Goal: Task Accomplishment & Management: Complete application form

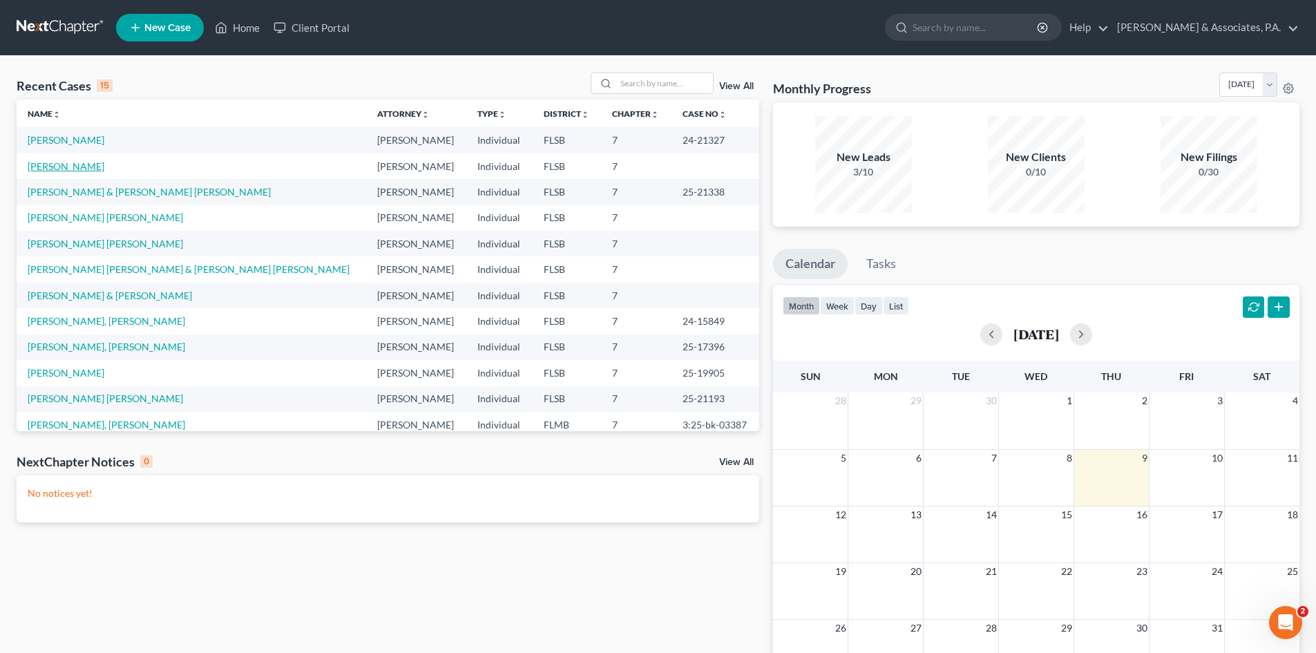
click at [70, 170] on link "[PERSON_NAME]" at bounding box center [66, 166] width 77 height 12
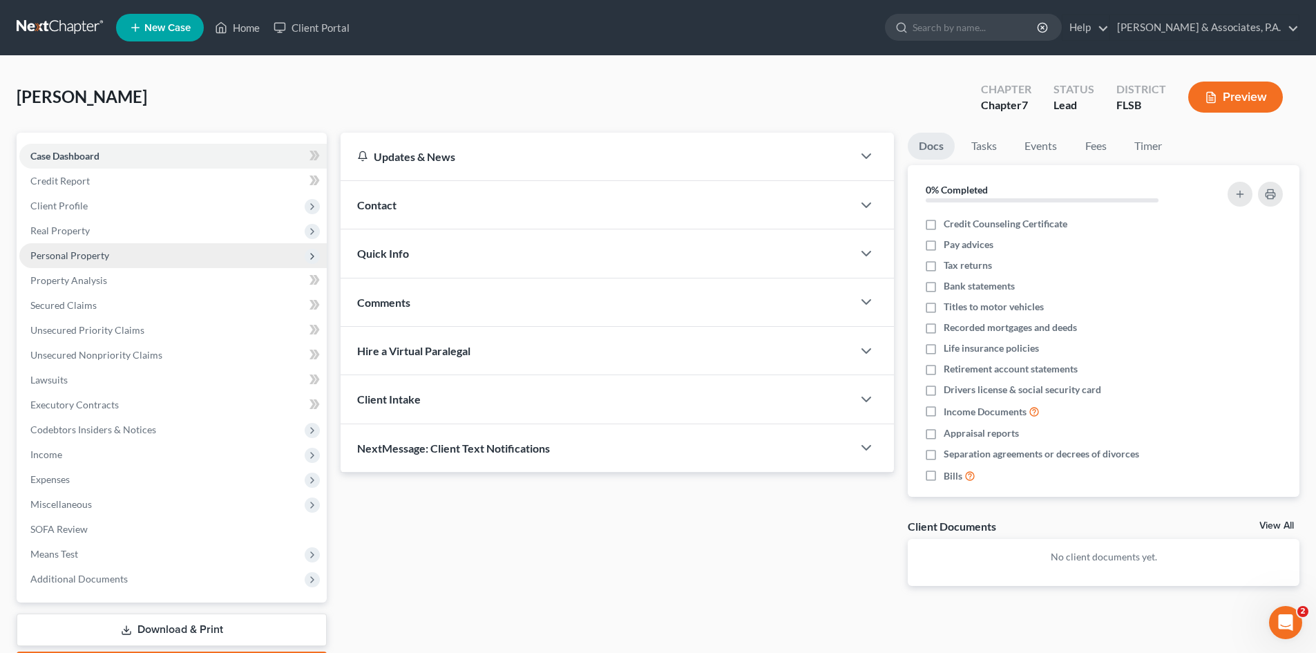
click at [60, 261] on span "Personal Property" at bounding box center [172, 255] width 307 height 25
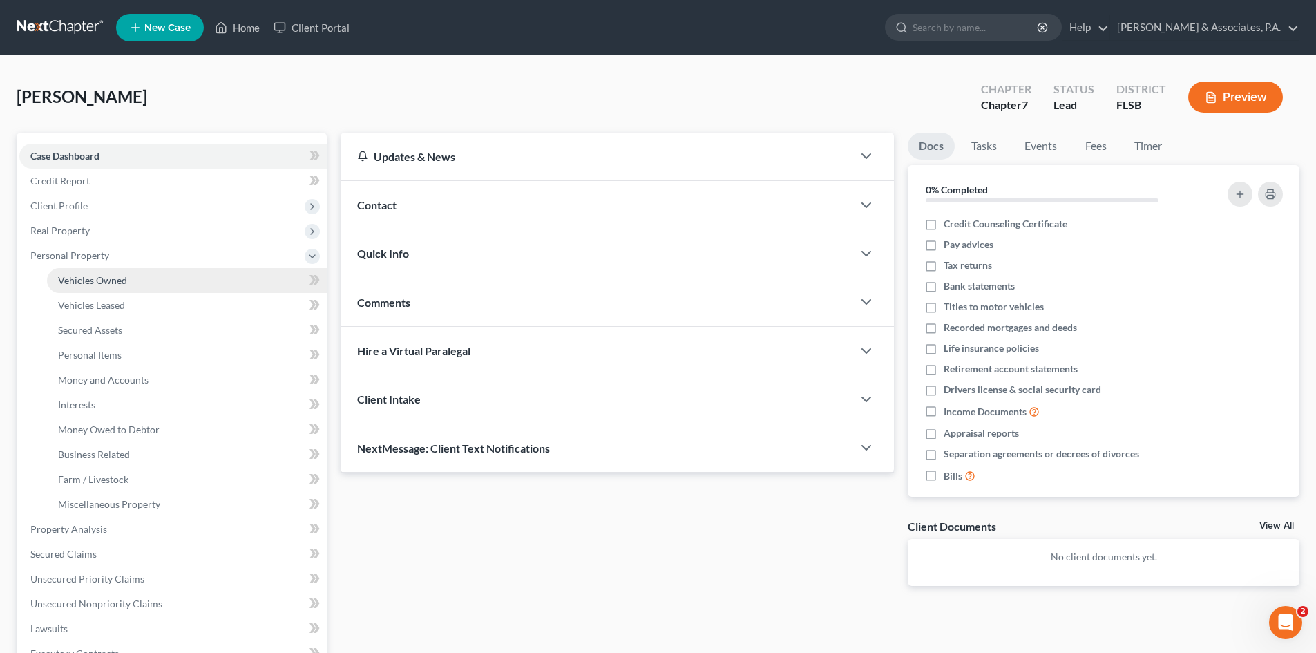
click at [102, 280] on span "Vehicles Owned" at bounding box center [92, 280] width 69 height 12
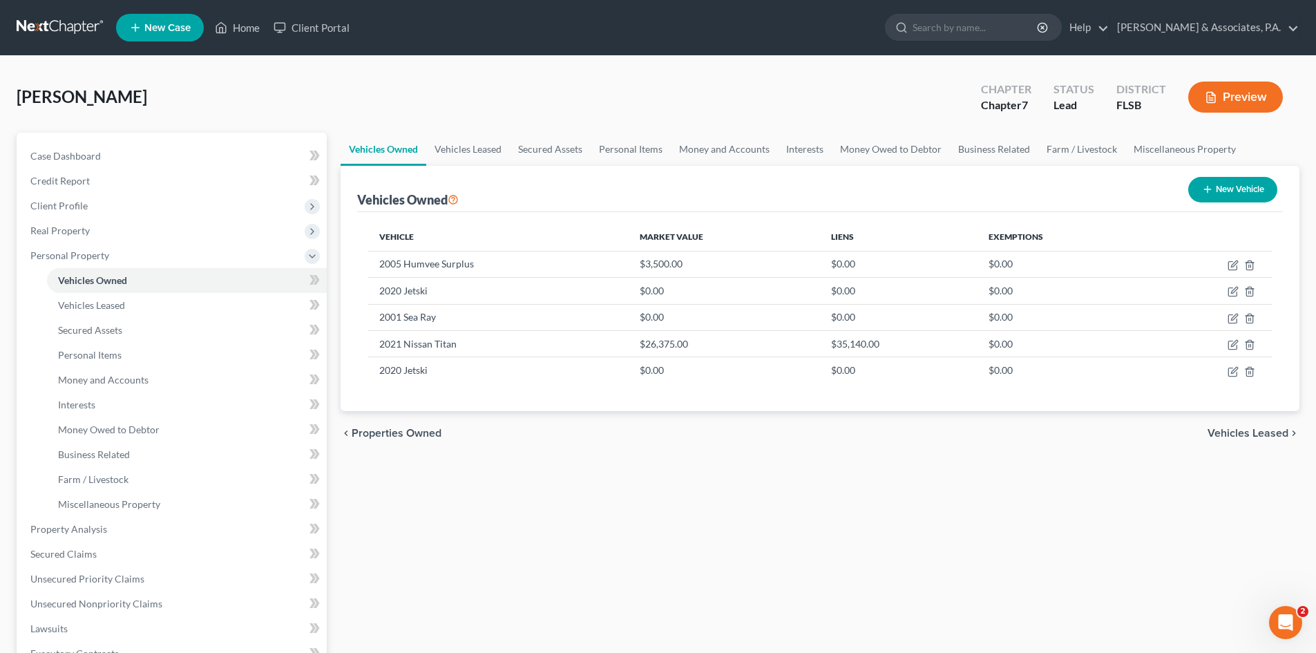
click at [764, 200] on div "Vehicles Owned New Vehicle" at bounding box center [819, 189] width 925 height 46
click at [1229, 320] on icon "button" at bounding box center [1232, 318] width 11 height 11
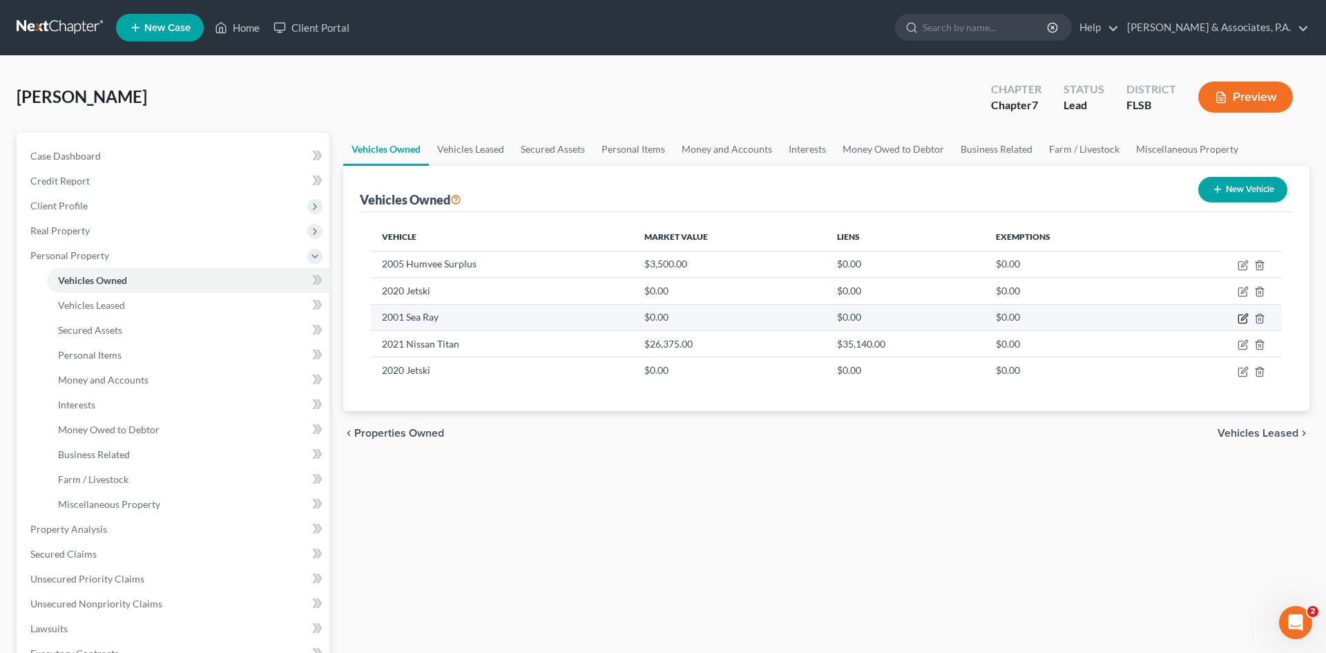
select select "3"
select select "25"
select select "0"
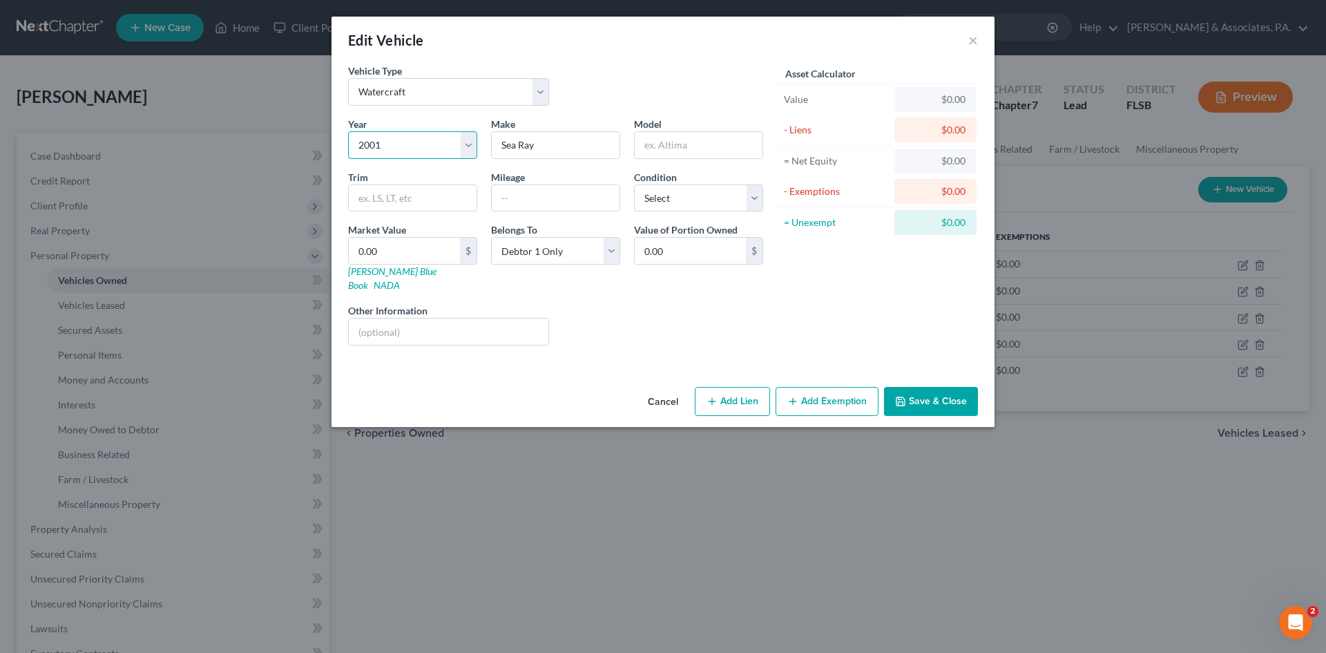
click at [383, 143] on select "Select 2026 2025 2024 2023 2022 2021 2020 2019 2018 2017 2016 2015 2014 2013 20…" at bounding box center [412, 145] width 129 height 28
select select "26"
click at [348, 131] on select "Select 2026 2025 2024 2023 2022 2021 2020 2019 2018 2017 2016 2015 2014 2013 20…" at bounding box center [412, 145] width 129 height 28
click at [523, 146] on input "Sea Ray" at bounding box center [556, 145] width 128 height 26
drag, startPoint x: 541, startPoint y: 146, endPoint x: 399, endPoint y: 137, distance: 141.8
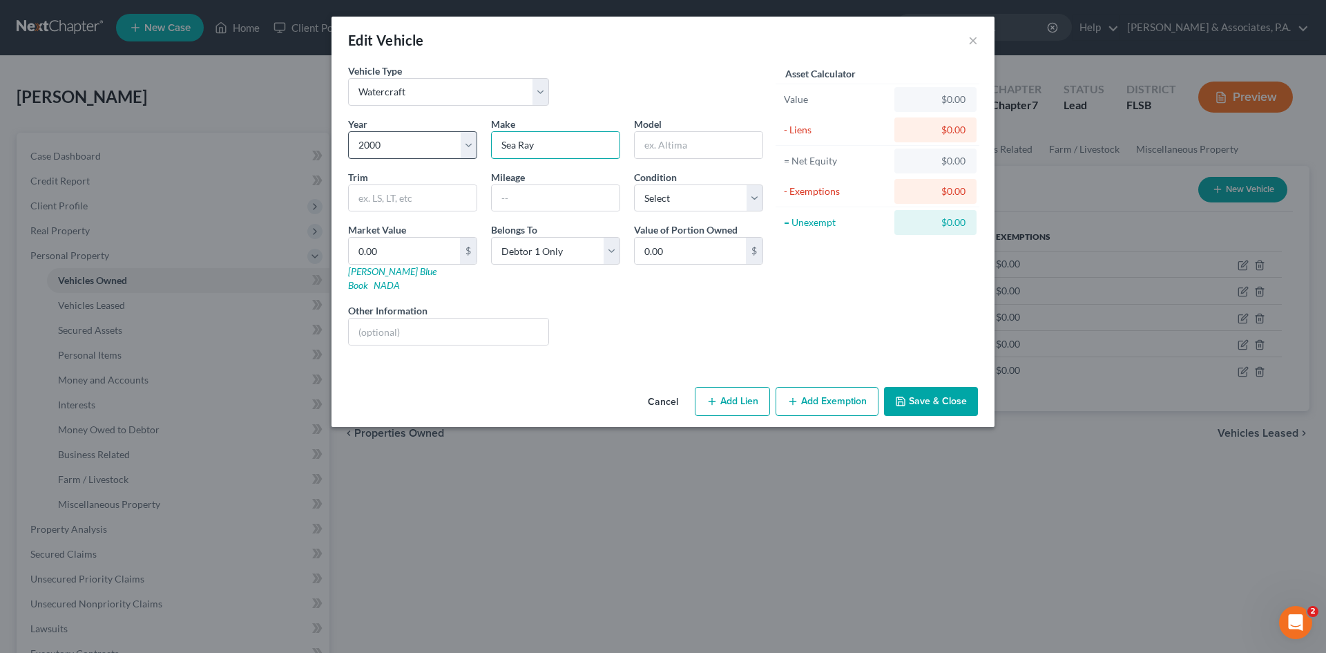
click at [399, 137] on div "Year Select 2026 2025 2024 2023 2022 2021 2020 2019 2018 2017 2016 2015 2014 20…" at bounding box center [555, 237] width 429 height 240
type input "Bayliner"
click at [646, 146] on input "text" at bounding box center [699, 145] width 128 height 26
type input "Sierra"
click at [671, 191] on select "Select Excellent Very Good Good Fair Poor" at bounding box center [698, 198] width 129 height 28
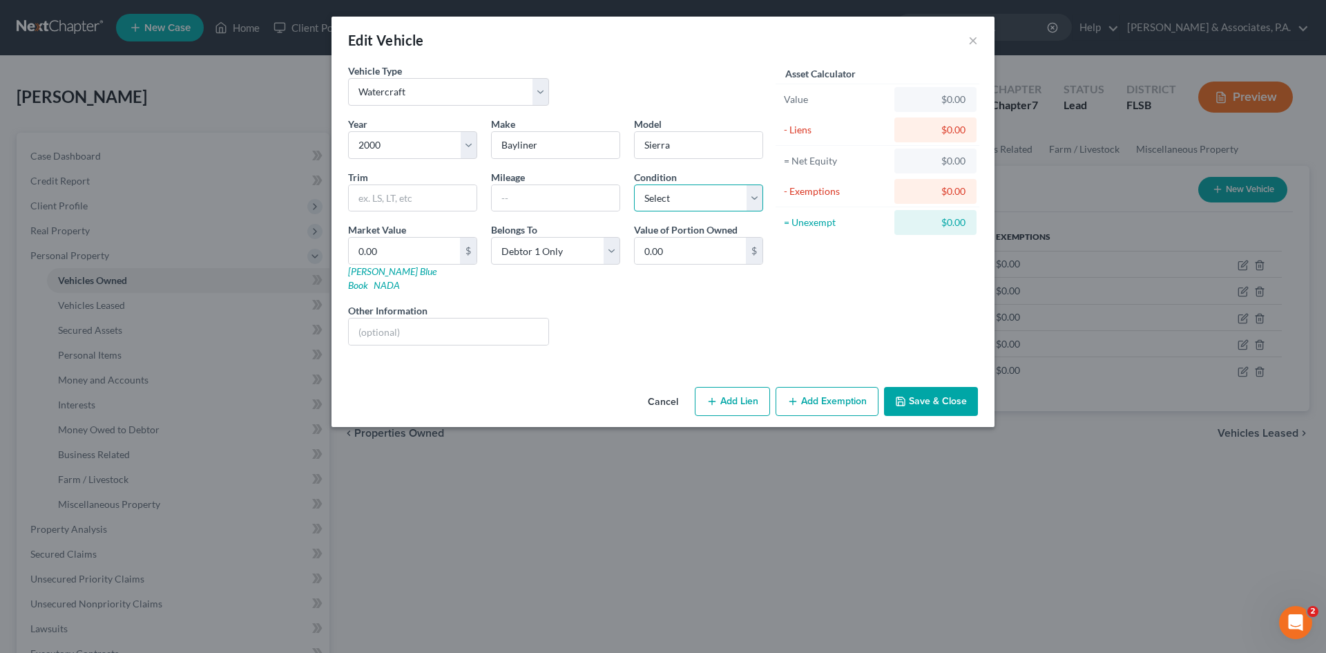
select select "4"
click at [634, 184] on select "Select Excellent Very Good Good Fair Poor" at bounding box center [698, 198] width 129 height 28
click at [611, 251] on select "Select Debtor 1 Only Debtor 2 Only Debtor 1 And Debtor 2 Only At Least One Of T…" at bounding box center [555, 251] width 129 height 28
click at [491, 237] on select "Select Debtor 1 Only Debtor 2 Only Debtor 1 And Debtor 2 Only At Least One Of T…" at bounding box center [555, 251] width 129 height 28
click at [408, 251] on input "0.00" at bounding box center [404, 251] width 111 height 26
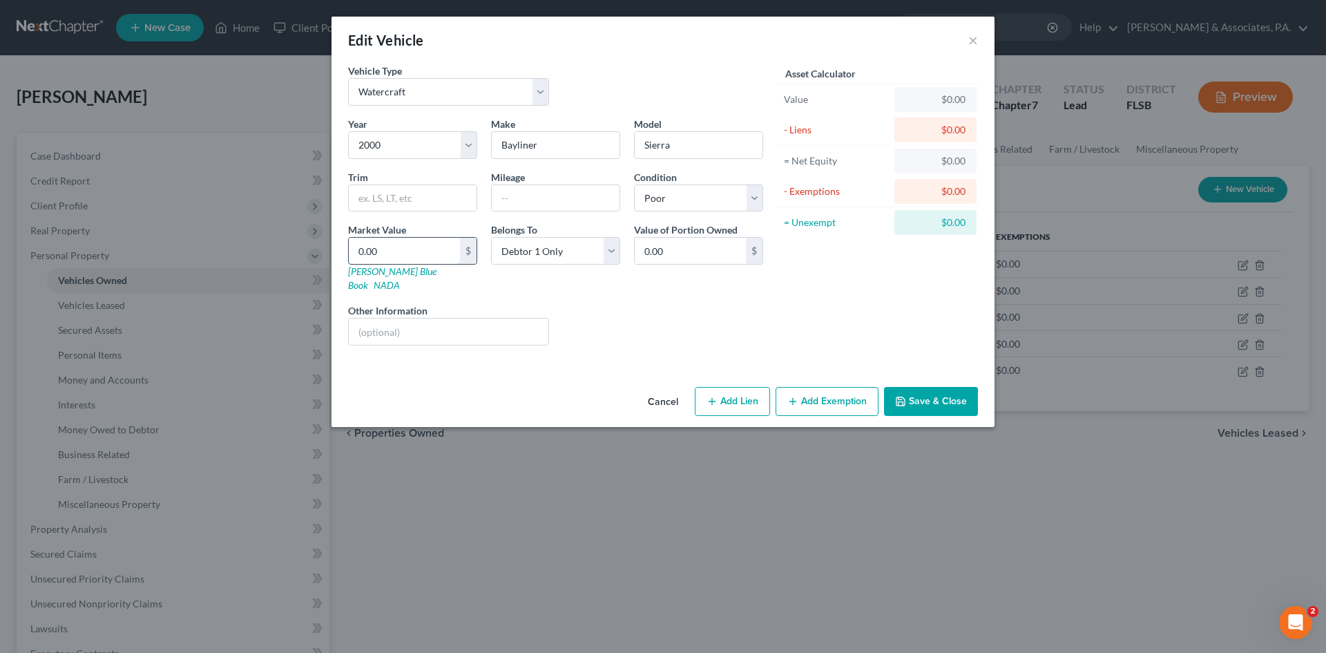
type input "3"
type input "3.00"
type input "35"
type input "35.00"
type input "350"
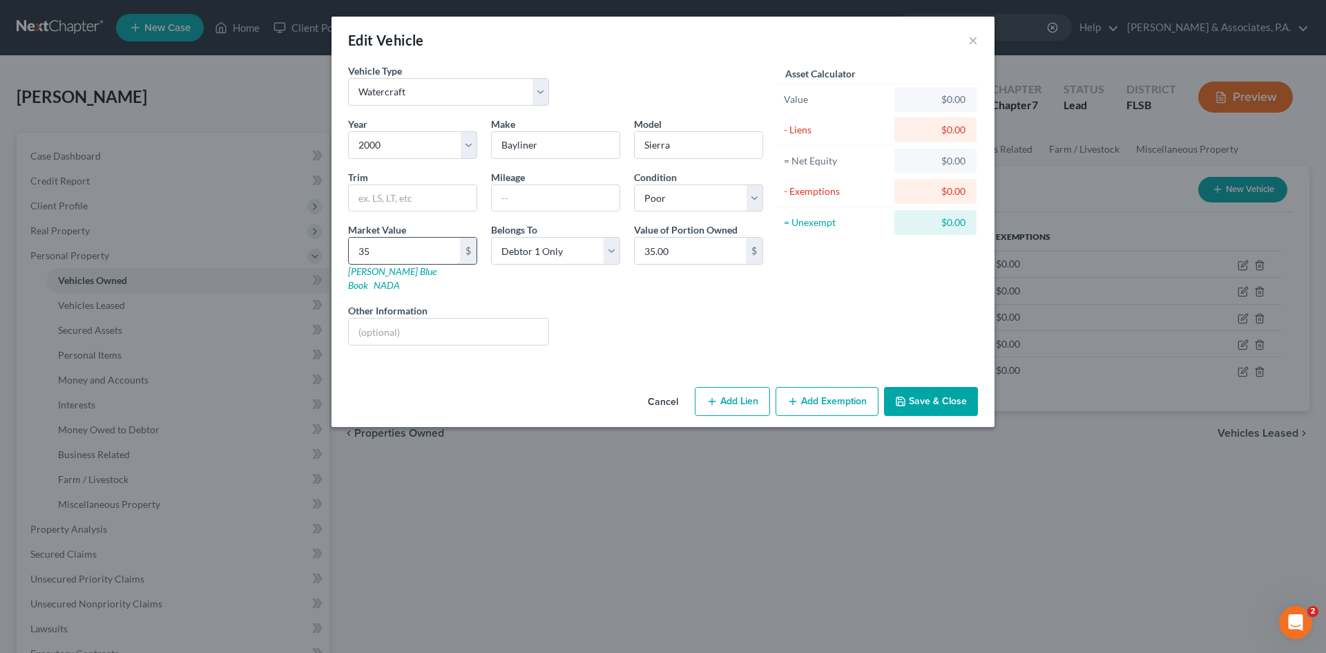
type input "350.00"
type input "3500"
type input "3,500.00"
click at [941, 391] on button "Save & Close" at bounding box center [931, 401] width 94 height 29
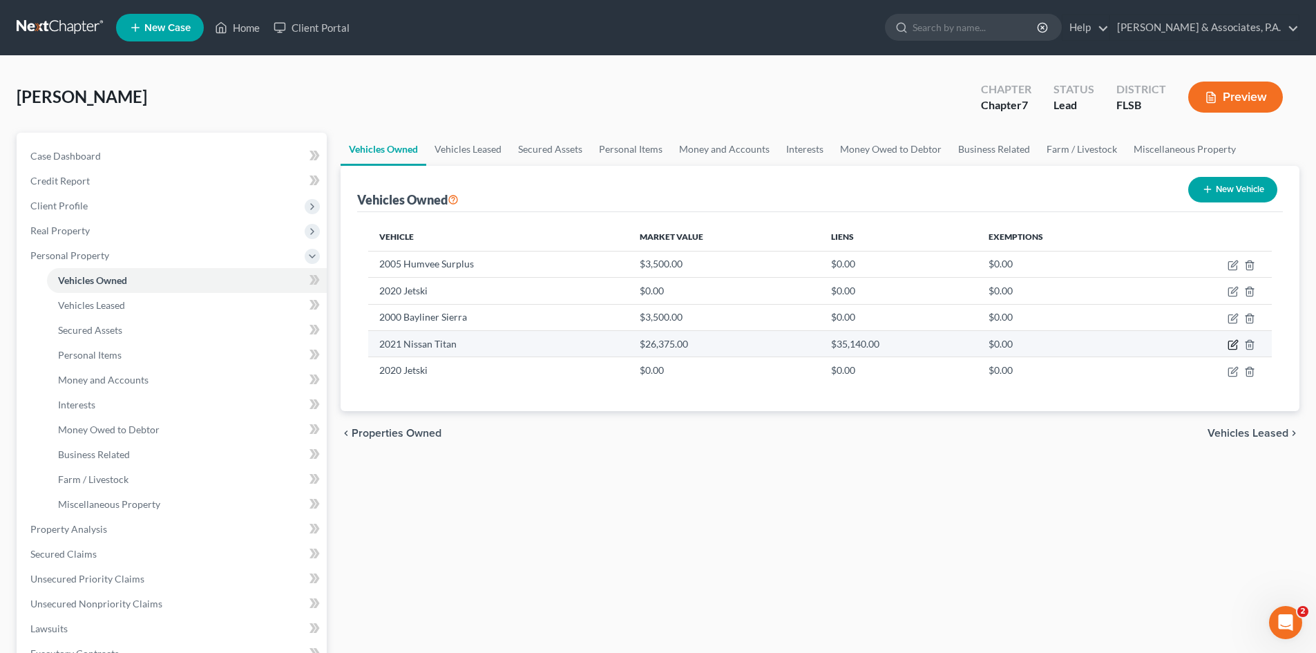
click at [1233, 341] on icon "button" at bounding box center [1232, 344] width 11 height 11
select select "0"
select select "5"
select select "2"
select select "0"
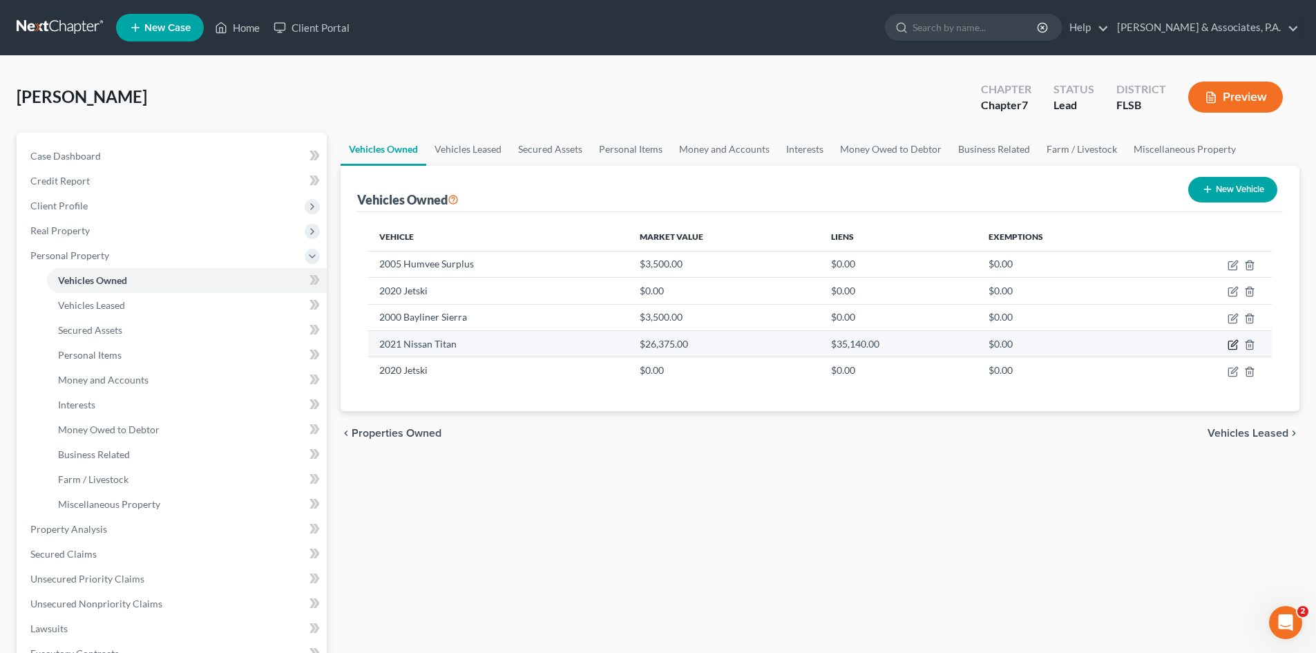
select select "24"
select select "0"
select select "2"
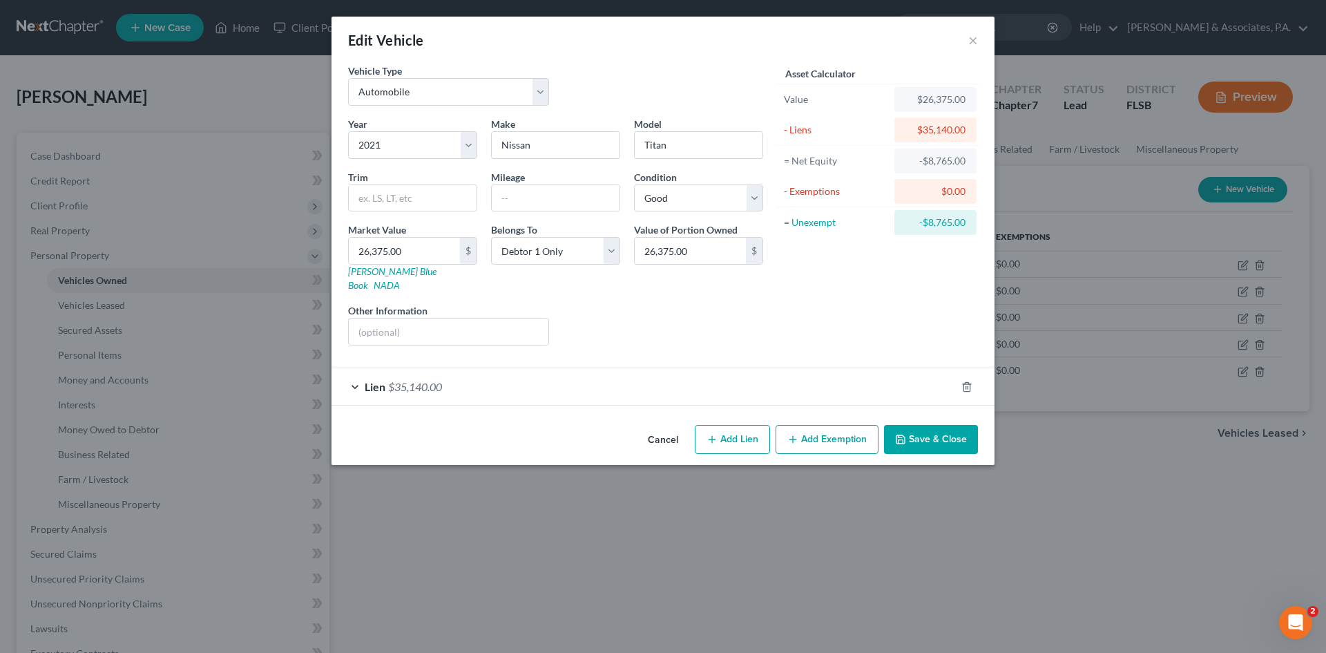
click at [456, 370] on div "Lien $35,140.00" at bounding box center [643, 386] width 624 height 37
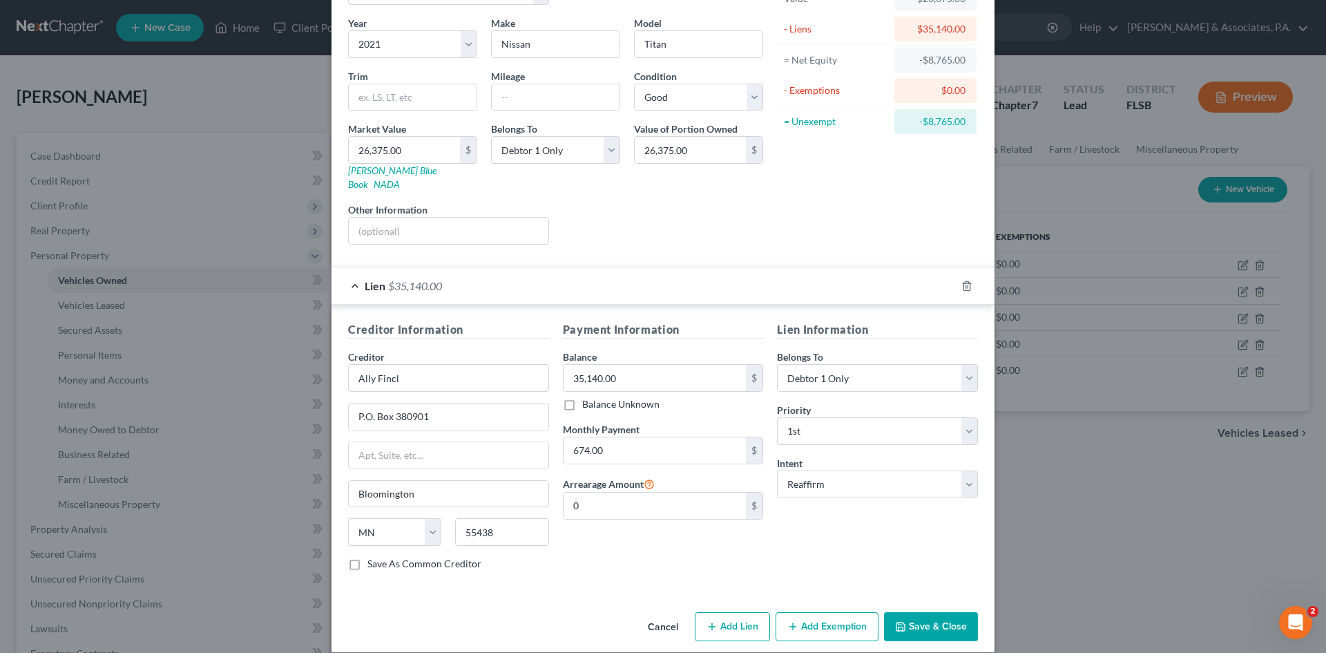
scroll to position [103, 0]
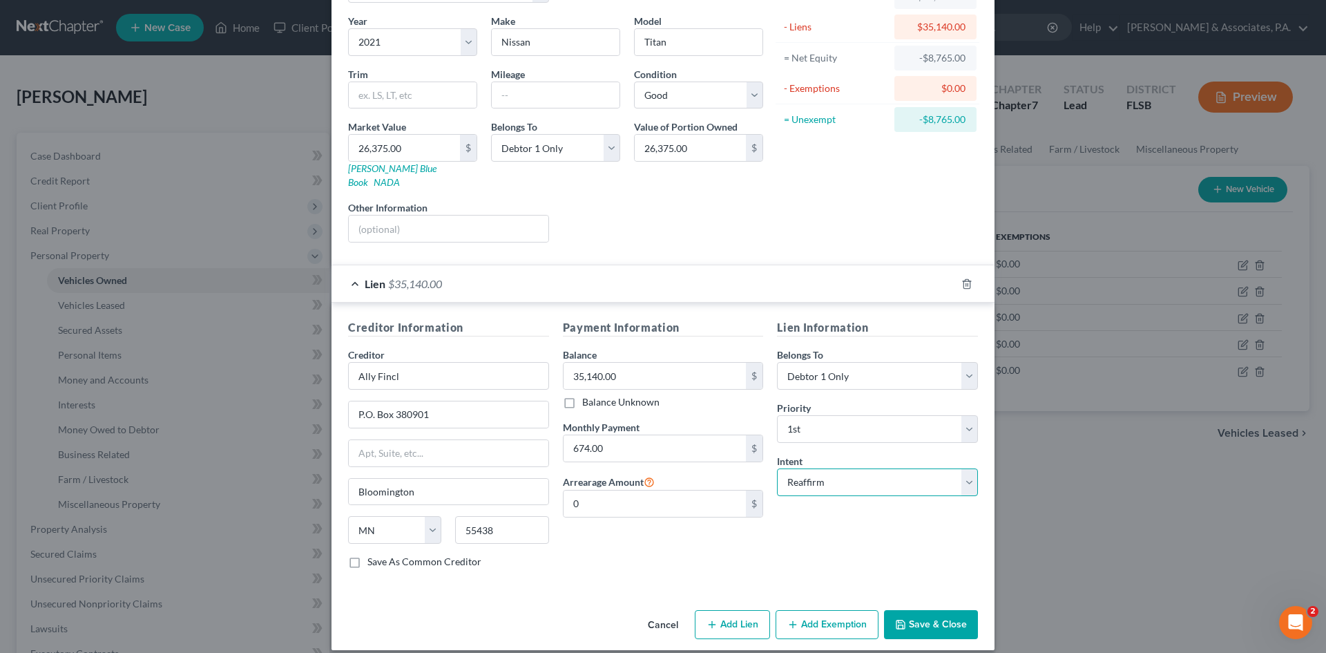
click at [823, 469] on select "Select Surrender Redeem Reaffirm Avoid Other" at bounding box center [877, 482] width 201 height 28
click at [777, 468] on select "Select Surrender Redeem Reaffirm Avoid Other" at bounding box center [877, 482] width 201 height 28
click at [916, 611] on button "Save & Close" at bounding box center [931, 624] width 94 height 29
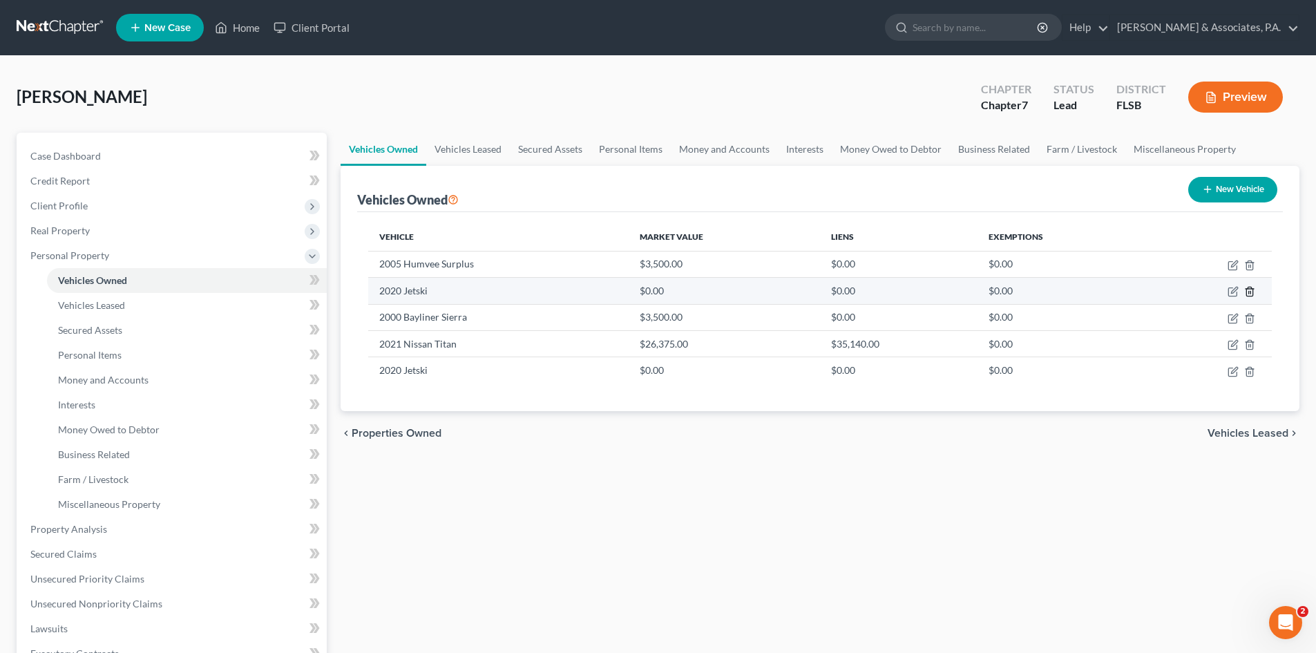
click at [1249, 291] on line "button" at bounding box center [1249, 292] width 0 height 3
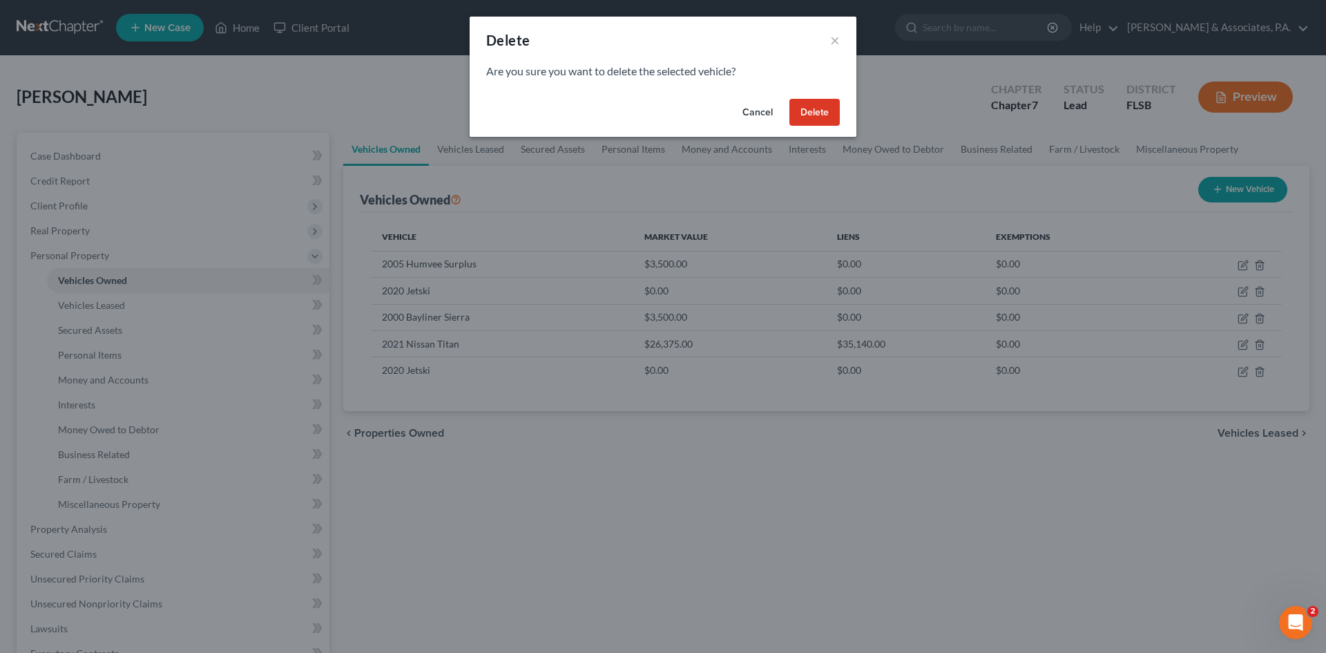
click at [811, 110] on button "Delete" at bounding box center [814, 113] width 50 height 28
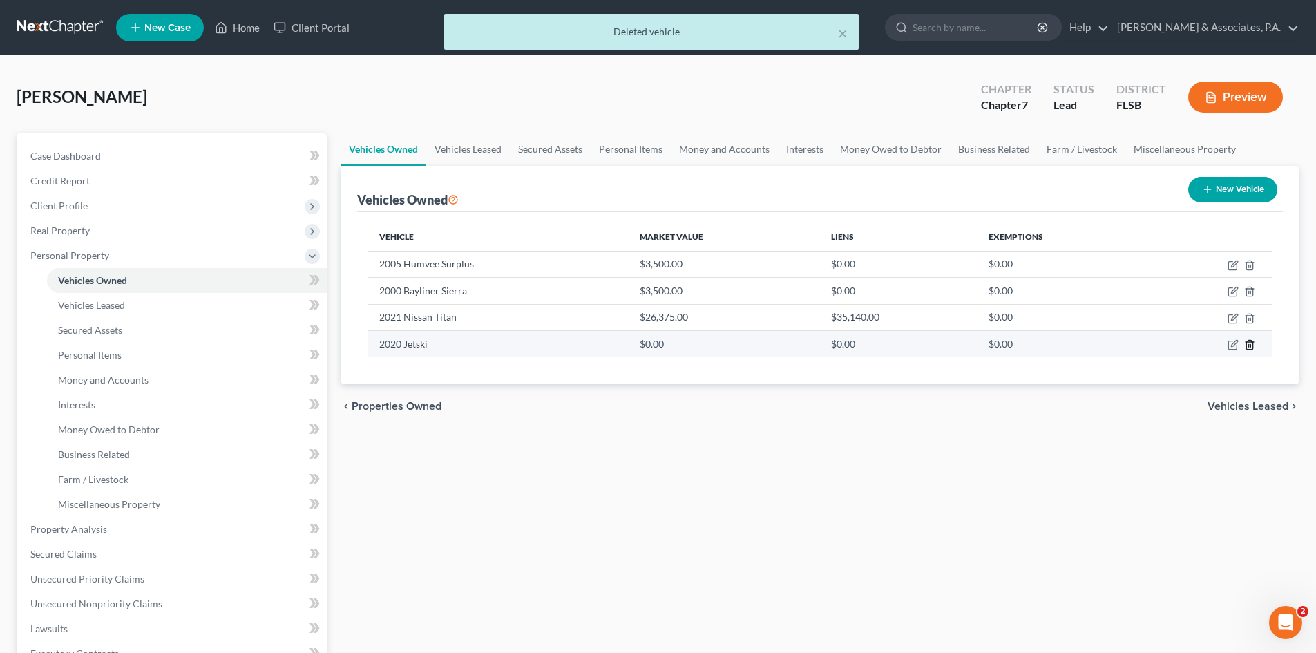
click at [1250, 347] on line "button" at bounding box center [1250, 345] width 0 height 3
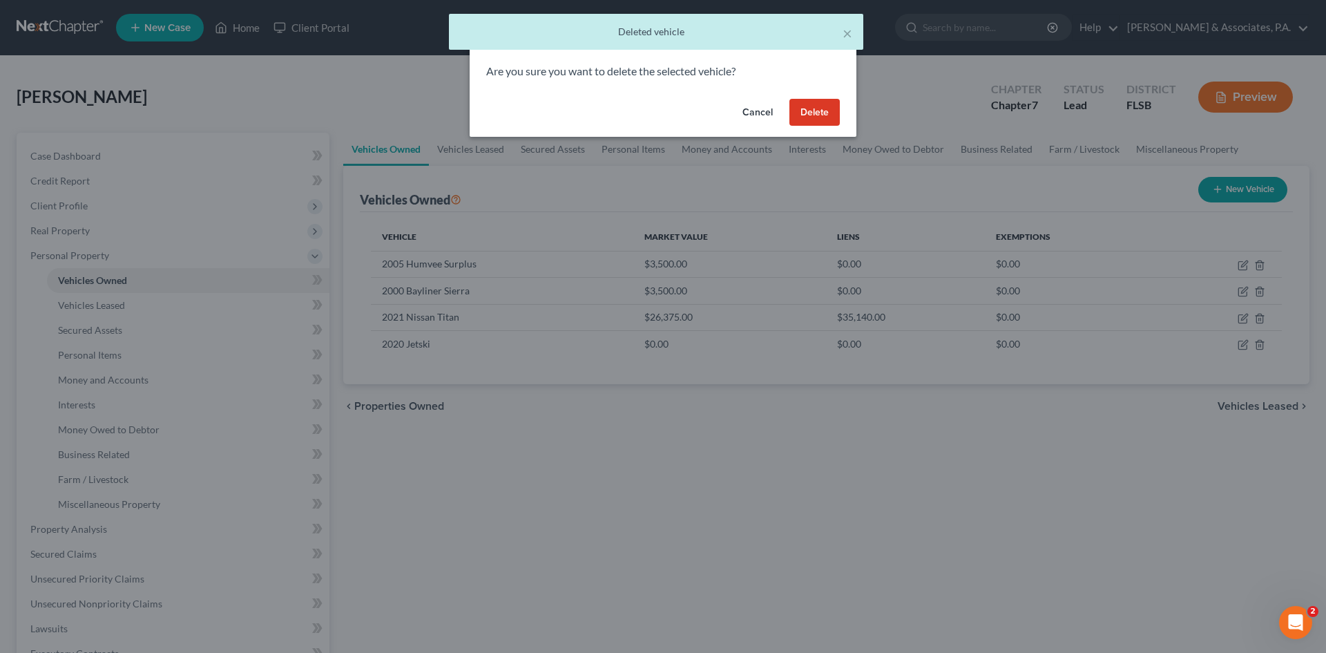
click at [820, 113] on button "Delete" at bounding box center [814, 113] width 50 height 28
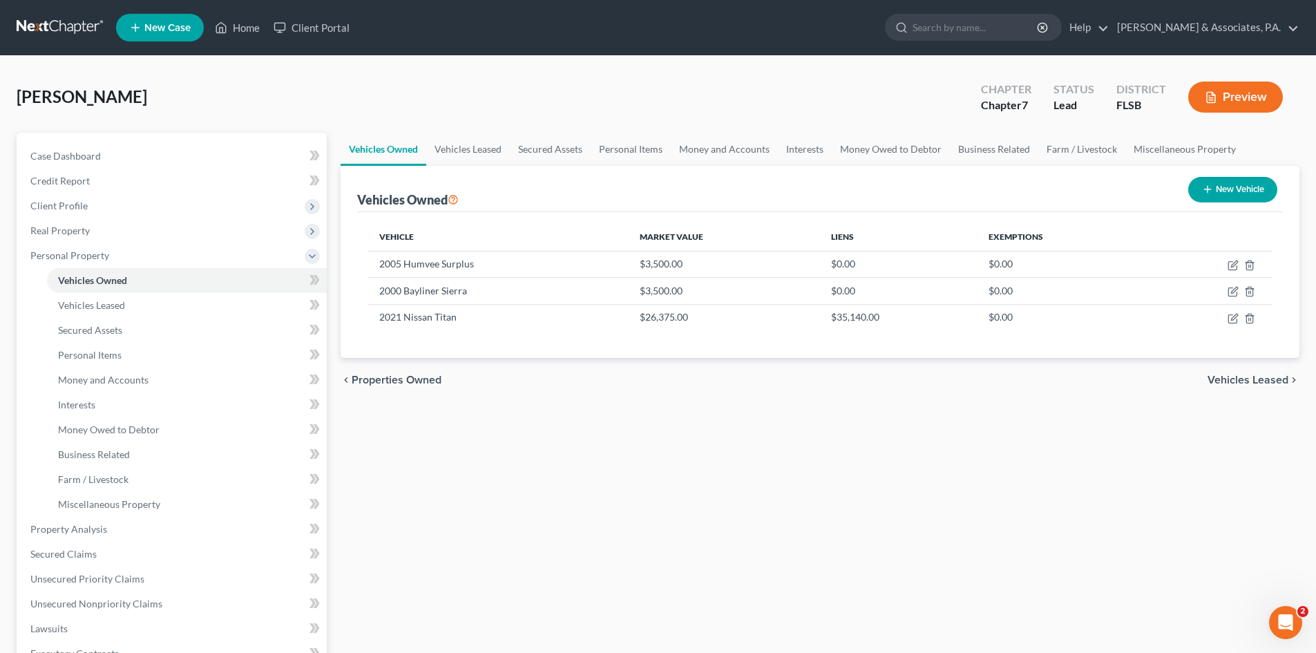
click at [1215, 186] on button "New Vehicle" at bounding box center [1232, 190] width 89 height 26
select select "0"
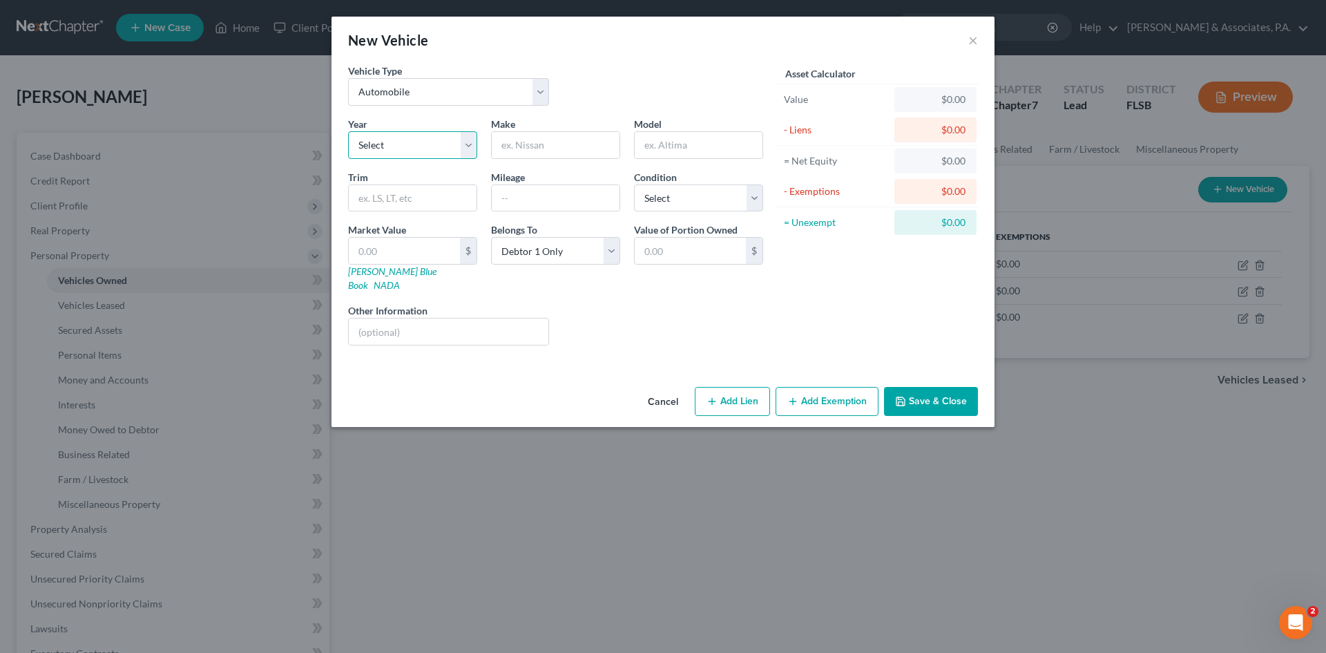
click at [403, 146] on select "Select 2026 2025 2024 2023 2022 2021 2020 2019 2018 2017 2016 2015 2014 2013 20…" at bounding box center [412, 145] width 129 height 28
select select "39"
click at [348, 131] on select "Select 2026 2025 2024 2023 2022 2021 2020 2019 2018 2017 2016 2015 2014 2013 20…" at bounding box center [412, 145] width 129 height 28
click at [516, 148] on input "text" at bounding box center [556, 145] width 128 height 26
type input "T"
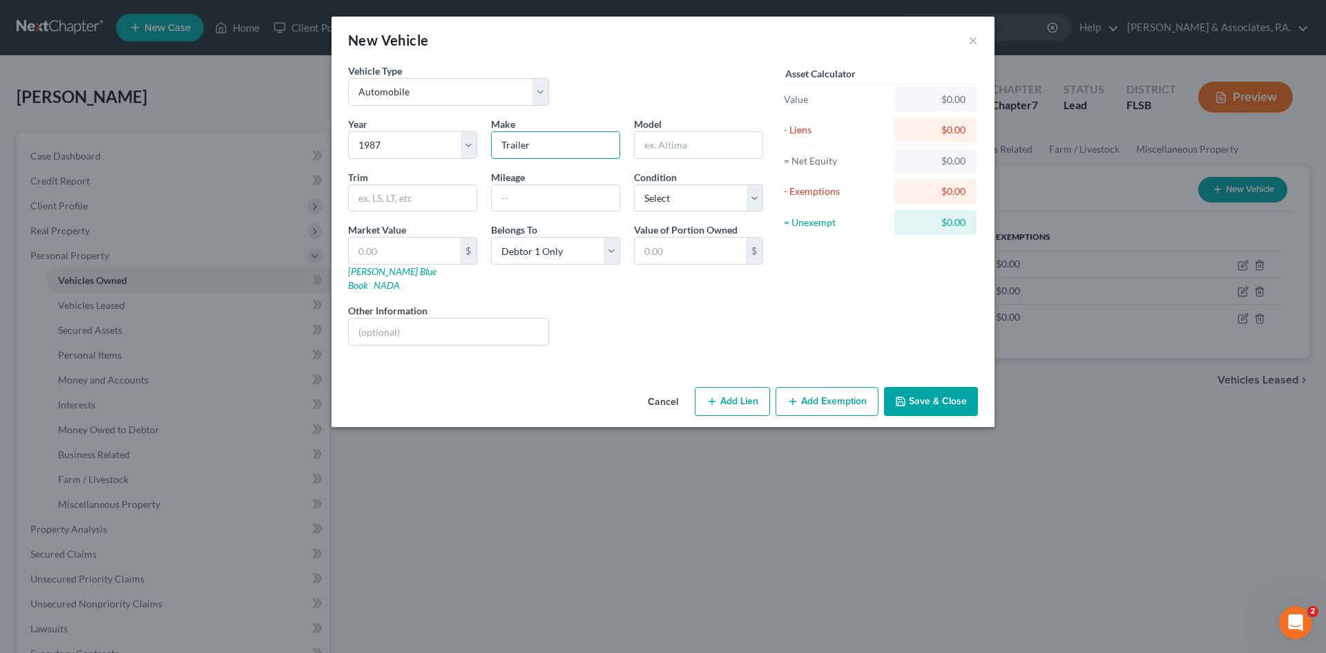
type input "Trailer"
type input "Aluminum"
click at [673, 195] on select "Select Excellent Very Good Good Fair Poor" at bounding box center [698, 198] width 129 height 28
select select "4"
click at [634, 184] on select "Select Excellent Very Good Good Fair Poor" at bounding box center [698, 198] width 129 height 28
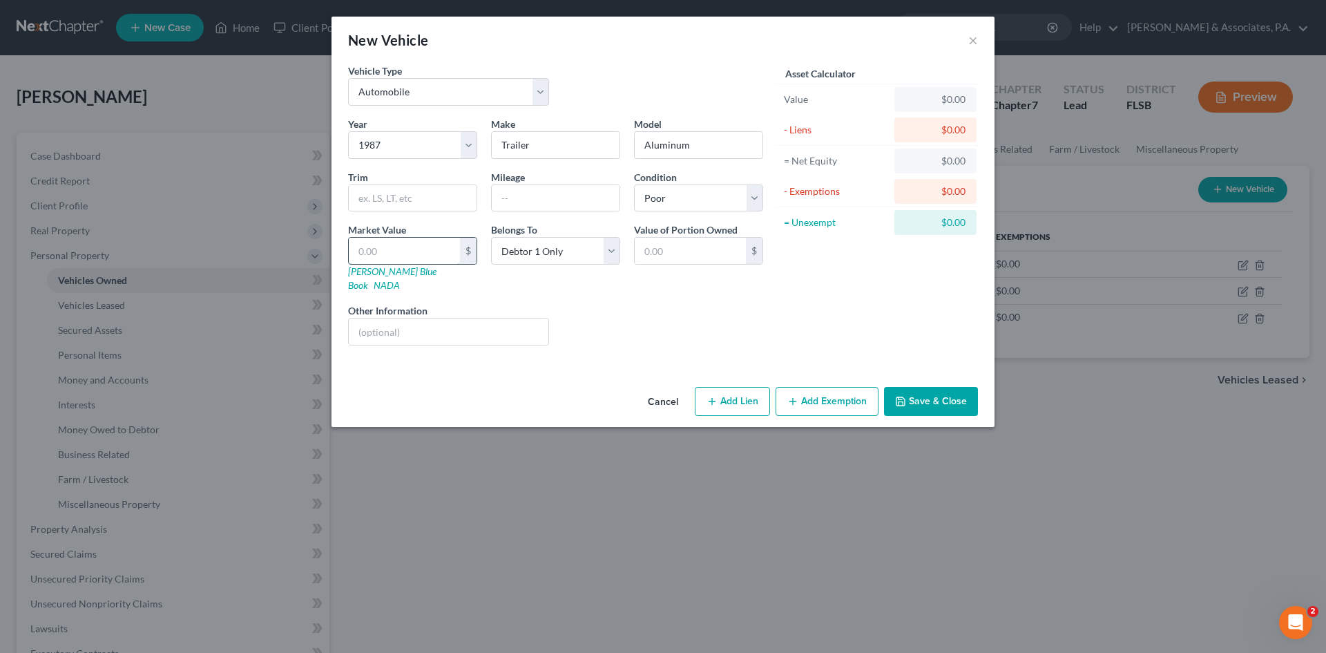
click at [374, 250] on input "text" at bounding box center [404, 251] width 111 height 26
type input "5"
type input "5.00"
type input "50"
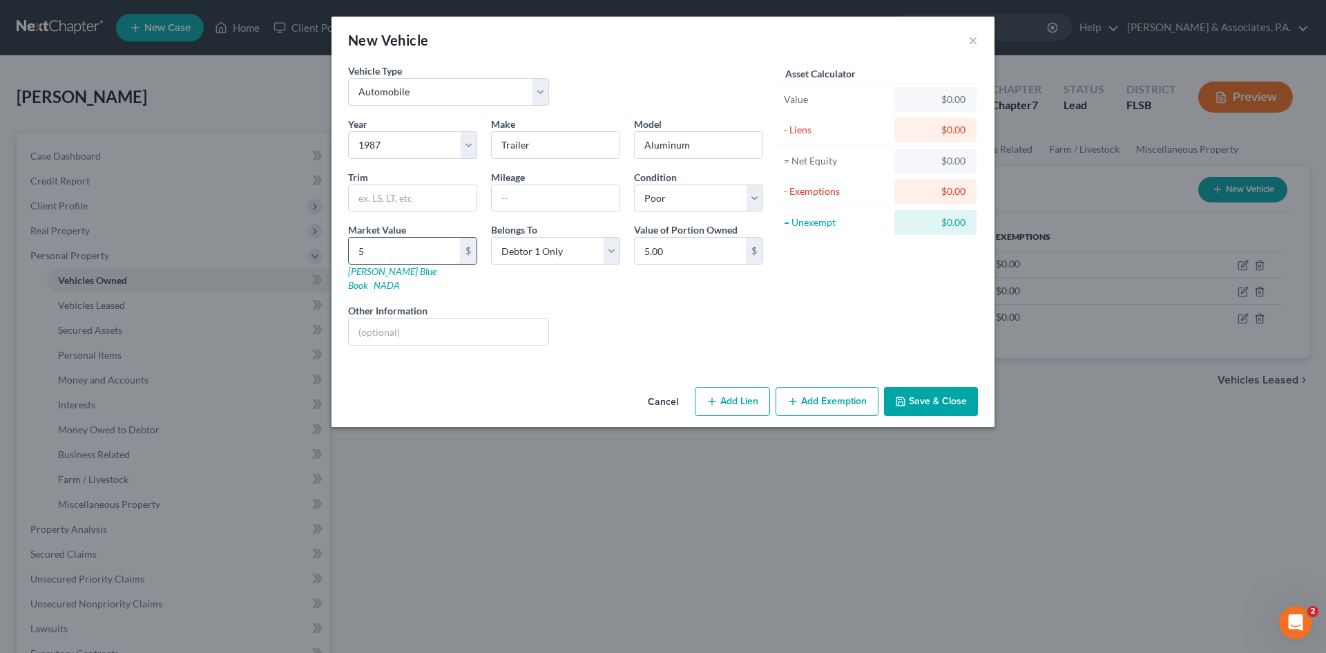
type input "50.00"
type input "500"
type input "500.00"
click at [905, 397] on icon "button" at bounding box center [900, 401] width 8 height 8
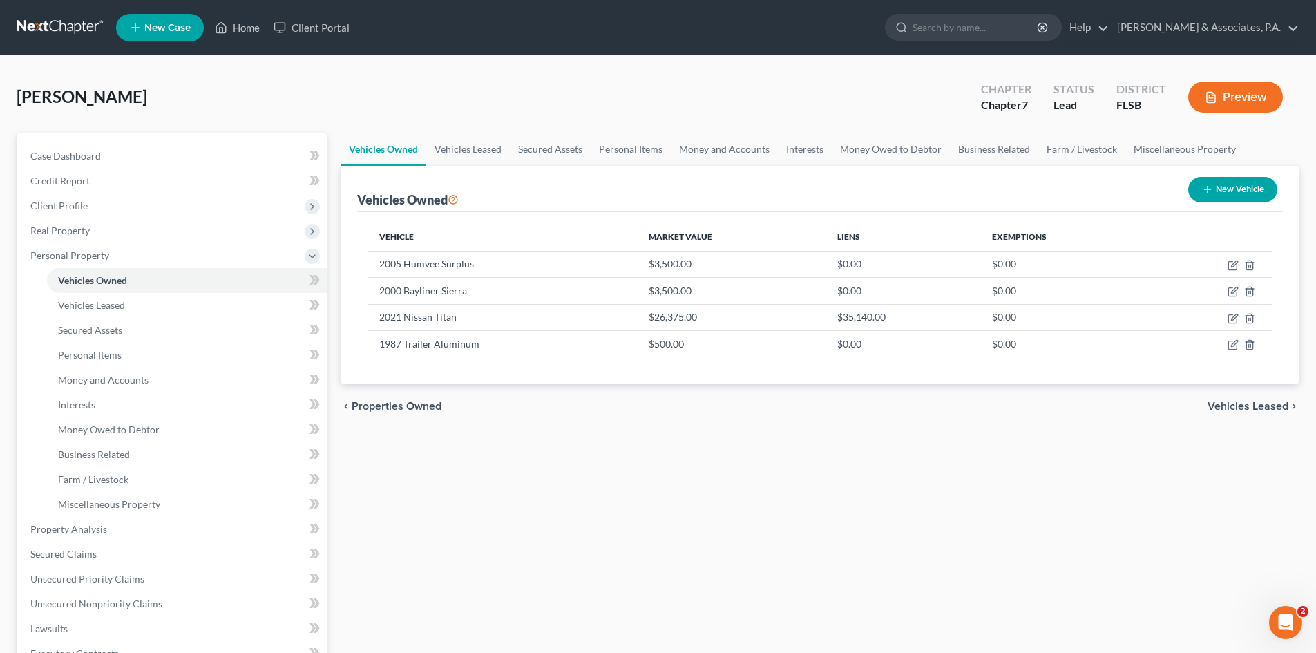
click at [1206, 189] on line "button" at bounding box center [1207, 189] width 6 height 0
select select "0"
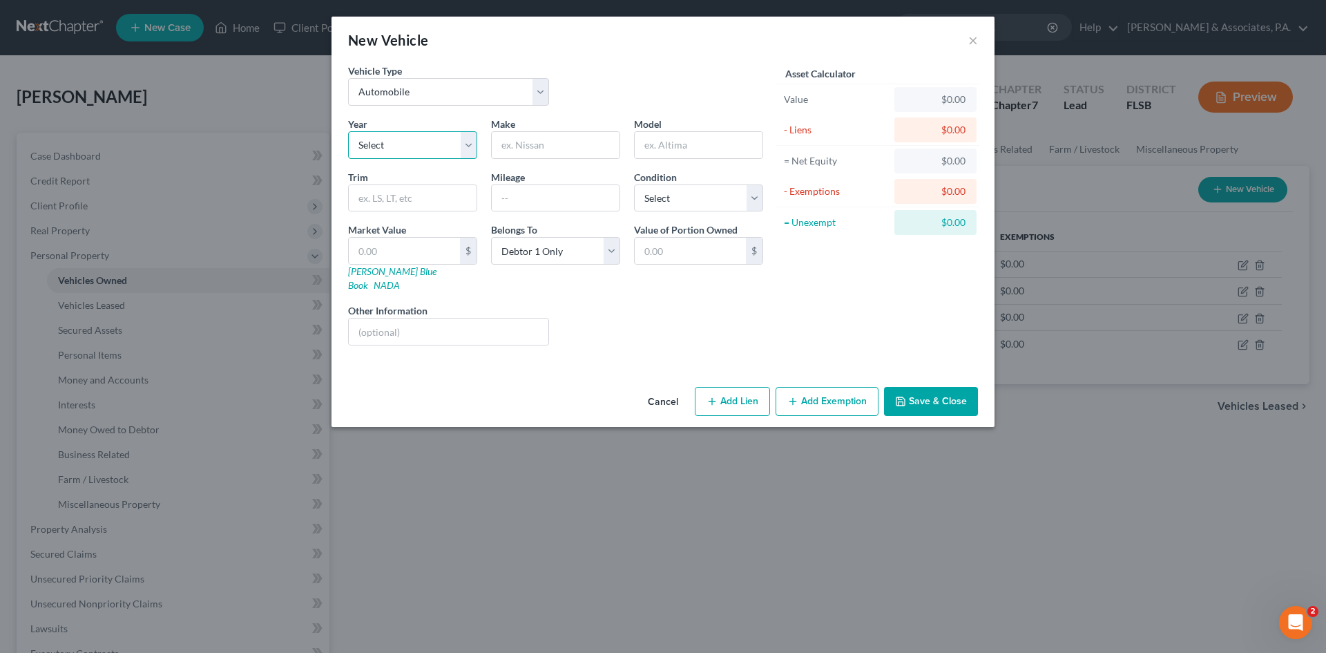
click at [470, 144] on select "Select 2026 2025 2024 2023 2022 2021 2020 2019 2018 2017 2016 2015 2014 2013 20…" at bounding box center [412, 145] width 129 height 28
select select "26"
click at [348, 131] on select "Select 2026 2025 2024 2023 2022 2021 2020 2019 2018 2017 2016 2015 2014 2013 20…" at bounding box center [412, 145] width 129 height 28
click at [512, 146] on input "text" at bounding box center [556, 145] width 128 height 26
type input "Cargo"
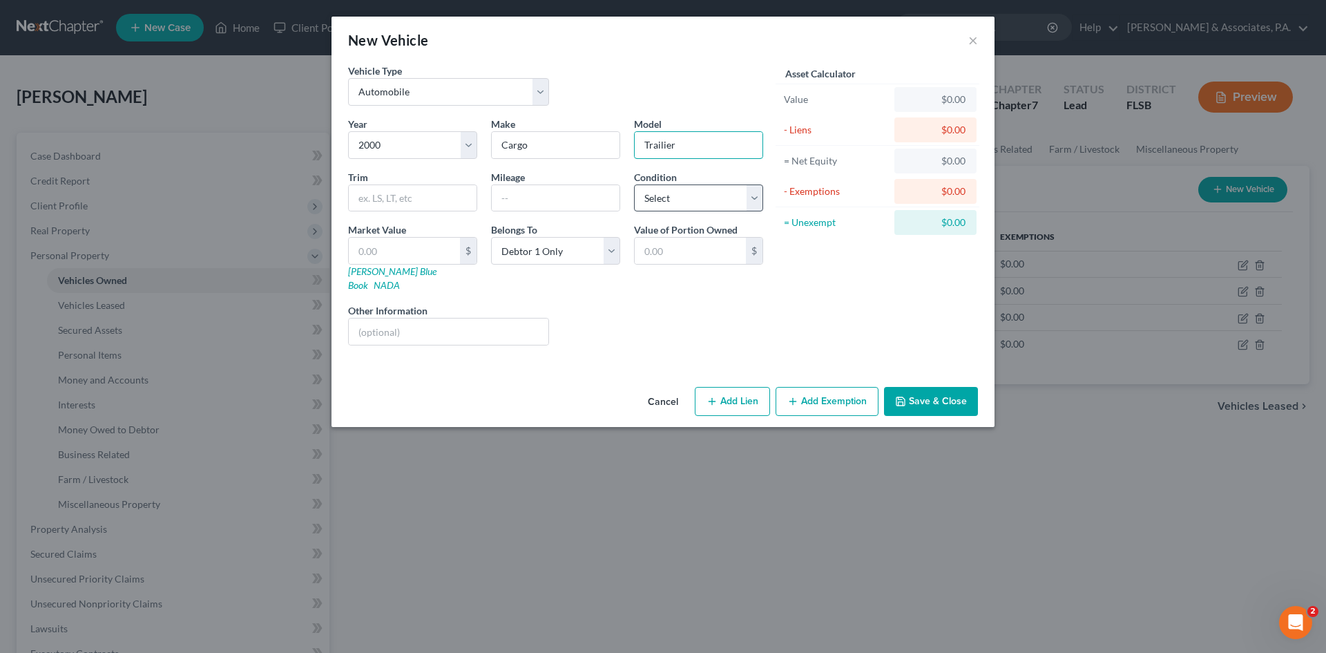
type input "Trailier"
click at [668, 195] on select "Select Excellent Very Good Good Fair Poor" at bounding box center [698, 198] width 129 height 28
select select "4"
click at [634, 184] on select "Select Excellent Very Good Good Fair Poor" at bounding box center [698, 198] width 129 height 28
click at [365, 250] on input "text" at bounding box center [404, 251] width 111 height 26
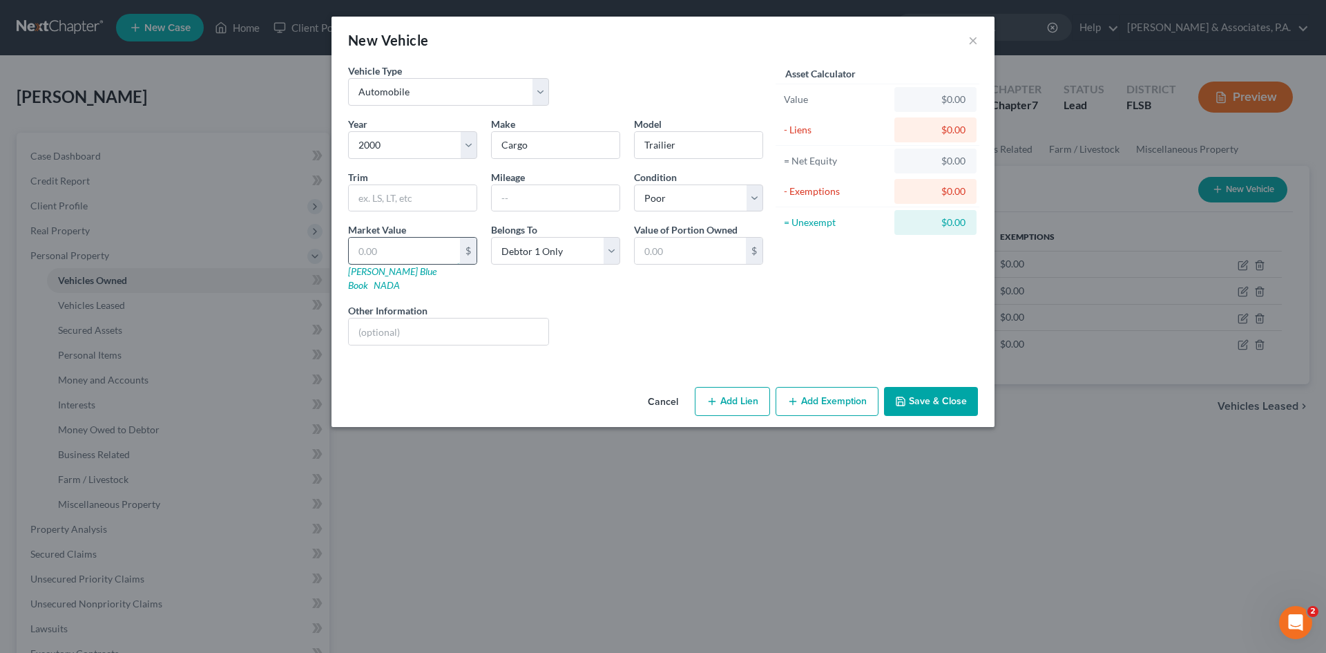
type input "7"
type input "7.00"
type input "70"
type input "70.00"
type input "700"
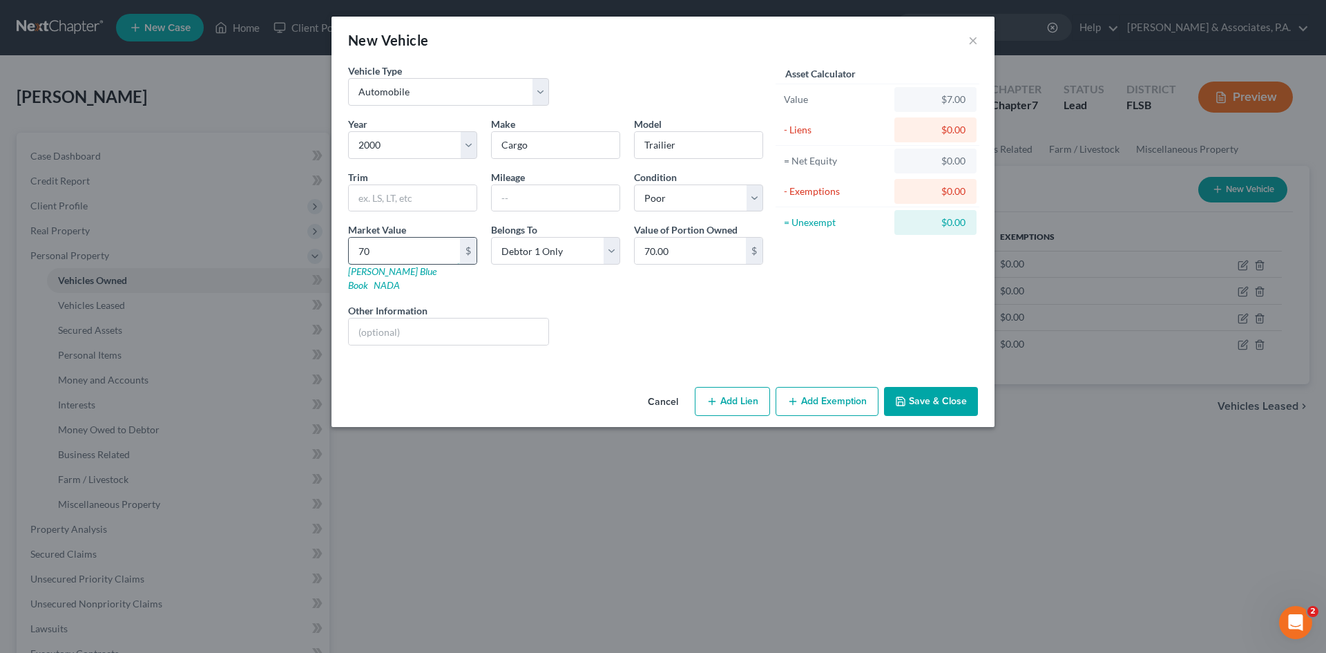
type input "700.00"
click at [905, 396] on button "Save & Close" at bounding box center [931, 401] width 94 height 29
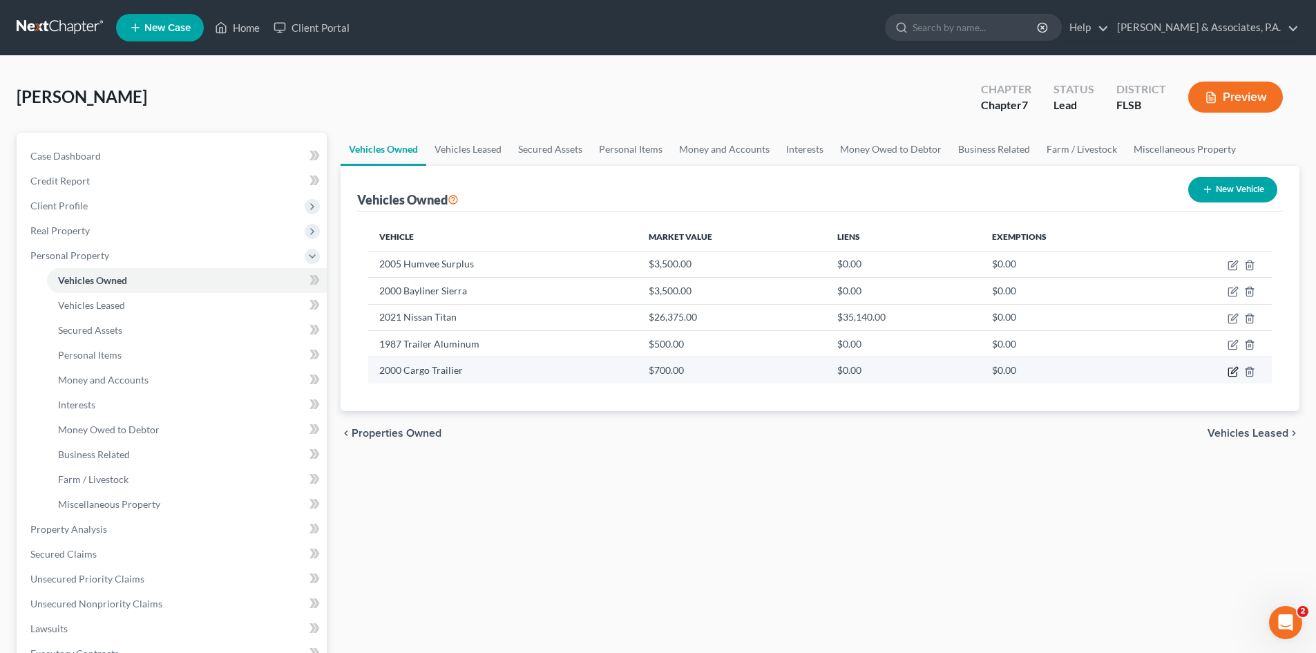
click at [1231, 371] on icon "button" at bounding box center [1232, 371] width 11 height 11
select select "0"
select select "26"
select select "4"
select select "0"
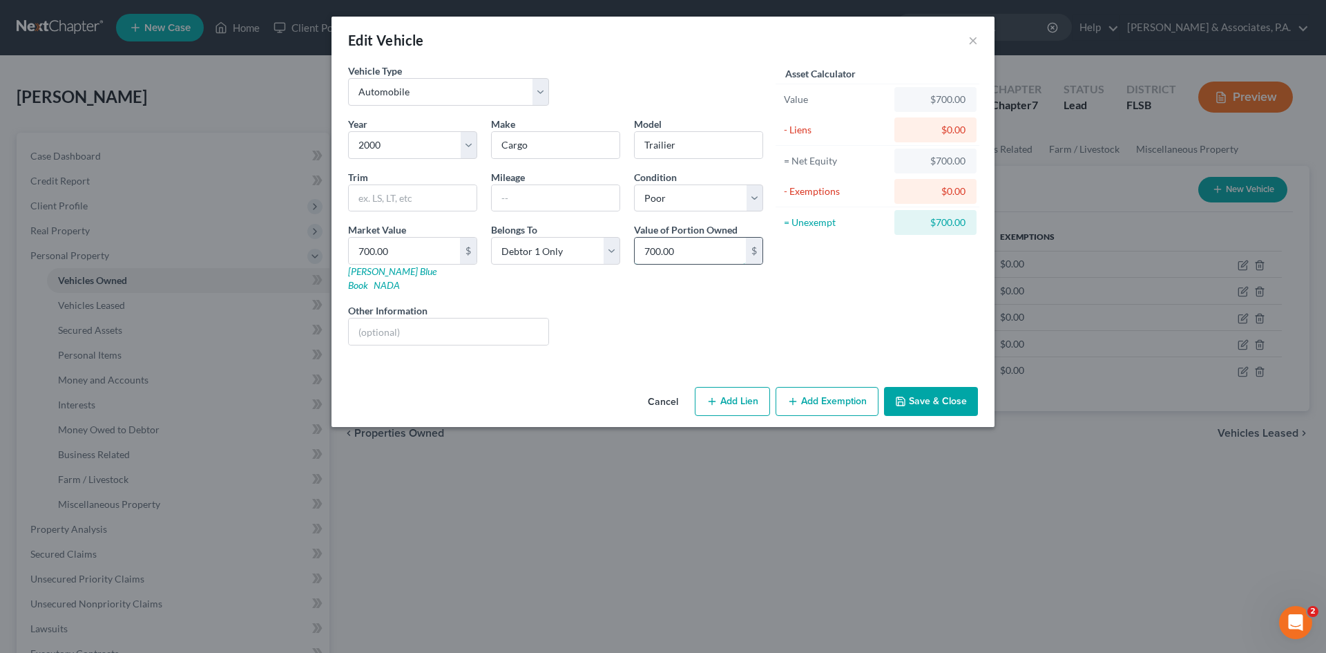
click at [711, 249] on input "700.00" at bounding box center [690, 251] width 111 height 26
type input "500.00"
click at [910, 387] on button "Save & Close" at bounding box center [931, 401] width 94 height 29
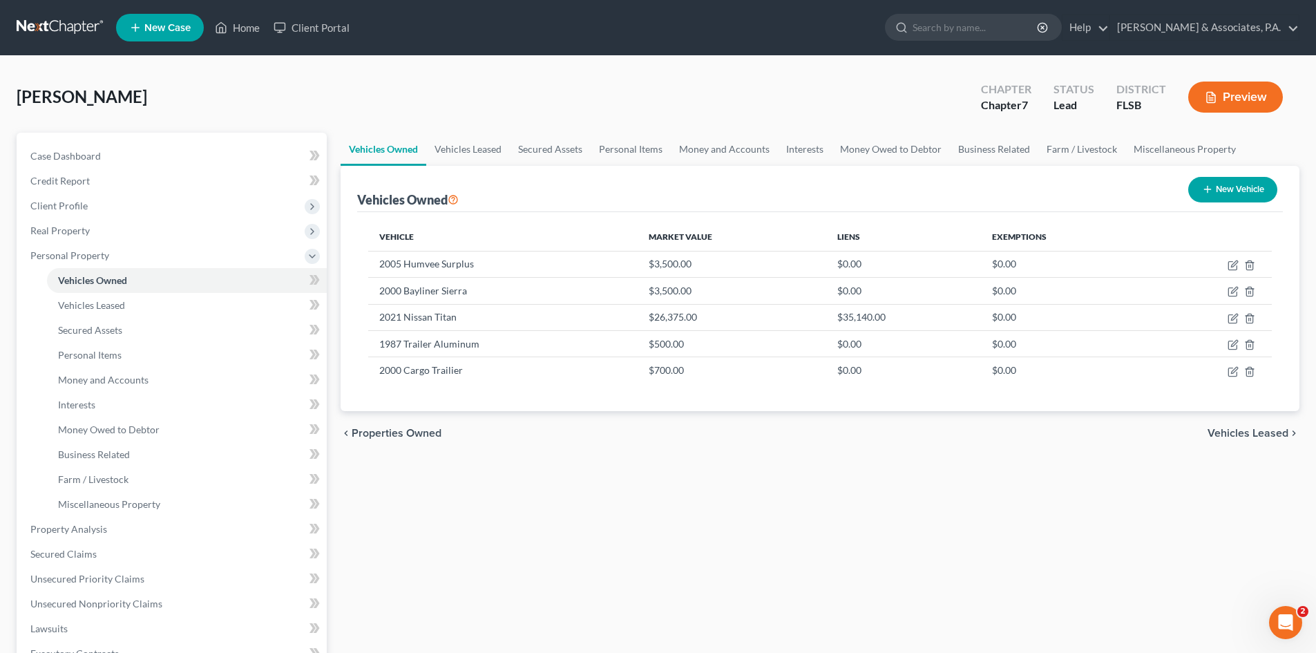
click at [1213, 185] on button "New Vehicle" at bounding box center [1232, 190] width 89 height 26
select select "0"
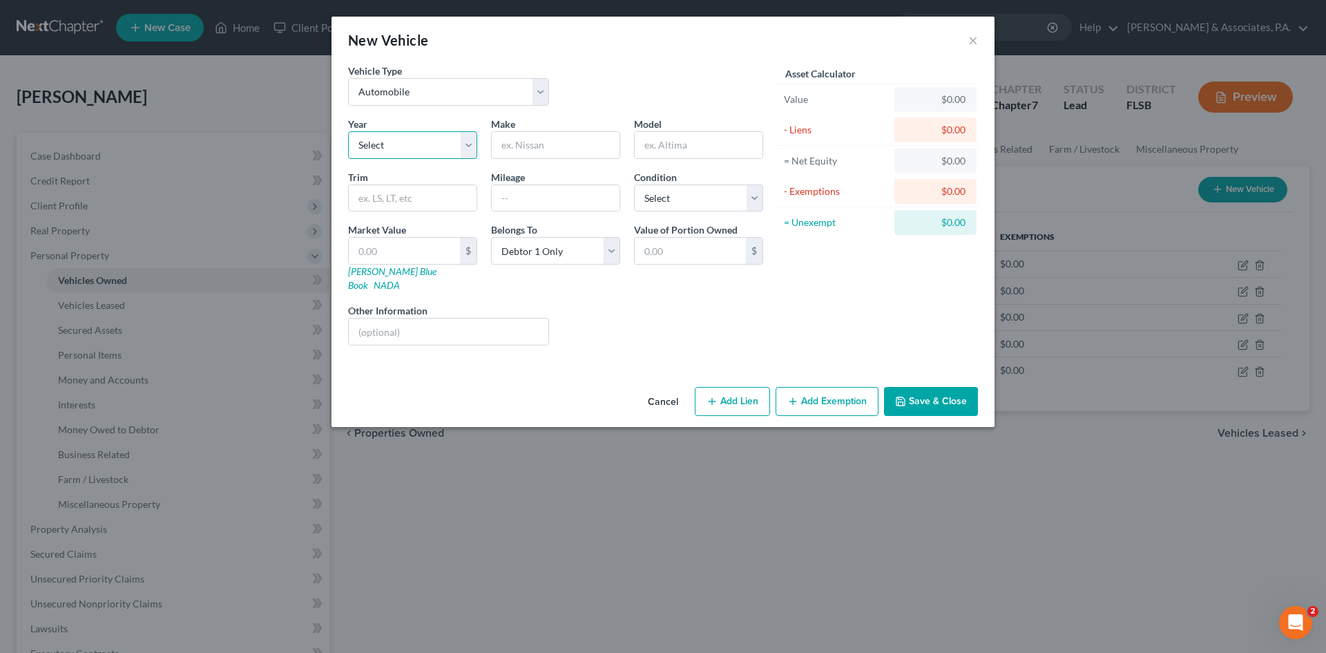
click at [413, 138] on select "Select 2026 2025 2024 2023 2022 2021 2020 2019 2018 2017 2016 2015 2014 2013 20…" at bounding box center [412, 145] width 129 height 28
select select "23"
click at [348, 131] on select "Select 2026 2025 2024 2023 2022 2021 2020 2019 2018 2017 2016 2015 2014 2013 20…" at bounding box center [412, 145] width 129 height 28
click at [513, 144] on input "text" at bounding box center [556, 145] width 128 height 26
type input "M"
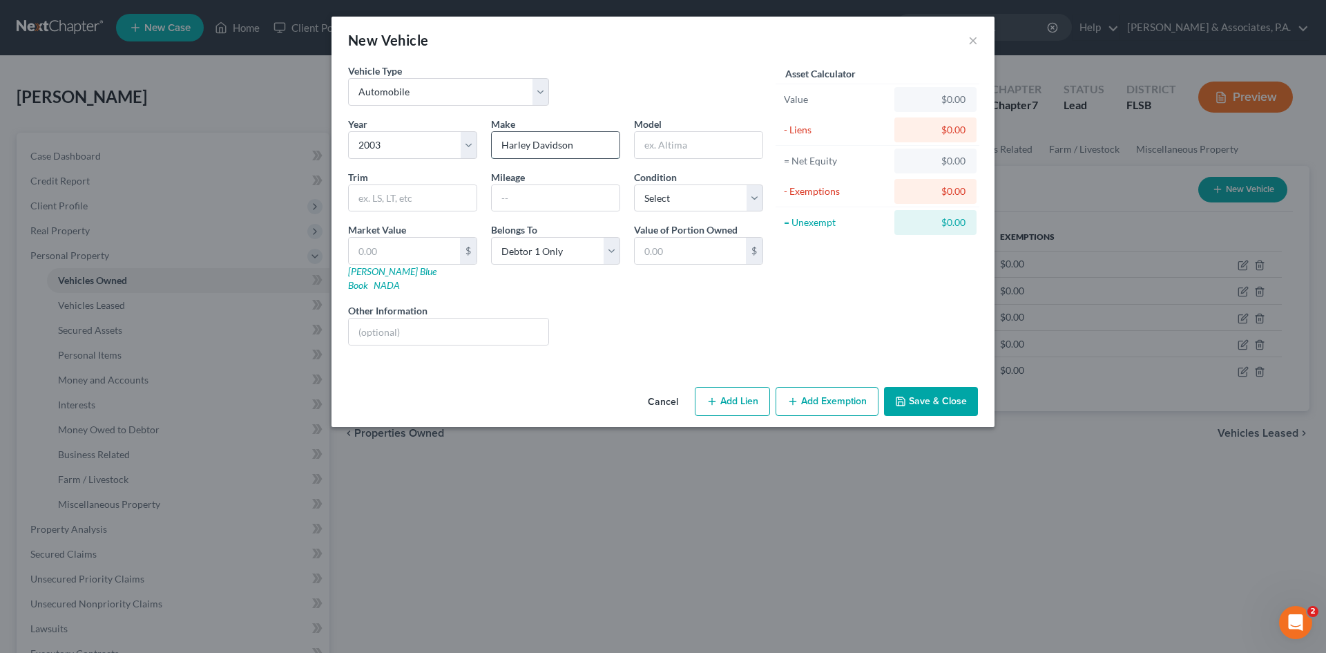
type input "Harley Davidson"
type input "883"
click at [676, 195] on select "Select Excellent Very Good Good Fair Poor" at bounding box center [698, 198] width 129 height 28
select select "3"
click at [634, 184] on select "Select Excellent Very Good Good Fair Poor" at bounding box center [698, 198] width 129 height 28
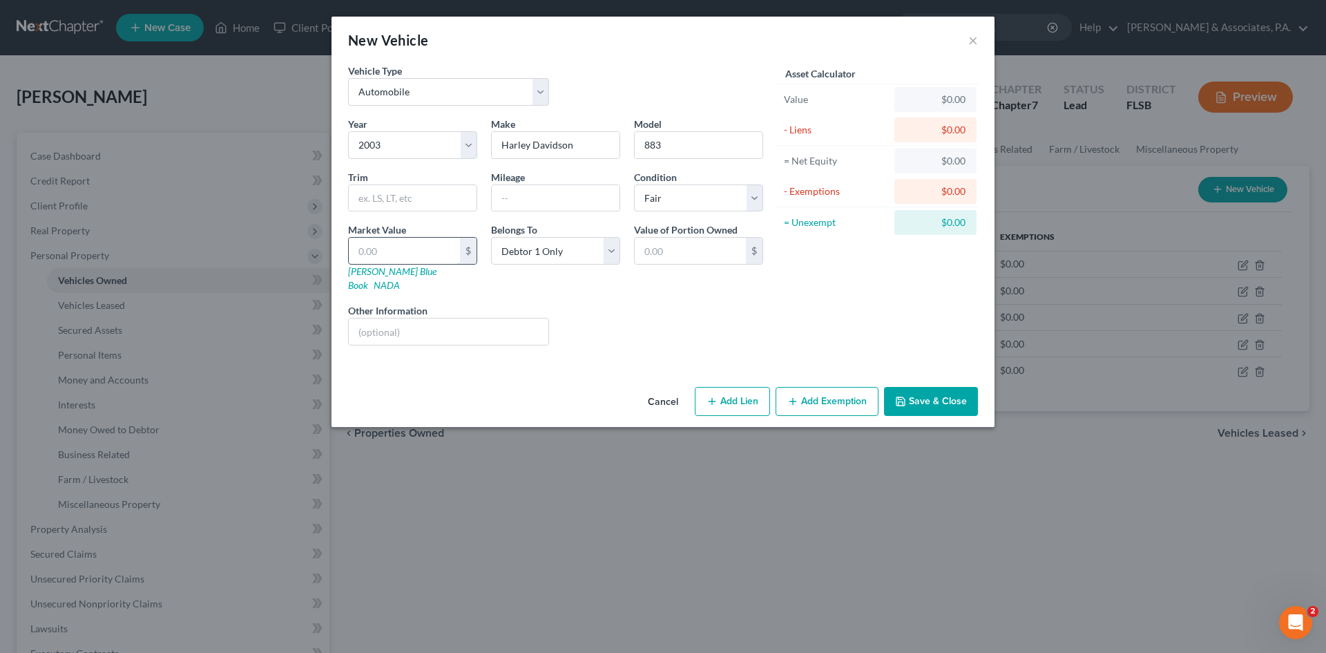
click at [371, 254] on input "text" at bounding box center [404, 251] width 111 height 26
click at [396, 251] on input "text" at bounding box center [404, 251] width 111 height 26
type input "1"
type input "1.00"
type input "15"
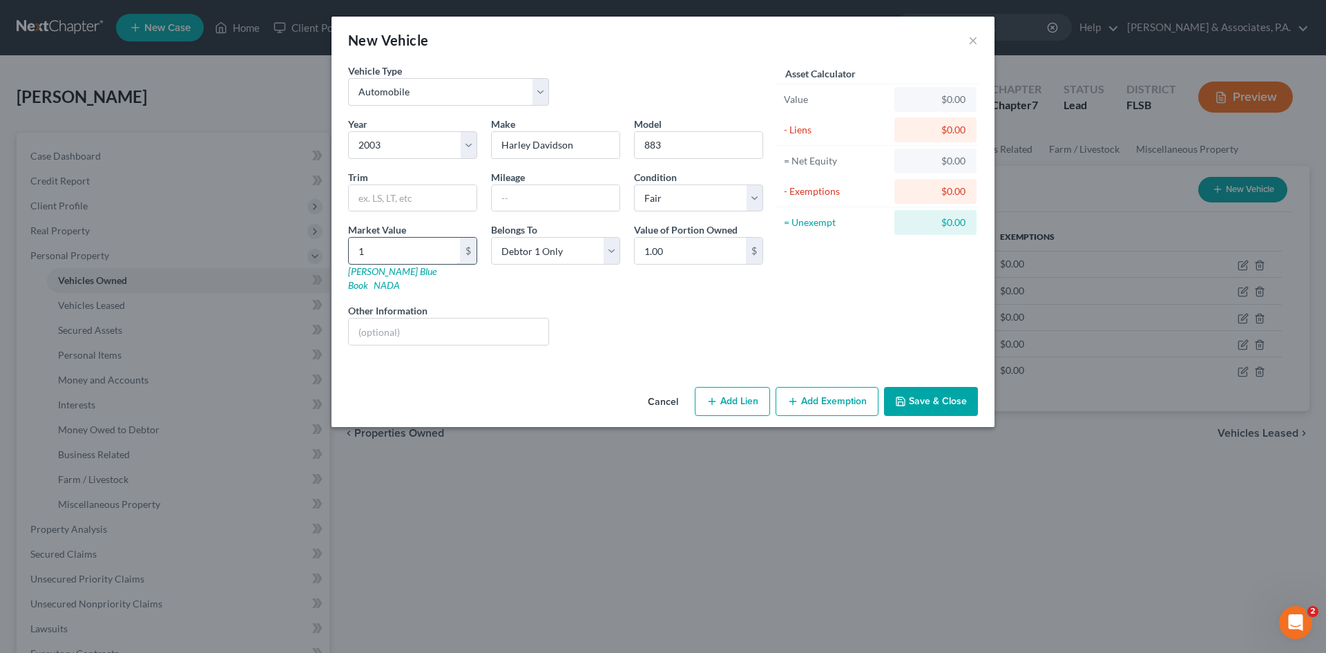
type input "15.00"
type input "150"
type input "150.00"
type input "1500"
type input "1,500.00"
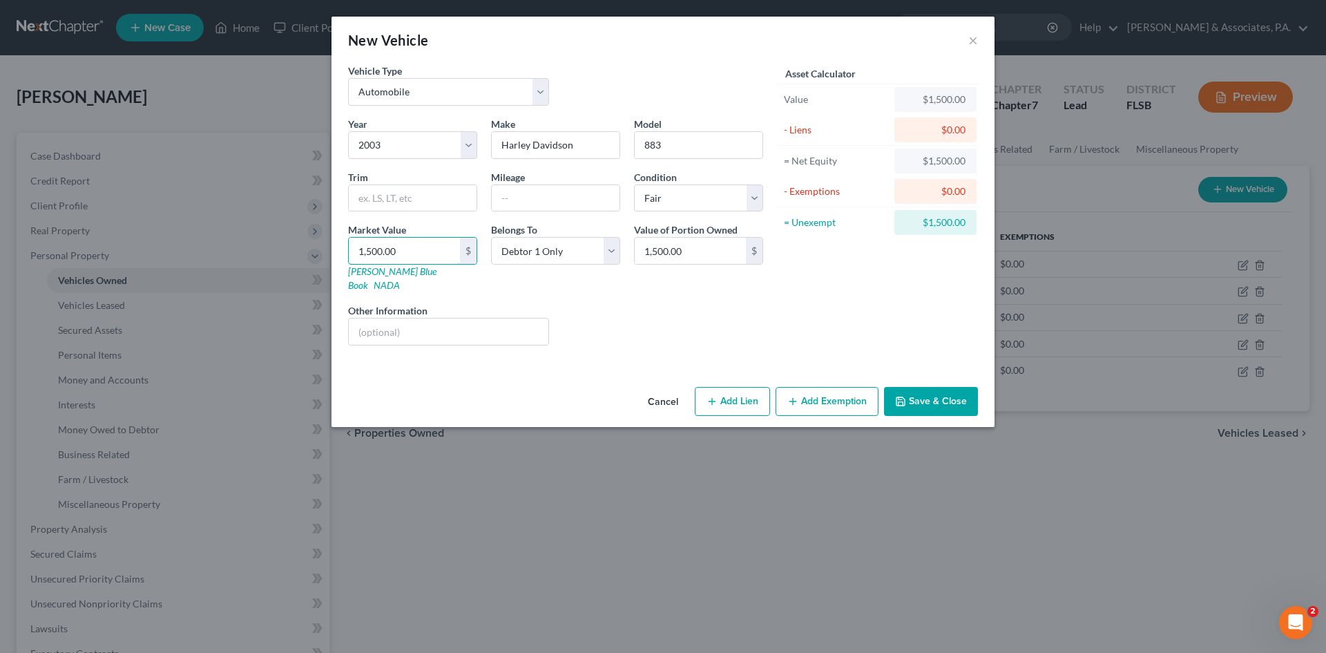
type input "1,500.00"
click at [911, 389] on button "Save & Close" at bounding box center [931, 401] width 94 height 29
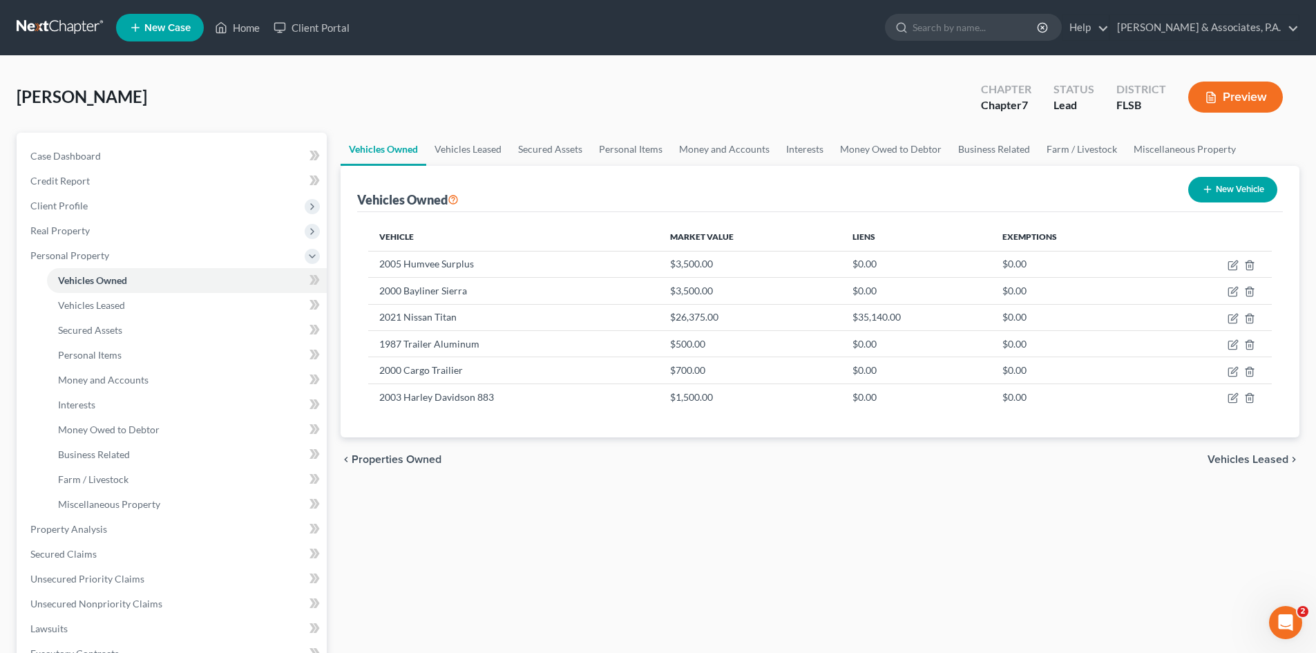
click at [1203, 189] on icon "button" at bounding box center [1207, 189] width 11 height 11
select select "0"
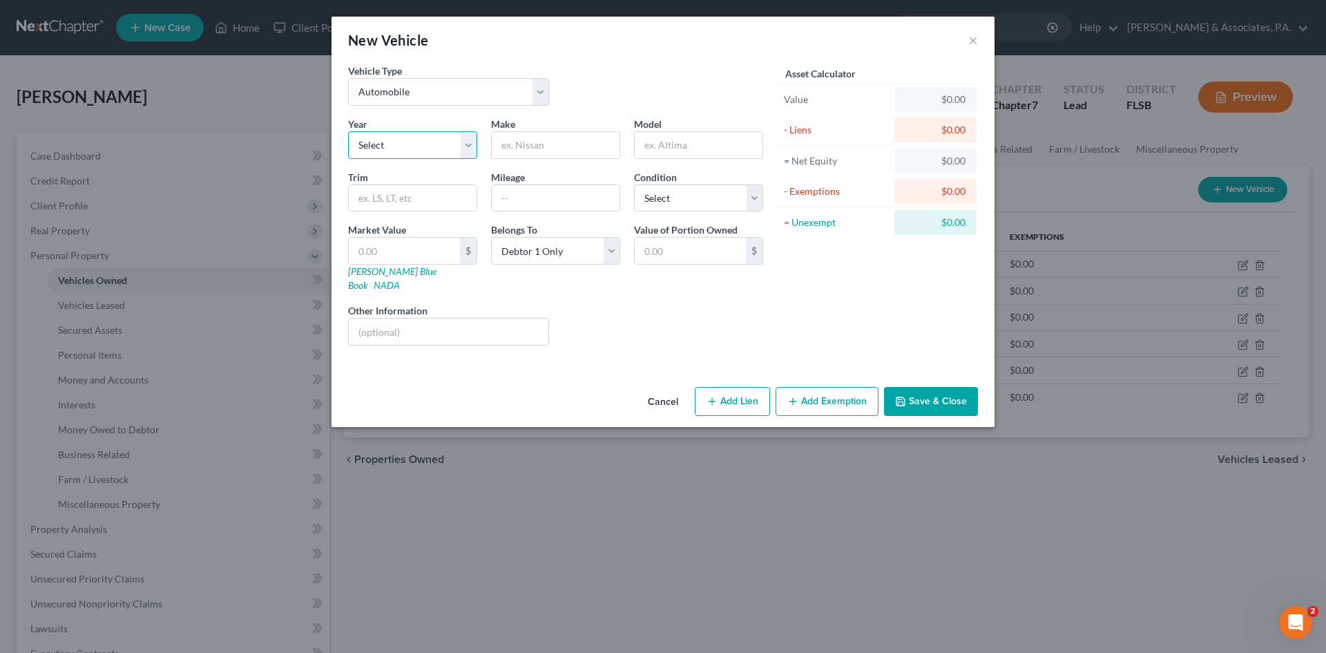
click at [468, 144] on select "Select 2026 2025 2024 2023 2022 2021 2020 2019 2018 2017 2016 2015 2014 2013 20…" at bounding box center [412, 145] width 129 height 28
select select "4"
click at [348, 131] on select "Select 2026 2025 2024 2023 2022 2021 2020 2019 2018 2017 2016 2015 2014 2013 20…" at bounding box center [412, 145] width 129 height 28
click at [502, 144] on input "text" at bounding box center [556, 145] width 128 height 26
type input "Honda"
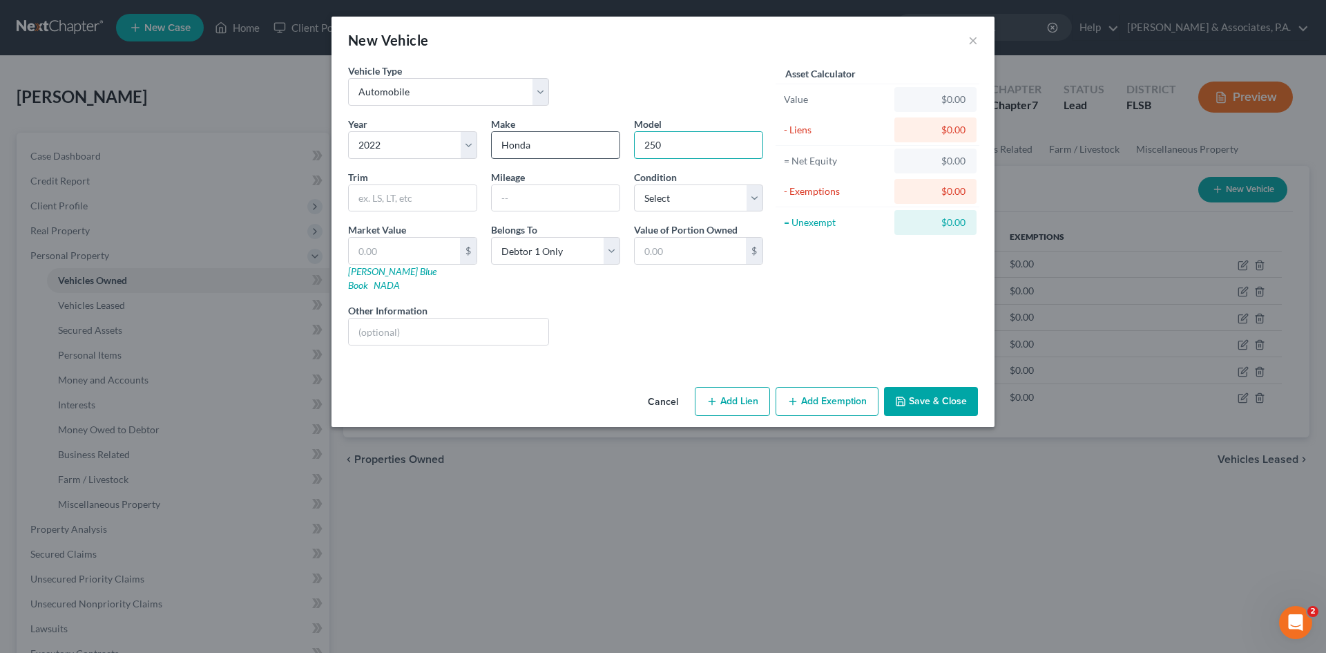
type input "250"
type input "TRX"
click at [684, 204] on select "Select Excellent Very Good Good Fair Poor" at bounding box center [698, 198] width 129 height 28
select select "3"
click at [634, 184] on select "Select Excellent Very Good Good Fair Poor" at bounding box center [698, 198] width 129 height 28
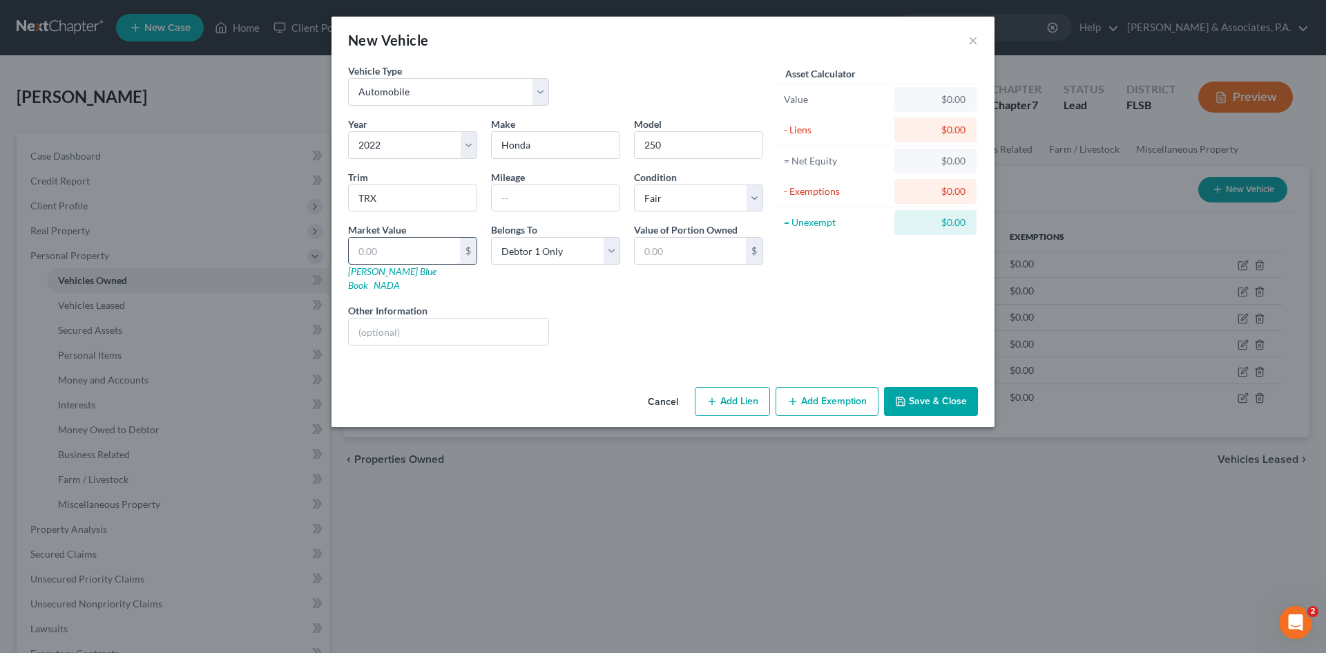
click at [378, 249] on input "text" at bounding box center [404, 251] width 111 height 26
type input "4"
type input "4.00"
type input "2"
type input "2.00"
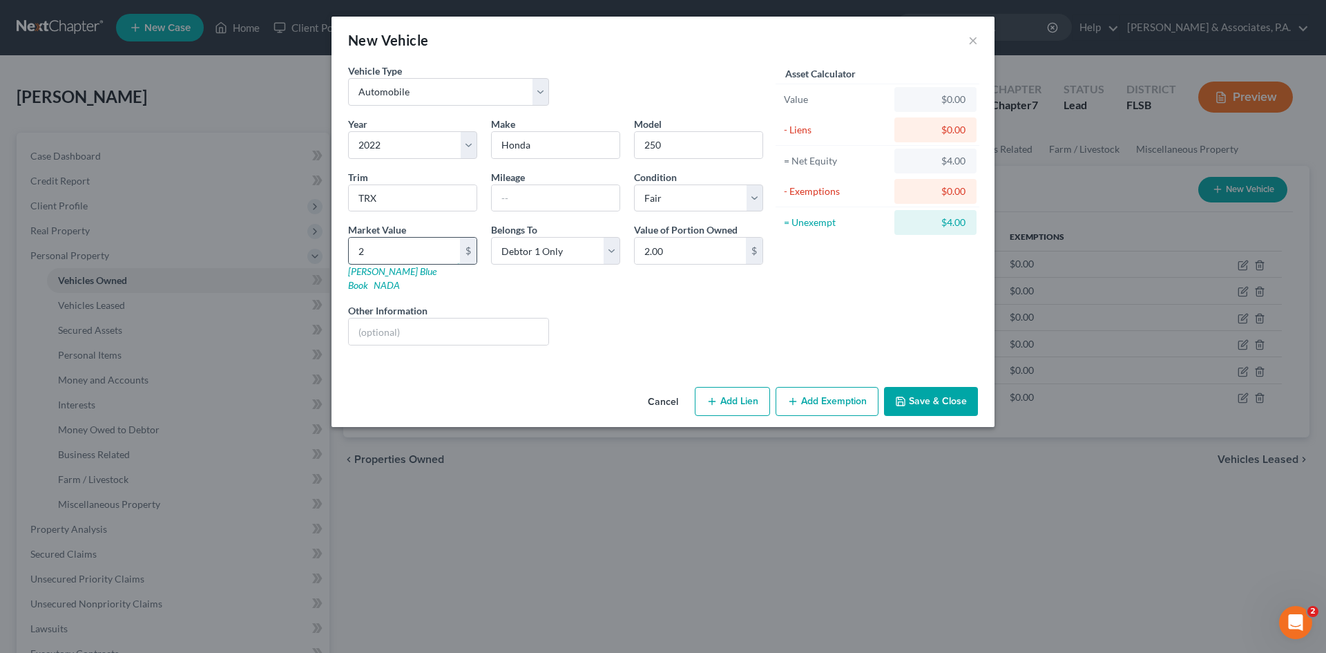
type input "25"
type input "25.00"
type input "2"
type input "2.00"
type input "25"
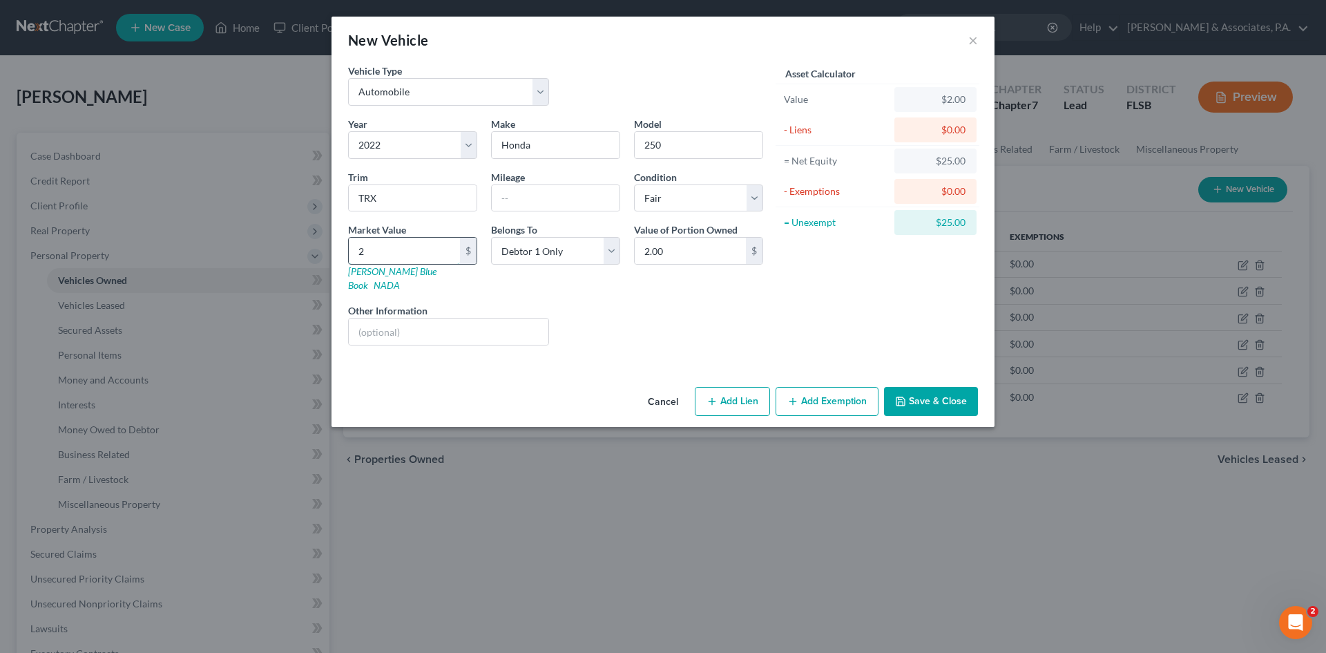
type input "25.00"
type input "250"
type input "250.00"
type input "2500"
type input "2,500.00"
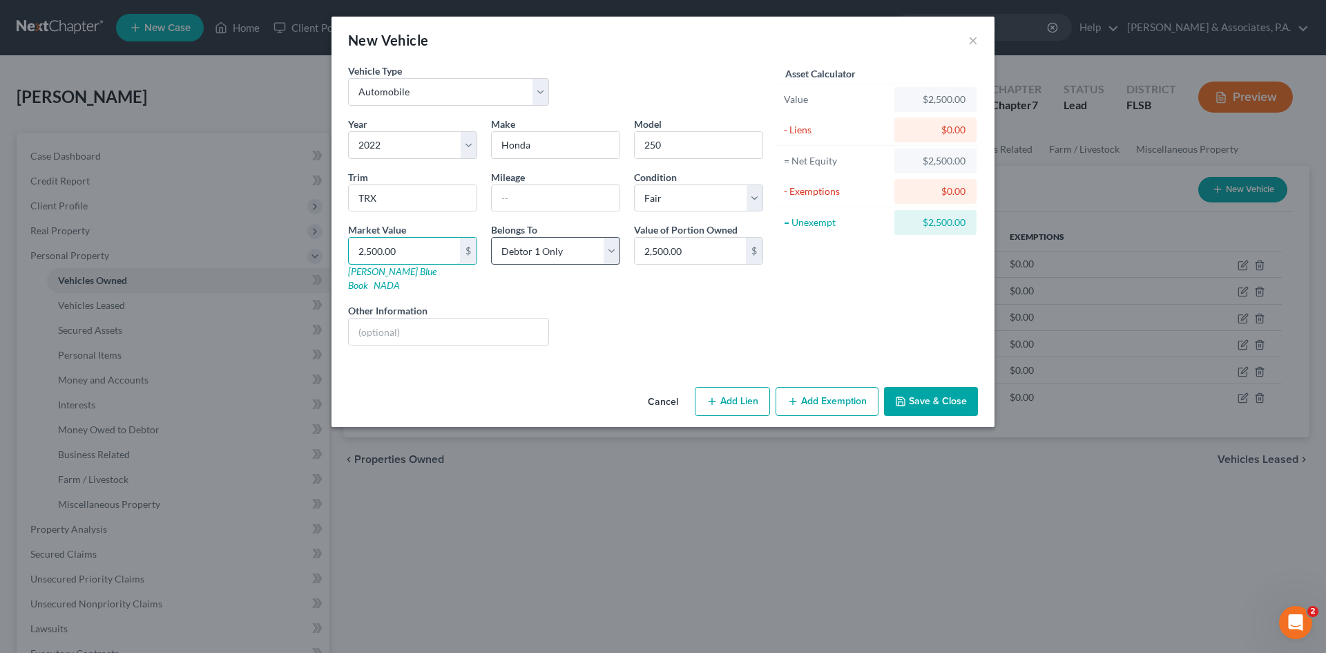
type input "2,500.00"
click at [554, 250] on select "Select Debtor 1 Only Debtor 2 Only Debtor 1 And Debtor 2 Only At Least One Of T…" at bounding box center [555, 251] width 129 height 28
click at [491, 237] on select "Select Debtor 1 Only Debtor 2 Only Debtor 1 And Debtor 2 Only At Least One Of T…" at bounding box center [555, 251] width 129 height 28
click at [737, 387] on button "Add Lien" at bounding box center [732, 401] width 75 height 29
select select "0"
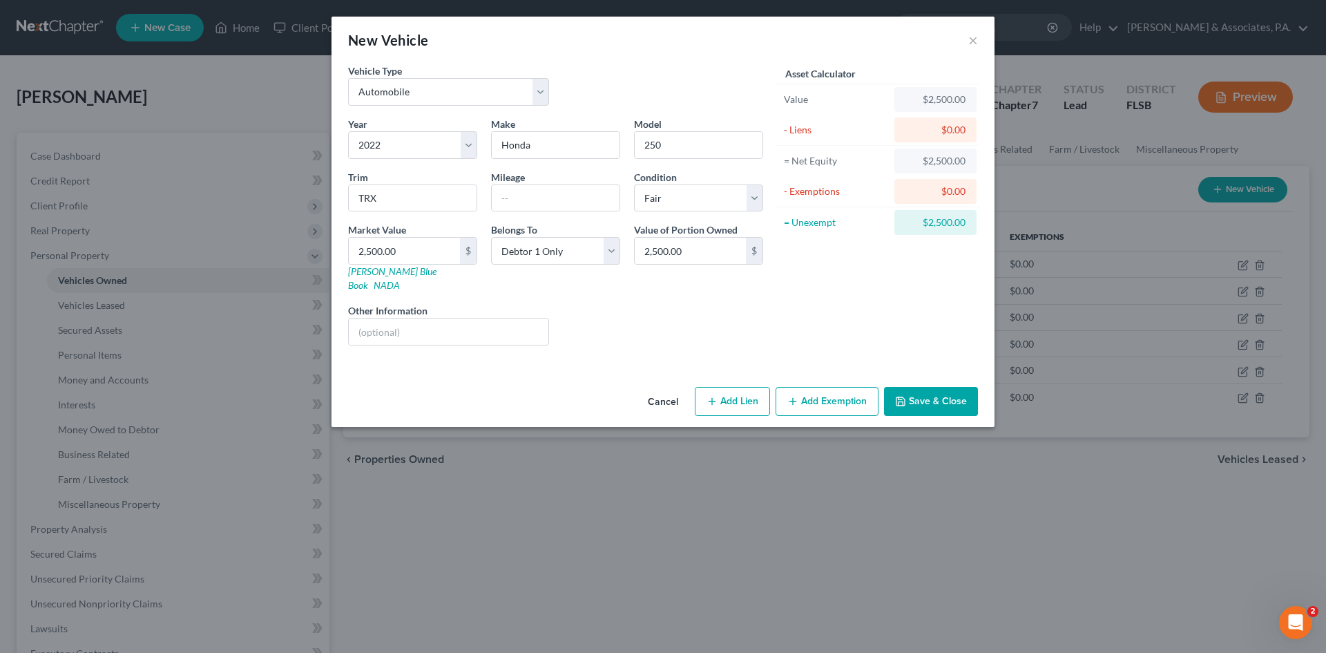
select select "0"
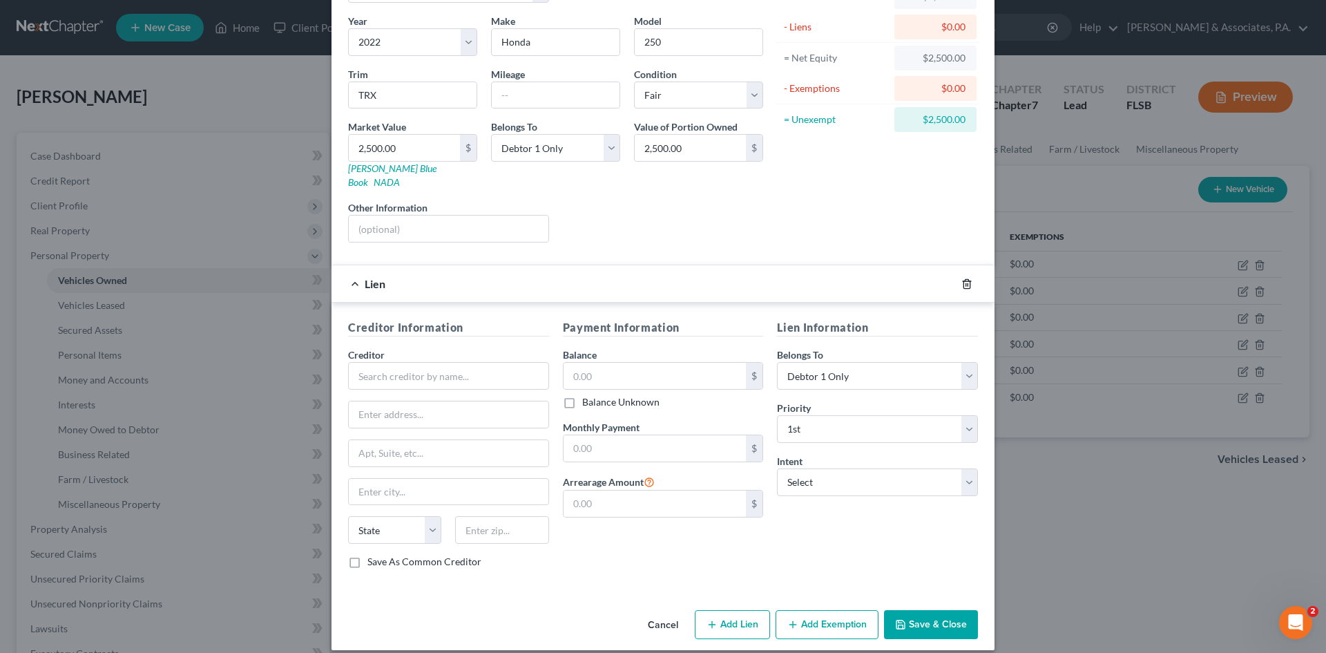
click at [961, 278] on icon "button" at bounding box center [966, 283] width 11 height 11
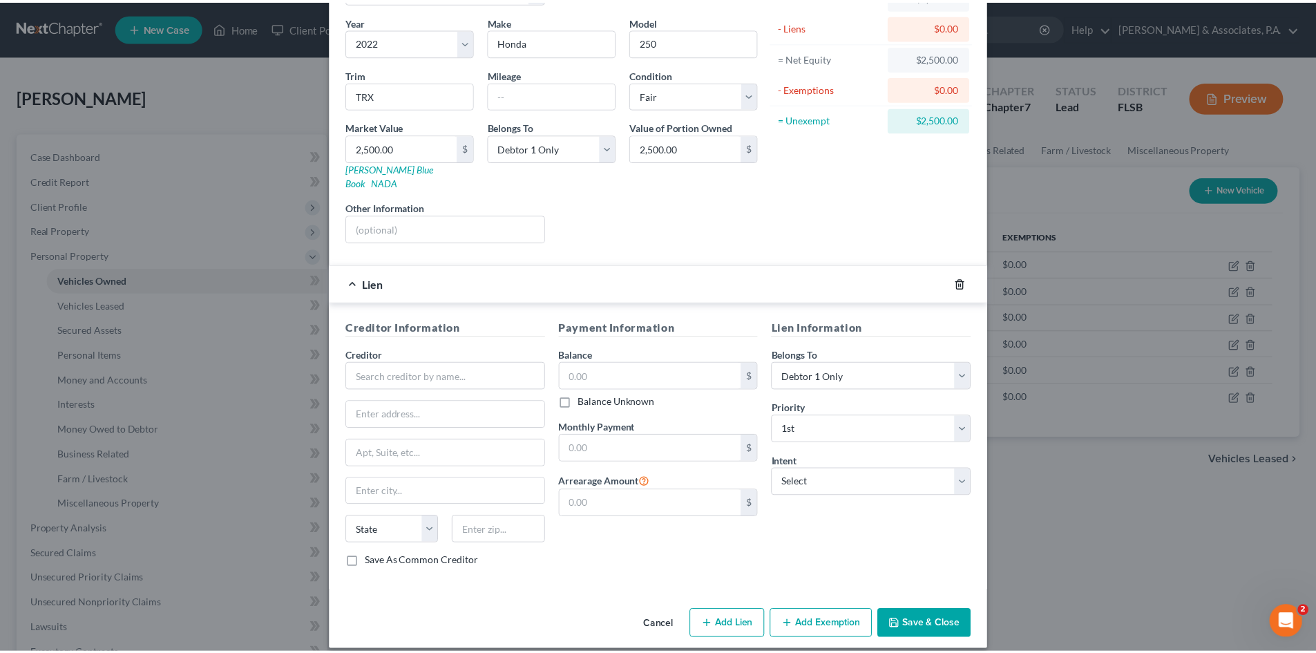
scroll to position [0, 0]
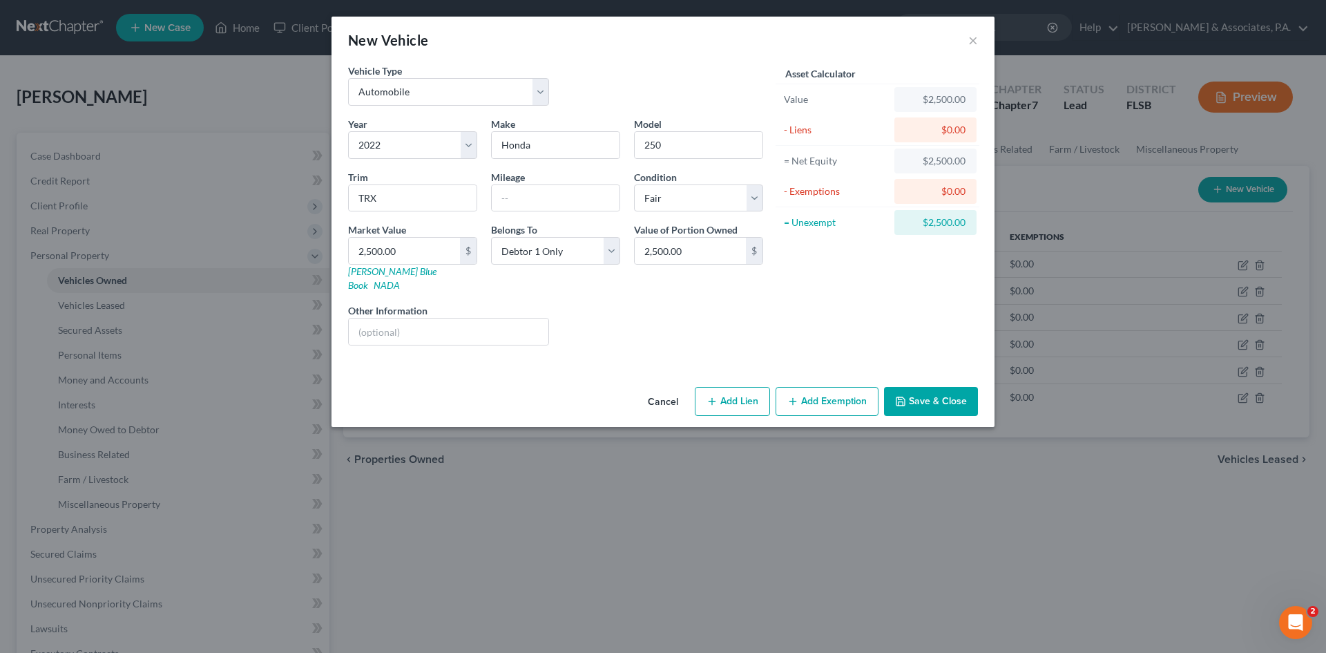
click at [917, 391] on button "Save & Close" at bounding box center [931, 401] width 94 height 29
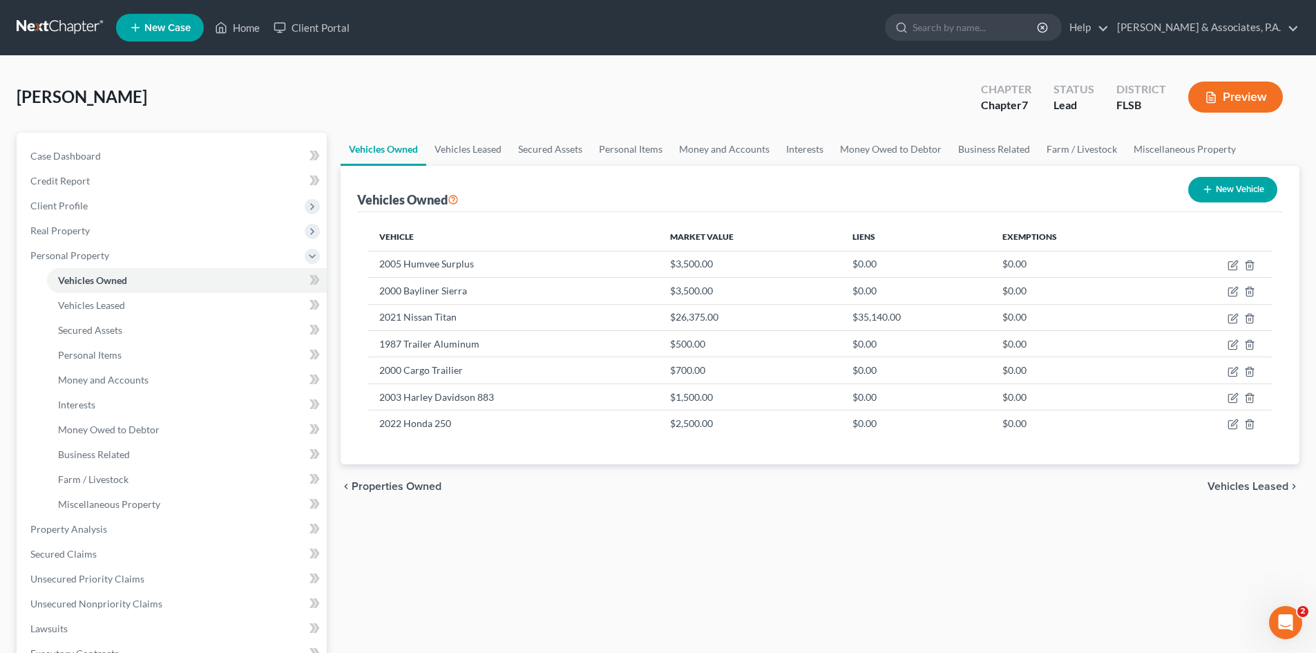
click at [1235, 187] on button "New Vehicle" at bounding box center [1232, 190] width 89 height 26
select select "0"
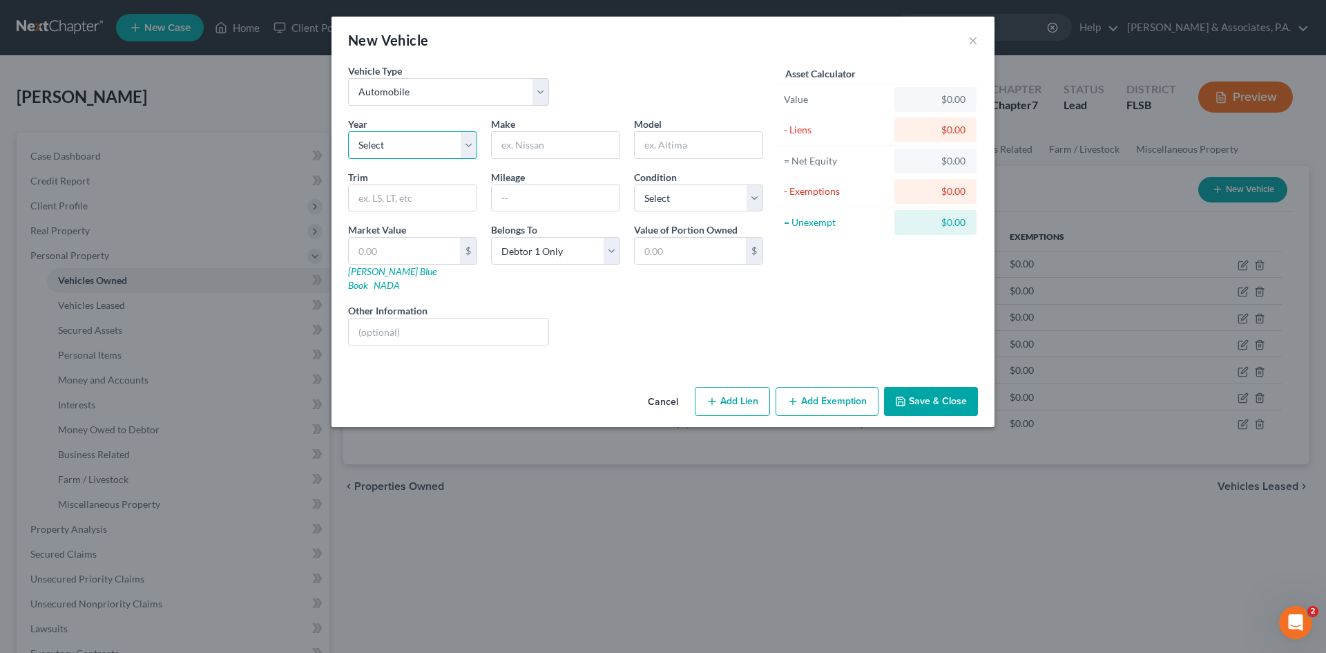
click at [419, 153] on select "Select 2026 2025 2024 2023 2022 2021 2020 2019 2018 2017 2016 2015 2014 2013 20…" at bounding box center [412, 145] width 129 height 28
click at [539, 144] on input "text" at bounding box center [556, 145] width 128 height 26
type input "Yamaha"
type input "80cc"
type input "Peewee"
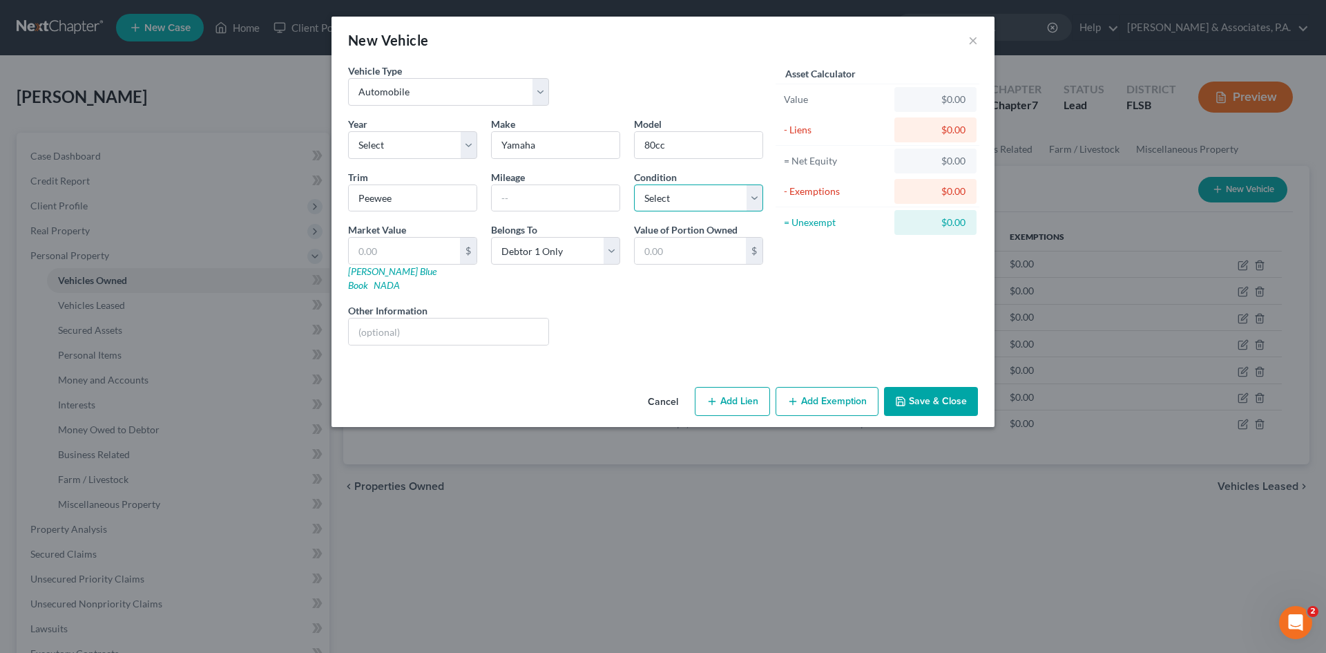
click at [688, 204] on select "Select Excellent Very Good Good Fair Poor" at bounding box center [698, 198] width 129 height 28
select select "3"
click at [634, 184] on select "Select Excellent Very Good Good Fair Poor" at bounding box center [698, 198] width 129 height 28
click at [392, 250] on input "text" at bounding box center [404, 251] width 111 height 26
type input "1"
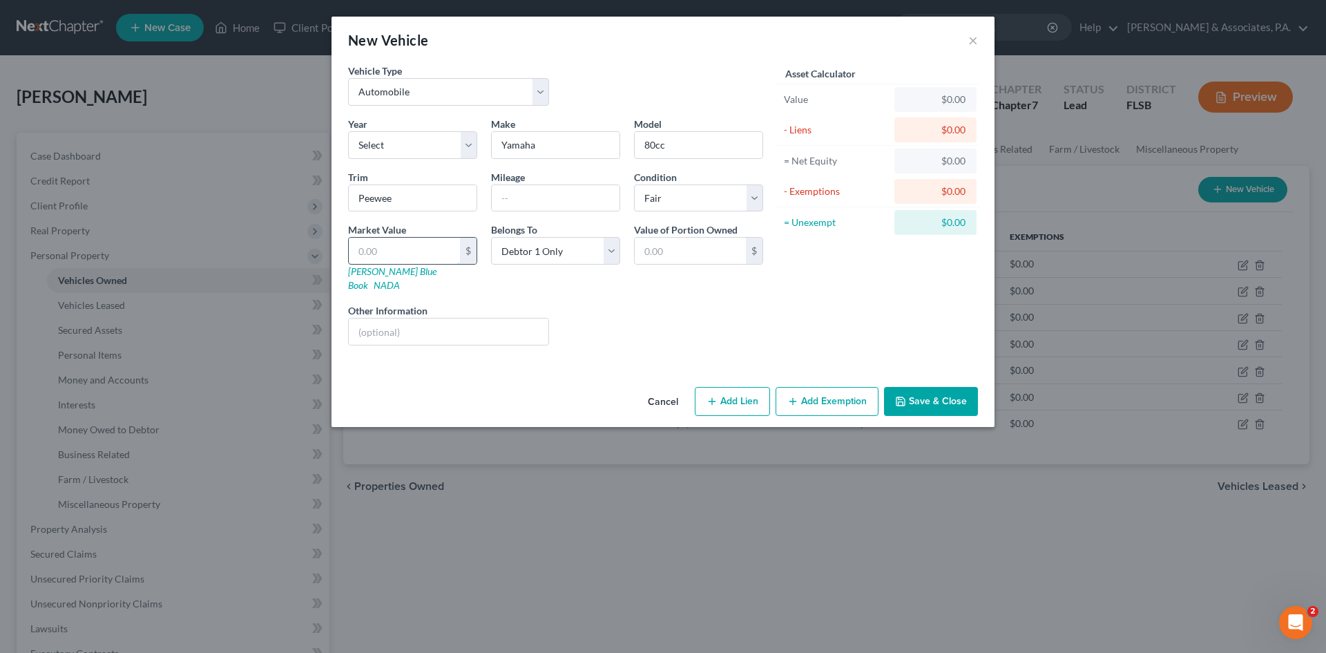
type input "1.00"
type input "10"
type input "10.00"
type input "100"
type input "100.00"
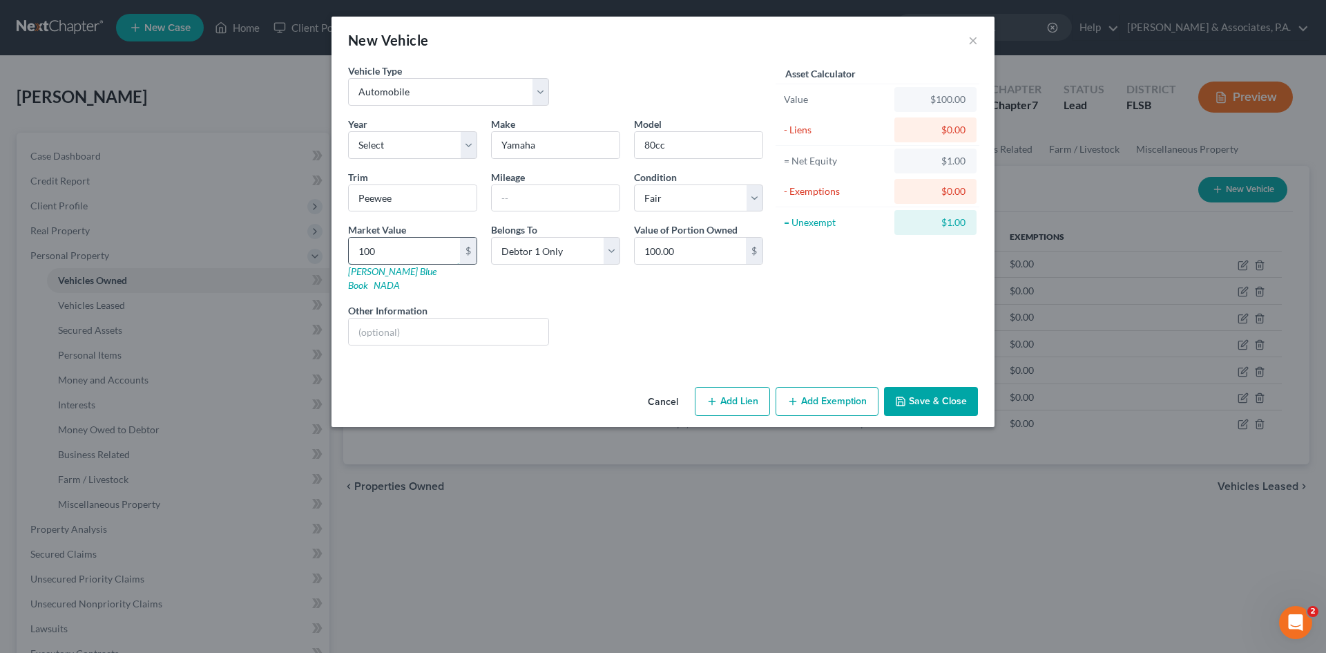
type input "1000"
type input "1,000.00"
click at [409, 148] on select "Select 2026 2025 2024 2023 2022 2021 2020 2019 2018 2017 2016 2015 2014 2013 20…" at bounding box center [412, 145] width 129 height 28
select select "4"
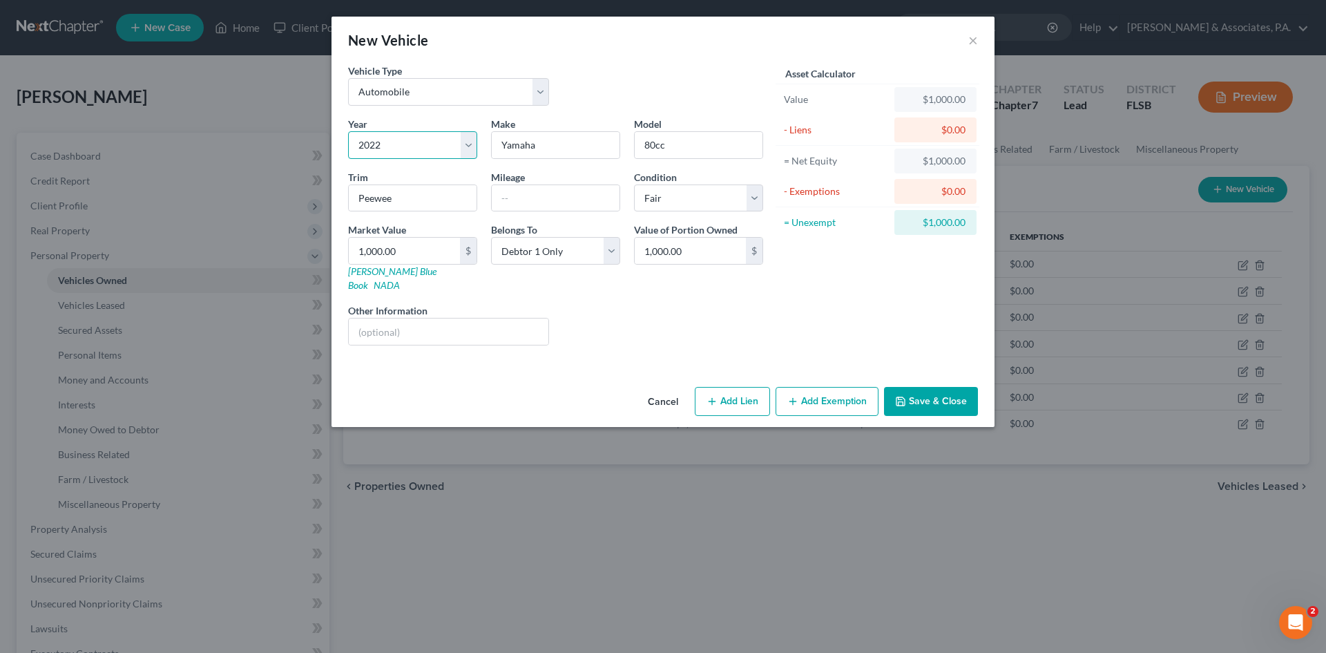
click at [348, 131] on select "Select 2026 2025 2024 2023 2022 2021 2020 2019 2018 2017 2016 2015 2014 2013 20…" at bounding box center [412, 145] width 129 height 28
click at [541, 90] on select "Select Automobile Truck Trailer Watercraft Aircraft Motor Home Atv Other Vehicle" at bounding box center [448, 92] width 201 height 28
select select "6"
click at [348, 78] on select "Select Automobile Truck Trailer Watercraft Aircraft Motor Home Atv Other Vehicle" at bounding box center [448, 92] width 201 height 28
click at [932, 392] on button "Save & Close" at bounding box center [931, 401] width 94 height 29
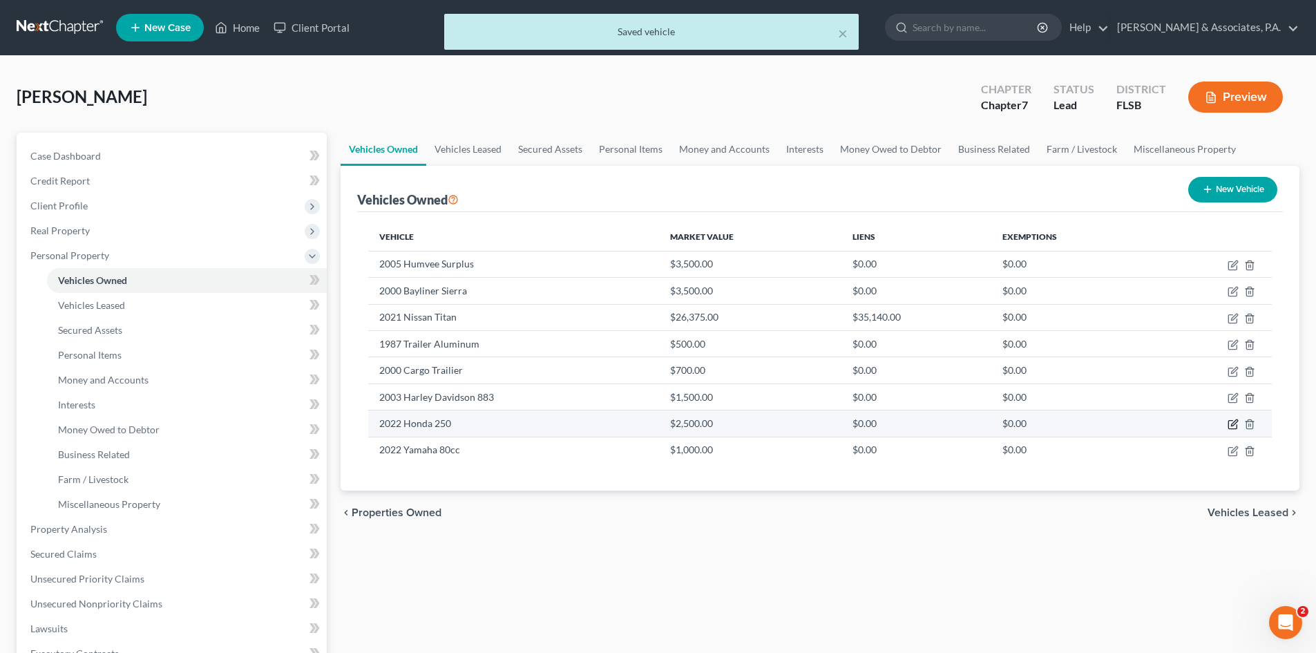
click at [1228, 423] on icon "button" at bounding box center [1232, 425] width 8 height 8
select select "0"
select select "4"
select select "3"
select select "0"
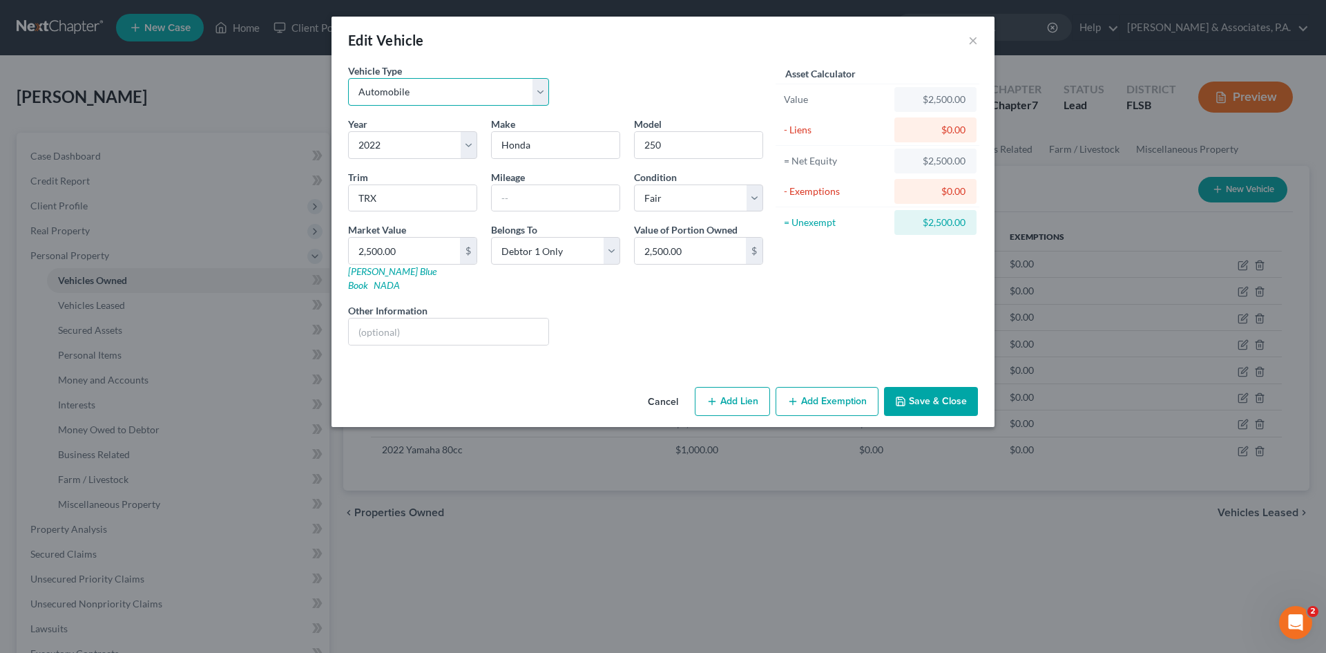
click at [447, 93] on select "Select Automobile Truck Trailer Watercraft Aircraft Motor Home Atv Other Vehicle" at bounding box center [448, 92] width 201 height 28
select select "6"
click at [348, 78] on select "Select Automobile Truck Trailer Watercraft Aircraft Motor Home Atv Other Vehicle" at bounding box center [448, 92] width 201 height 28
click at [934, 391] on button "Save & Close" at bounding box center [931, 401] width 94 height 29
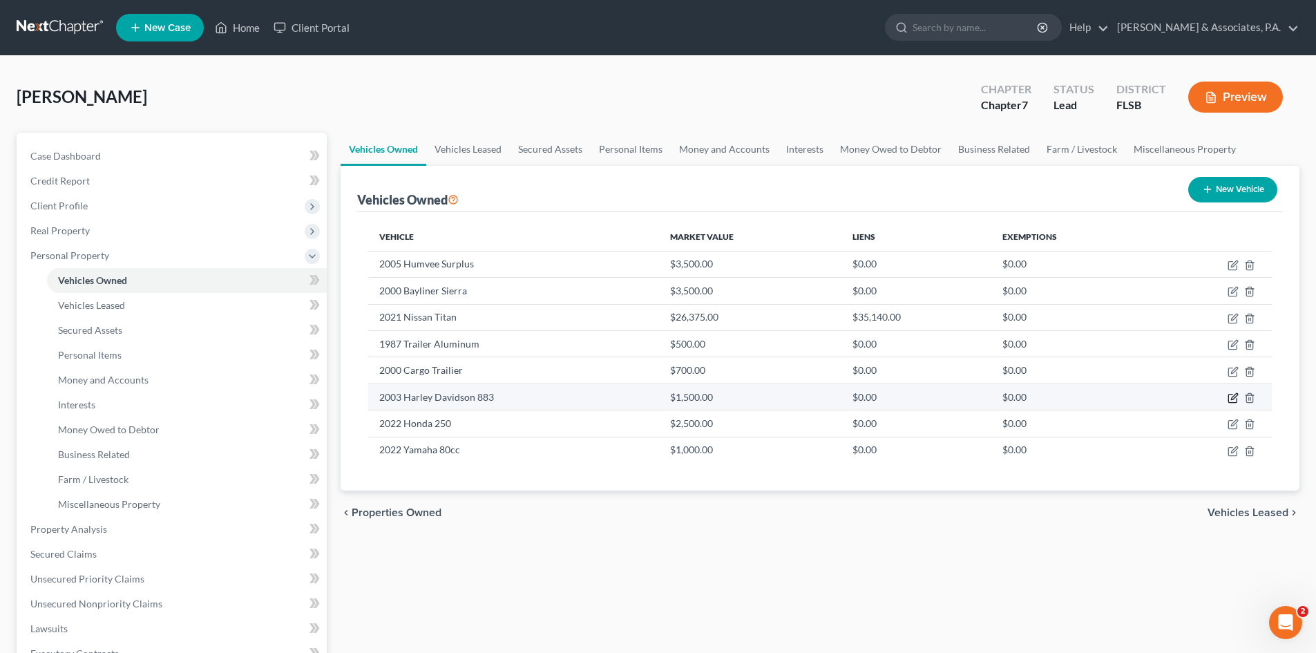
click at [1231, 402] on icon "button" at bounding box center [1232, 398] width 8 height 8
select select "0"
select select "23"
select select "3"
select select "0"
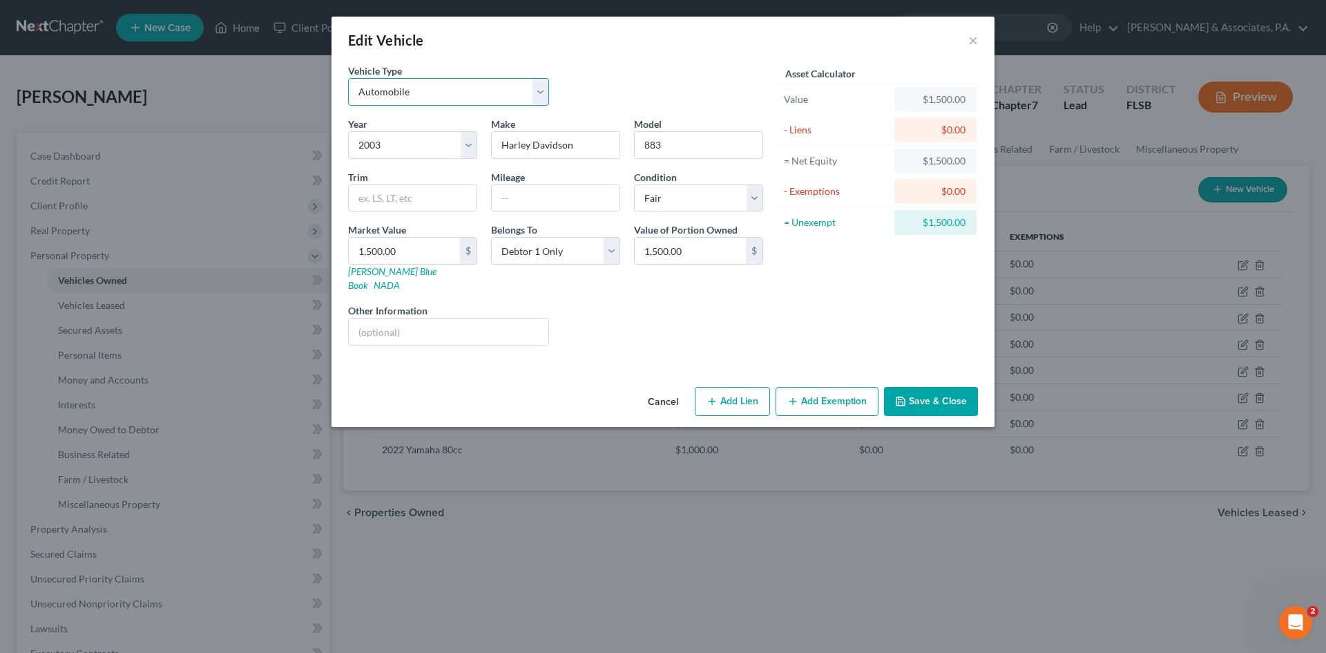
click at [543, 94] on select "Select Automobile Truck Trailer Watercraft Aircraft Motor Home Atv Other Vehicle" at bounding box center [448, 92] width 201 height 28
select select "7"
click at [348, 78] on select "Select Automobile Truck Trailer Watercraft Aircraft Motor Home Atv Other Vehicle" at bounding box center [448, 92] width 201 height 28
click at [920, 388] on button "Save & Close" at bounding box center [931, 401] width 94 height 29
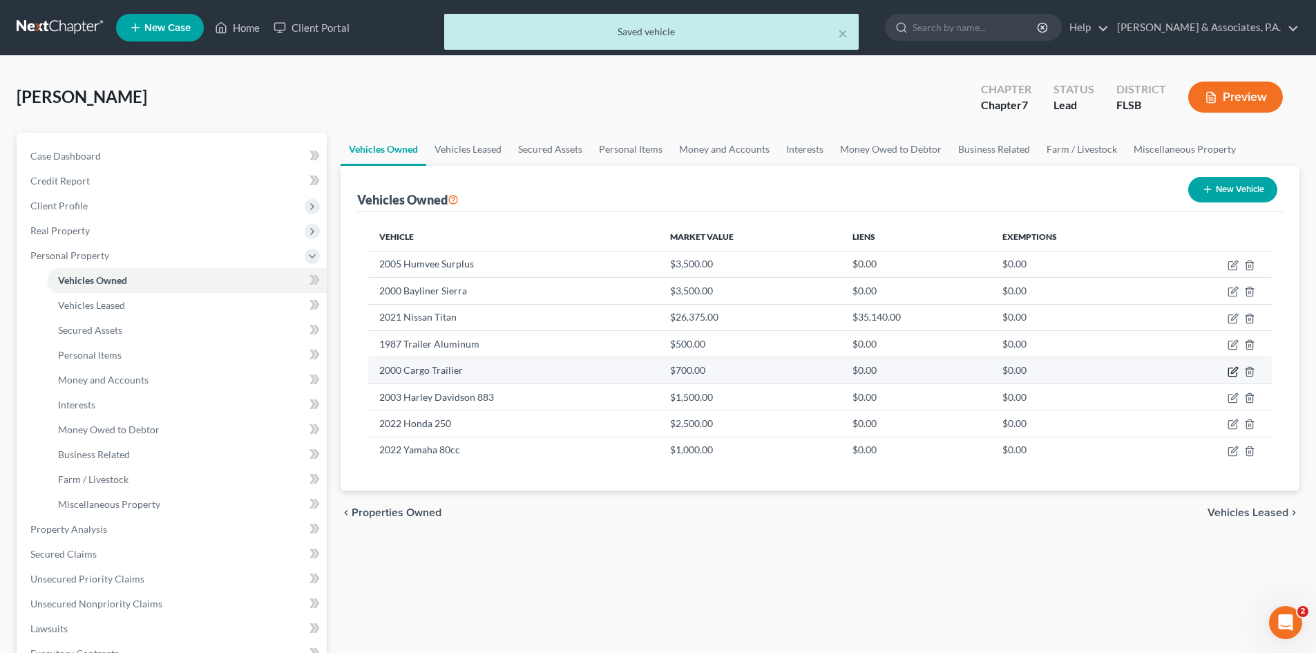
click at [1231, 371] on icon "button" at bounding box center [1232, 371] width 11 height 11
select select "0"
select select "26"
select select "4"
select select "0"
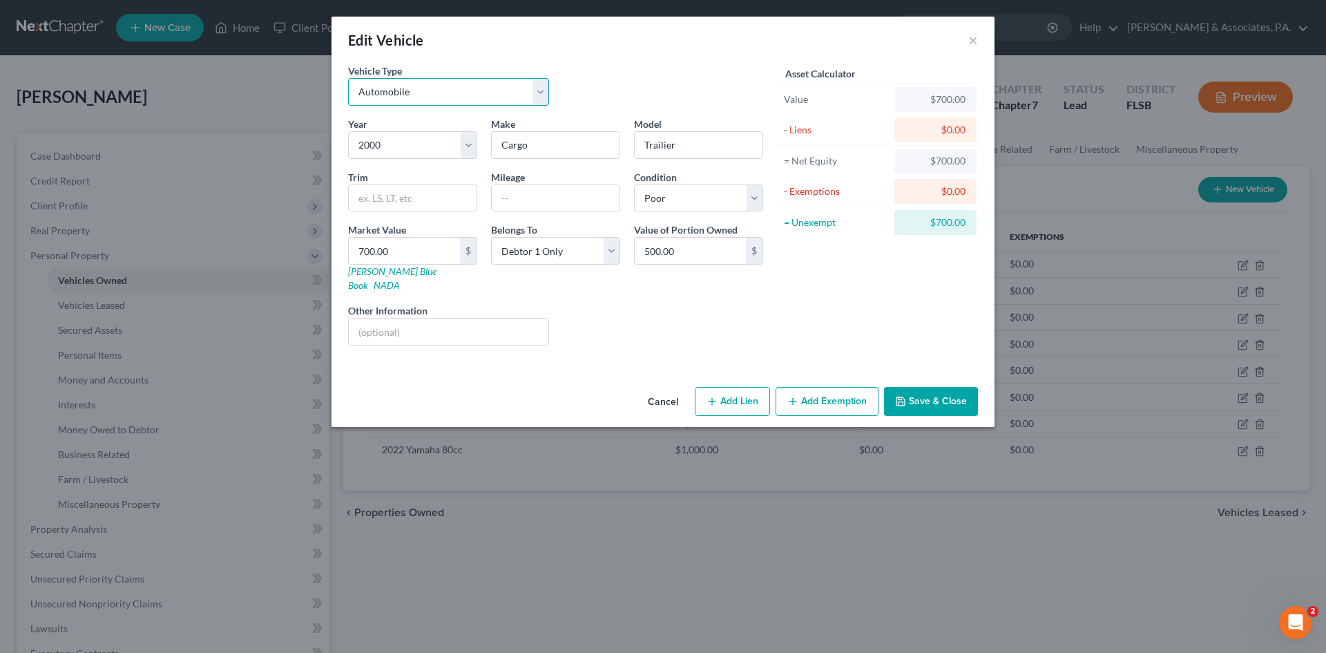
click at [539, 89] on select "Select Automobile Truck Trailer Watercraft Aircraft Motor Home Atv Other Vehicle" at bounding box center [448, 92] width 201 height 28
select select "7"
click at [348, 78] on select "Select Automobile Truck Trailer Watercraft Aircraft Motor Home Atv Other Vehicle" at bounding box center [448, 92] width 201 height 28
click at [934, 387] on button "Save & Close" at bounding box center [931, 401] width 94 height 29
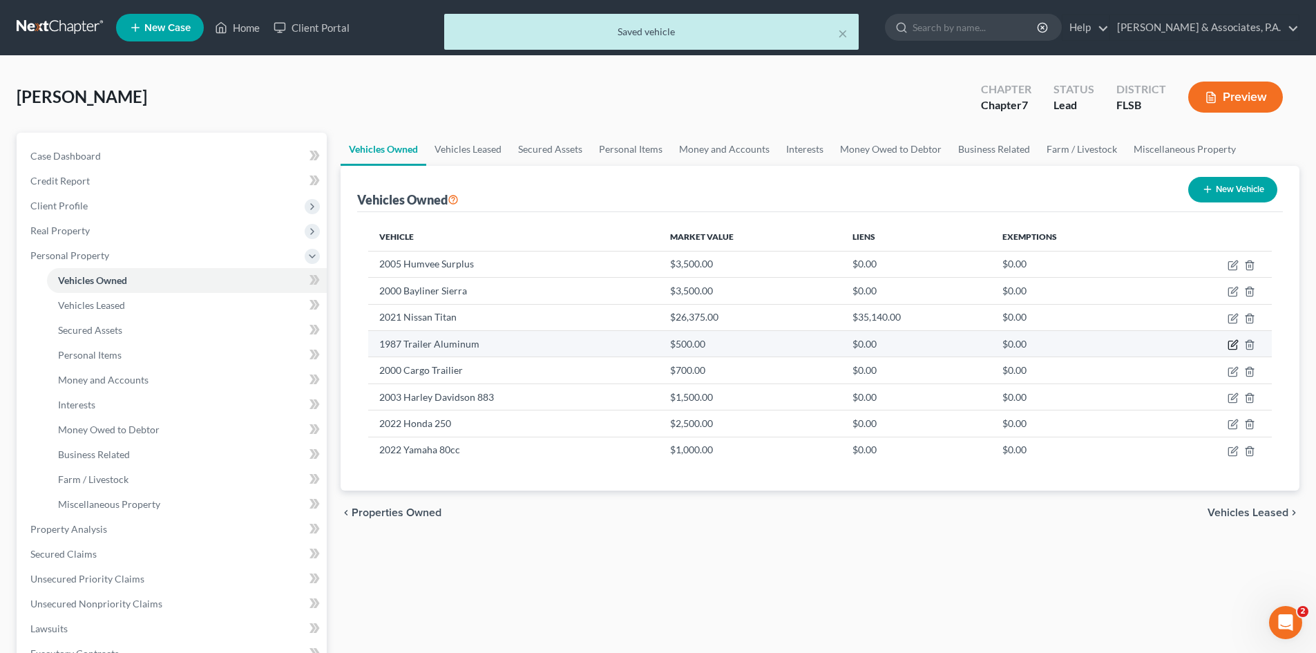
click at [1230, 342] on icon "button" at bounding box center [1232, 344] width 11 height 11
select select "0"
select select "39"
select select "4"
select select "0"
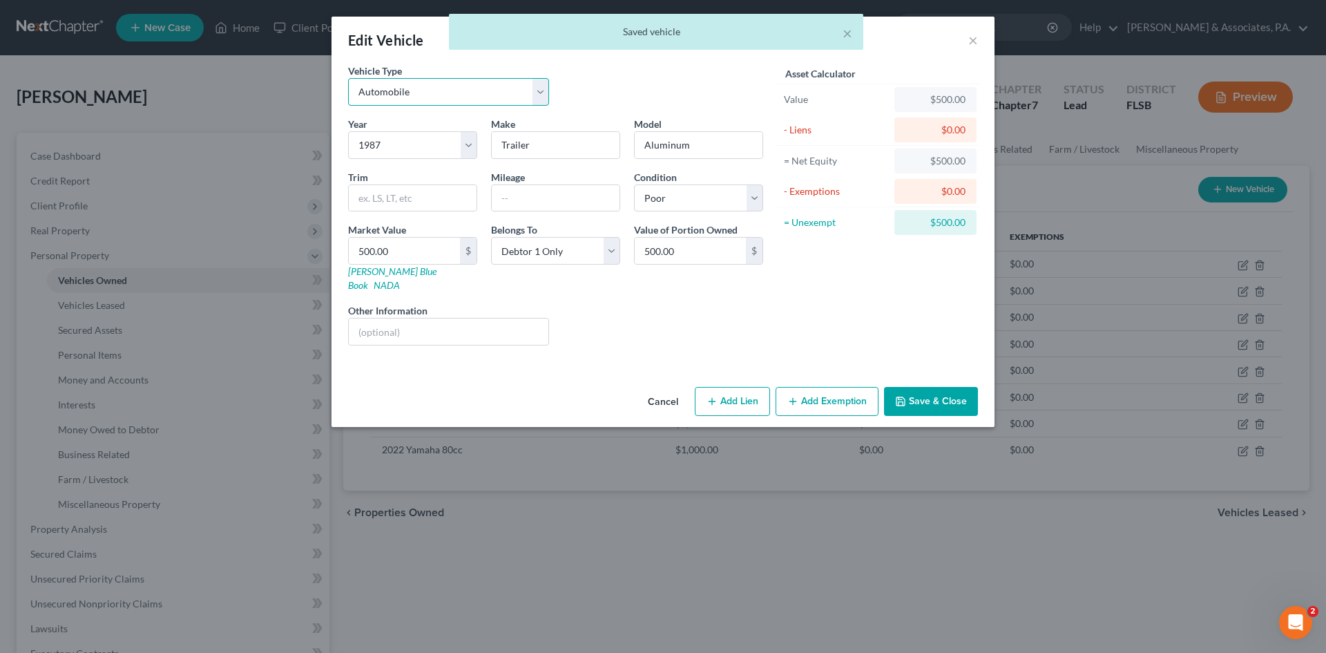
click at [465, 90] on select "Select Automobile Truck Trailer Watercraft Aircraft Motor Home Atv Other Vehicle" at bounding box center [448, 92] width 201 height 28
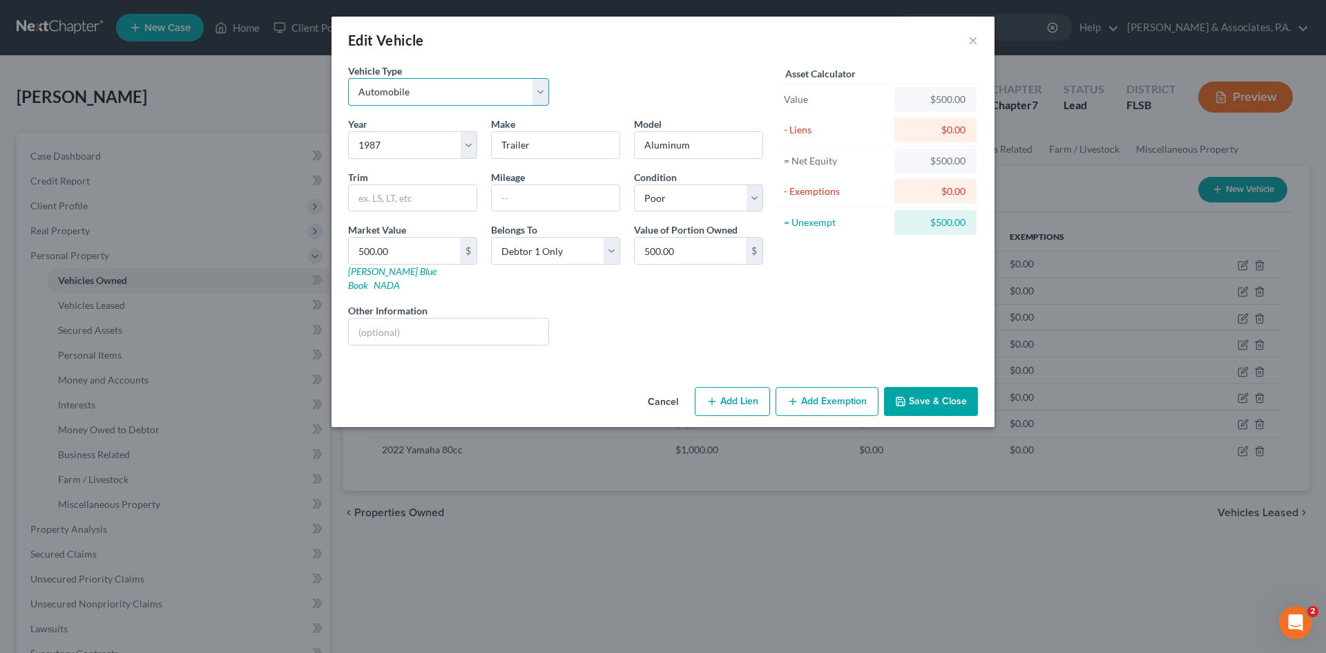
select select "7"
click at [348, 78] on select "Select Automobile Truck Trailer Watercraft Aircraft Motor Home Atv Other Vehicle" at bounding box center [448, 92] width 201 height 28
click at [952, 387] on button "Save & Close" at bounding box center [931, 401] width 94 height 29
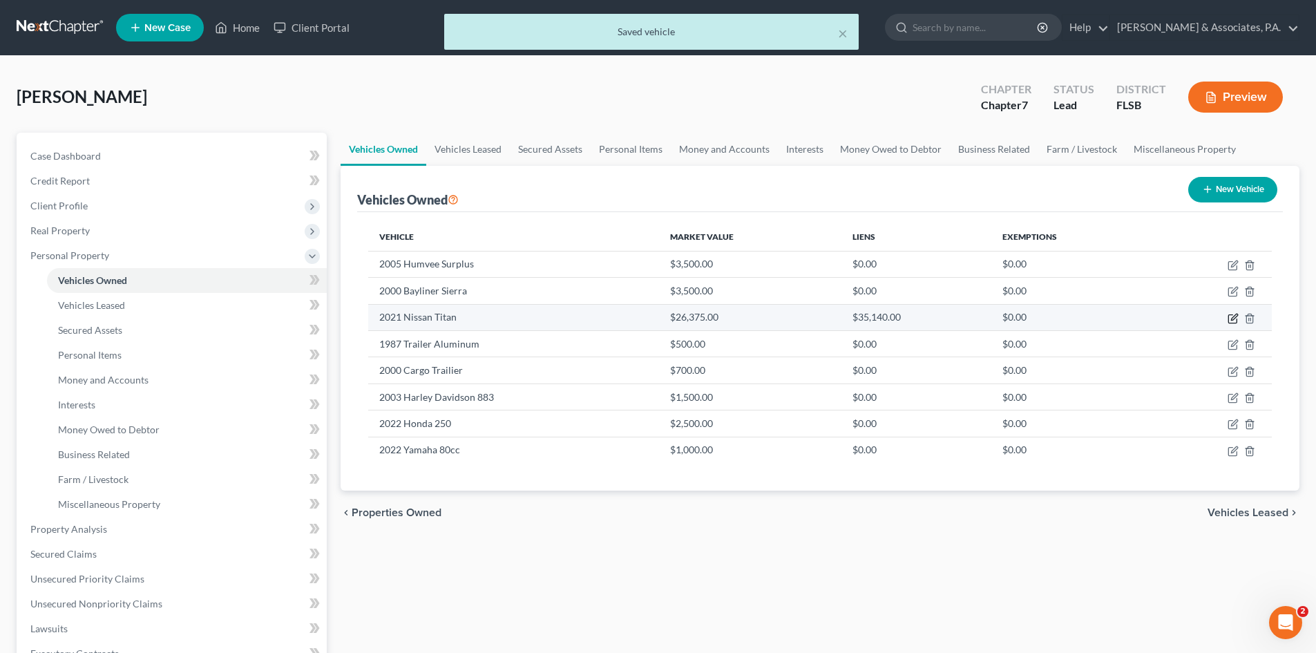
click at [1232, 318] on icon "button" at bounding box center [1234, 317] width 6 height 6
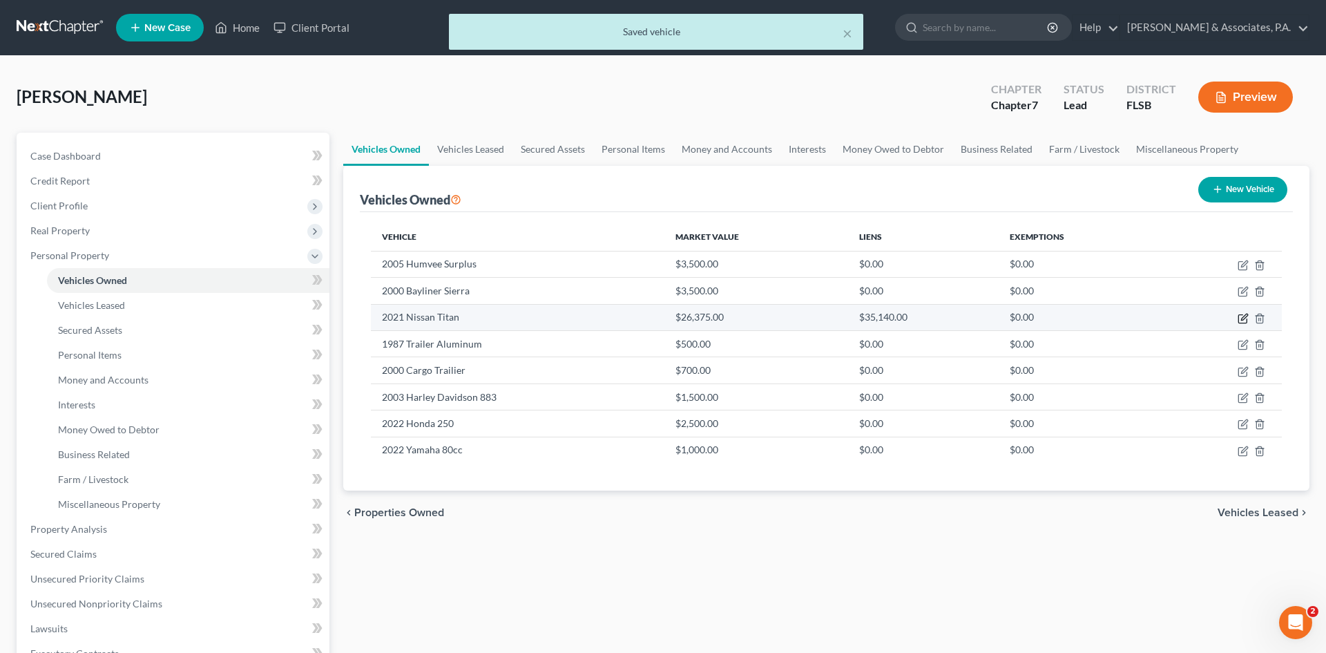
select select "0"
select select "5"
select select "2"
select select "0"
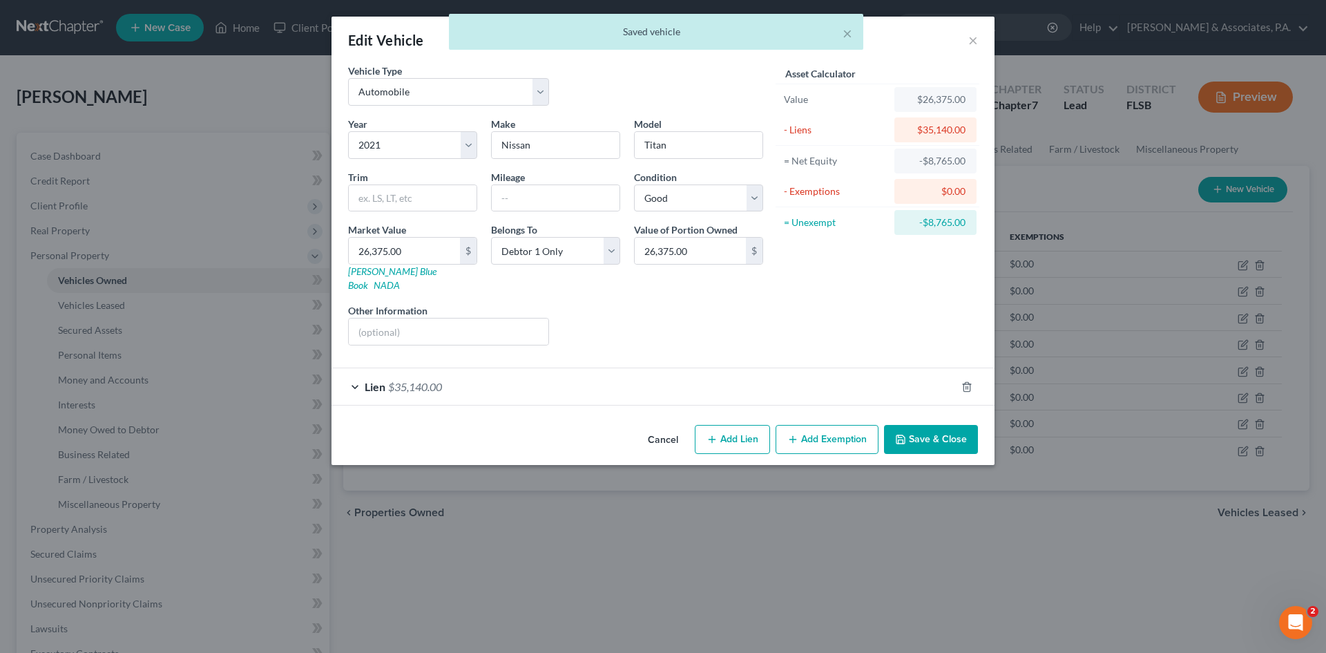
click at [953, 425] on button "Save & Close" at bounding box center [931, 439] width 94 height 29
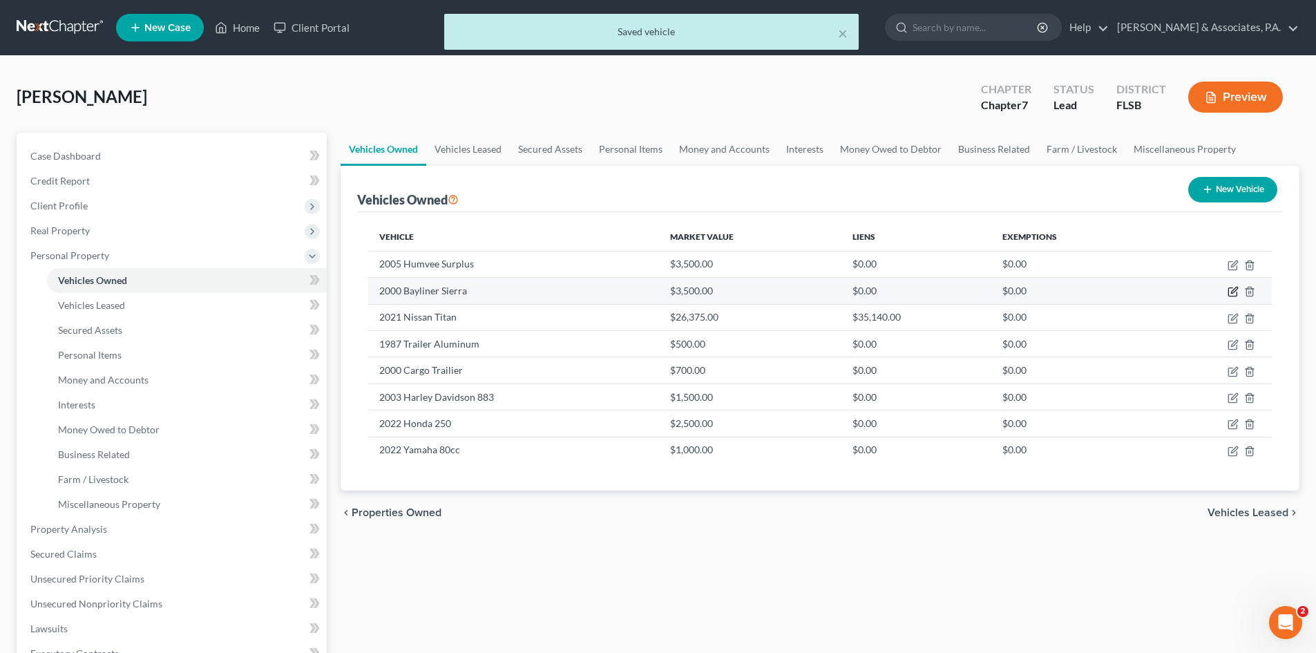
click at [1231, 291] on icon "button" at bounding box center [1232, 291] width 11 height 11
select select "3"
select select "26"
select select "4"
select select "0"
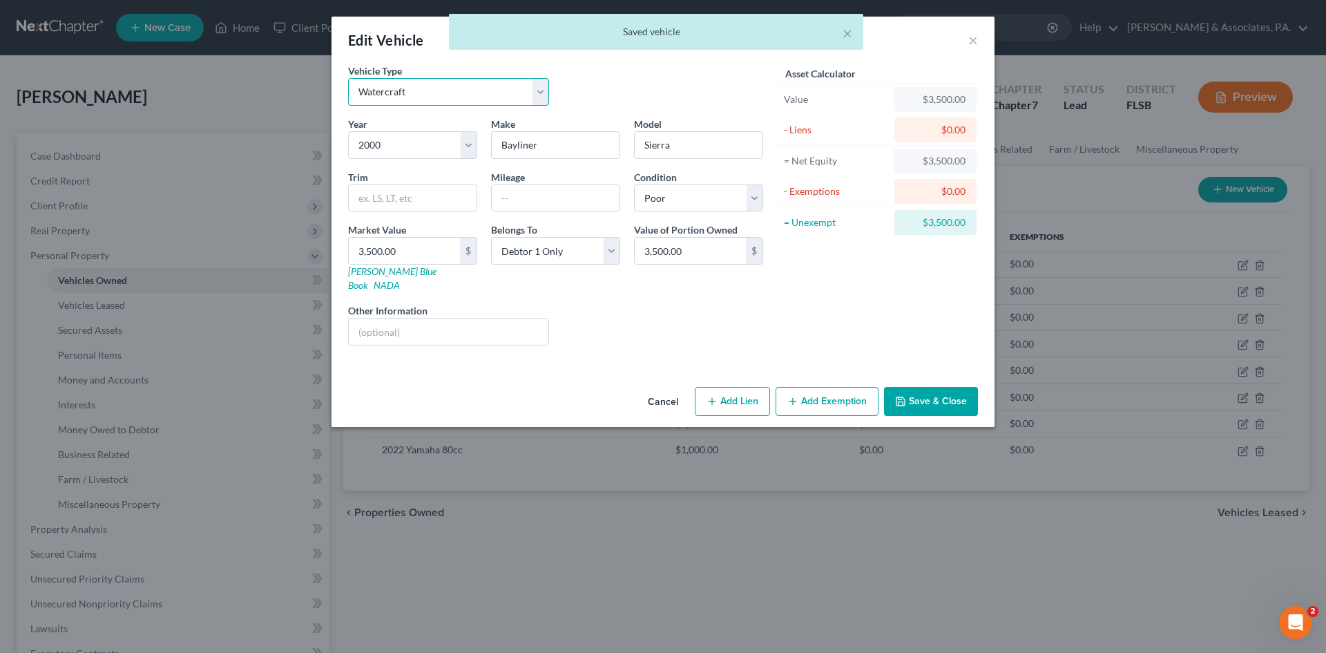
click at [543, 91] on select "Select Automobile Truck Trailer Watercraft Aircraft Motor Home Atv Other Vehicle" at bounding box center [448, 92] width 201 height 28
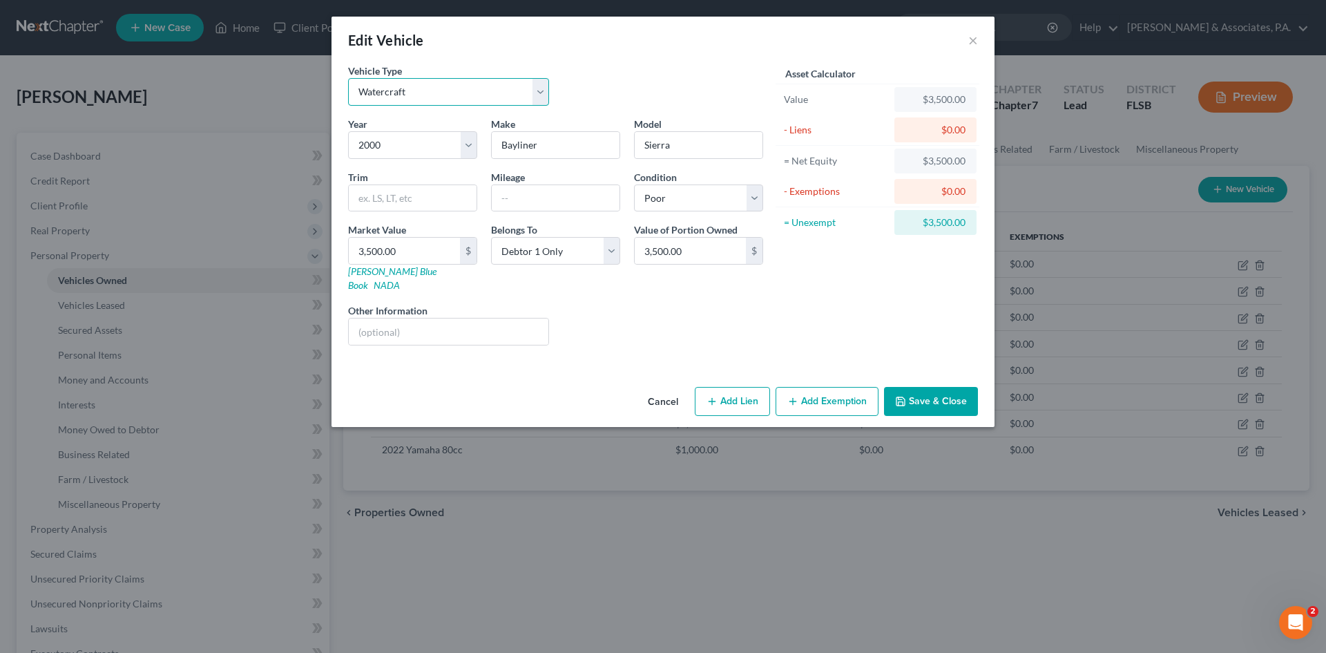
click at [540, 89] on select "Select Automobile Truck Trailer Watercraft Aircraft Motor Home Atv Other Vehicle" at bounding box center [448, 92] width 201 height 28
click at [914, 387] on button "Save & Close" at bounding box center [931, 401] width 94 height 29
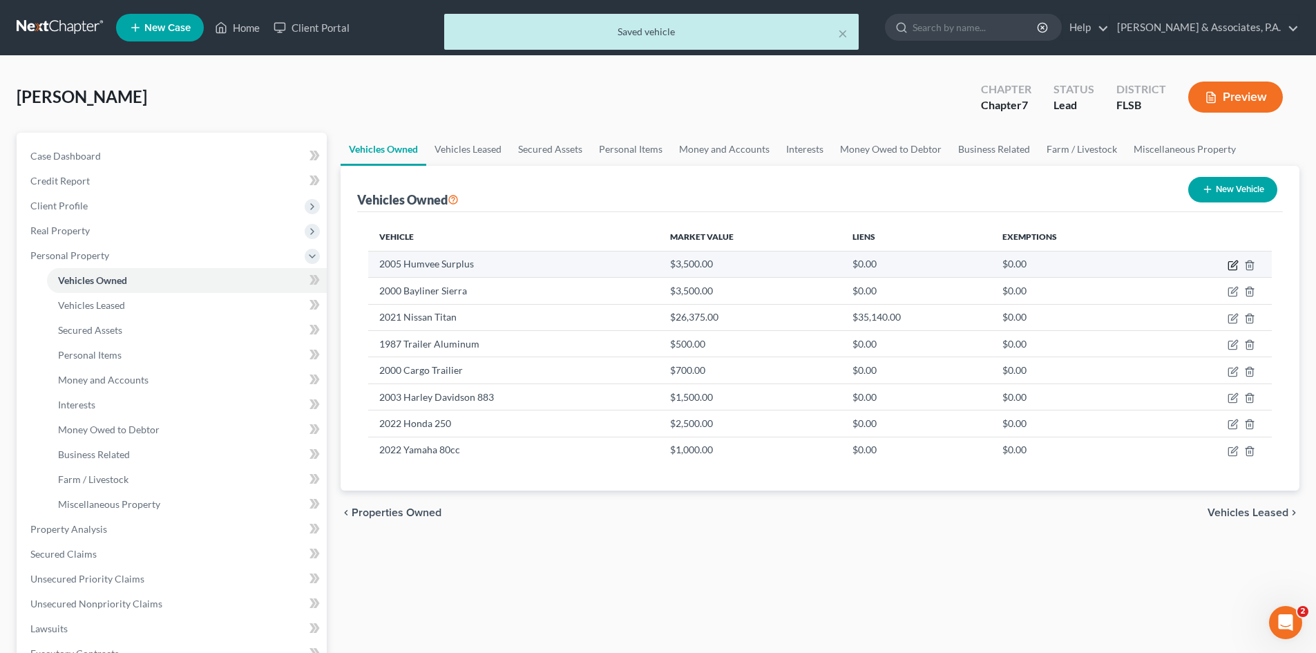
click at [1230, 264] on icon "button" at bounding box center [1232, 265] width 11 height 11
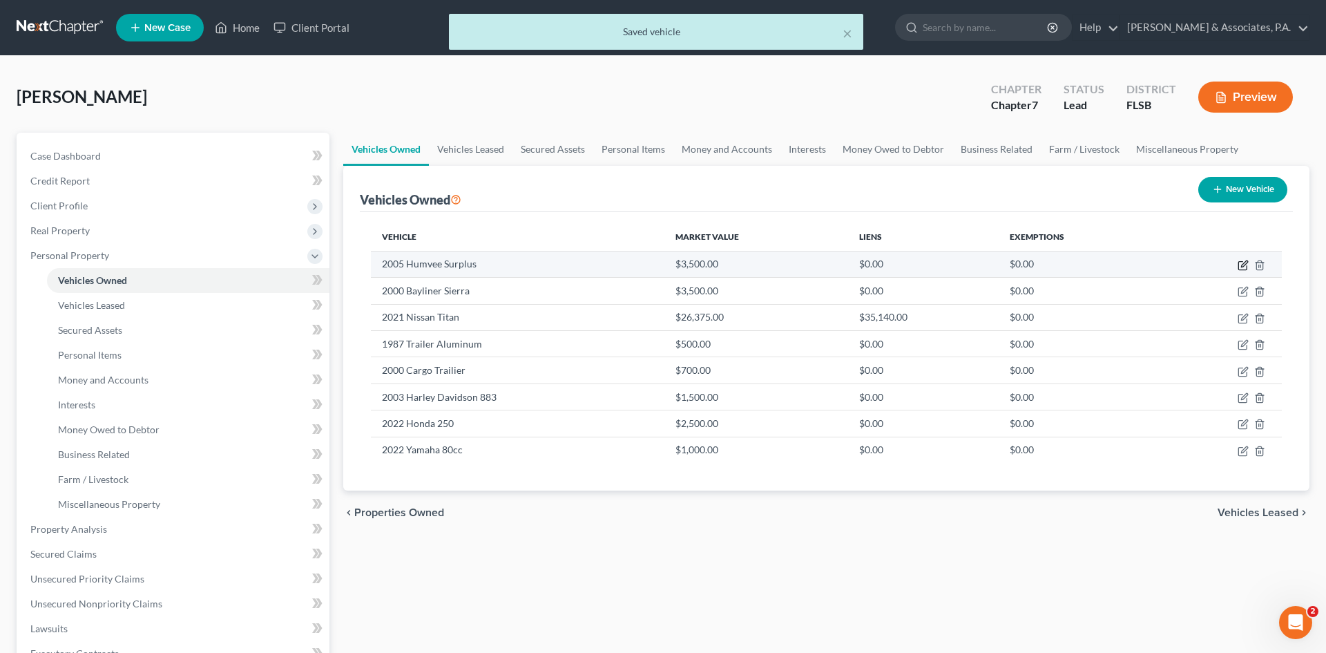
select select "0"
select select "21"
select select "3"
select select "0"
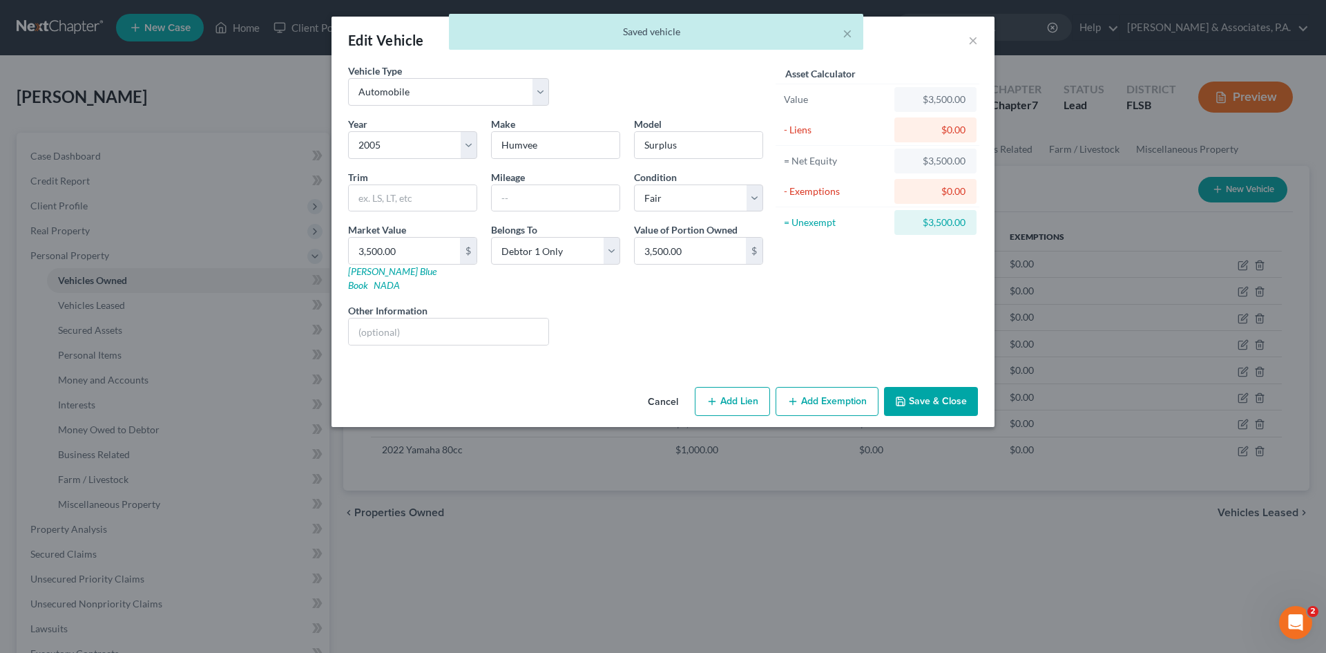
click at [940, 387] on button "Save & Close" at bounding box center [931, 401] width 94 height 29
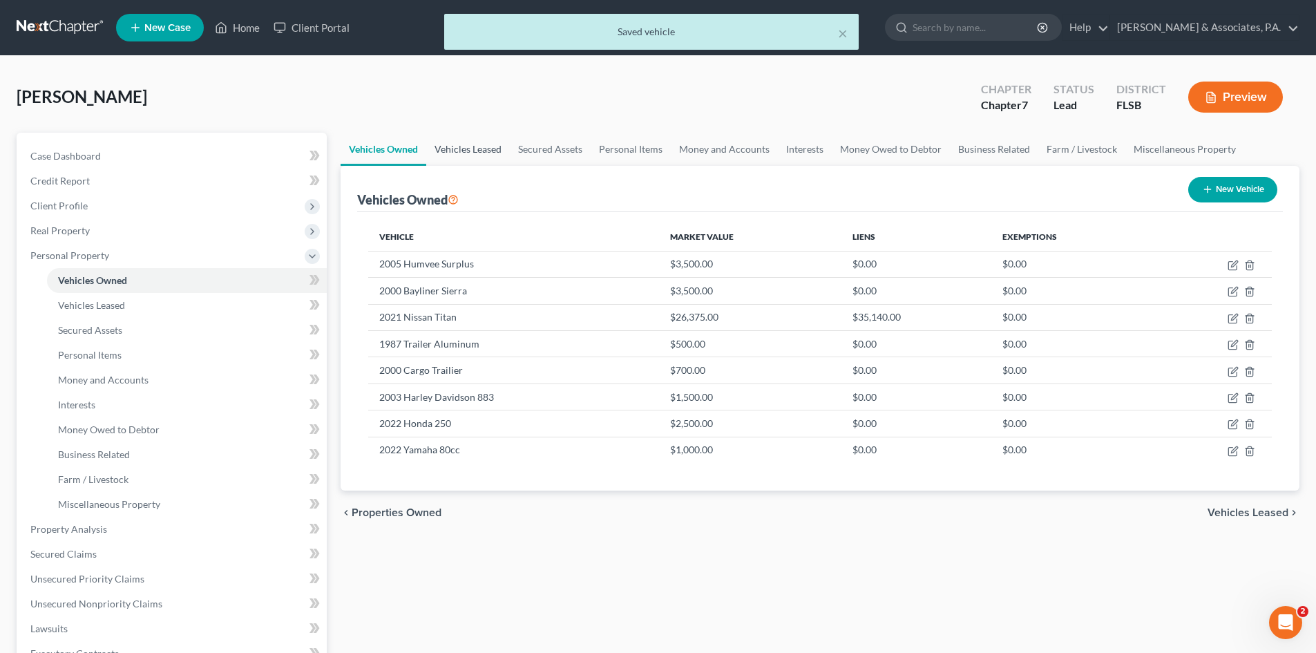
click at [465, 147] on link "Vehicles Leased" at bounding box center [468, 149] width 84 height 33
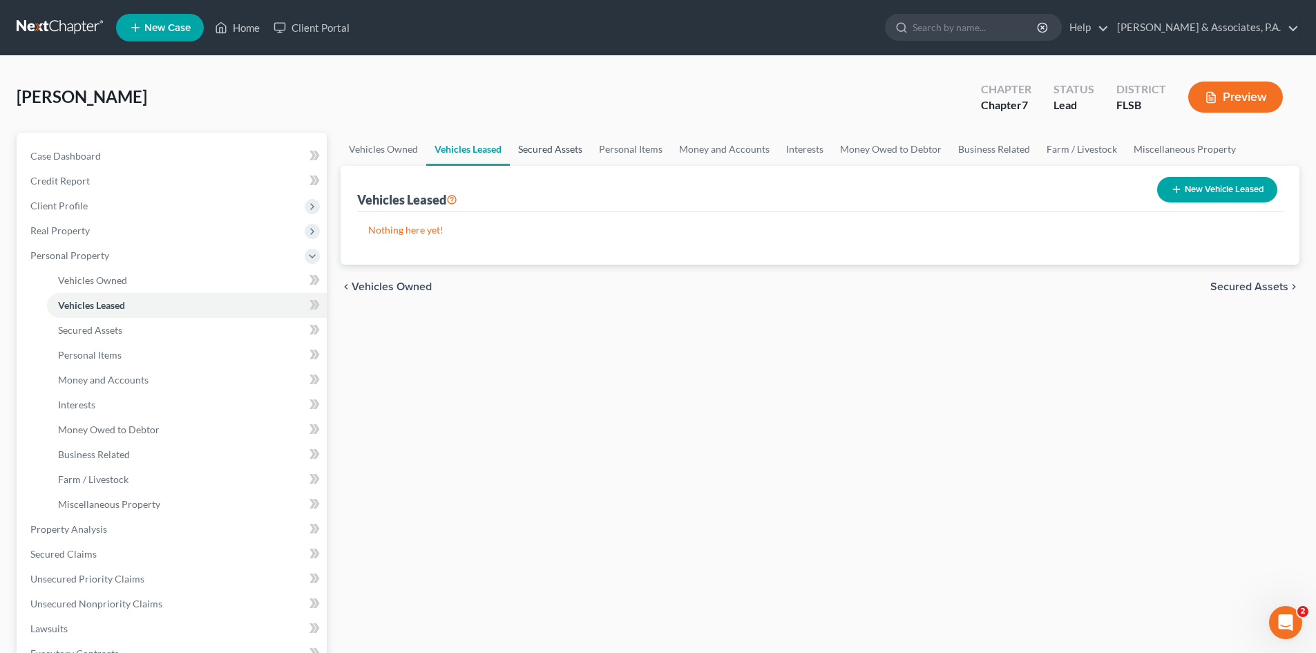
click at [548, 149] on link "Secured Assets" at bounding box center [550, 149] width 81 height 33
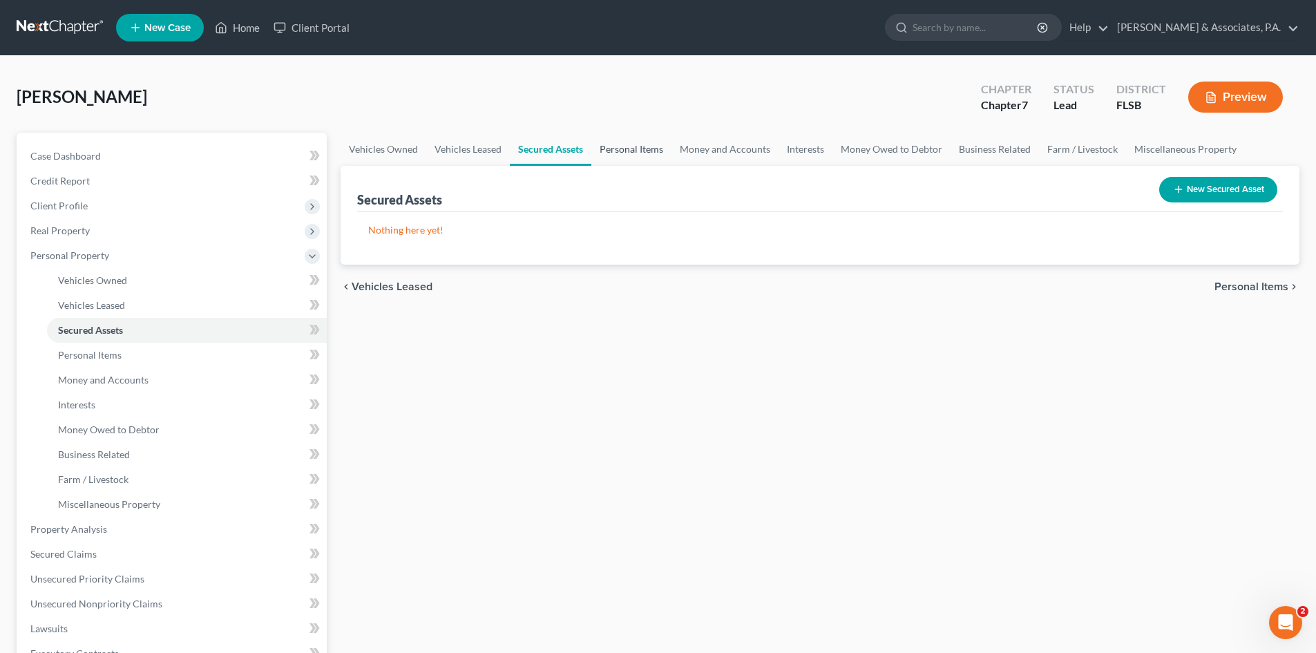
click at [637, 149] on link "Personal Items" at bounding box center [631, 149] width 80 height 33
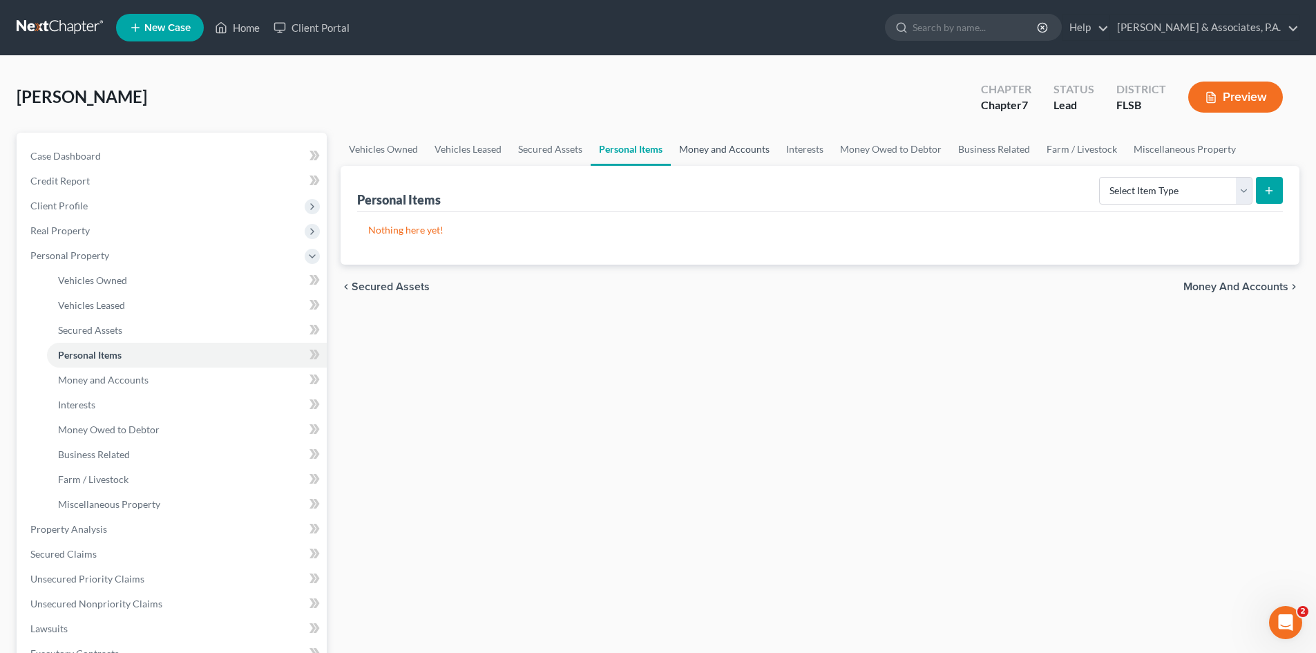
click at [723, 141] on link "Money and Accounts" at bounding box center [724, 149] width 107 height 33
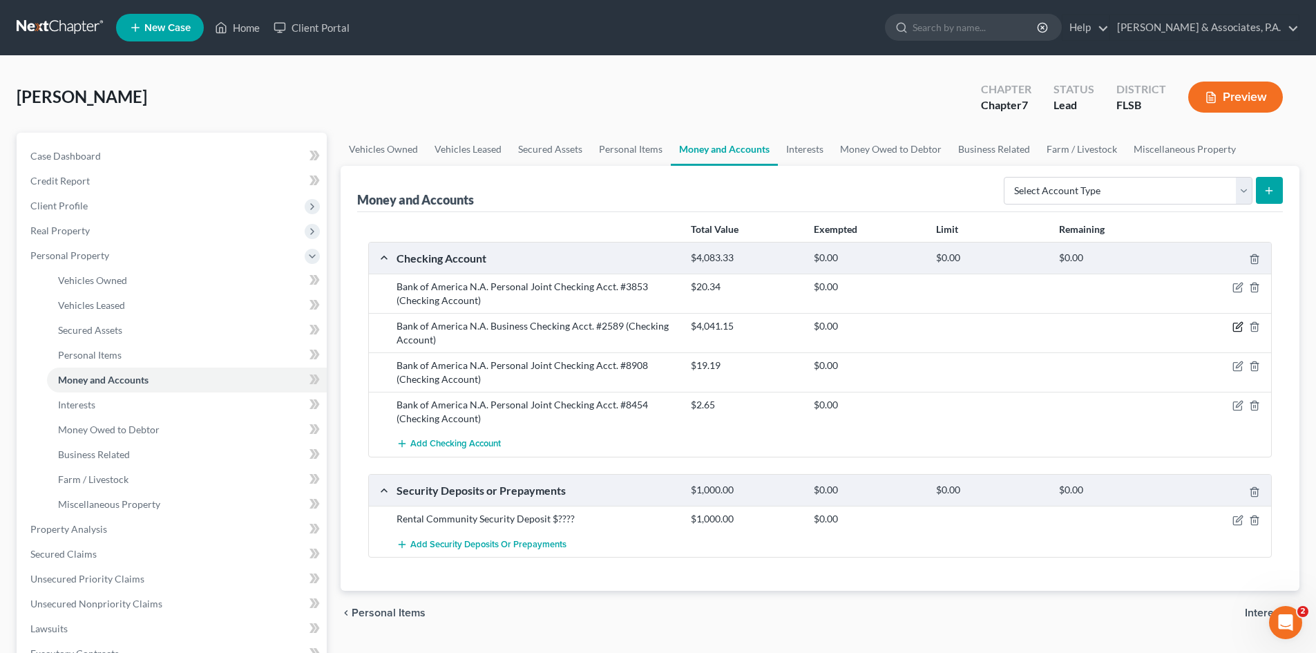
click at [1238, 326] on icon "button" at bounding box center [1237, 326] width 11 height 11
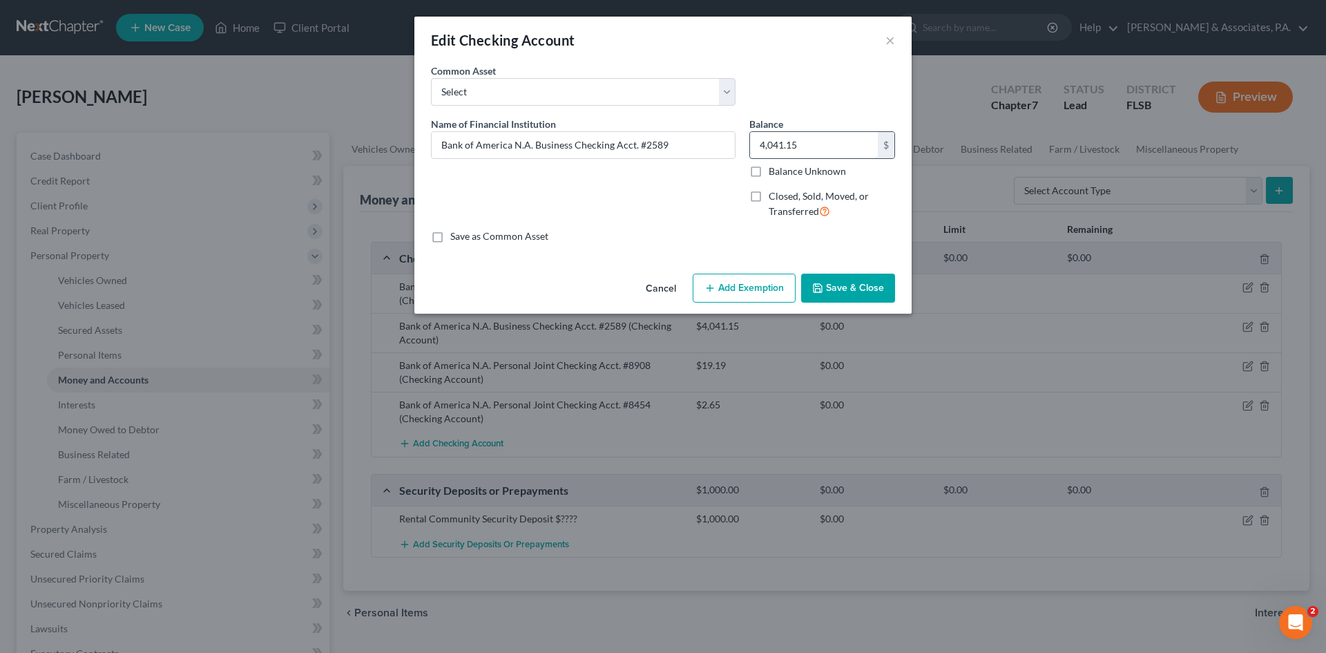
click at [807, 146] on input "4,041.15" at bounding box center [814, 145] width 128 height 26
type input "0.00"
click at [820, 309] on div "Cancel Add Exemption Save & Close" at bounding box center [662, 291] width 497 height 46
click at [830, 299] on button "Save & Close" at bounding box center [848, 287] width 94 height 29
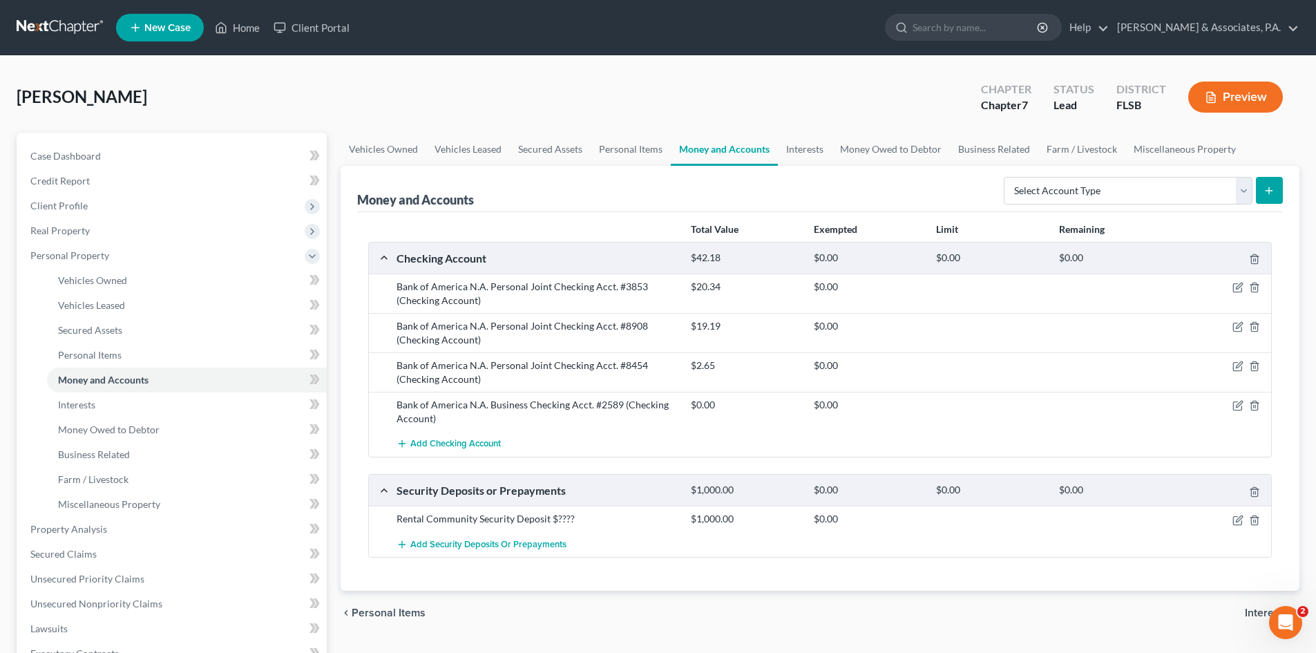
drag, startPoint x: 735, startPoint y: 331, endPoint x: 468, endPoint y: 370, distance: 269.4
click at [468, 370] on div "Bank of America N.A. Personal Joint Checking Acct. #8454 (Checking Account)" at bounding box center [536, 372] width 294 height 28
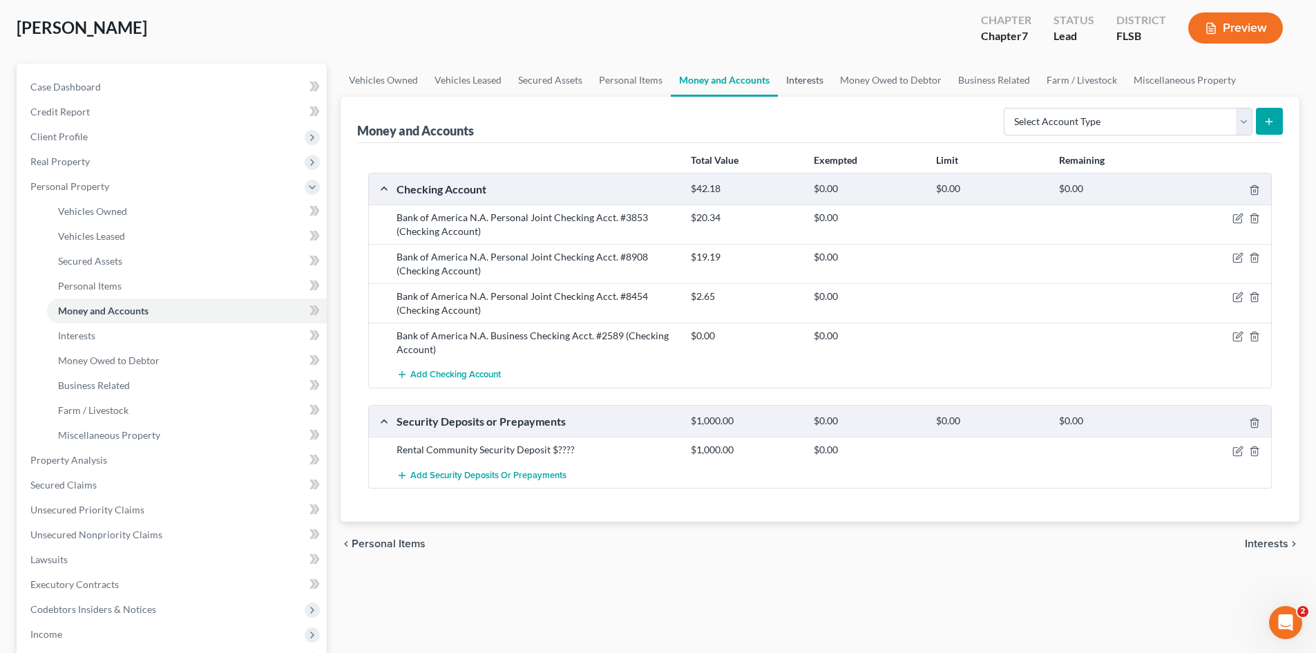
click at [800, 79] on link "Interests" at bounding box center [805, 80] width 54 height 33
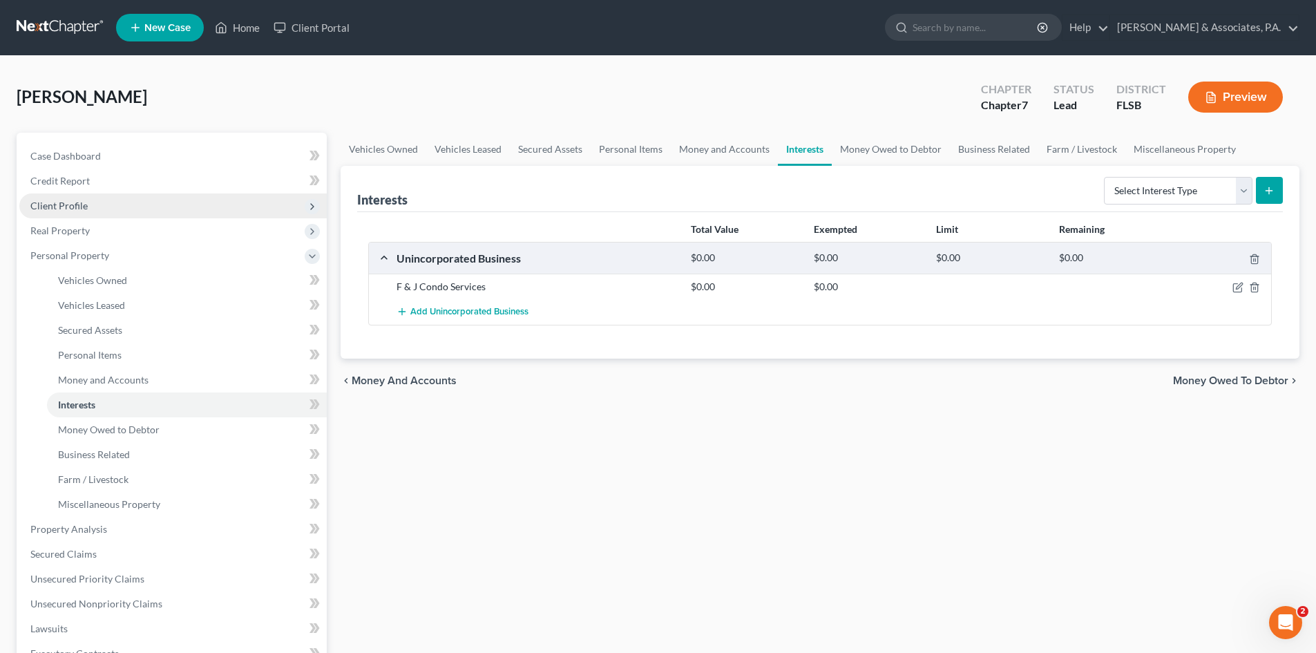
click at [74, 200] on span "Client Profile" at bounding box center [58, 206] width 57 height 12
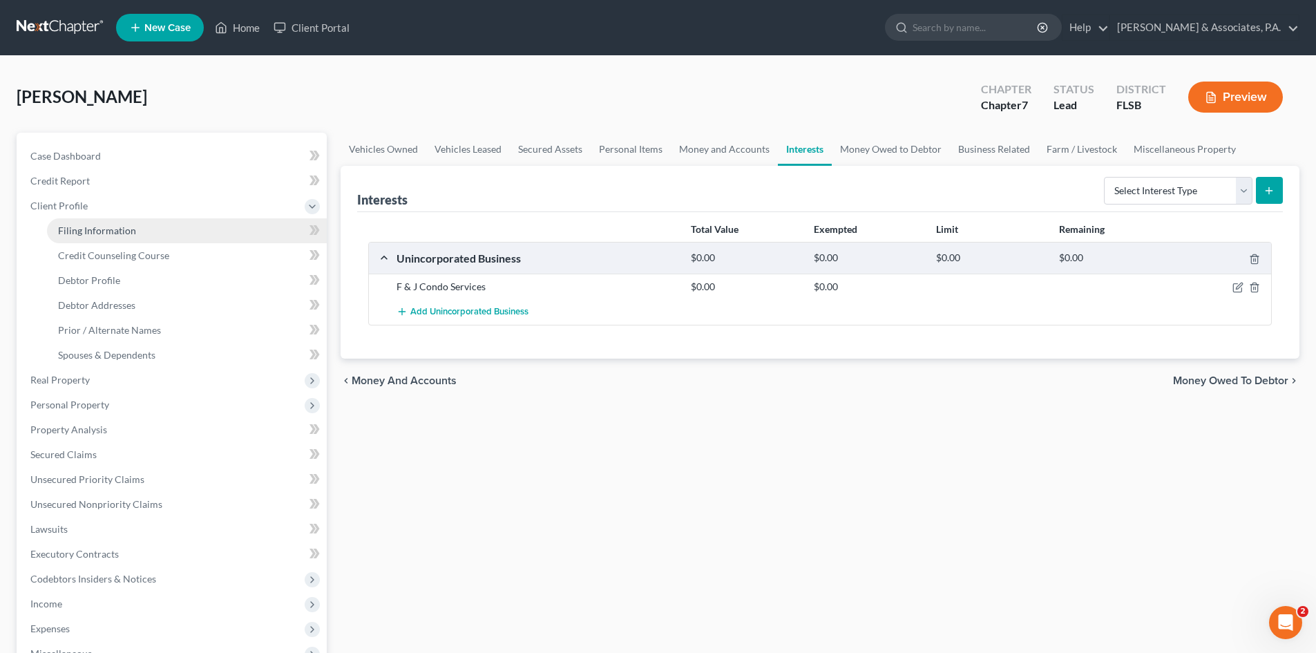
click at [110, 231] on span "Filing Information" at bounding box center [97, 230] width 78 height 12
select select "1"
select select "0"
select select "9"
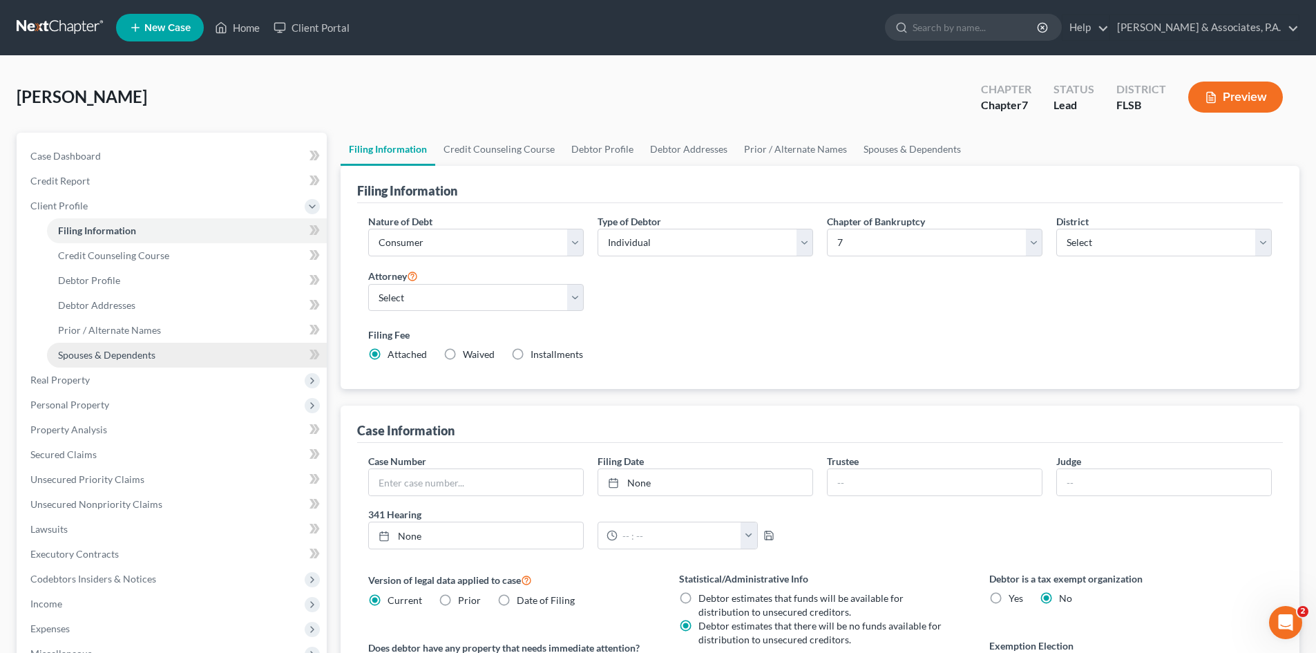
click at [146, 356] on span "Spouses & Dependents" at bounding box center [106, 355] width 97 height 12
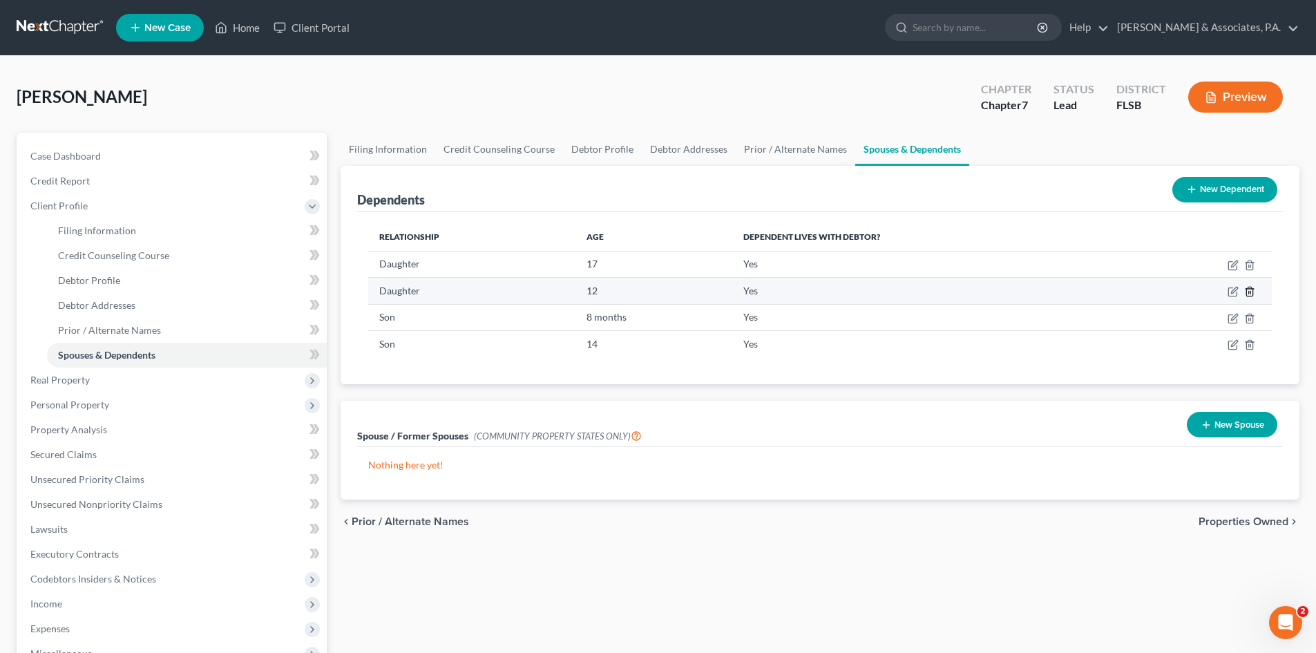
click at [1249, 291] on icon "button" at bounding box center [1249, 291] width 11 height 11
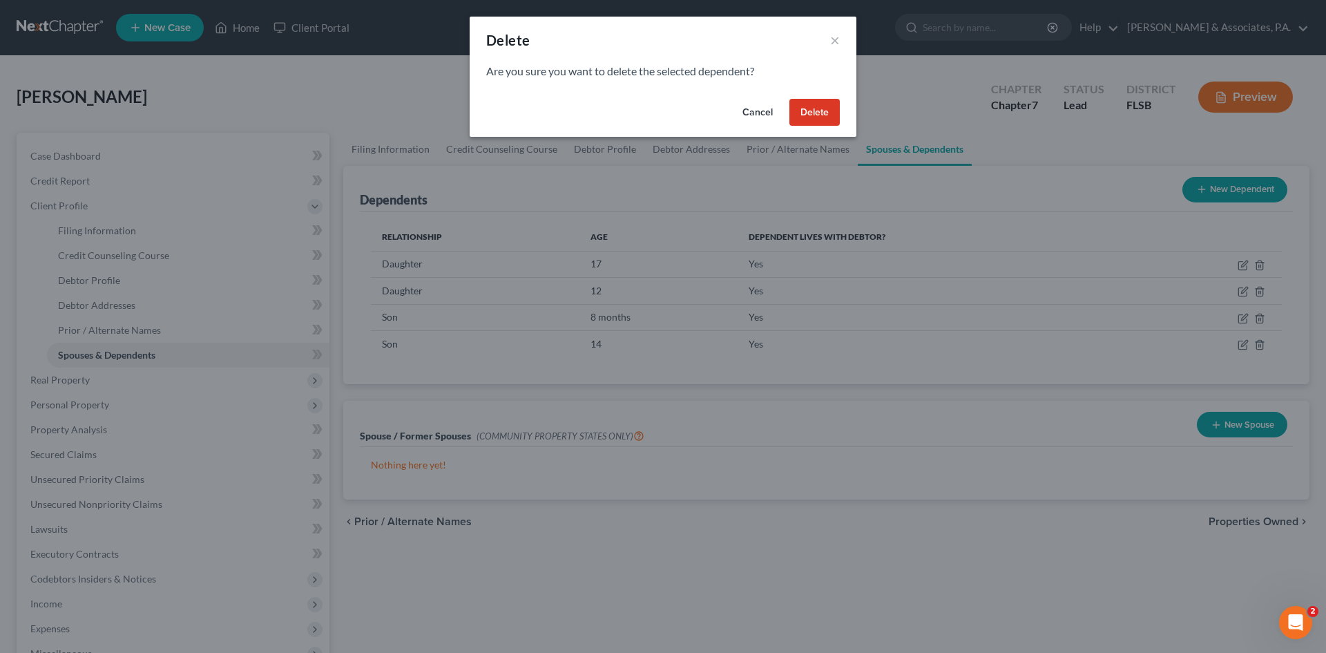
click at [824, 114] on button "Delete" at bounding box center [814, 113] width 50 height 28
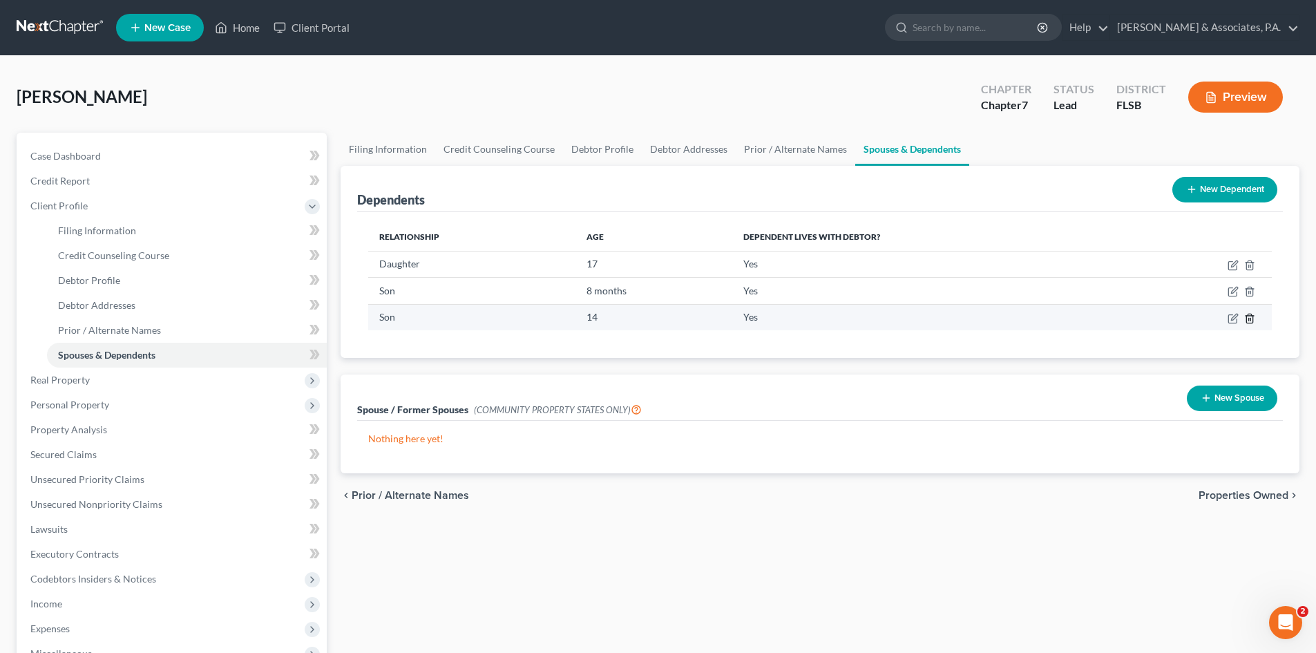
click at [1249, 319] on icon "button" at bounding box center [1249, 318] width 11 height 11
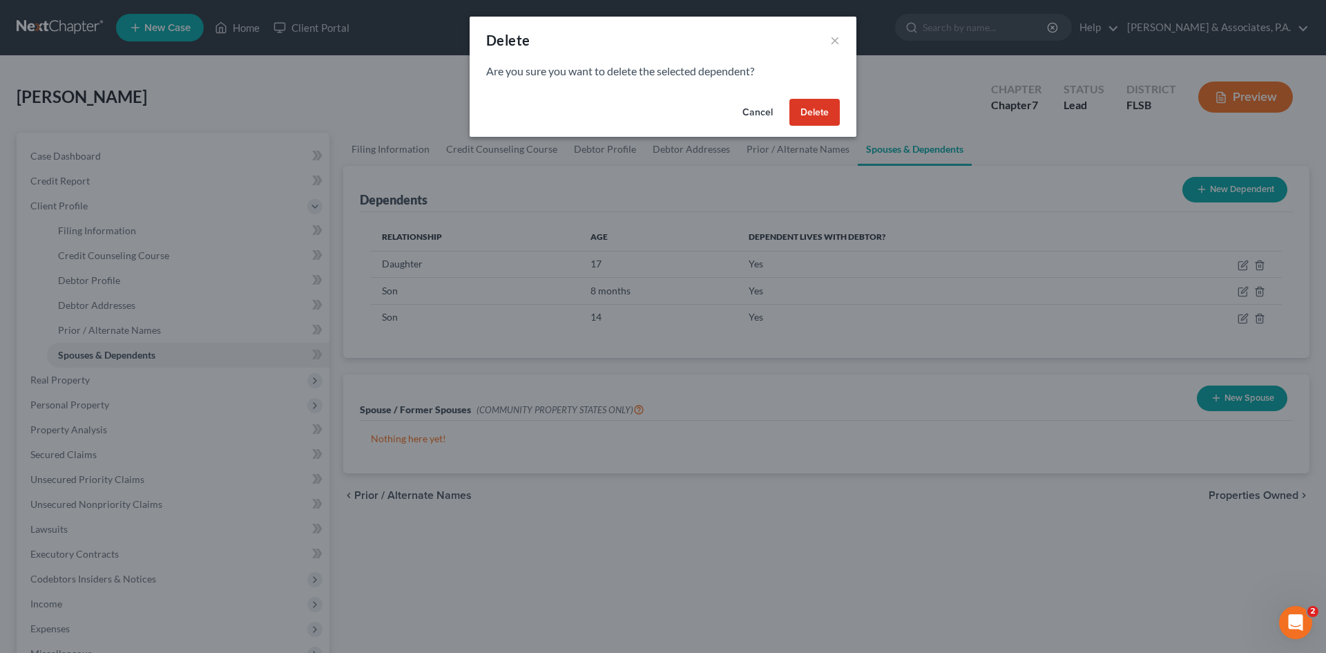
click at [820, 111] on button "Delete" at bounding box center [814, 113] width 50 height 28
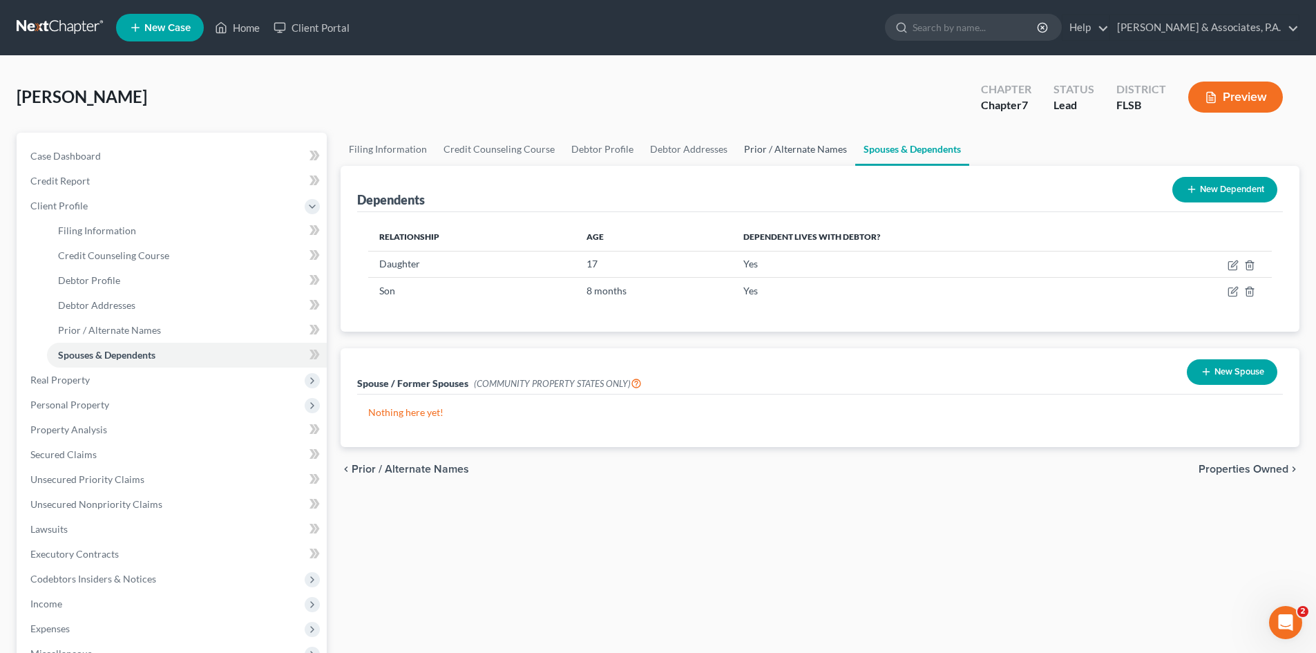
click at [771, 151] on link "Prior / Alternate Names" at bounding box center [794, 149] width 119 height 33
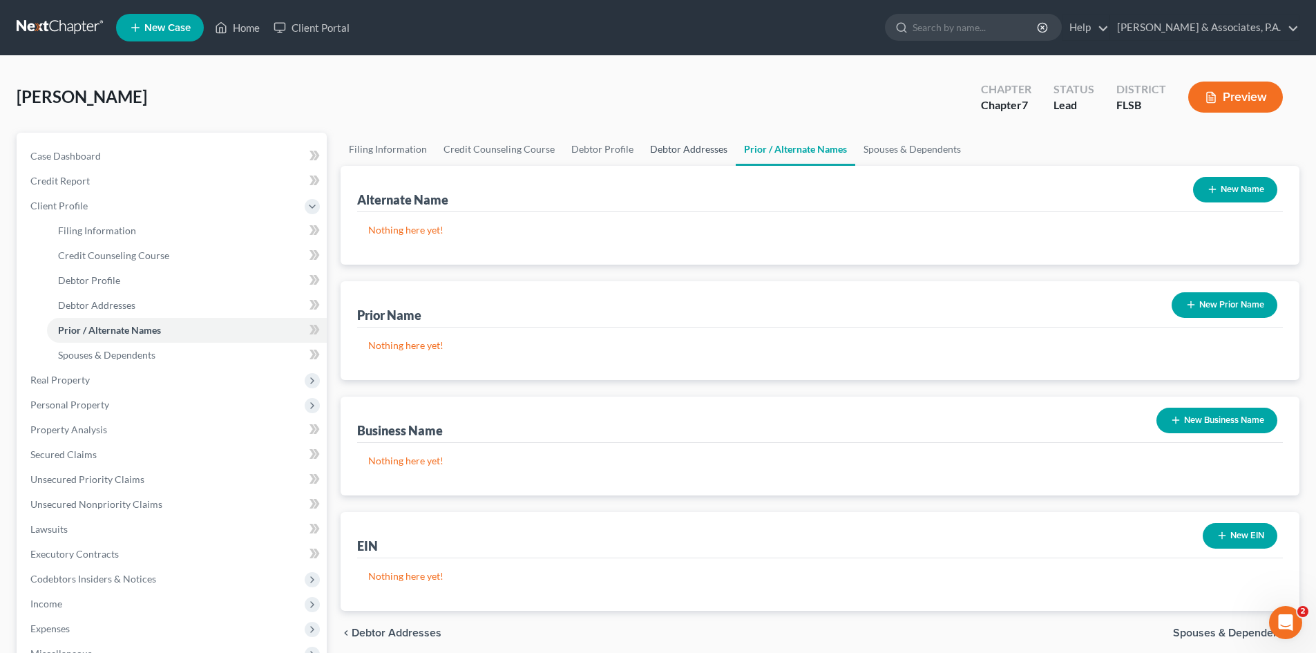
click at [665, 148] on link "Debtor Addresses" at bounding box center [689, 149] width 94 height 33
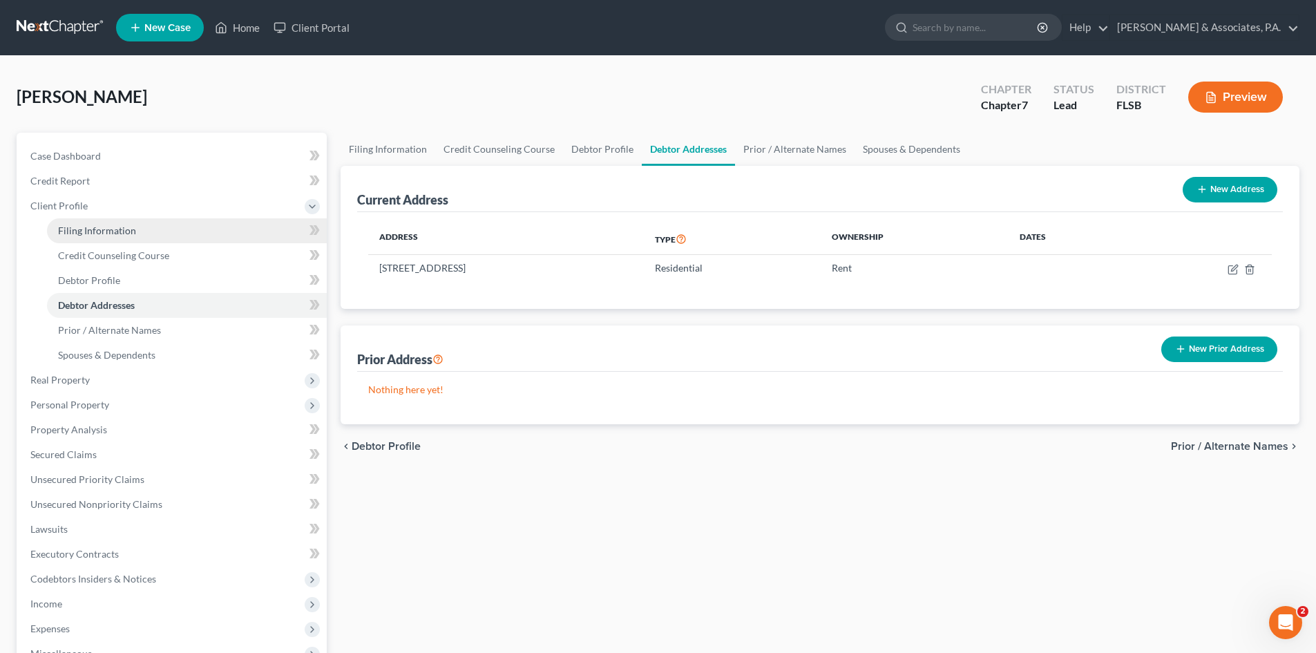
click at [93, 232] on span "Filing Information" at bounding box center [97, 230] width 78 height 12
select select "1"
select select "0"
select select "17"
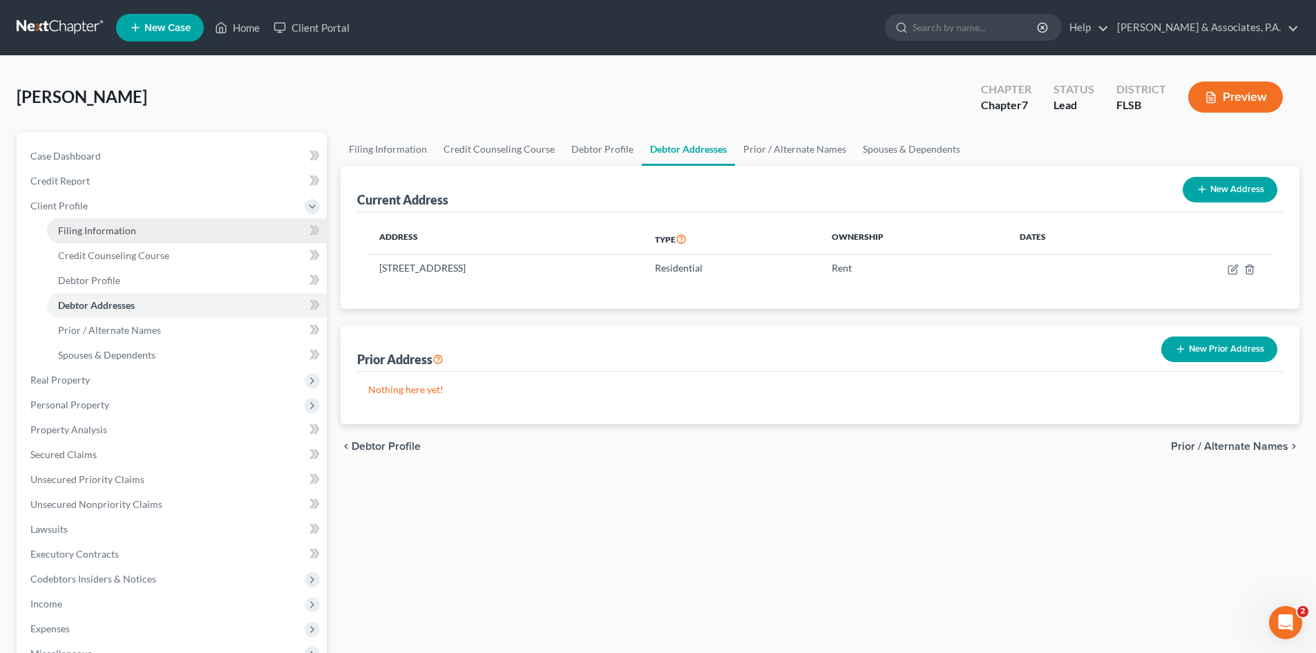
select select "0"
select select "9"
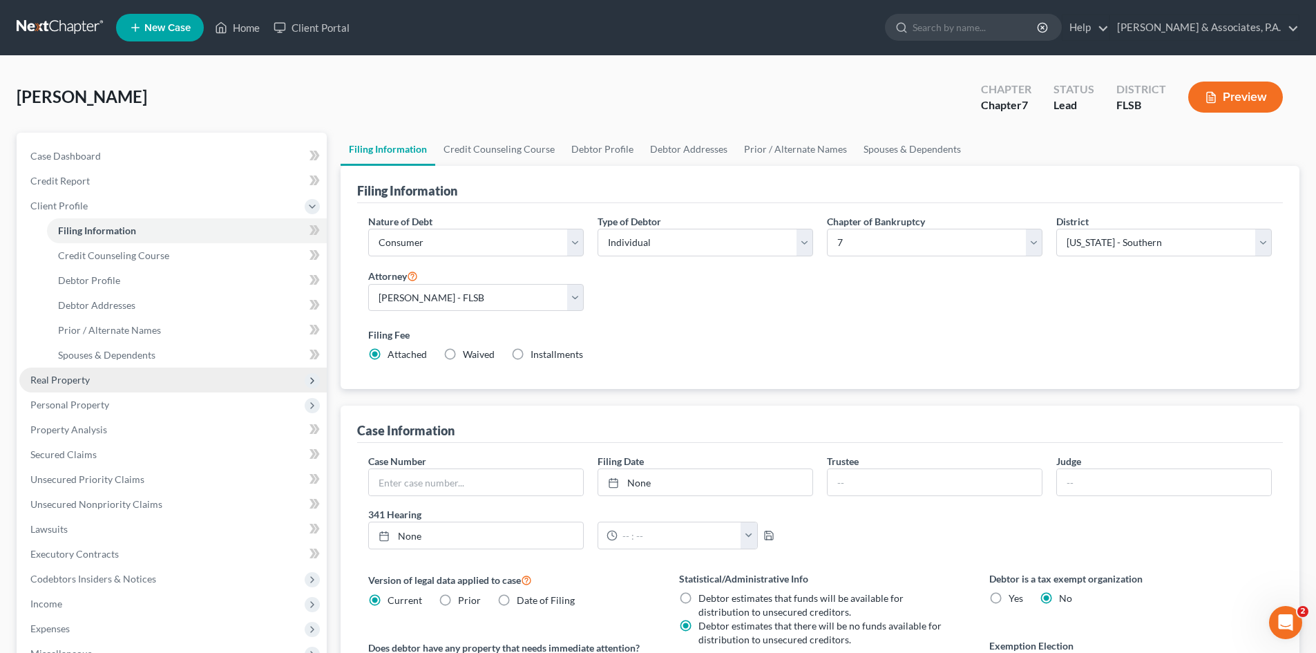
click at [66, 380] on span "Real Property" at bounding box center [59, 380] width 59 height 12
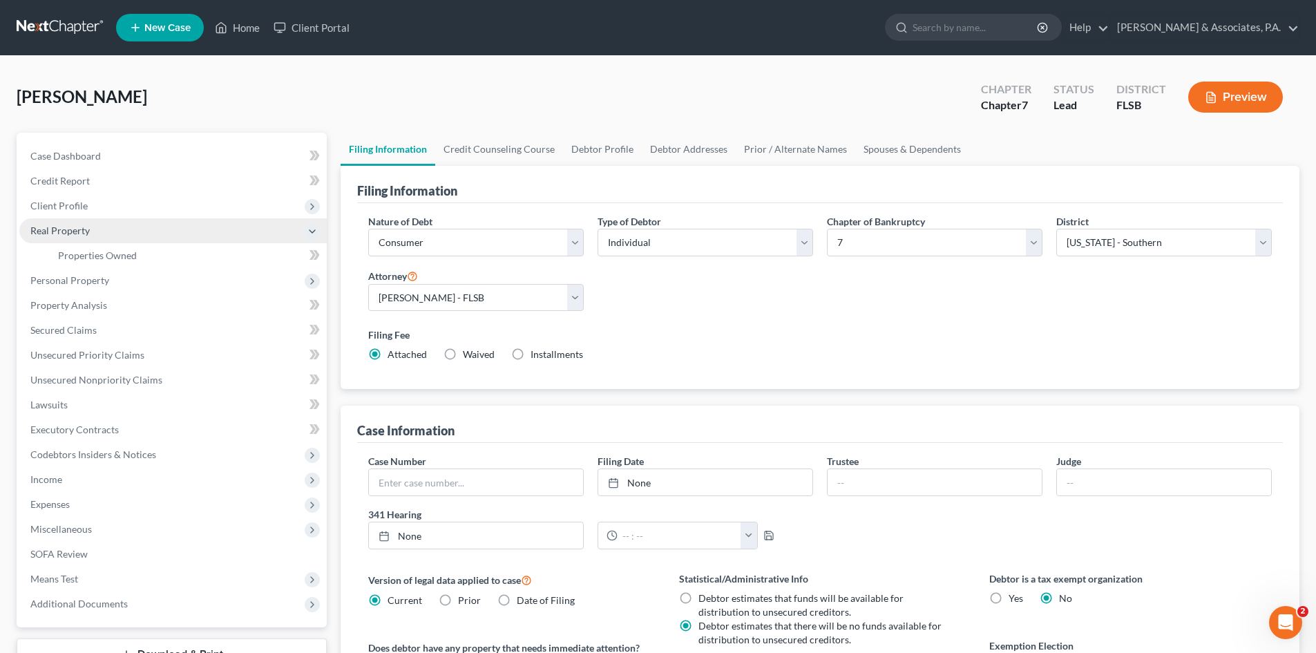
click at [66, 231] on span "Real Property" at bounding box center [59, 230] width 59 height 12
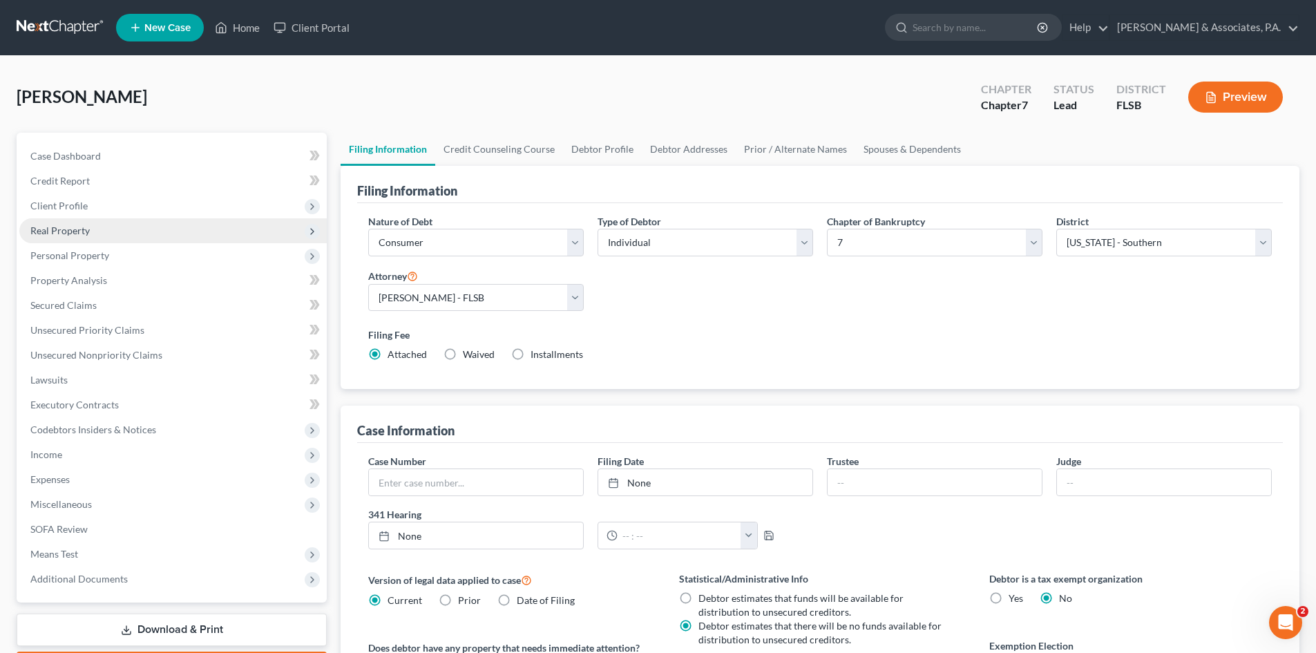
click at [73, 236] on span "Real Property" at bounding box center [172, 230] width 307 height 25
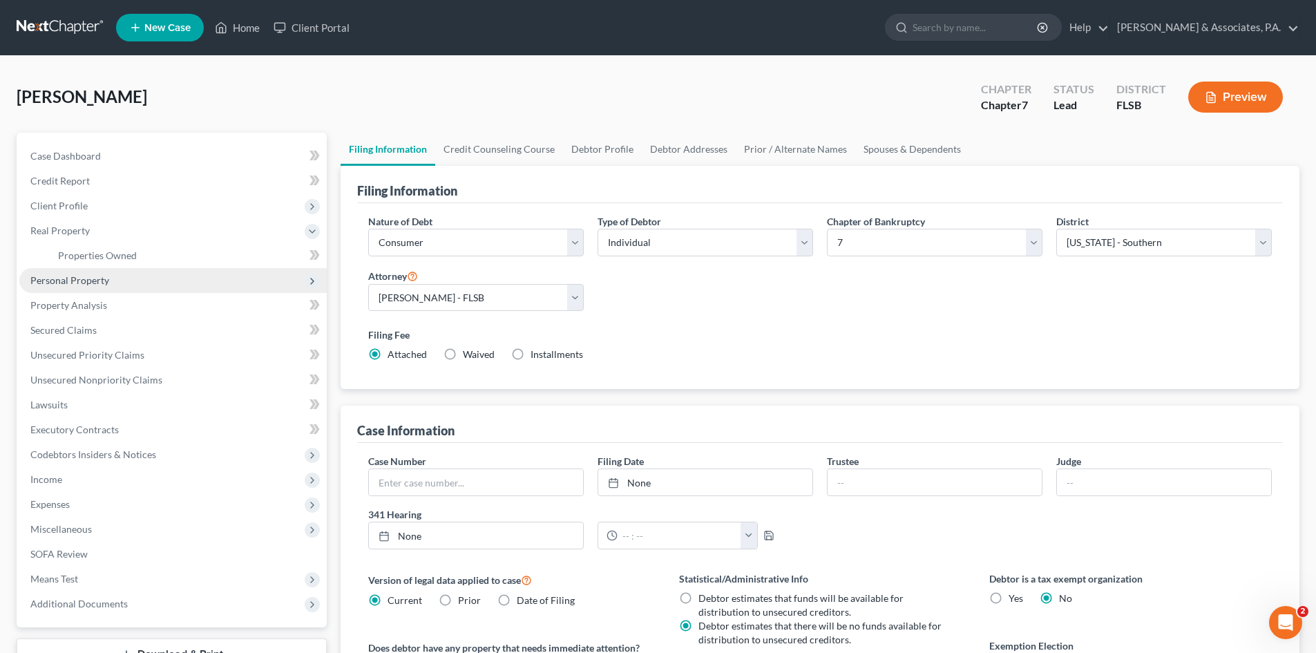
click at [68, 284] on span "Personal Property" at bounding box center [69, 280] width 79 height 12
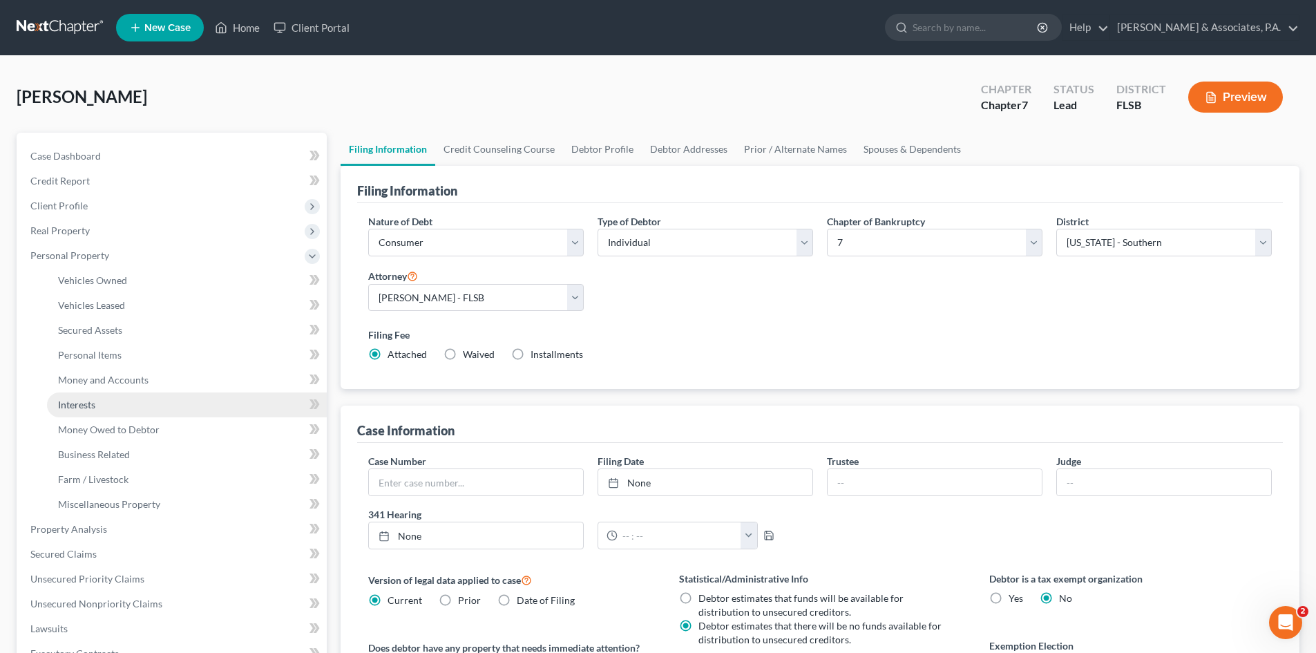
click at [84, 401] on span "Interests" at bounding box center [76, 404] width 37 height 12
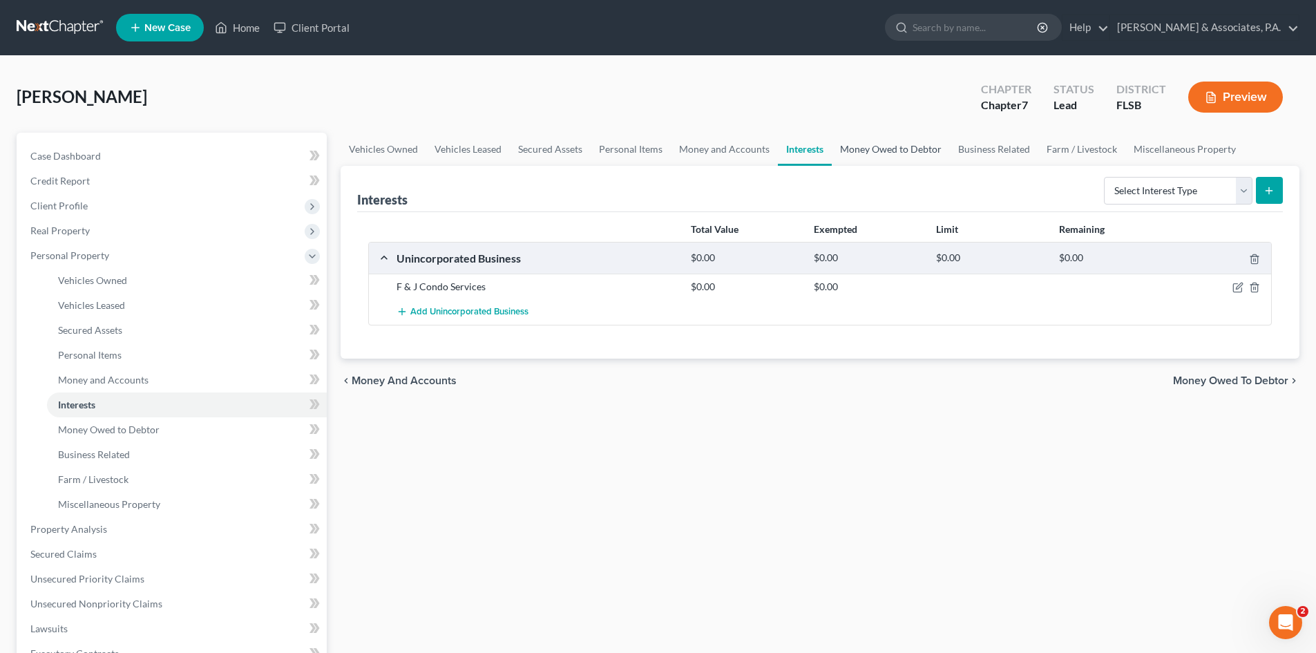
click at [876, 149] on link "Money Owed to Debtor" at bounding box center [890, 149] width 118 height 33
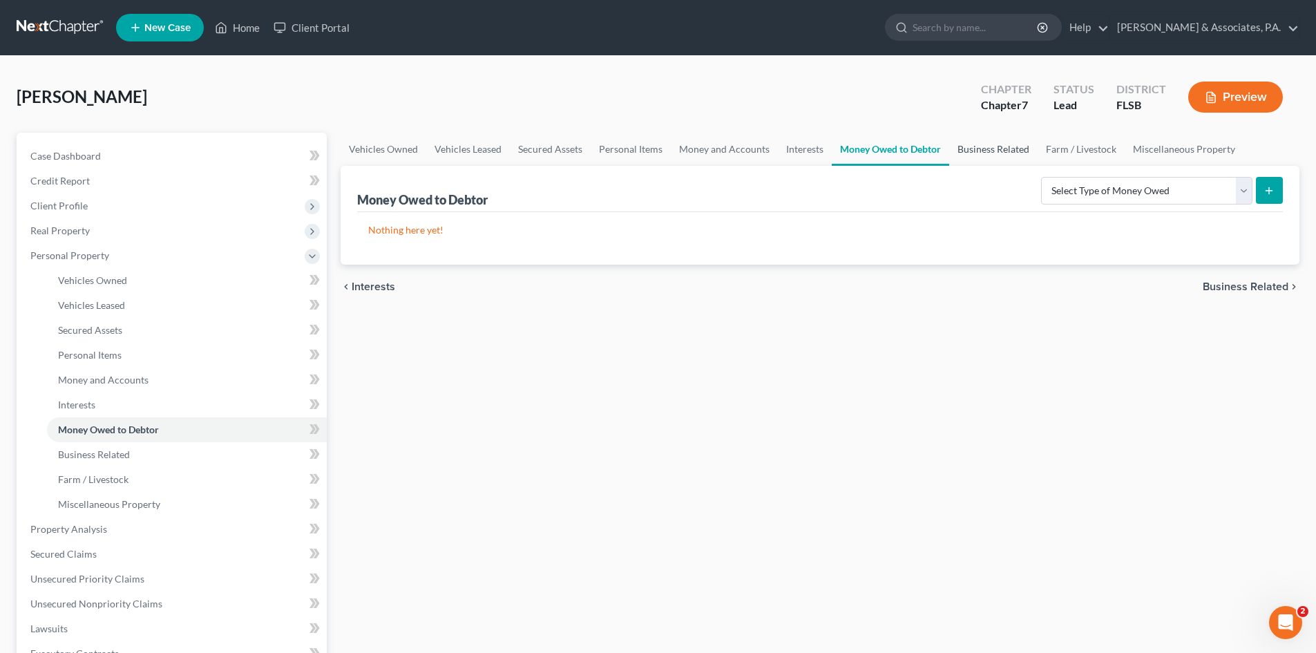
click at [997, 148] on link "Business Related" at bounding box center [993, 149] width 88 height 33
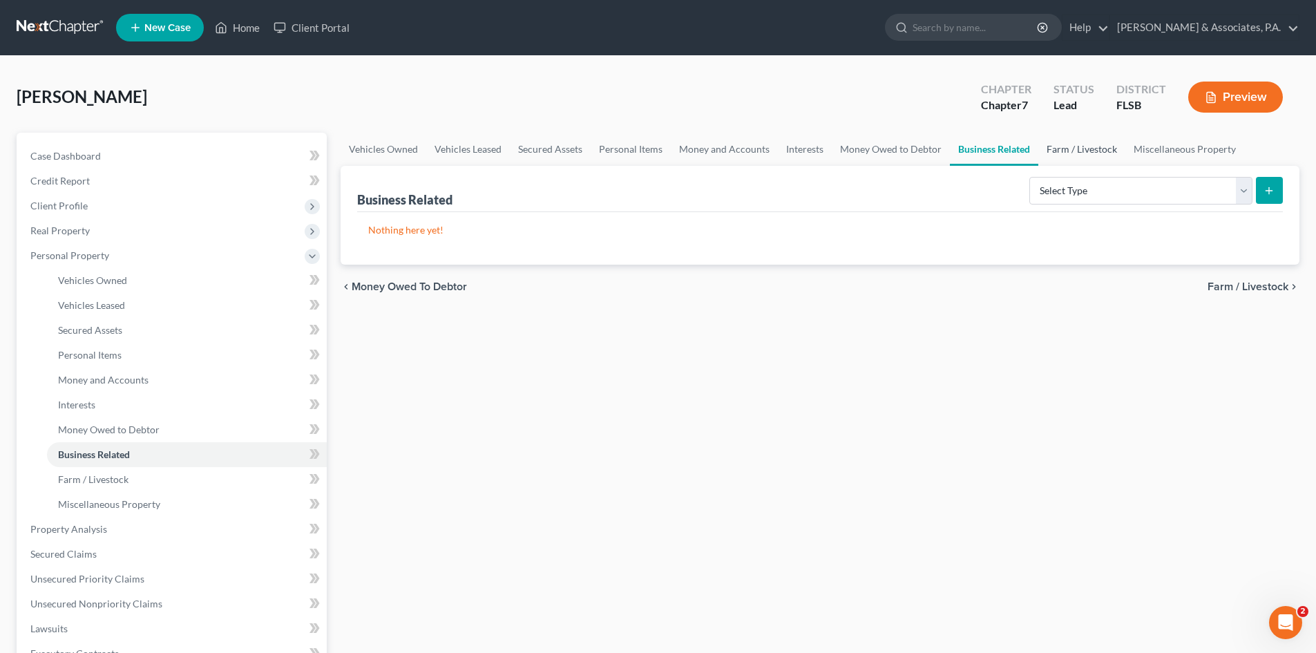
click at [1061, 149] on link "Farm / Livestock" at bounding box center [1081, 149] width 87 height 33
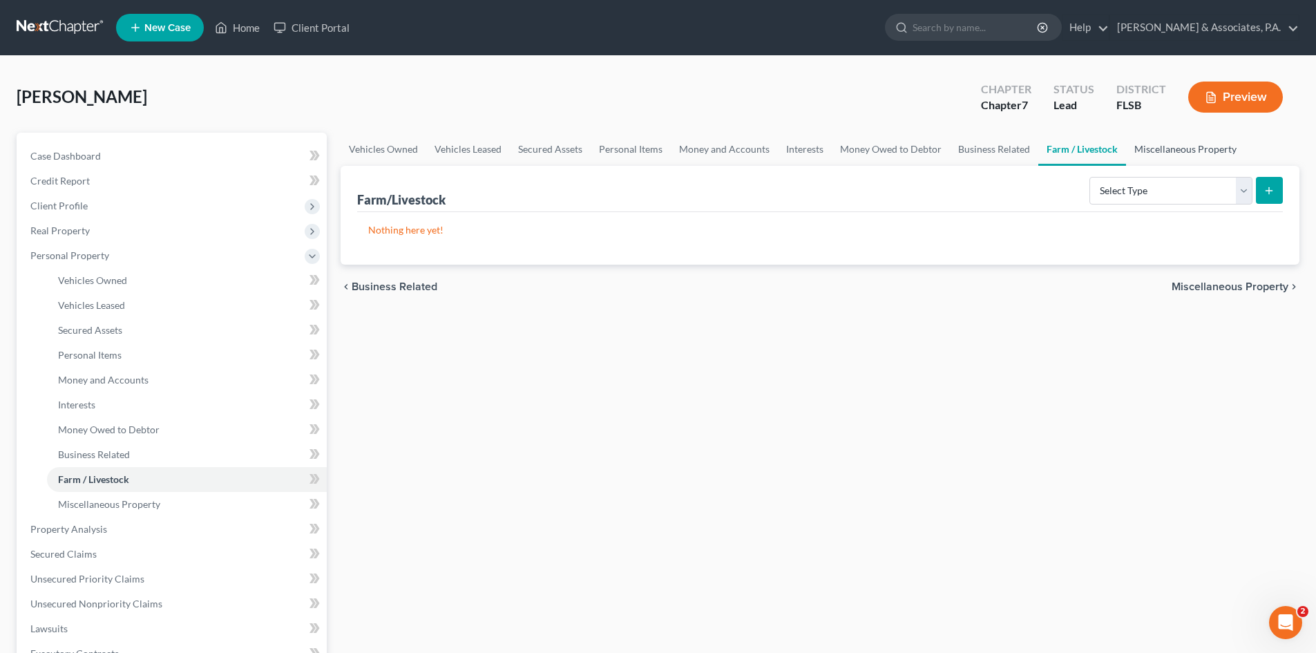
click at [1164, 152] on link "Miscellaneous Property" at bounding box center [1185, 149] width 119 height 33
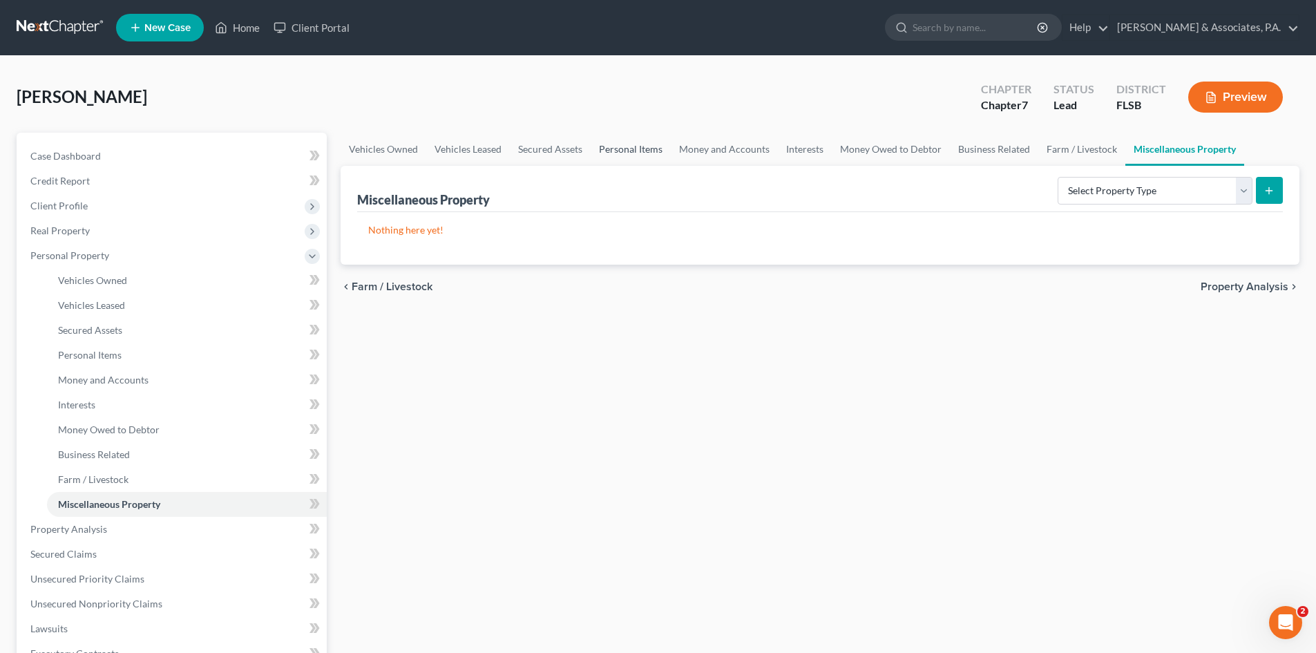
click at [626, 149] on link "Personal Items" at bounding box center [630, 149] width 80 height 33
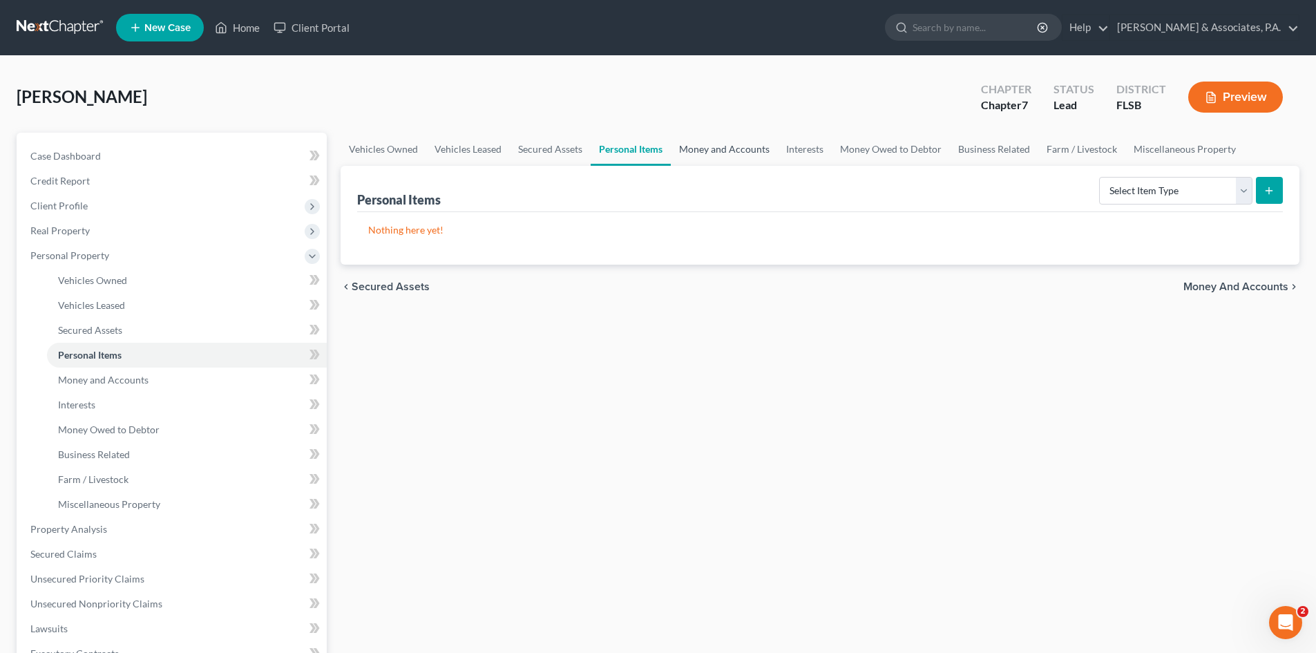
click at [725, 153] on link "Money and Accounts" at bounding box center [724, 149] width 107 height 33
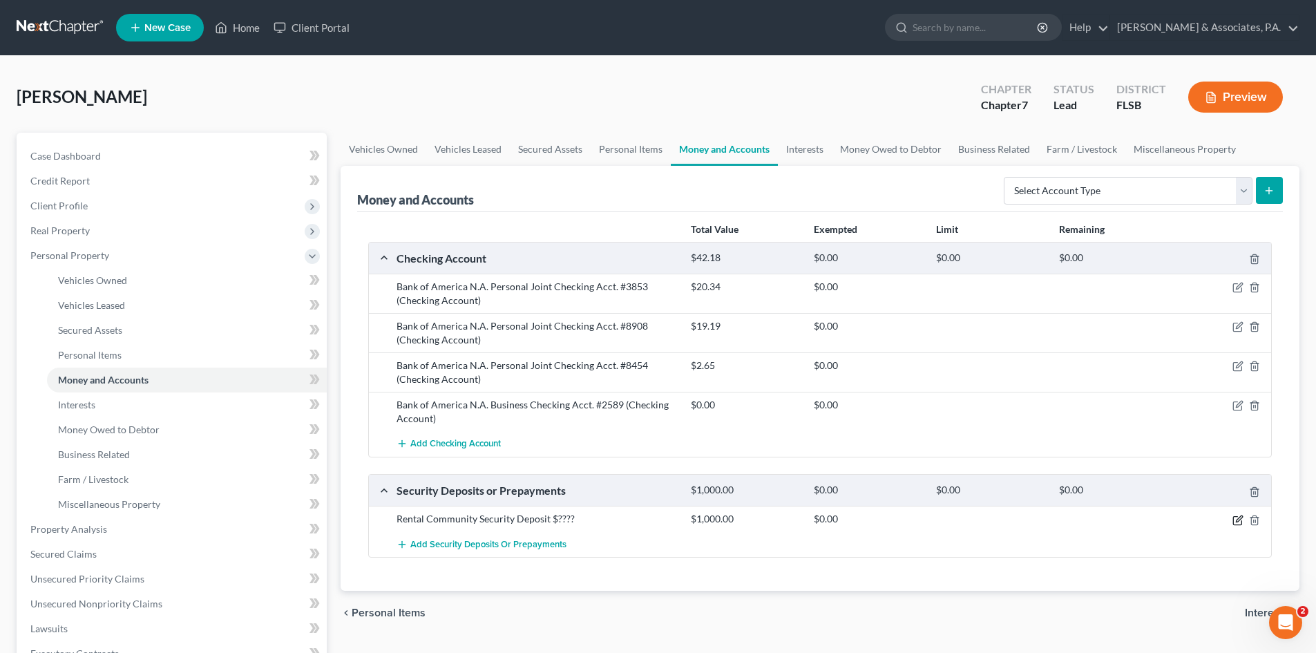
click at [1237, 519] on icon "button" at bounding box center [1238, 518] width 6 height 6
select select "3"
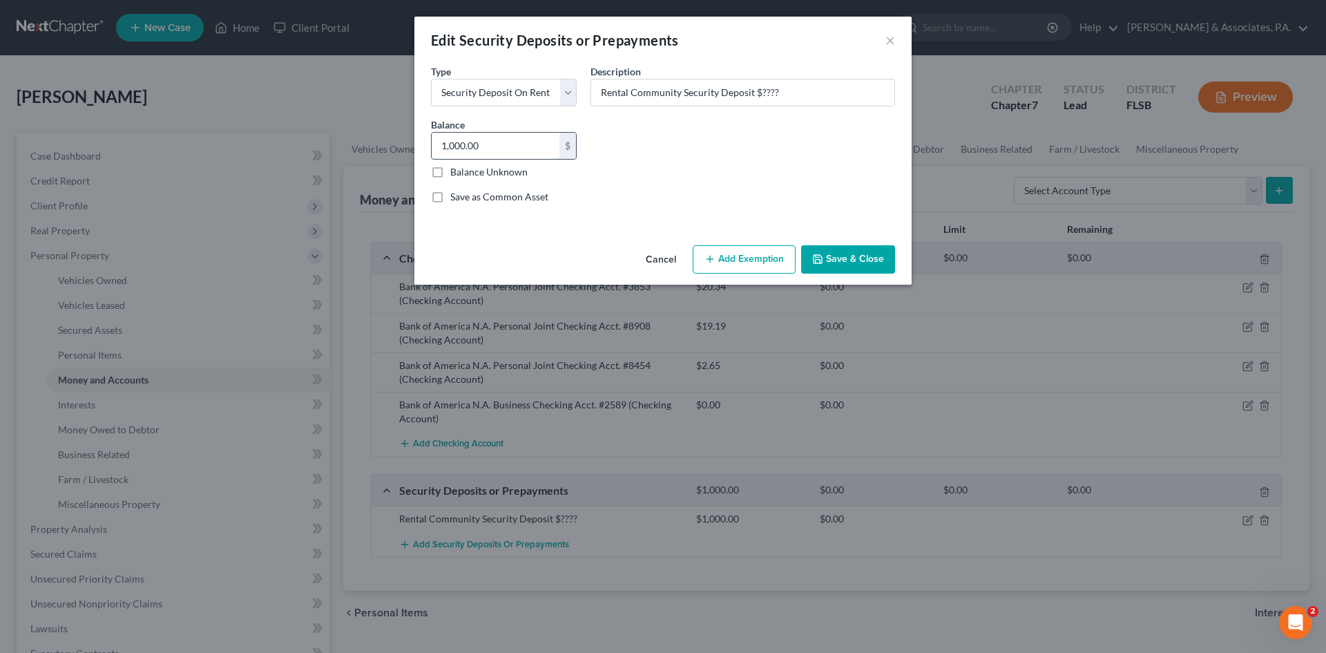
click at [495, 147] on input "1,000.00" at bounding box center [496, 146] width 128 height 26
type input "2,600.00"
drag, startPoint x: 778, startPoint y: 93, endPoint x: 756, endPoint y: 95, distance: 21.5
click at [756, 95] on input "Rental Community Security Deposit $????" at bounding box center [742, 92] width 303 height 26
type input "Rental Community Security Deposit"
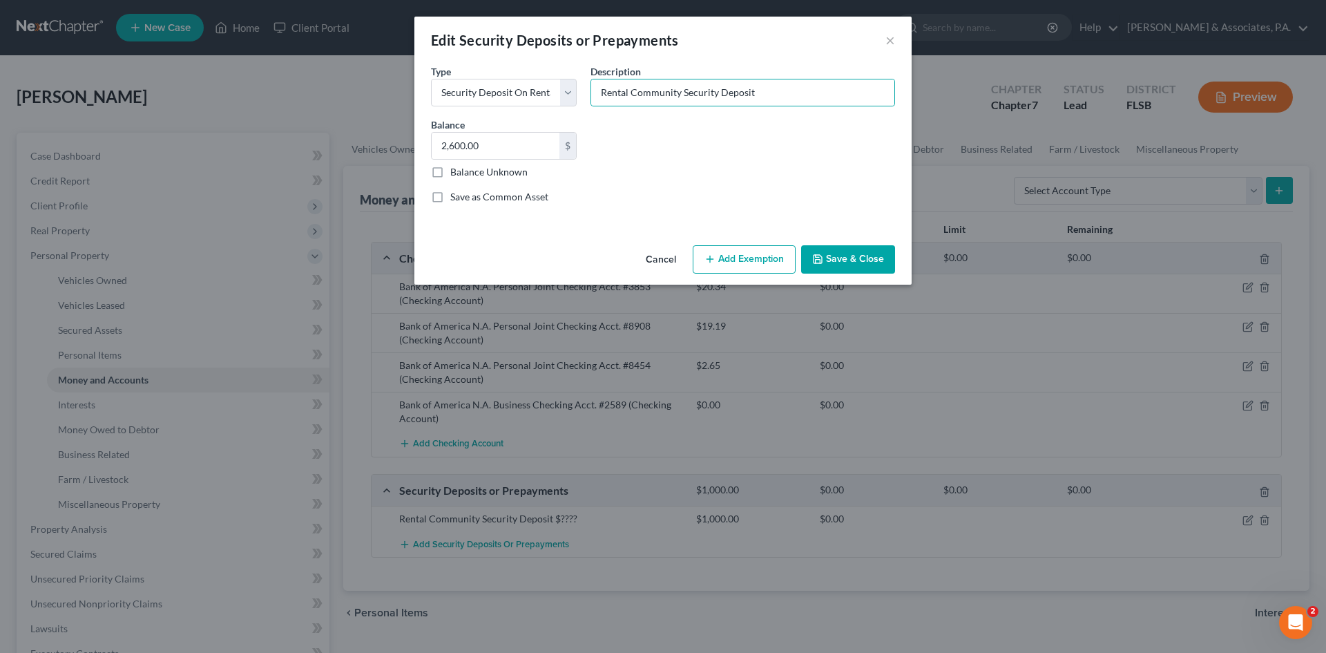
click at [609, 144] on div "Common Asset Select Type Select Electric Gas Heating Oil Security Deposit On Re…" at bounding box center [663, 139] width 478 height 151
click at [831, 263] on button "Save & Close" at bounding box center [848, 259] width 94 height 29
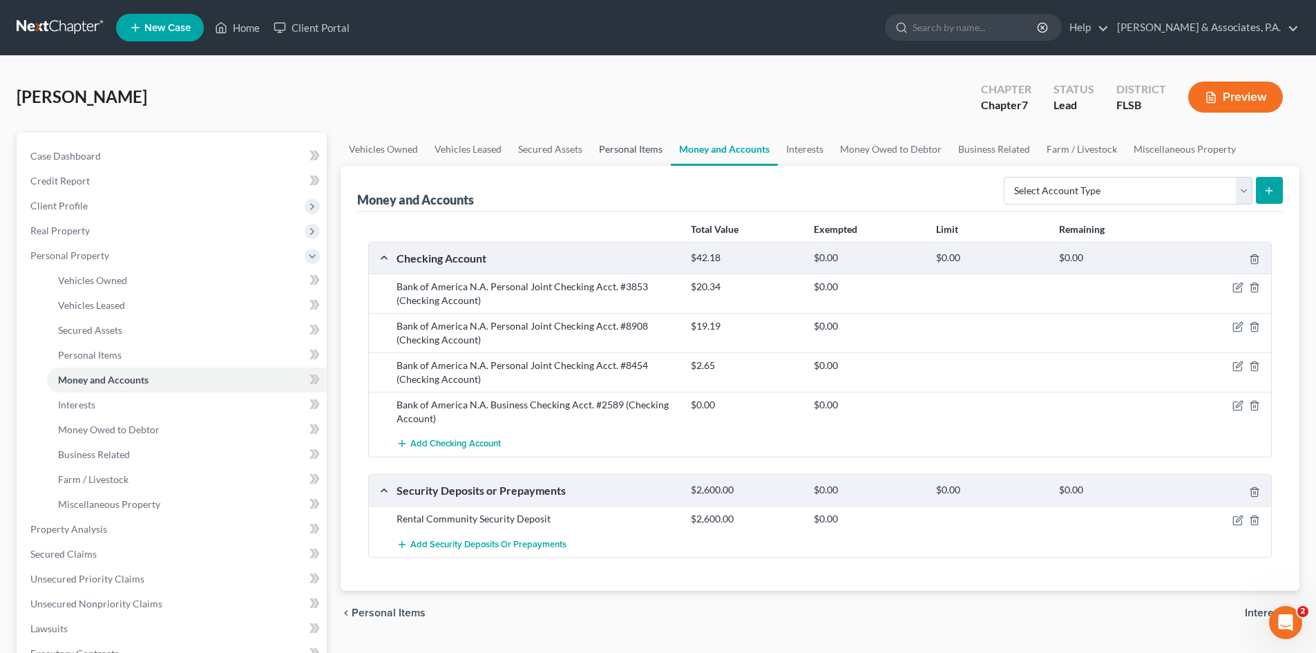
click at [625, 151] on link "Personal Items" at bounding box center [630, 149] width 80 height 33
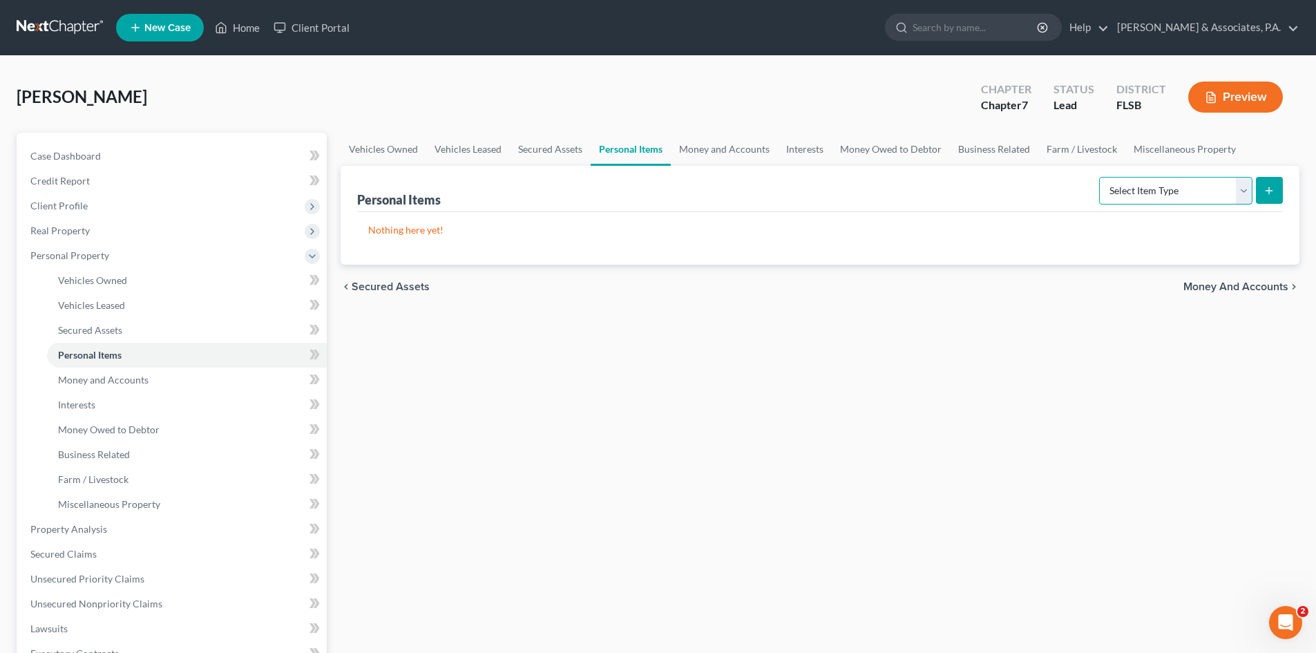
click at [1152, 195] on select "Select Item Type Clothing Collectibles Of Value Electronics Firearms Household …" at bounding box center [1175, 191] width 153 height 28
select select "clothing"
click at [1100, 177] on select "Select Item Type Clothing Collectibles Of Value Electronics Firearms Household …" at bounding box center [1175, 191] width 153 height 28
click at [1269, 191] on line "submit" at bounding box center [1269, 191] width 6 height 0
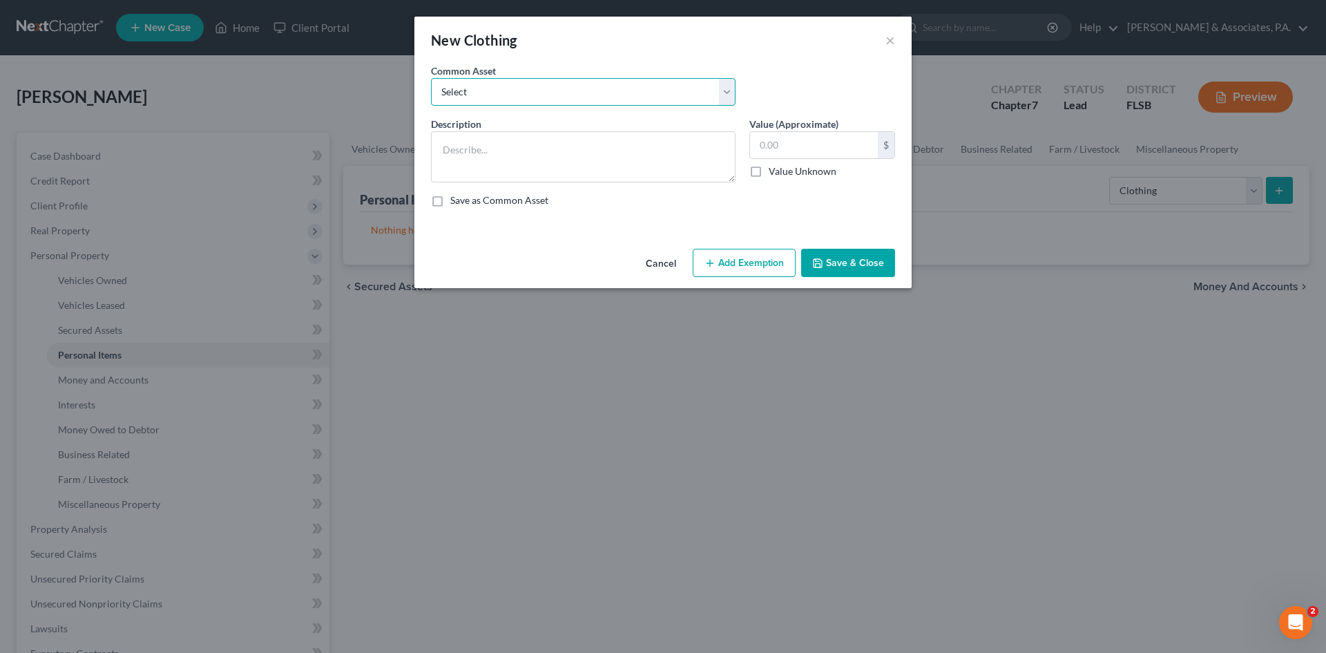
click at [559, 92] on select "Select Everyday clothing (shirts, pants, shoes, belts, etc)." at bounding box center [583, 92] width 305 height 28
select select "0"
click at [431, 78] on select "Select Everyday clothing (shirts, pants, shoes, belts, etc)." at bounding box center [583, 92] width 305 height 28
type textarea "Everyday clothing (shirts, pants, shoes, belts, etc)."
type input "100.00"
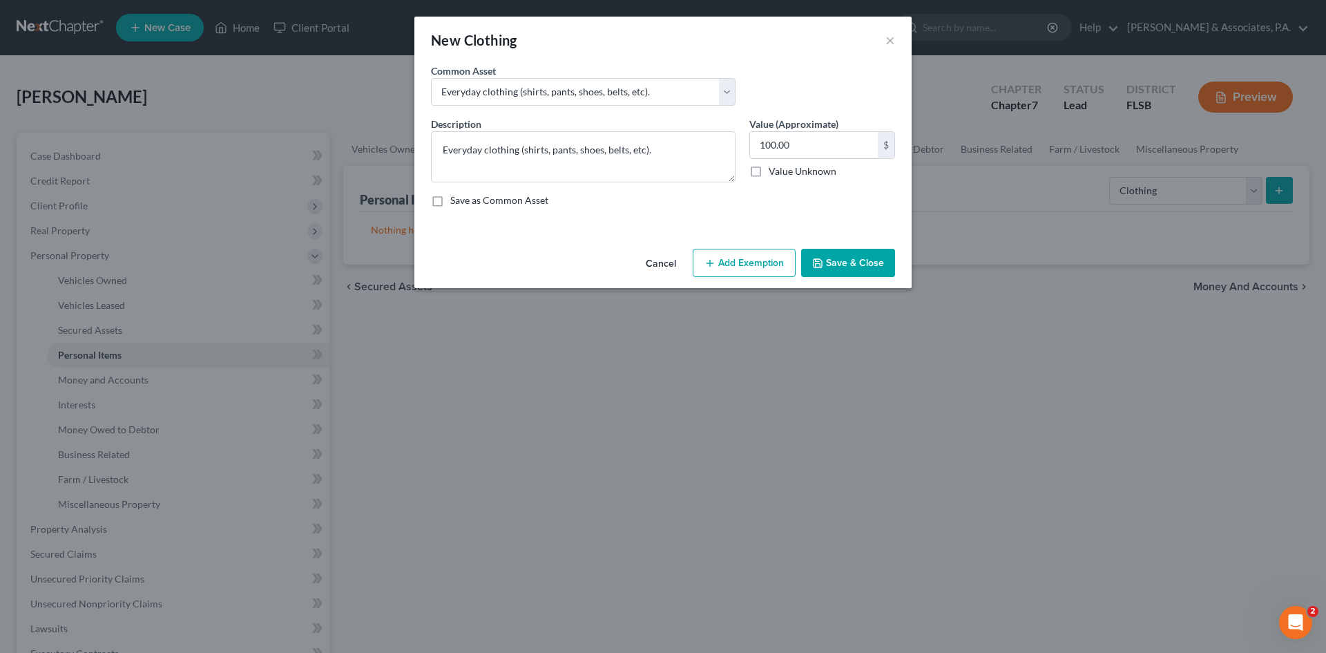
click at [856, 267] on button "Save & Close" at bounding box center [848, 263] width 94 height 29
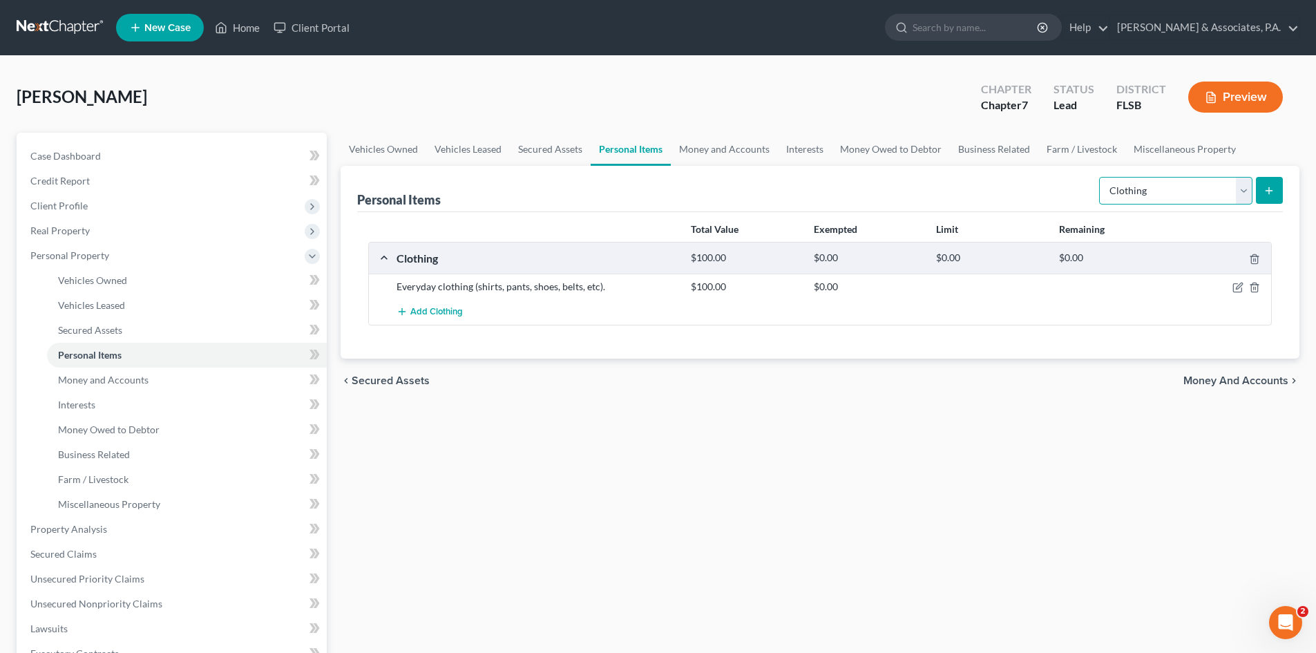
click at [1132, 191] on select "Select Item Type Clothing Collectibles Of Value Electronics Firearms Household …" at bounding box center [1175, 191] width 153 height 28
select select "electronics"
click at [1100, 177] on select "Select Item Type Clothing Collectibles Of Value Electronics Firearms Household …" at bounding box center [1175, 191] width 153 height 28
click at [1267, 189] on icon "submit" at bounding box center [1268, 190] width 11 height 11
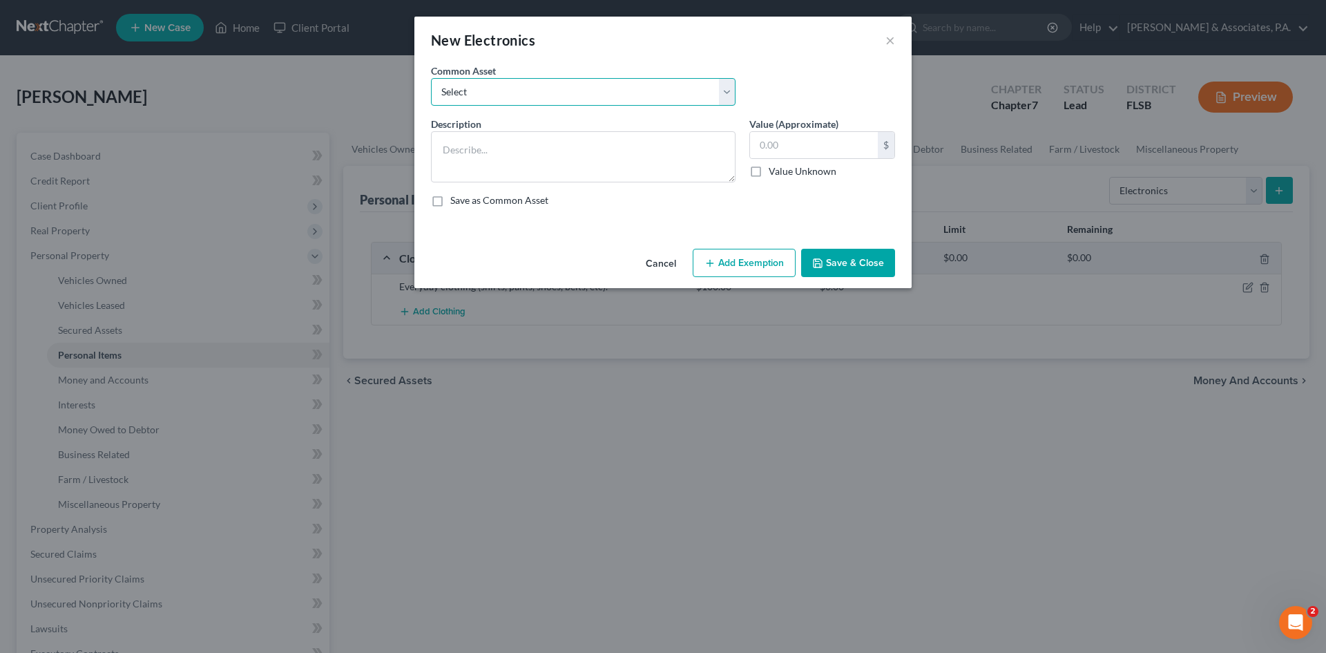
click at [541, 89] on select "Select 2 tv's, 1 cell phone and other miscellaneous small electronic devices. B…" at bounding box center [583, 92] width 305 height 28
select select "3"
click at [431, 78] on select "Select 2 tv's, 1 cell phone and other miscellaneous small electronic devices. B…" at bounding box center [583, 92] width 305 height 28
type textarea "3 tv's, 1 cell phone, 1 laptop and other miscellaneous small electronic devices."
type input "350.00"
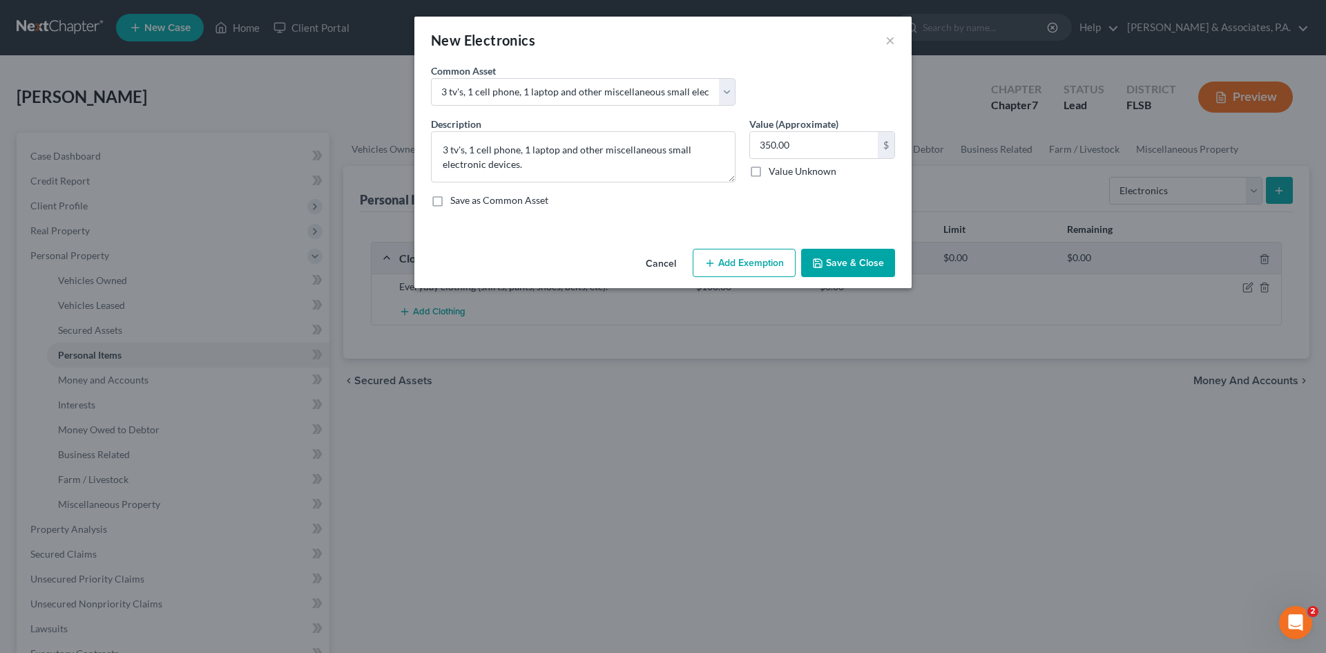
click at [847, 260] on button "Save & Close" at bounding box center [848, 263] width 94 height 29
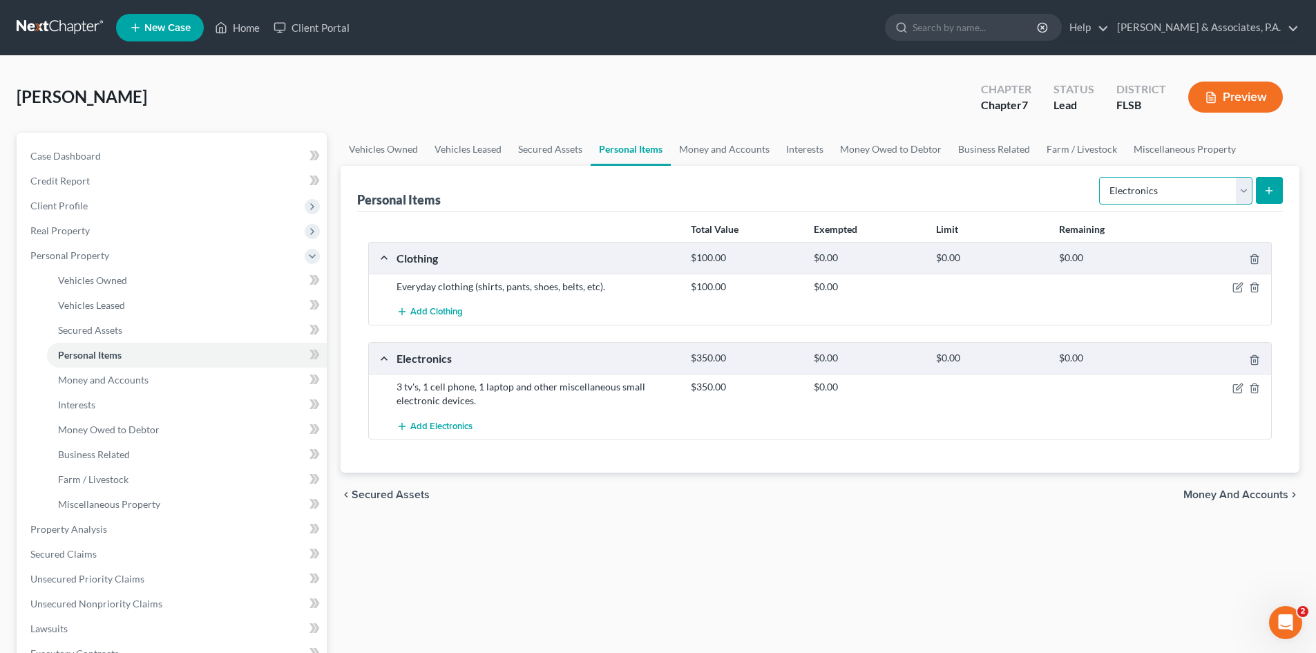
click at [1131, 192] on select "Select Item Type Clothing Collectibles Of Value Electronics Firearms Household …" at bounding box center [1175, 191] width 153 height 28
click at [1100, 177] on select "Select Item Type Clothing Collectibles Of Value Electronics Firearms Household …" at bounding box center [1175, 191] width 153 height 28
click at [1243, 190] on select "Select Item Type Clothing Collectibles Of Value Electronics Firearms Household …" at bounding box center [1175, 191] width 153 height 28
select select "household_goods"
click at [1100, 177] on select "Select Item Type Clothing Collectibles Of Value Electronics Firearms Household …" at bounding box center [1175, 191] width 153 height 28
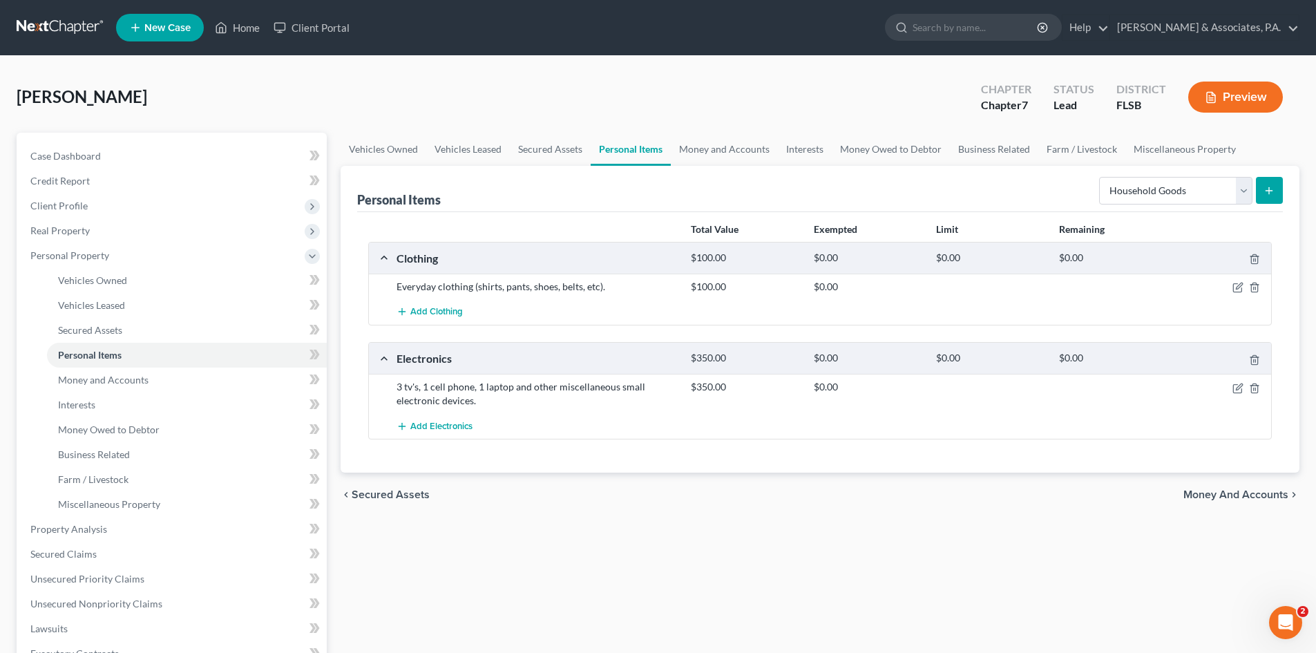
click at [1268, 189] on icon "submit" at bounding box center [1268, 190] width 11 height 11
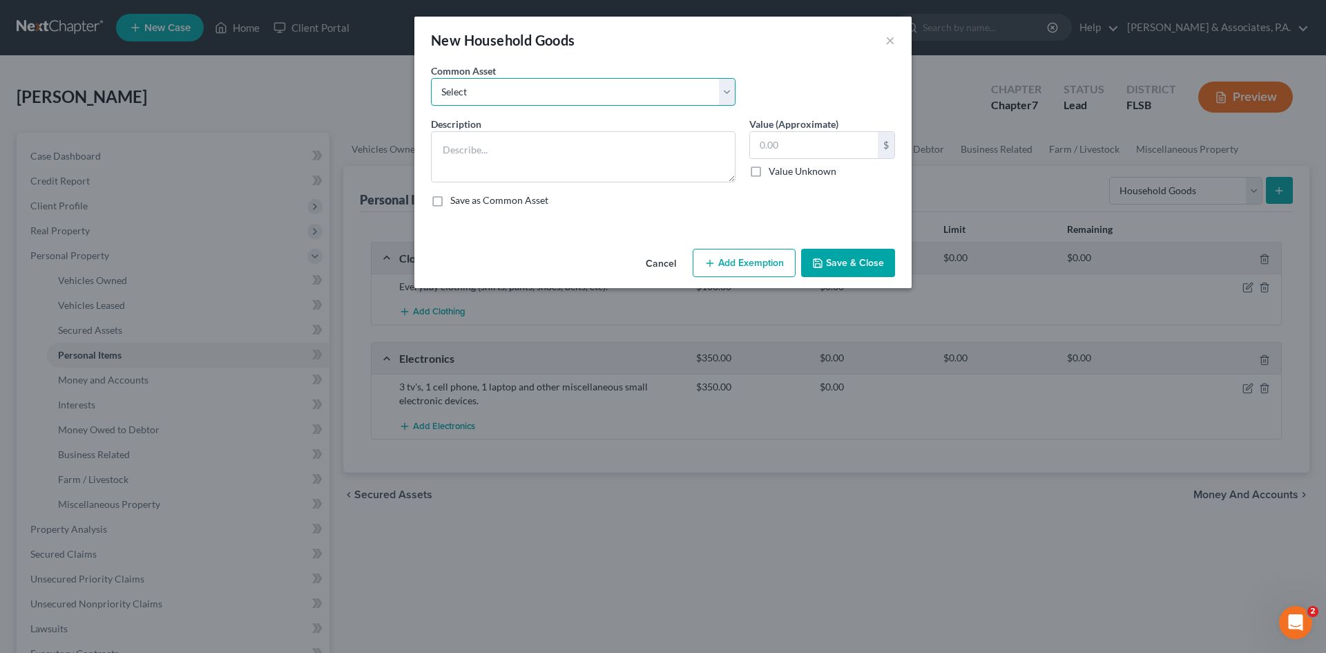
click at [541, 94] on select "Select Sofa, Love Seat, Dining Table, Chairs, Lamp, Corner Table, Bed, Dresser,…" at bounding box center [583, 92] width 305 height 28
select select "3"
click at [431, 78] on select "Select Sofa, Love Seat, Dining Table, Chairs, Lamp, Corner Table, Bed, Dresser,…" at bounding box center [583, 92] width 305 height 28
type textarea "Sofa, Love Seat, Dining Table, Chairs, Lamp, Corner Table, Bed, Dresser, Nights…"
type input "650.00"
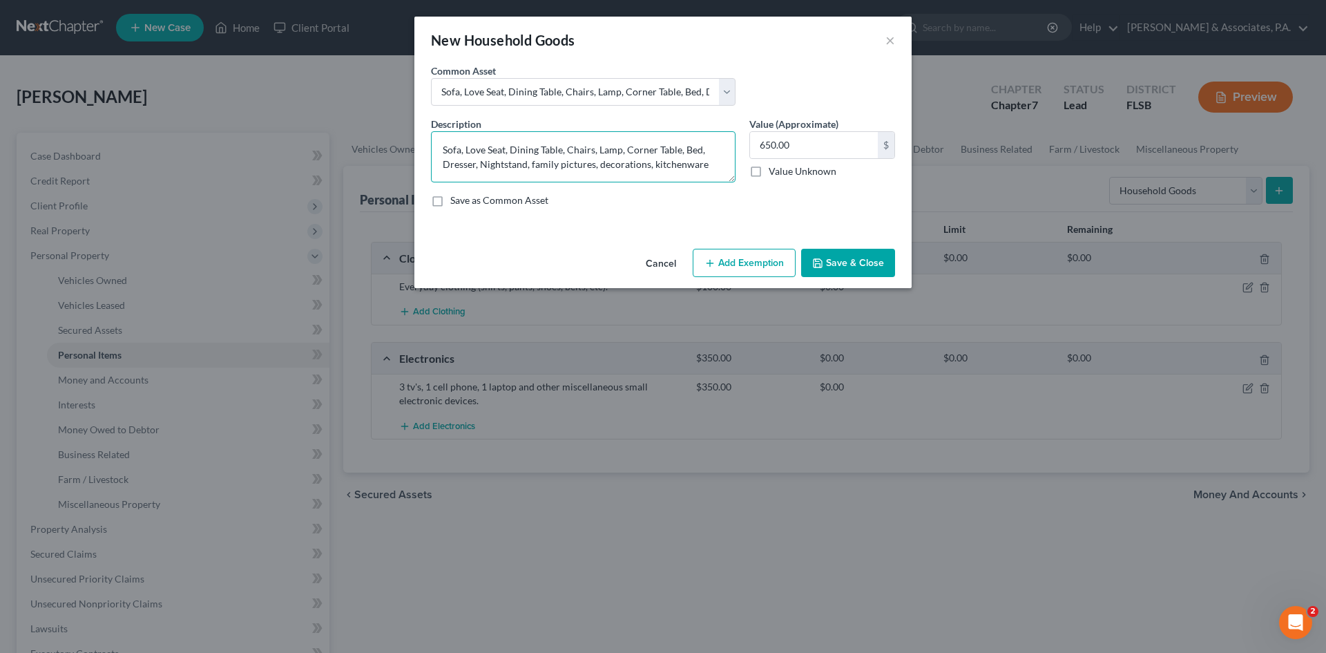
drag, startPoint x: 441, startPoint y: 149, endPoint x: 597, endPoint y: 152, distance: 155.4
click at [597, 152] on textarea "Sofa, Love Seat, Dining Table, Chairs, Lamp, Corner Table, Bed, Dresser, Nights…" at bounding box center [583, 156] width 305 height 51
click at [541, 164] on textarea "Sofa, Love Seat, Dining Table, Chairs, Lamp, Corner Table, Bed, Dresser, Nights…" at bounding box center [583, 156] width 305 height 51
drag, startPoint x: 510, startPoint y: 150, endPoint x: 592, endPoint y: 151, distance: 81.5
click at [592, 151] on textarea "Sofa, Love Seat, Dining Table, Chairs, Lamp, Corner Table, Bed, Dresser, Nights…" at bounding box center [583, 156] width 305 height 51
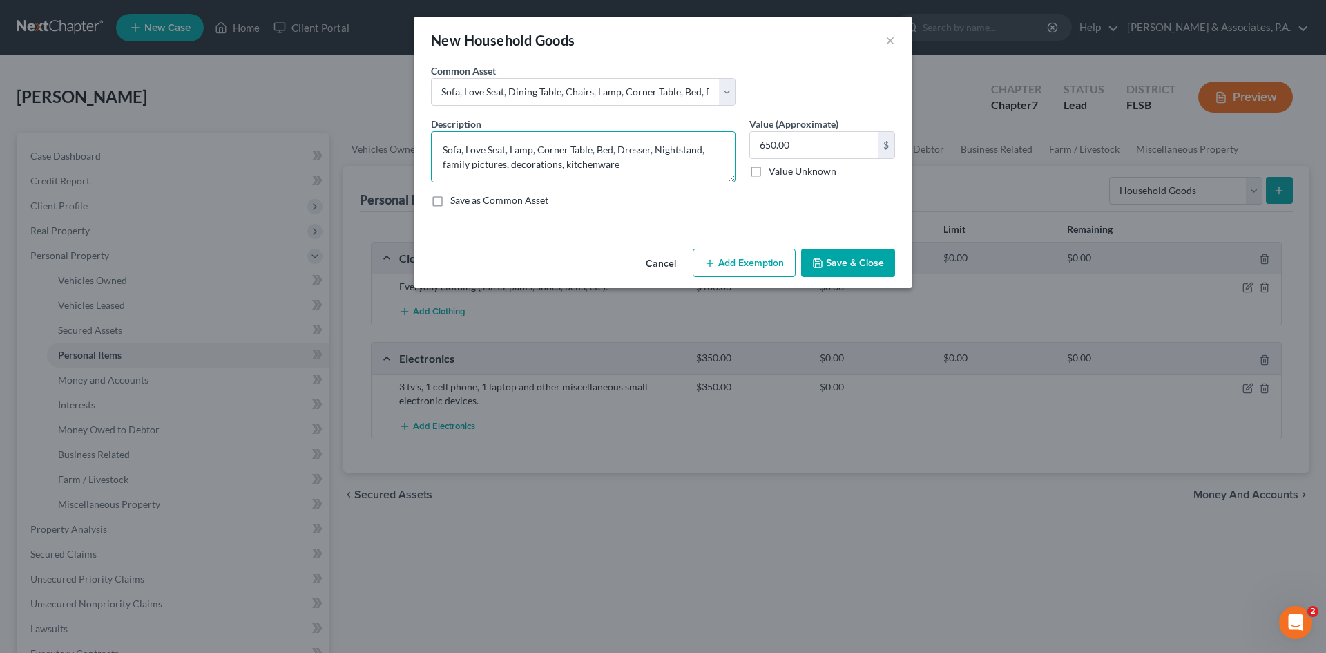
click at [531, 147] on textarea "Sofa, Love Seat, Lamp, Corner Table, Bed, Dresser, Nightstand, family pictures,…" at bounding box center [583, 156] width 305 height 51
click at [702, 151] on textarea "Sofa, Love Seat, Lamps, Corner Table, Bed, Dresser, Nightstand, family pictures…" at bounding box center [583, 156] width 305 height 51
type textarea "Sofa, Love Seat, Lamps, Corner Table, Bed, Dresser, Nightstands, family picture…"
click at [764, 146] on input "650.00" at bounding box center [814, 145] width 128 height 26
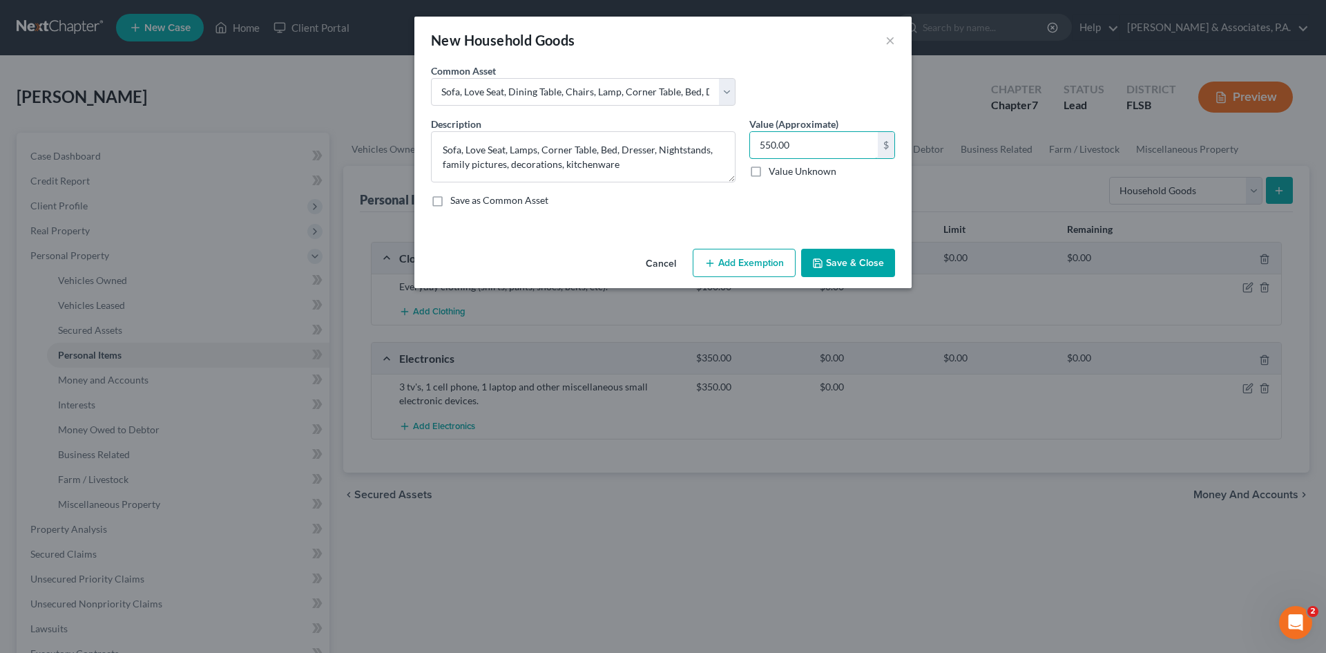
type input "550.00"
click at [832, 268] on button "Save & Close" at bounding box center [848, 263] width 94 height 29
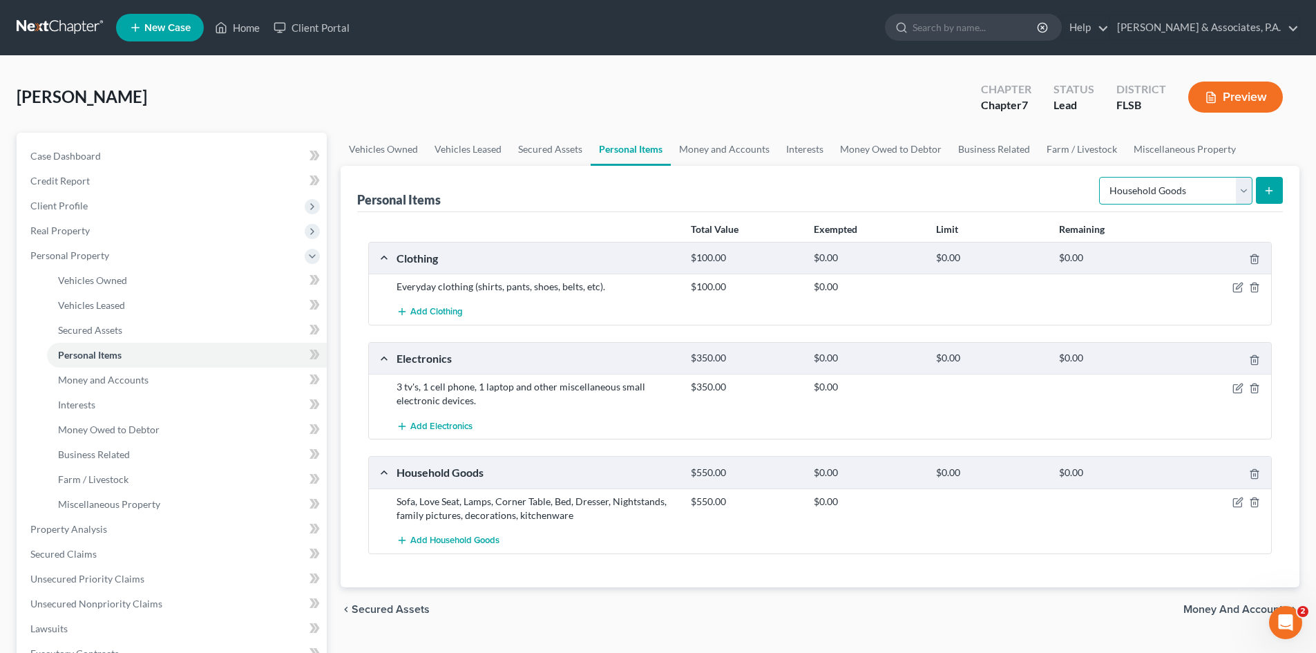
click at [1138, 186] on select "Select Item Type Clothing Collectibles Of Value Electronics Firearms Household …" at bounding box center [1175, 191] width 153 height 28
select select "jewelry"
click at [1100, 177] on select "Select Item Type Clothing Collectibles Of Value Electronics Firearms Household …" at bounding box center [1175, 191] width 153 height 28
click at [1264, 190] on icon "submit" at bounding box center [1268, 190] width 11 height 11
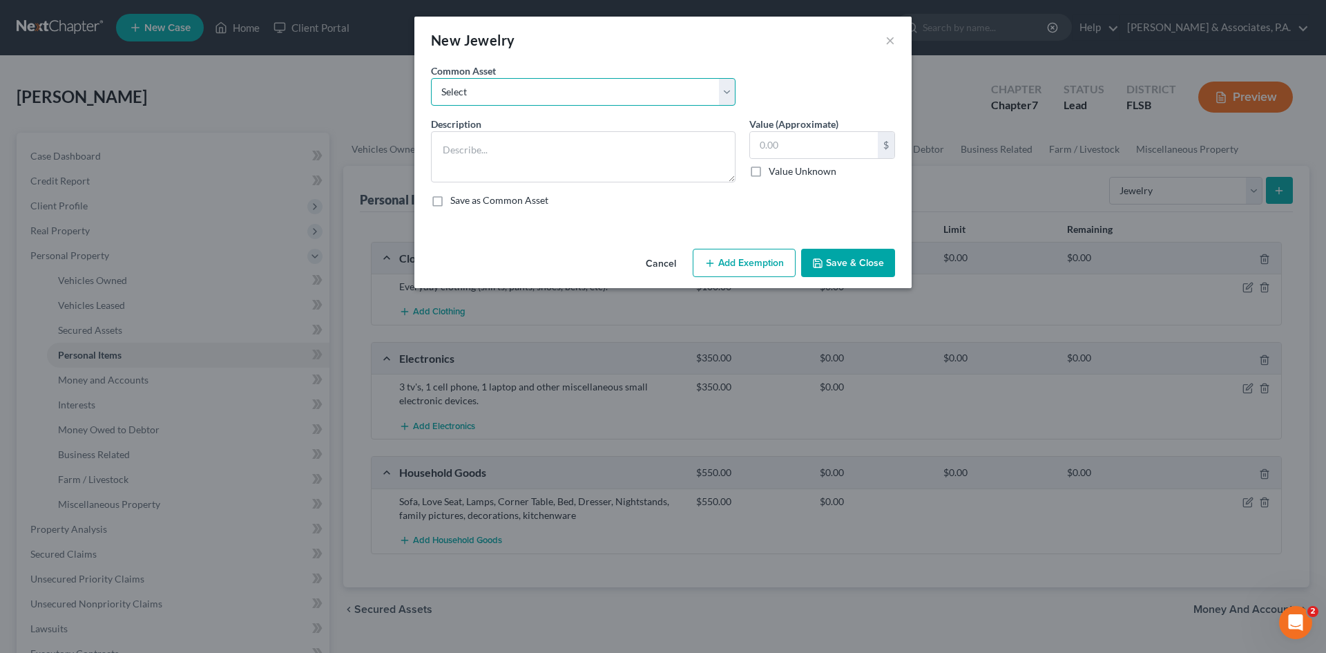
click at [536, 83] on select "Select everyday earrings, watch, necklace, bracelet, ring" at bounding box center [583, 92] width 305 height 28
select select "0"
click at [431, 78] on select "Select everyday earrings, watch, necklace, bracelet, ring" at bounding box center [583, 92] width 305 height 28
type textarea "everyday earrings, watch, necklace, bracelet, ring"
type input "120.00"
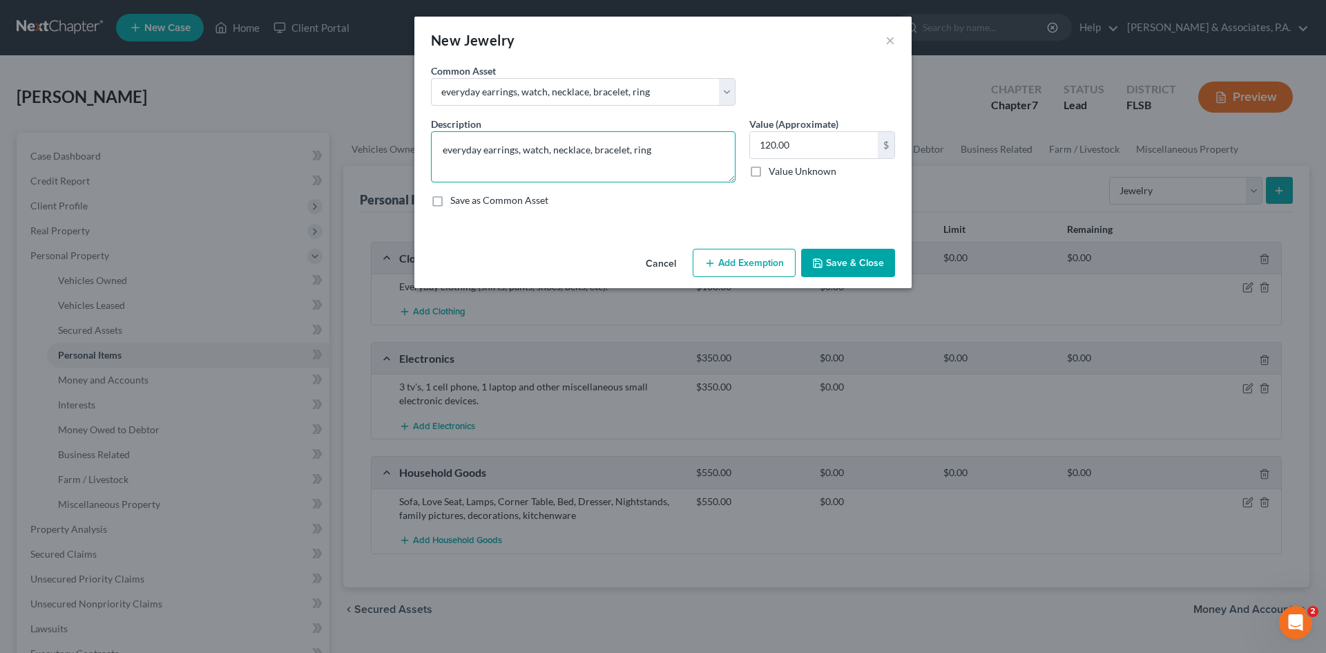
drag, startPoint x: 483, startPoint y: 153, endPoint x: 521, endPoint y: 155, distance: 38.0
click at [521, 155] on textarea "everyday earrings, watch, necklace, bracelet, ring" at bounding box center [583, 156] width 305 height 51
click at [518, 155] on textarea "everyday wearrings,atch, necklace, bracelet, ring" at bounding box center [583, 156] width 305 height 51
click at [528, 150] on textarea "everyday wearrings,atch, necklace, bracelet, ring" at bounding box center [583, 156] width 305 height 51
type textarea "everyday men's sports watch (no brand), wedding band"
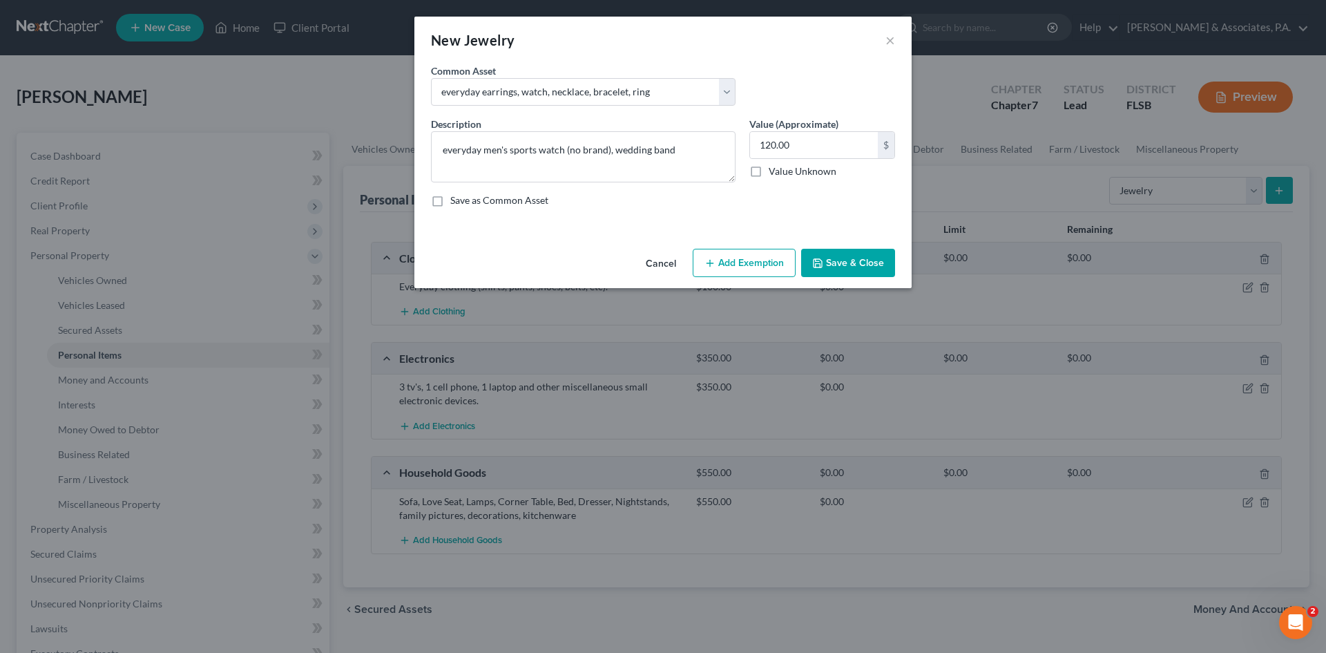
click at [838, 271] on button "Save & Close" at bounding box center [848, 263] width 94 height 29
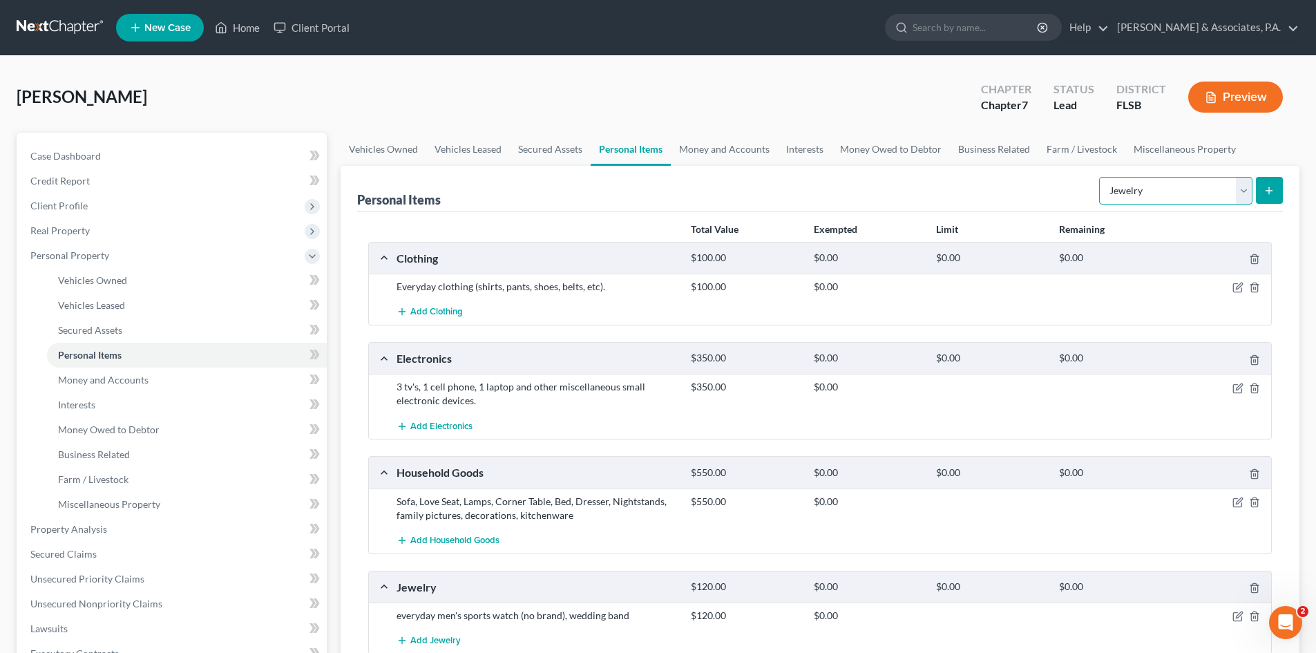
click at [1143, 195] on select "Select Item Type Clothing Collectibles Of Value Electronics Firearms Household …" at bounding box center [1175, 191] width 153 height 28
click at [1100, 177] on select "Select Item Type Clothing Collectibles Of Value Electronics Firearms Household …" at bounding box center [1175, 191] width 153 height 28
click at [1146, 189] on select "Select Item Type Clothing Collectibles Of Value Electronics Firearms Household …" at bounding box center [1175, 191] width 153 height 28
select select "pets"
click at [1100, 177] on select "Select Item Type Clothing Collectibles Of Value Electronics Firearms Household …" at bounding box center [1175, 191] width 153 height 28
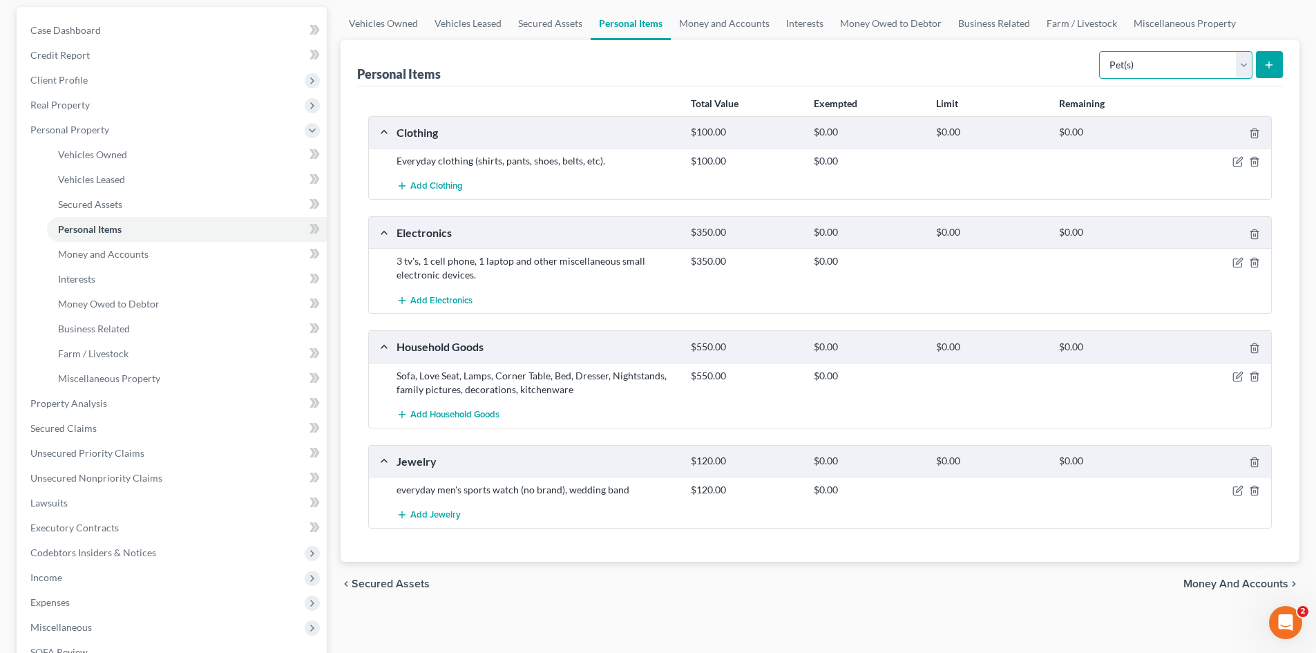
scroll to position [138, 0]
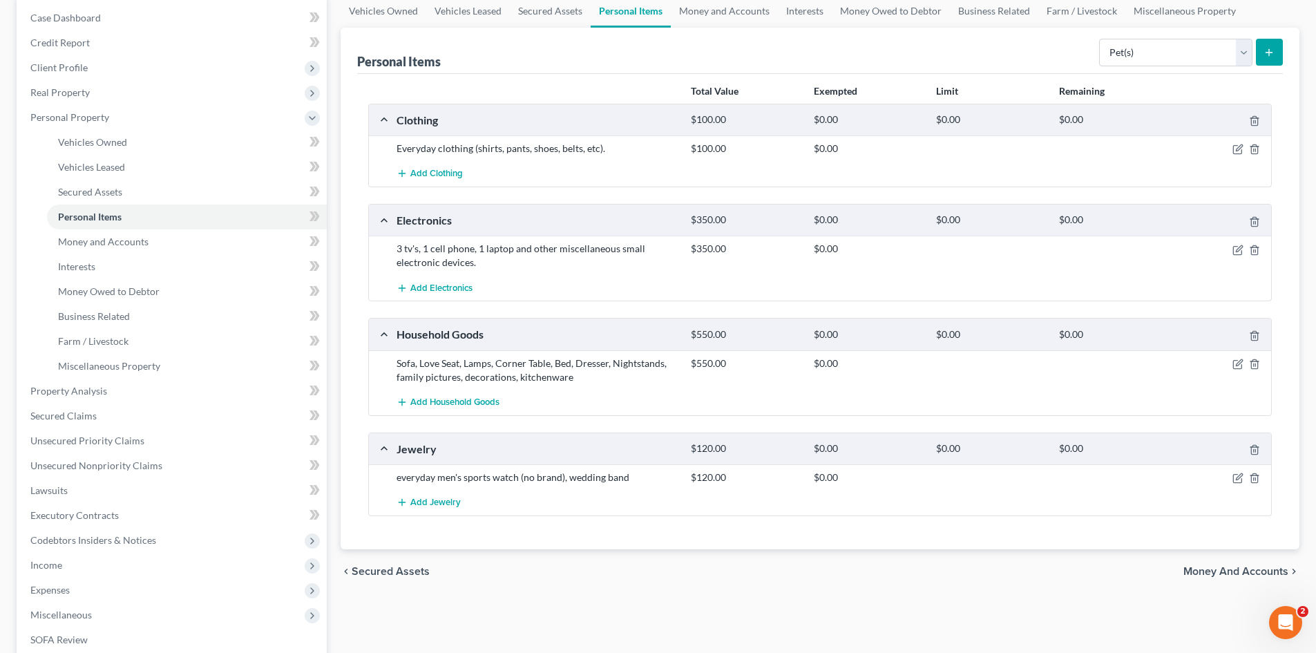
click at [1267, 55] on icon "submit" at bounding box center [1268, 52] width 11 height 11
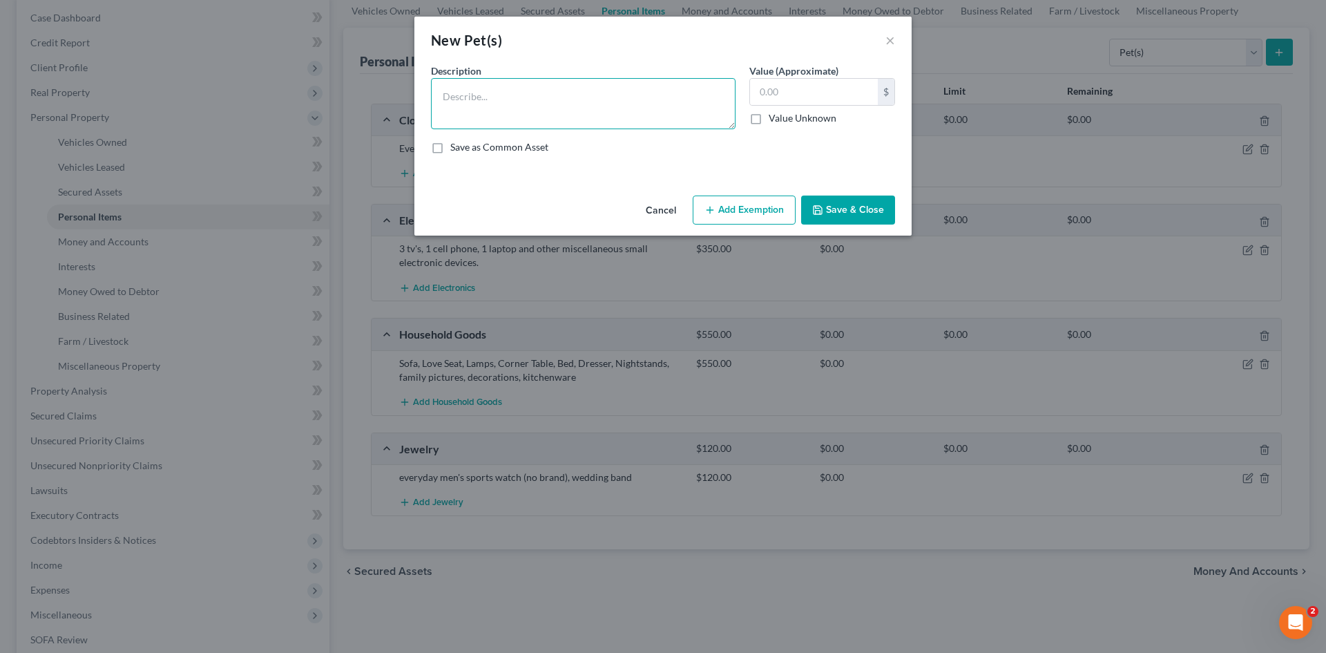
click at [513, 94] on textarea at bounding box center [583, 103] width 305 height 51
type textarea "t"
type textarea "Two dogs and one cat"
click at [777, 90] on input "text" at bounding box center [814, 92] width 128 height 26
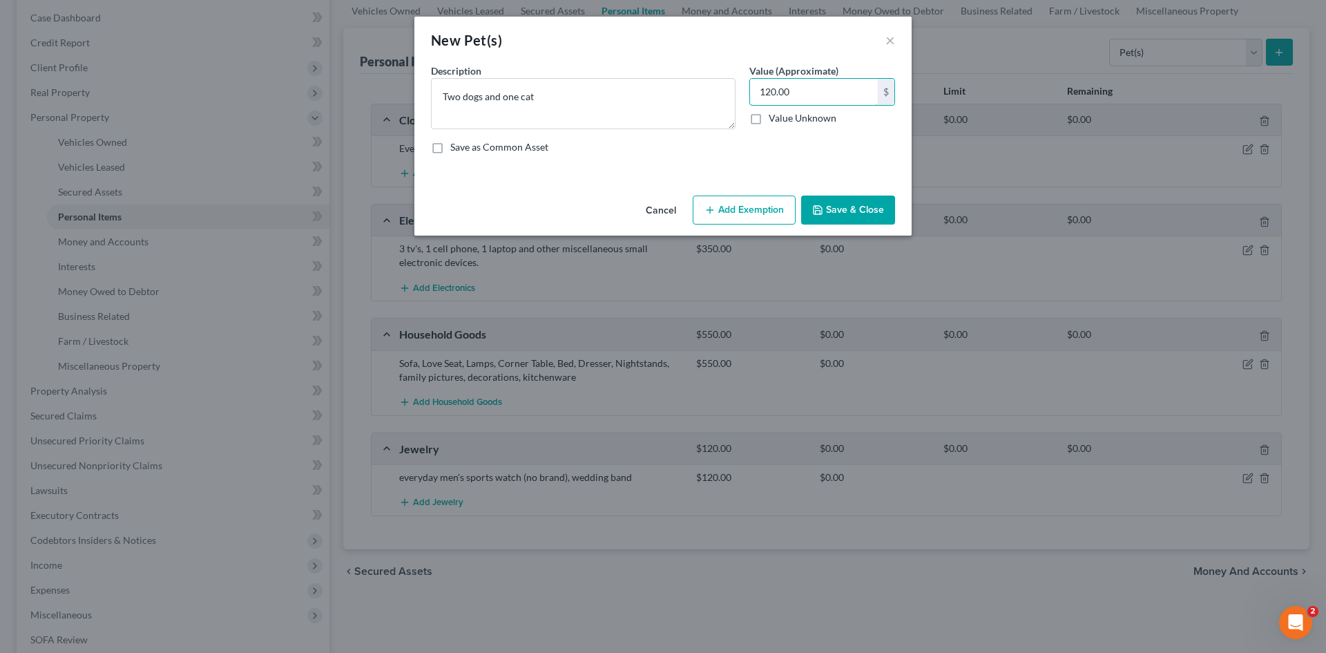
type input "120.00"
click at [832, 216] on button "Save & Close" at bounding box center [848, 209] width 94 height 29
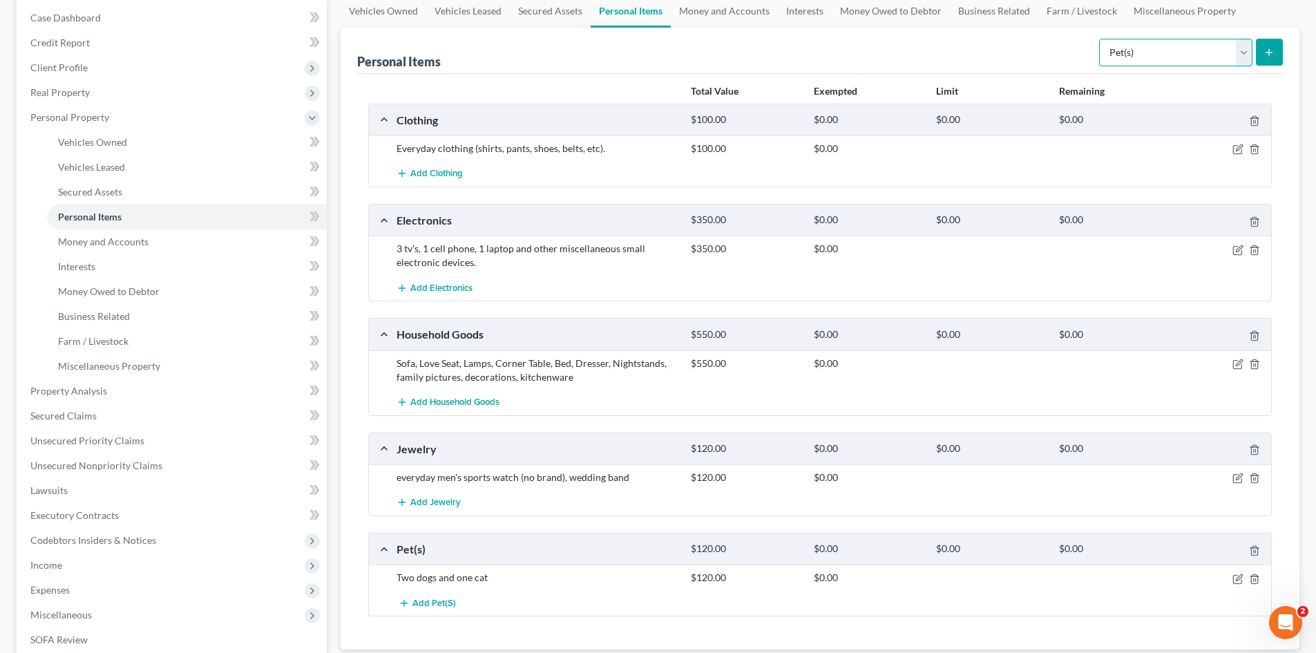
click at [1139, 54] on select "Select Item Type Clothing Collectibles Of Value Electronics Firearms Household …" at bounding box center [1175, 53] width 153 height 28
select select "sports_and_hobby_equipment"
click at [1100, 39] on select "Select Item Type Clothing Collectibles Of Value Electronics Firearms Household …" at bounding box center [1175, 53] width 153 height 28
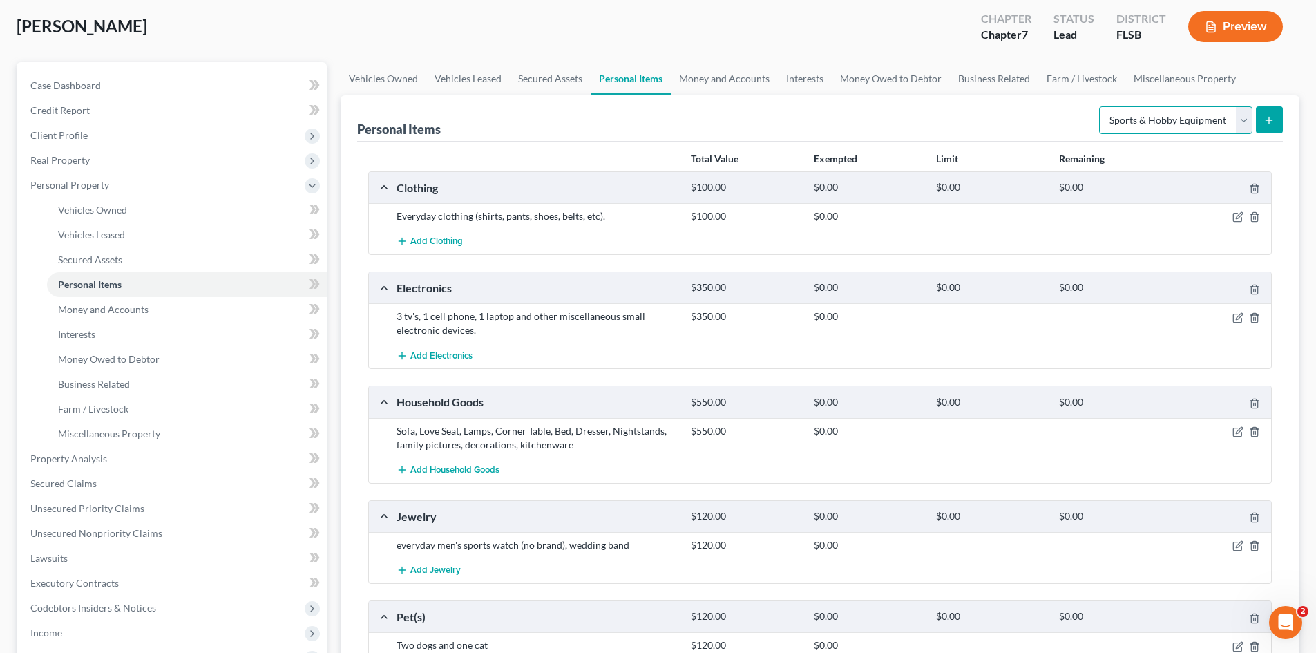
scroll to position [69, 0]
click at [704, 81] on link "Money and Accounts" at bounding box center [724, 80] width 107 height 33
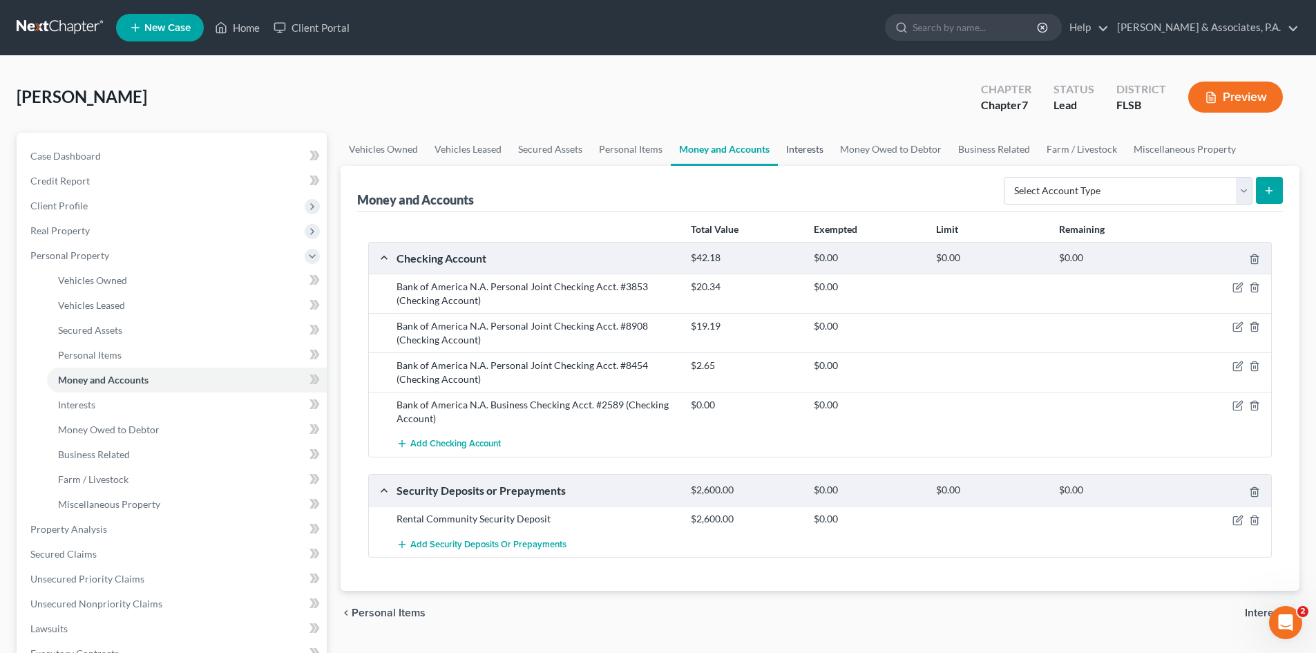
click at [800, 149] on link "Interests" at bounding box center [805, 149] width 54 height 33
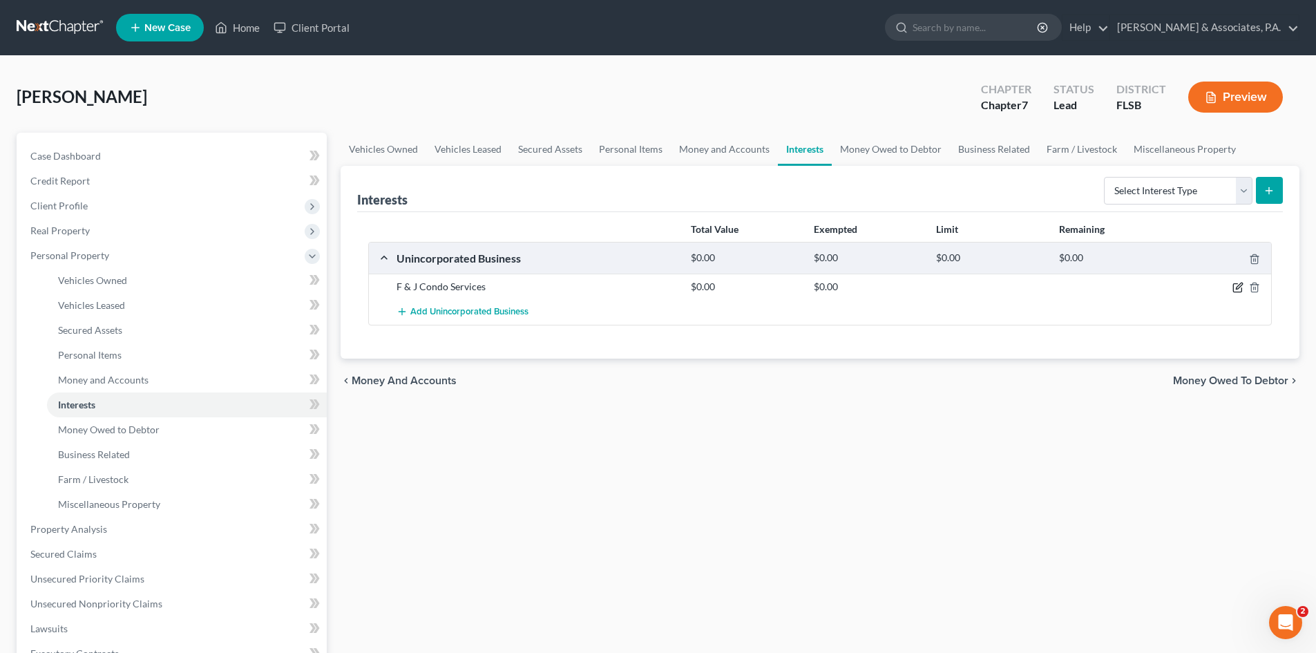
click at [1237, 287] on icon "button" at bounding box center [1238, 286] width 6 height 6
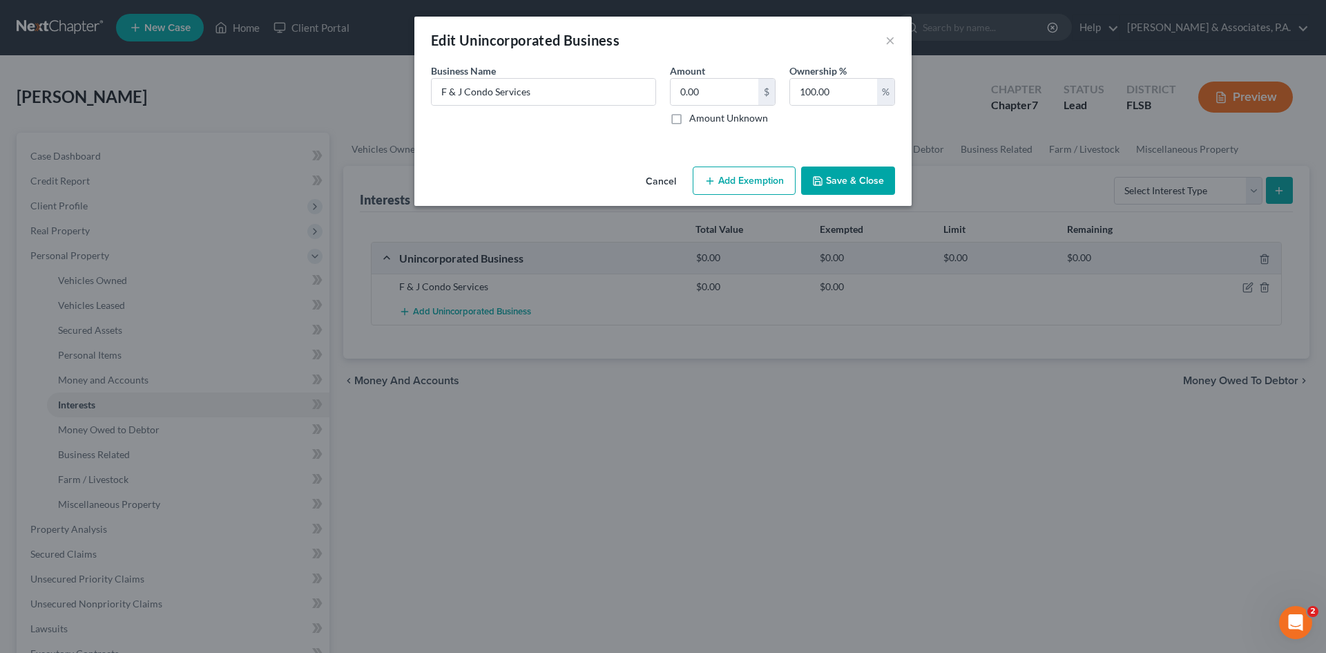
click at [842, 180] on button "Save & Close" at bounding box center [848, 180] width 94 height 29
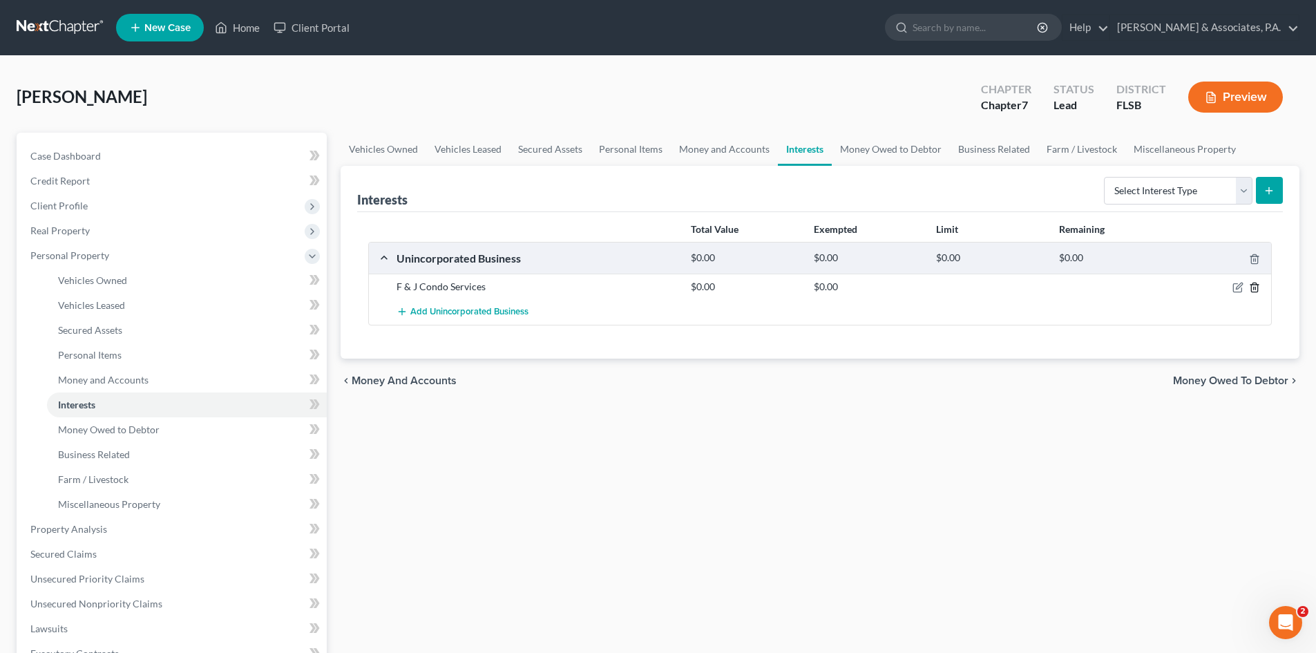
click at [1255, 289] on icon "button" at bounding box center [1254, 287] width 11 height 11
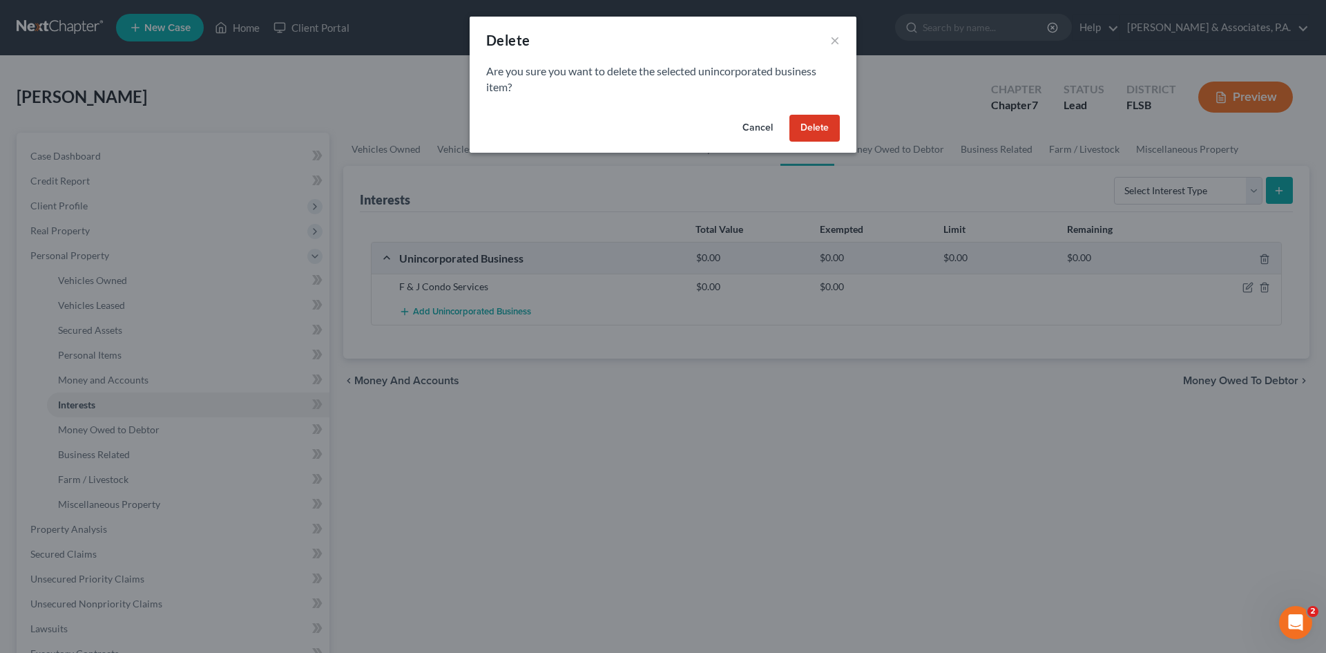
click at [827, 129] on button "Delete" at bounding box center [814, 129] width 50 height 28
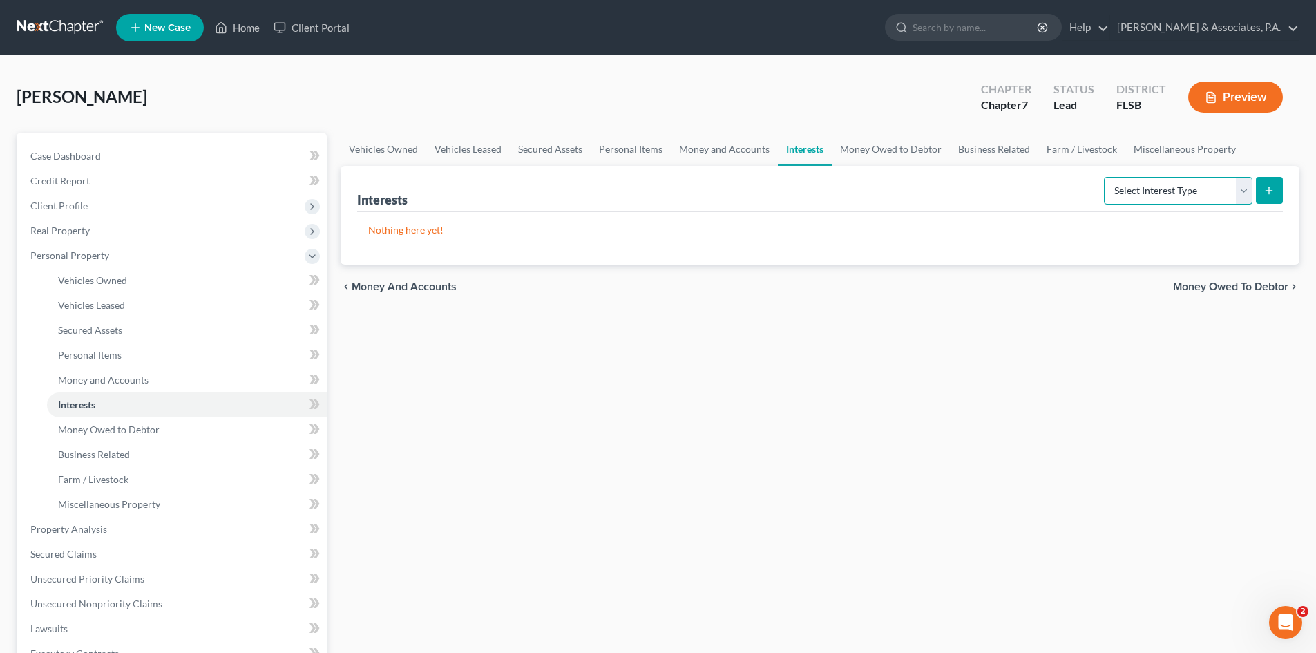
click at [1242, 186] on select "Select Interest Type 401K Annuity Bond Education IRA Government Bond Government…" at bounding box center [1178, 191] width 148 height 28
select select "incorporated_business"
click at [1105, 177] on select "Select Interest Type 401K Annuity Bond Education IRA Government Bond Government…" at bounding box center [1178, 191] width 148 height 28
click at [1267, 189] on icon "submit" at bounding box center [1268, 190] width 11 height 11
click at [1266, 187] on icon "submit" at bounding box center [1268, 190] width 11 height 11
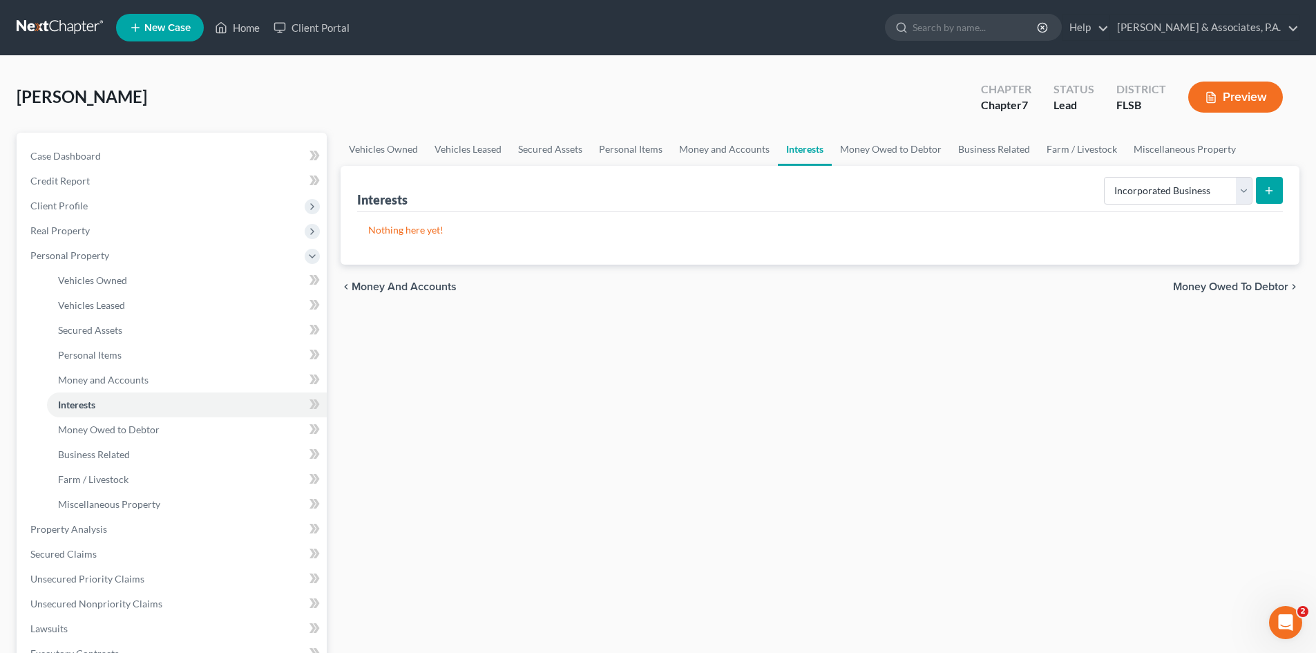
click at [1265, 191] on icon "submit" at bounding box center [1268, 190] width 11 height 11
click at [405, 226] on p "Nothing here yet!" at bounding box center [819, 230] width 903 height 14
click at [59, 231] on span "Real Property" at bounding box center [59, 230] width 59 height 12
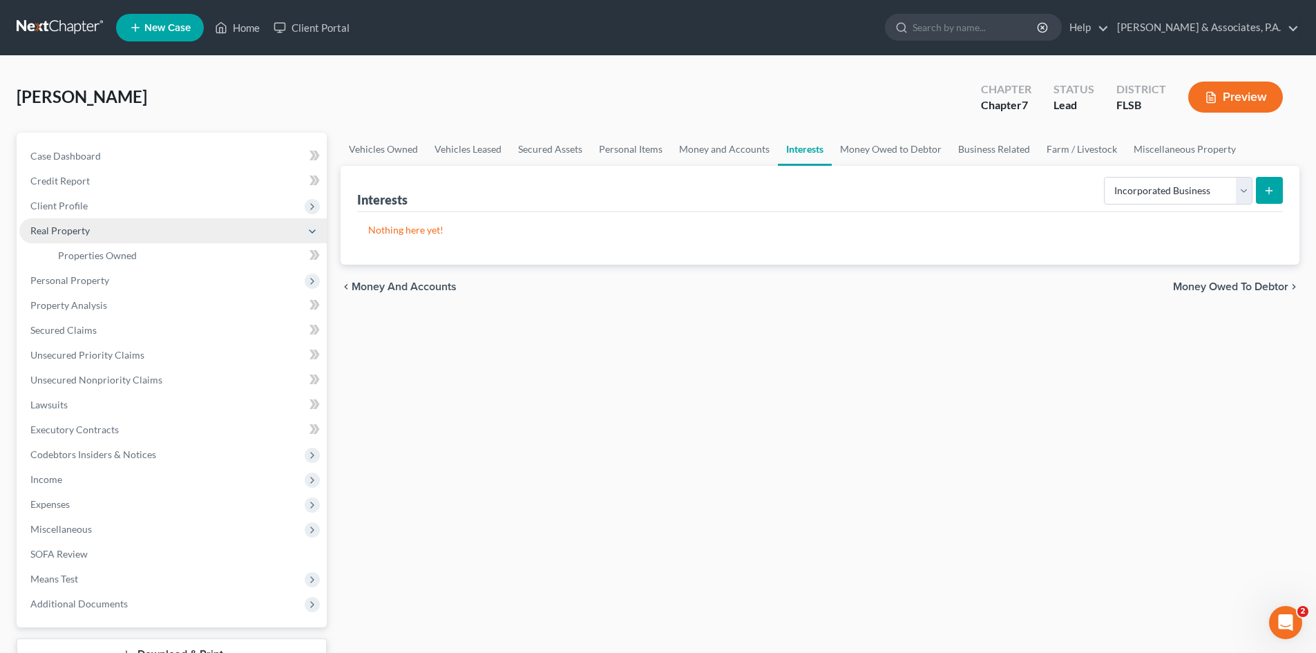
click at [59, 229] on span "Real Property" at bounding box center [59, 230] width 59 height 12
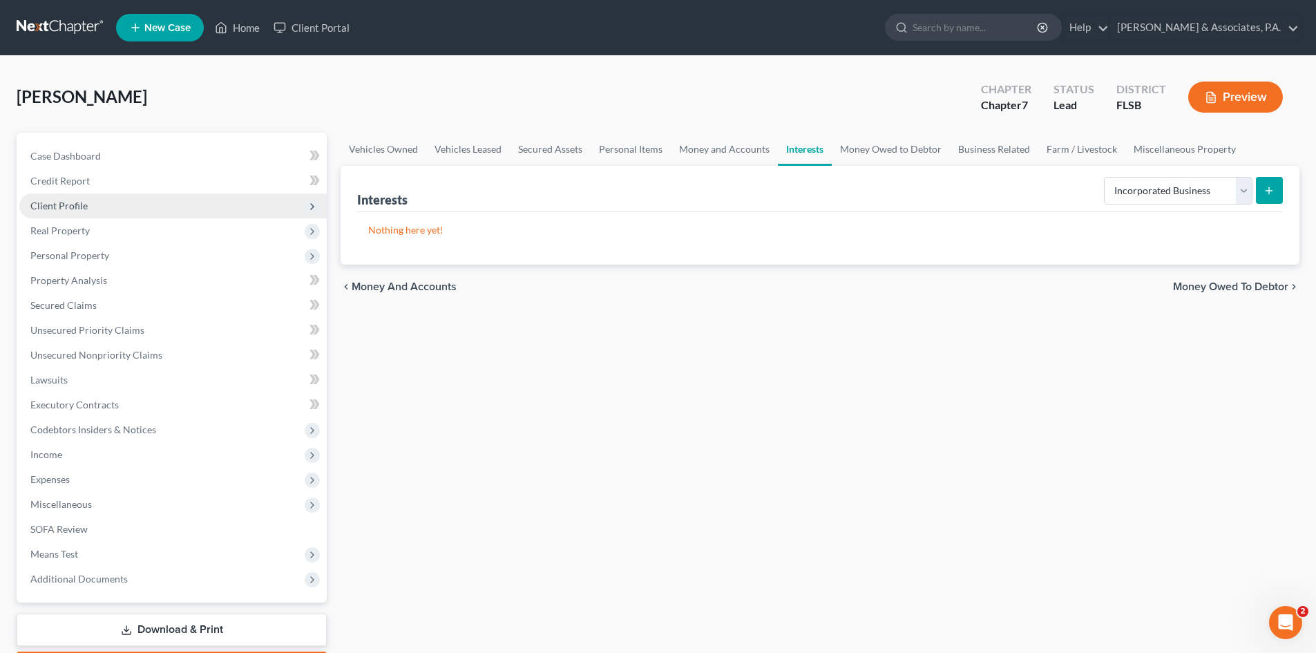
click at [59, 208] on span "Client Profile" at bounding box center [58, 206] width 57 height 12
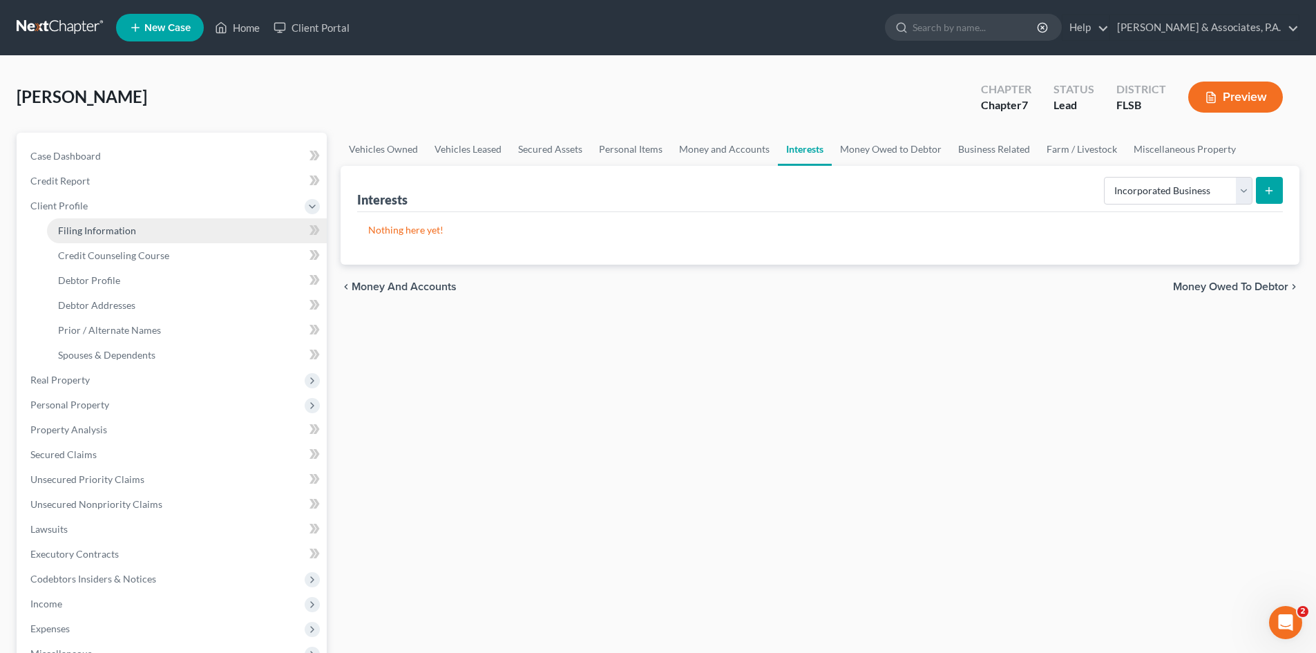
click at [64, 235] on span "Filing Information" at bounding box center [97, 230] width 78 height 12
select select "1"
select select "0"
select select "17"
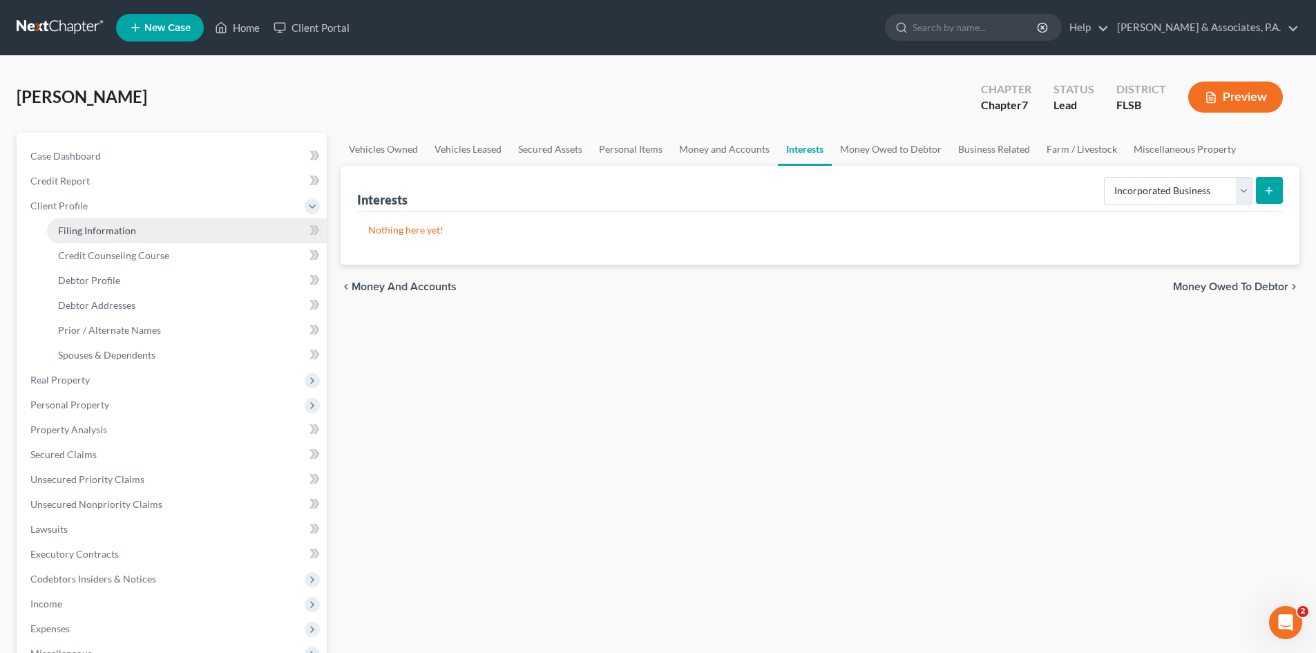
select select "0"
select select "9"
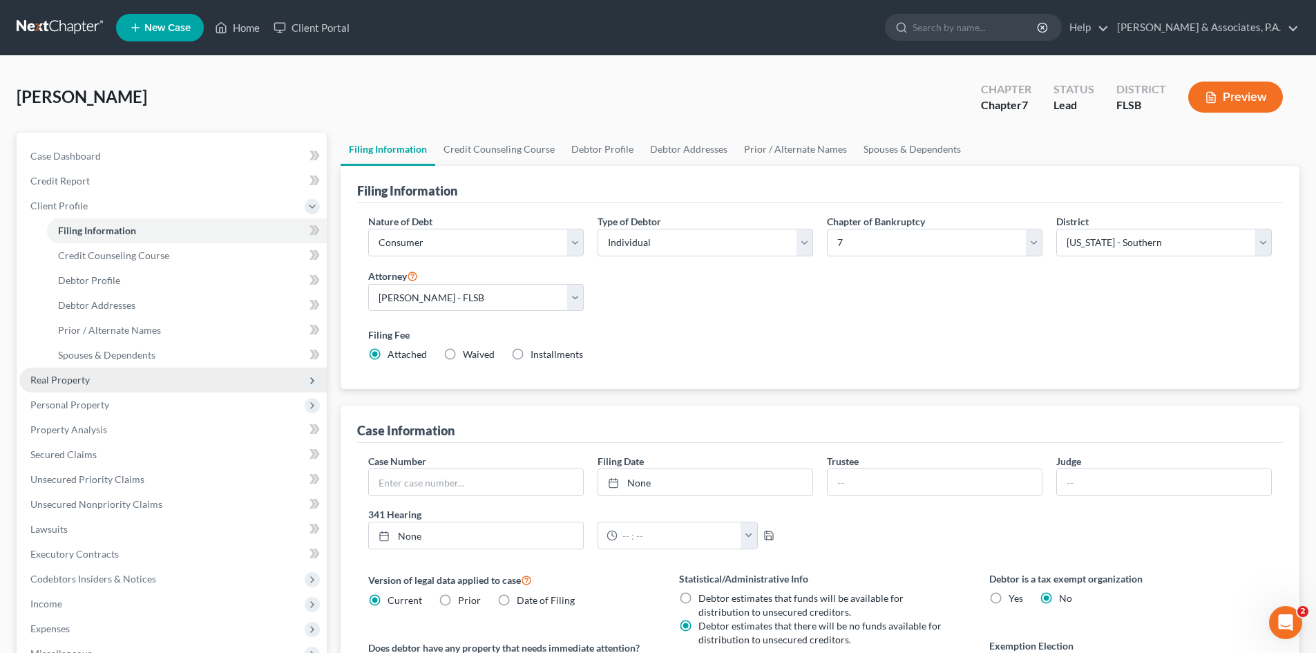
click at [72, 378] on span "Real Property" at bounding box center [59, 380] width 59 height 12
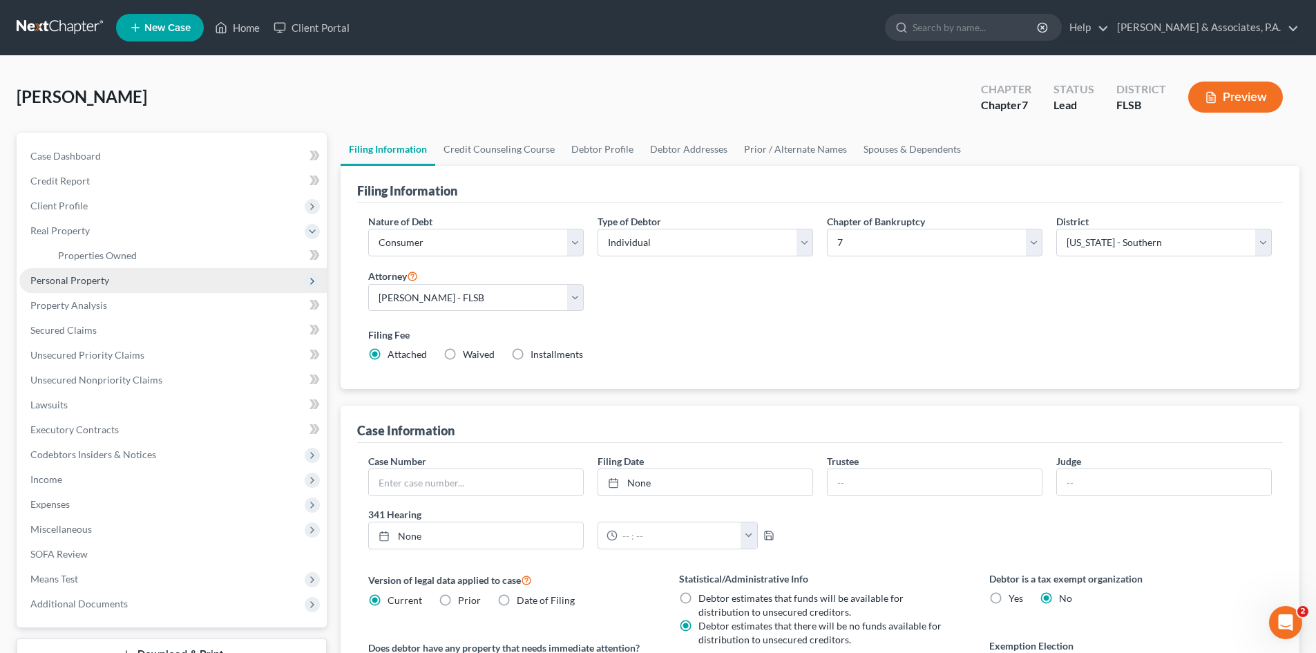
click at [73, 278] on span "Personal Property" at bounding box center [69, 280] width 79 height 12
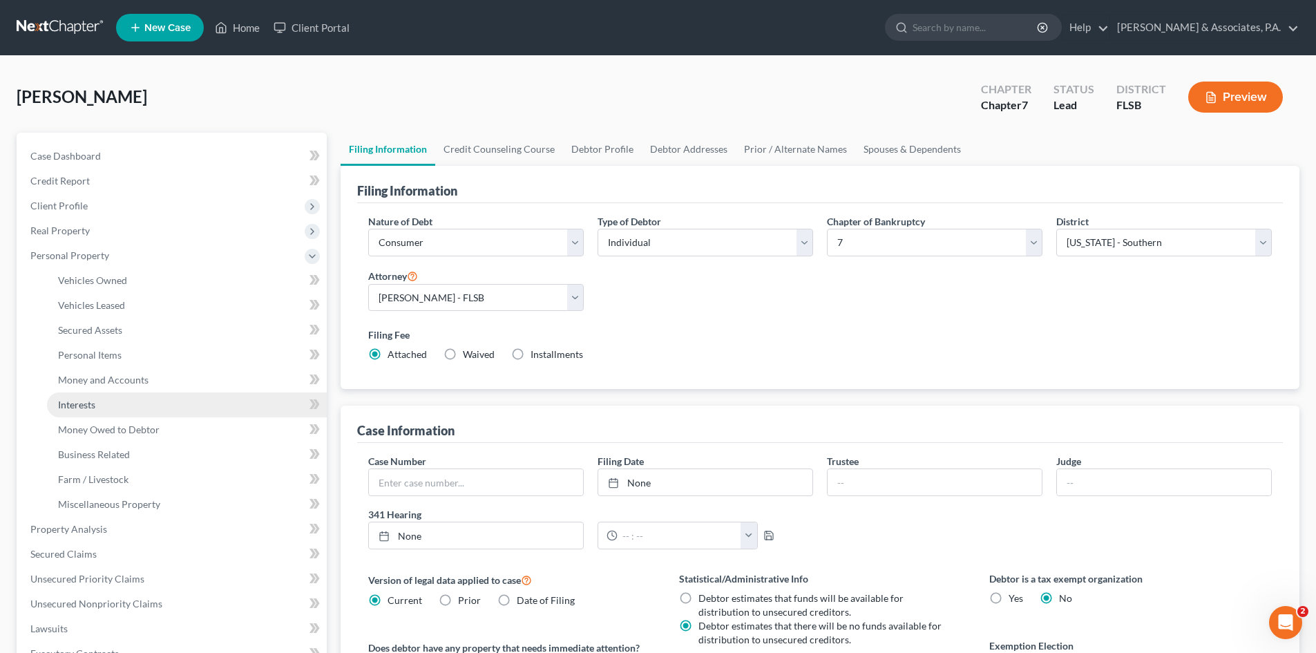
click at [100, 405] on link "Interests" at bounding box center [187, 404] width 280 height 25
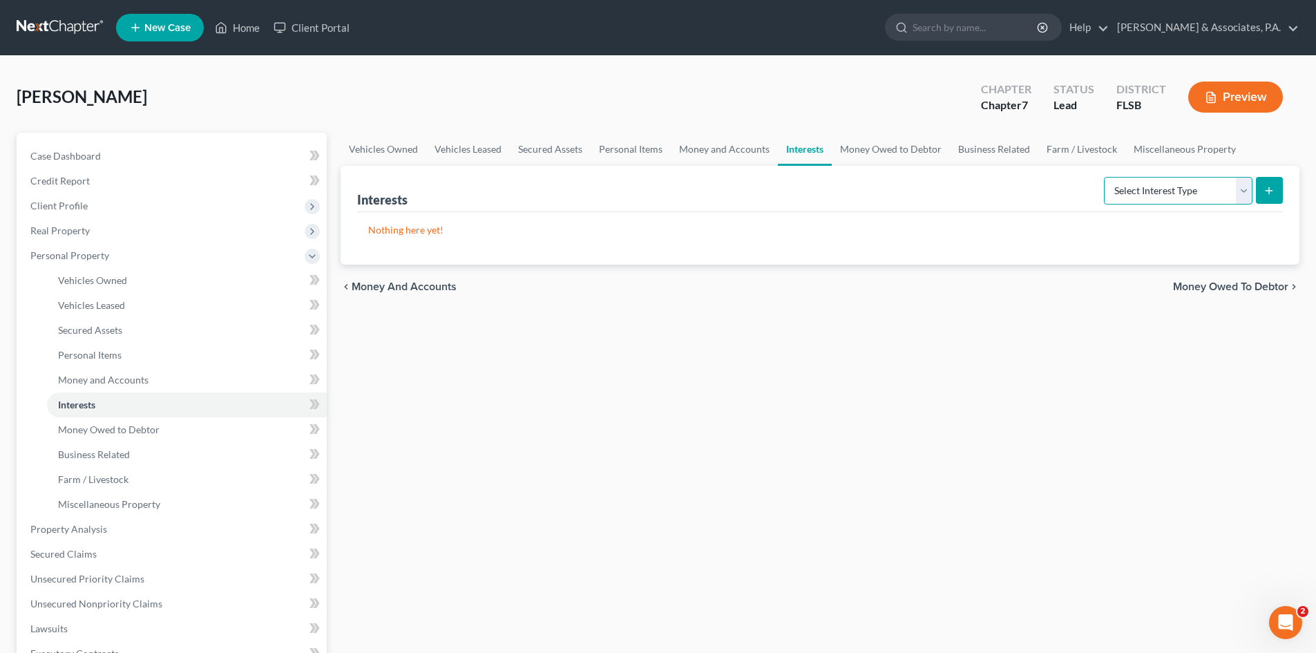
click at [1237, 192] on select "Select Interest Type 401K Annuity Bond Education IRA Government Bond Government…" at bounding box center [1178, 191] width 148 height 28
select select "incorporated_business"
click at [1105, 177] on select "Select Interest Type 401K Annuity Bond Education IRA Government Bond Government…" at bounding box center [1178, 191] width 148 height 28
click at [1270, 189] on icon "submit" at bounding box center [1268, 190] width 11 height 11
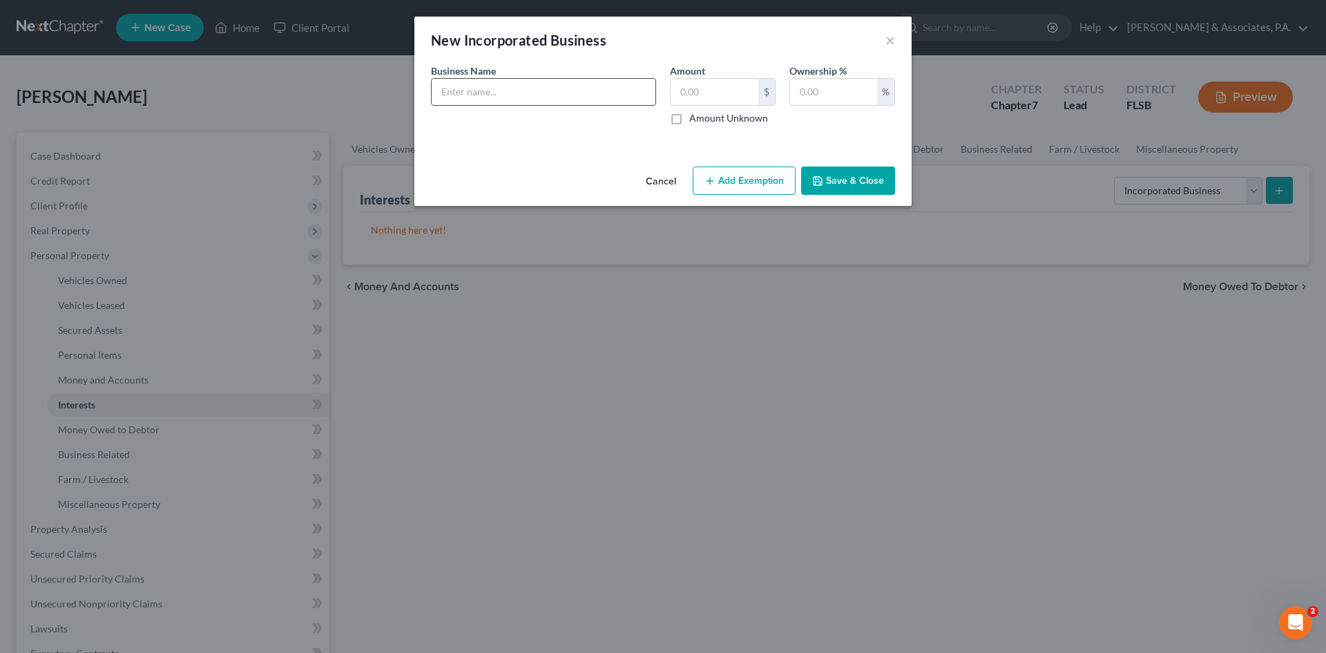
click at [483, 90] on input "text" at bounding box center [544, 92] width 224 height 26
paste input "[US_EMPLOYER_IDENTIFICATION_NUMBER]"
type input "[US_EMPLOYER_IDENTIFICATION_NUMBER]"
drag, startPoint x: 508, startPoint y: 99, endPoint x: 370, endPoint y: 98, distance: 138.1
click at [370, 98] on div "New Incorporated Business × An exemption set must first be selected from the Fi…" at bounding box center [663, 326] width 1326 height 653
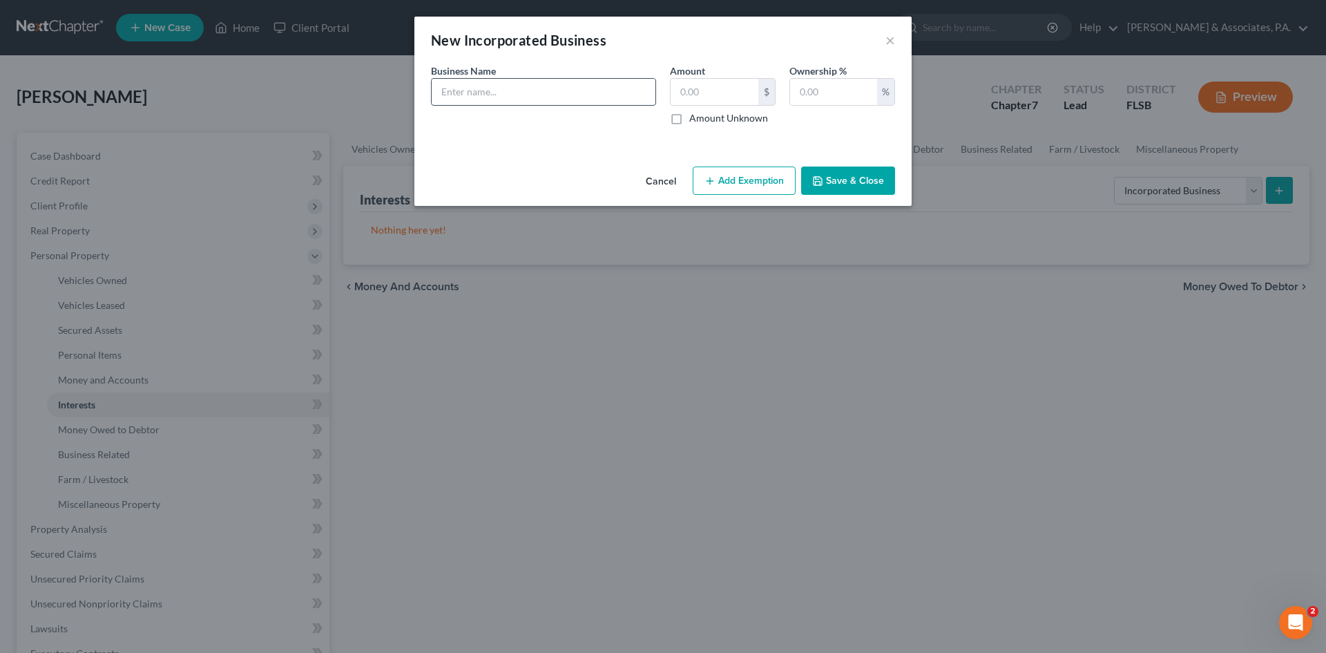
click at [510, 94] on input "text" at bounding box center [544, 92] width 224 height 26
paste input "F&J CONDO SERVICES LLC"
type input "F&J CONDO SERVICES LLC"
click at [689, 93] on input "text" at bounding box center [715, 92] width 88 height 26
type input "0.00"
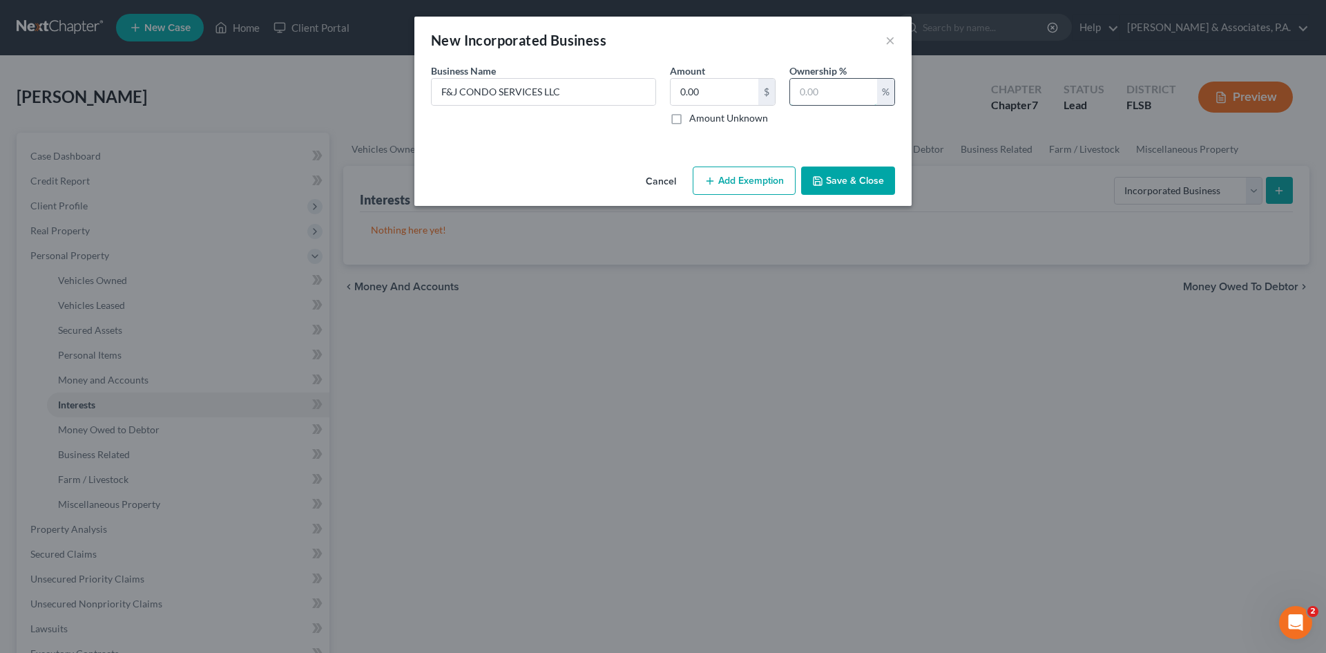
click at [803, 90] on input "text" at bounding box center [833, 92] width 87 height 26
type input "100.00"
click at [842, 179] on button "Save & Close" at bounding box center [848, 180] width 94 height 29
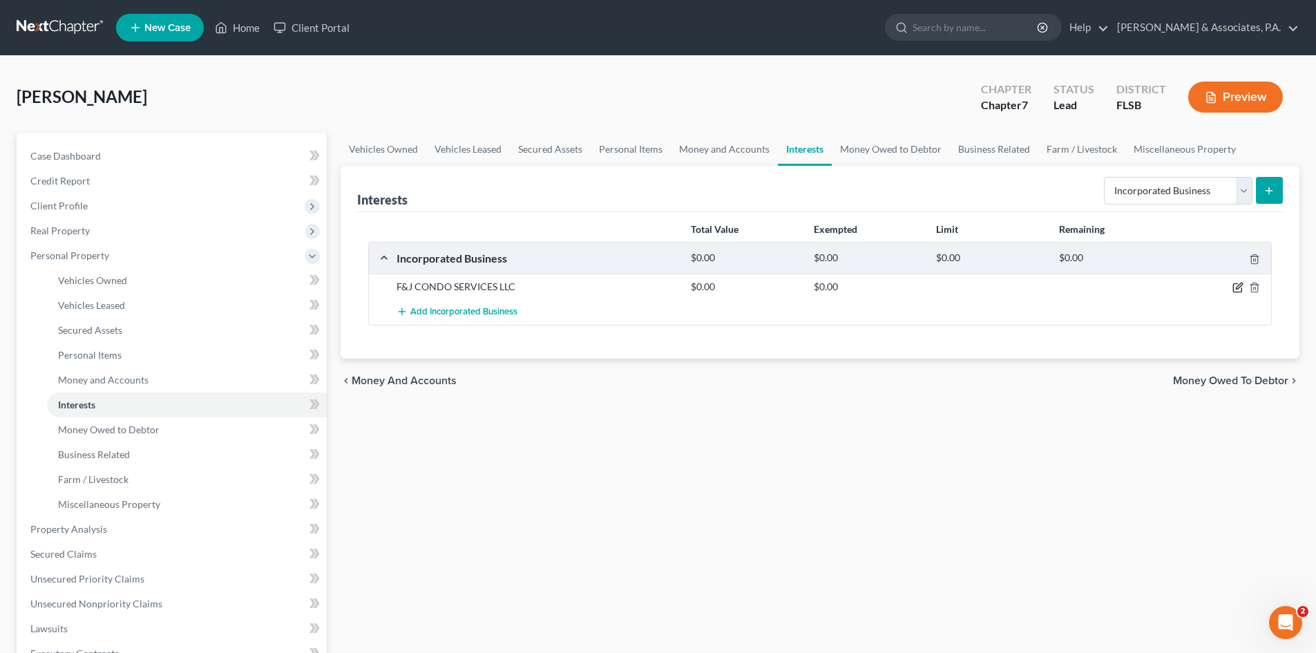
click at [1236, 287] on icon "button" at bounding box center [1237, 287] width 11 height 11
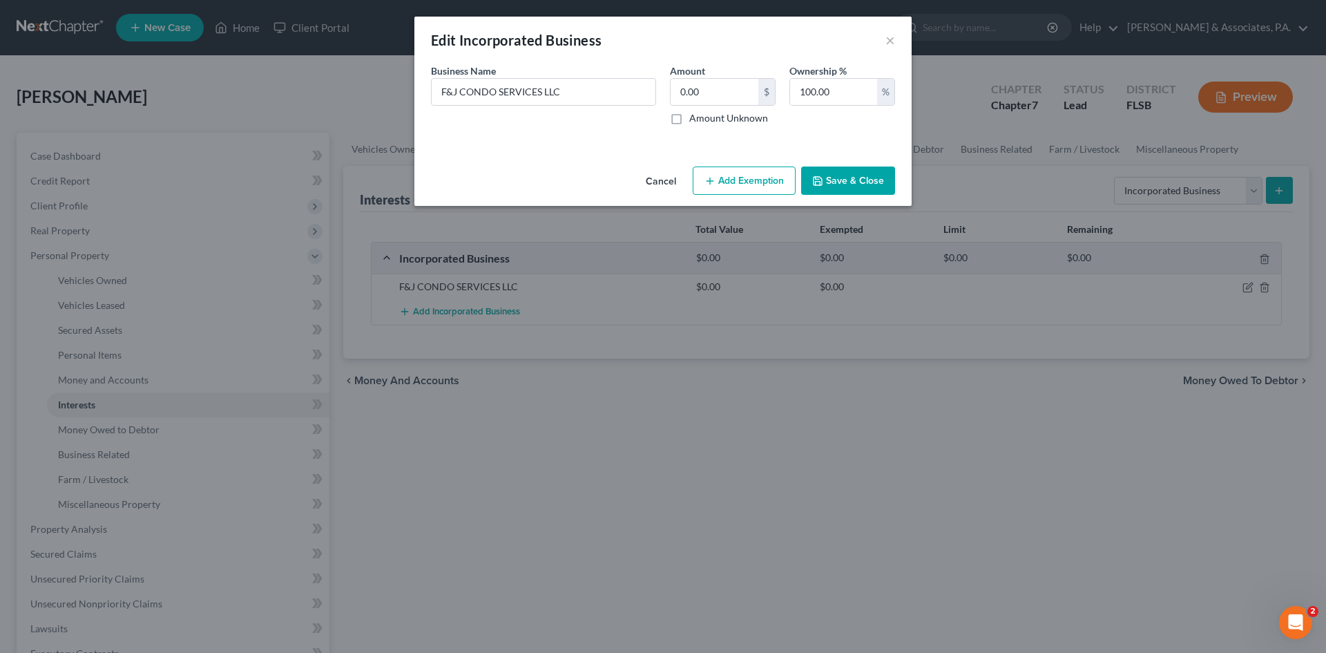
click at [832, 181] on button "Save & Close" at bounding box center [848, 180] width 94 height 29
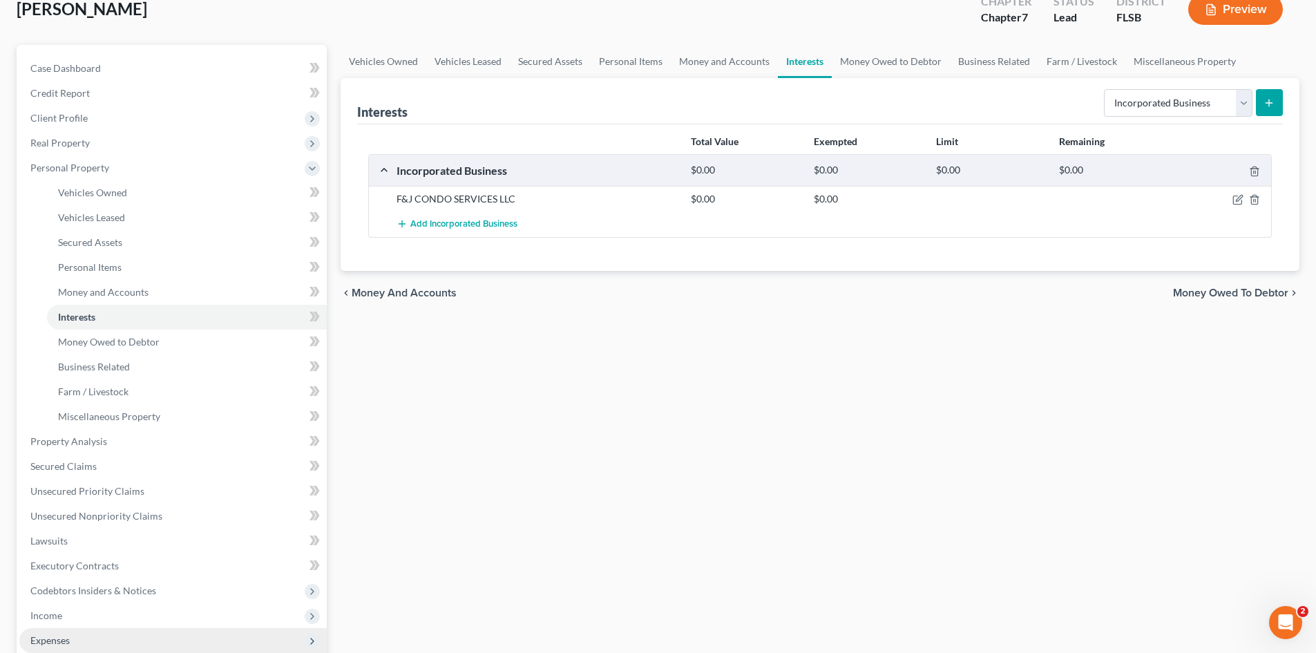
scroll to position [276, 0]
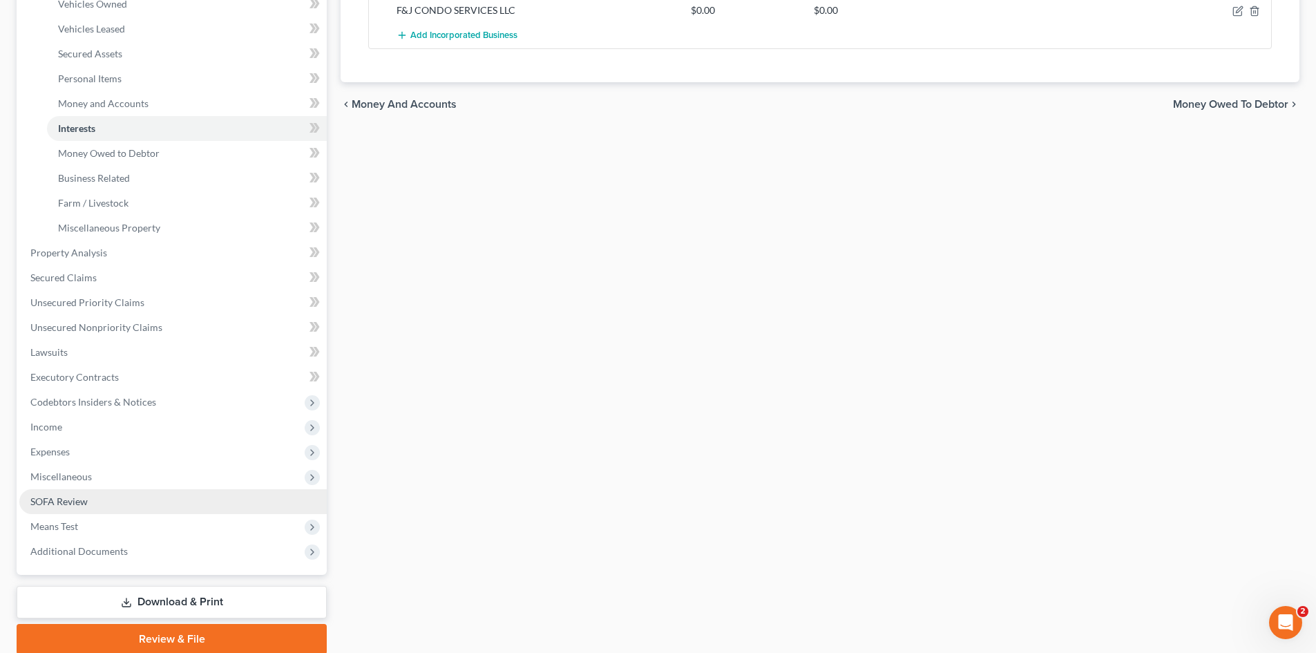
click at [89, 506] on link "SOFA Review" at bounding box center [172, 501] width 307 height 25
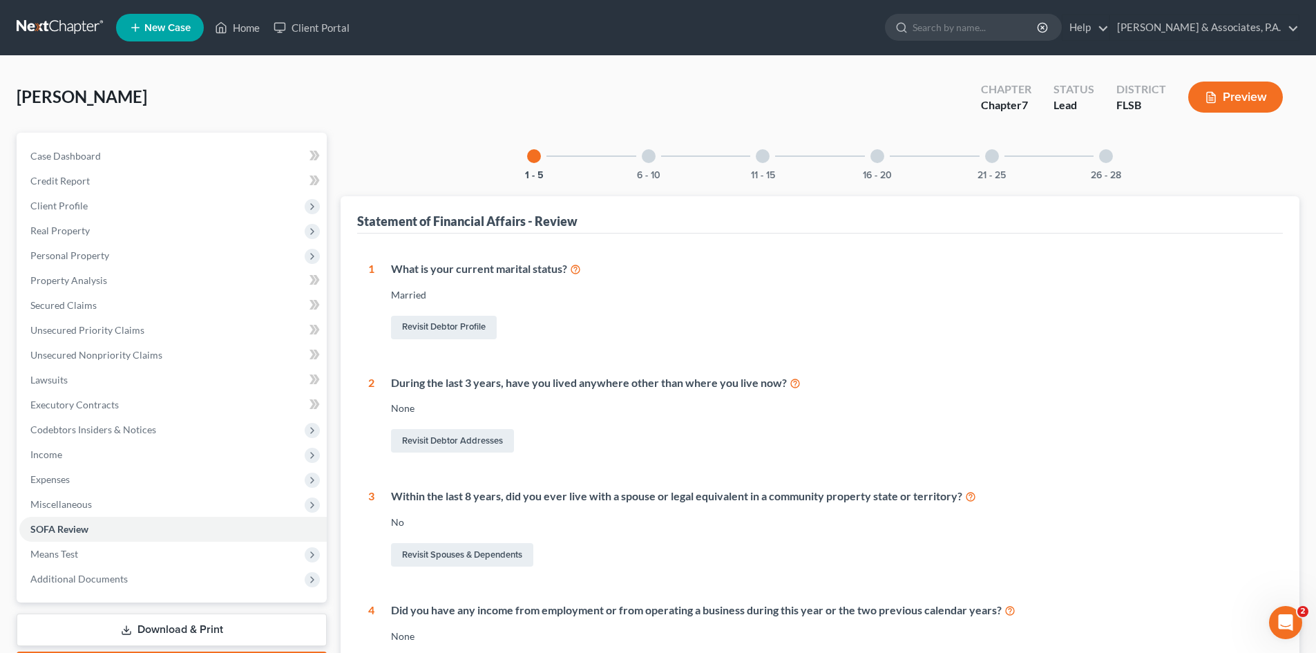
click at [1100, 157] on div at bounding box center [1106, 156] width 14 height 14
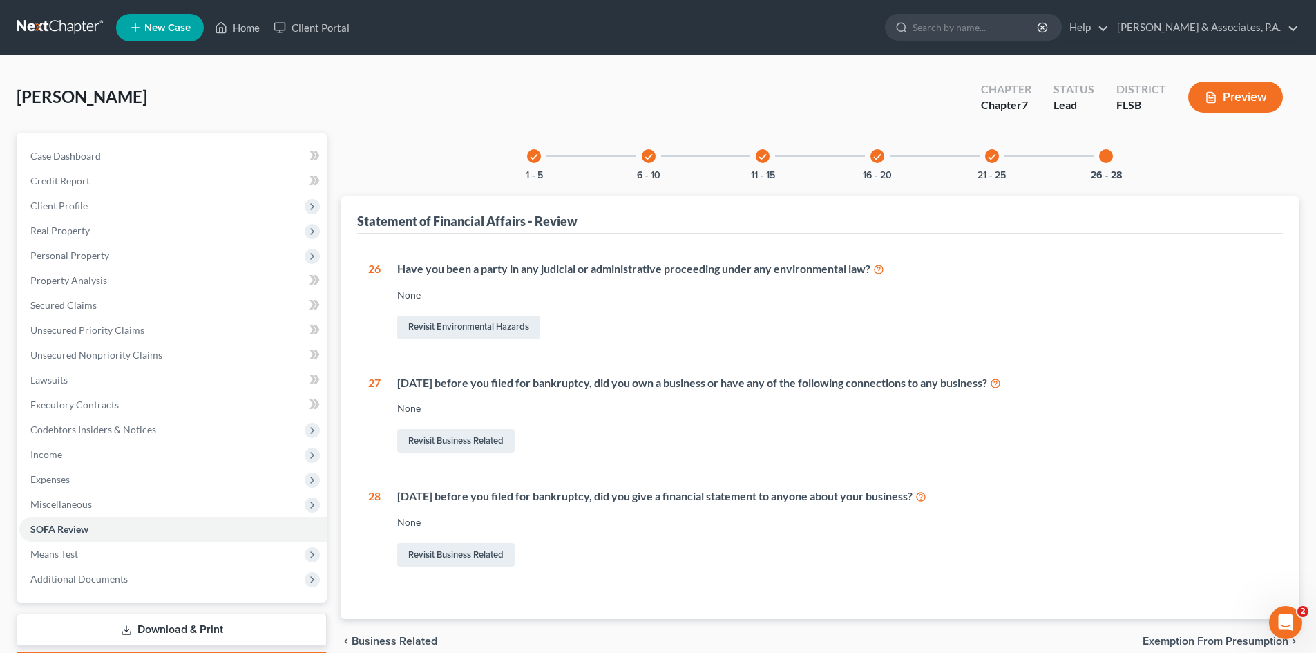
click at [432, 426] on div "Revisit Business Related" at bounding box center [834, 440] width 874 height 29
click at [436, 444] on link "Revisit Business Related" at bounding box center [455, 440] width 117 height 23
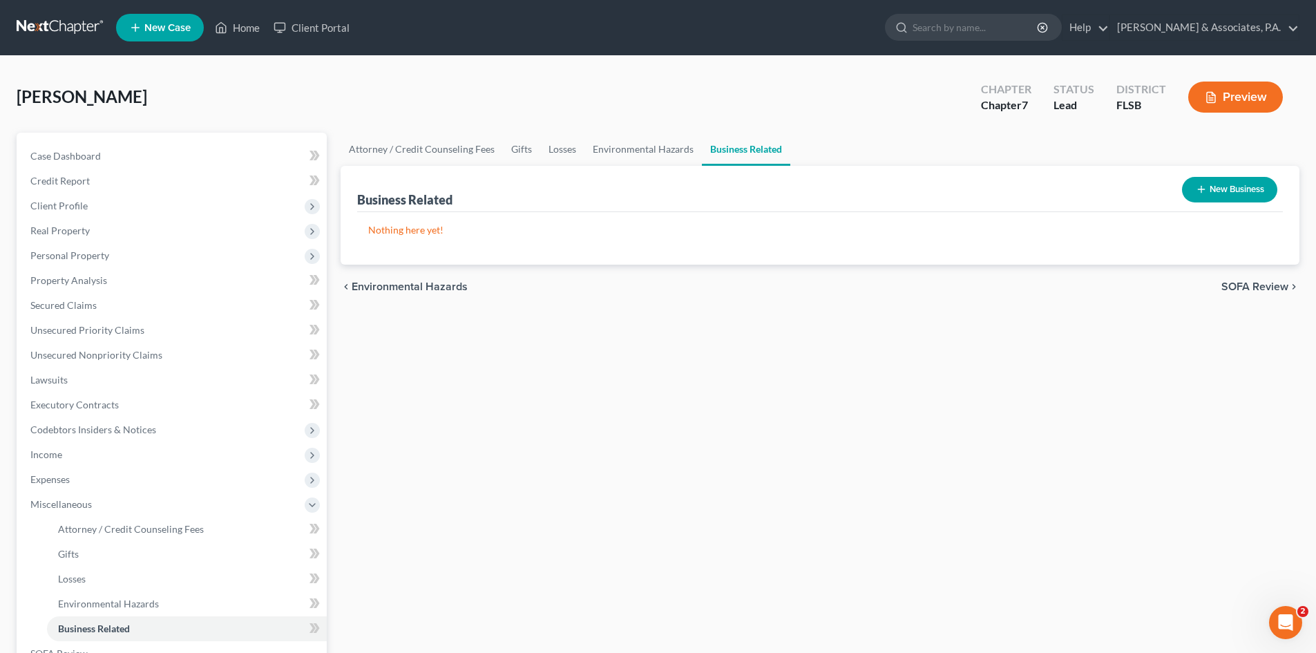
click at [1202, 191] on icon "button" at bounding box center [1200, 189] width 11 height 11
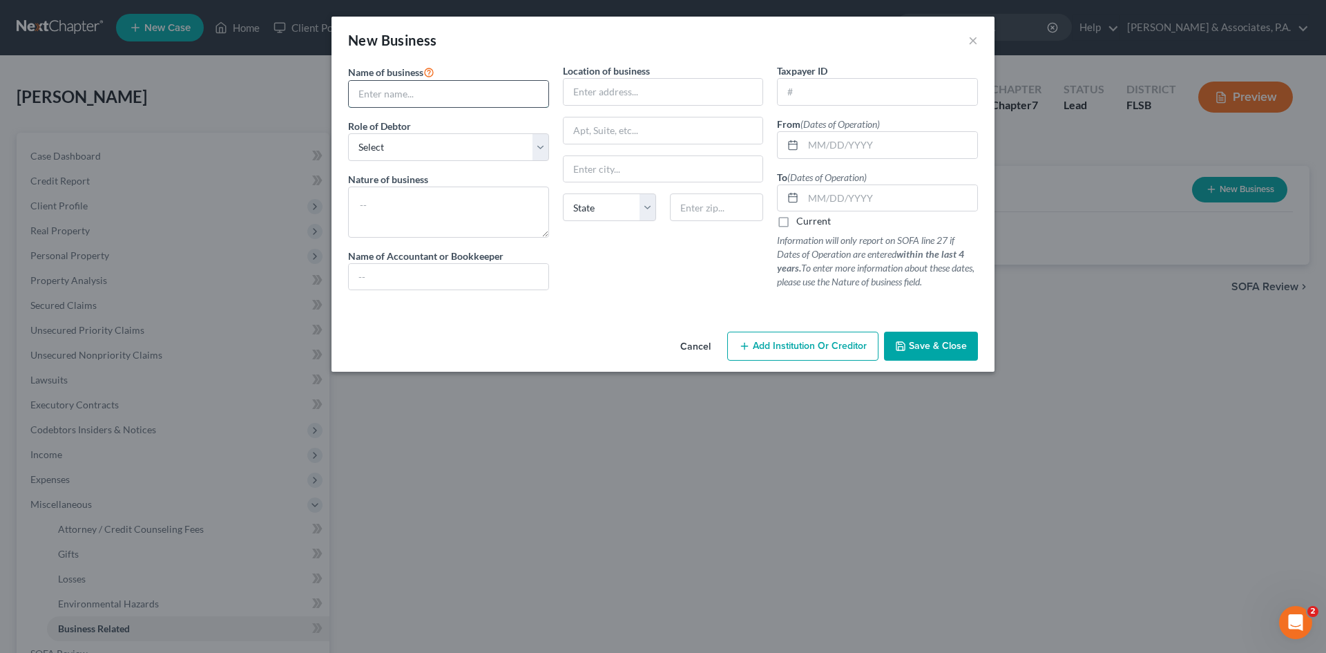
click at [374, 99] on input "text" at bounding box center [449, 94] width 200 height 26
paste input "F&J CONDO SERVICES LLC"
type input "F&J CONDO SERVICES LLC"
click at [384, 148] on select "Select A member of a limited liability company (LLC) or limited liability partn…" at bounding box center [448, 147] width 201 height 28
select select "member"
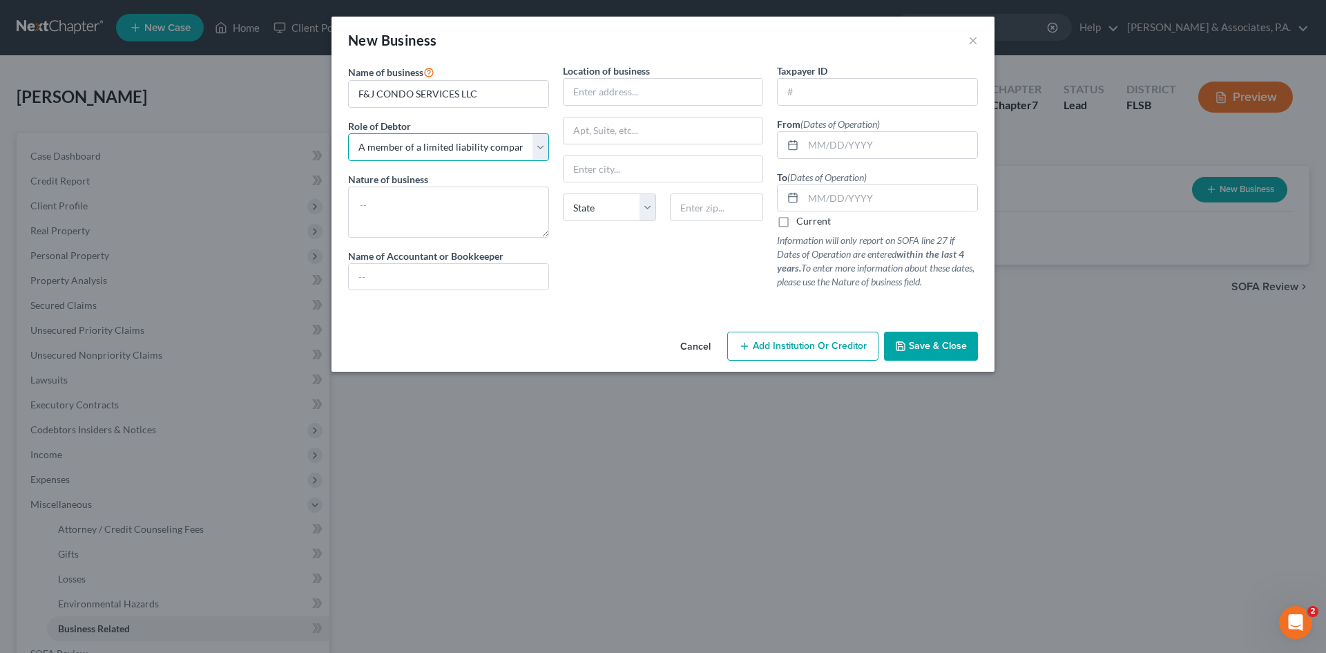
click at [348, 133] on select "Select A member of a limited liability company (LLC) or limited liability partn…" at bounding box center [448, 147] width 201 height 28
click at [387, 197] on textarea at bounding box center [448, 211] width 201 height 51
click at [604, 95] on input "text" at bounding box center [663, 92] width 200 height 26
click at [688, 207] on input "text" at bounding box center [716, 207] width 93 height 28
paste input "text"
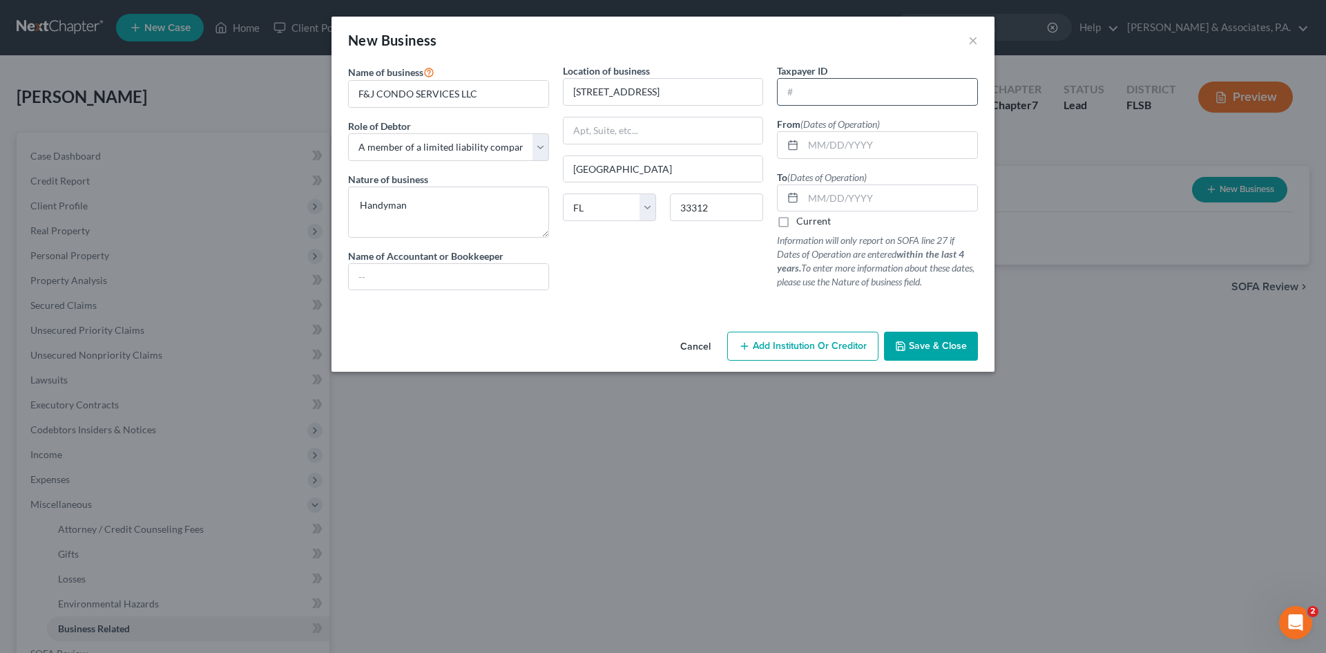
click at [821, 96] on input "text" at bounding box center [878, 92] width 200 height 26
paste input "[US_EMPLOYER_IDENTIFICATION_NUMBER]"
click at [840, 138] on input "text" at bounding box center [890, 145] width 174 height 26
paste input "[DATE]"
click at [796, 220] on label "Current" at bounding box center [813, 221] width 35 height 14
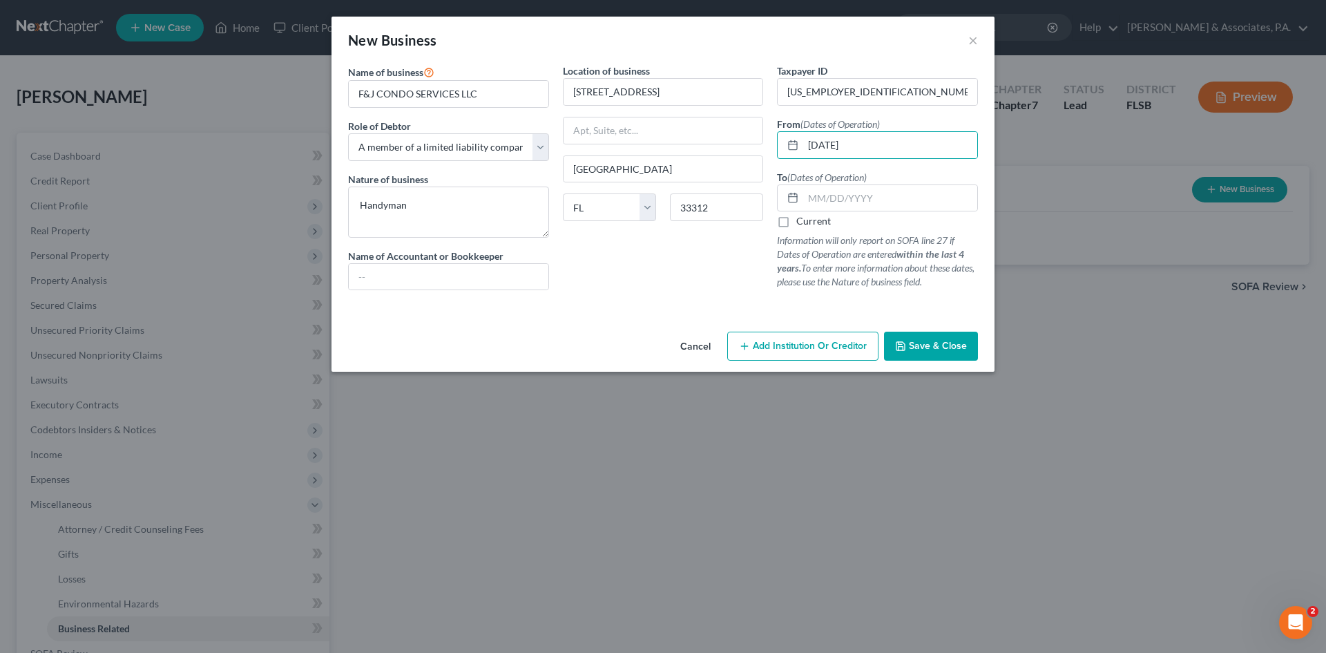
click at [802, 220] on input "Current" at bounding box center [806, 218] width 9 height 9
click at [940, 347] on span "Save & Close" at bounding box center [938, 346] width 58 height 12
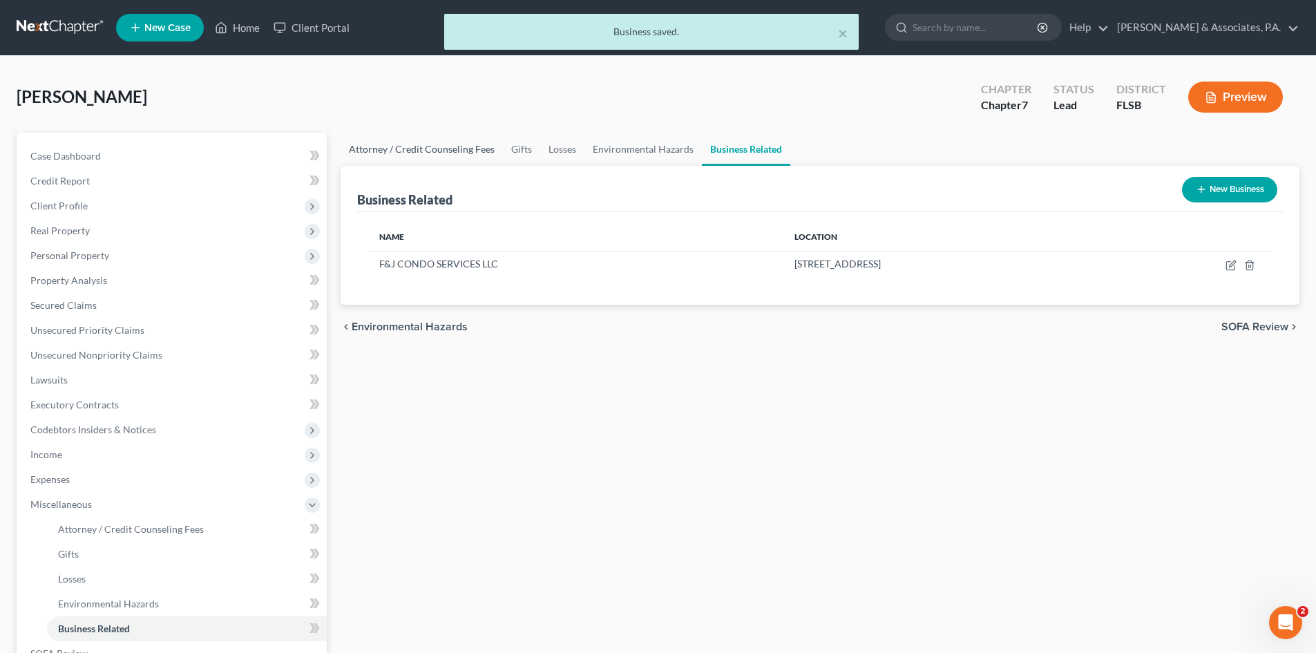
click at [409, 151] on link "Attorney / Credit Counseling Fees" at bounding box center [421, 149] width 162 height 33
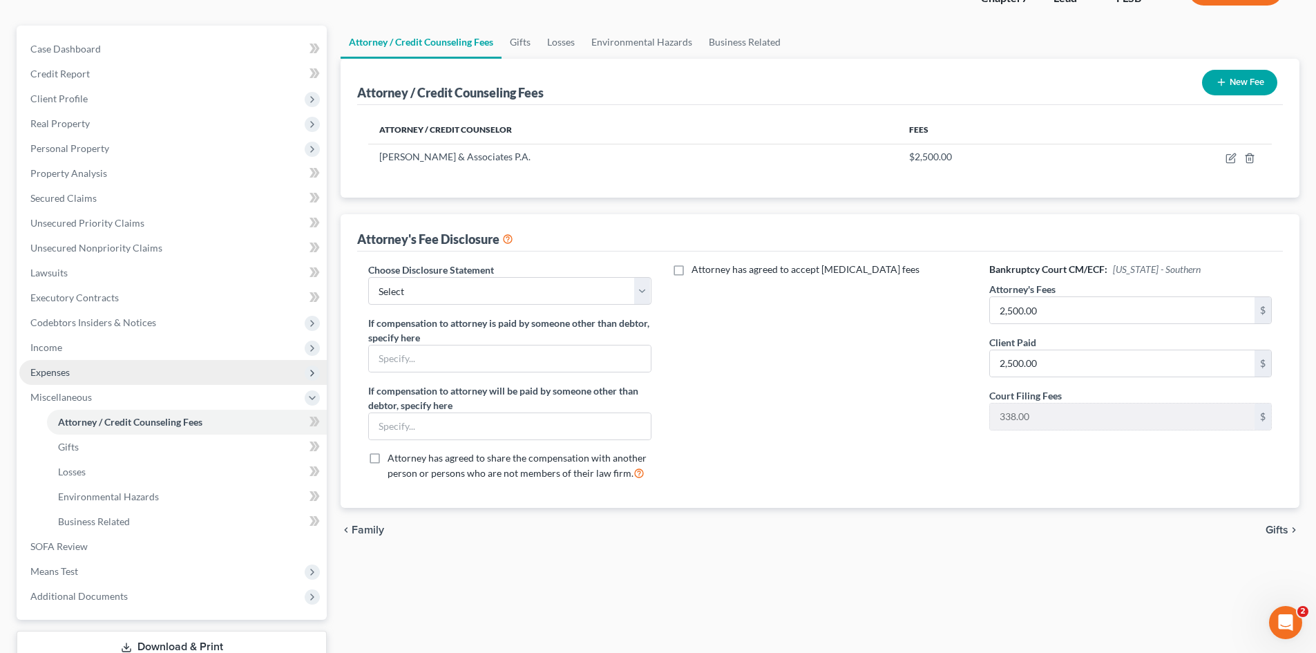
scroll to position [138, 0]
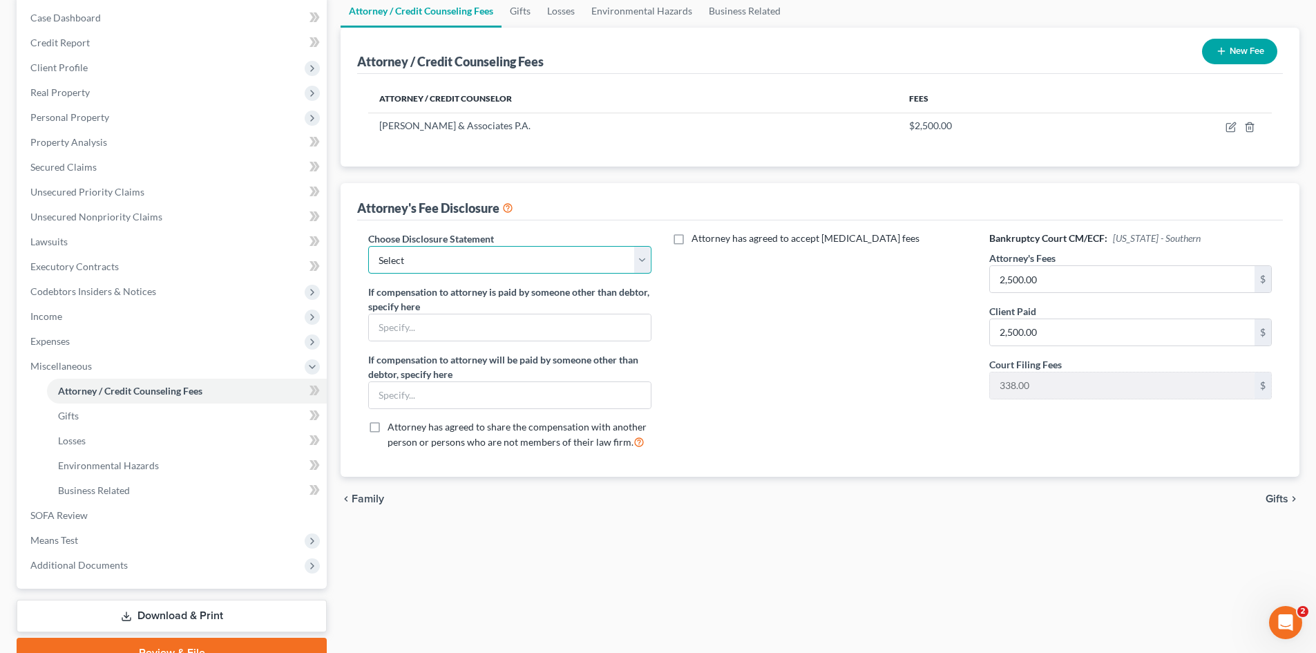
click at [395, 271] on select "Select [PERSON_NAME] & Associates [GEOGRAPHIC_DATA]" at bounding box center [509, 260] width 282 height 28
click at [368, 246] on select "Select [PERSON_NAME] & Associates [GEOGRAPHIC_DATA]" at bounding box center [509, 260] width 282 height 28
click at [731, 331] on div "Attorney has agreed to accept [MEDICAL_DATA] fees" at bounding box center [820, 345] width 310 height 229
click at [79, 322] on span "Income" at bounding box center [172, 316] width 307 height 25
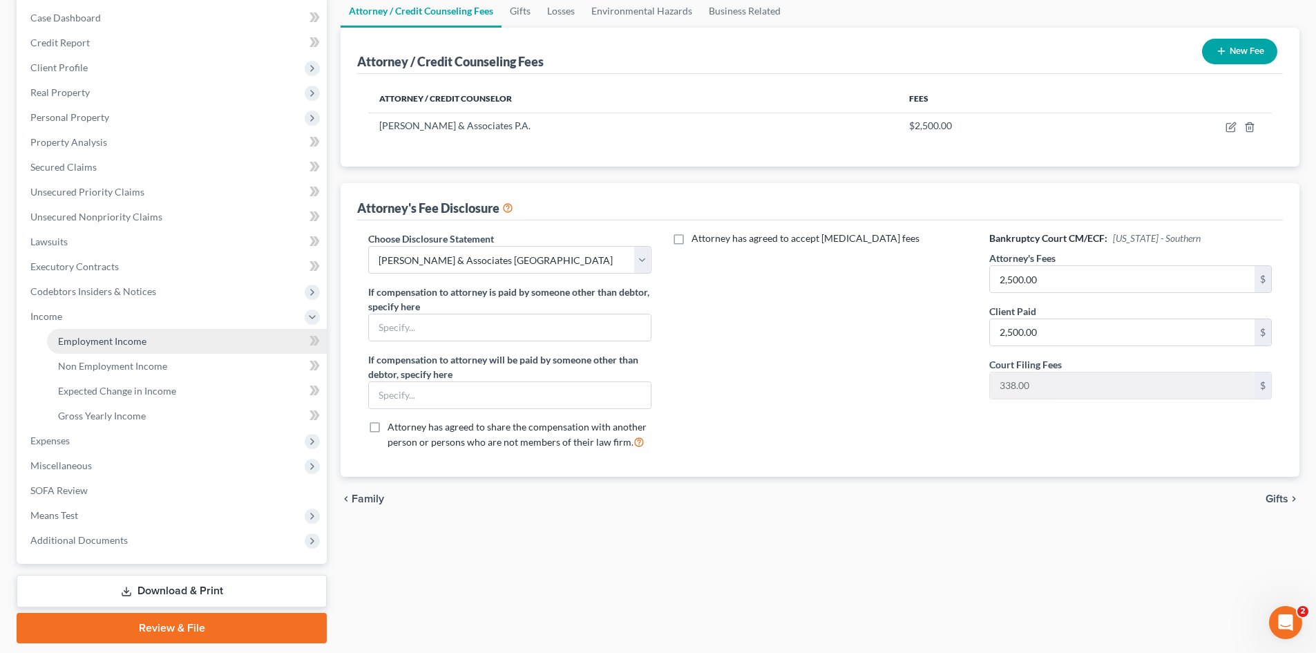
click at [91, 333] on link "Employment Income" at bounding box center [187, 341] width 280 height 25
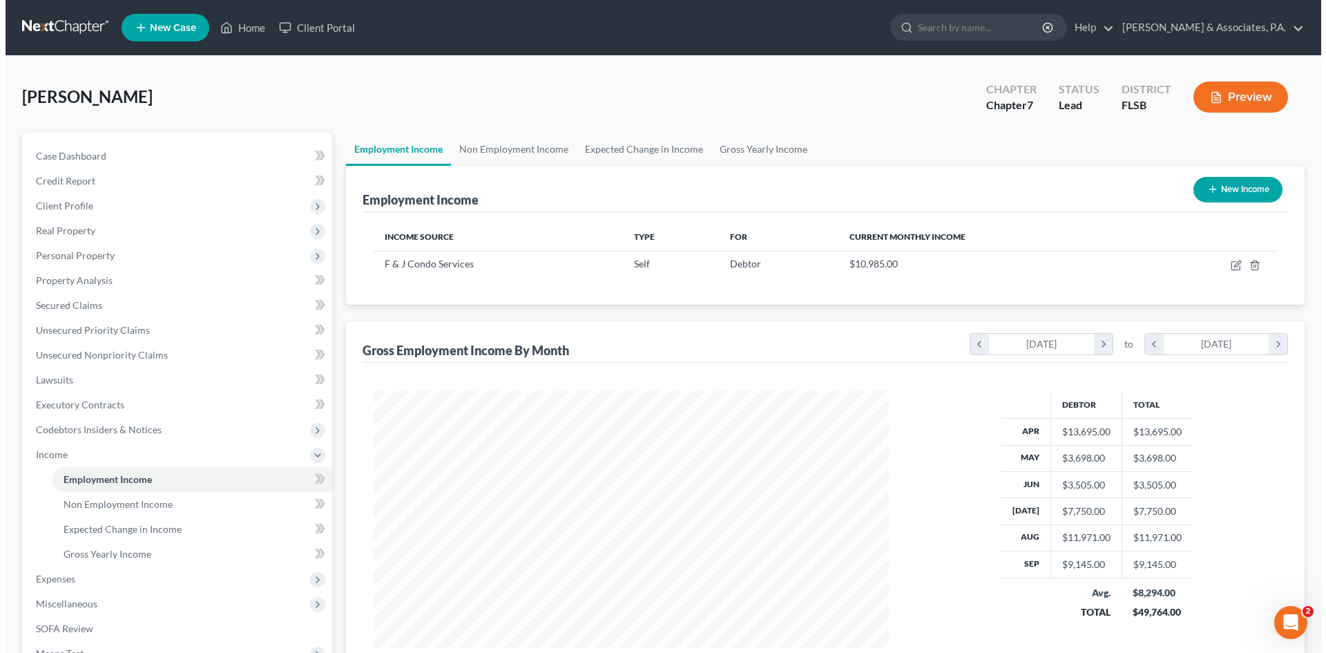
scroll to position [258, 543]
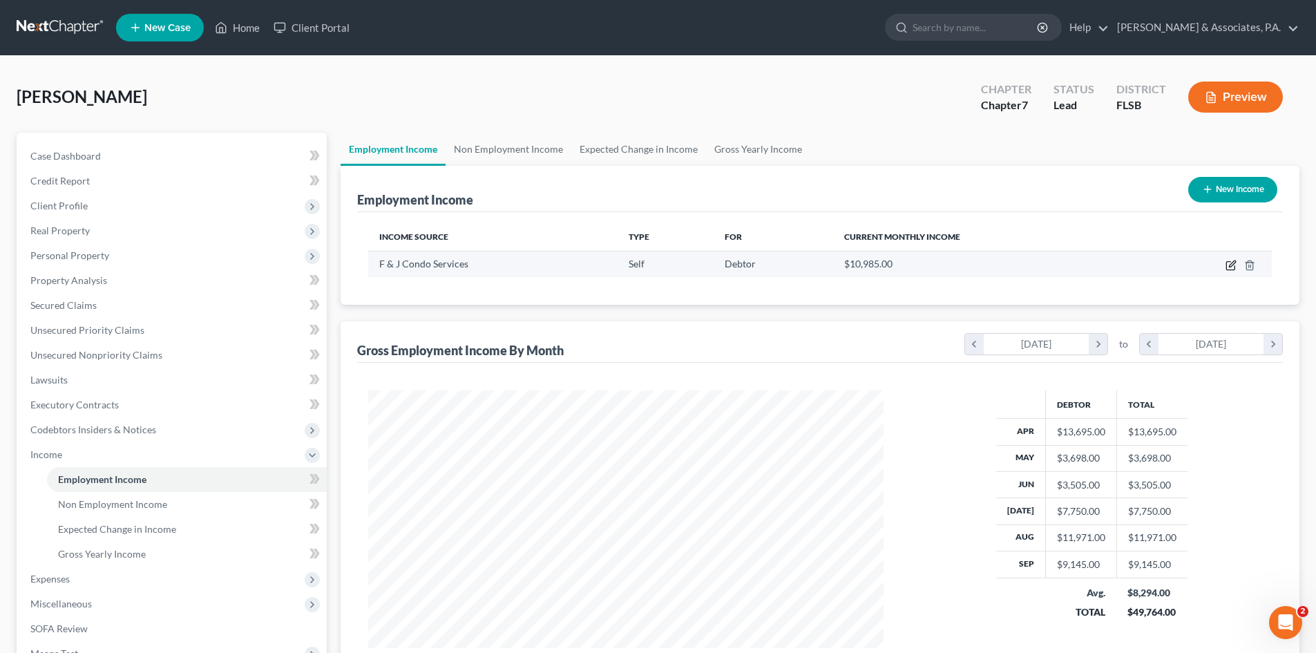
click at [1228, 263] on icon "button" at bounding box center [1230, 265] width 11 height 11
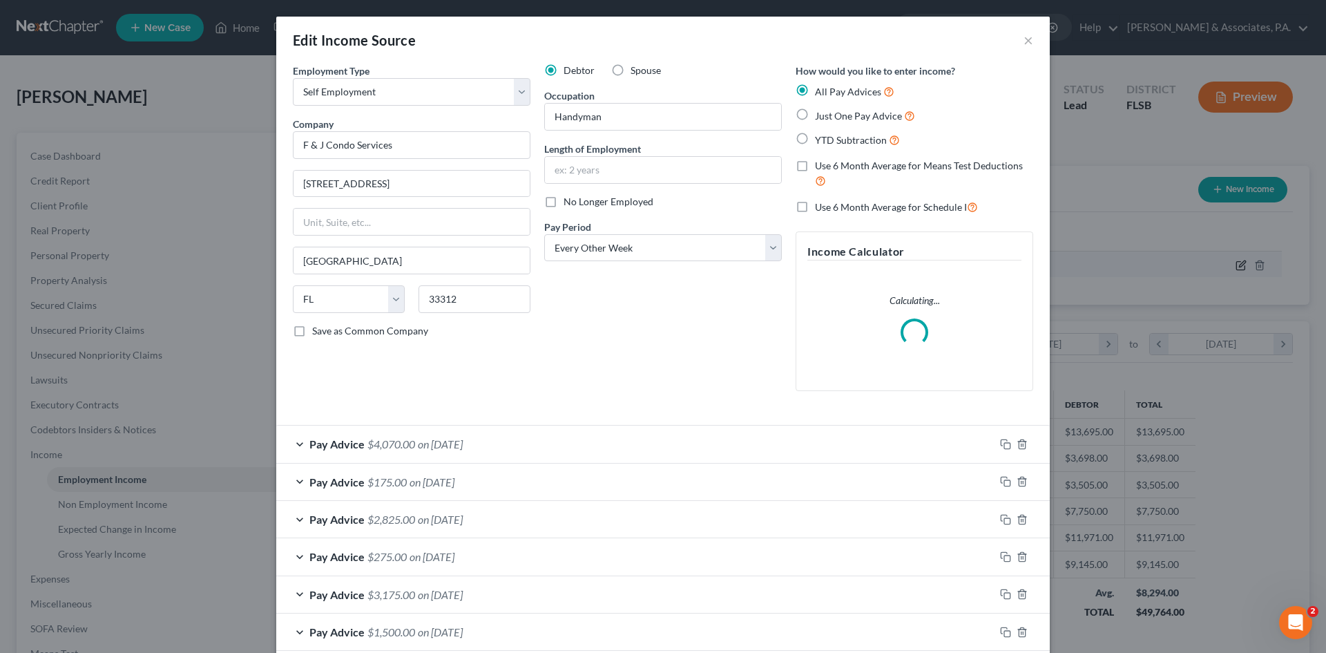
scroll to position [260, 548]
click at [425, 144] on input "F & J Condo Services" at bounding box center [412, 145] width 238 height 28
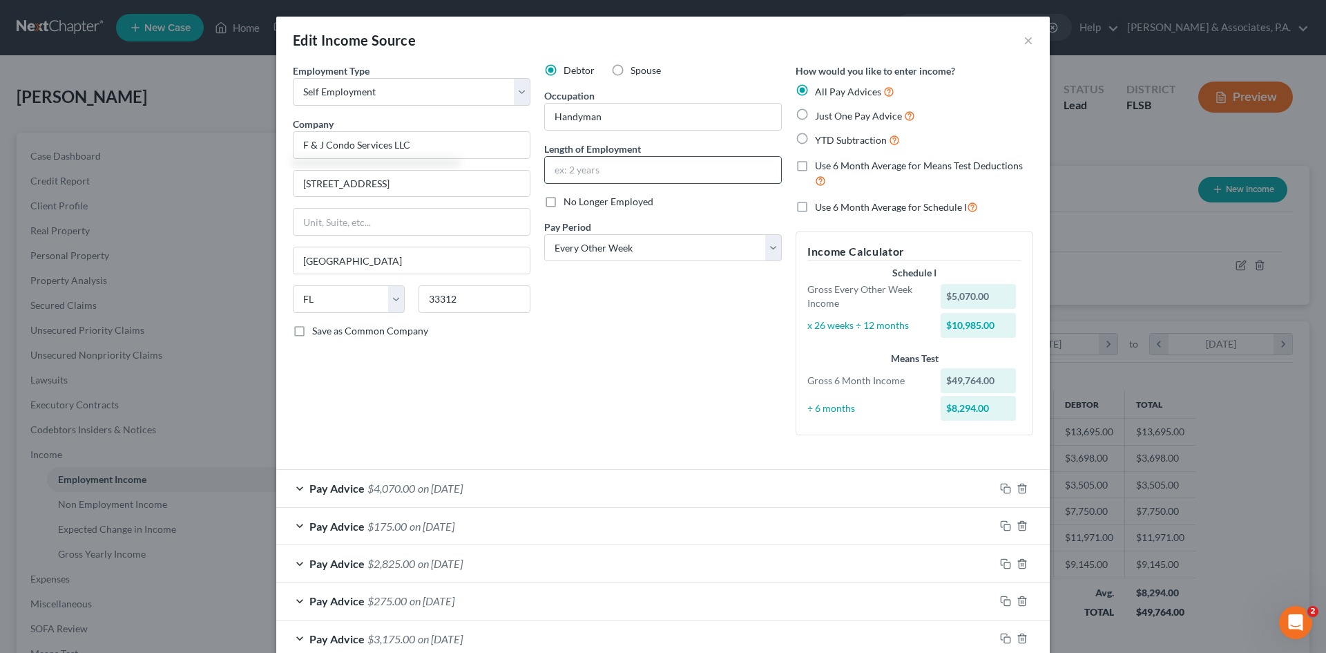
click at [581, 171] on input "text" at bounding box center [663, 170] width 236 height 26
click at [699, 327] on div "Debtor Spouse Occupation Handyman Length of Employment 1 year No Longer Employe…" at bounding box center [662, 255] width 251 height 383
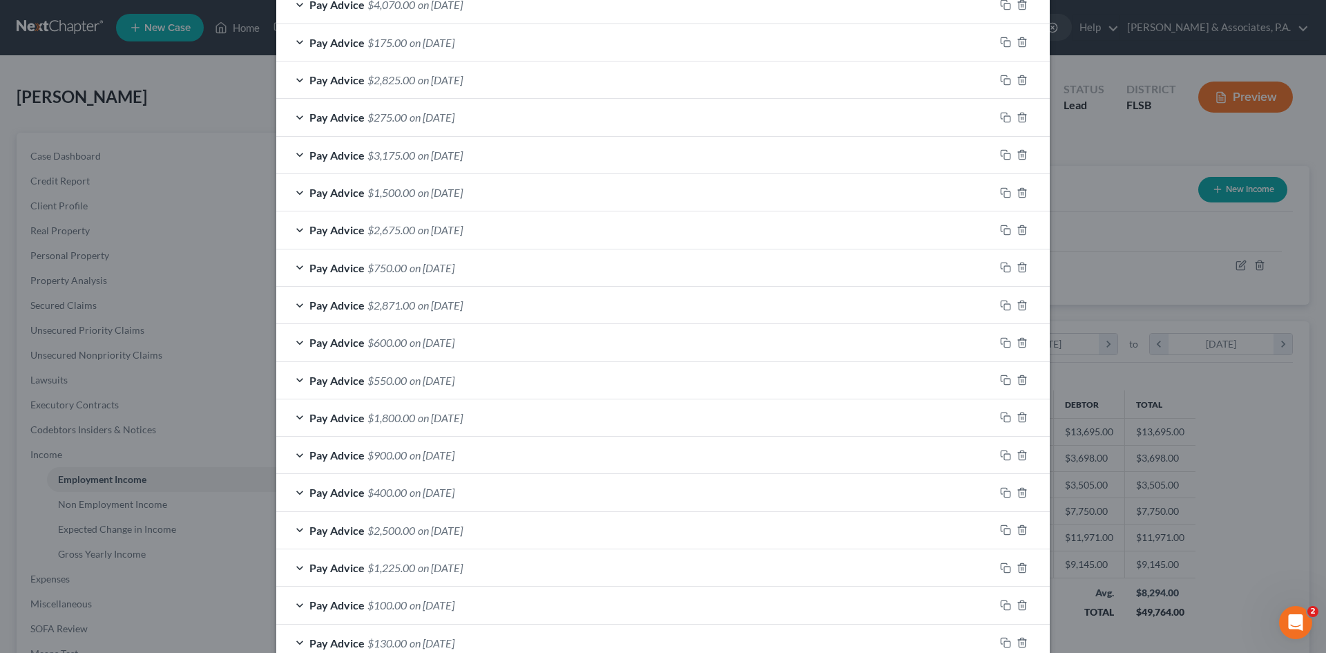
scroll to position [414, 0]
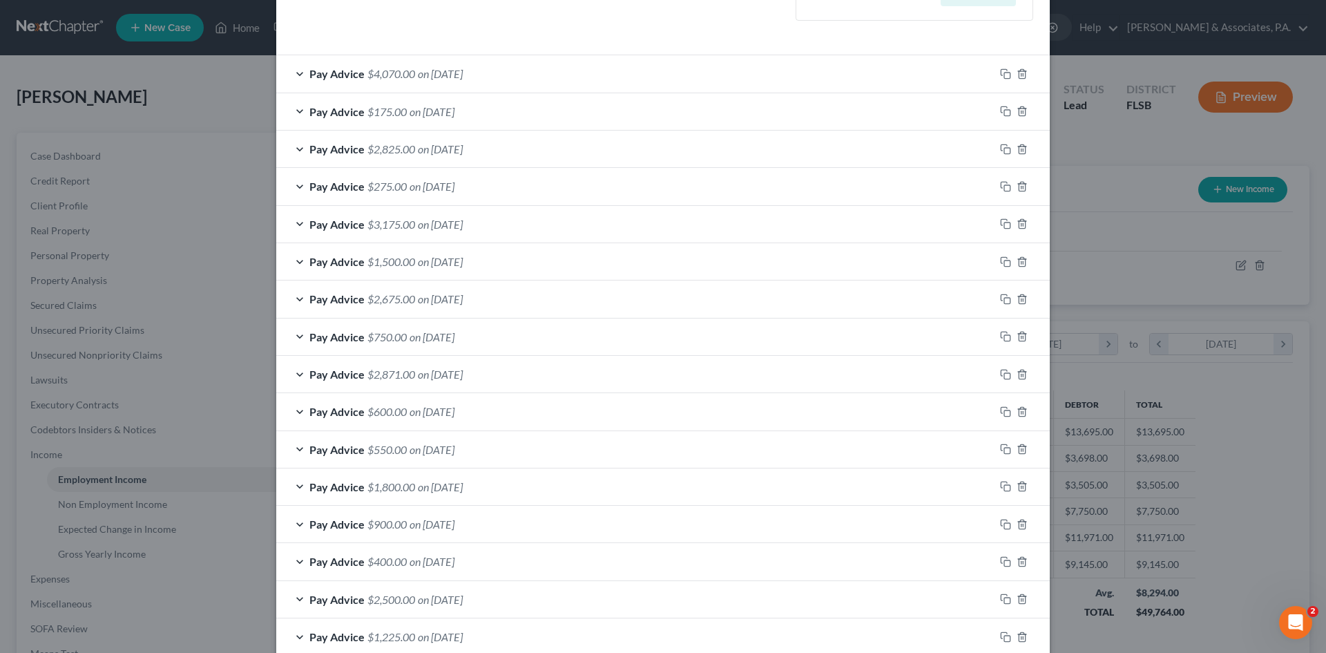
click at [295, 75] on div "Pay Advice $4,070.00 on [DATE]" at bounding box center [635, 73] width 718 height 37
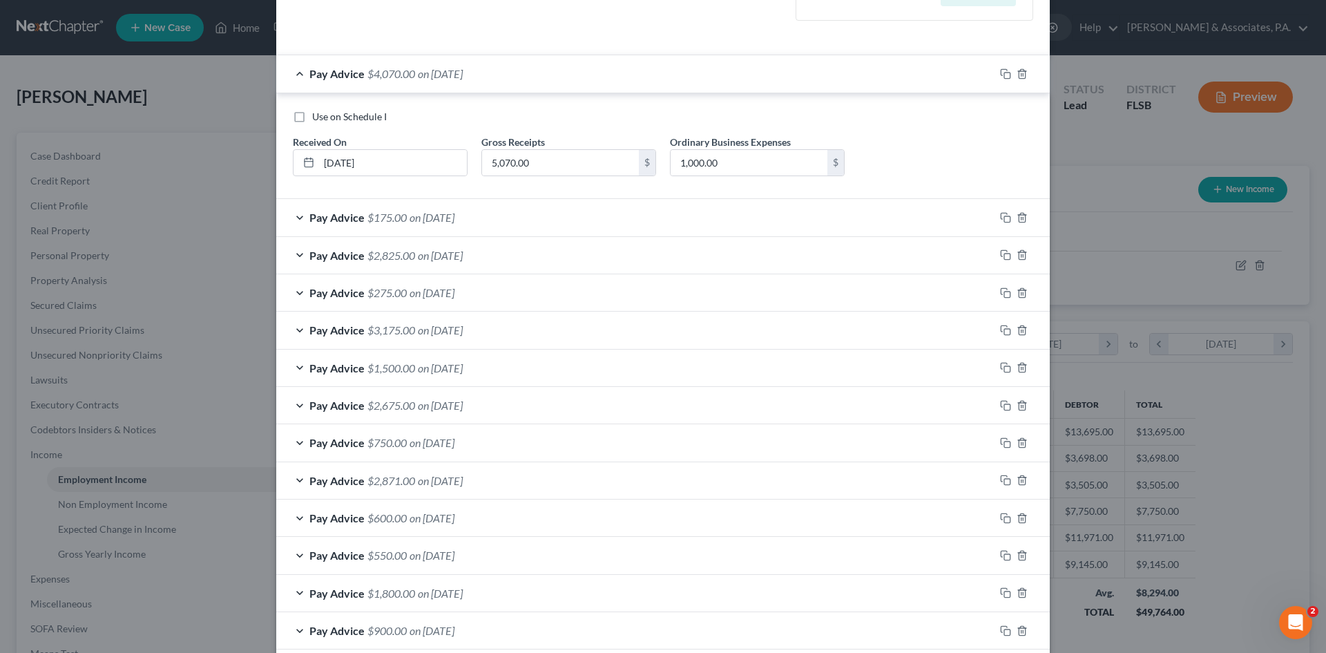
click at [295, 75] on div "Pay Advice $4,070.00 on [DATE]" at bounding box center [635, 73] width 718 height 37
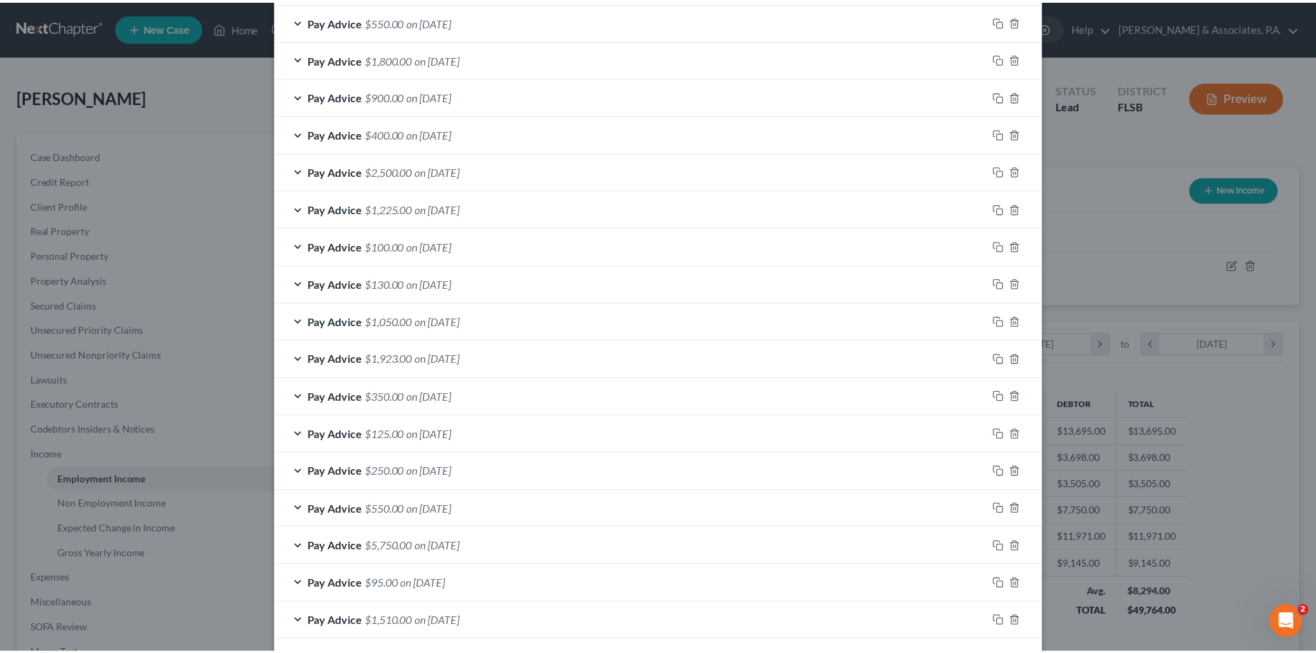
scroll to position [981, 0]
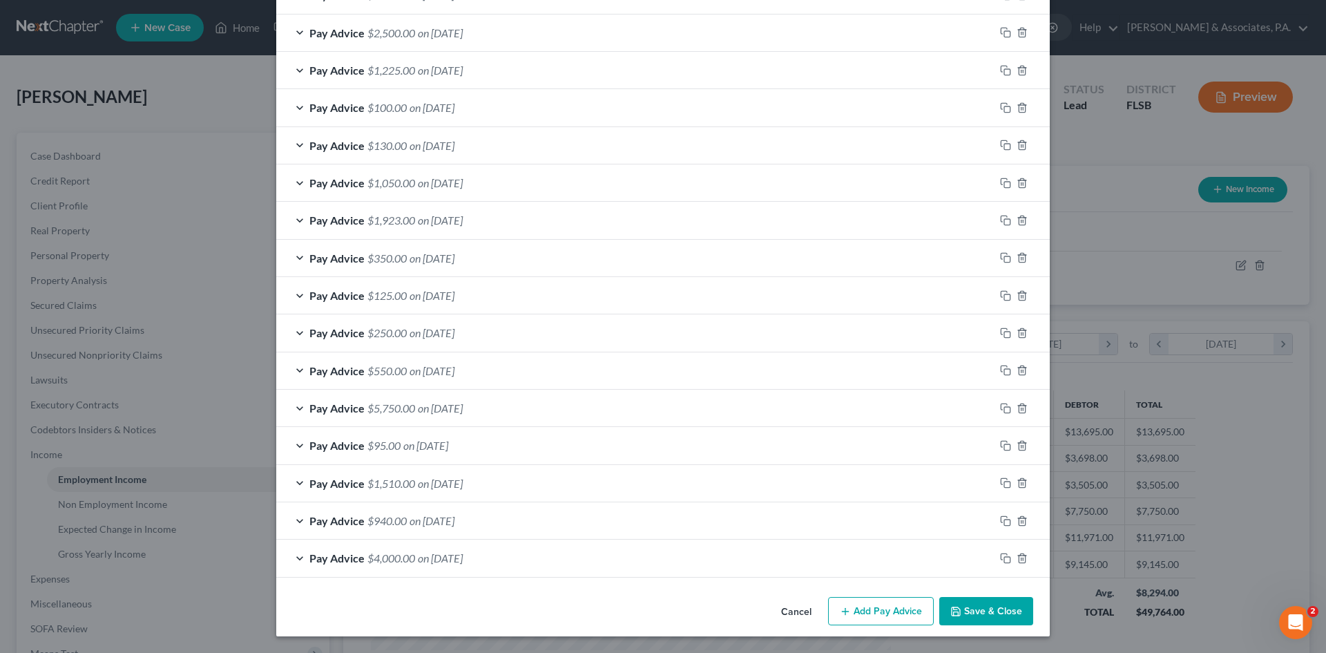
click at [975, 610] on button "Save & Close" at bounding box center [986, 611] width 94 height 29
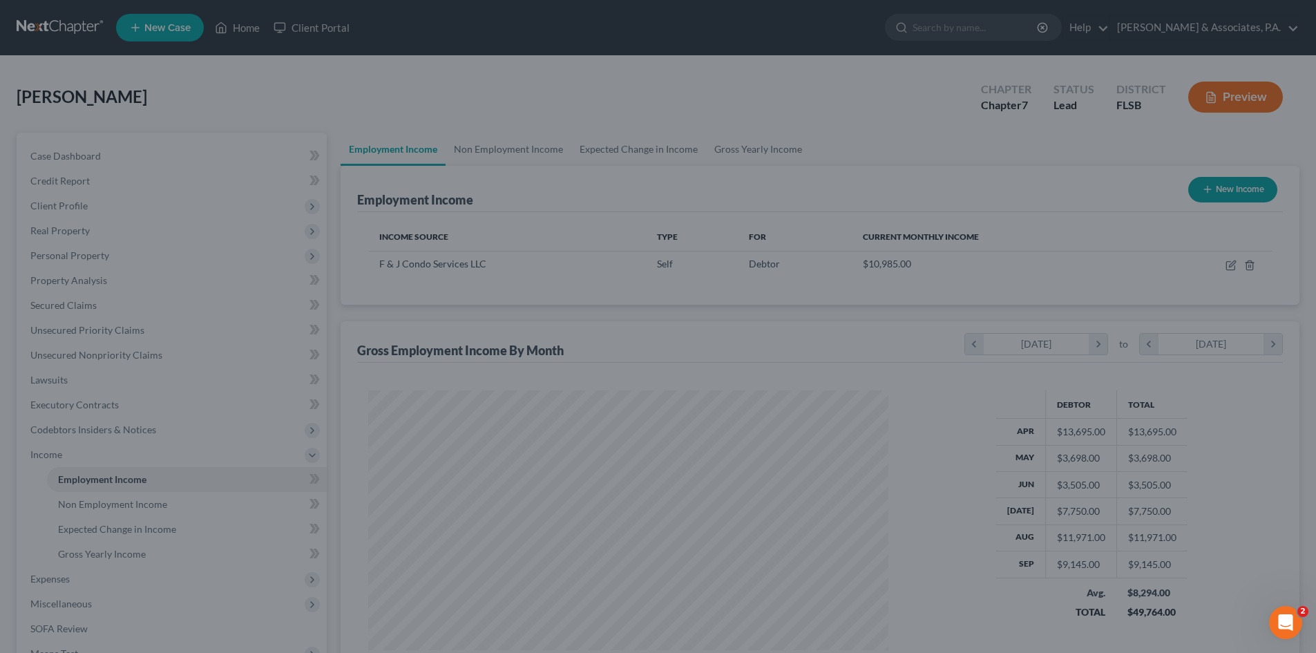
scroll to position [690298, 690013]
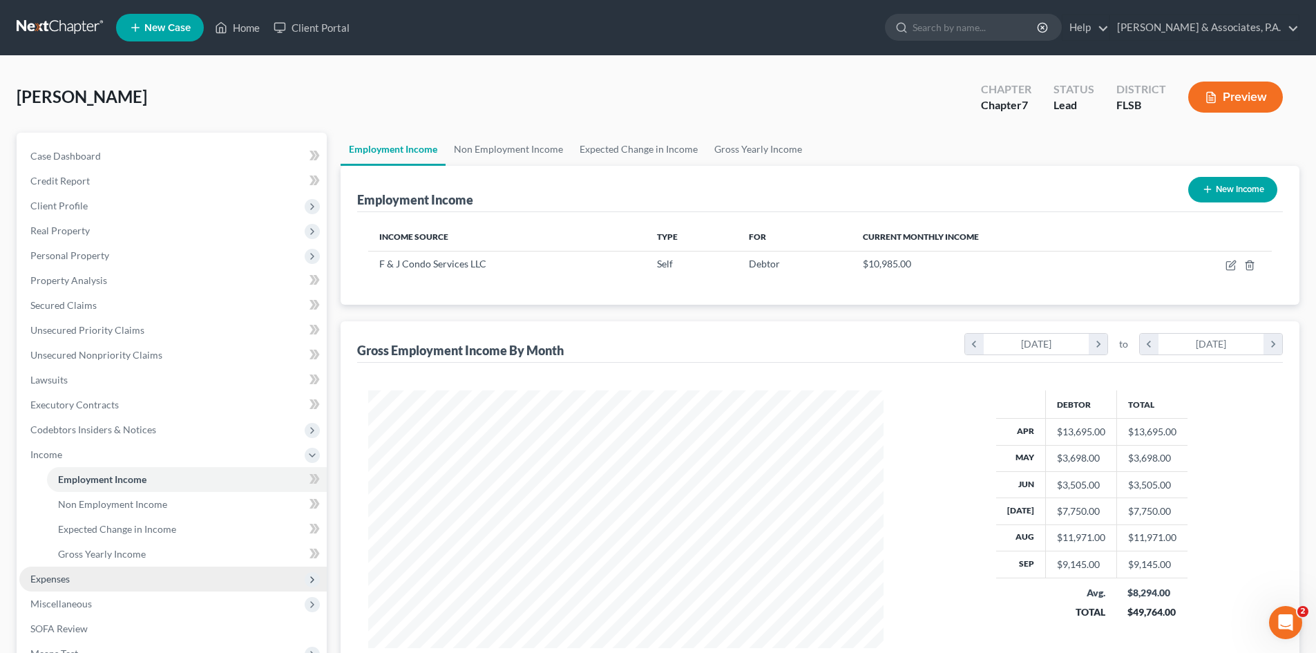
click at [84, 579] on span "Expenses" at bounding box center [172, 578] width 307 height 25
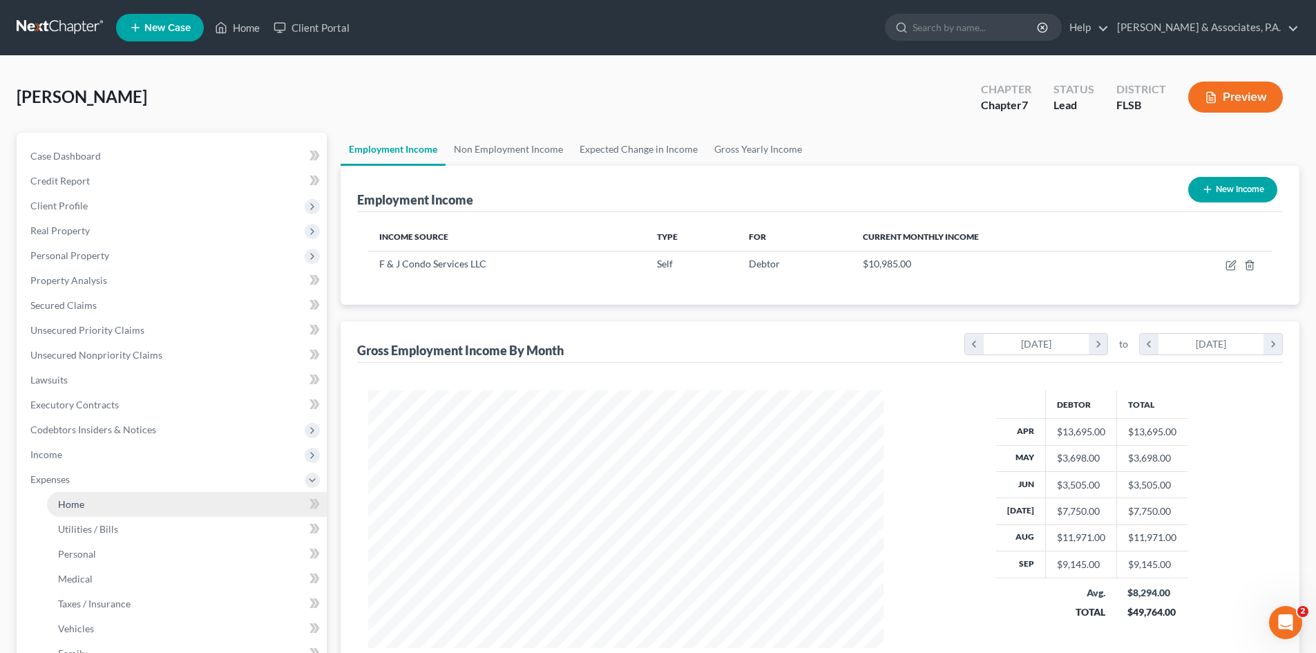
click at [109, 507] on link "Home" at bounding box center [187, 504] width 280 height 25
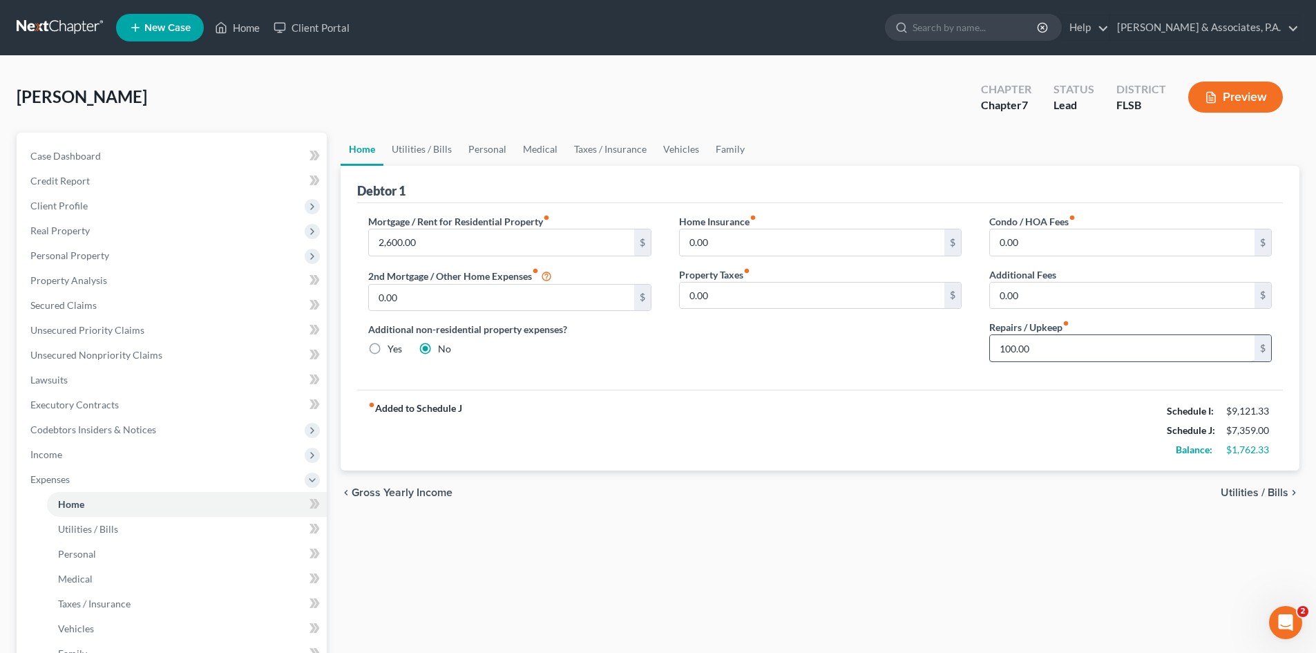
click at [1041, 351] on input "100.00" at bounding box center [1122, 348] width 264 height 26
click at [419, 148] on link "Utilities / Bills" at bounding box center [421, 149] width 77 height 33
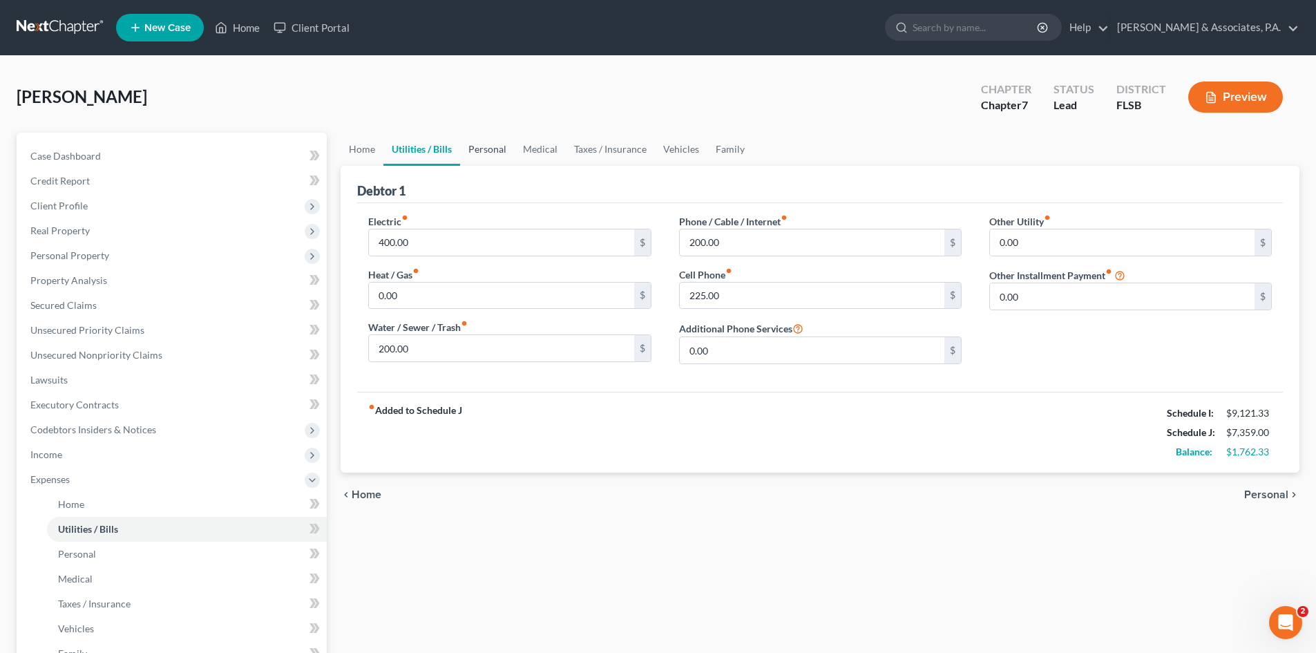
click at [481, 148] on link "Personal" at bounding box center [487, 149] width 55 height 33
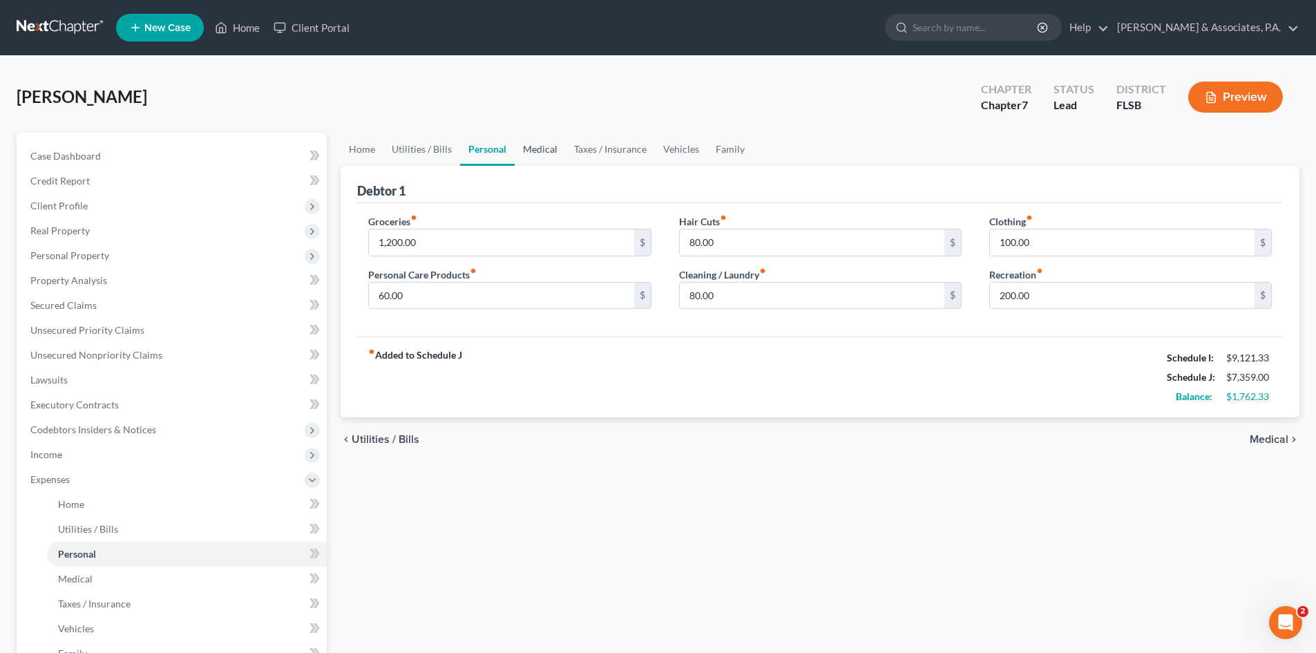
click at [532, 150] on link "Medical" at bounding box center [539, 149] width 51 height 33
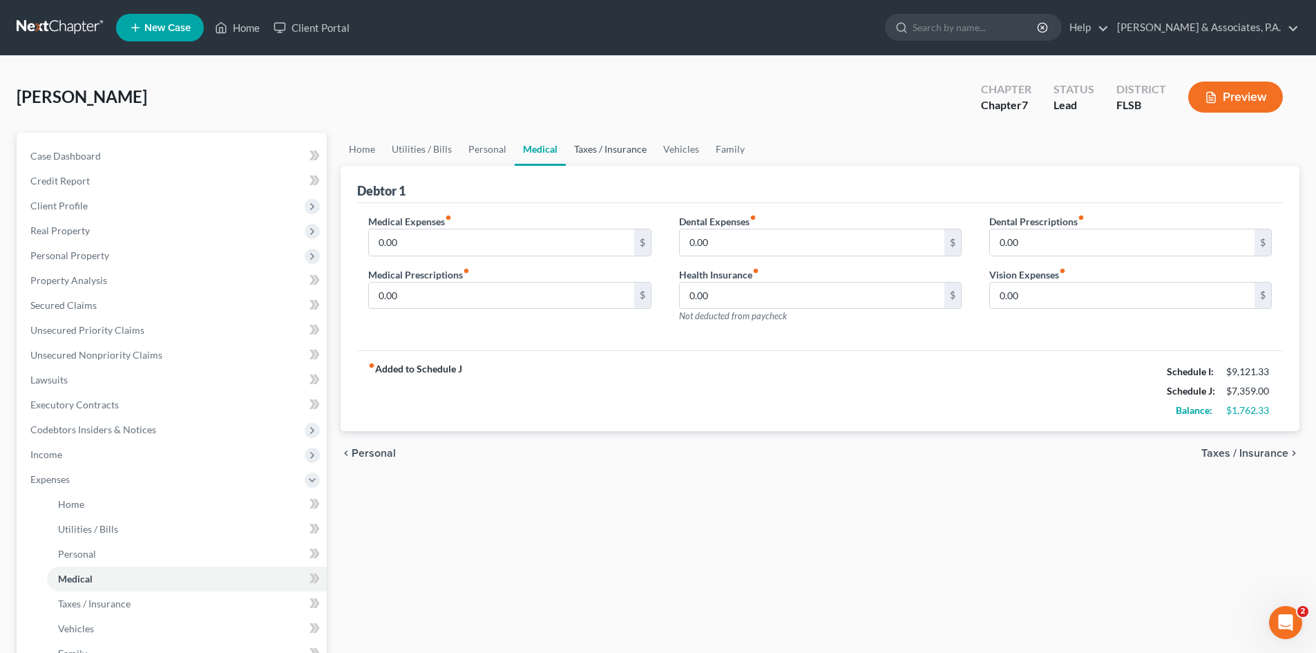
click at [601, 148] on link "Taxes / Insurance" at bounding box center [610, 149] width 89 height 33
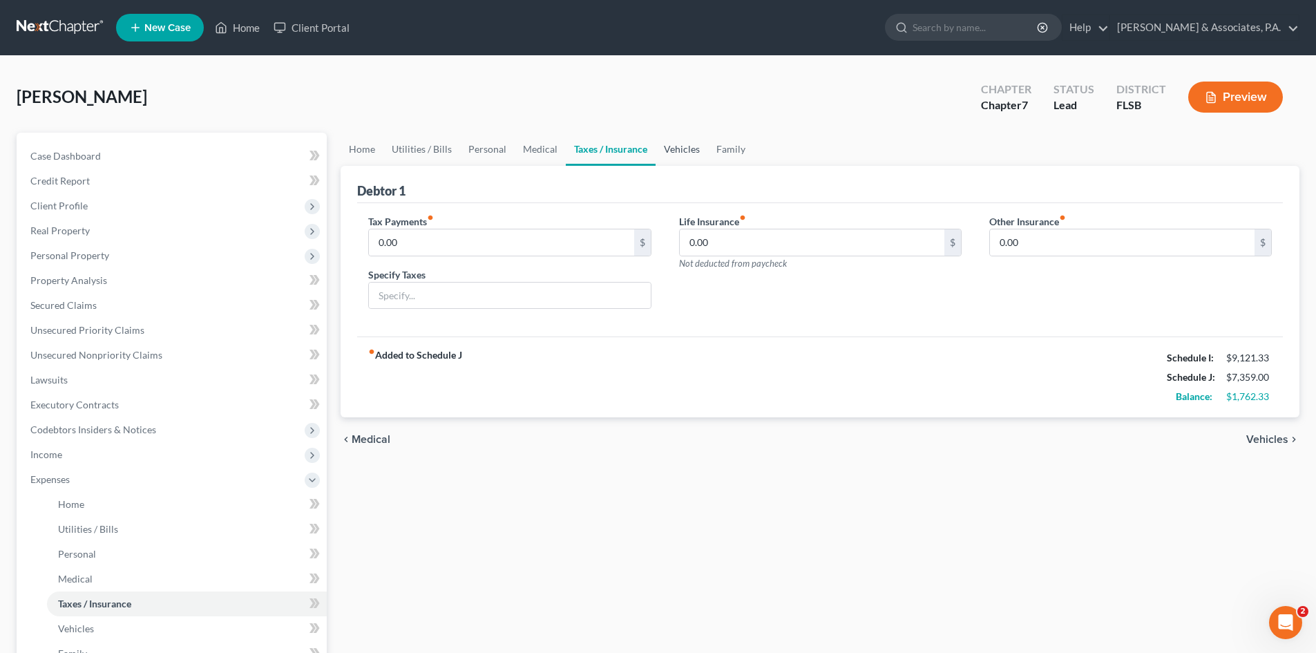
click at [676, 146] on link "Vehicles" at bounding box center [681, 149] width 52 height 33
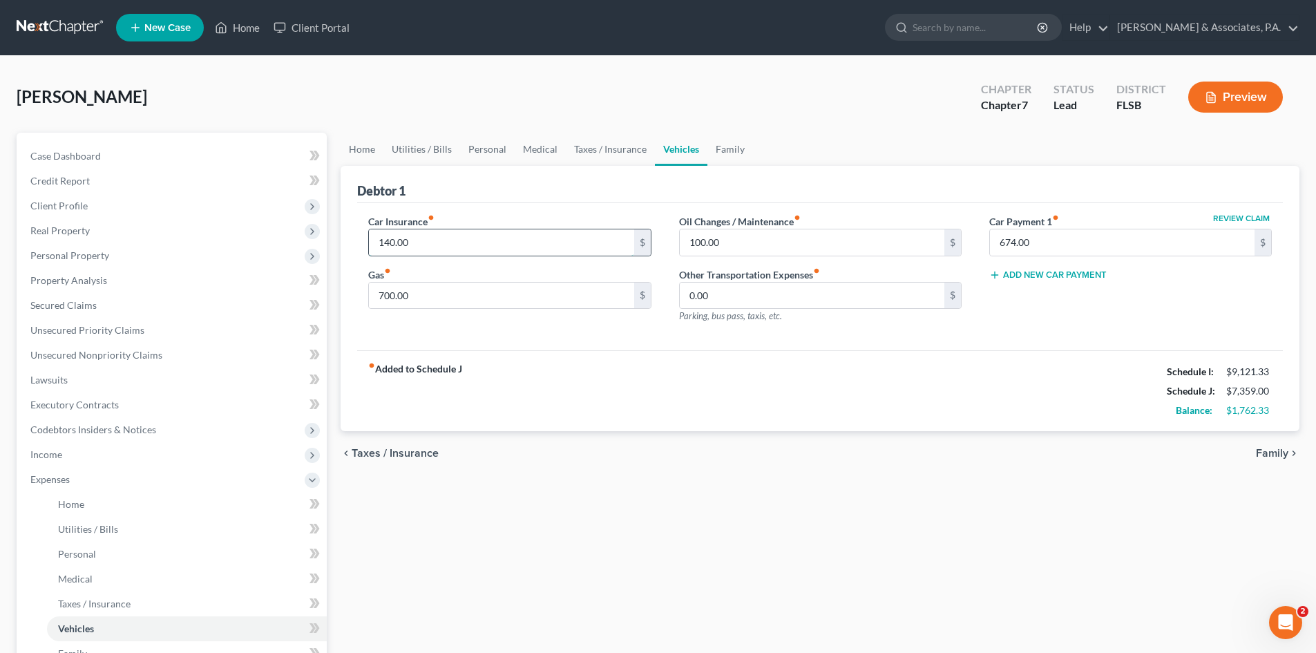
click at [443, 241] on input "140.00" at bounding box center [501, 242] width 264 height 26
click at [479, 215] on div "Car Insurance fiber_manual_record 240.00 $" at bounding box center [509, 235] width 282 height 42
click at [428, 296] on input "700.00" at bounding box center [501, 295] width 264 height 26
click at [696, 340] on div "Car Insurance fiber_manual_record 240.00 $ Gas fiber_manual_record 800.00 $ Oil…" at bounding box center [819, 277] width 925 height 148
click at [732, 149] on link "Family" at bounding box center [730, 149] width 46 height 33
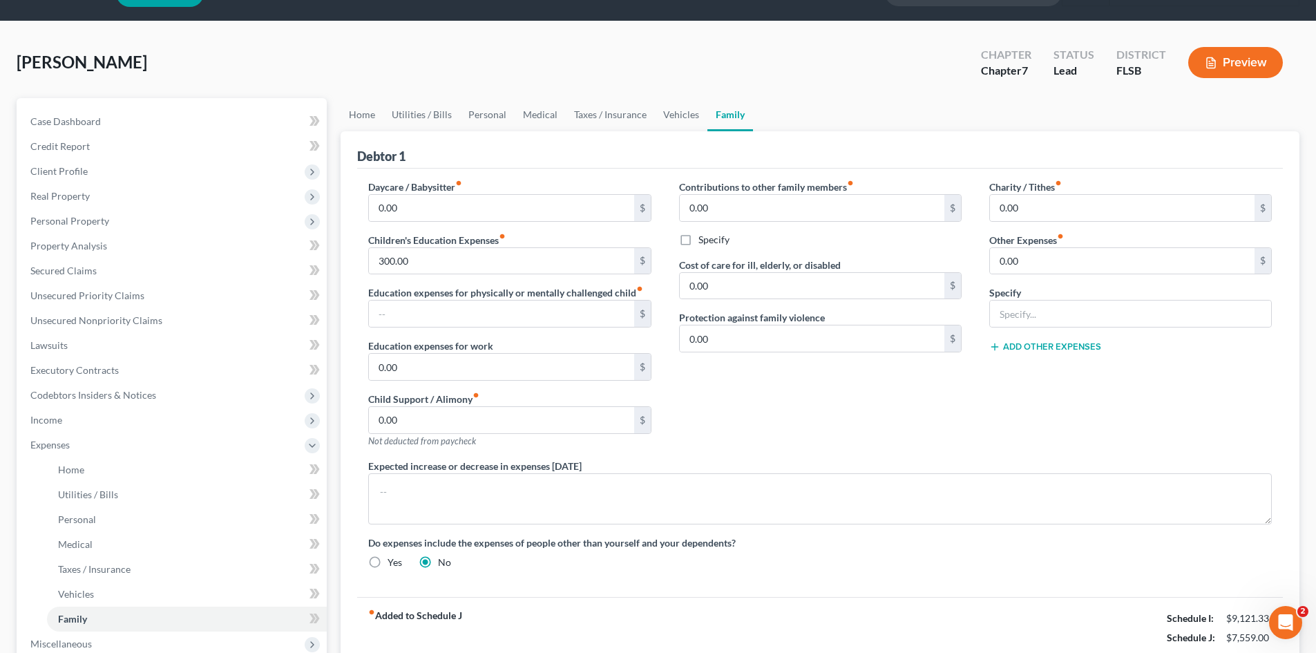
scroll to position [69, 0]
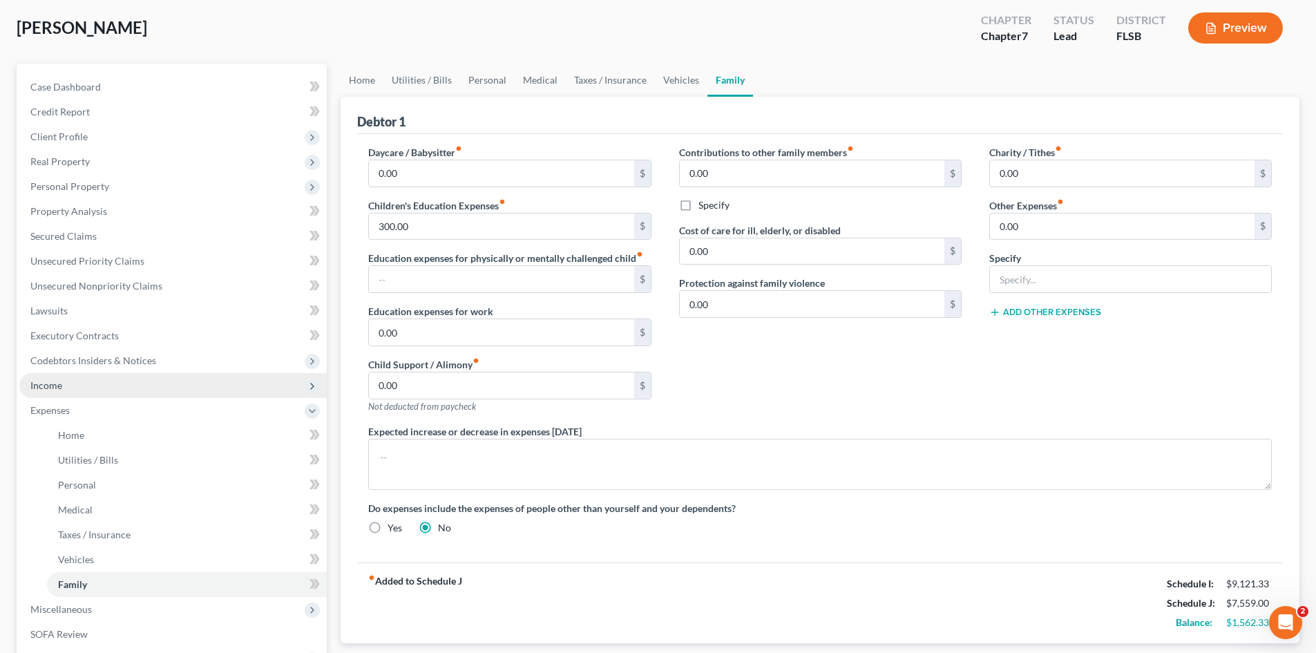
click at [69, 385] on span "Income" at bounding box center [172, 385] width 307 height 25
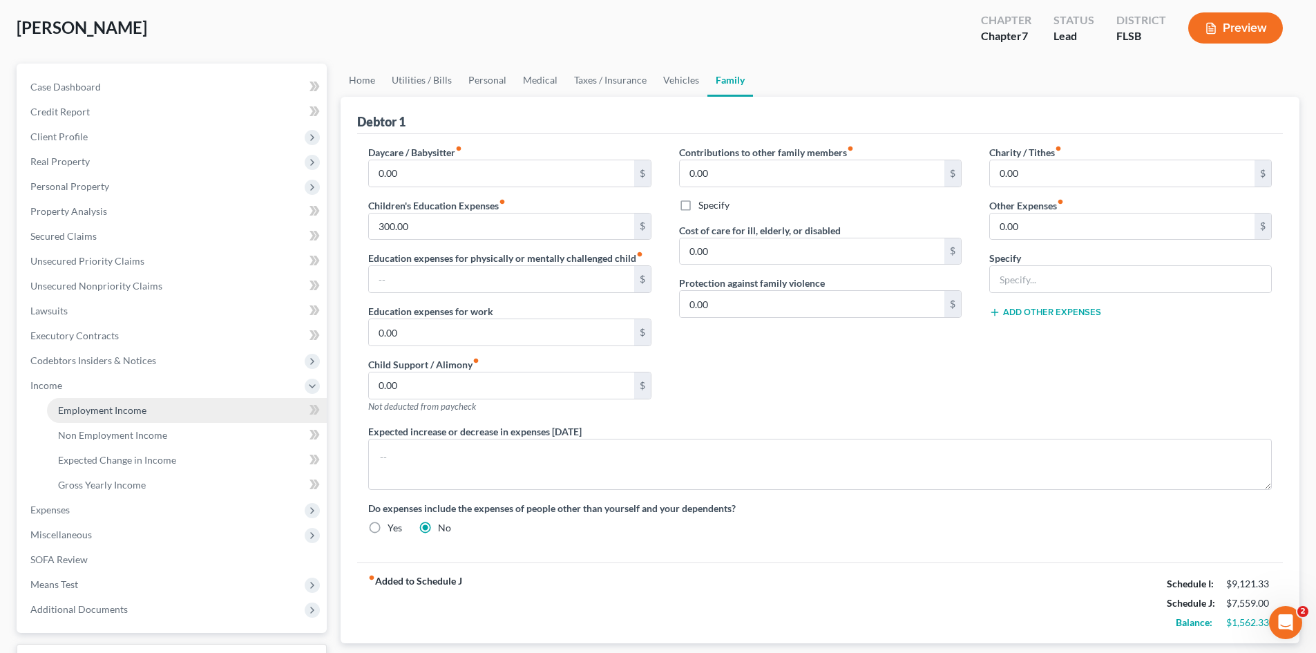
click at [113, 404] on span "Employment Income" at bounding box center [102, 410] width 88 height 12
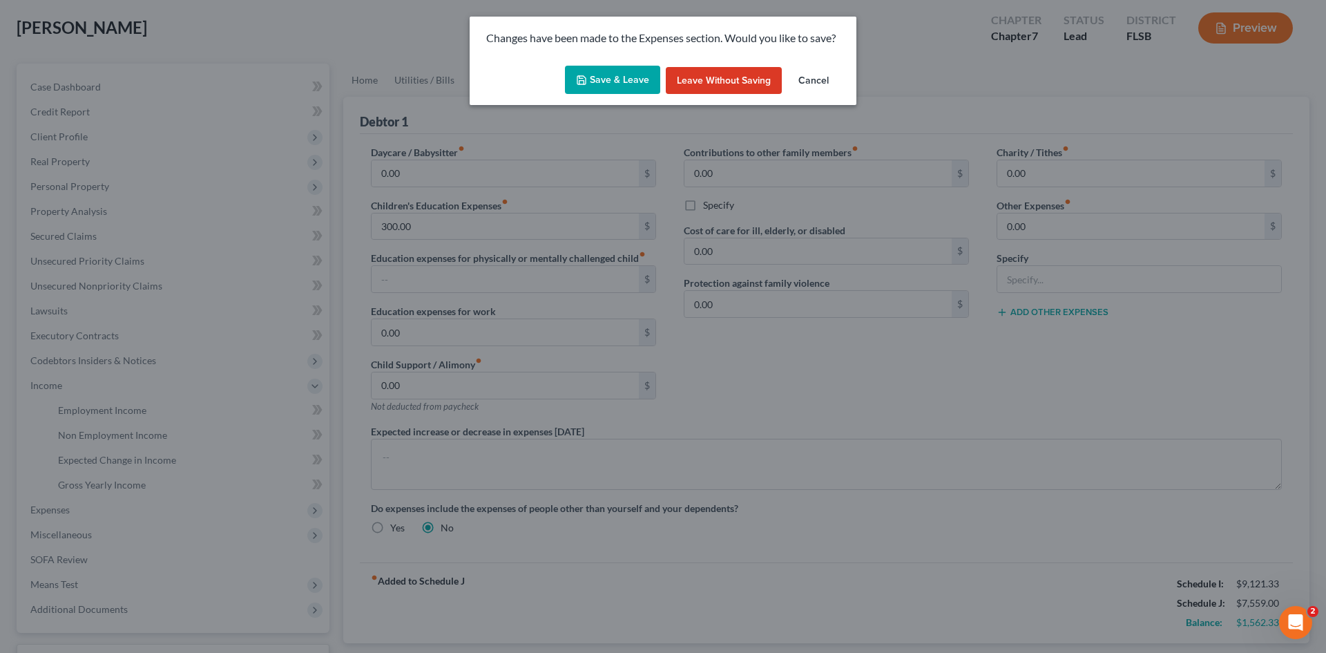
click at [622, 79] on button "Save & Leave" at bounding box center [612, 80] width 95 height 29
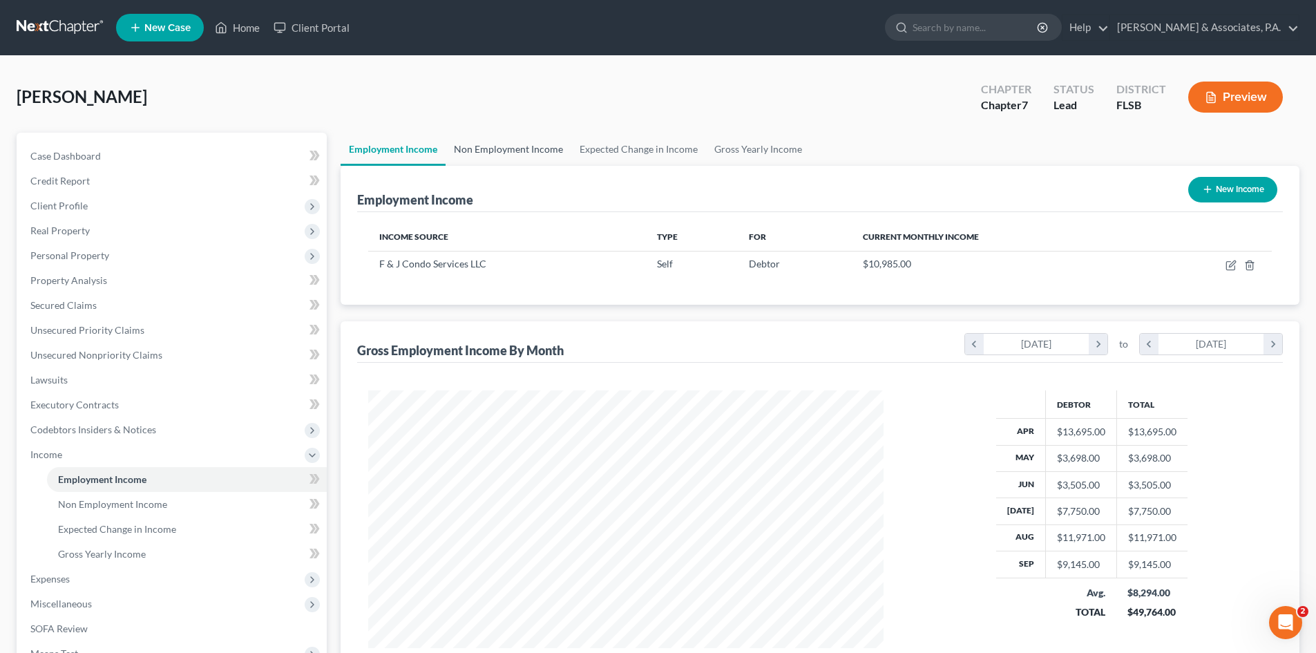
scroll to position [258, 543]
click at [498, 145] on link "Non Employment Income" at bounding box center [508, 149] width 126 height 33
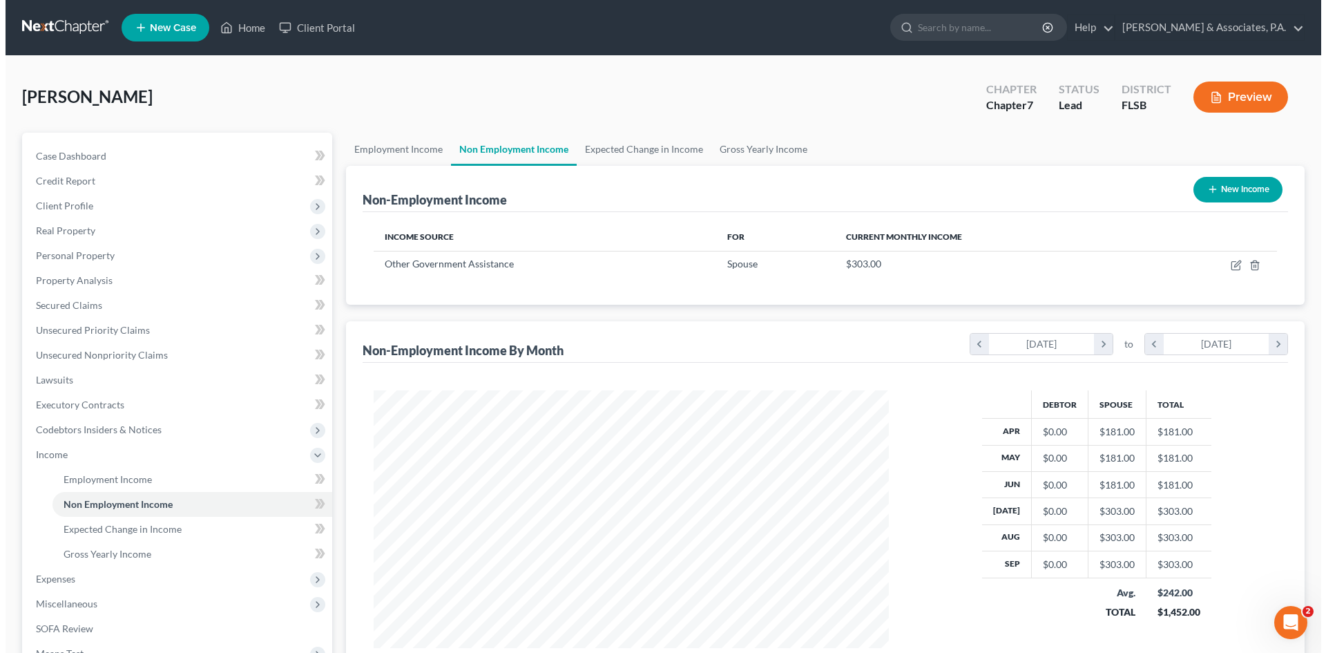
scroll to position [258, 543]
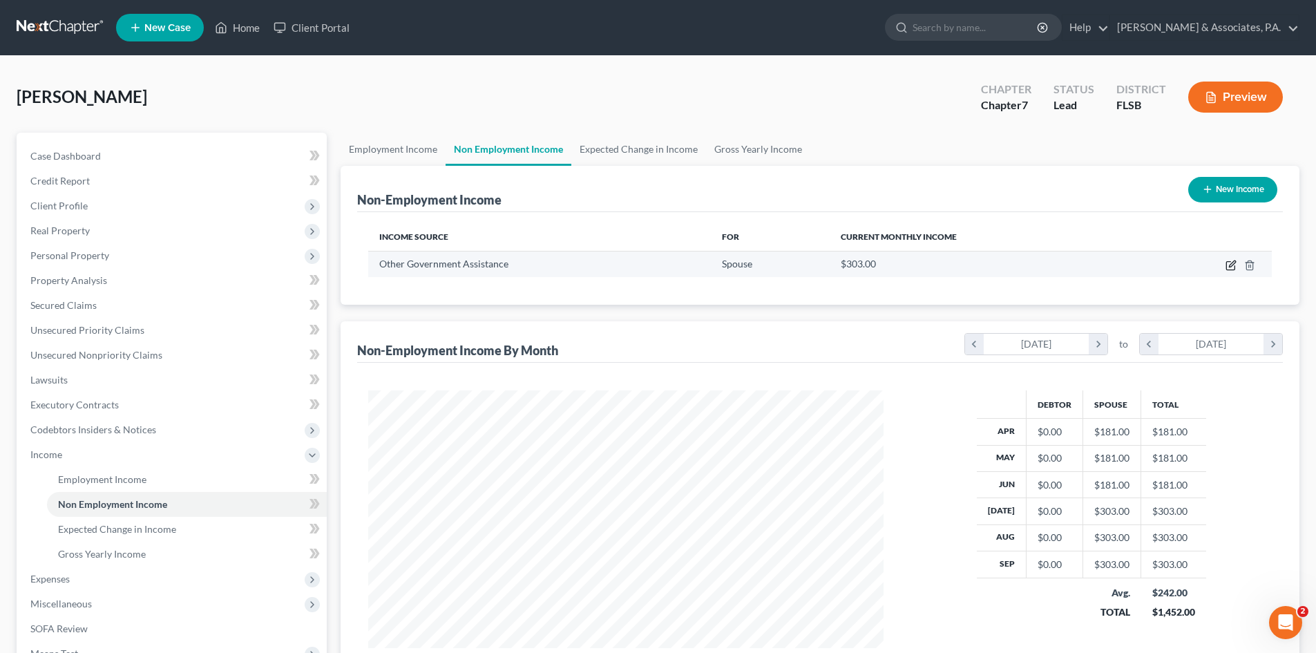
click at [1230, 265] on icon "button" at bounding box center [1231, 263] width 6 height 6
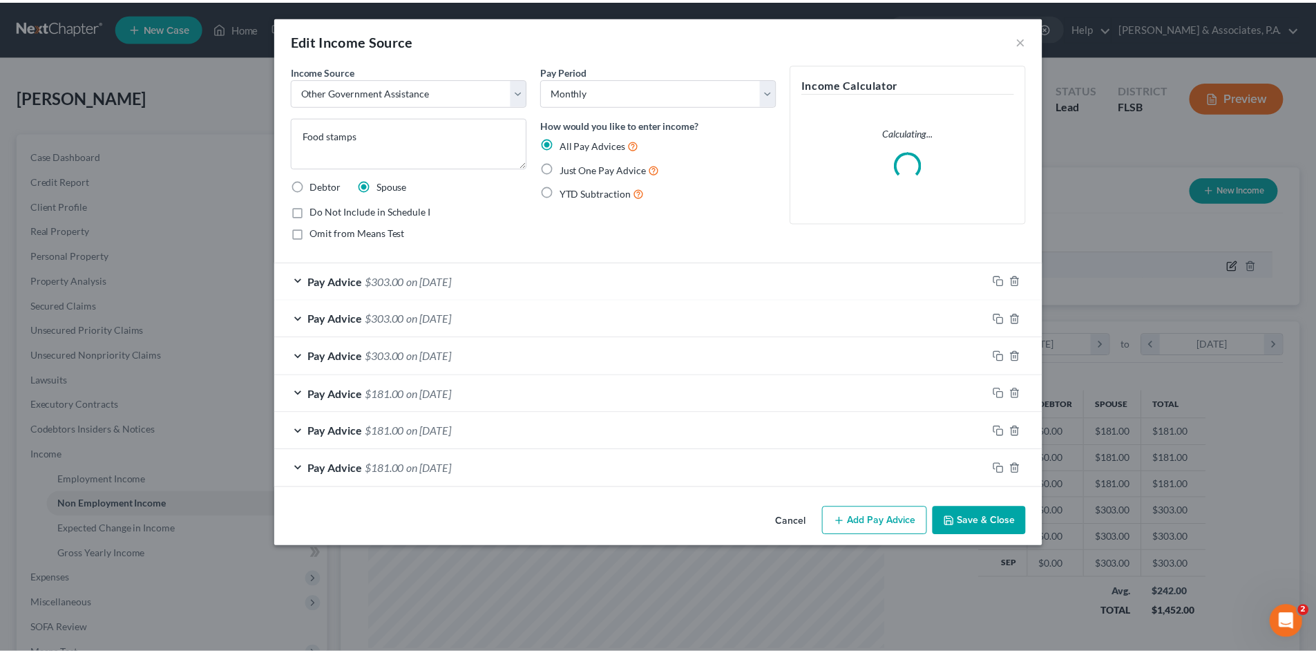
scroll to position [260, 548]
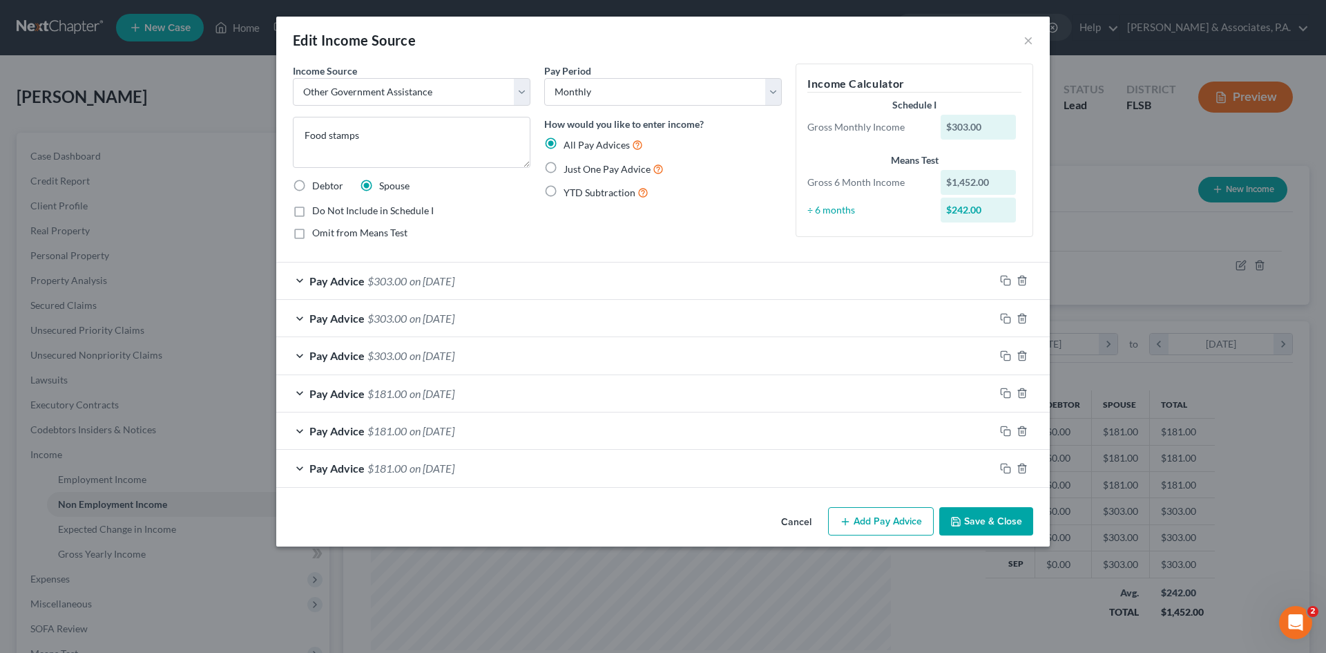
click at [977, 525] on button "Save & Close" at bounding box center [986, 521] width 94 height 29
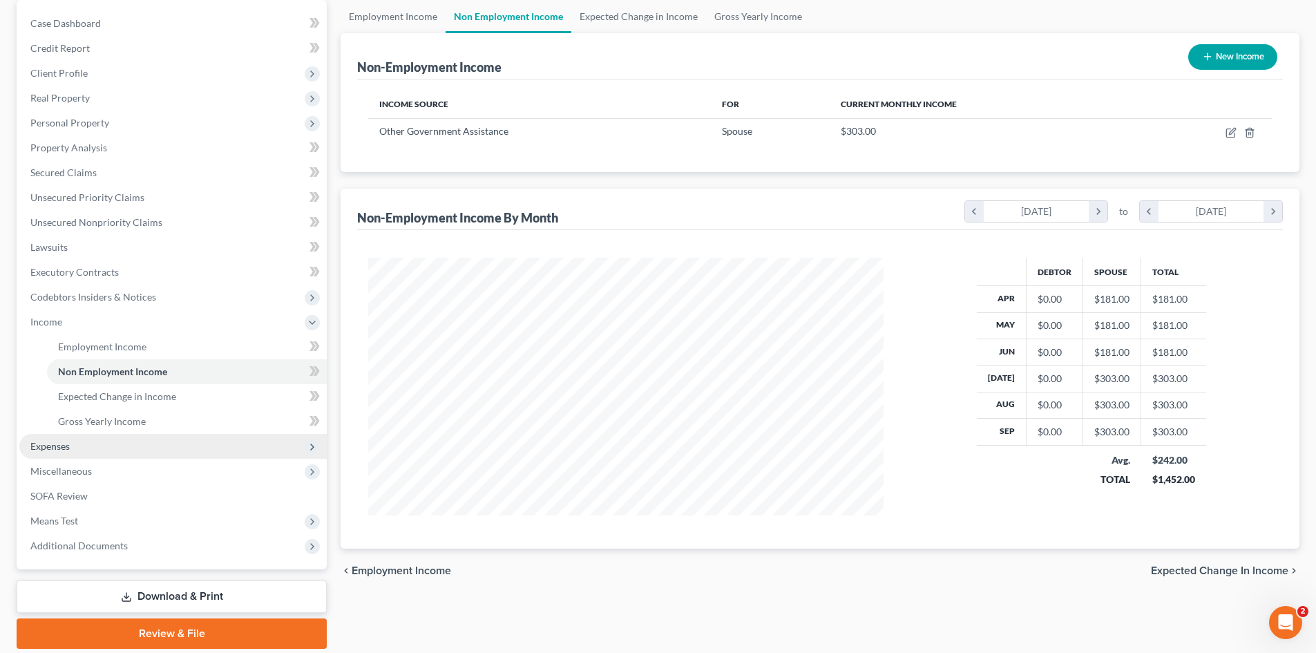
scroll to position [138, 0]
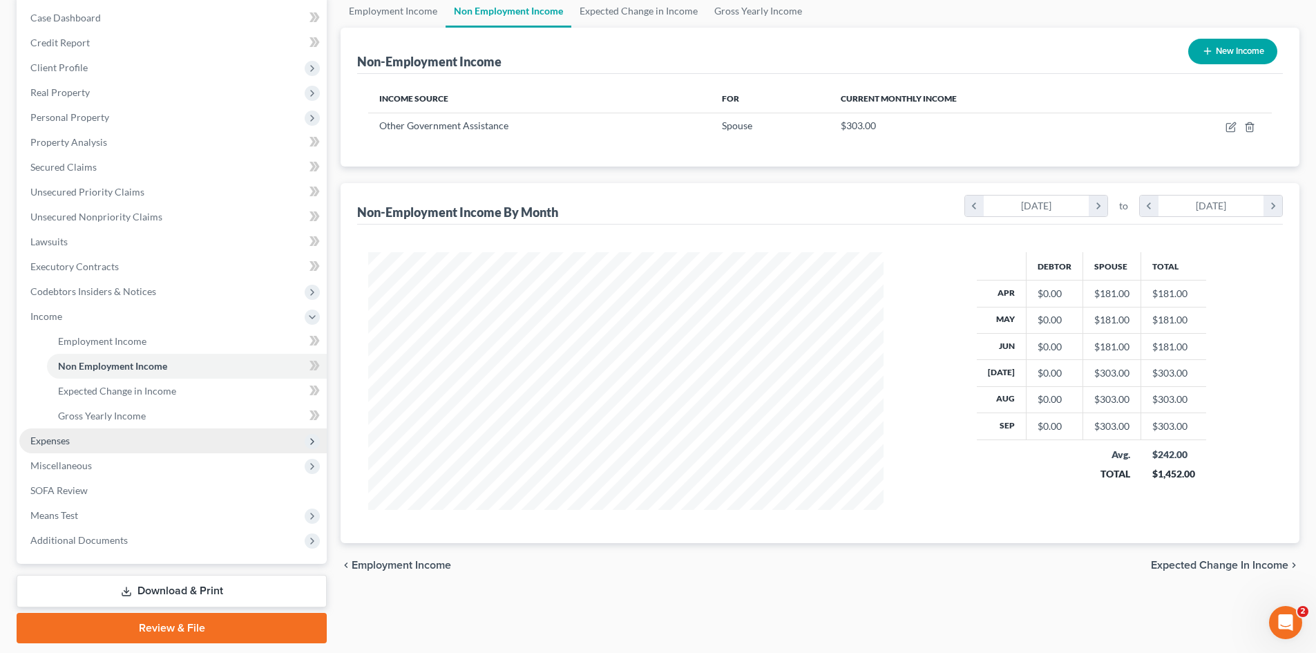
click at [84, 434] on span "Expenses" at bounding box center [172, 440] width 307 height 25
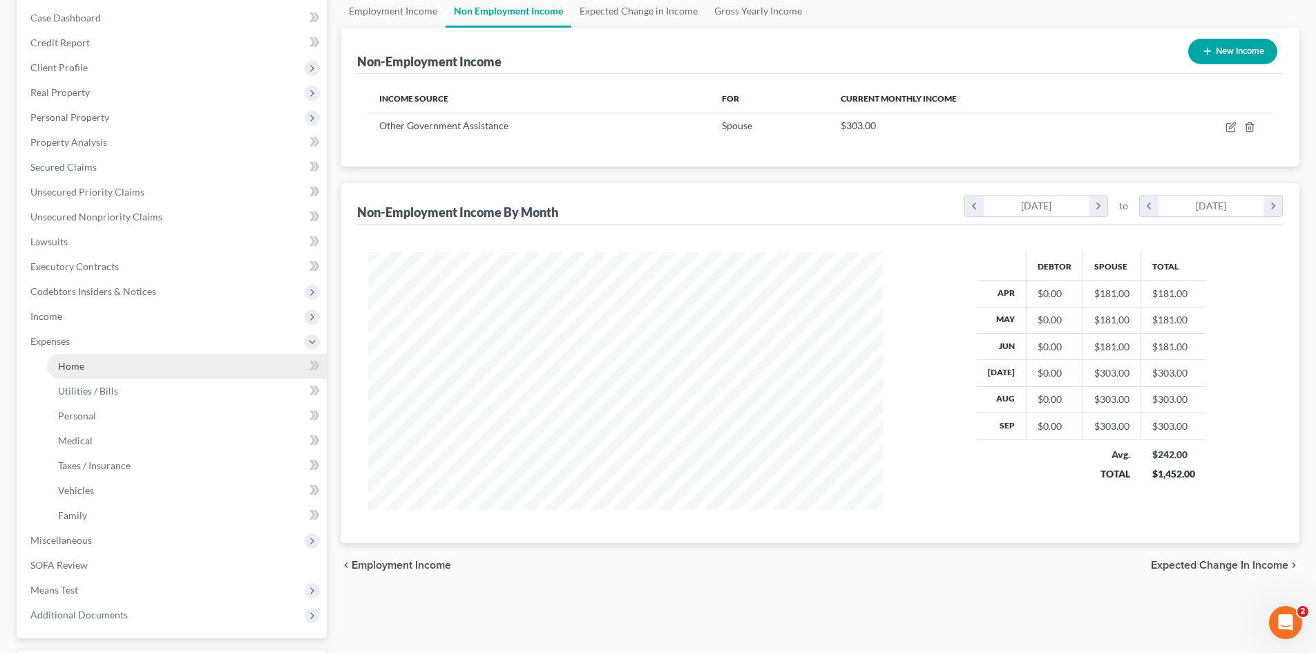
click at [111, 367] on link "Home" at bounding box center [187, 366] width 280 height 25
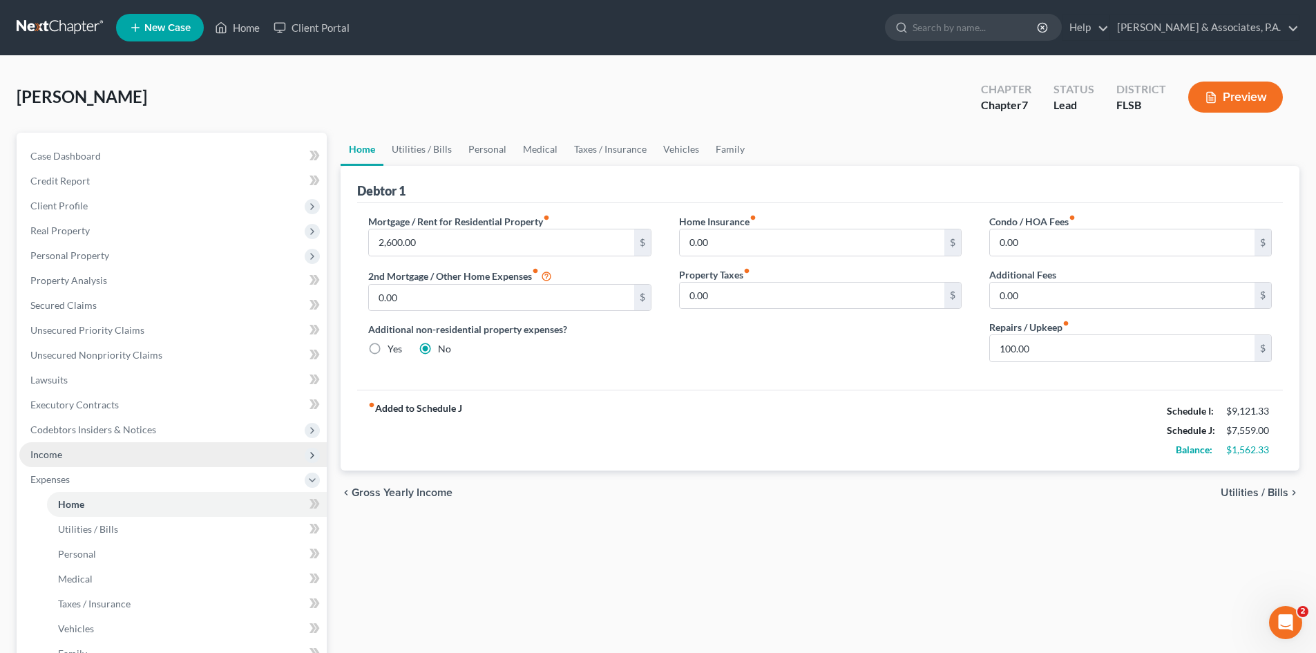
click at [99, 452] on span "Income" at bounding box center [172, 454] width 307 height 25
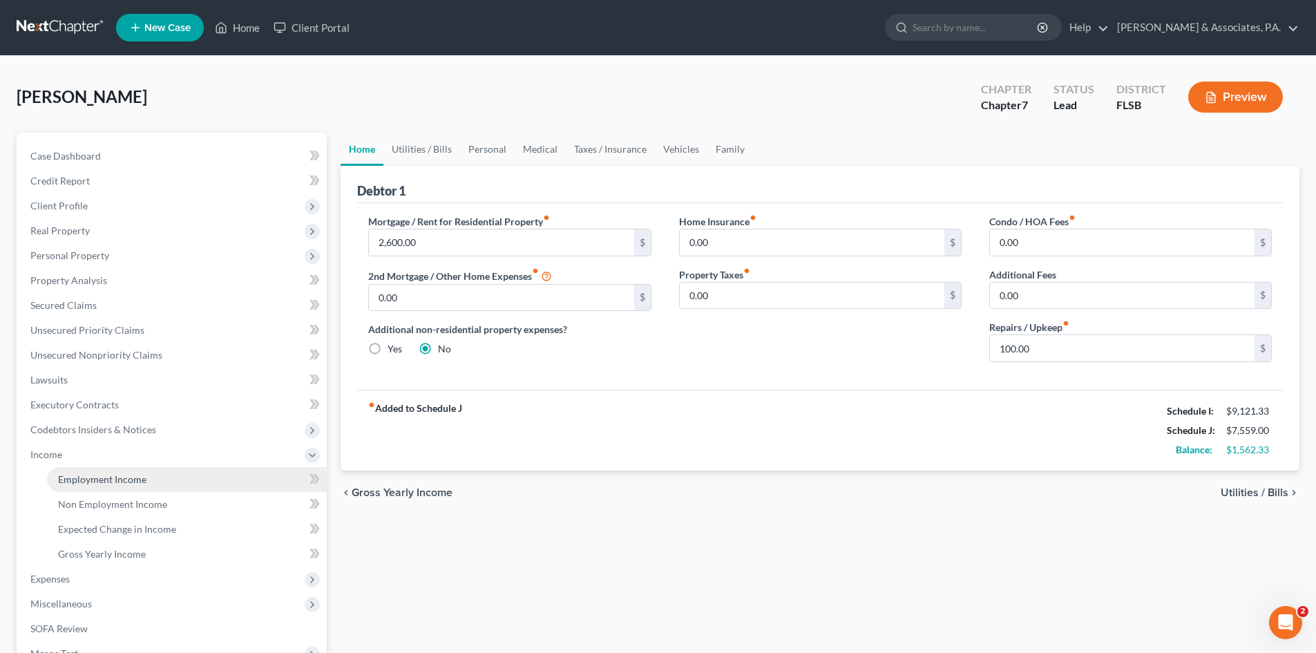
click at [113, 482] on span "Employment Income" at bounding box center [102, 479] width 88 height 12
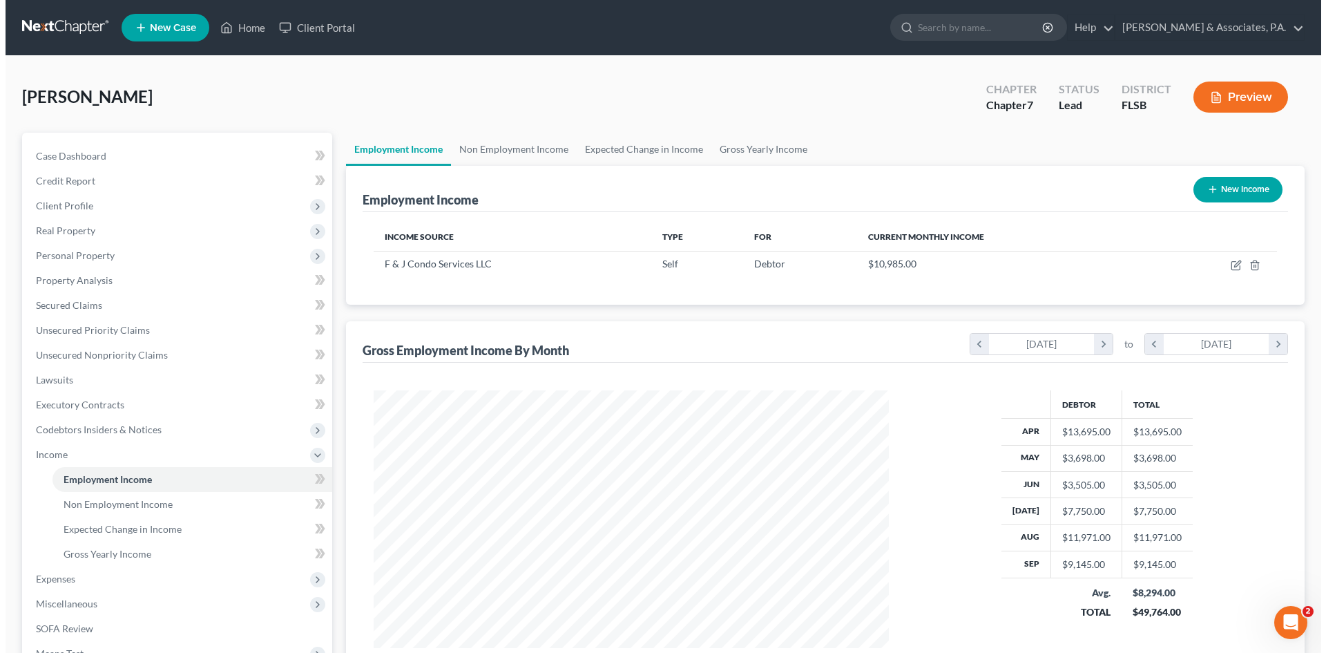
scroll to position [258, 543]
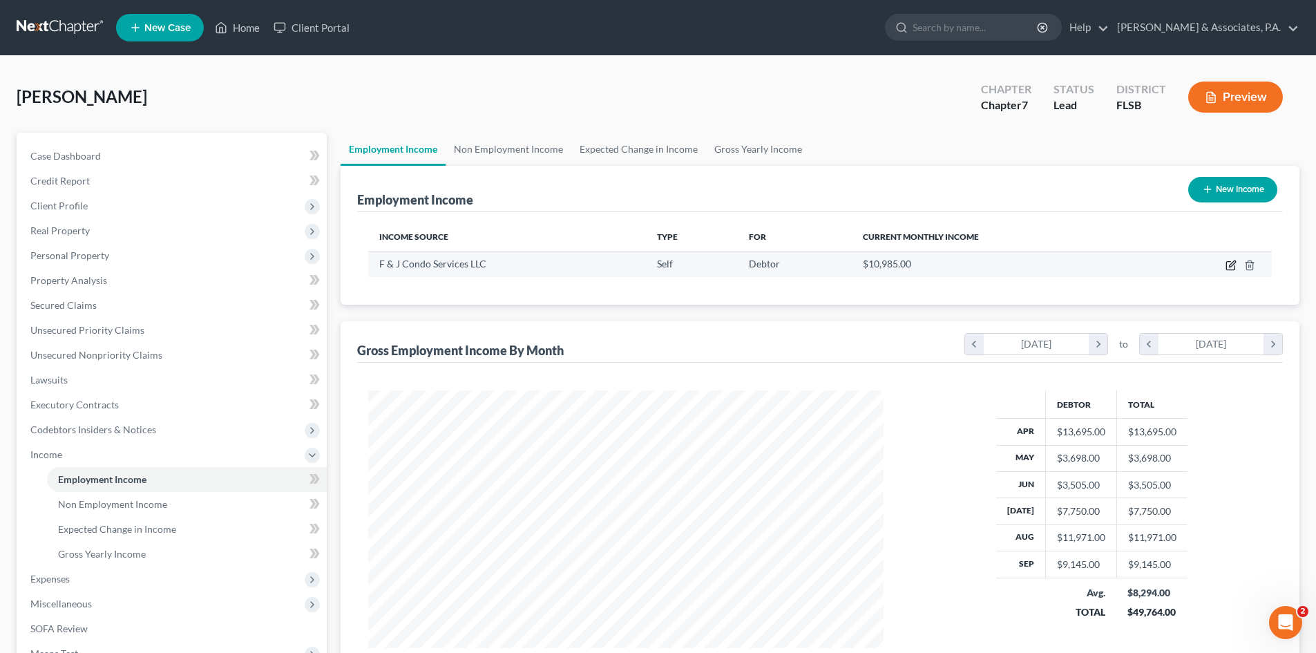
click at [1225, 263] on icon "button" at bounding box center [1230, 265] width 11 height 11
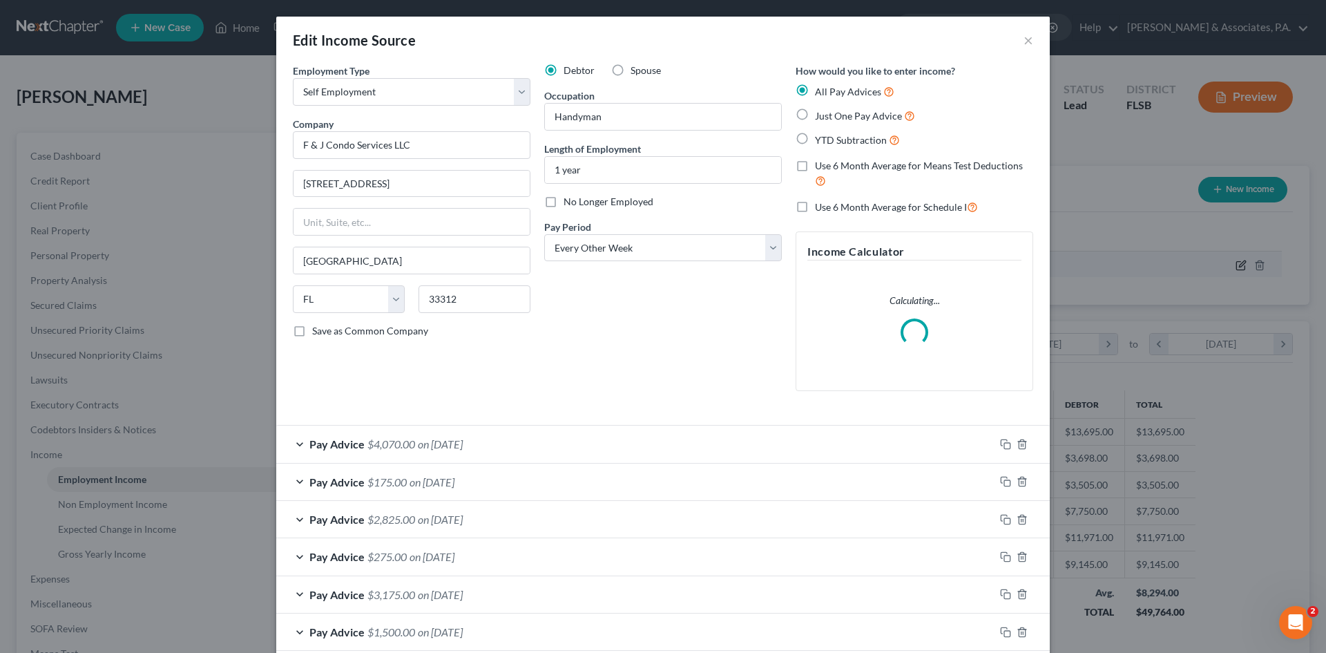
scroll to position [260, 548]
click at [369, 437] on span "$4,070.00" at bounding box center [391, 443] width 48 height 13
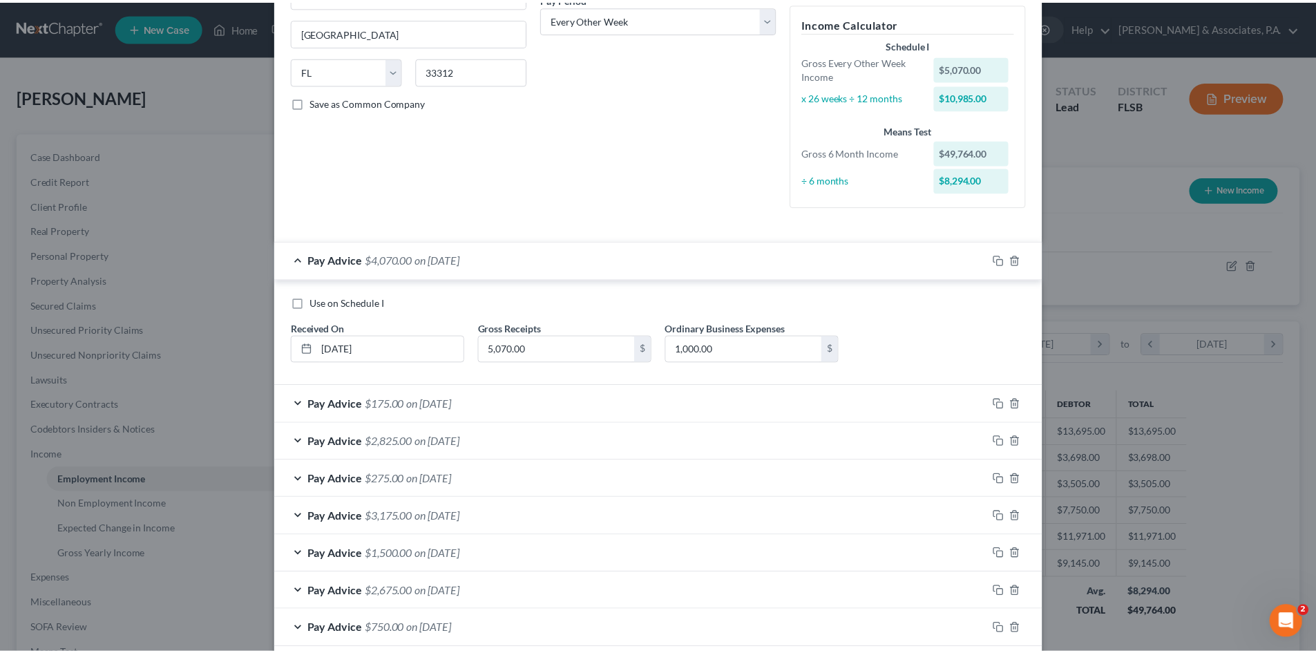
scroll to position [0, 0]
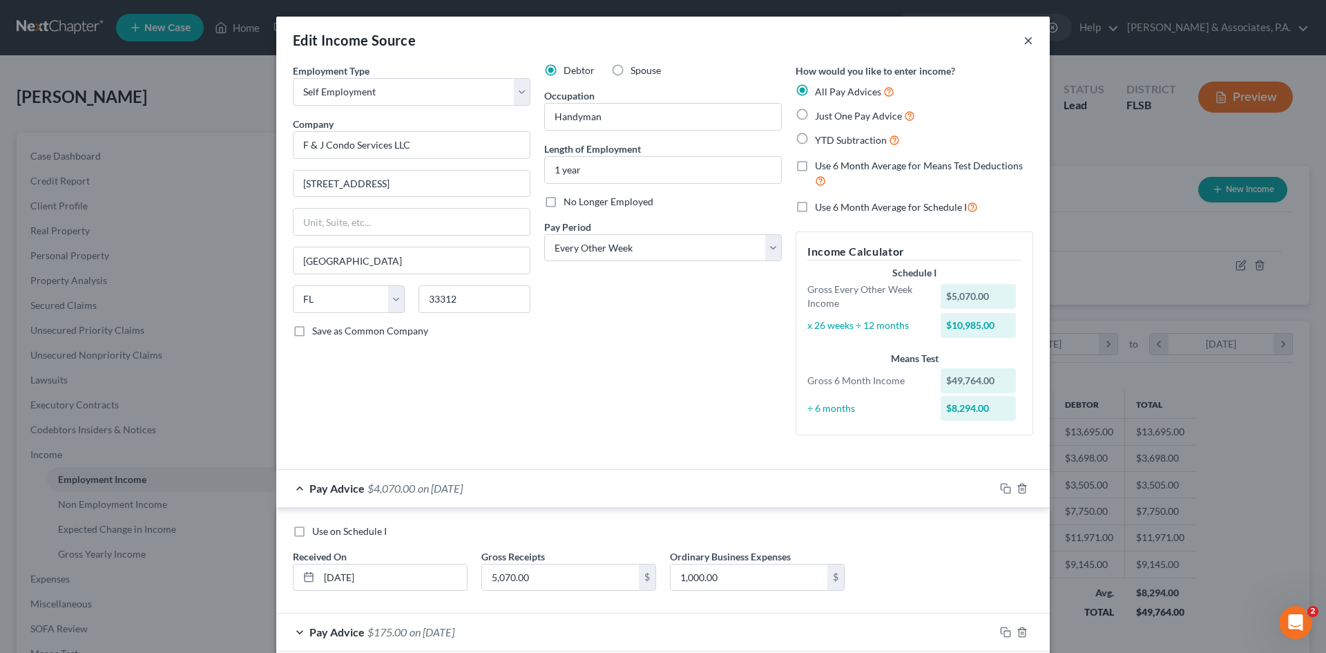
click at [1023, 38] on button "×" at bounding box center [1028, 40] width 10 height 17
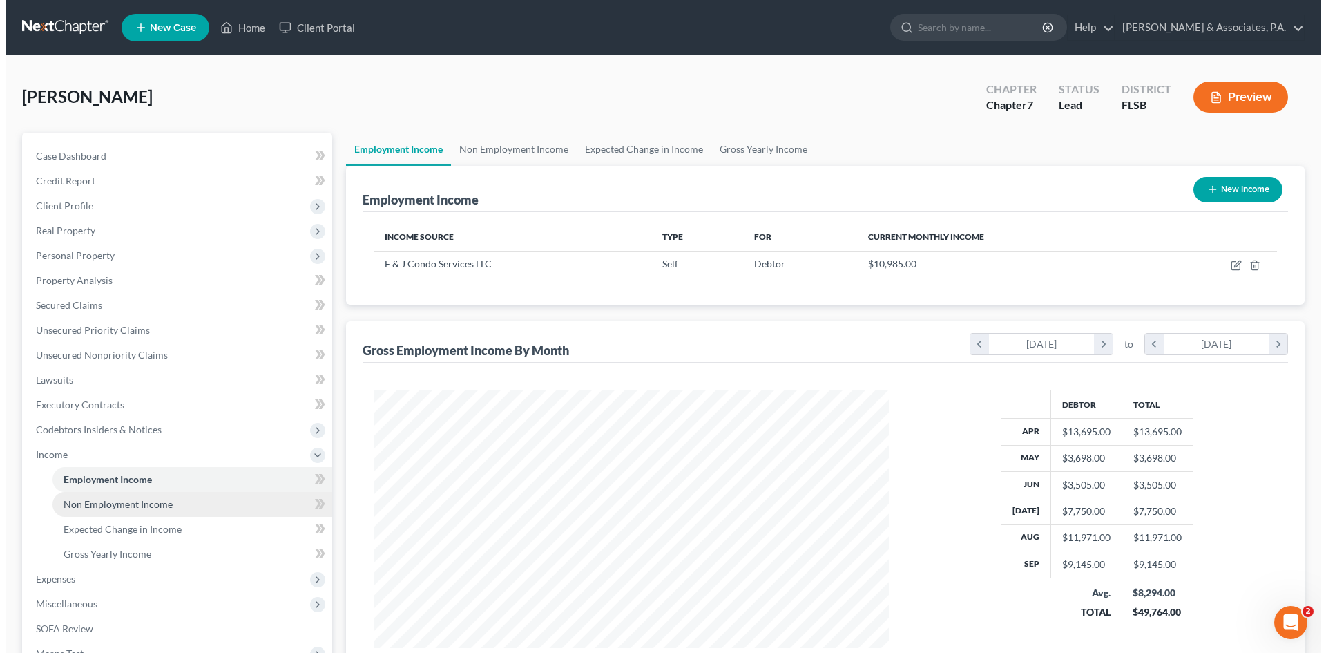
scroll to position [69, 0]
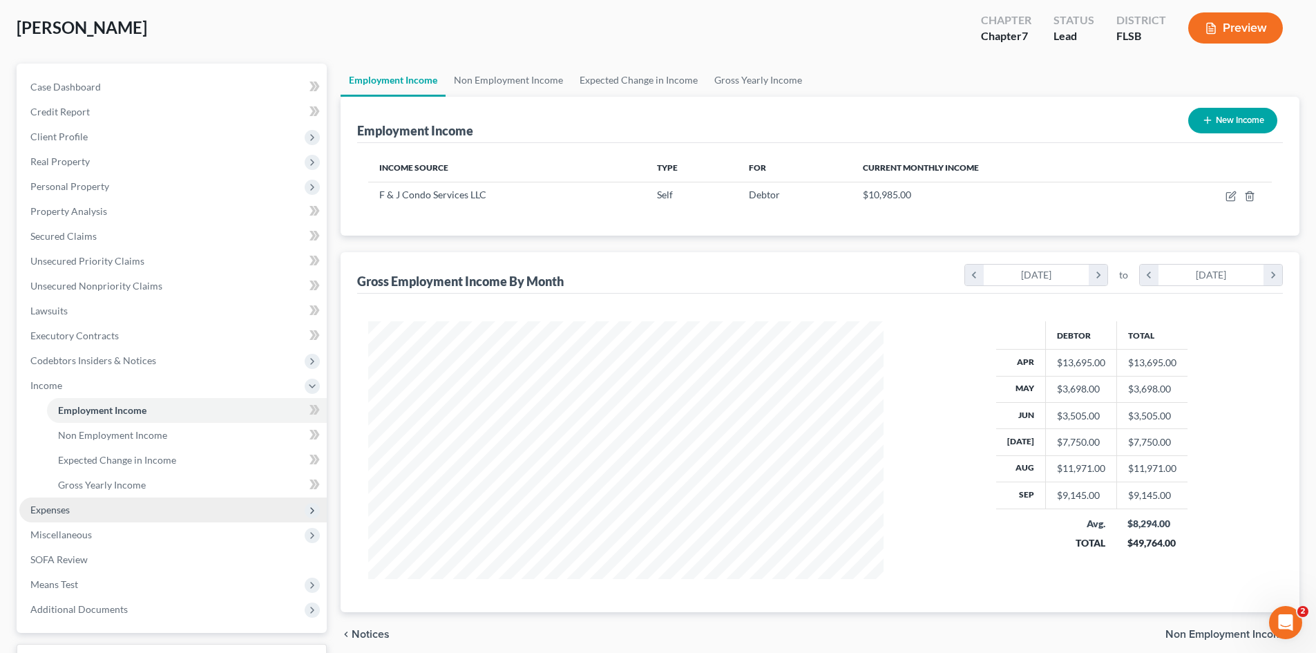
click at [110, 512] on span "Expenses" at bounding box center [172, 509] width 307 height 25
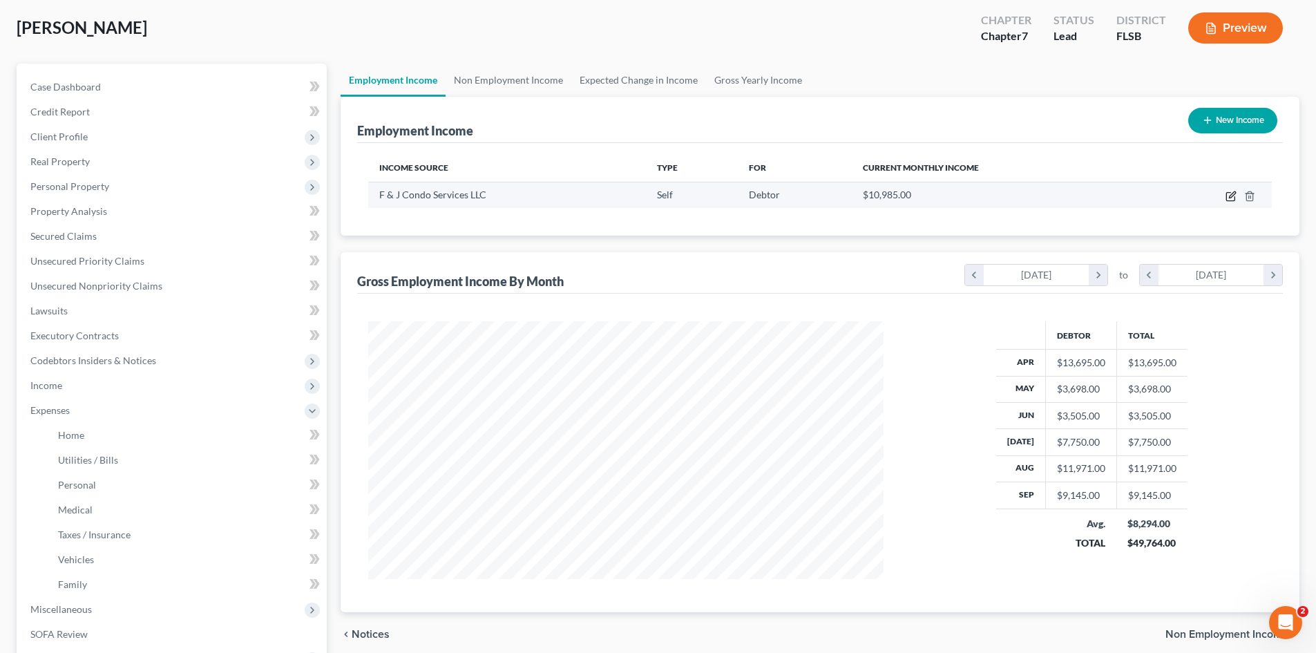
click at [1231, 193] on icon "button" at bounding box center [1230, 197] width 8 height 8
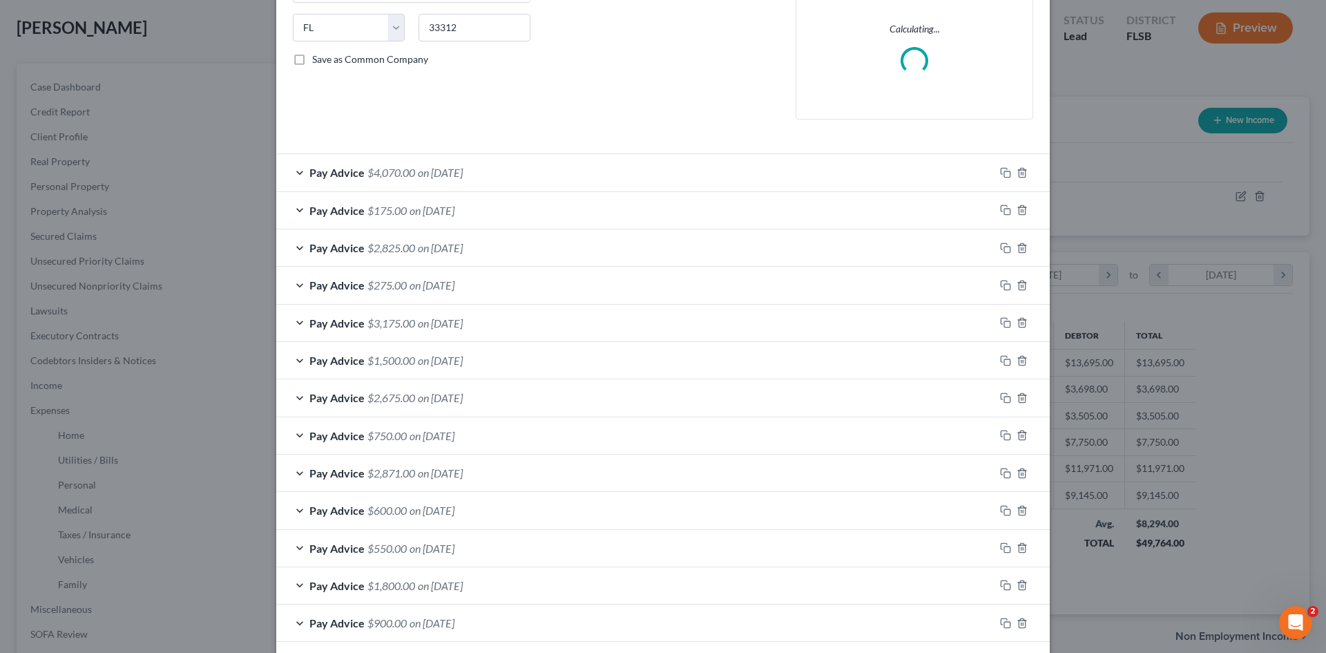
scroll to position [276, 0]
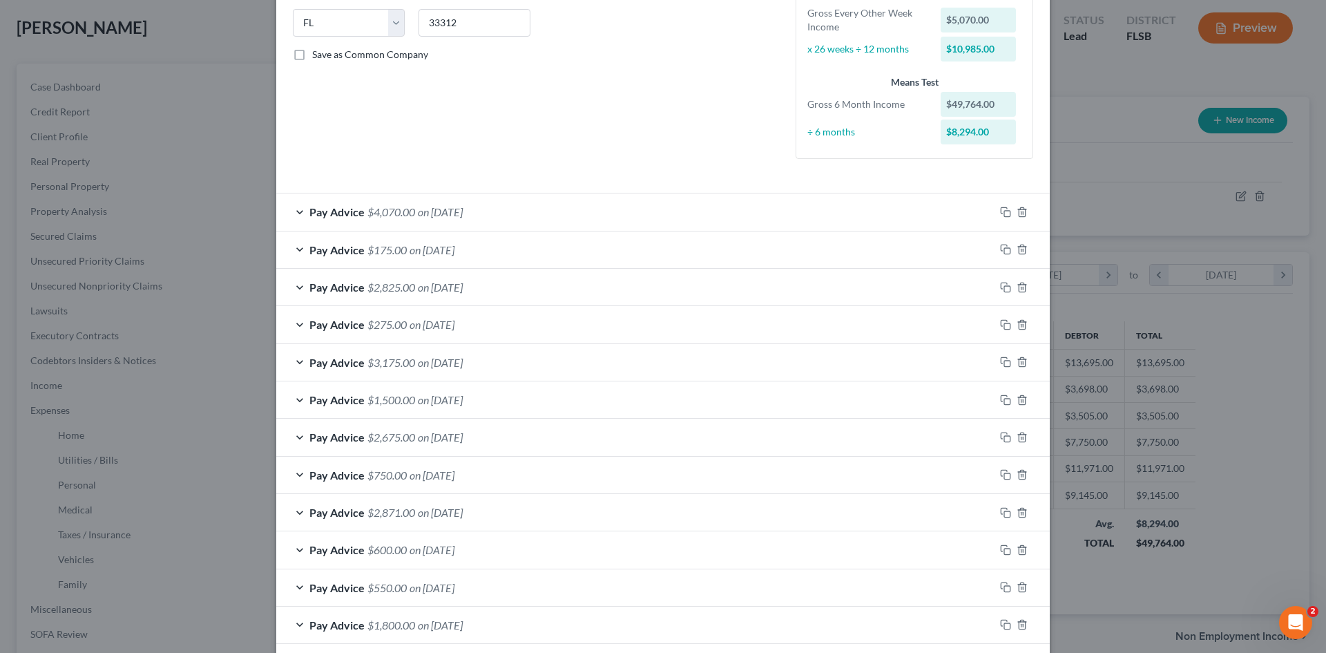
click at [296, 209] on div "Pay Advice $4,070.00 on [DATE]" at bounding box center [635, 211] width 718 height 37
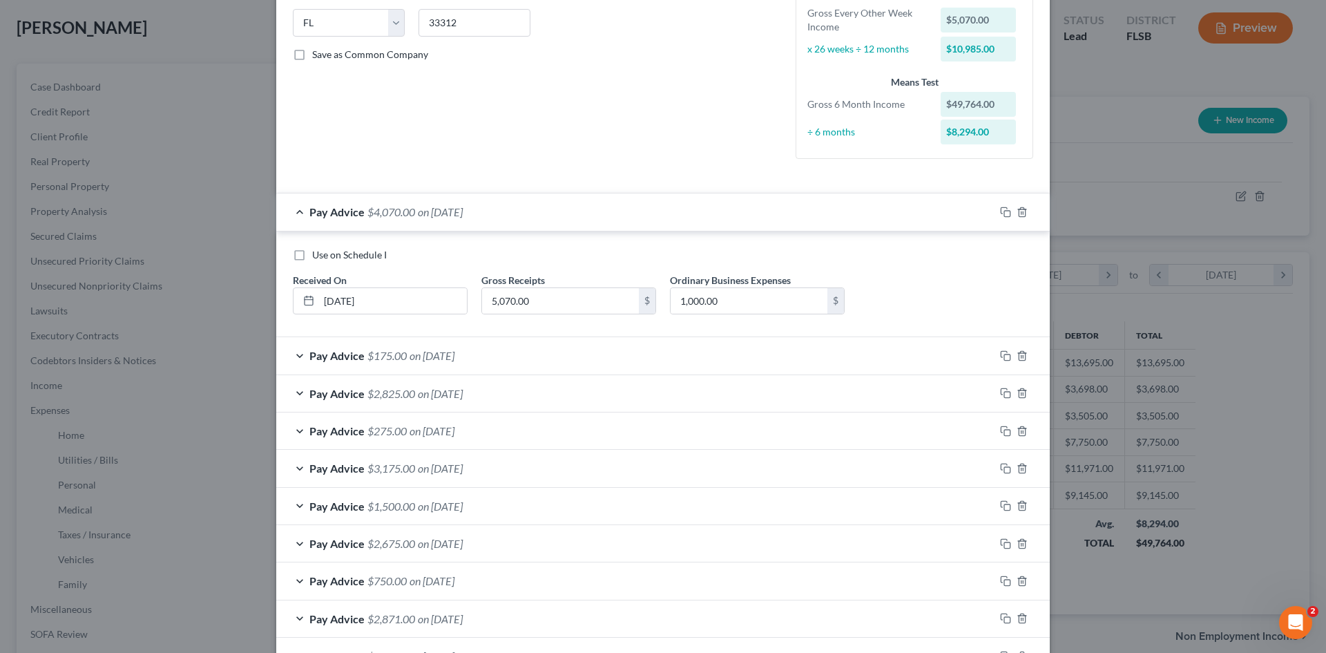
click at [295, 353] on div "Pay Advice $175.00 on [DATE]" at bounding box center [635, 355] width 718 height 37
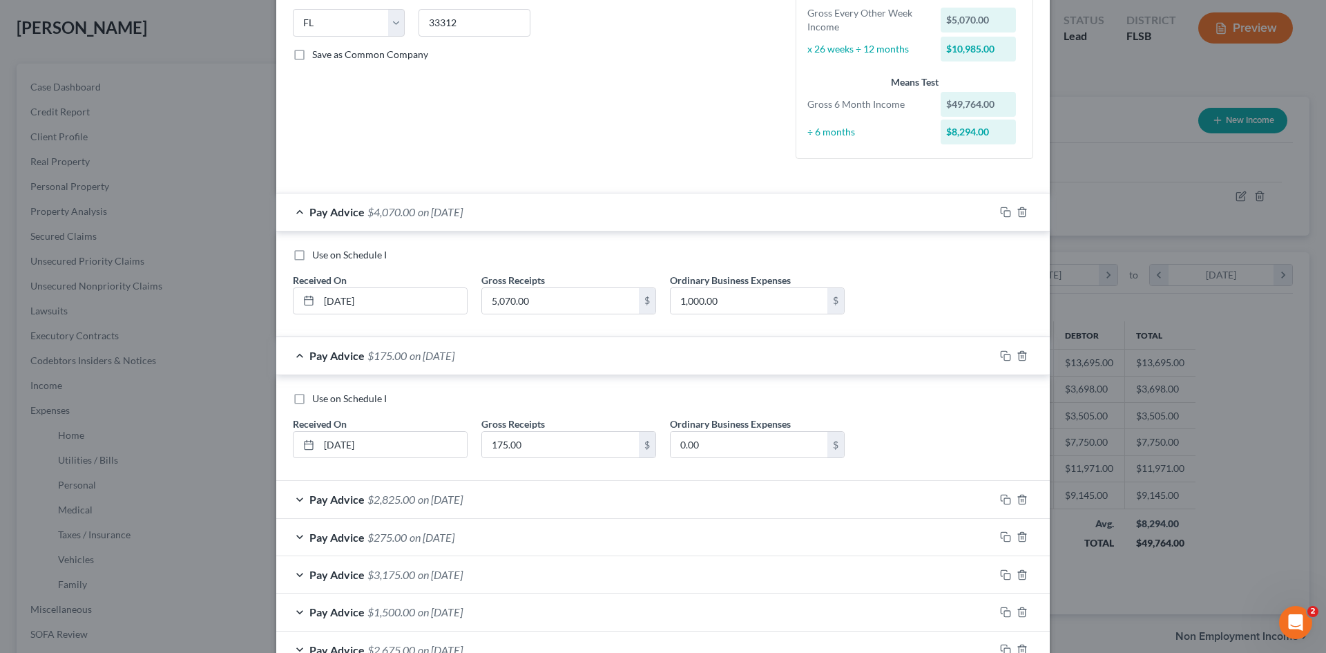
click at [293, 499] on div "Pay Advice $2,825.00 on [DATE]" at bounding box center [635, 499] width 718 height 37
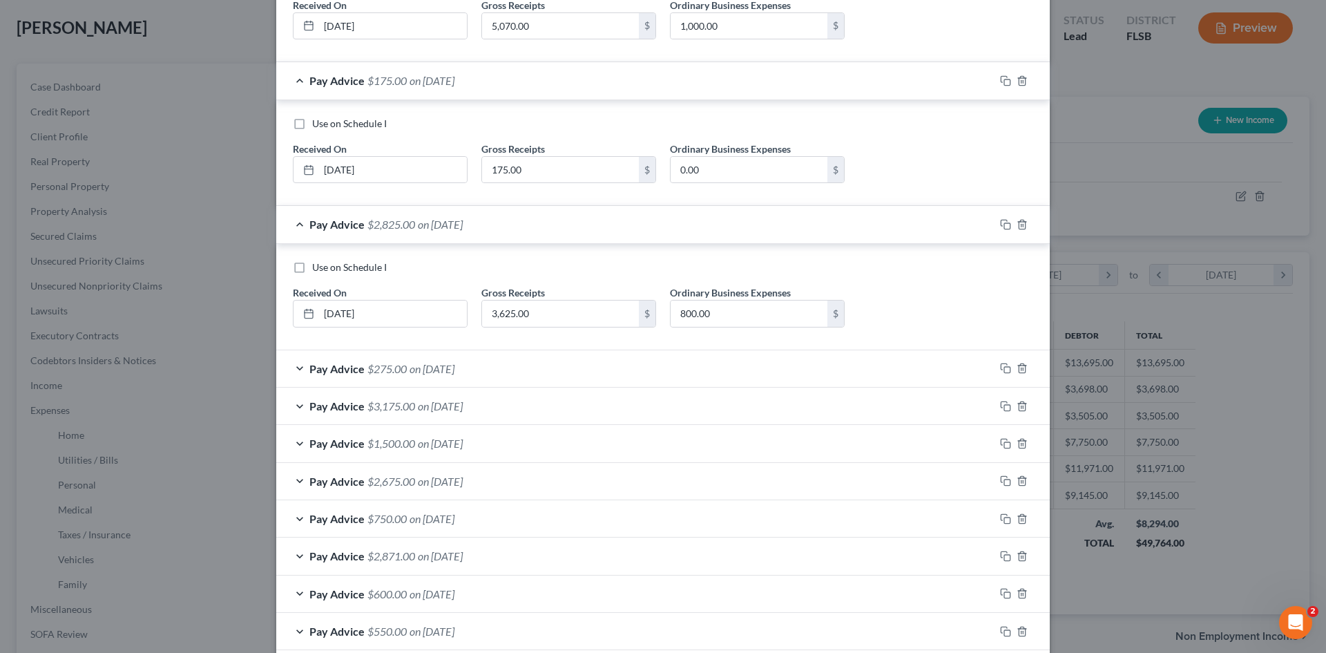
scroll to position [552, 0]
click at [293, 364] on div "Pay Advice $275.00 on [DATE]" at bounding box center [635, 367] width 718 height 37
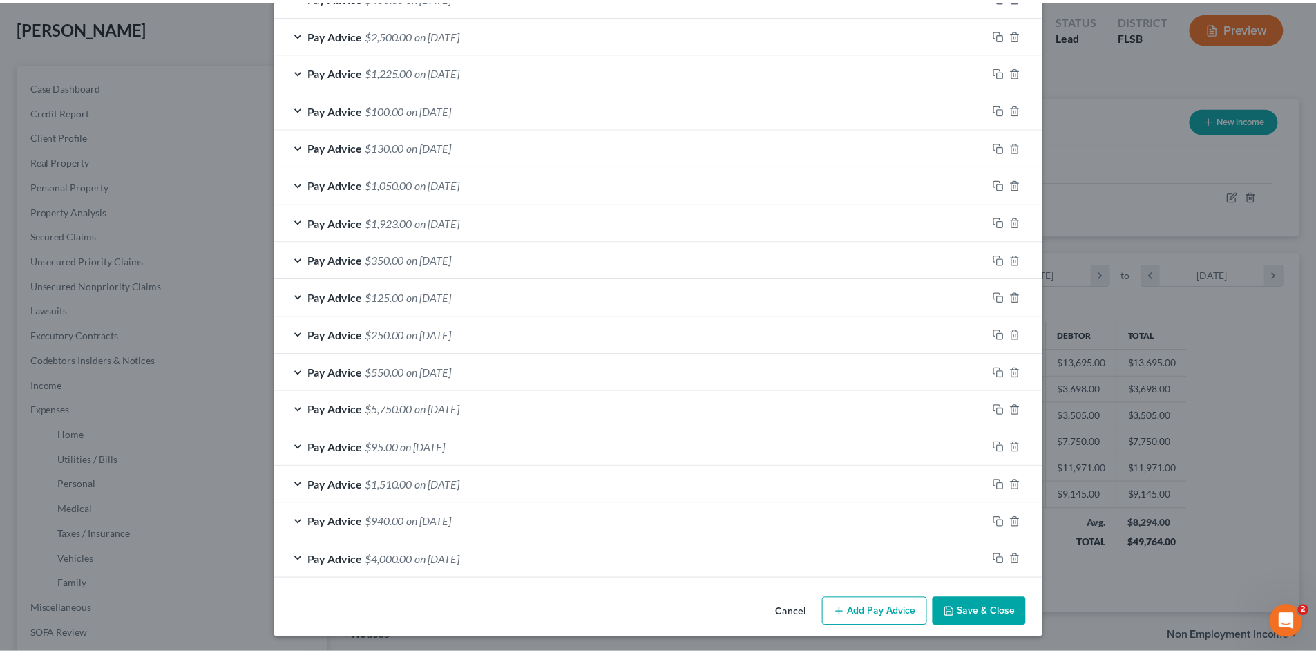
scroll to position [1405, 0]
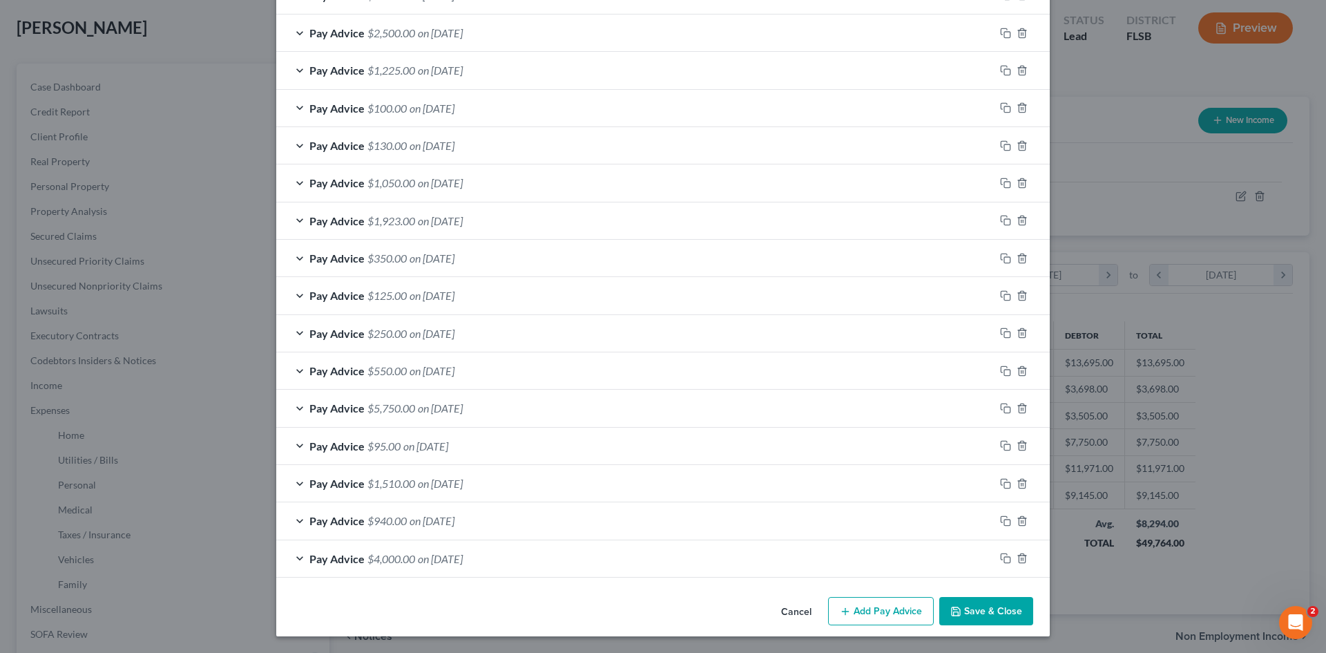
click at [980, 606] on button "Save & Close" at bounding box center [986, 611] width 94 height 29
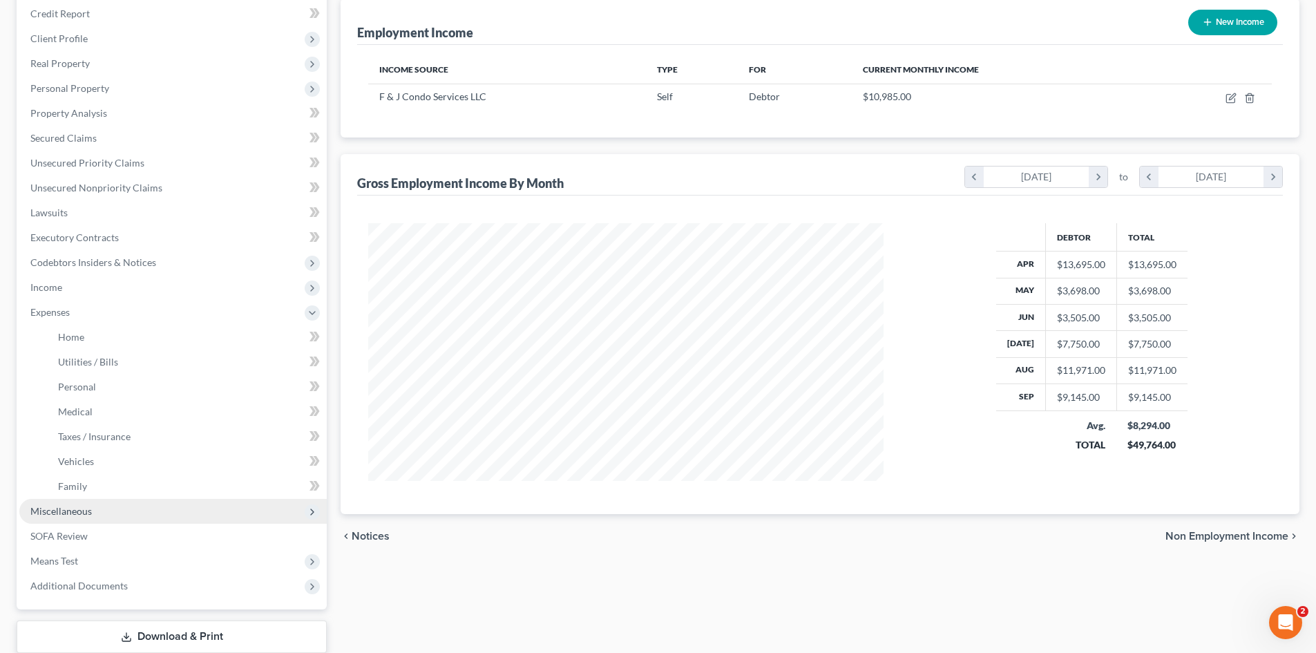
scroll to position [256, 0]
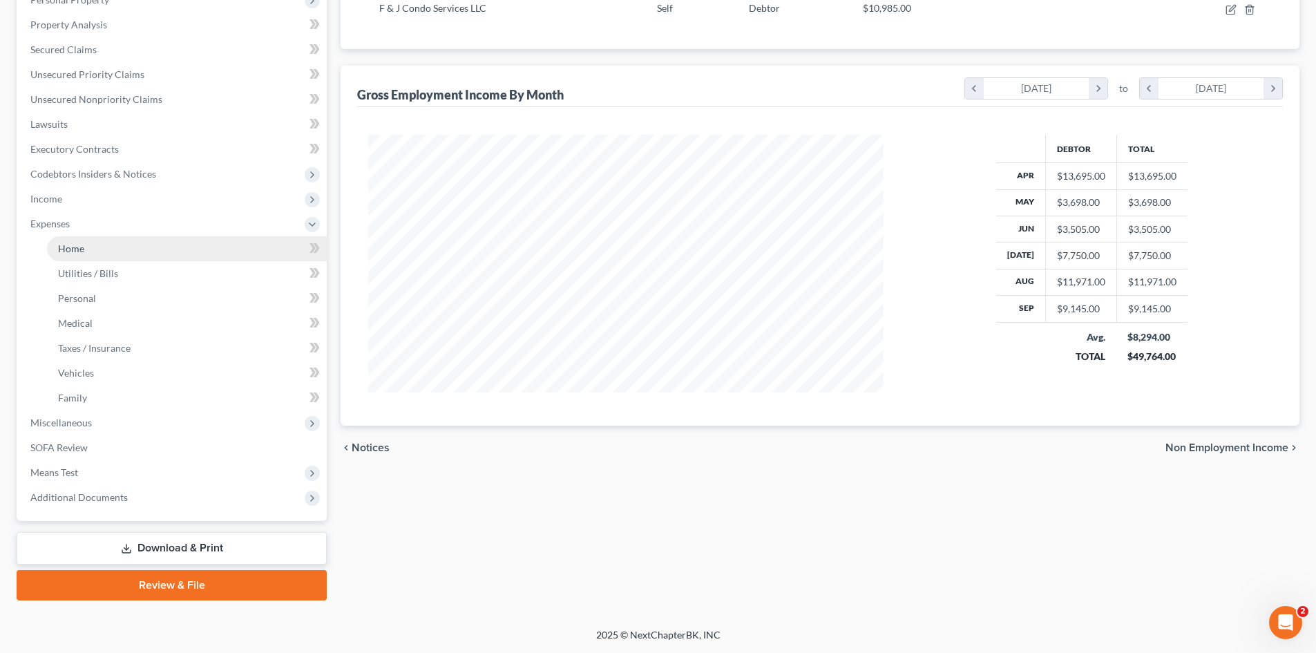
click at [90, 250] on link "Home" at bounding box center [187, 248] width 280 height 25
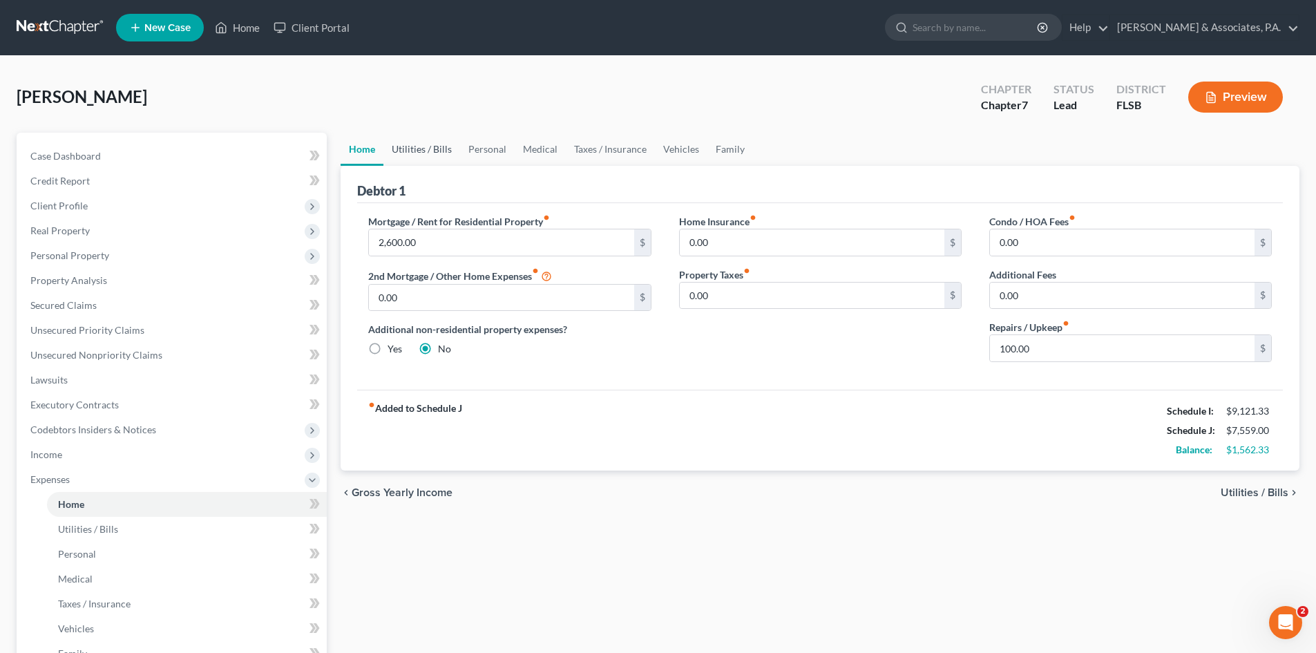
click at [420, 150] on link "Utilities / Bills" at bounding box center [421, 149] width 77 height 33
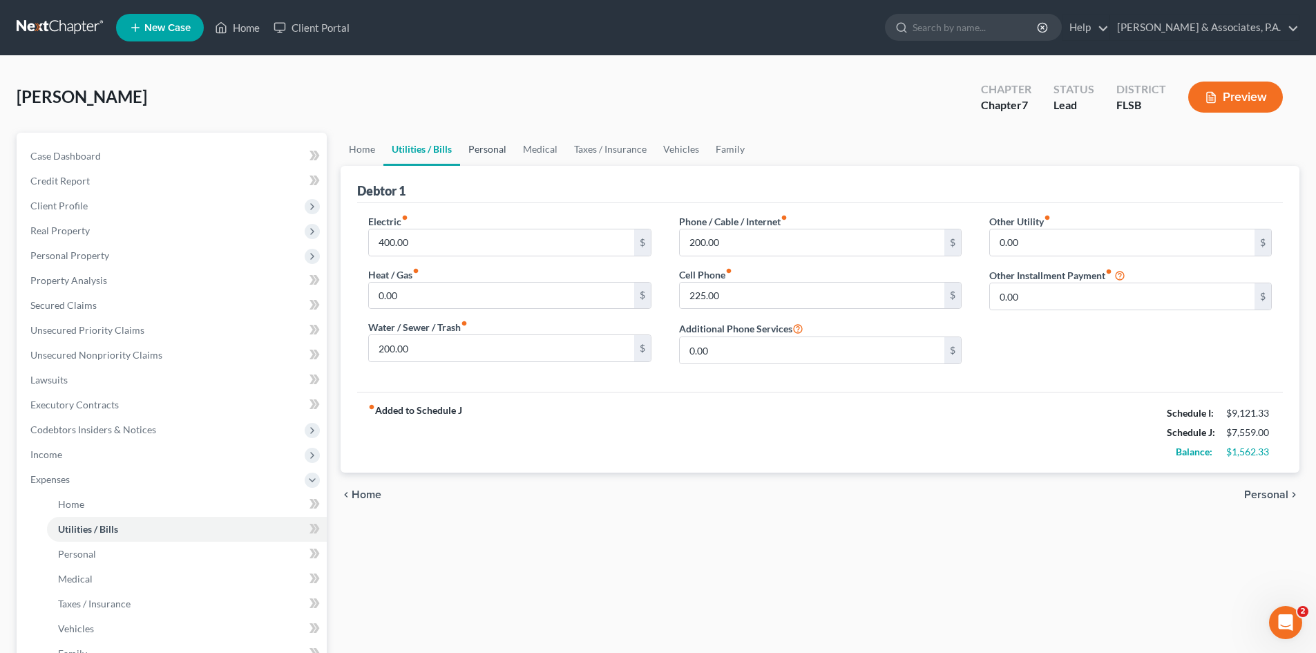
click at [485, 148] on link "Personal" at bounding box center [487, 149] width 55 height 33
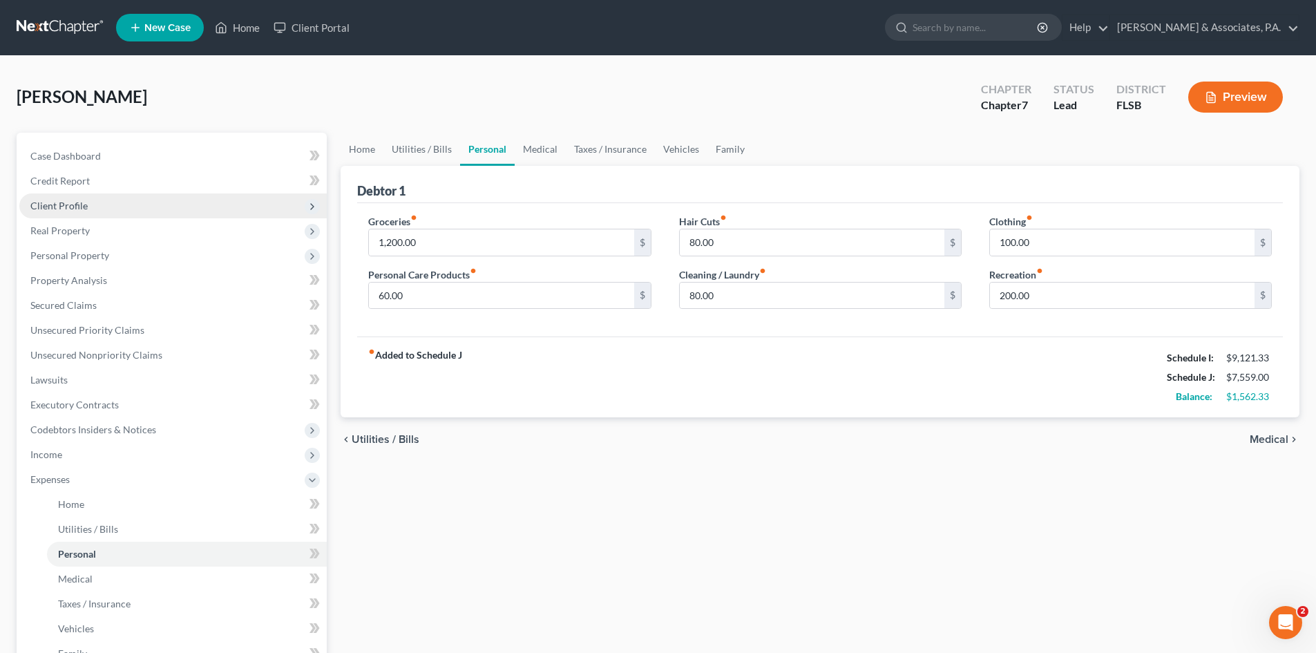
click at [56, 205] on span "Client Profile" at bounding box center [58, 206] width 57 height 12
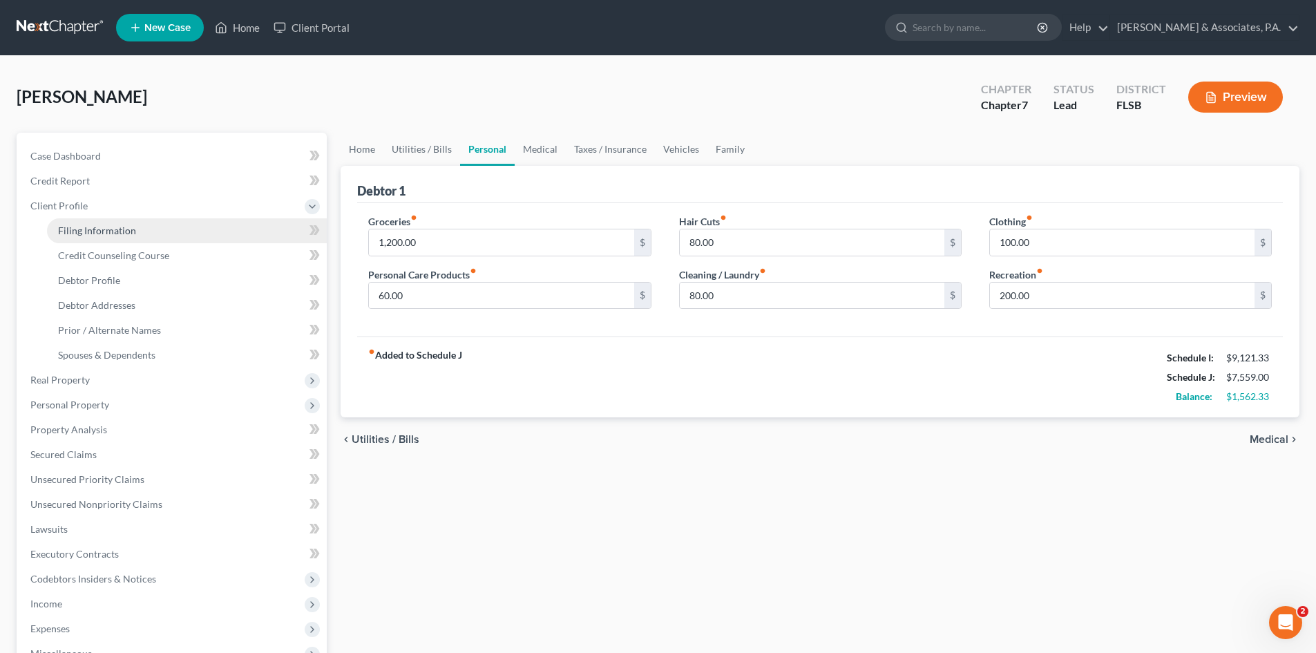
click at [137, 233] on link "Filing Information" at bounding box center [187, 230] width 280 height 25
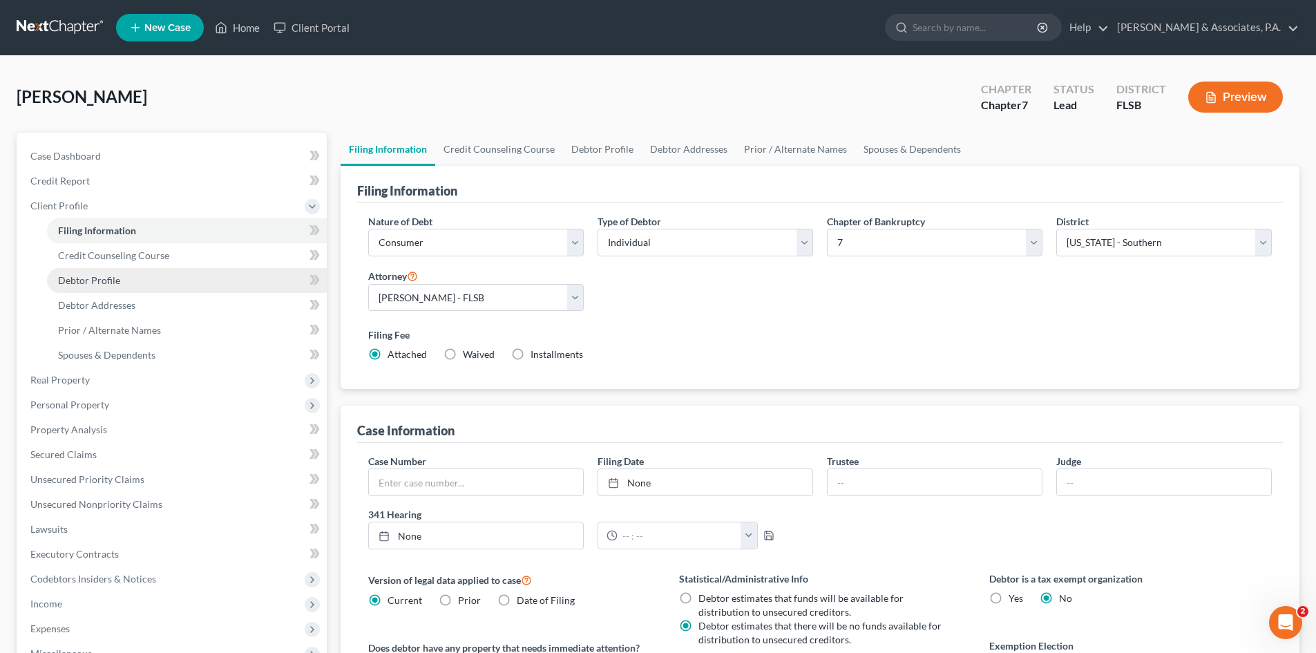
click at [95, 284] on span "Debtor Profile" at bounding box center [89, 280] width 62 height 12
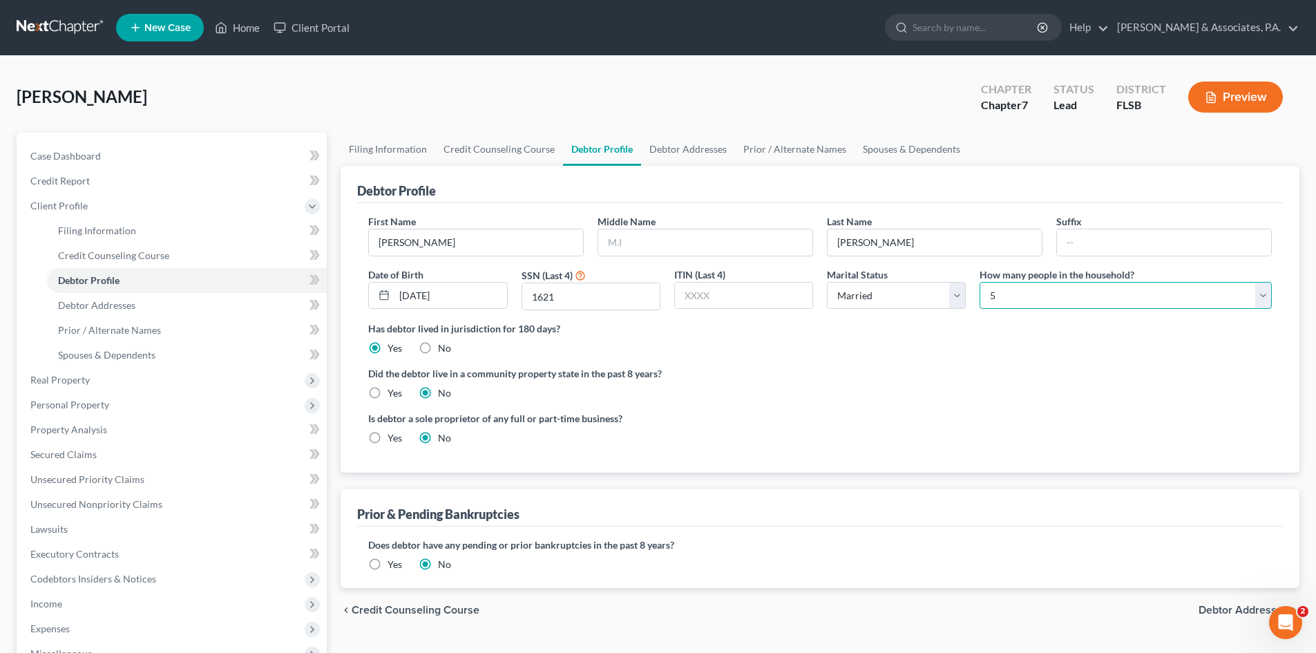
click at [999, 301] on select "Select 1 2 3 4 5 6 7 8 9 10 11 12 13 14 15 16 17 18 19 20" at bounding box center [1125, 296] width 292 height 28
click at [979, 282] on select "Select 1 2 3 4 5 6 7 8 9 10 11 12 13 14 15 16 17 18 19 20" at bounding box center [1125, 296] width 292 height 28
click at [807, 380] on label "Did the debtor live in a community property state in the past 8 years?" at bounding box center [819, 373] width 903 height 15
click at [675, 151] on link "Debtor Addresses" at bounding box center [688, 149] width 94 height 33
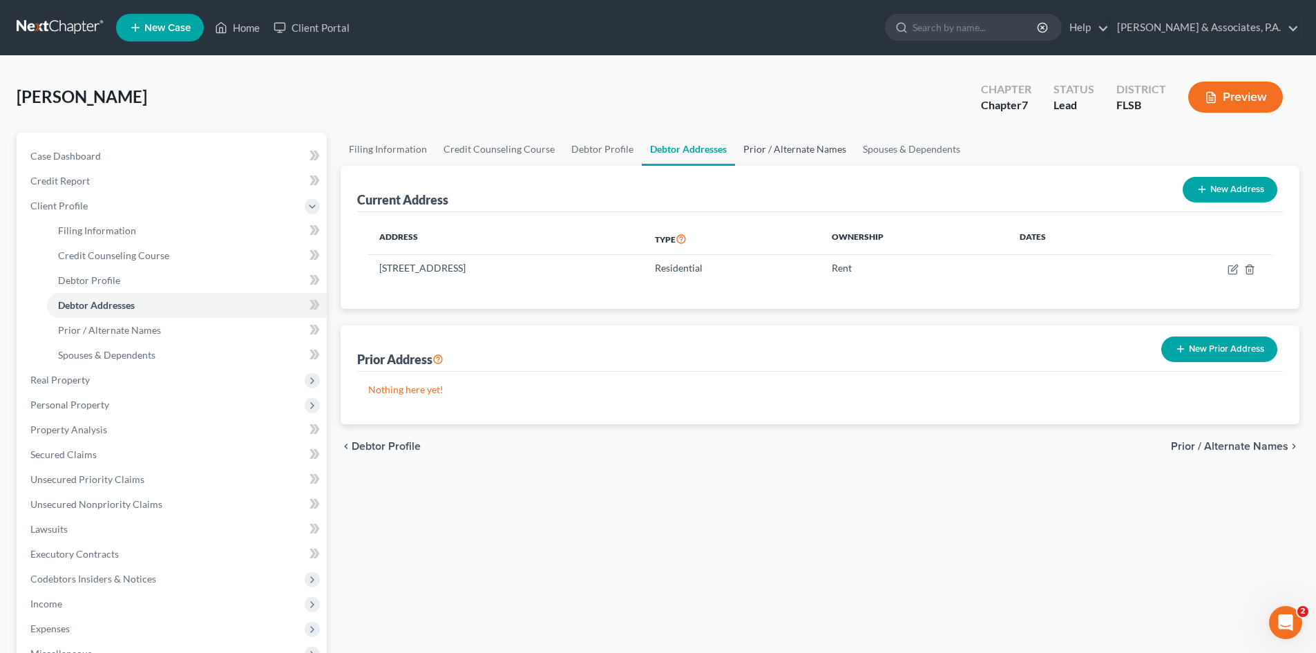
click at [773, 151] on link "Prior / Alternate Names" at bounding box center [794, 149] width 119 height 33
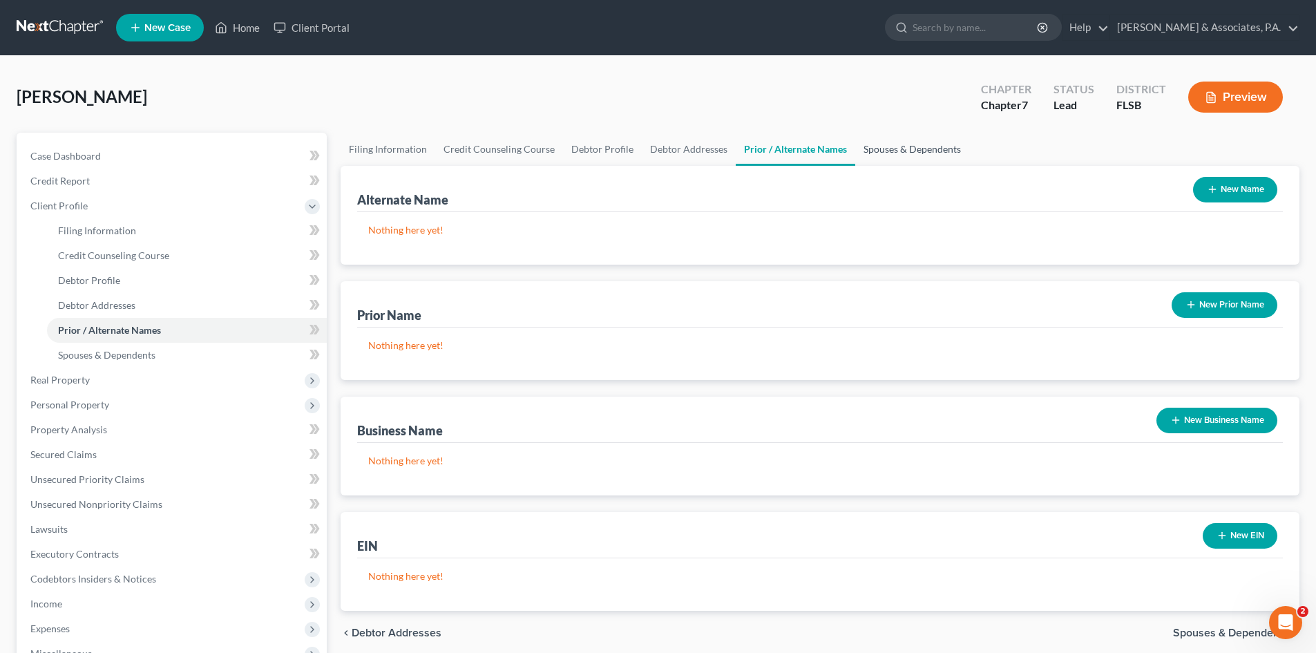
click at [904, 149] on link "Spouses & Dependents" at bounding box center [912, 149] width 114 height 33
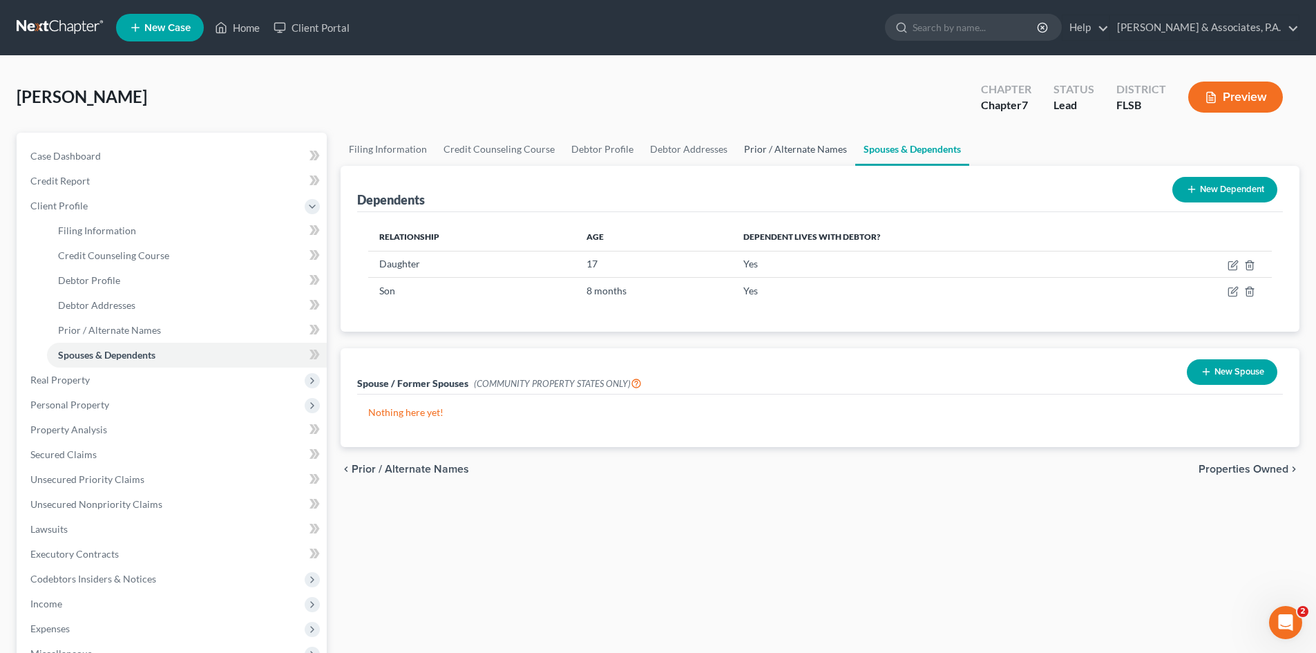
click at [746, 146] on link "Prior / Alternate Names" at bounding box center [794, 149] width 119 height 33
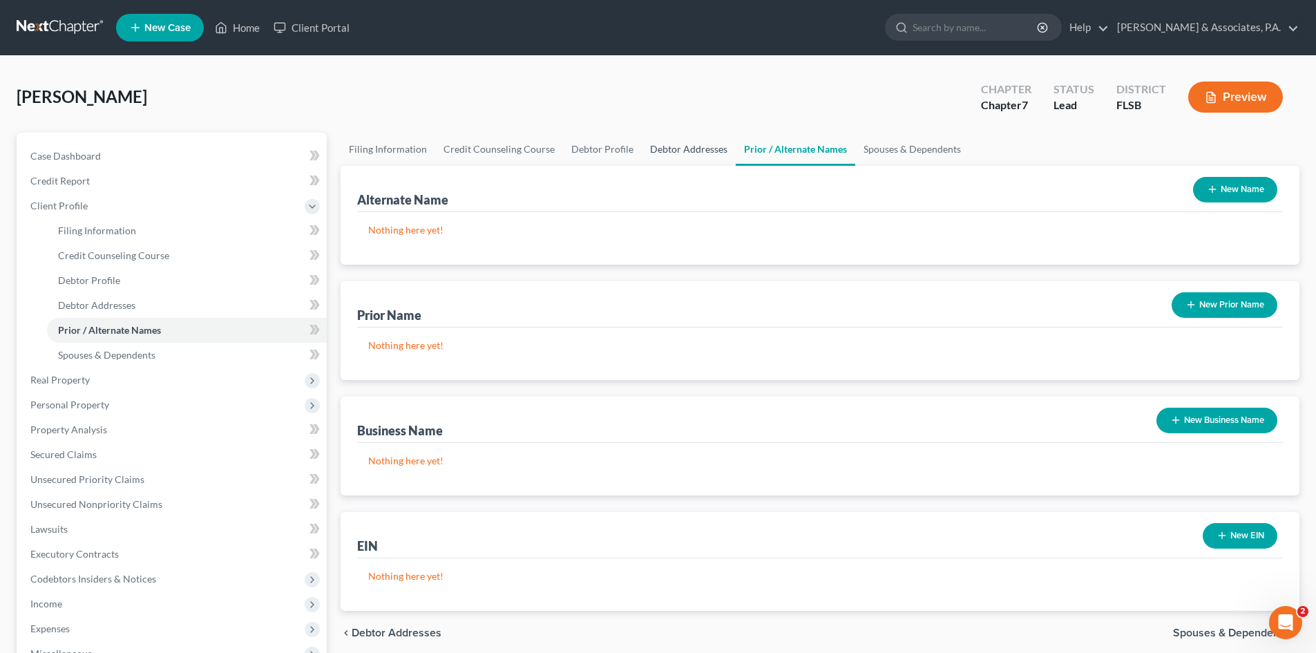
click at [675, 147] on link "Debtor Addresses" at bounding box center [689, 149] width 94 height 33
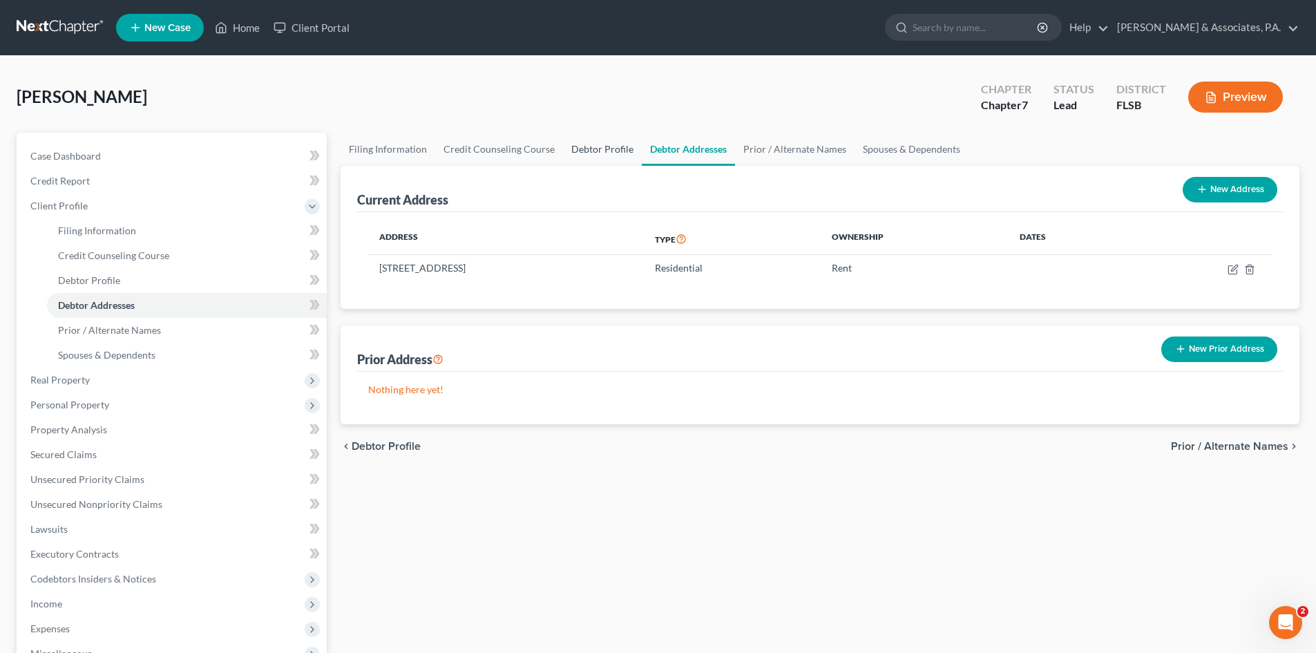
click at [583, 148] on link "Debtor Profile" at bounding box center [602, 149] width 79 height 33
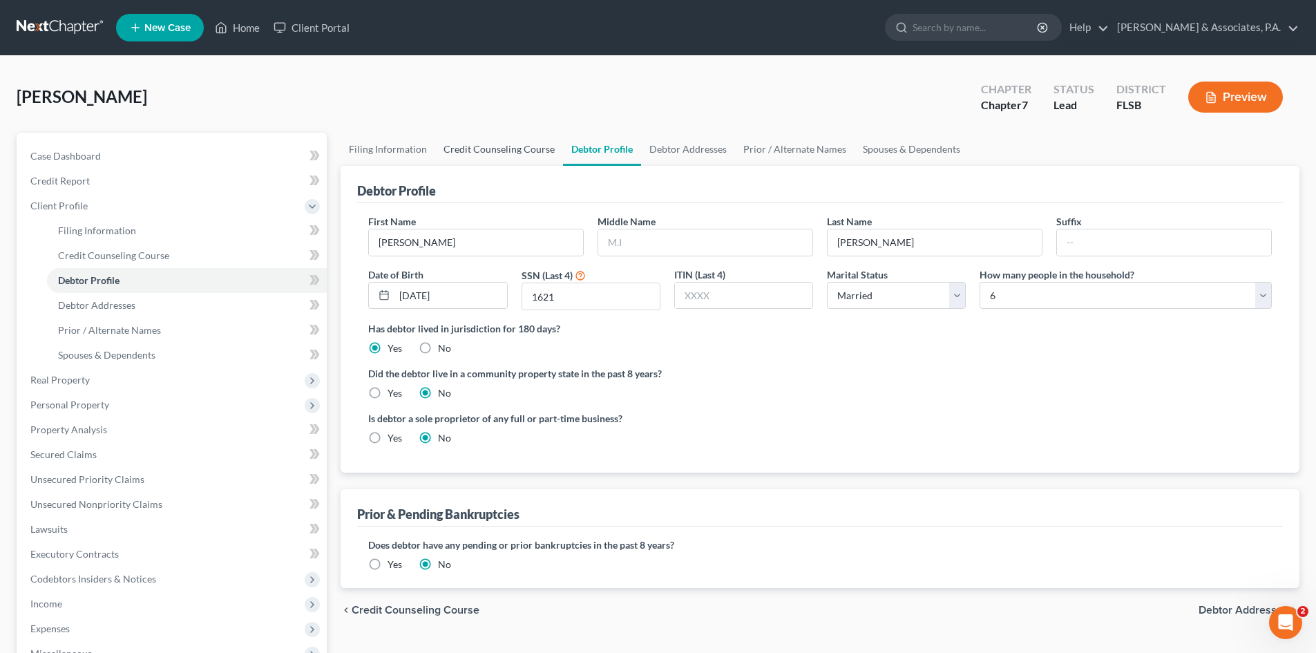
click at [488, 151] on link "Credit Counseling Course" at bounding box center [499, 149] width 128 height 33
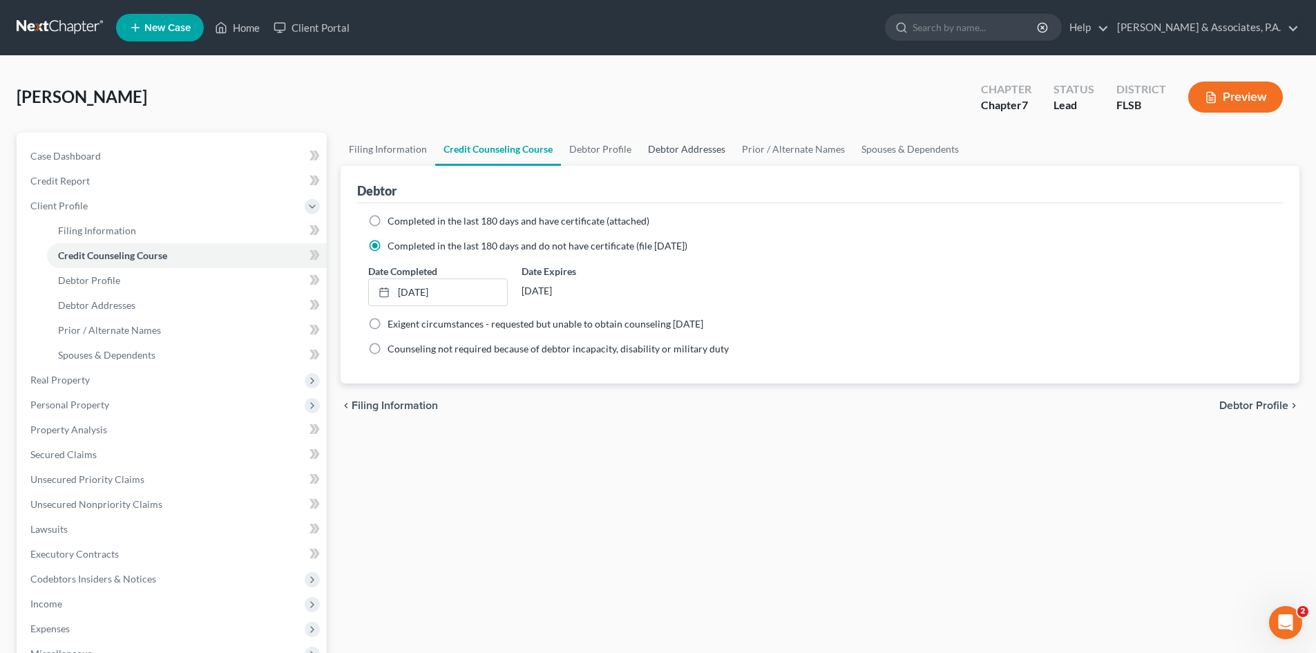
click at [679, 151] on link "Debtor Addresses" at bounding box center [686, 149] width 94 height 33
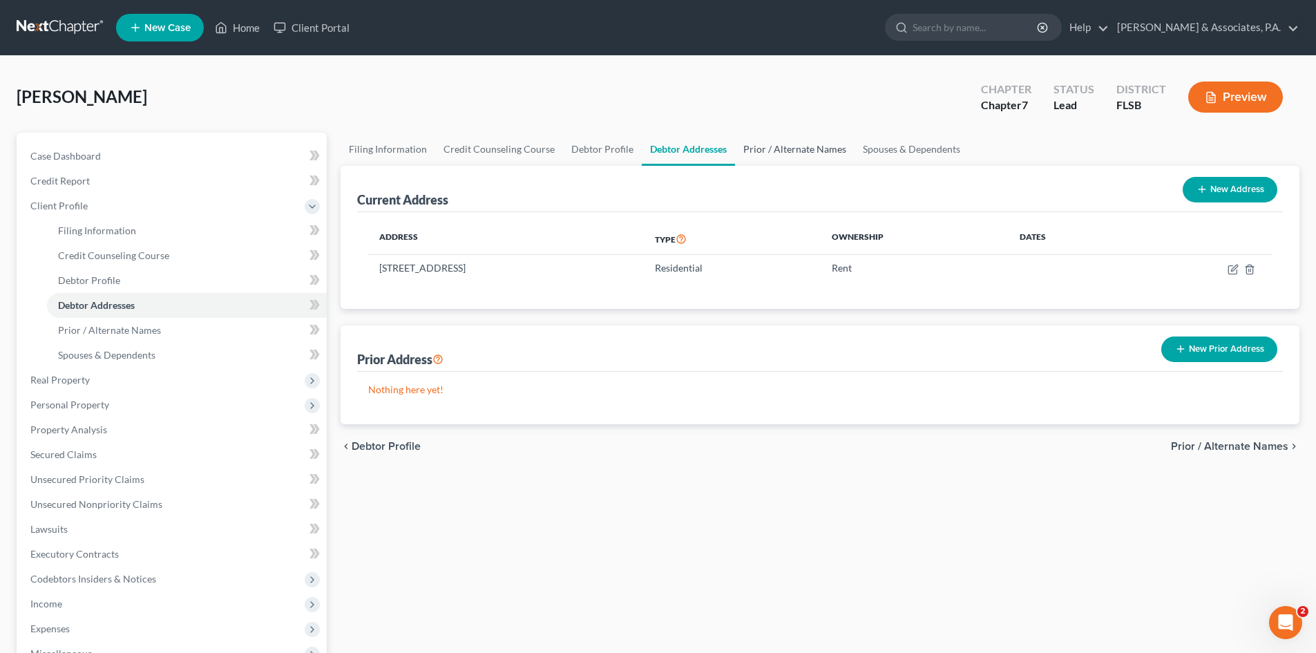
click at [802, 146] on link "Prior / Alternate Names" at bounding box center [794, 149] width 119 height 33
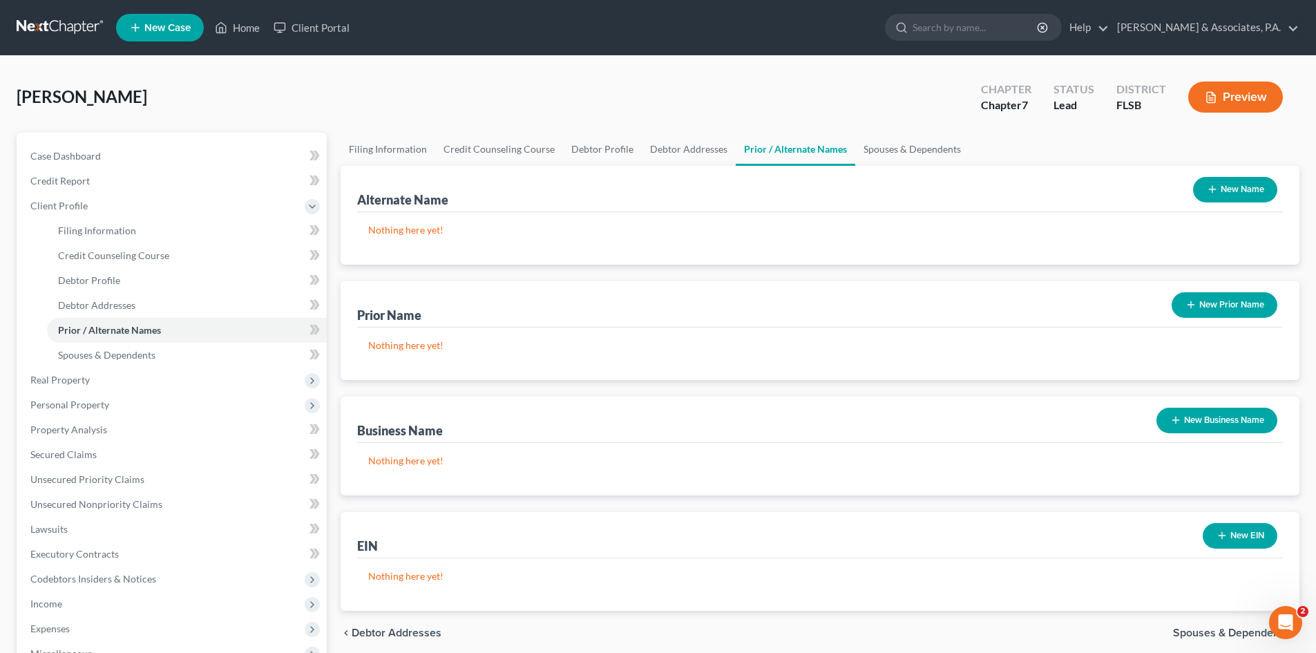
click at [1213, 193] on icon "button" at bounding box center [1211, 189] width 11 height 11
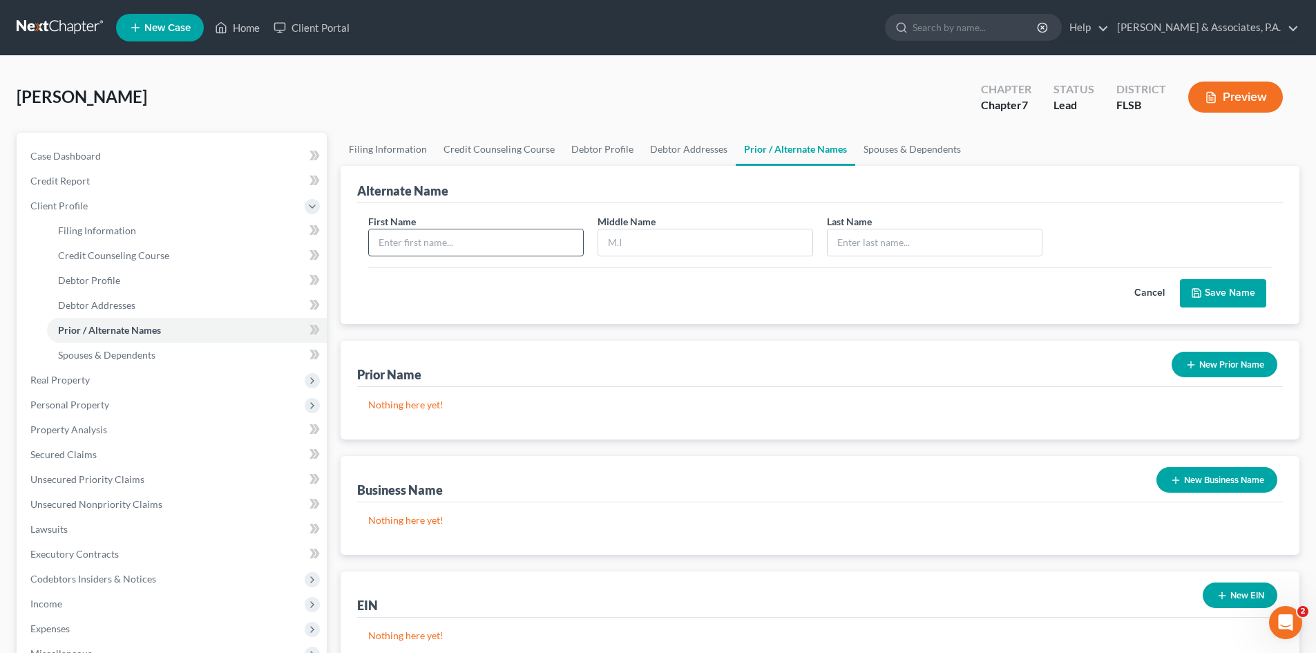
click at [446, 243] on input "text" at bounding box center [476, 242] width 214 height 26
click at [1208, 286] on button "Save Name" at bounding box center [1222, 293] width 86 height 29
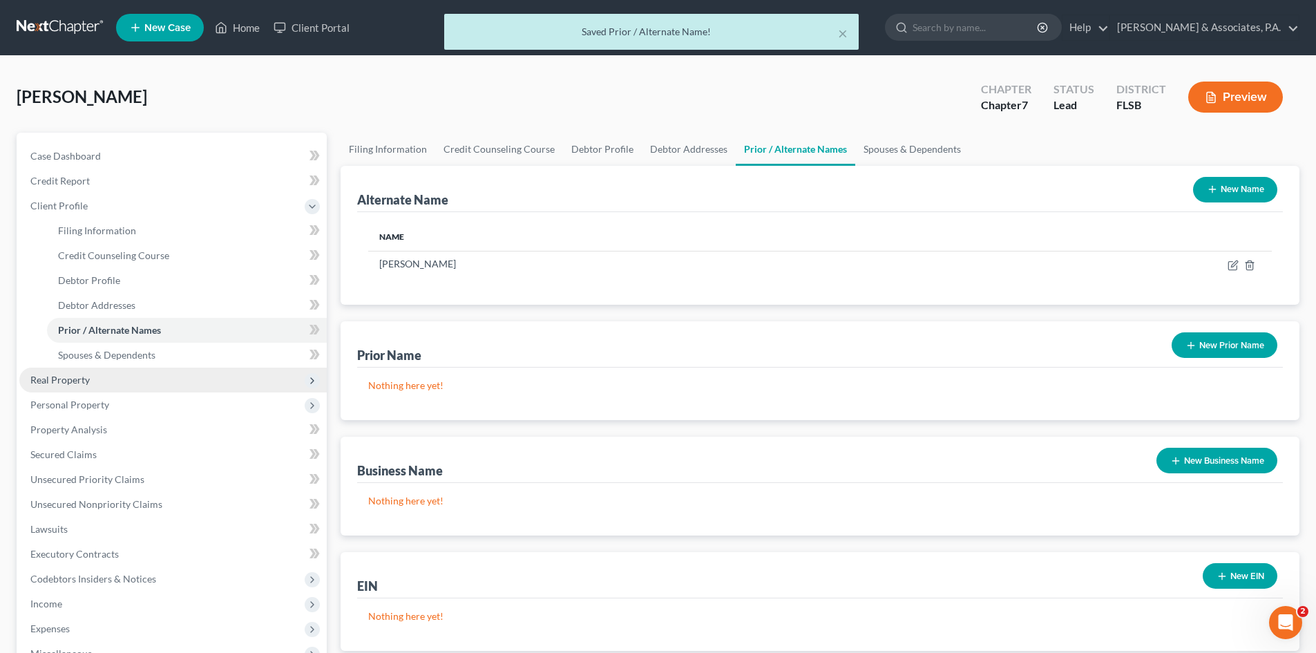
click at [68, 383] on span "Real Property" at bounding box center [59, 380] width 59 height 12
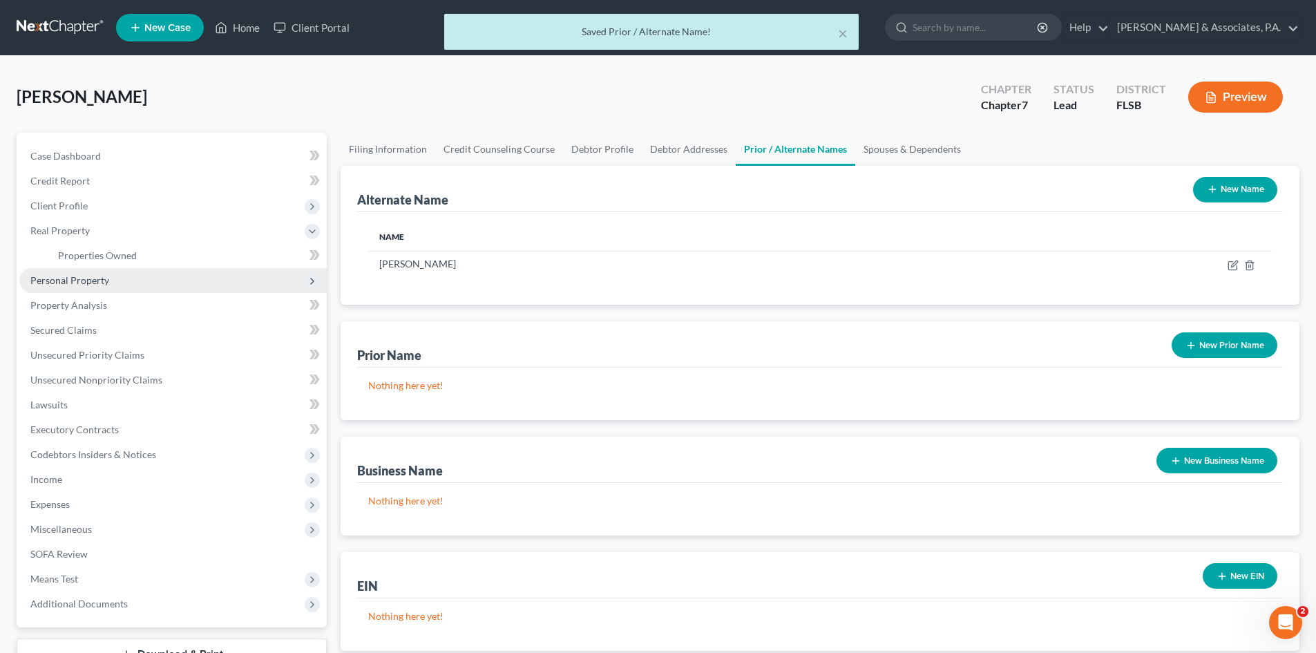
click at [85, 280] on span "Personal Property" at bounding box center [69, 280] width 79 height 12
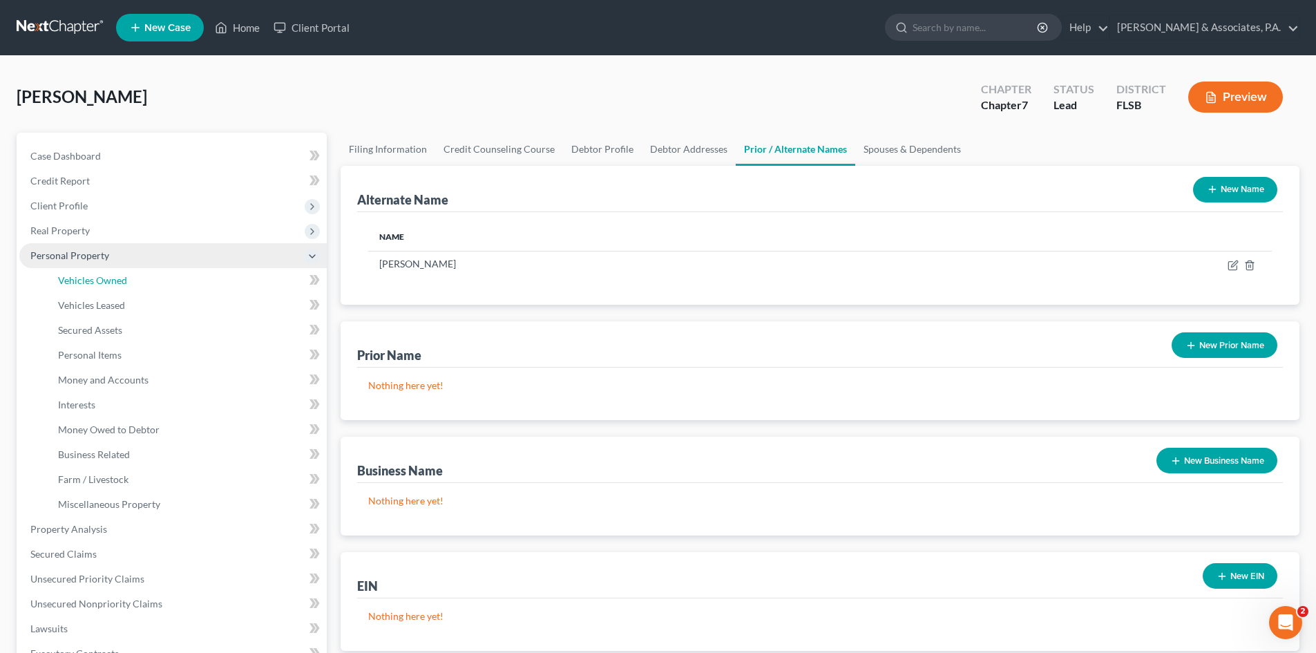
click at [85, 280] on span "Vehicles Owned" at bounding box center [92, 280] width 69 height 12
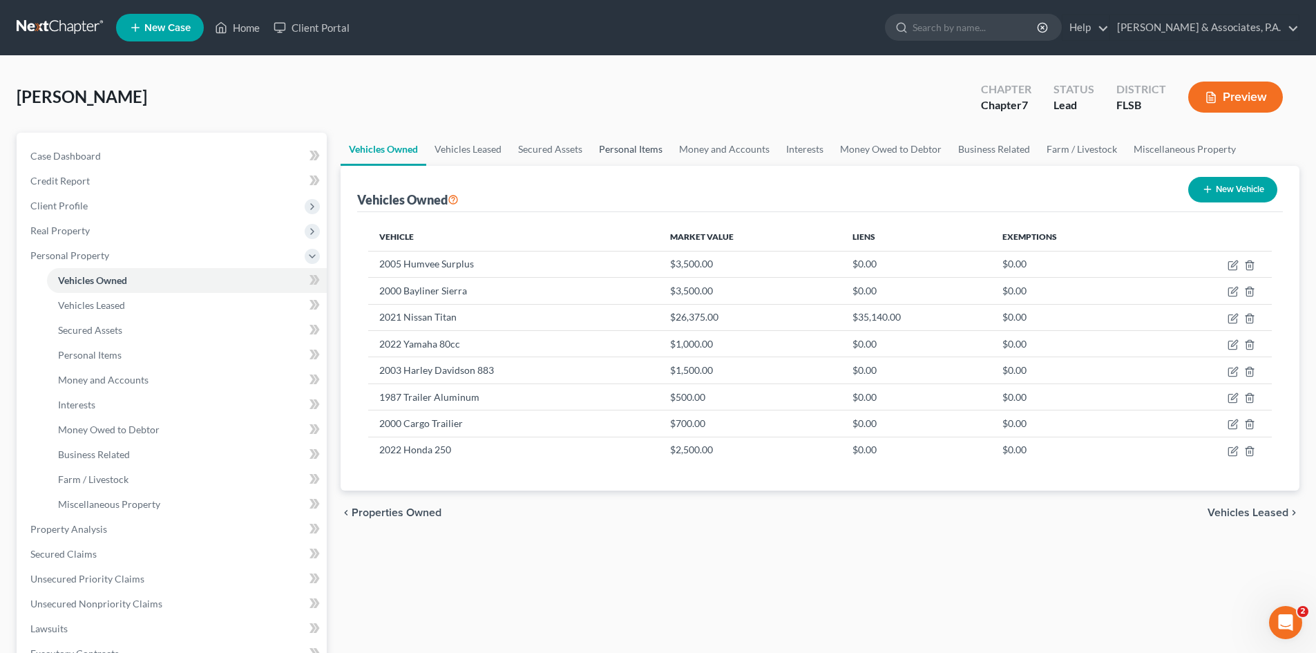
click at [639, 151] on link "Personal Items" at bounding box center [630, 149] width 80 height 33
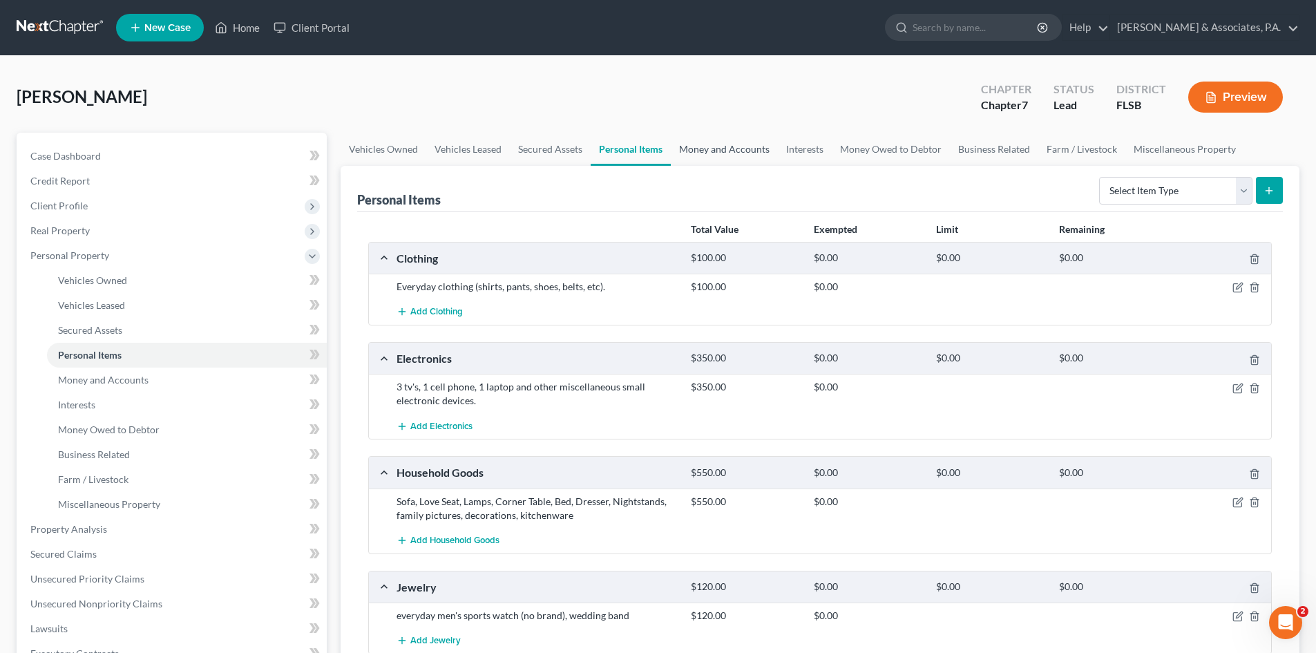
click at [704, 146] on link "Money and Accounts" at bounding box center [724, 149] width 107 height 33
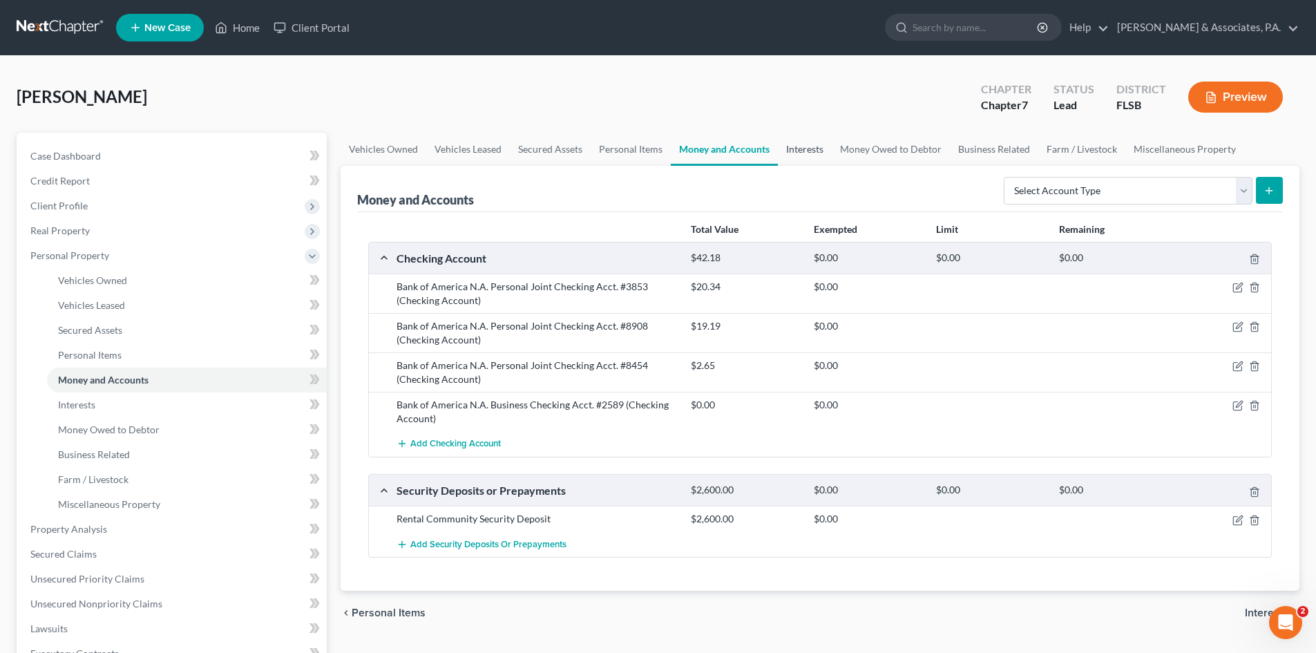
click at [804, 150] on link "Interests" at bounding box center [805, 149] width 54 height 33
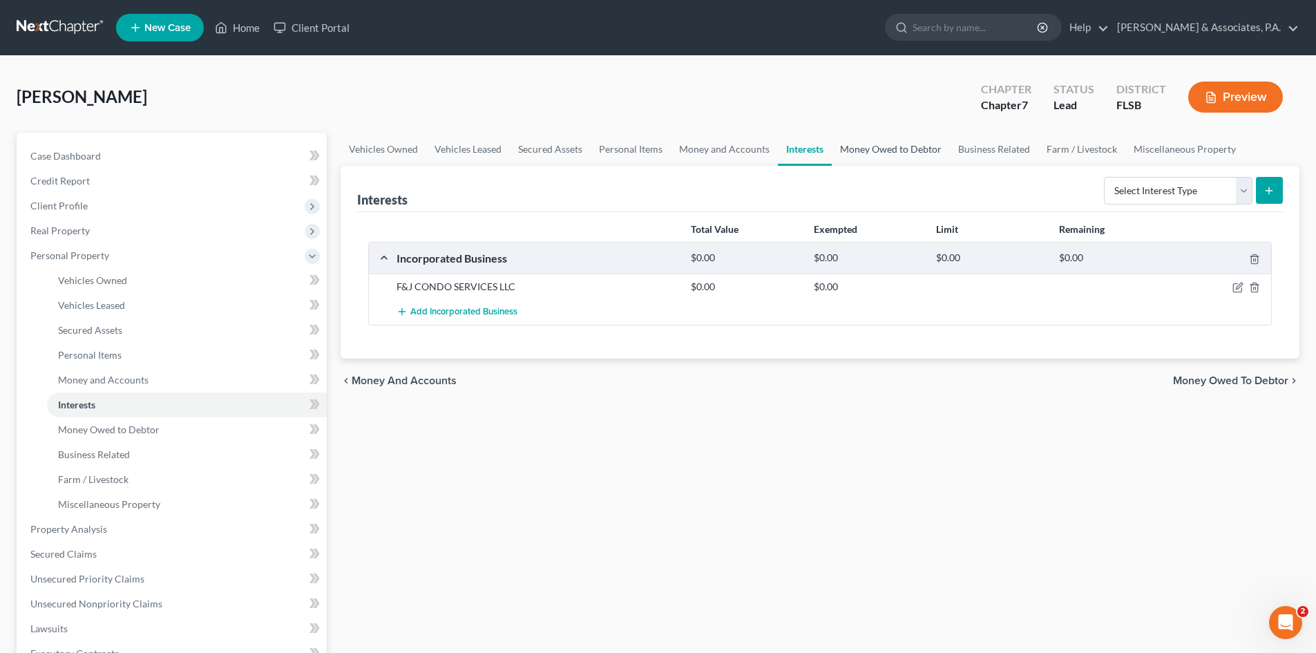
click at [883, 151] on link "Money Owed to Debtor" at bounding box center [890, 149] width 118 height 33
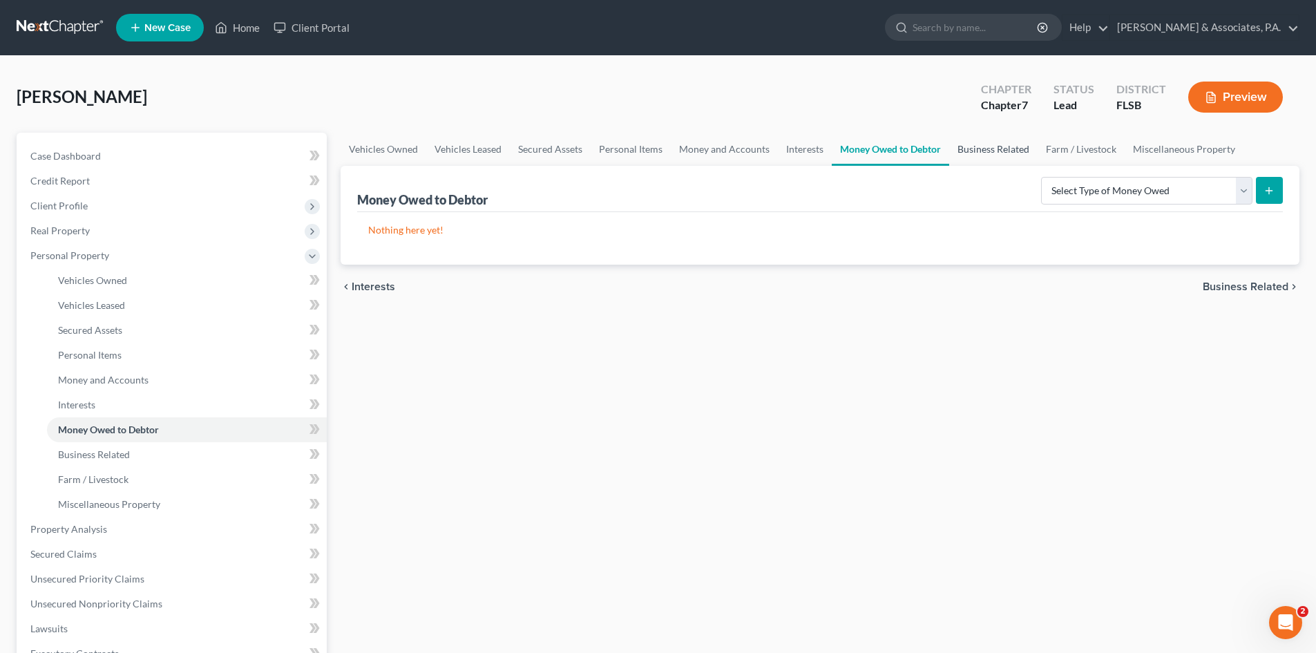
click at [995, 151] on link "Business Related" at bounding box center [993, 149] width 88 height 33
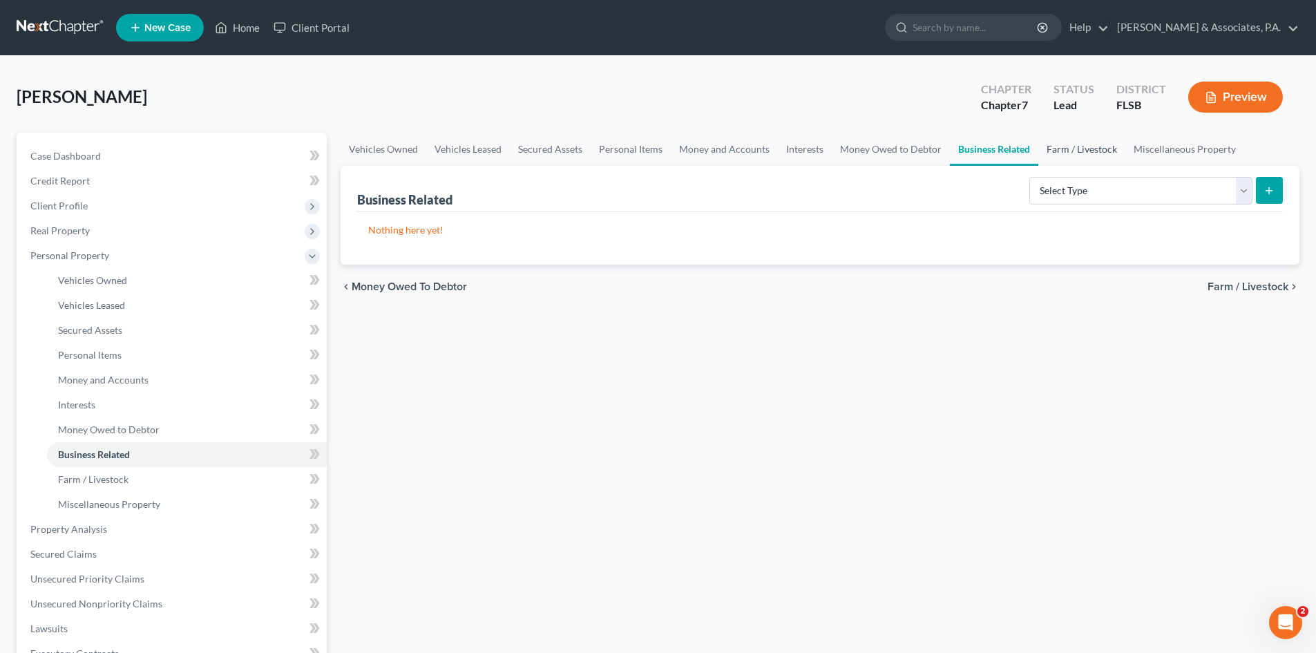
click at [1082, 147] on link "Farm / Livestock" at bounding box center [1081, 149] width 87 height 33
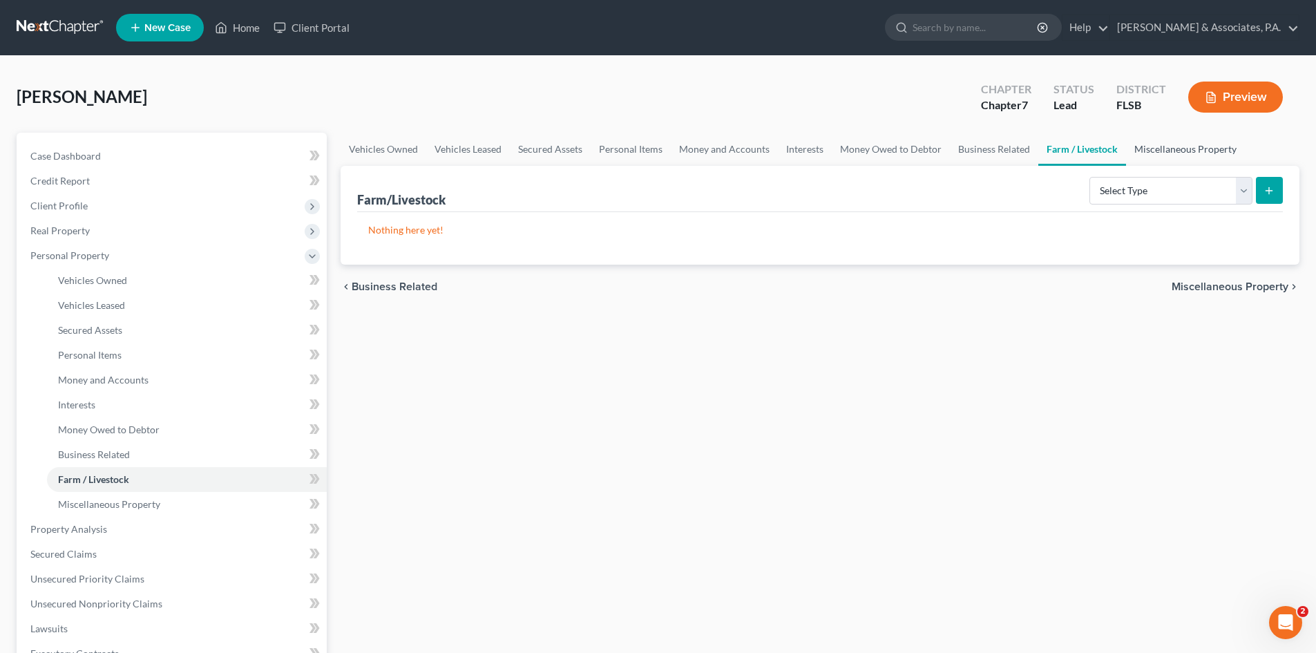
click at [1161, 151] on link "Miscellaneous Property" at bounding box center [1185, 149] width 119 height 33
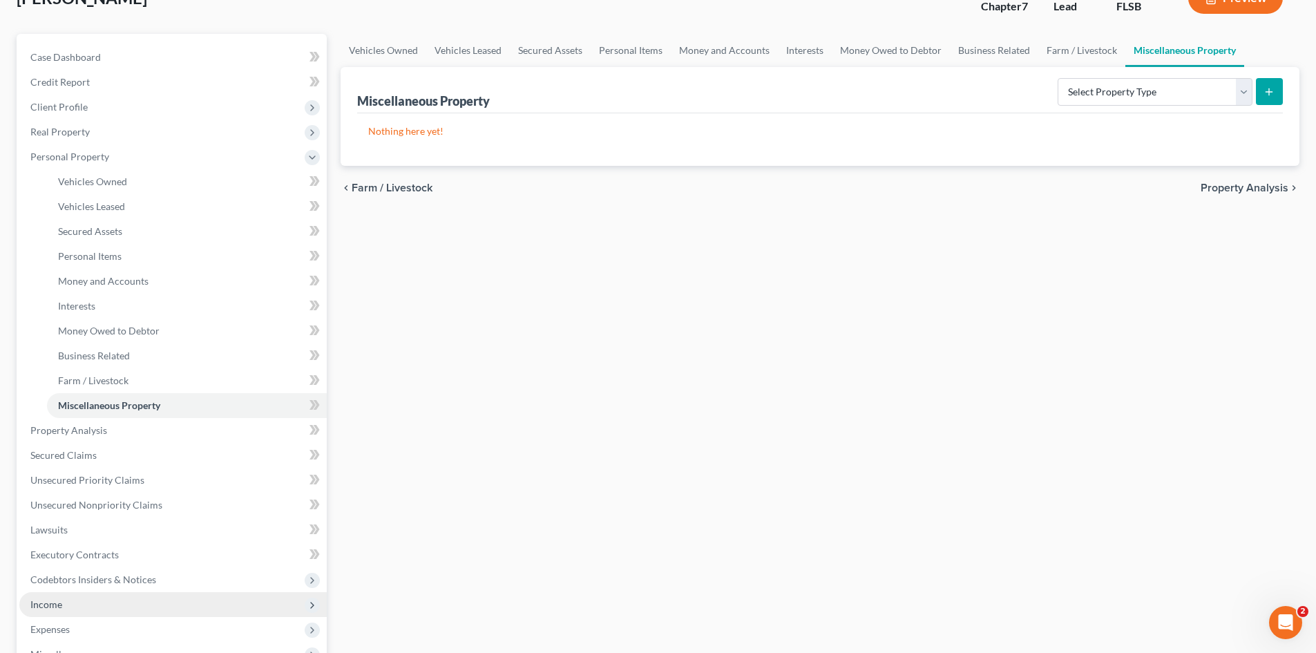
scroll to position [207, 0]
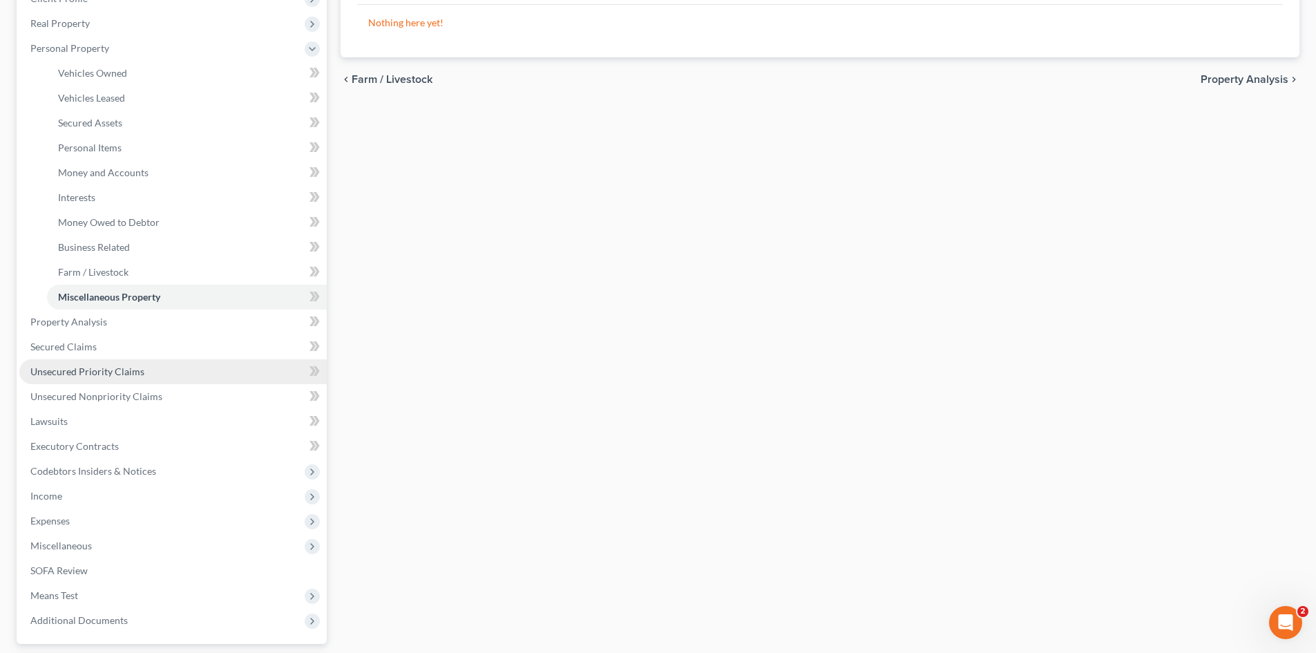
click at [82, 374] on span "Unsecured Priority Claims" at bounding box center [87, 371] width 114 height 12
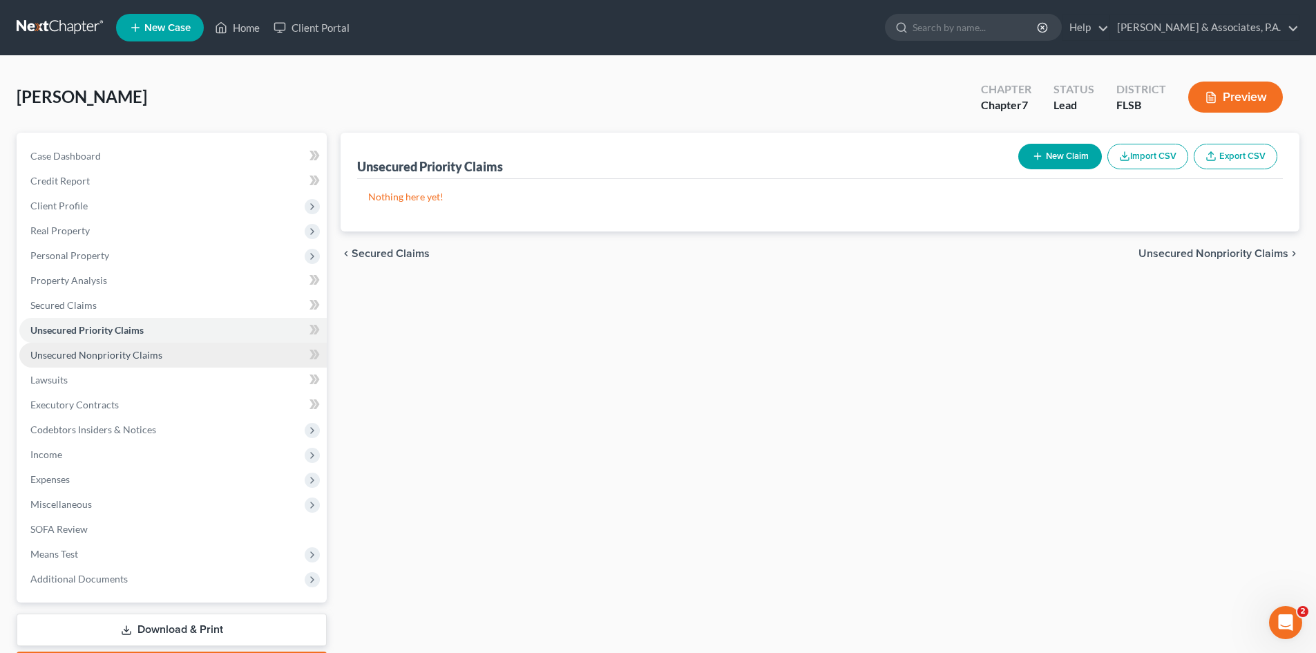
click at [99, 356] on span "Unsecured Nonpriority Claims" at bounding box center [96, 355] width 132 height 12
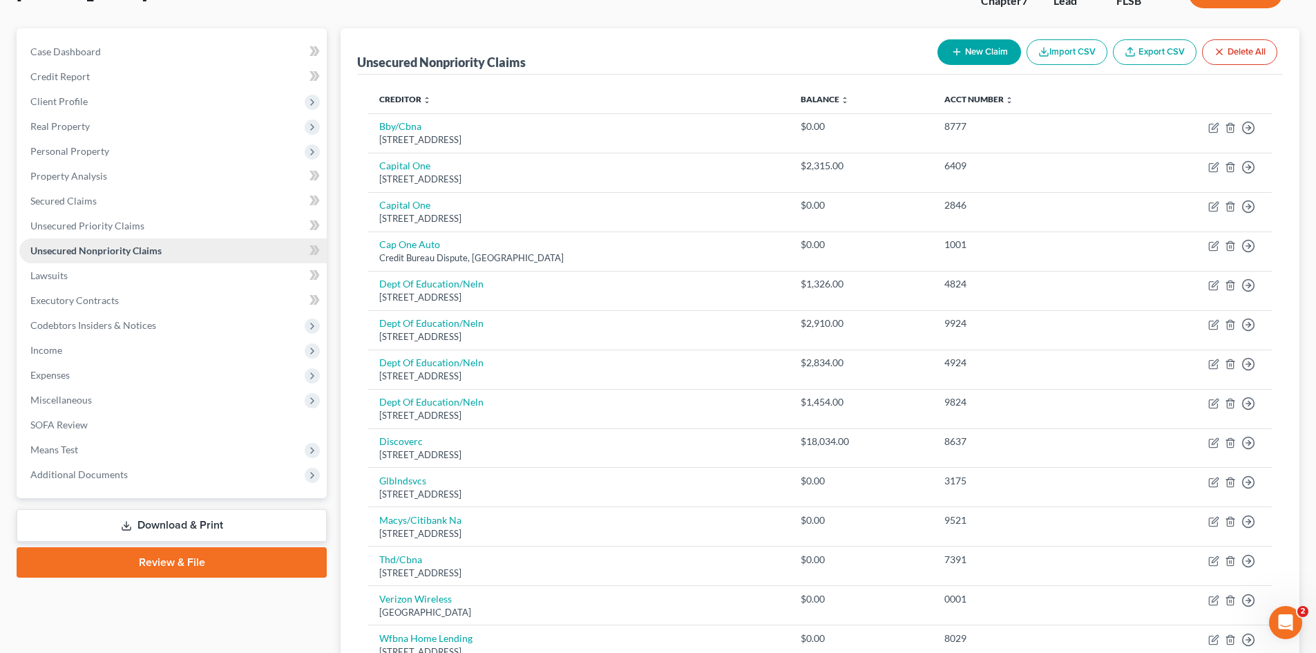
scroll to position [97, 0]
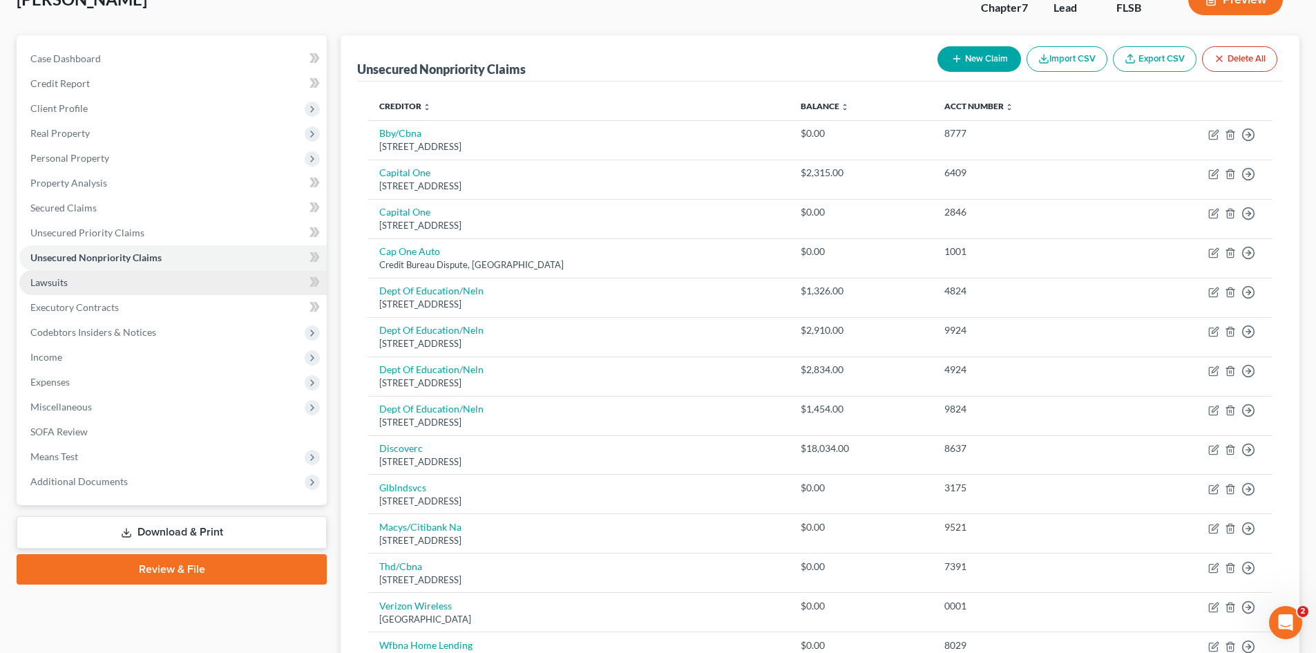
click at [53, 285] on span "Lawsuits" at bounding box center [48, 282] width 37 height 12
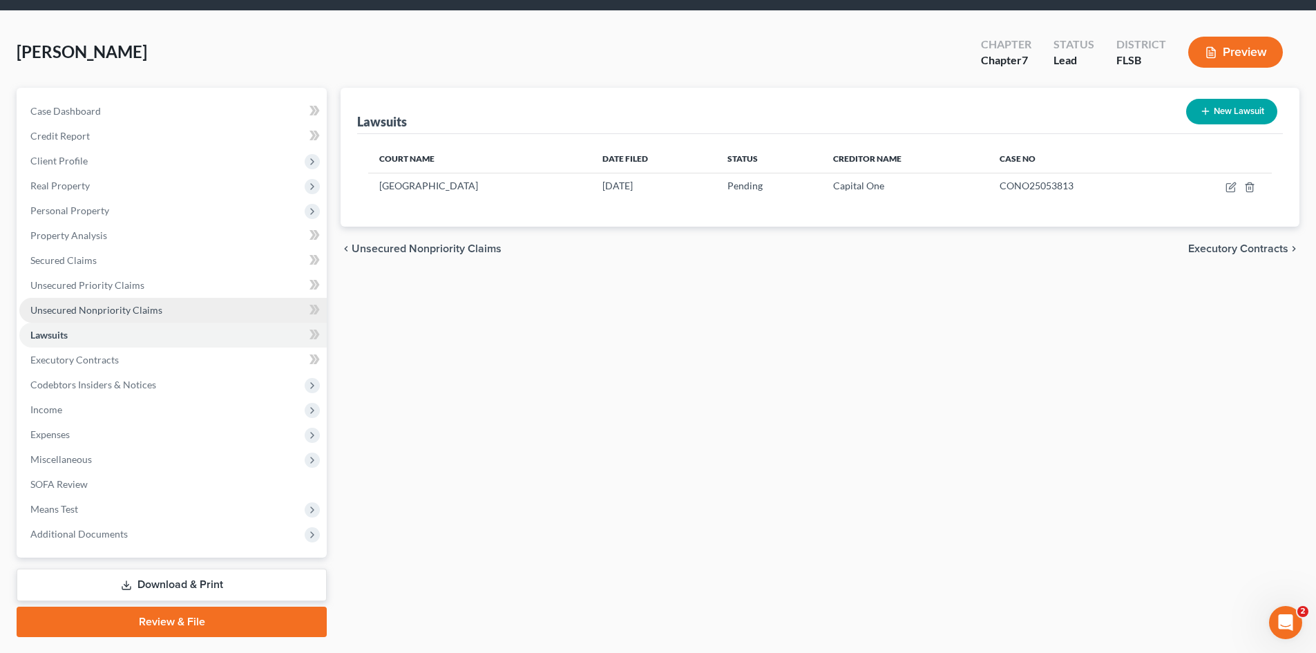
scroll to position [69, 0]
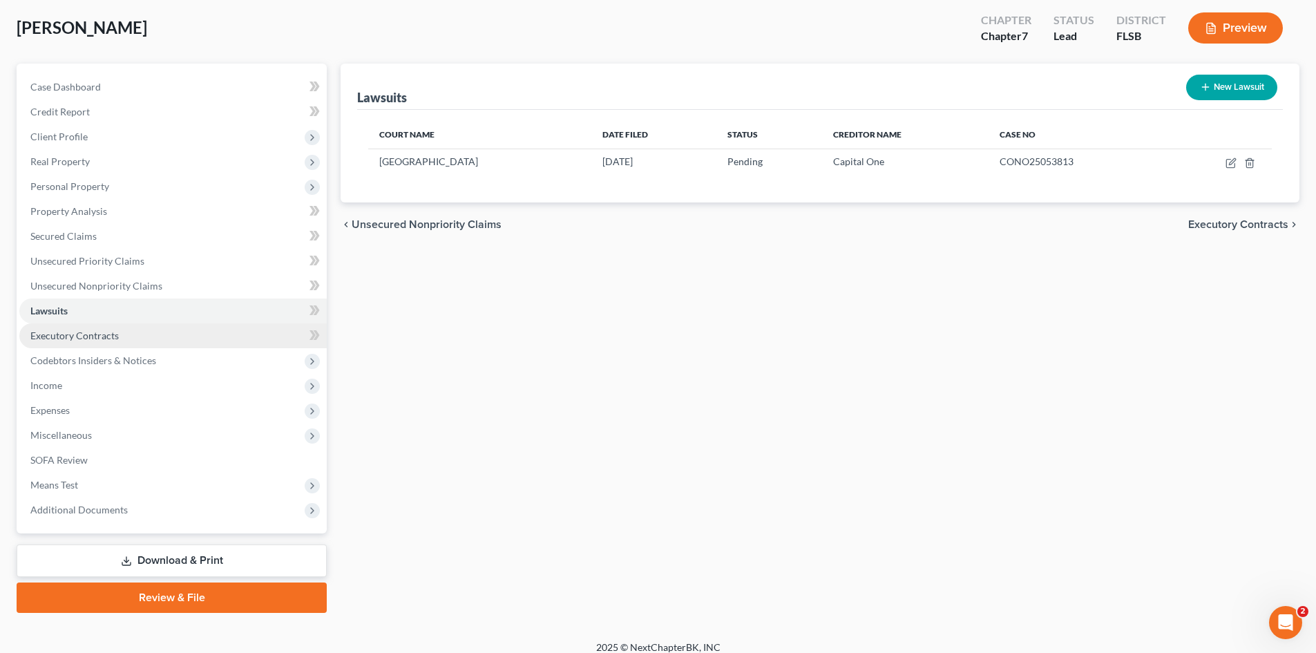
click at [86, 339] on span "Executory Contracts" at bounding box center [74, 335] width 88 height 12
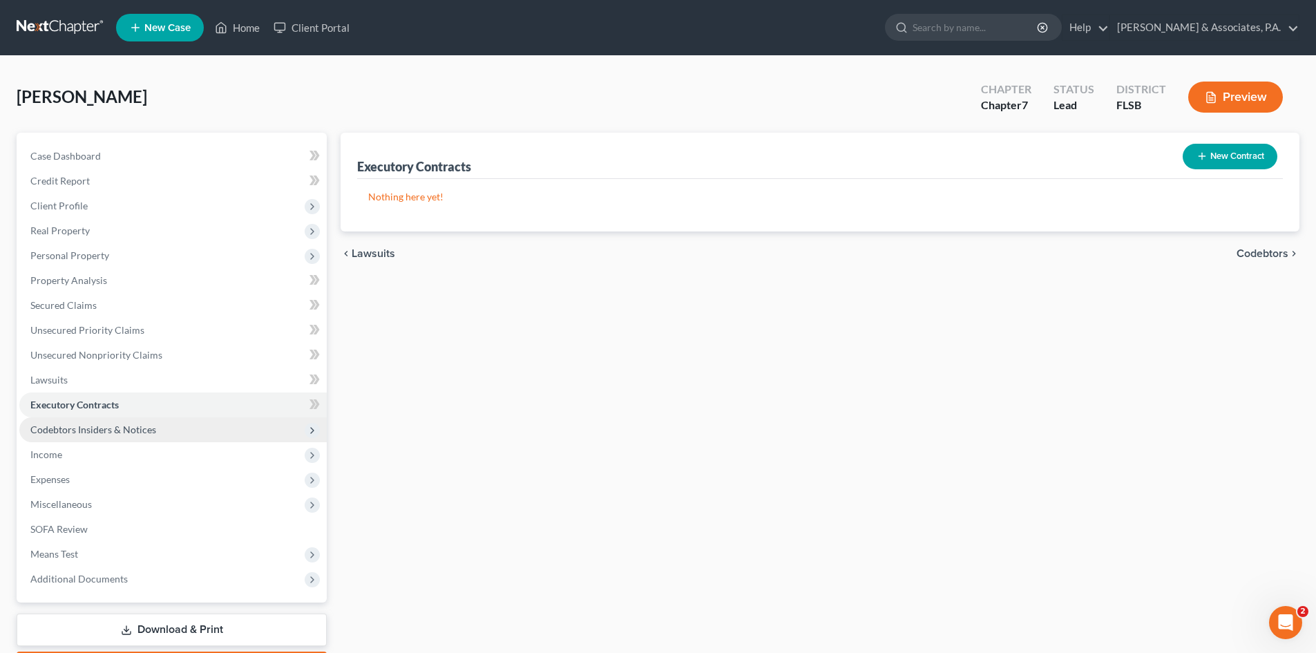
click at [93, 426] on span "Codebtors Insiders & Notices" at bounding box center [93, 429] width 126 height 12
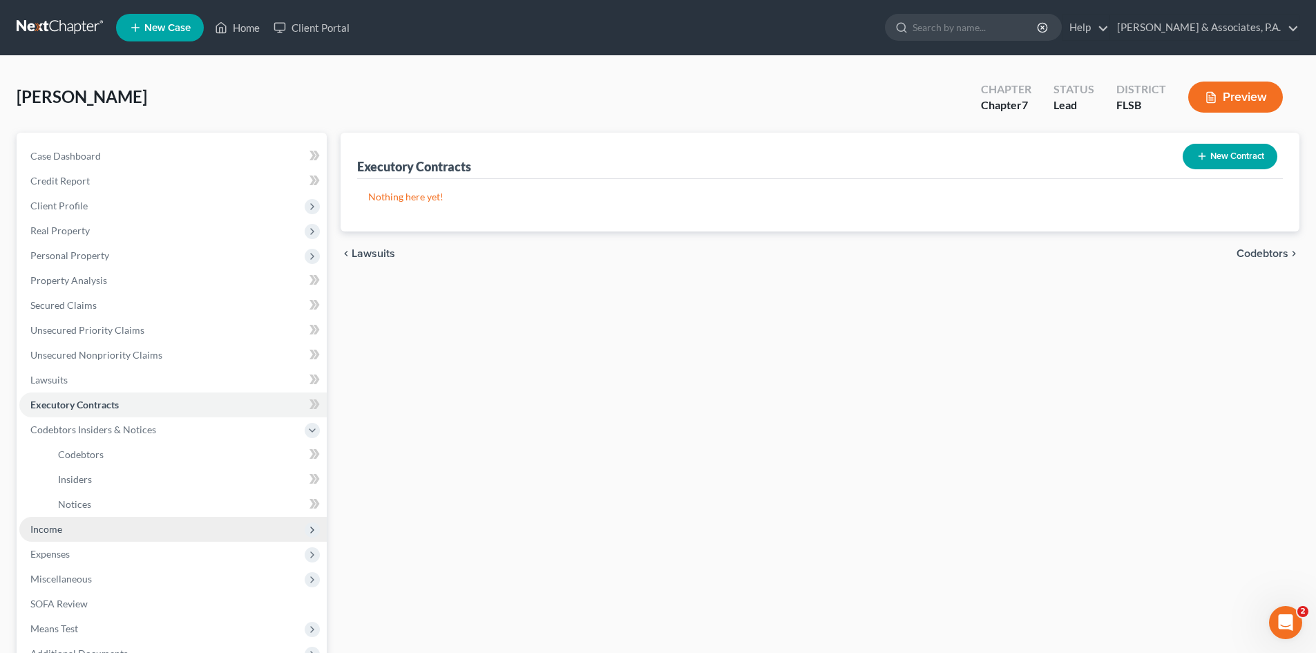
click at [59, 529] on span "Income" at bounding box center [46, 529] width 32 height 12
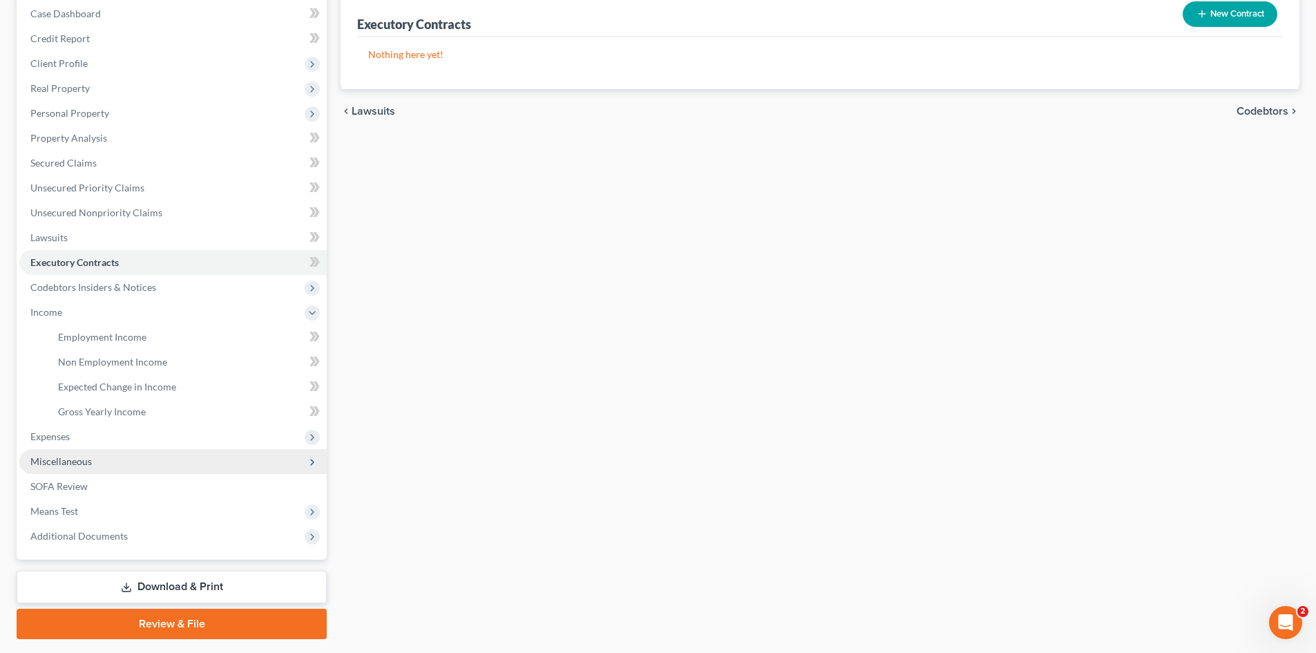
scroll to position [181, 0]
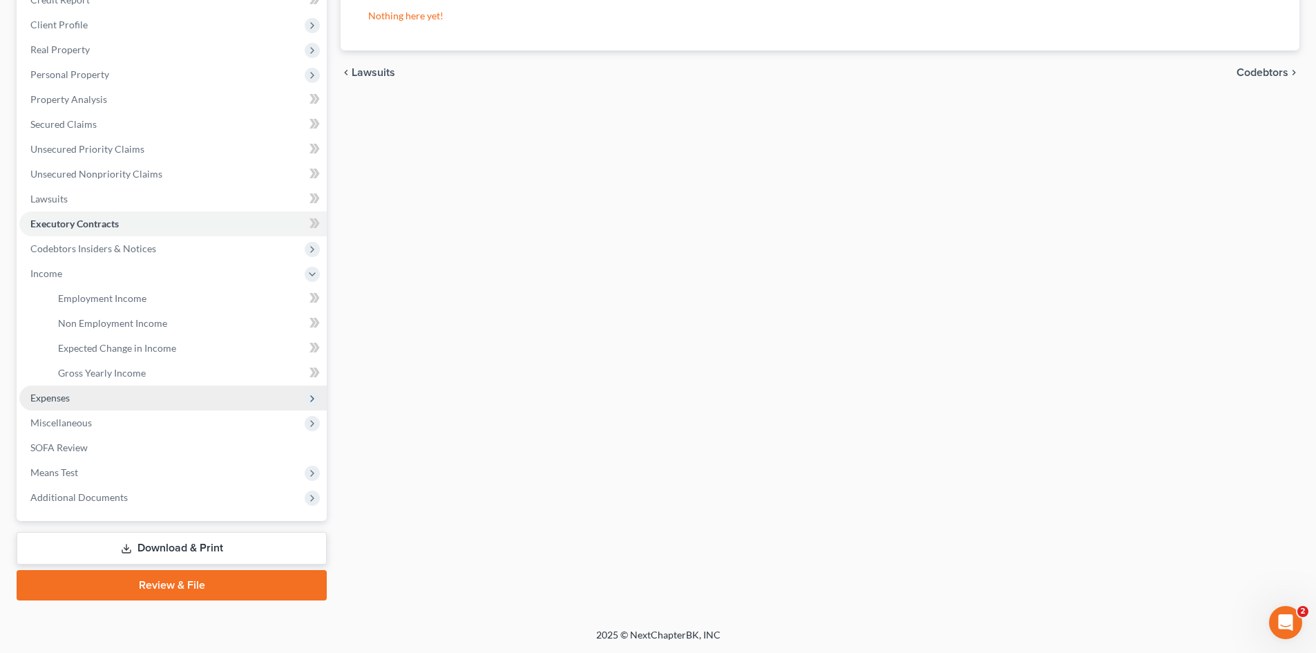
click at [86, 393] on span "Expenses" at bounding box center [172, 397] width 307 height 25
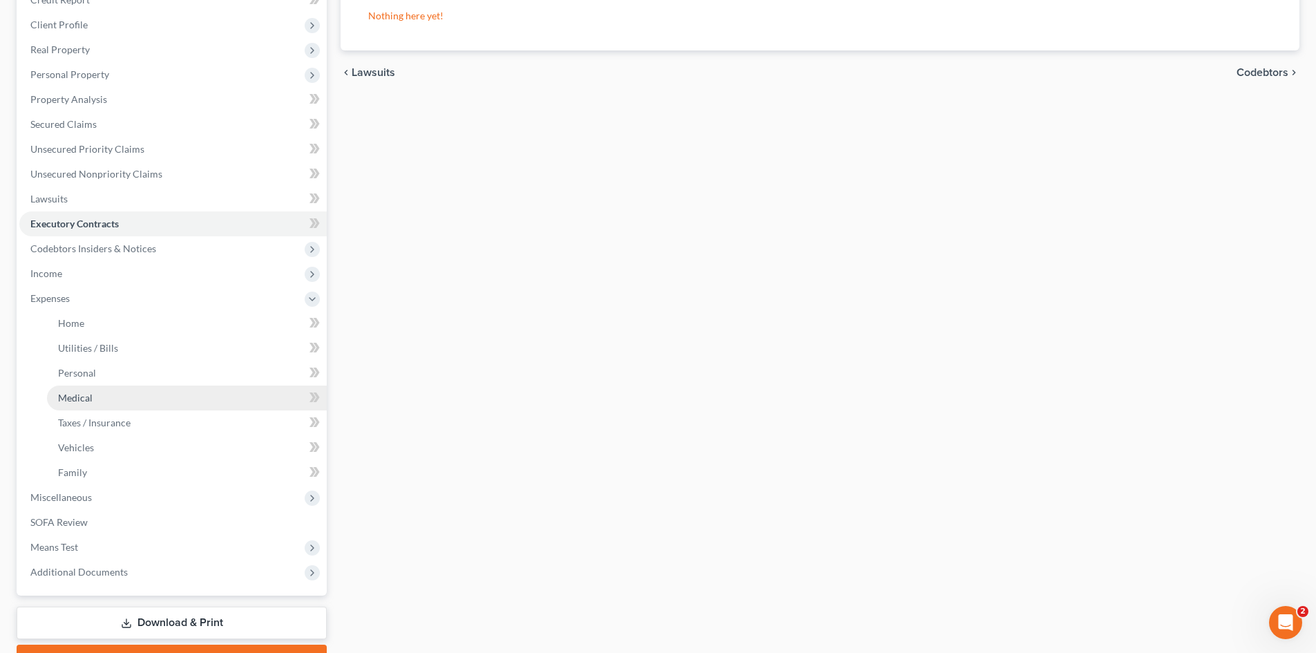
click at [97, 398] on link "Medical" at bounding box center [187, 397] width 280 height 25
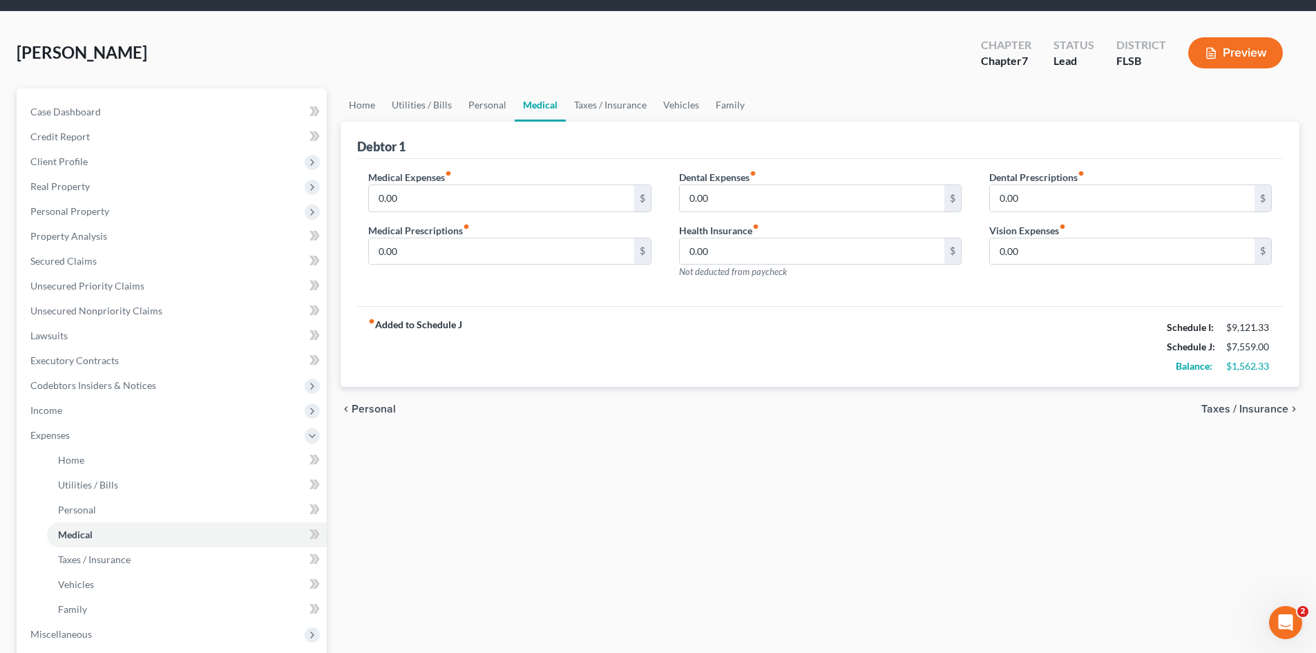
scroll to position [69, 0]
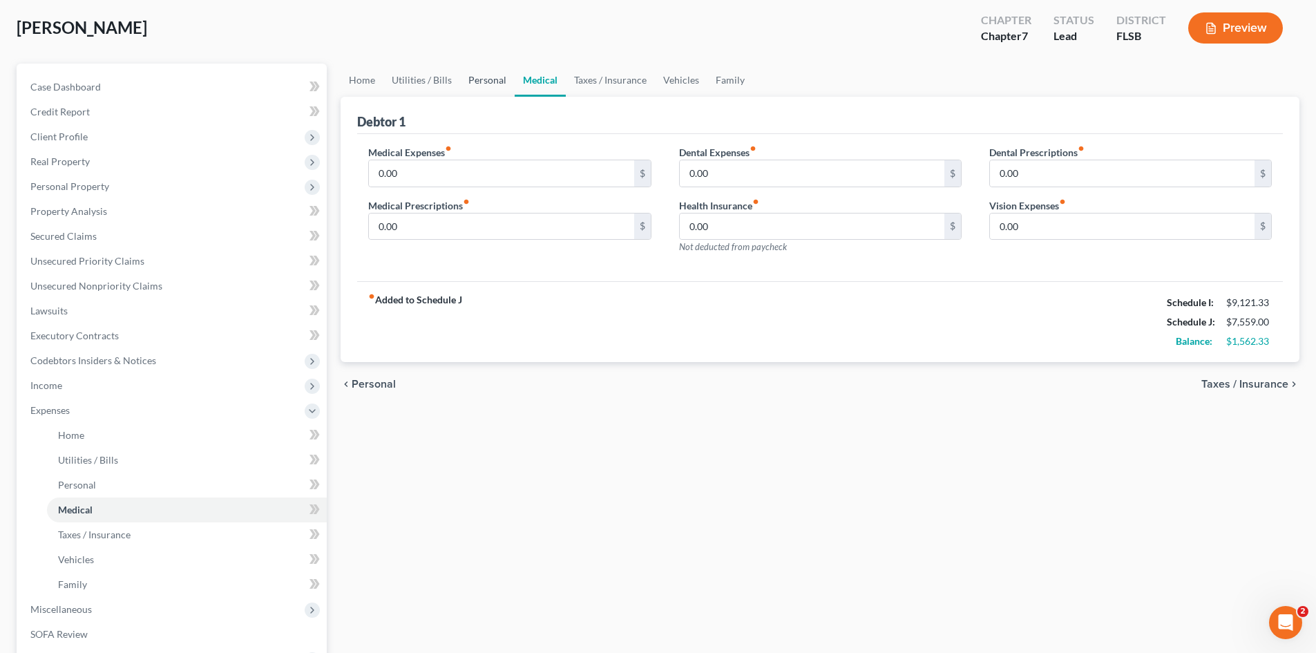
click at [481, 79] on link "Personal" at bounding box center [487, 80] width 55 height 33
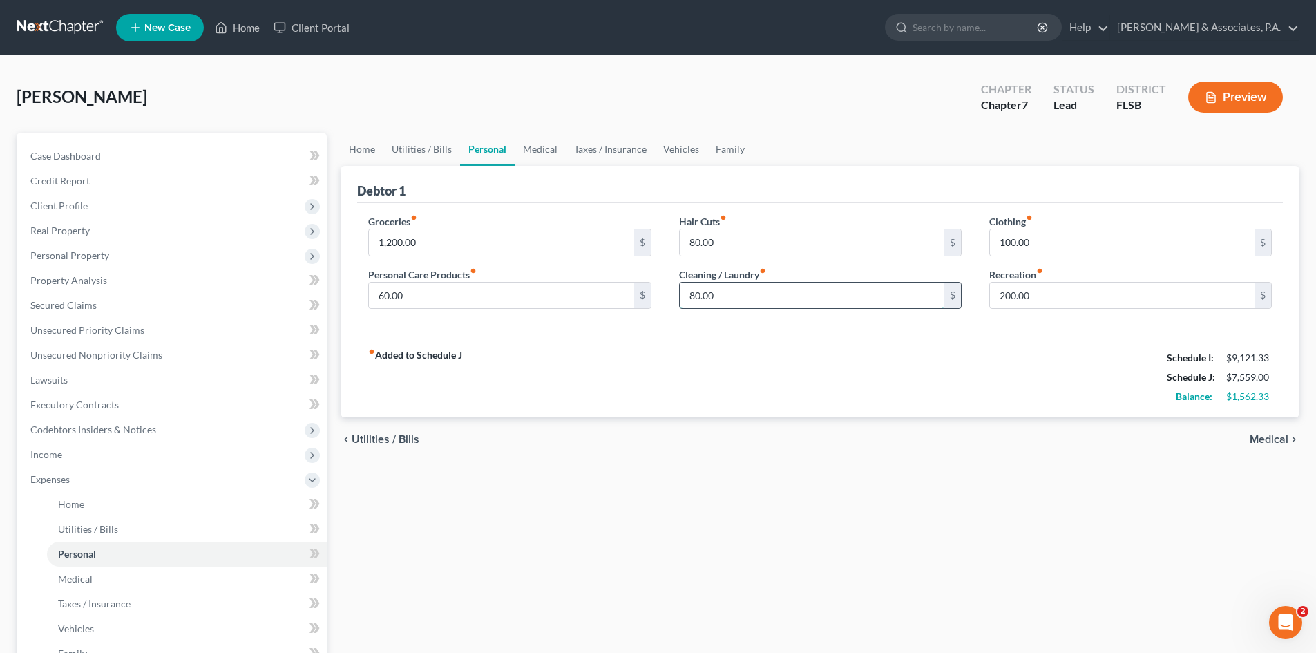
click at [724, 291] on input "80.00" at bounding box center [812, 295] width 264 height 26
click at [425, 248] on input "1,200.00" at bounding box center [501, 242] width 264 height 26
click at [677, 327] on div "Groceries fiber_manual_record 1,400.00 $ Personal Care Products fiber_manual_re…" at bounding box center [819, 270] width 925 height 134
click at [405, 155] on link "Utilities / Bills" at bounding box center [421, 149] width 77 height 33
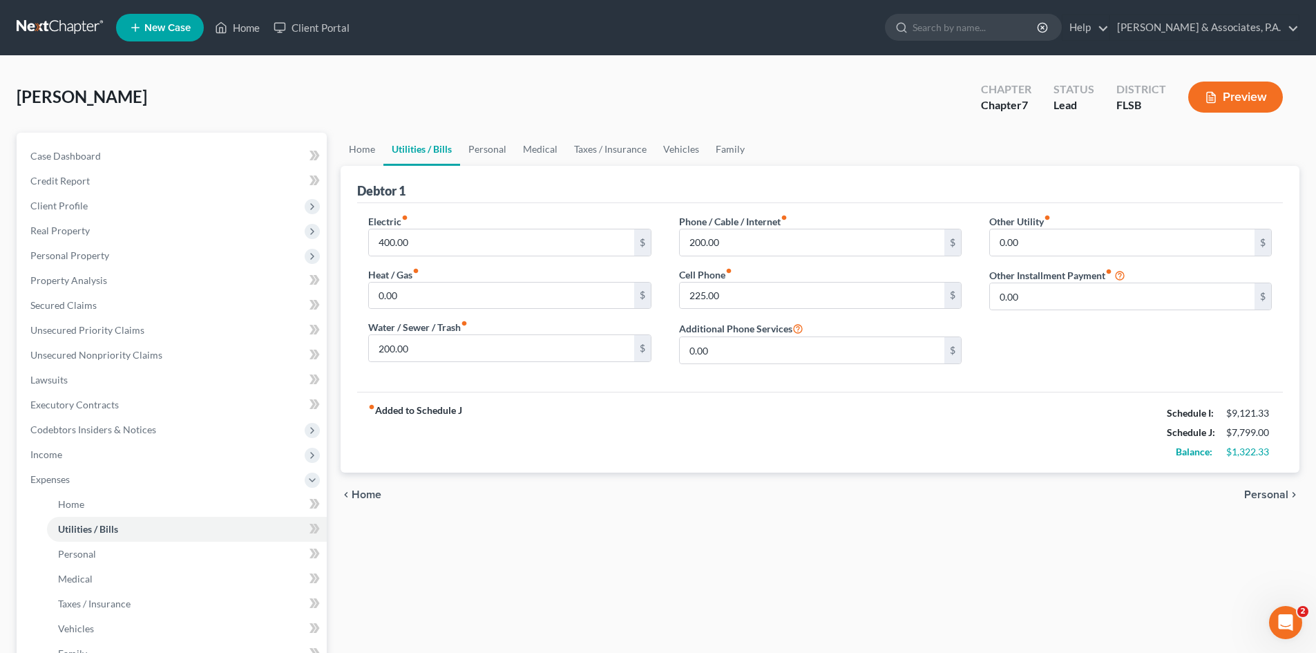
click at [563, 380] on div "Electric fiber_manual_record 400.00 $ Heat / Gas fiber_manual_record 0.00 $ Wat…" at bounding box center [819, 297] width 925 height 189
click at [93, 454] on span "Income" at bounding box center [172, 454] width 307 height 25
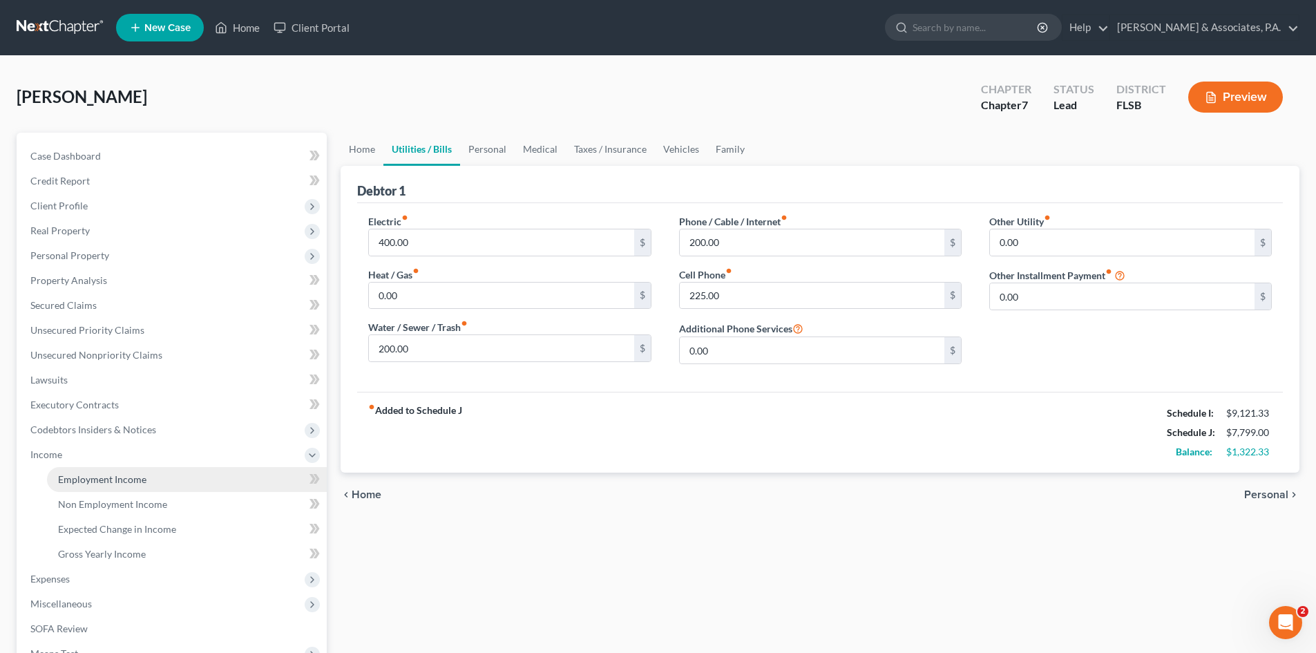
click at [113, 476] on span "Employment Income" at bounding box center [102, 479] width 88 height 12
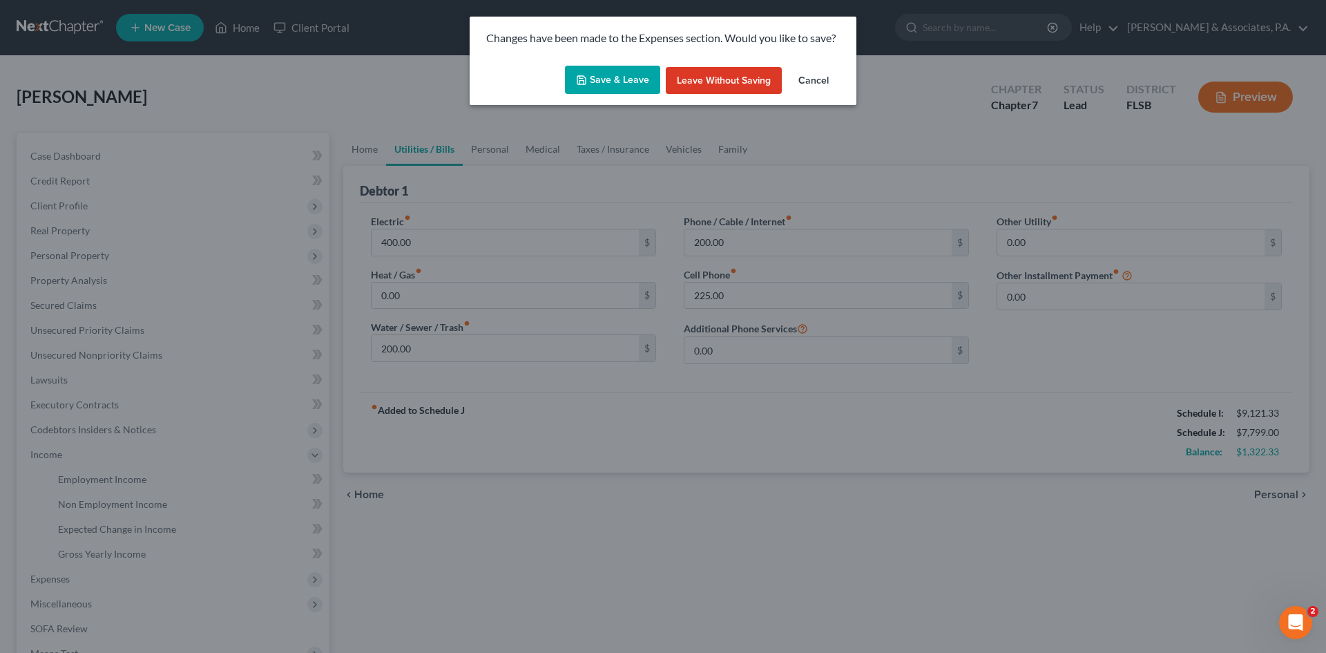
click at [624, 75] on button "Save & Leave" at bounding box center [612, 80] width 95 height 29
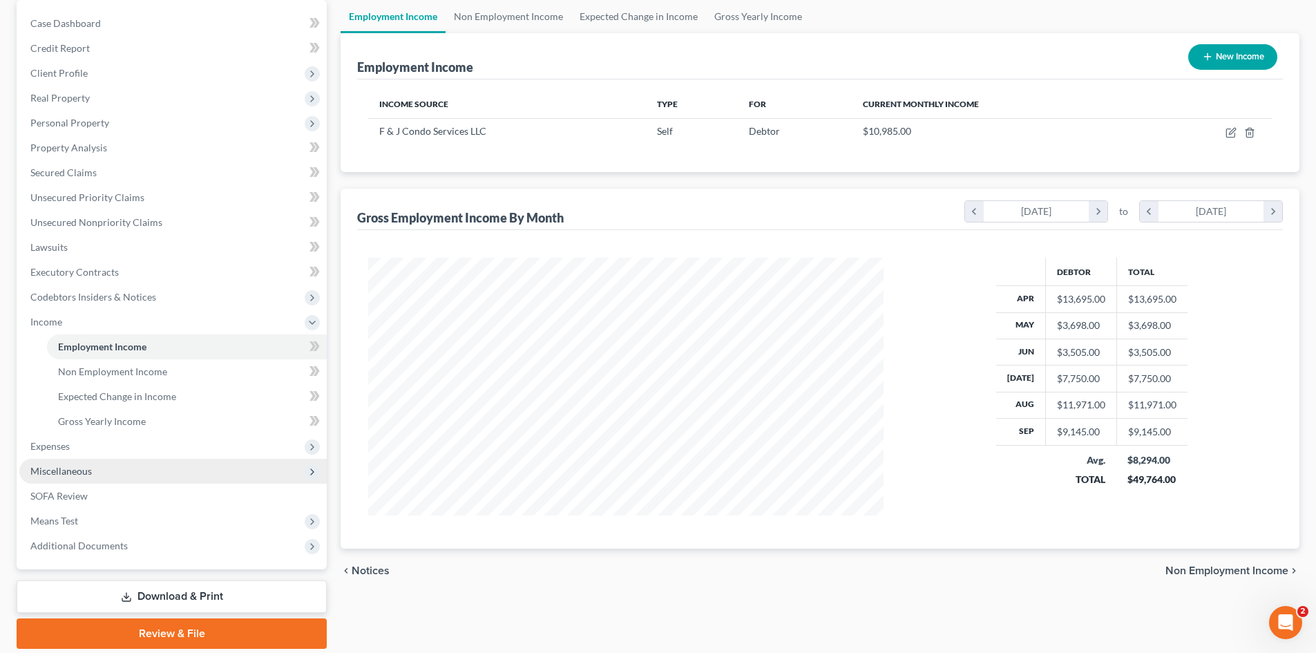
scroll to position [138, 0]
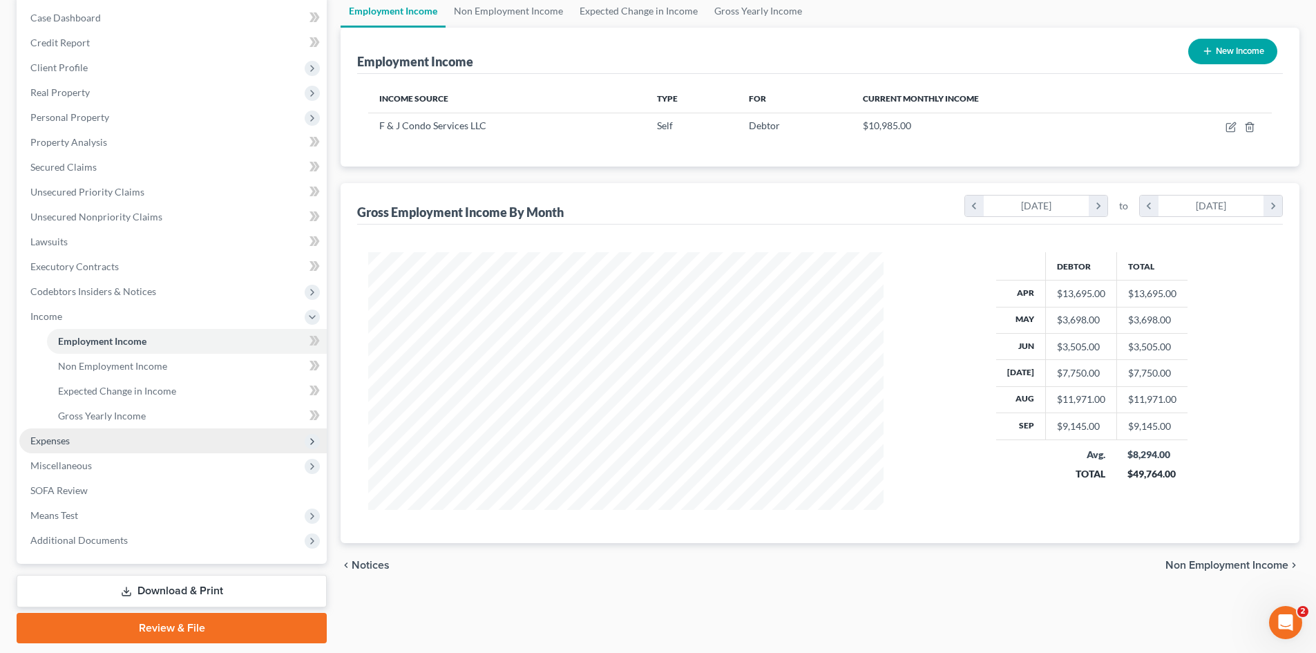
click at [88, 444] on span "Expenses" at bounding box center [172, 440] width 307 height 25
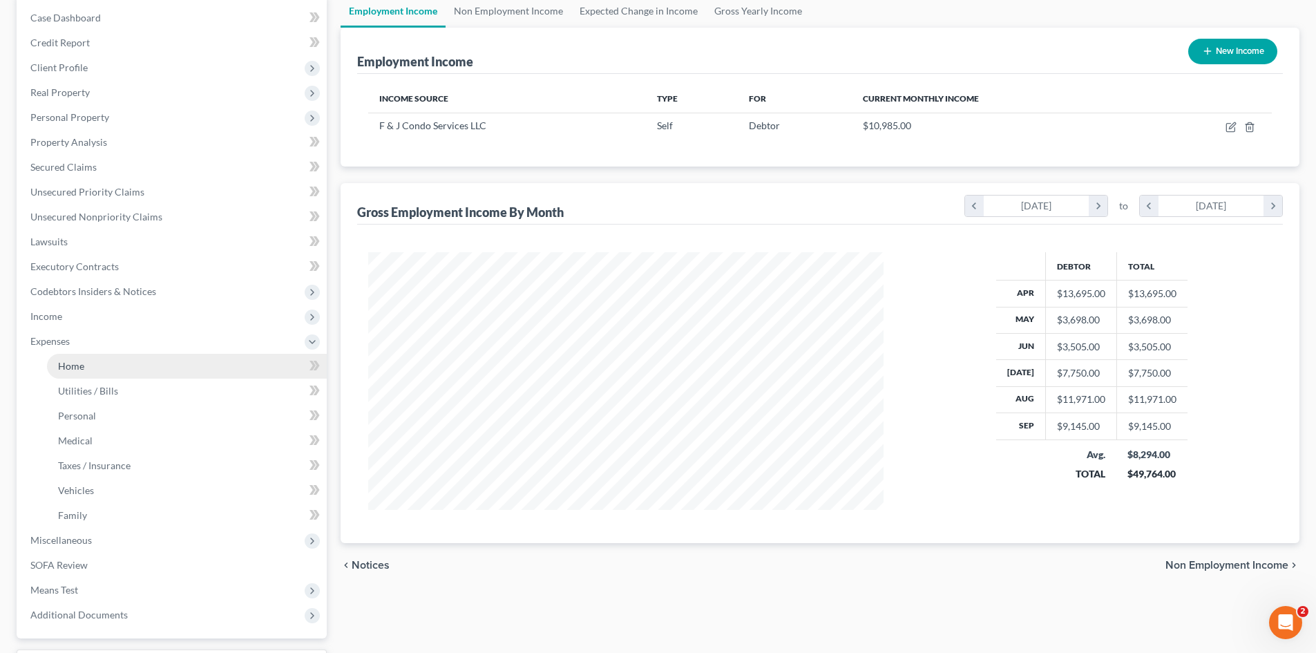
click at [113, 363] on link "Home" at bounding box center [187, 366] width 280 height 25
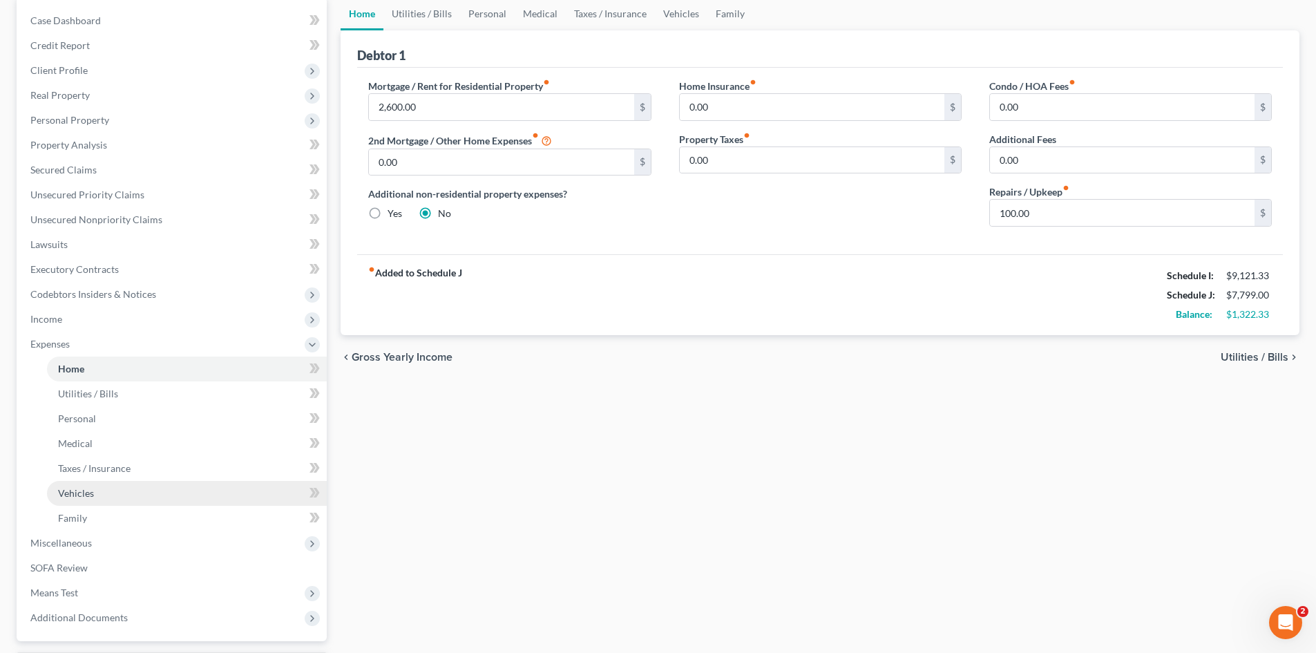
scroll to position [138, 0]
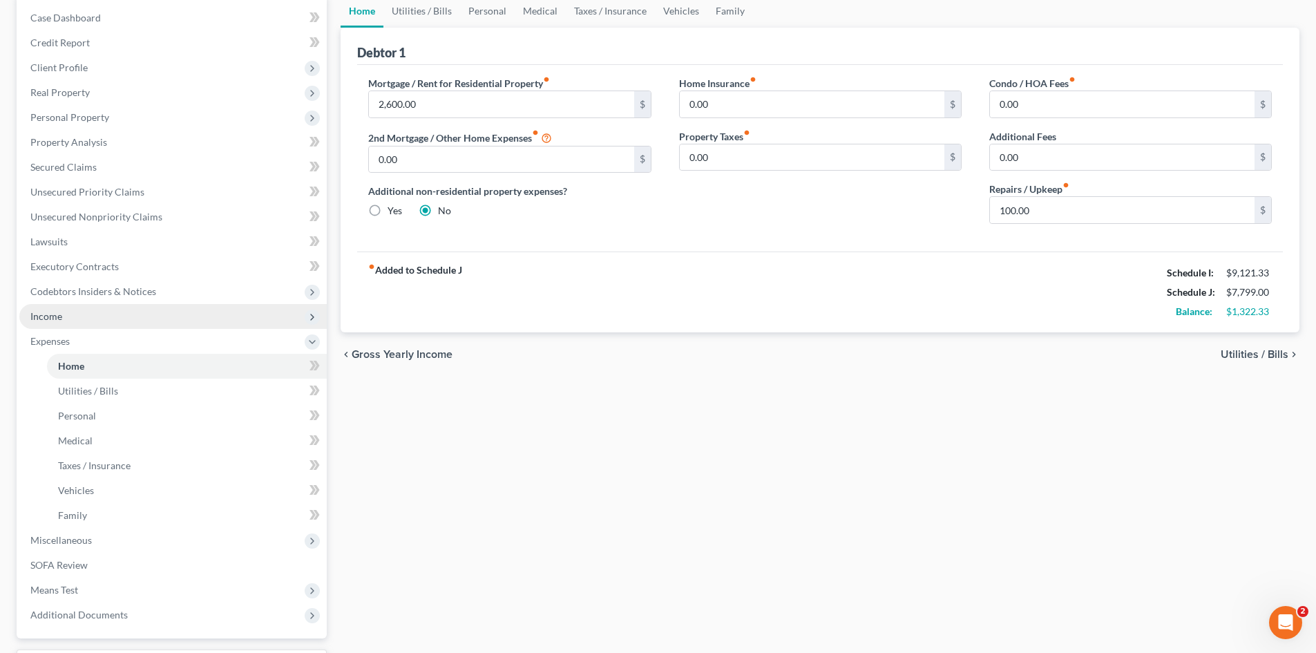
click at [99, 322] on span "Income" at bounding box center [172, 316] width 307 height 25
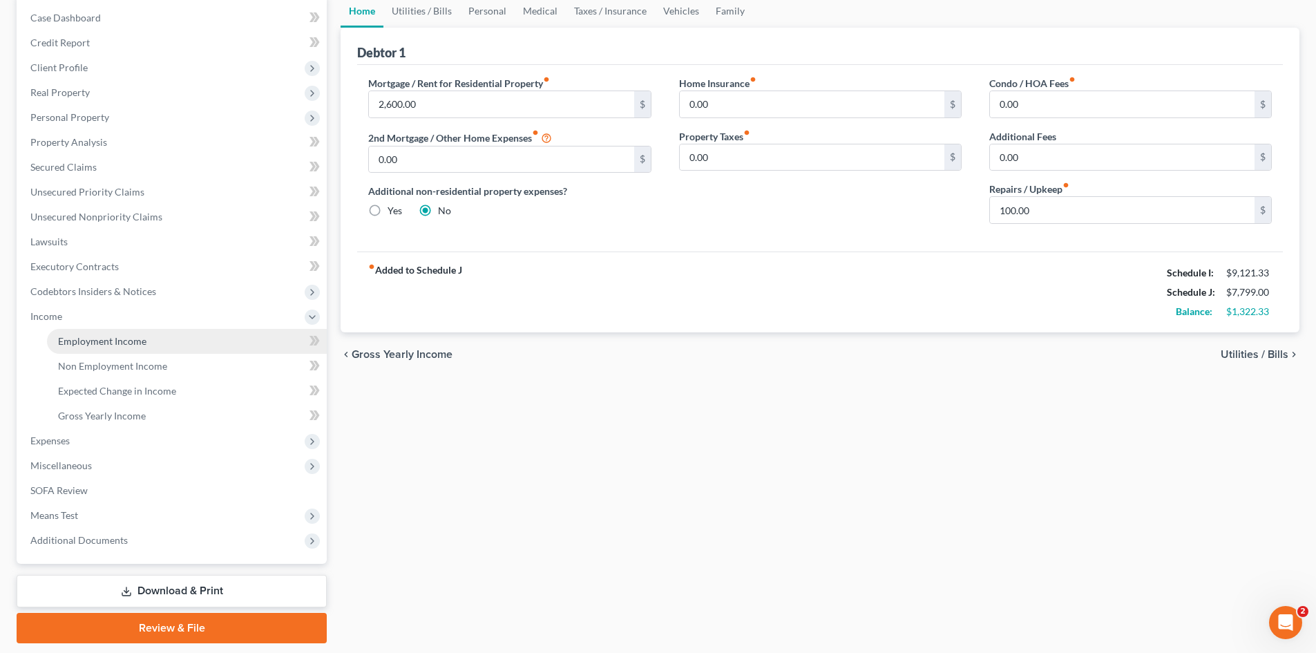
click at [106, 341] on span "Employment Income" at bounding box center [102, 341] width 88 height 12
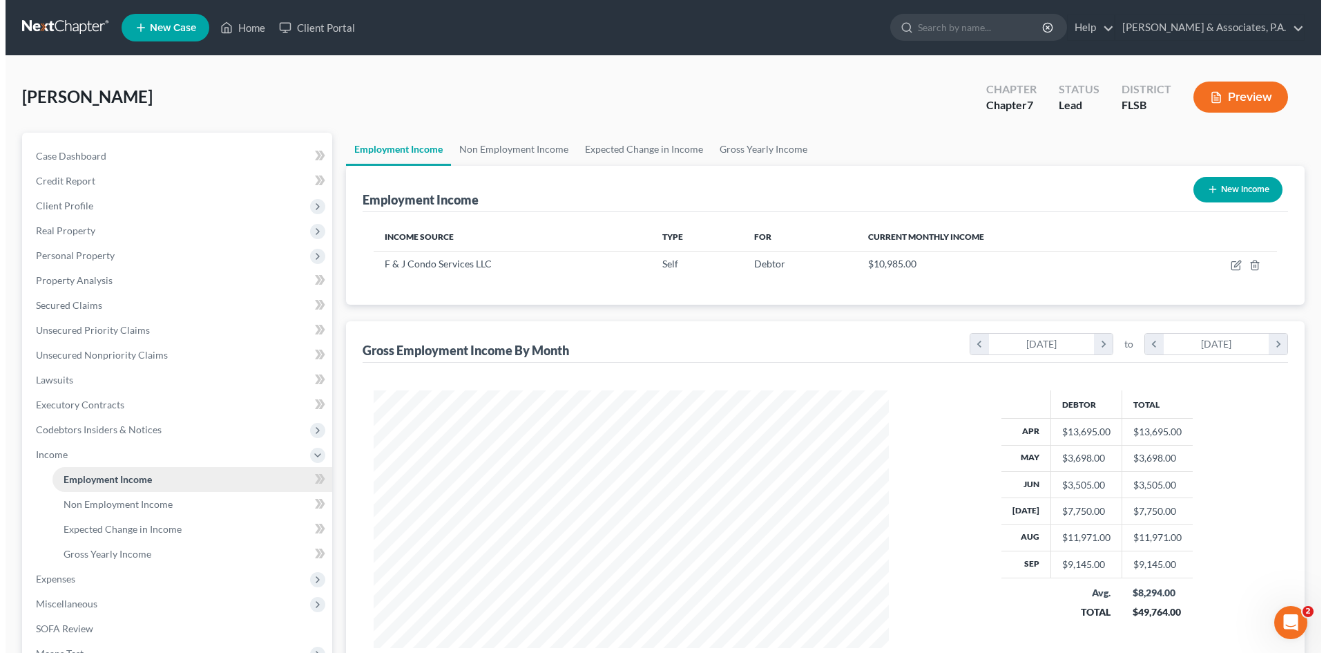
scroll to position [258, 543]
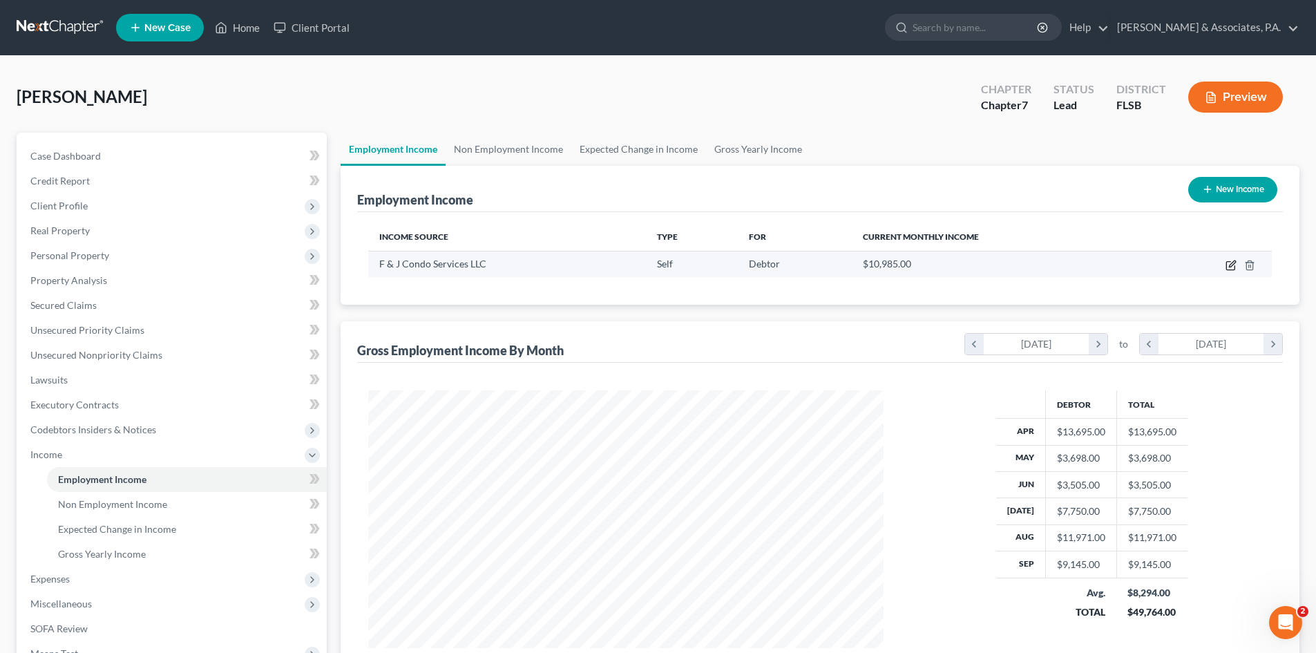
click at [1231, 264] on icon "button" at bounding box center [1231, 263] width 6 height 6
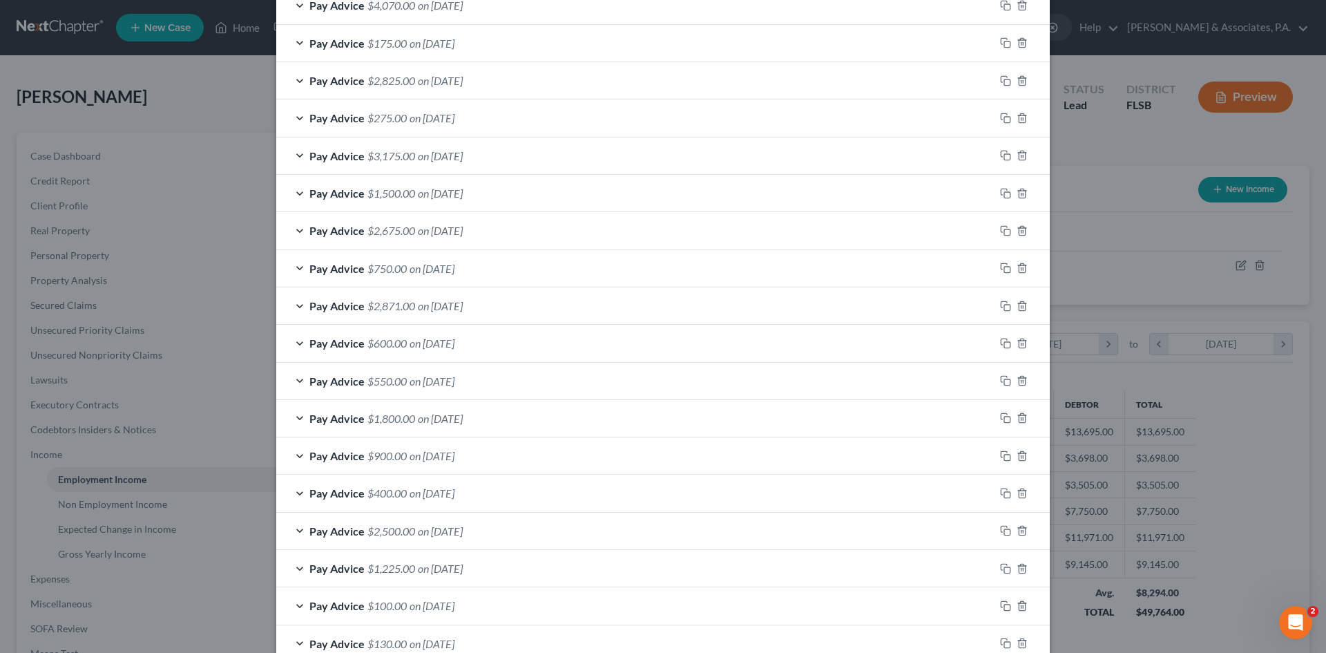
scroll to position [483, 0]
click at [294, 152] on div "Pay Advice $3,175.00 on [DATE]" at bounding box center [635, 155] width 718 height 37
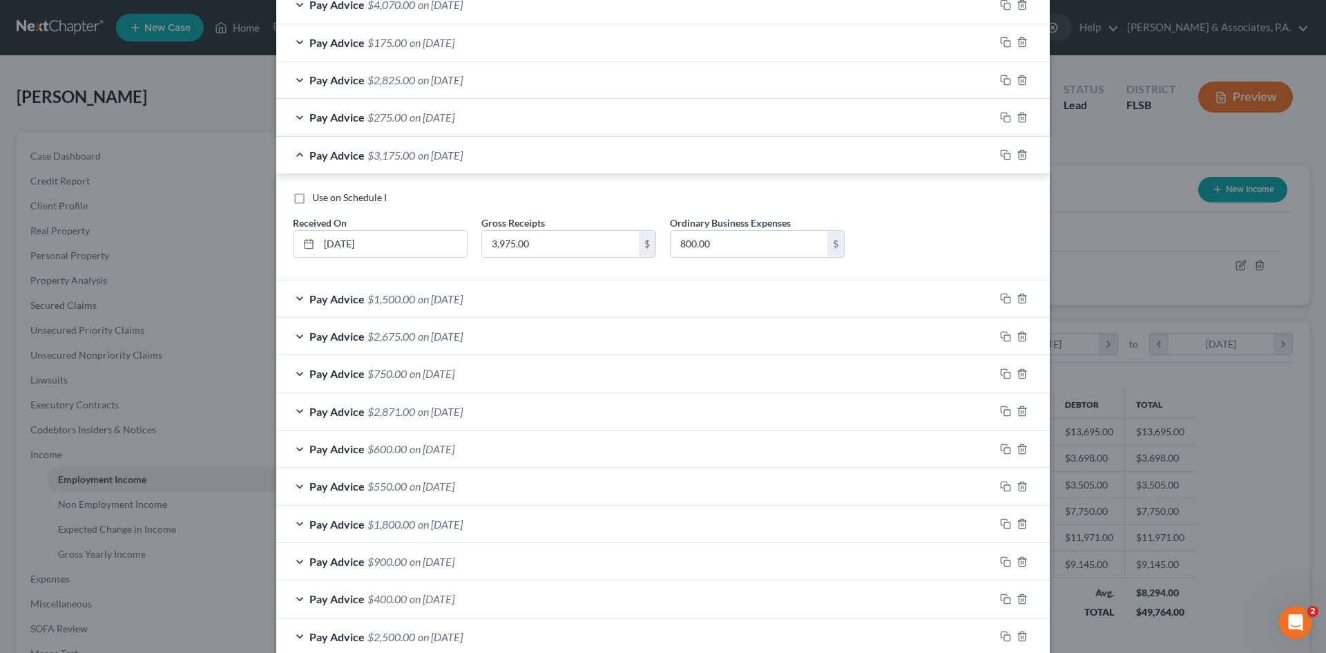
click at [294, 293] on div "Pay Advice $1,500.00 on [DATE]" at bounding box center [635, 298] width 718 height 37
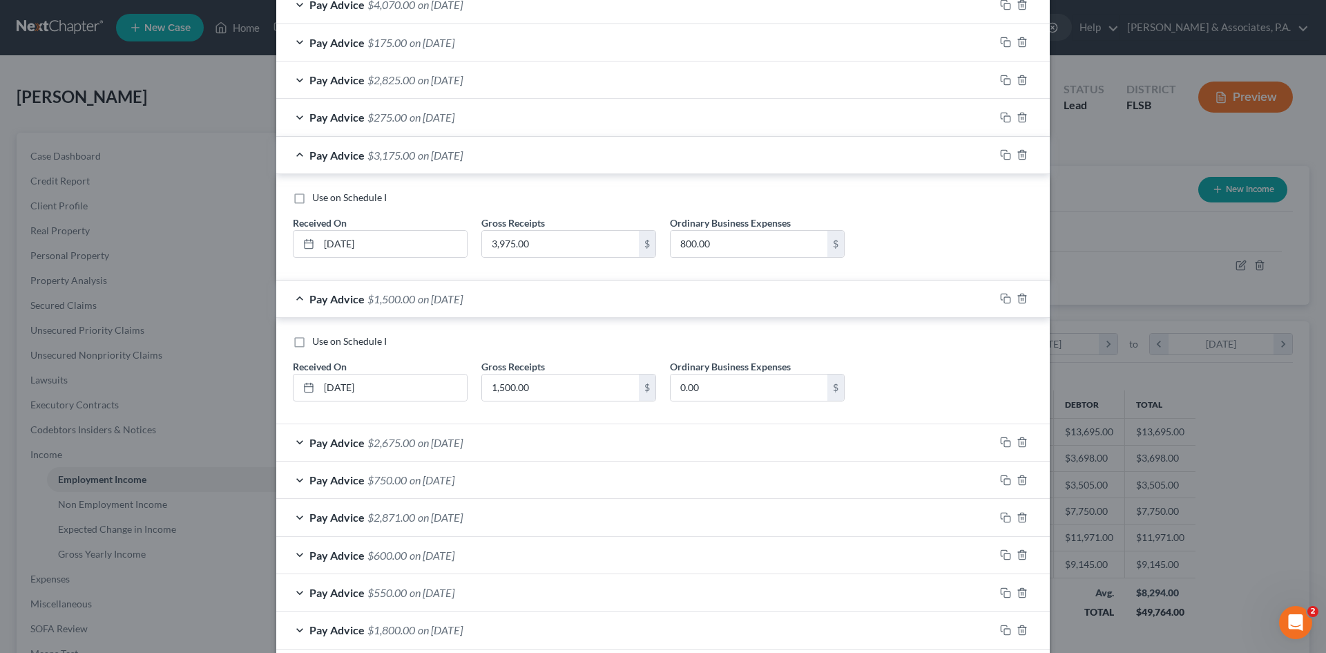
click at [290, 441] on div "Pay Advice $2,675.00 on [DATE]" at bounding box center [635, 442] width 718 height 37
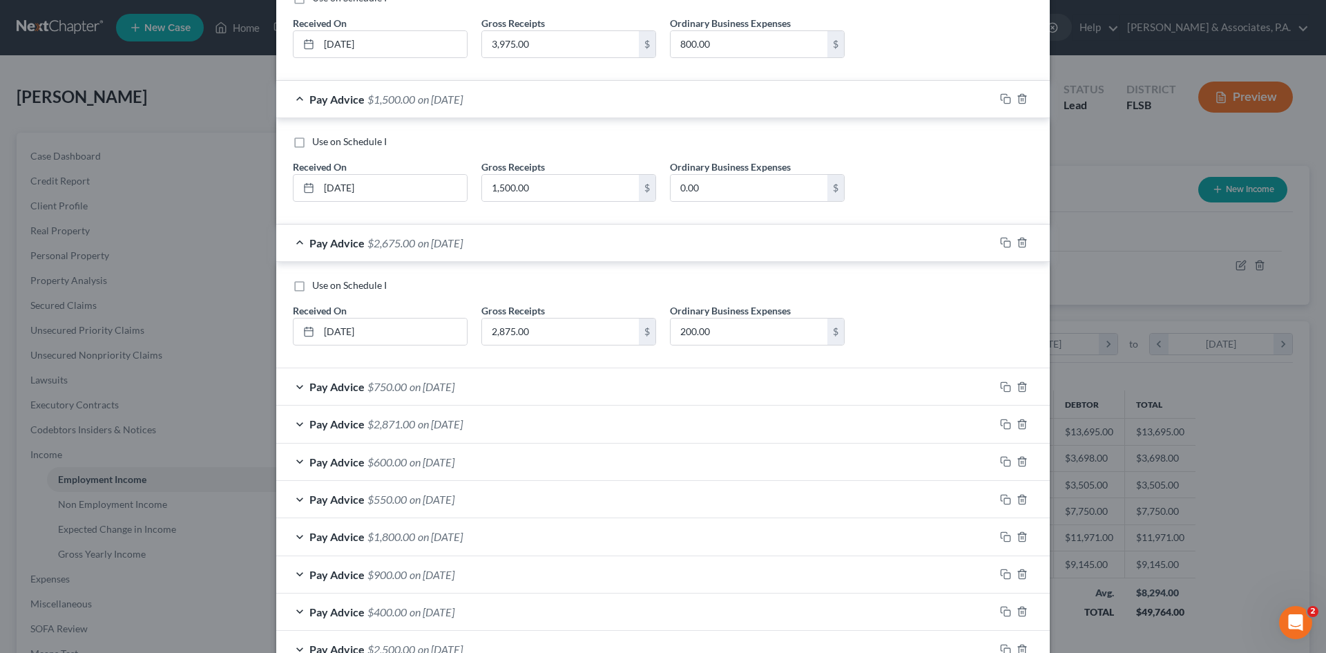
scroll to position [760, 0]
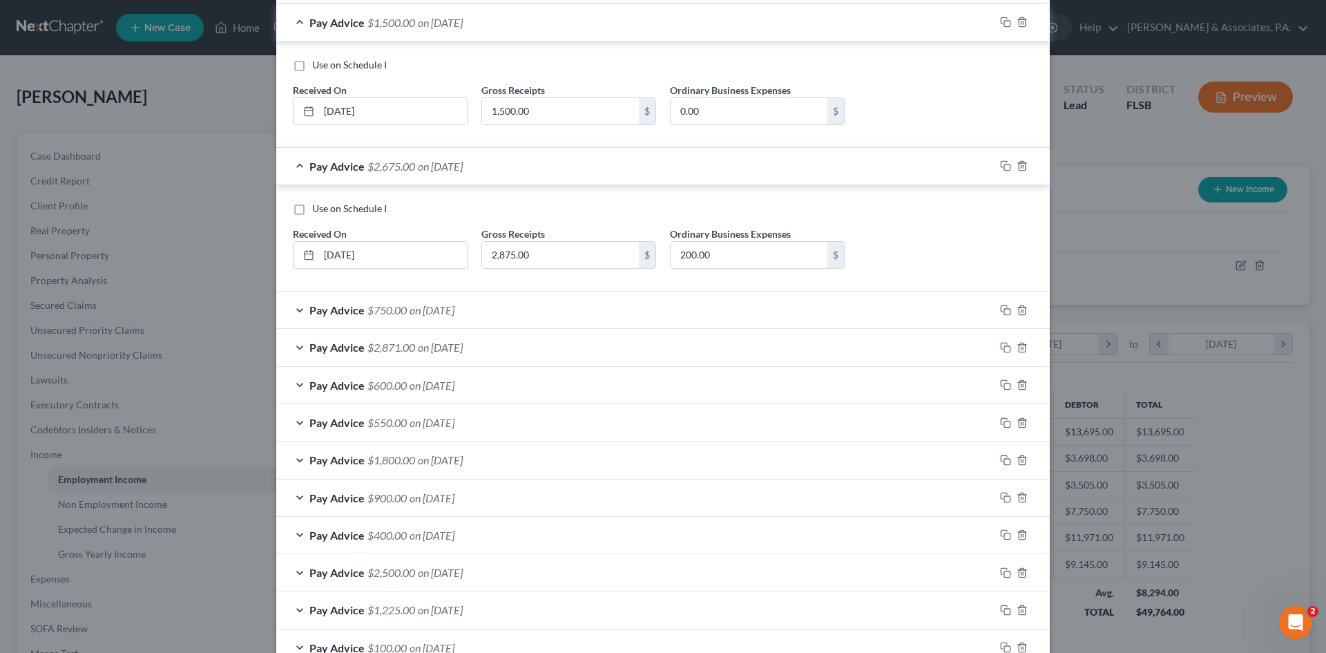
click at [293, 309] on div "Pay Advice $750.00 on [DATE]" at bounding box center [635, 309] width 718 height 37
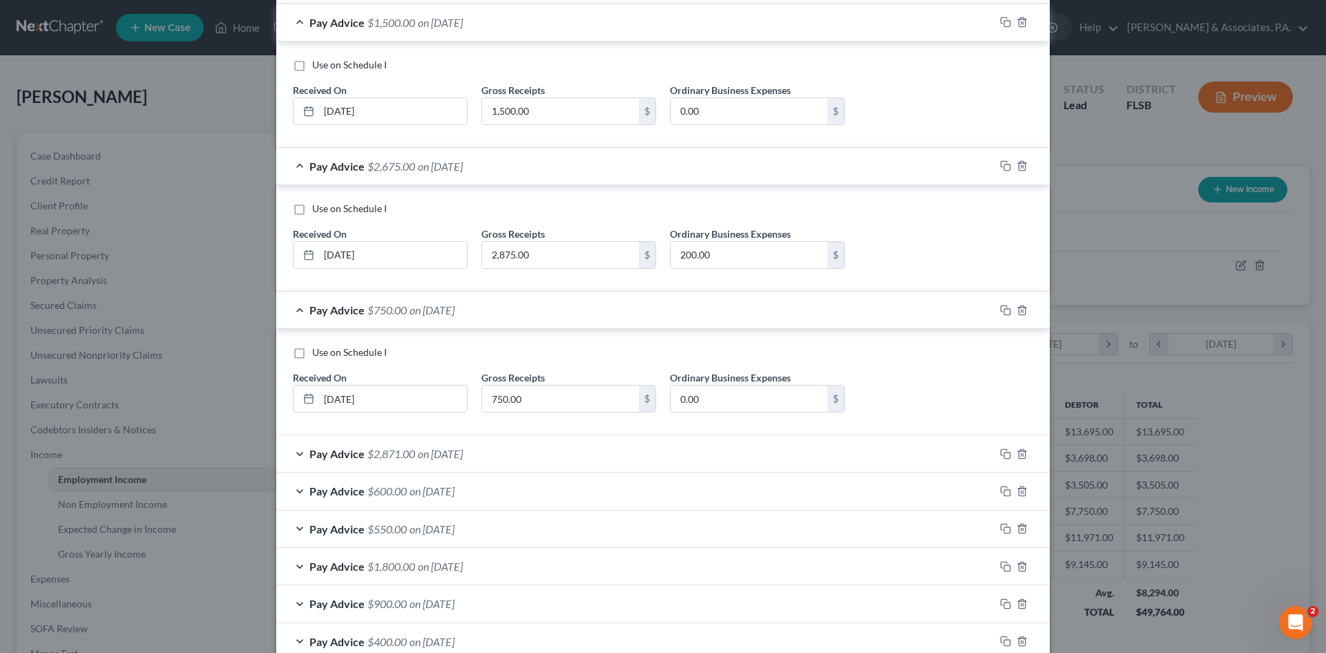
click at [295, 452] on div "Pay Advice $2,871.00 on [DATE]" at bounding box center [635, 453] width 718 height 37
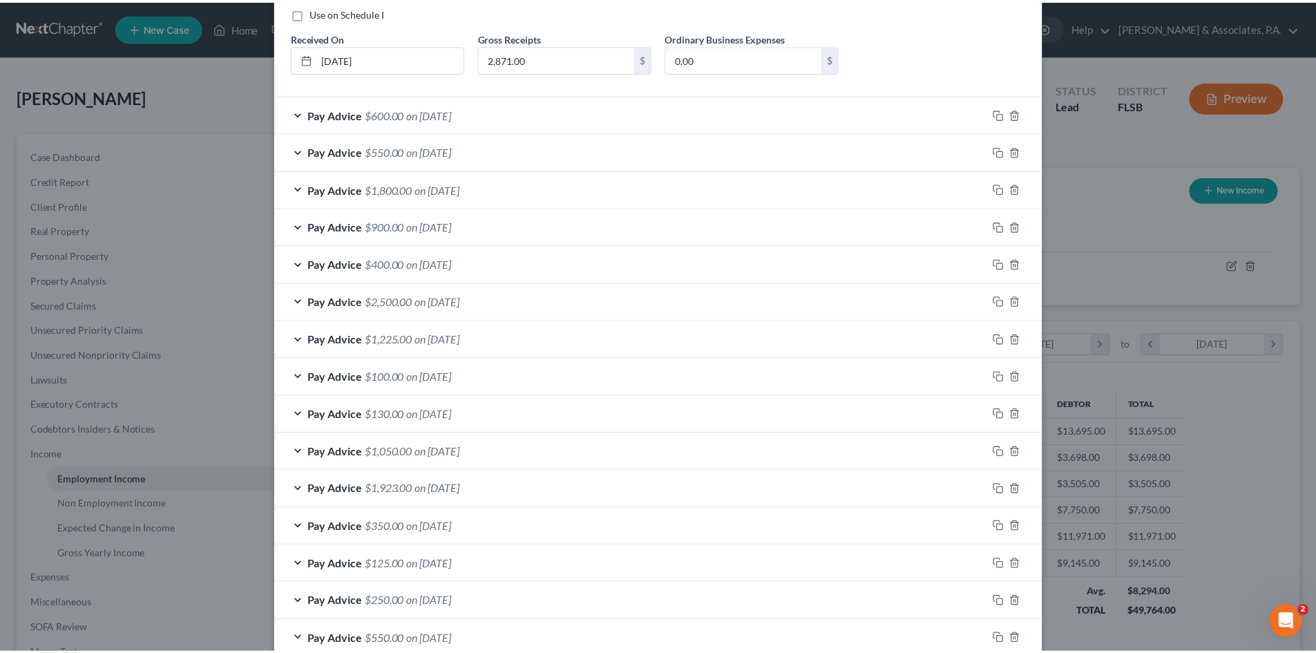
scroll to position [1512, 0]
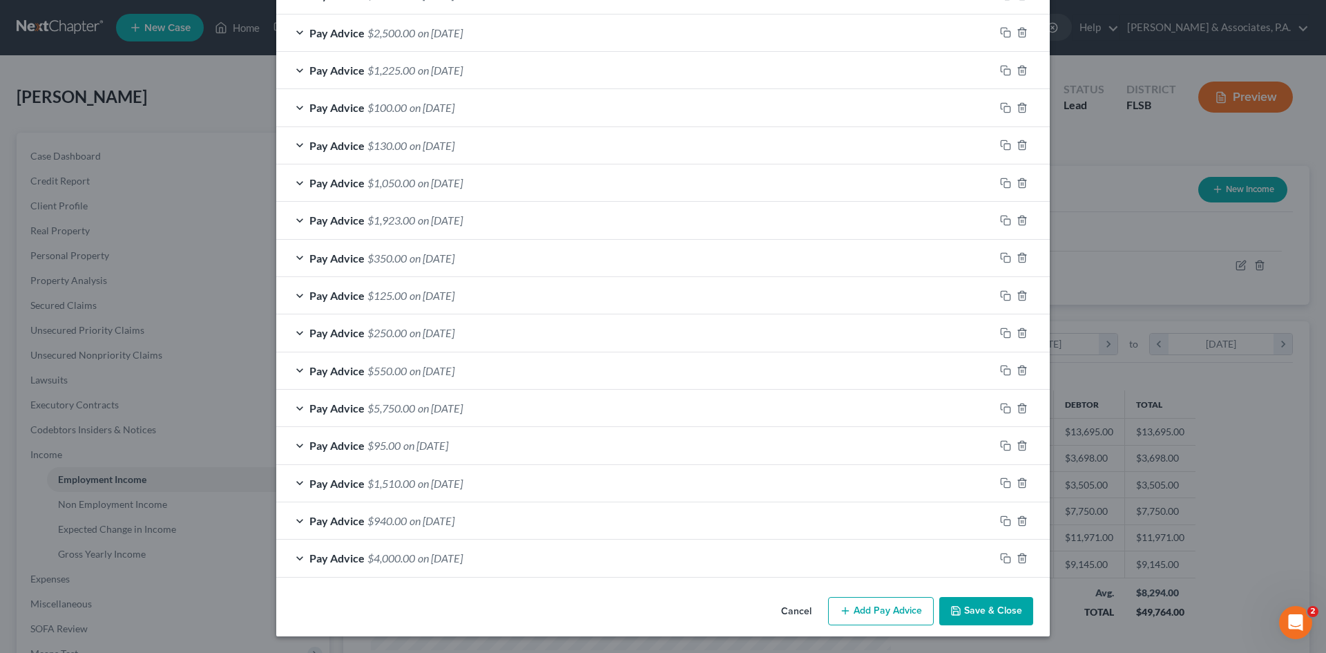
click at [963, 602] on button "Save & Close" at bounding box center [986, 611] width 94 height 29
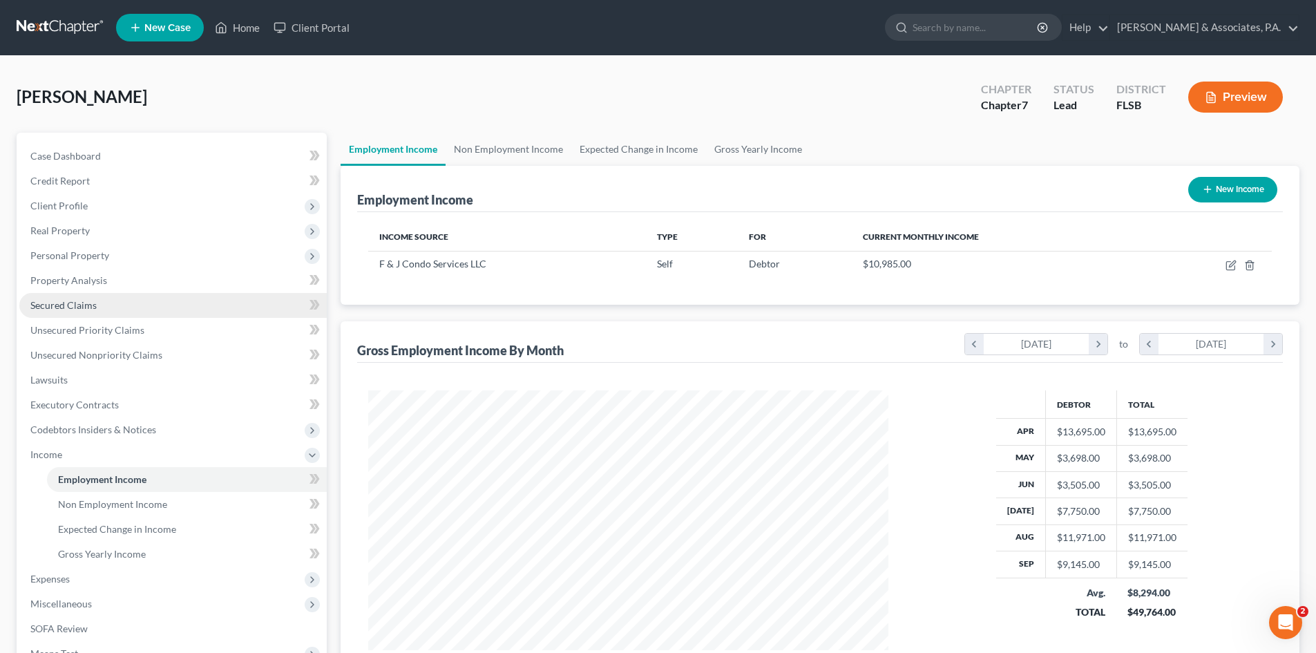
scroll to position [690298, 690013]
click at [71, 261] on span "Personal Property" at bounding box center [172, 255] width 307 height 25
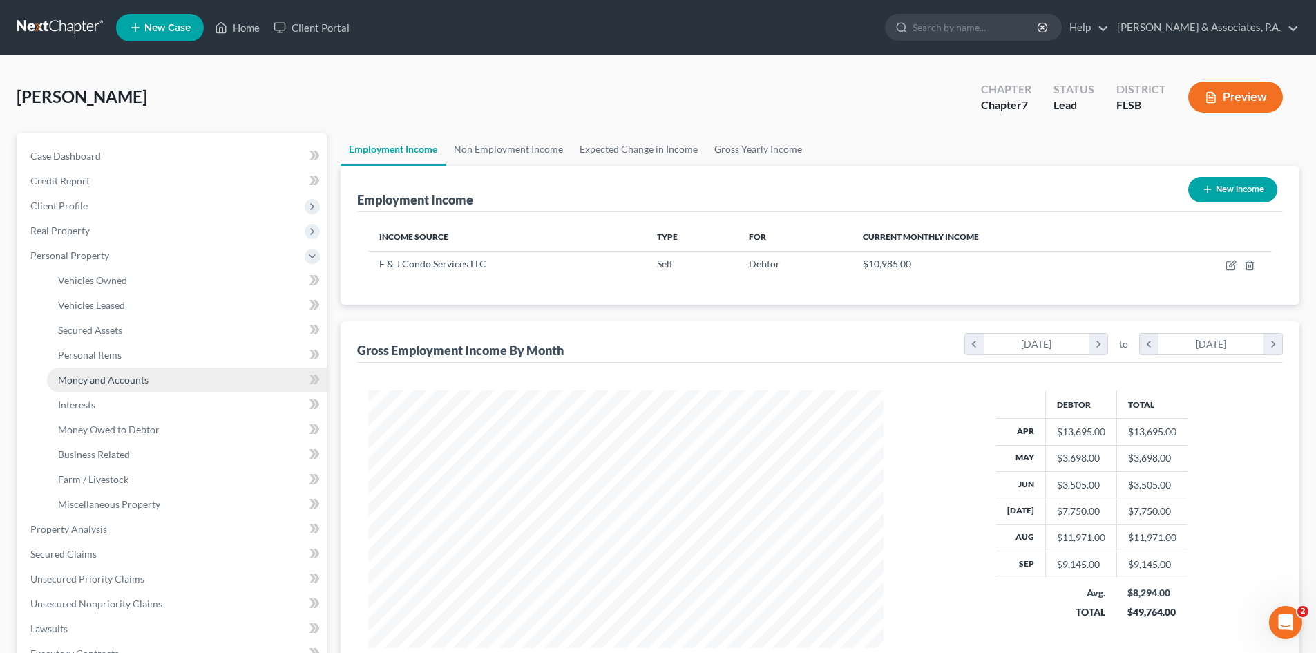
click at [104, 380] on span "Money and Accounts" at bounding box center [103, 380] width 90 height 12
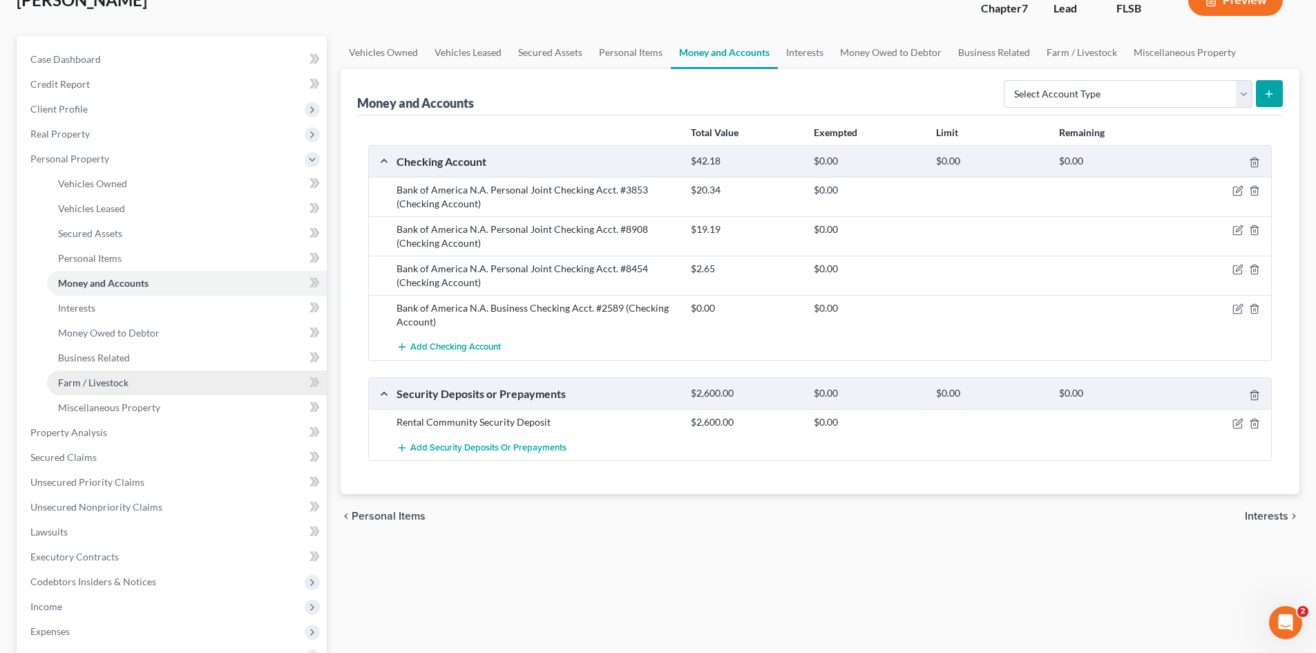
scroll to position [276, 0]
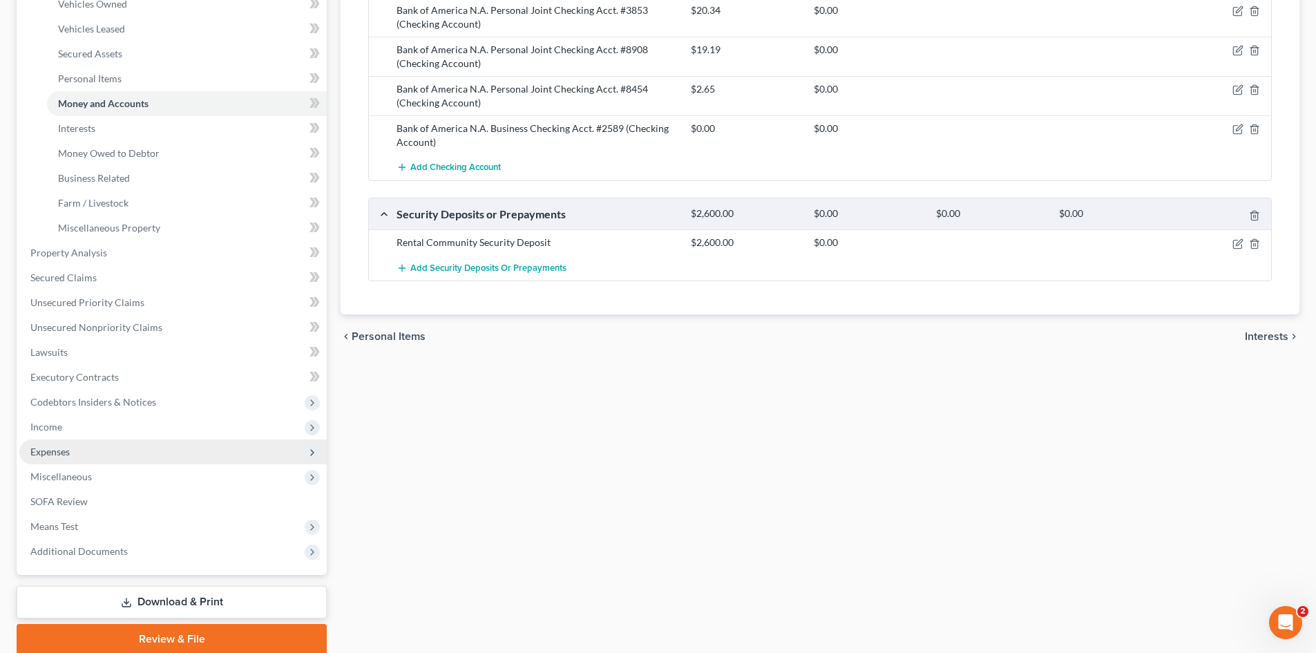
click at [89, 449] on span "Expenses" at bounding box center [172, 451] width 307 height 25
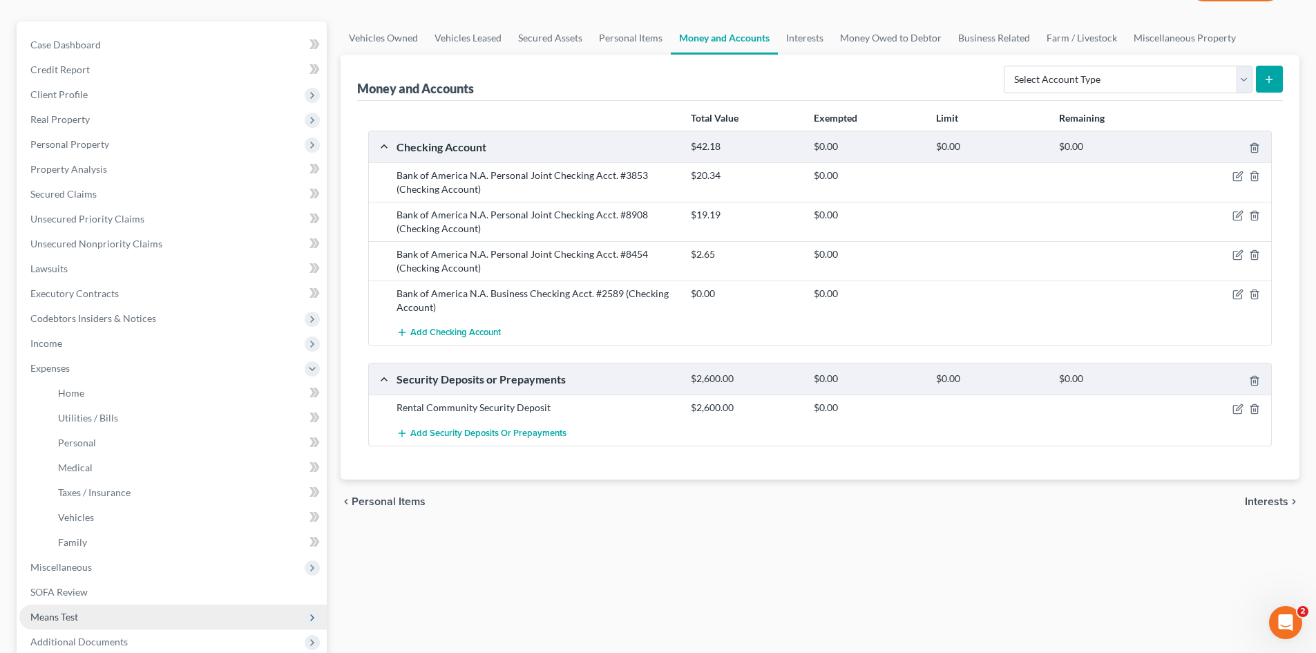
scroll to position [256, 0]
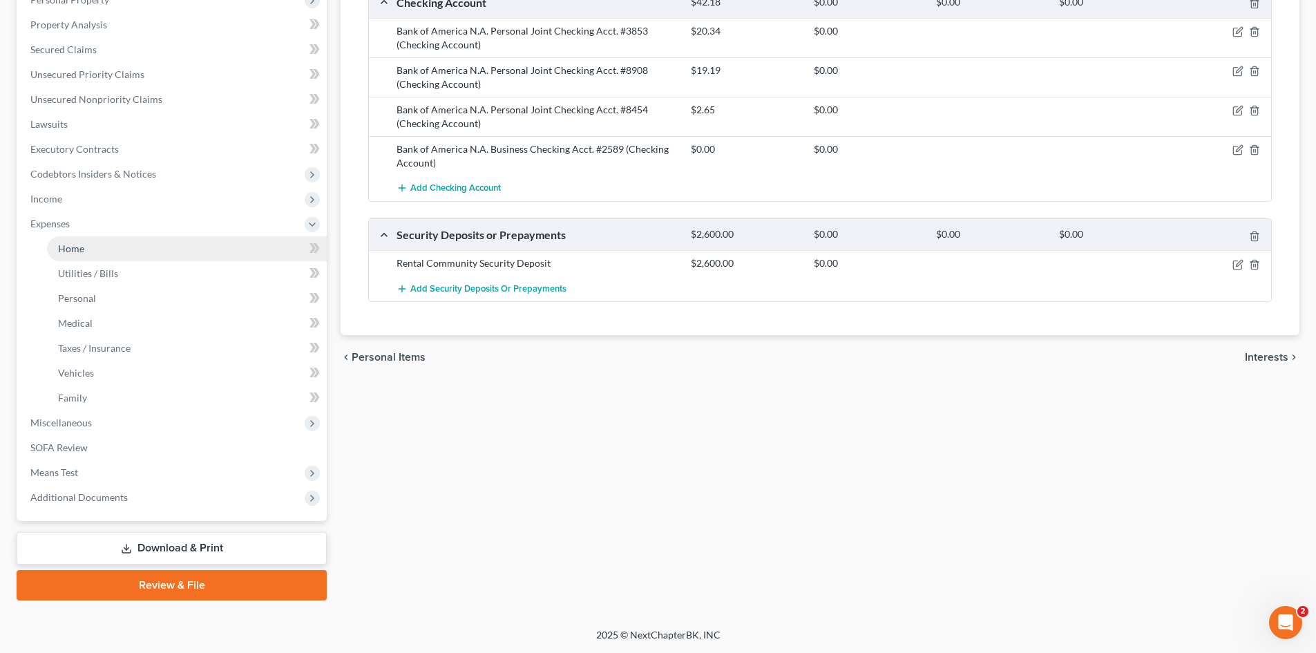
click at [104, 251] on link "Home" at bounding box center [187, 248] width 280 height 25
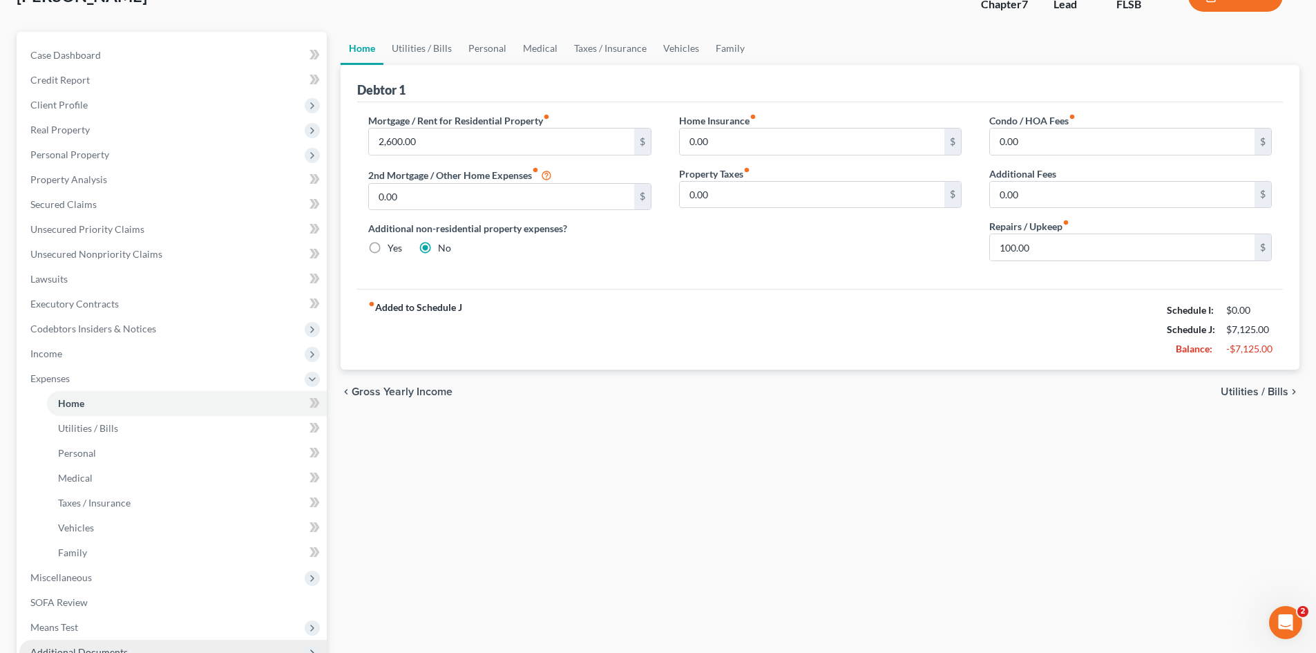
scroll to position [256, 0]
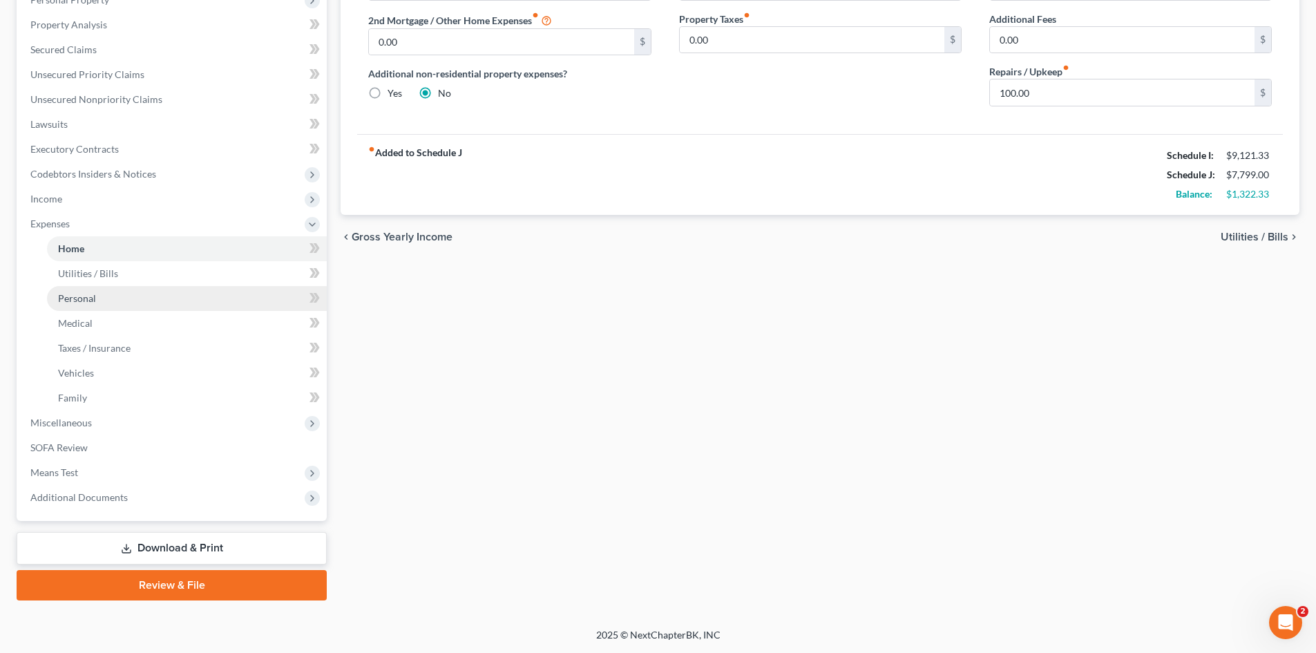
click at [117, 298] on link "Personal" at bounding box center [187, 298] width 280 height 25
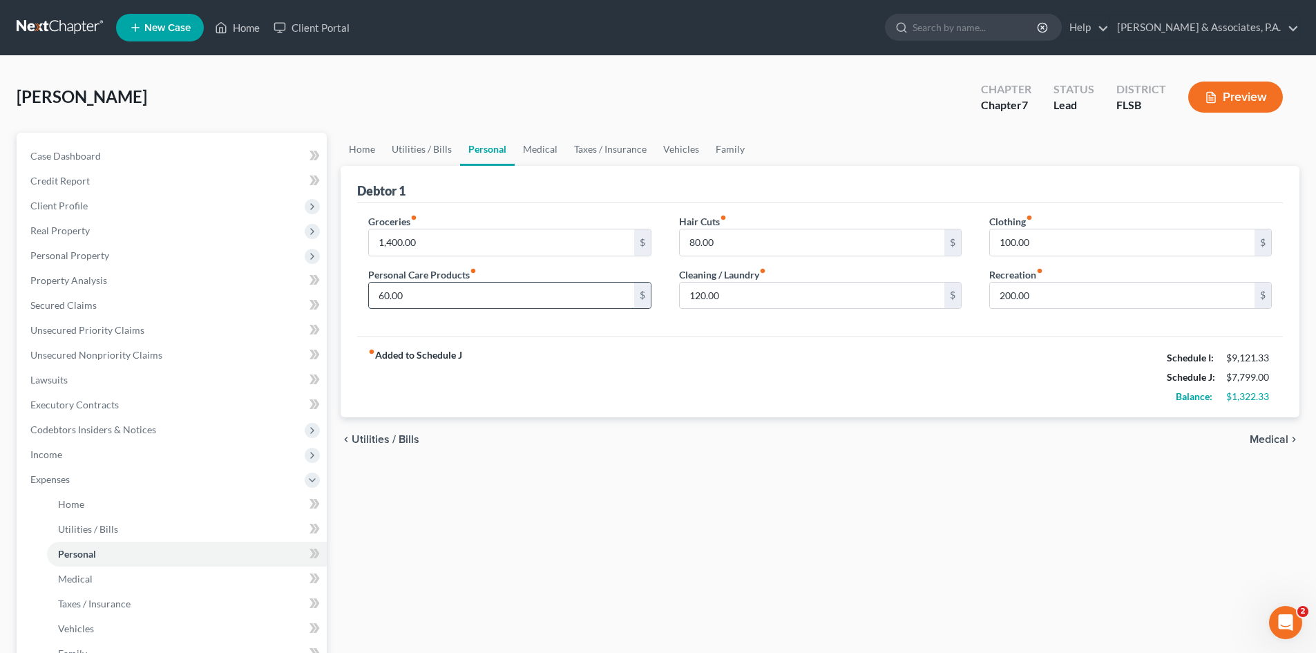
click at [433, 294] on input "60.00" at bounding box center [501, 295] width 264 height 26
click at [751, 243] on input "80.00" at bounding box center [812, 242] width 264 height 26
click at [1047, 249] on input "100.00" at bounding box center [1122, 242] width 264 height 26
click at [838, 213] on div "Groceries fiber_manual_record 1,400.00 $ Personal Care Products fiber_manual_re…" at bounding box center [819, 270] width 925 height 134
click at [541, 154] on link "Medical" at bounding box center [539, 149] width 51 height 33
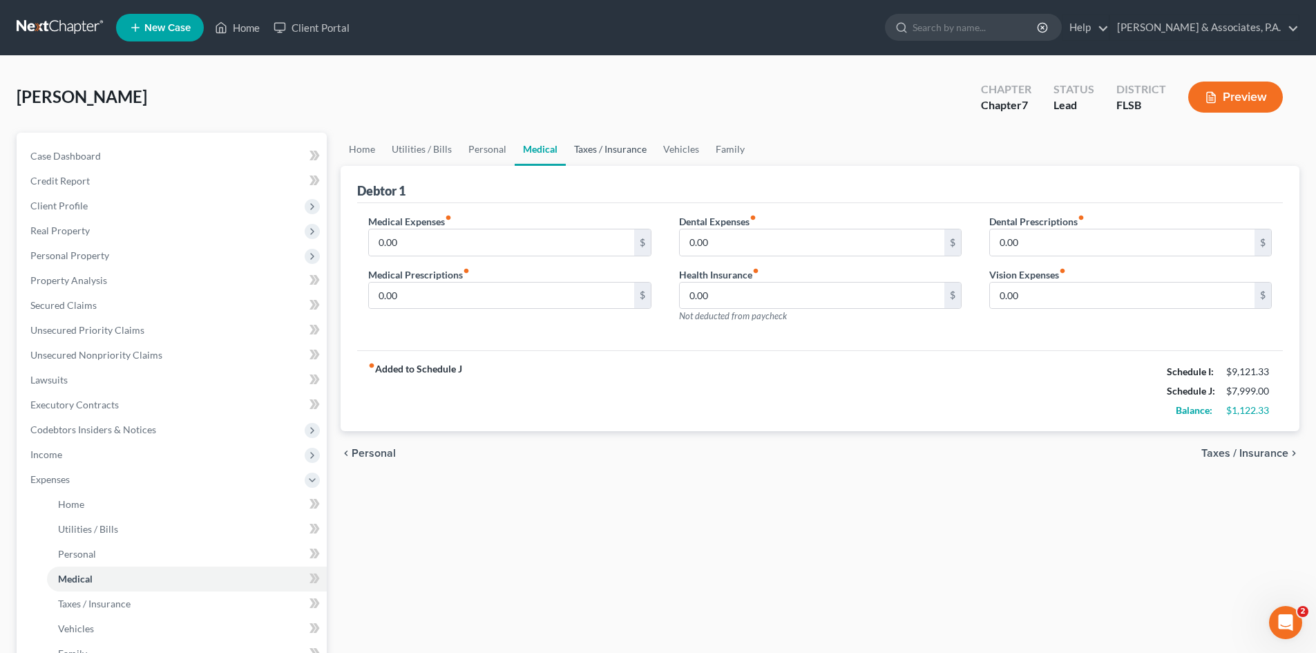
click at [599, 150] on link "Taxes / Insurance" at bounding box center [610, 149] width 89 height 33
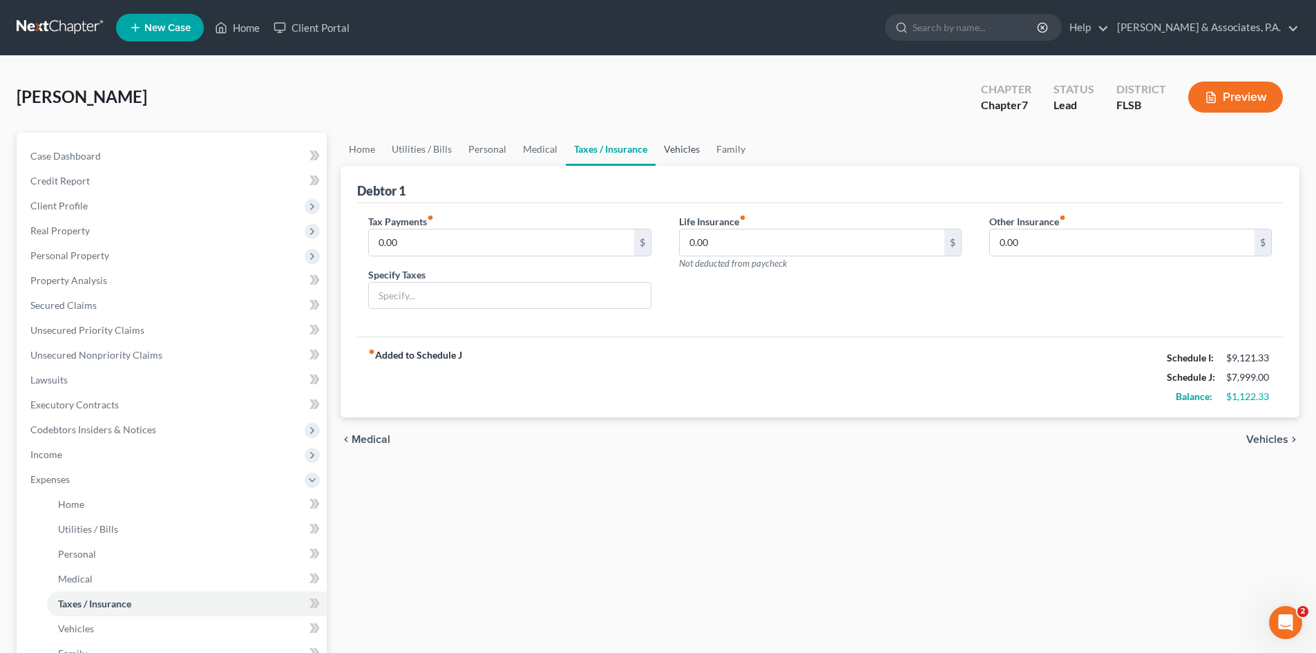
click at [680, 150] on link "Vehicles" at bounding box center [681, 149] width 52 height 33
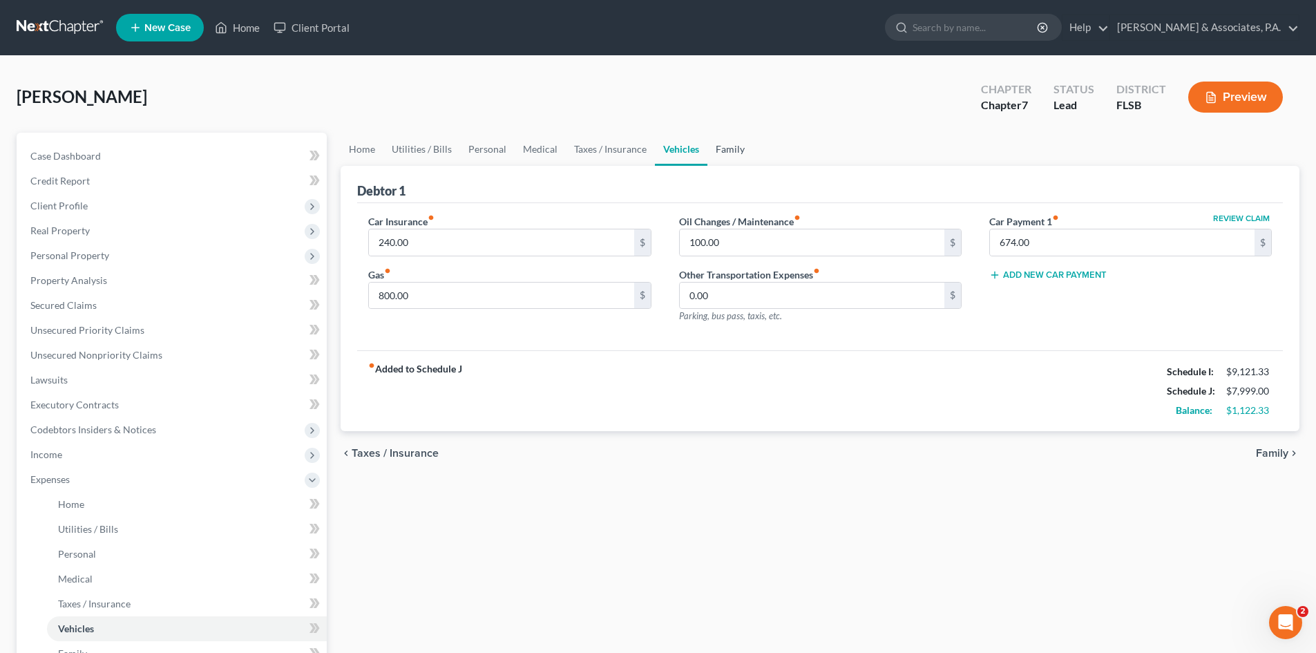
click at [724, 149] on link "Family" at bounding box center [730, 149] width 46 height 33
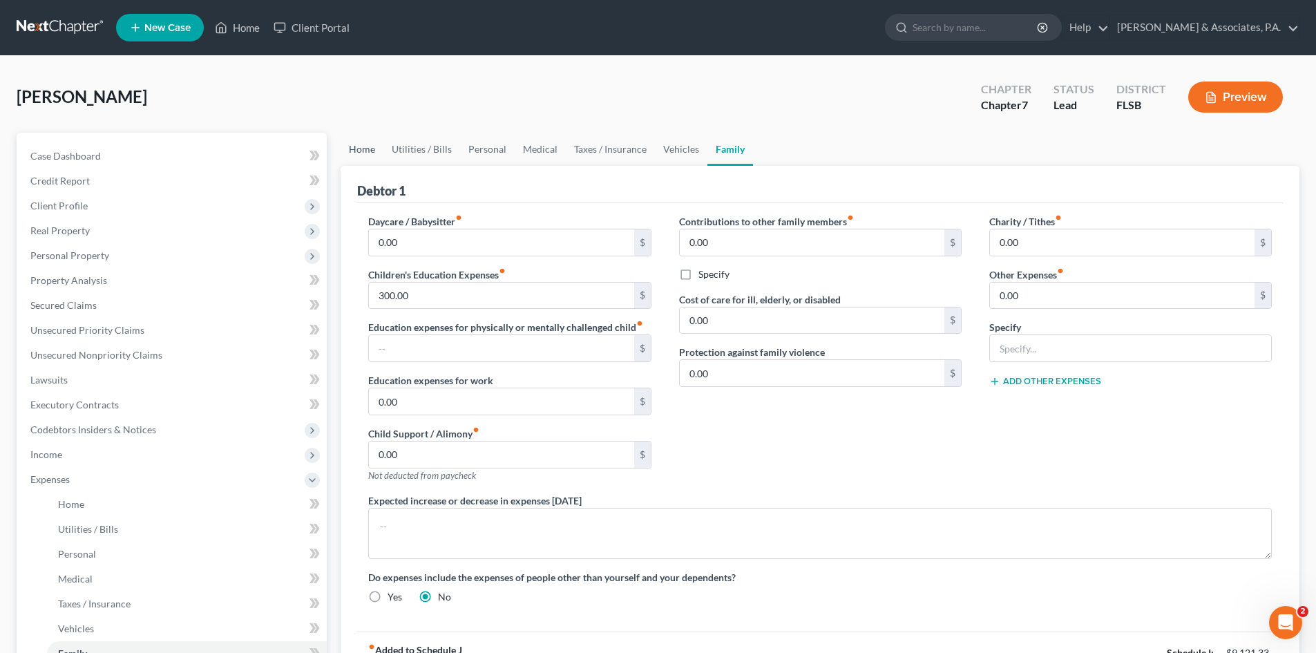
click at [356, 148] on link "Home" at bounding box center [361, 149] width 43 height 33
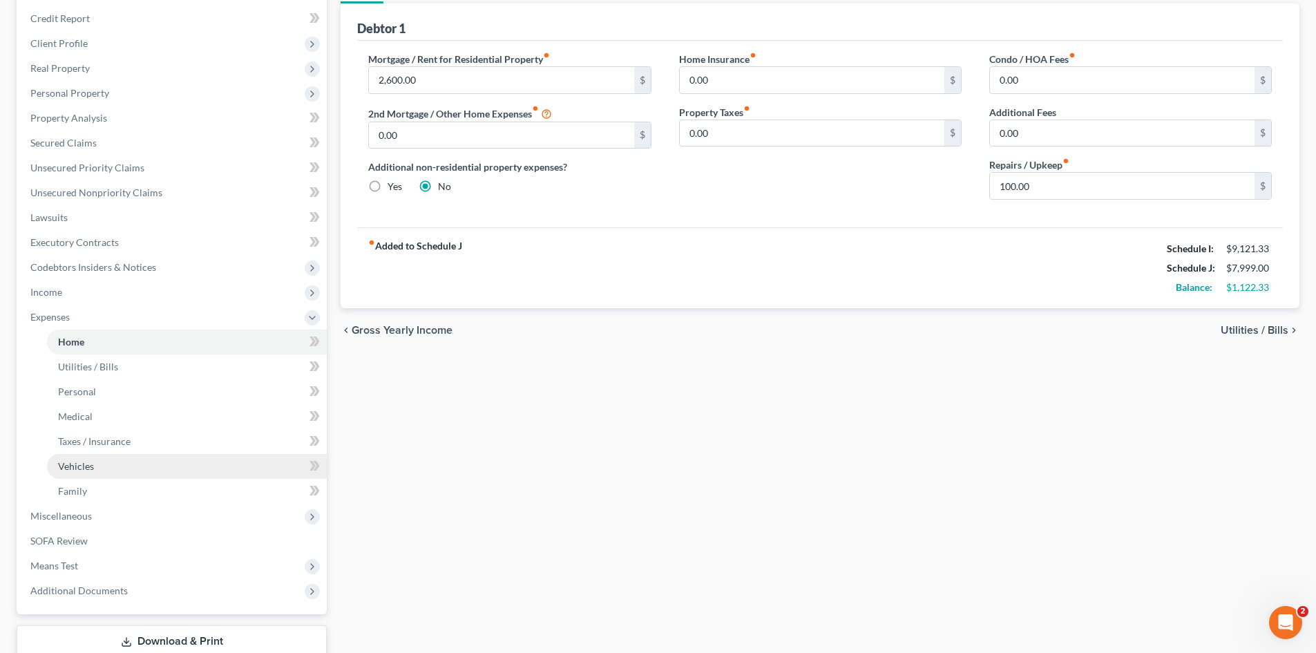
scroll to position [138, 0]
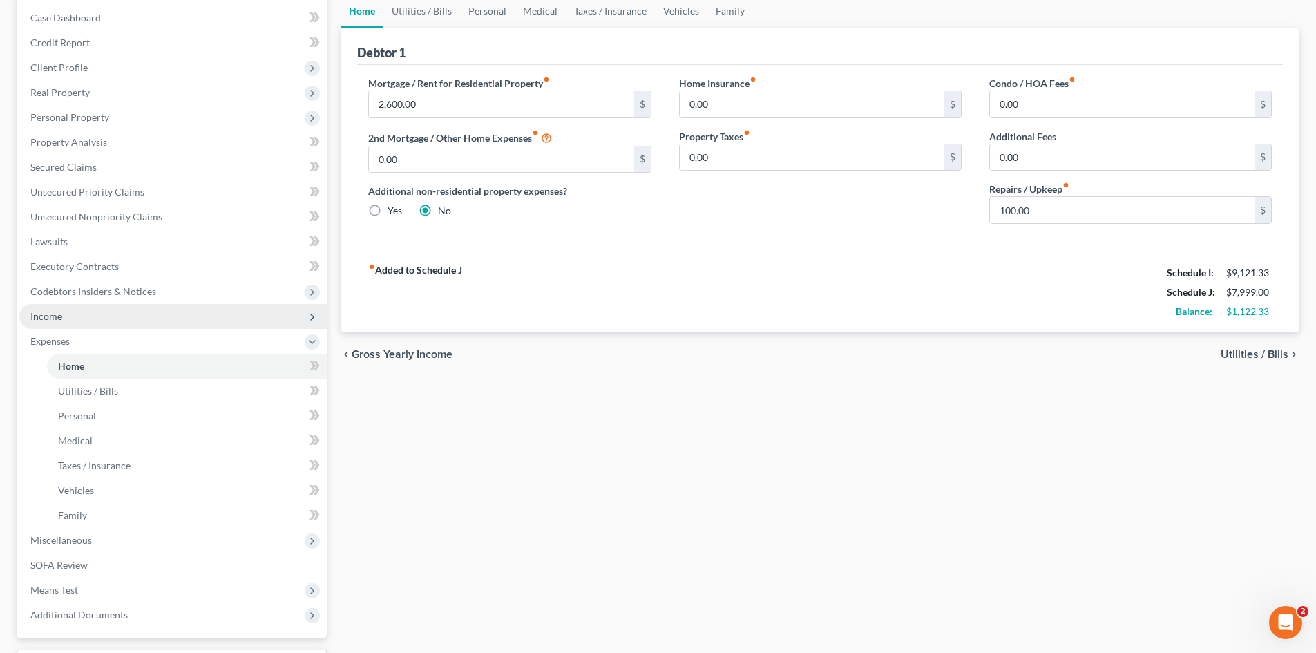
click at [88, 318] on span "Income" at bounding box center [172, 316] width 307 height 25
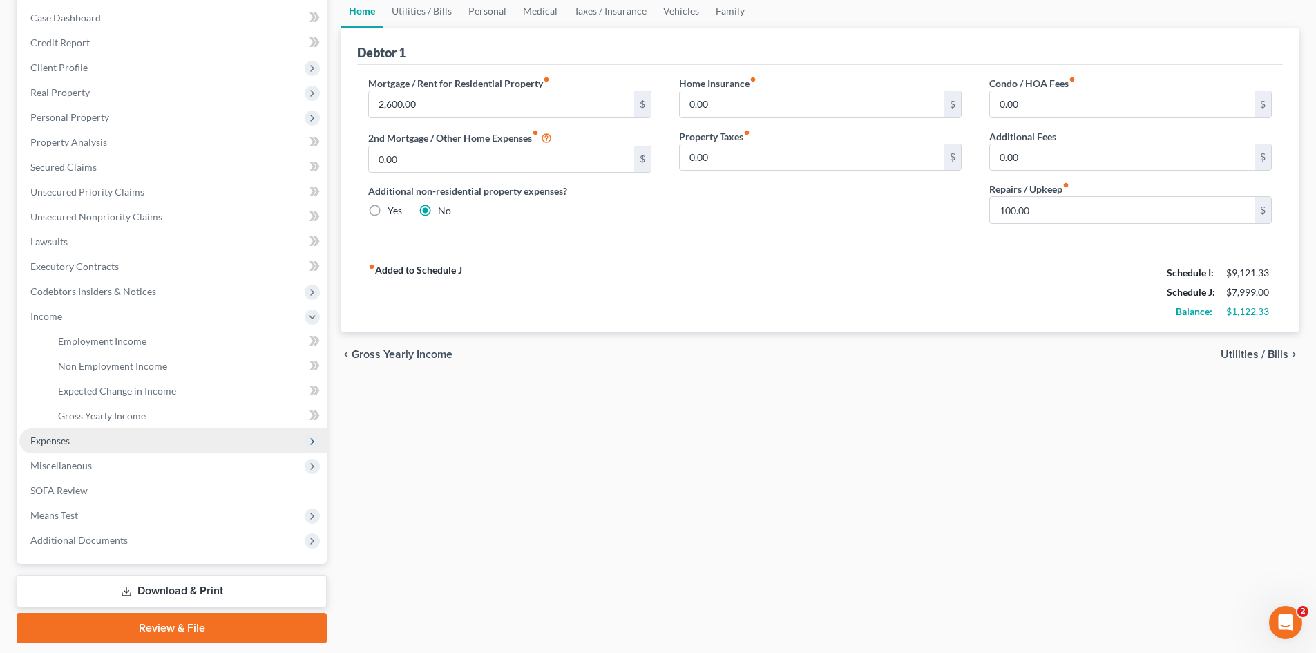
click at [57, 437] on span "Expenses" at bounding box center [49, 440] width 39 height 12
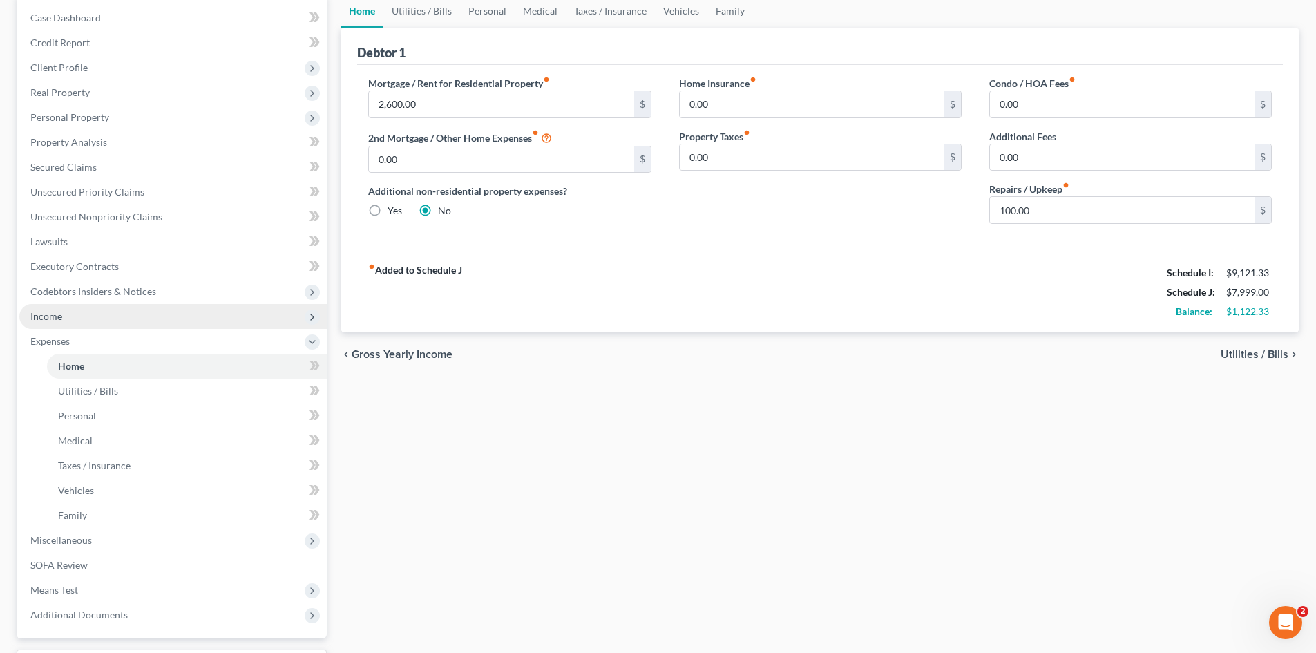
click at [64, 316] on span "Income" at bounding box center [172, 316] width 307 height 25
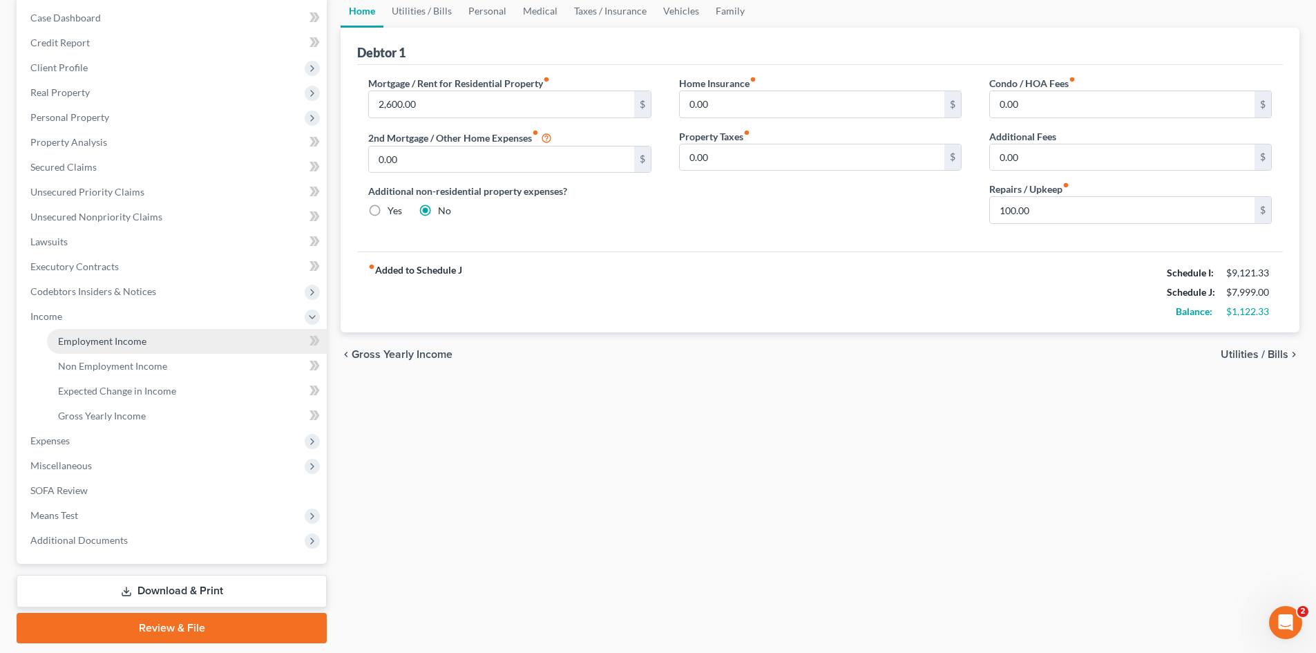
click at [99, 343] on span "Employment Income" at bounding box center [102, 341] width 88 height 12
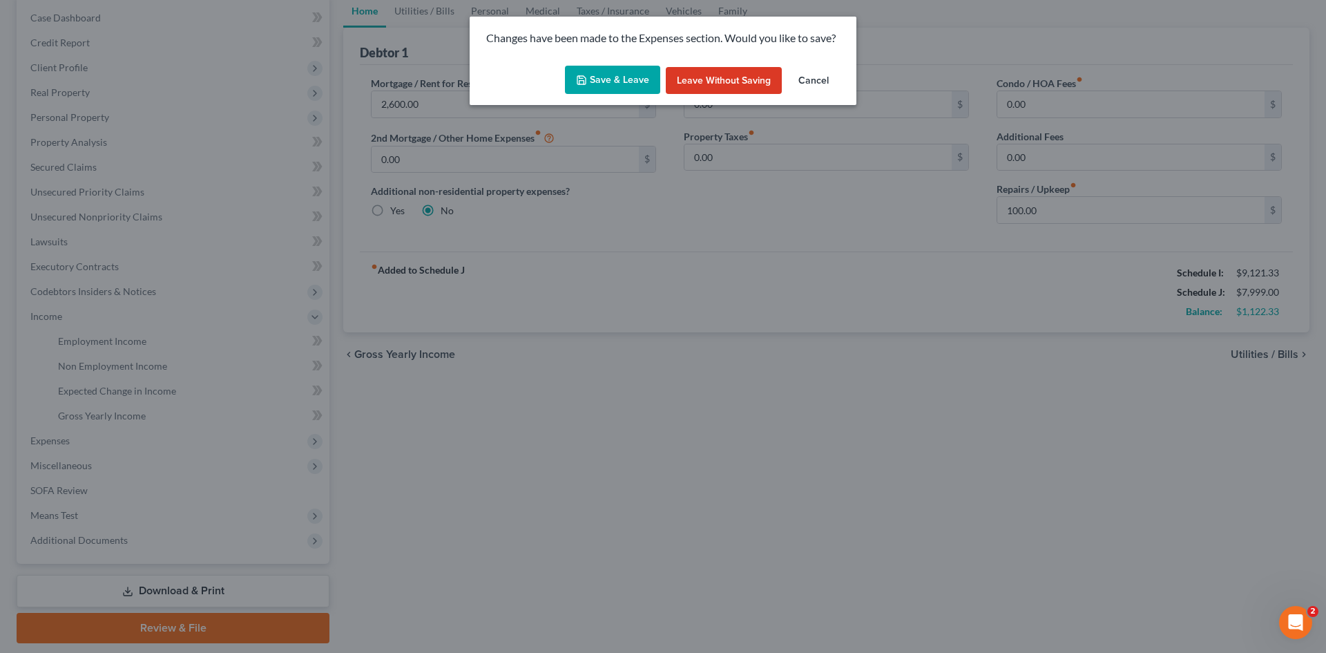
click at [606, 80] on button "Save & Leave" at bounding box center [612, 80] width 95 height 29
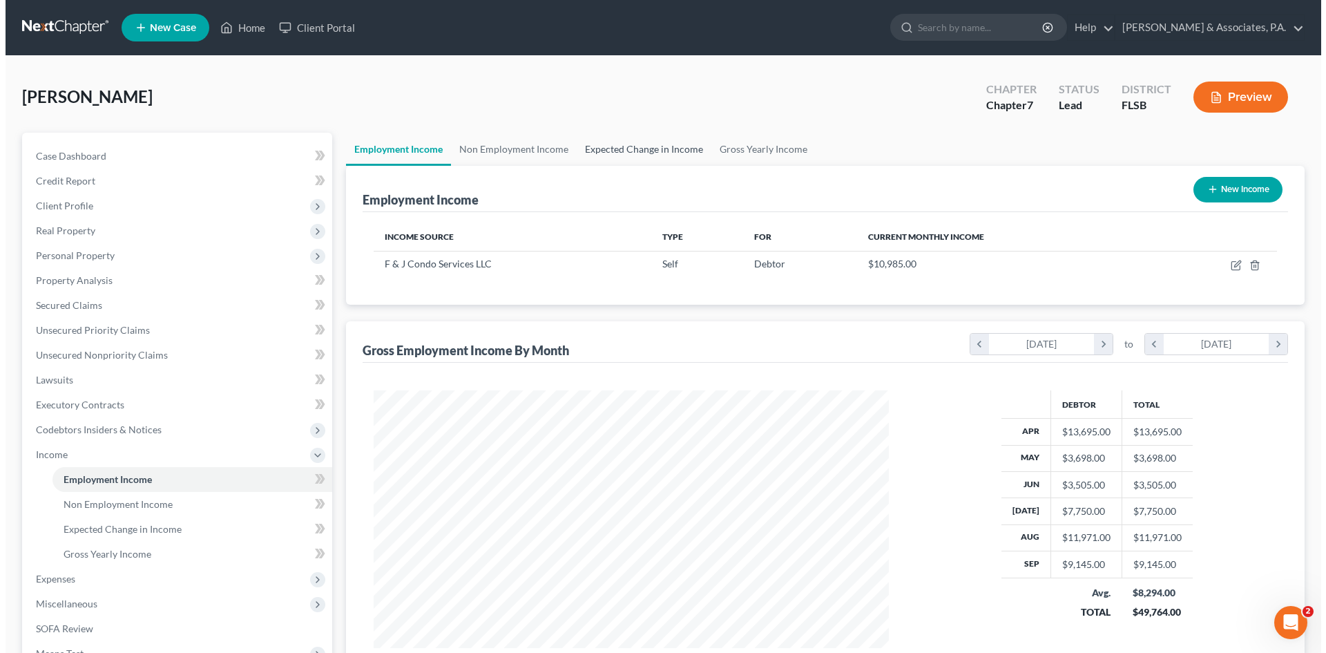
scroll to position [258, 543]
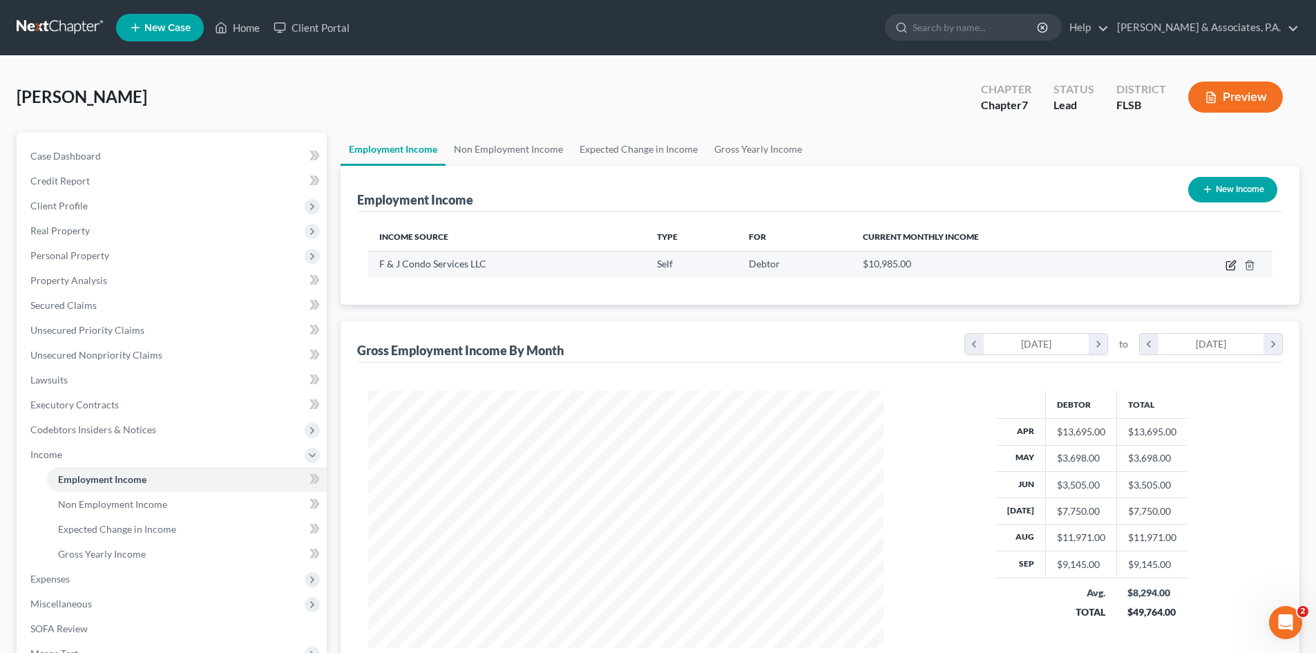
click at [1230, 265] on icon "button" at bounding box center [1231, 263] width 6 height 6
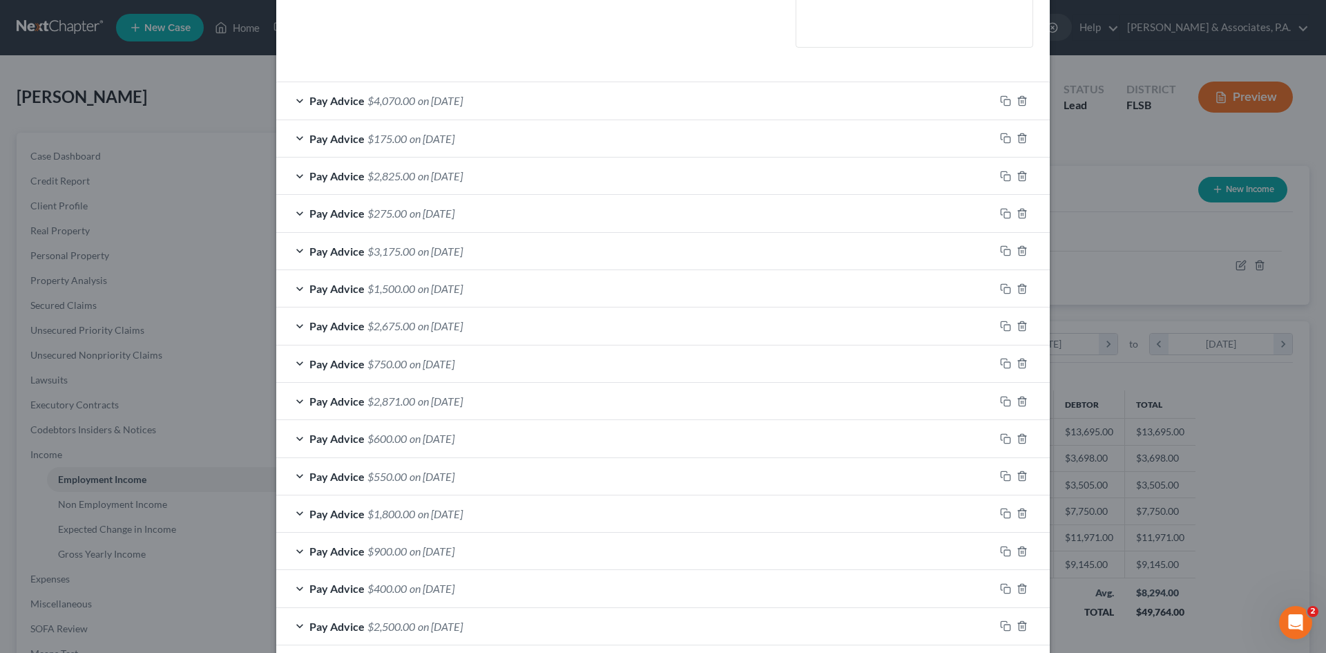
scroll to position [345, 0]
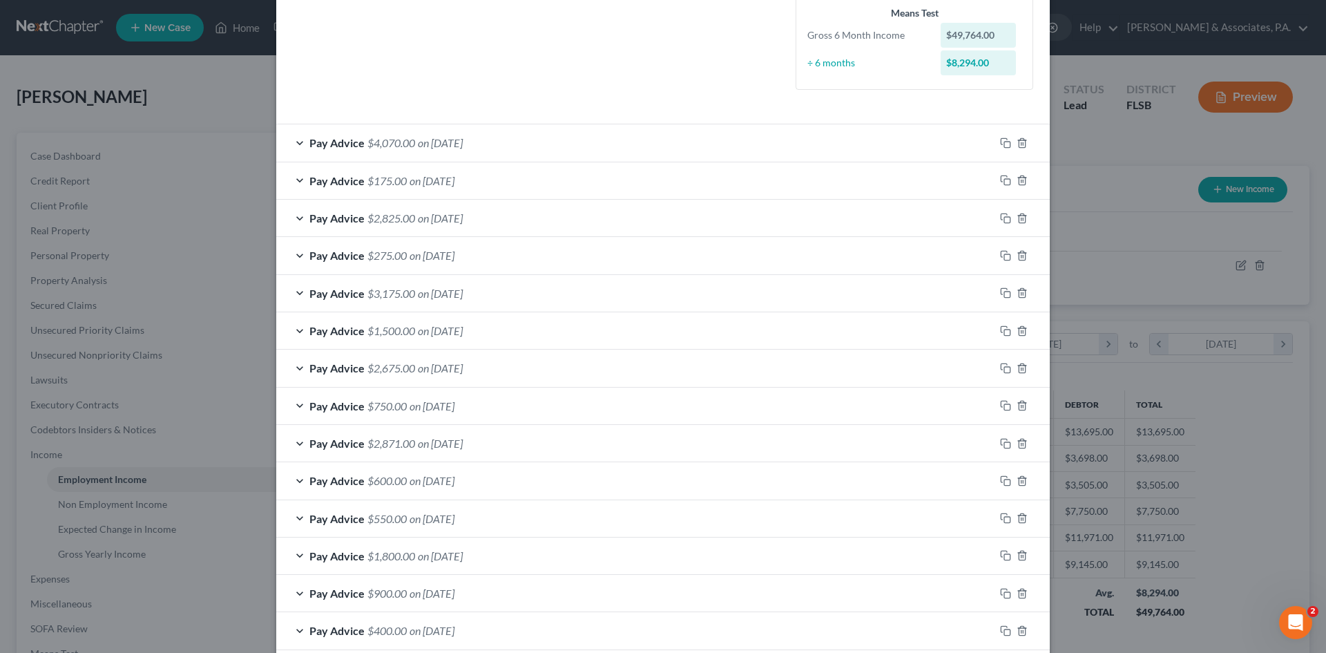
click at [293, 142] on div "Pay Advice $4,070.00 on [DATE]" at bounding box center [635, 142] width 718 height 37
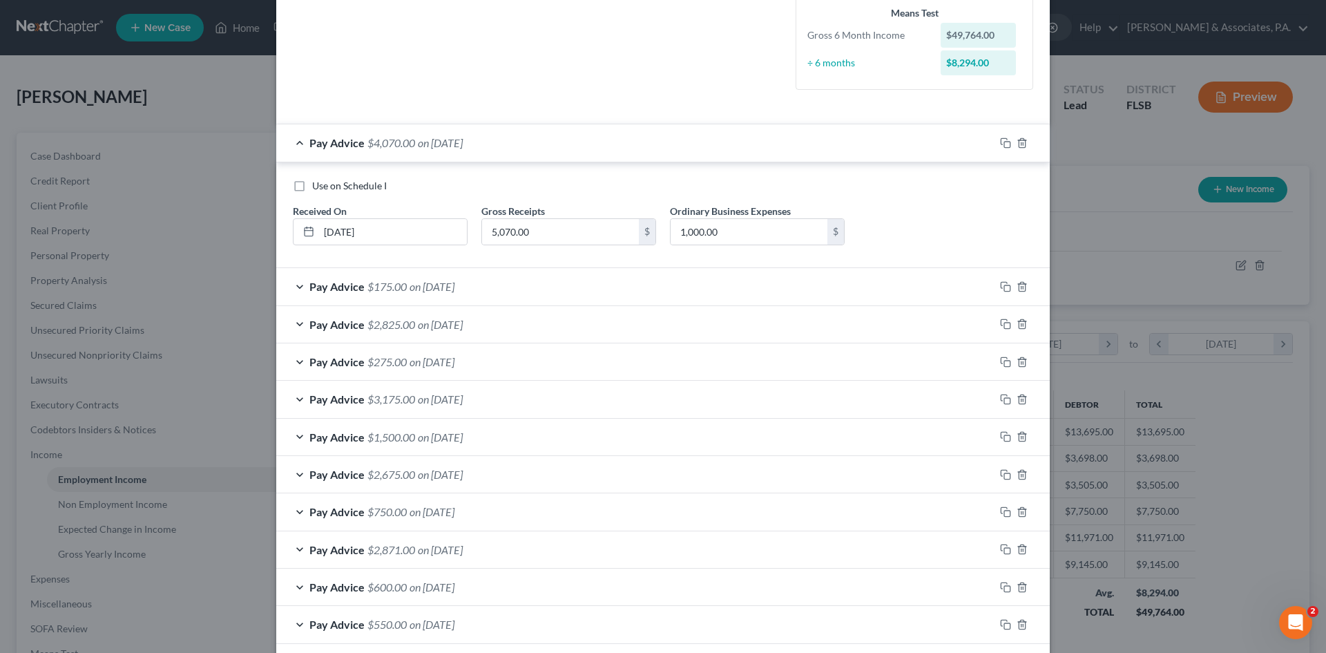
click at [293, 285] on div "Pay Advice $175.00 on [DATE]" at bounding box center [635, 286] width 718 height 37
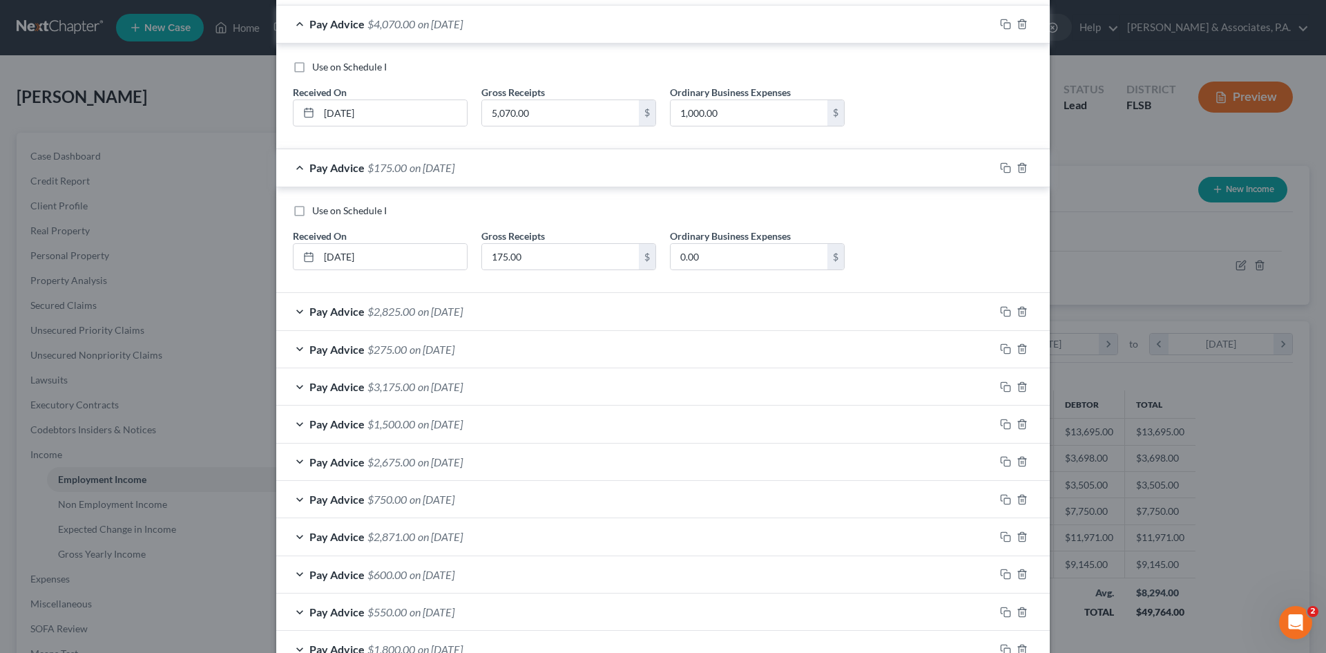
scroll to position [483, 0]
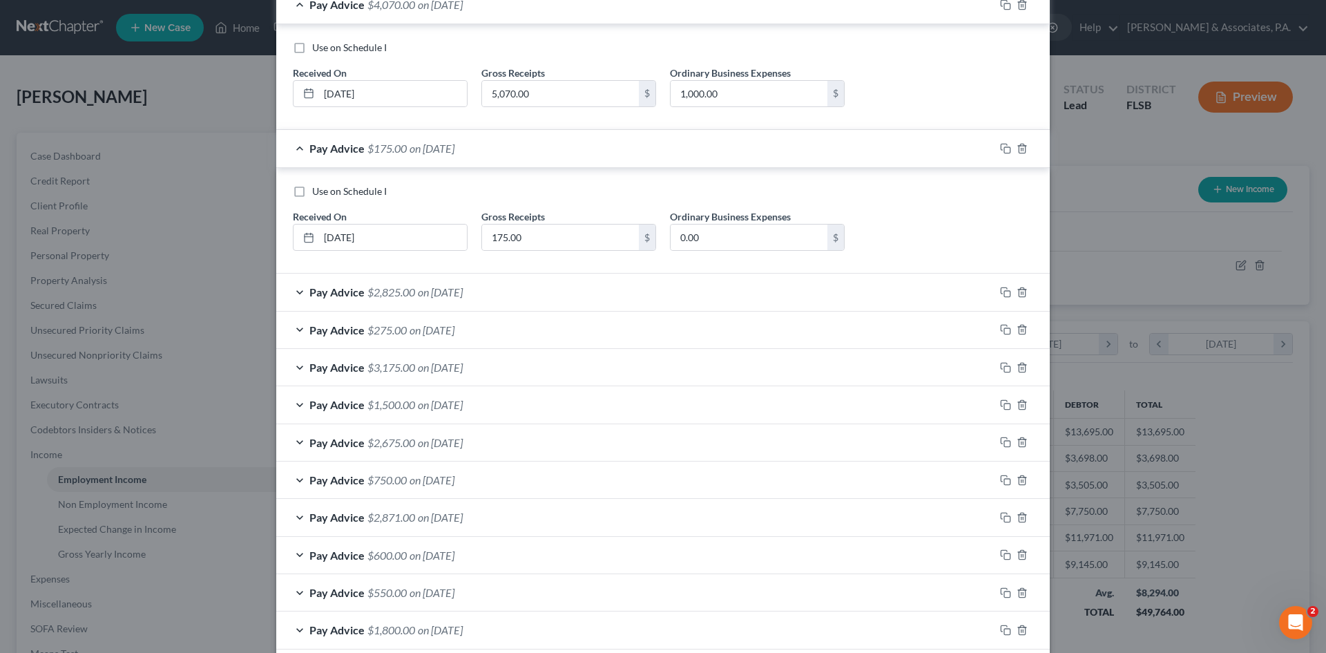
click at [293, 291] on div "Pay Advice $2,825.00 on [DATE]" at bounding box center [635, 291] width 718 height 37
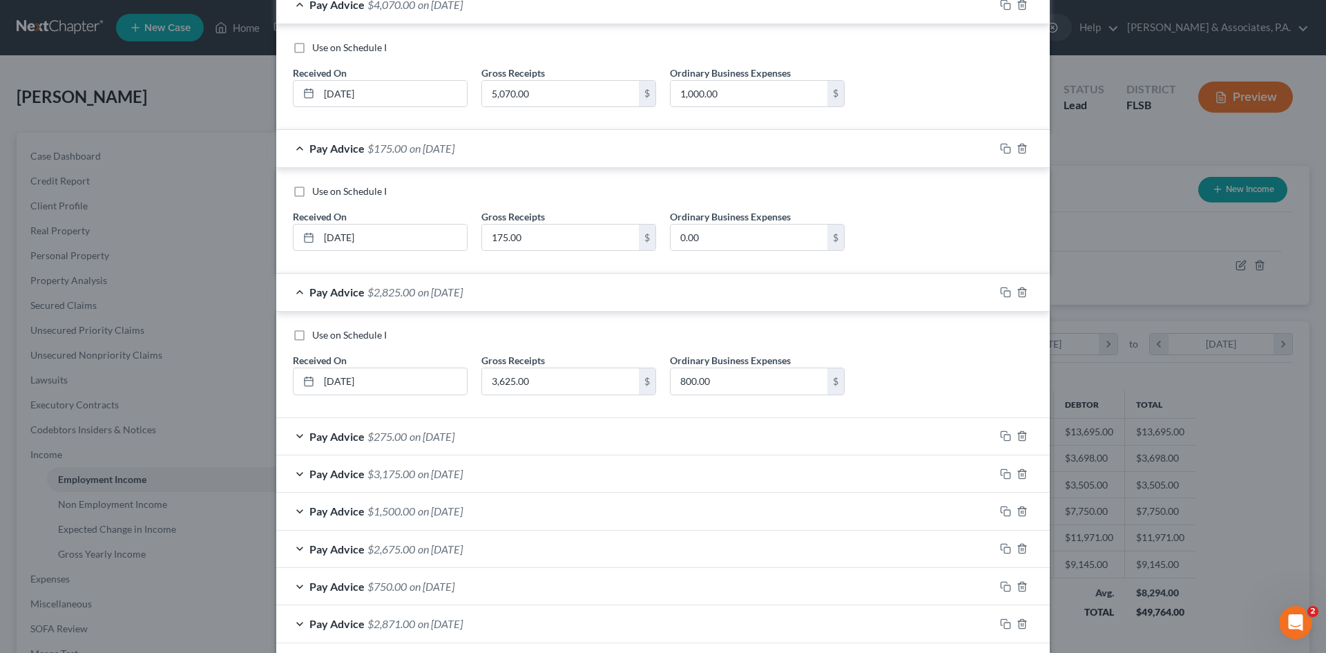
click at [294, 434] on div "Pay Advice $275.00 on [DATE]" at bounding box center [635, 436] width 718 height 37
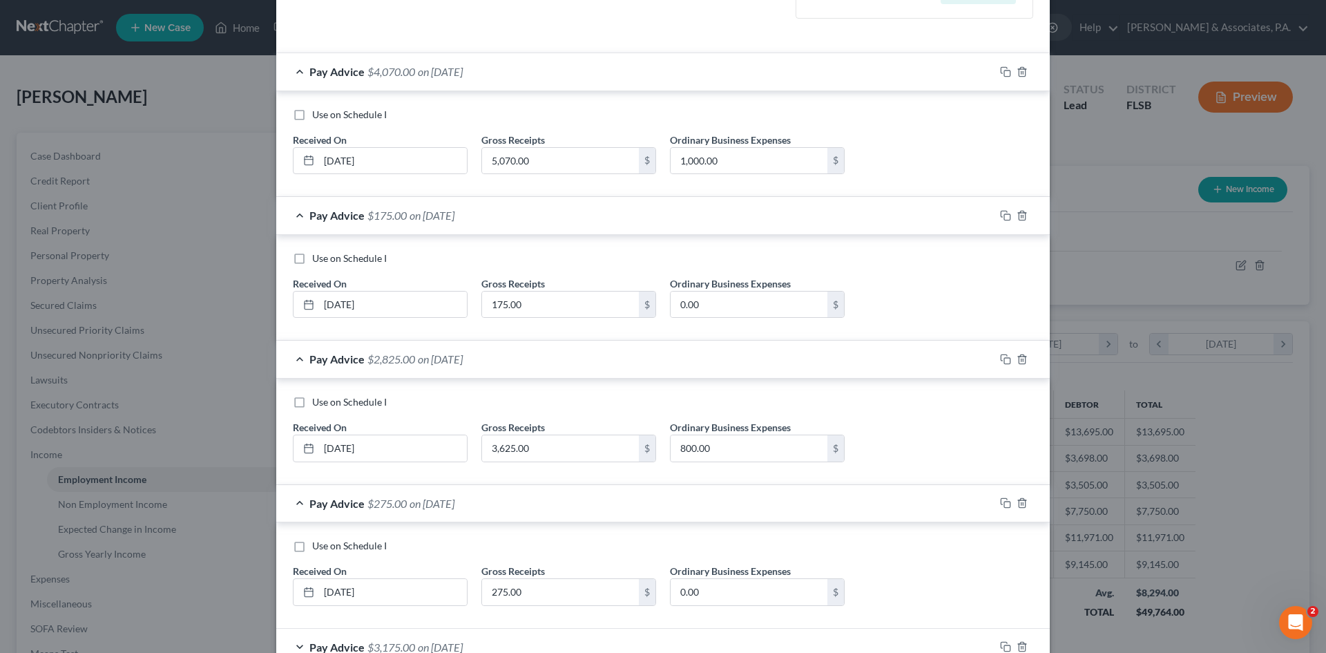
scroll to position [414, 0]
click at [727, 164] on input "1,000.00" at bounding box center [749, 163] width 157 height 26
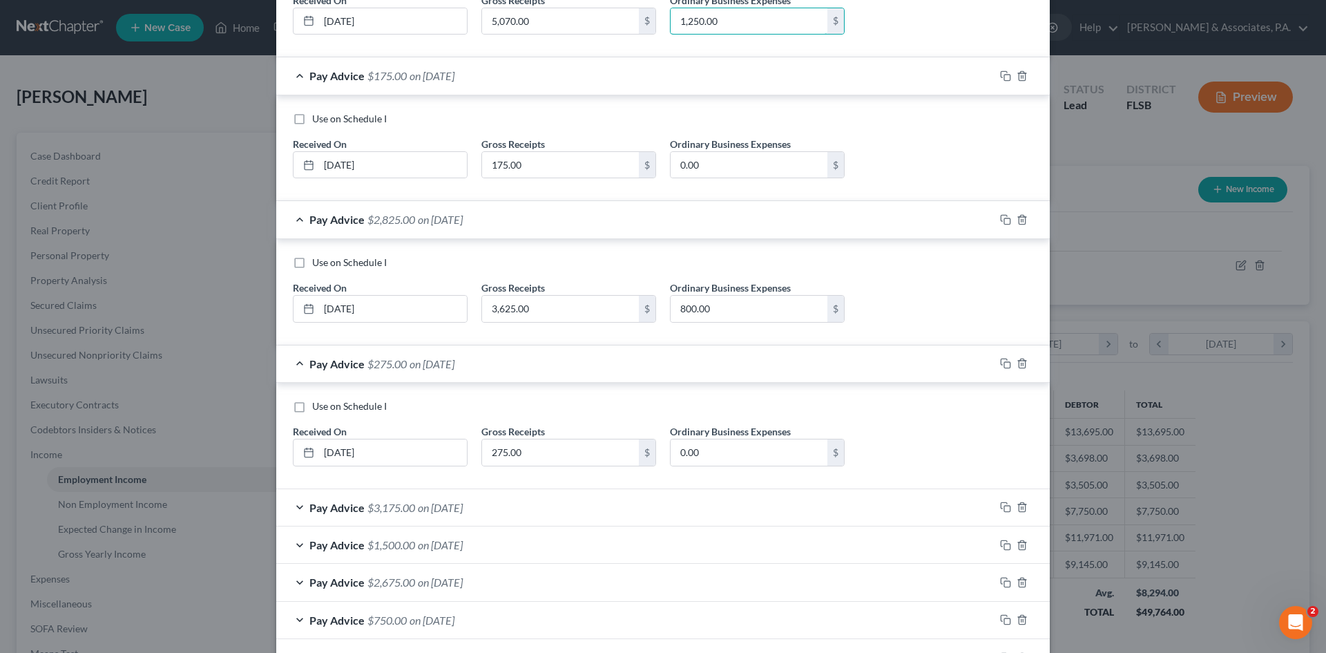
scroll to position [829, 0]
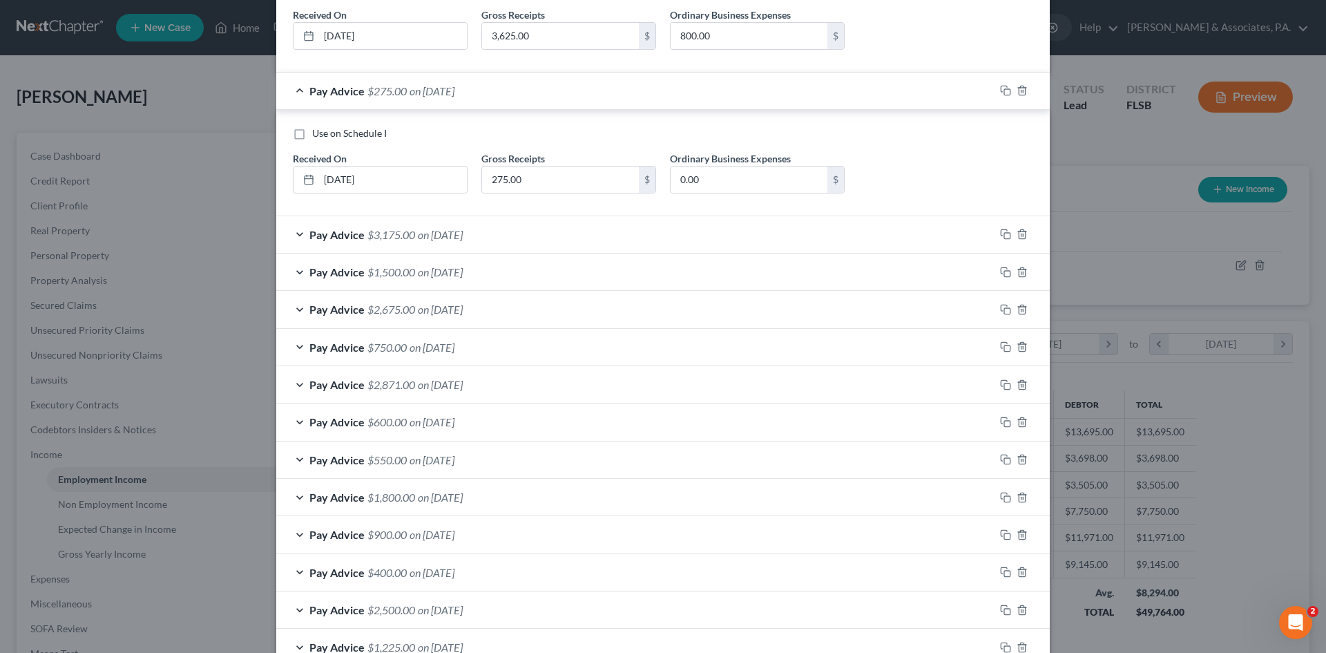
click at [291, 232] on div "Pay Advice $3,175.00 on [DATE]" at bounding box center [635, 234] width 718 height 37
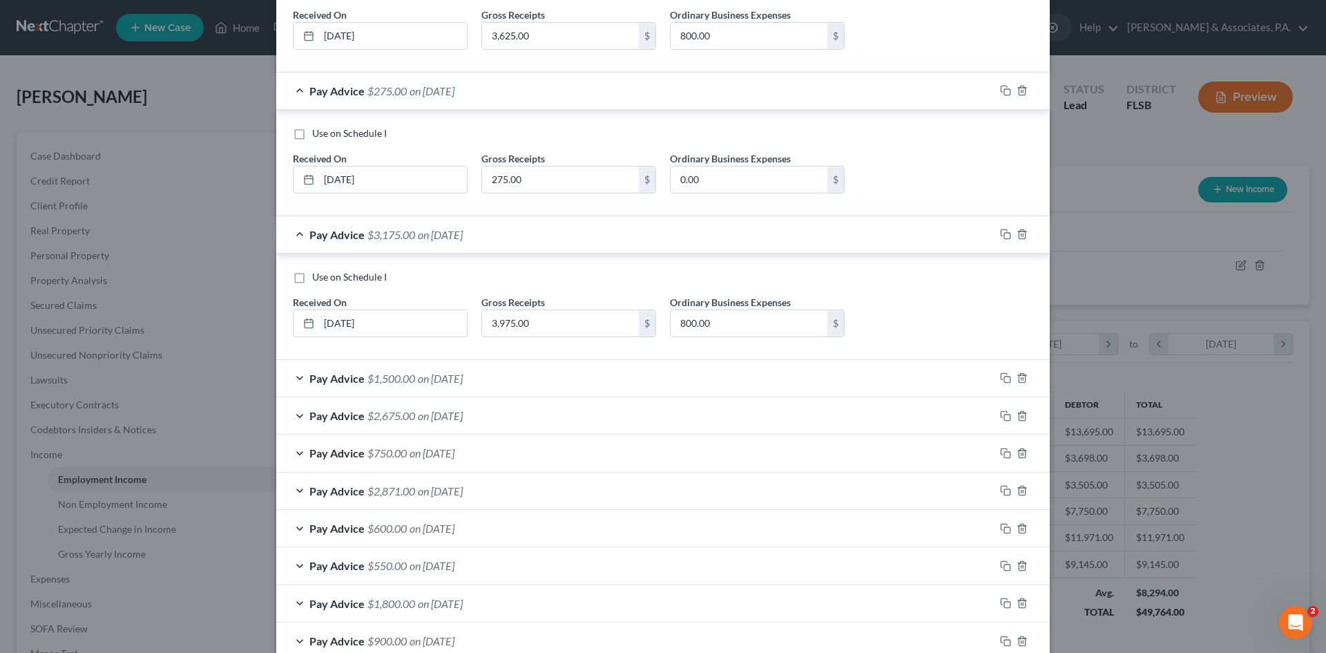
click at [297, 378] on div "Pay Advice $1,500.00 on [DATE]" at bounding box center [635, 378] width 718 height 37
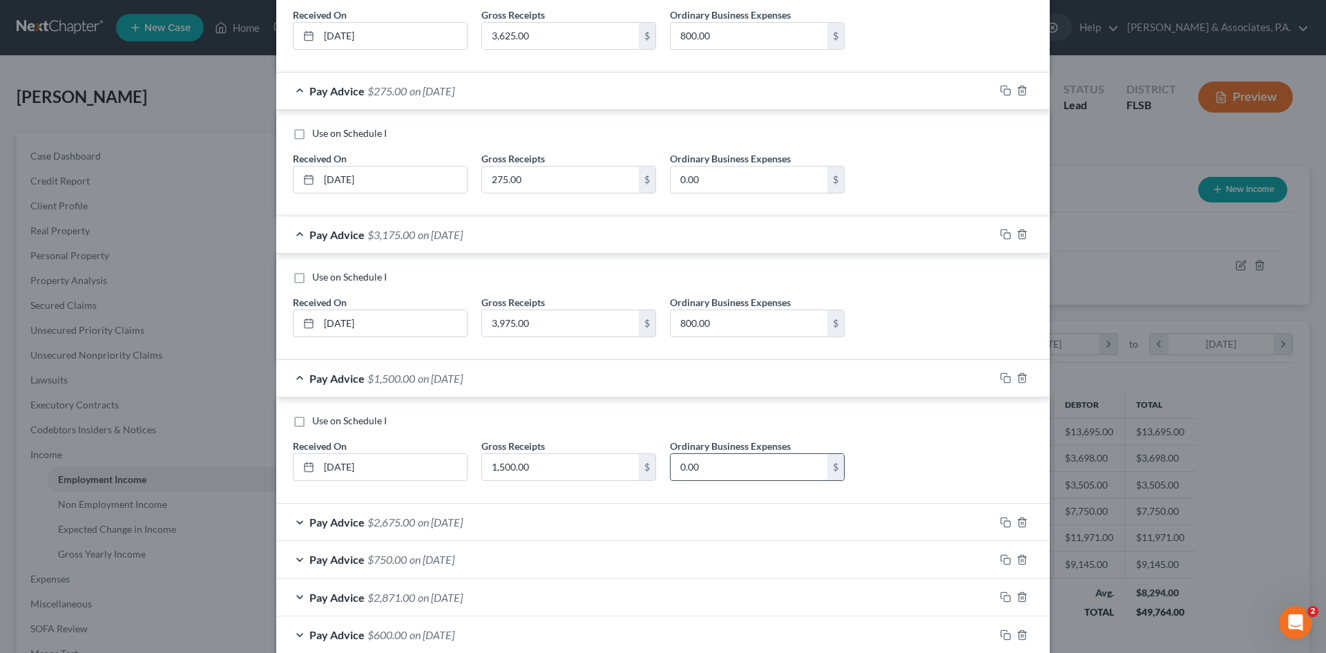
click at [711, 456] on input "0.00" at bounding box center [749, 467] width 157 height 26
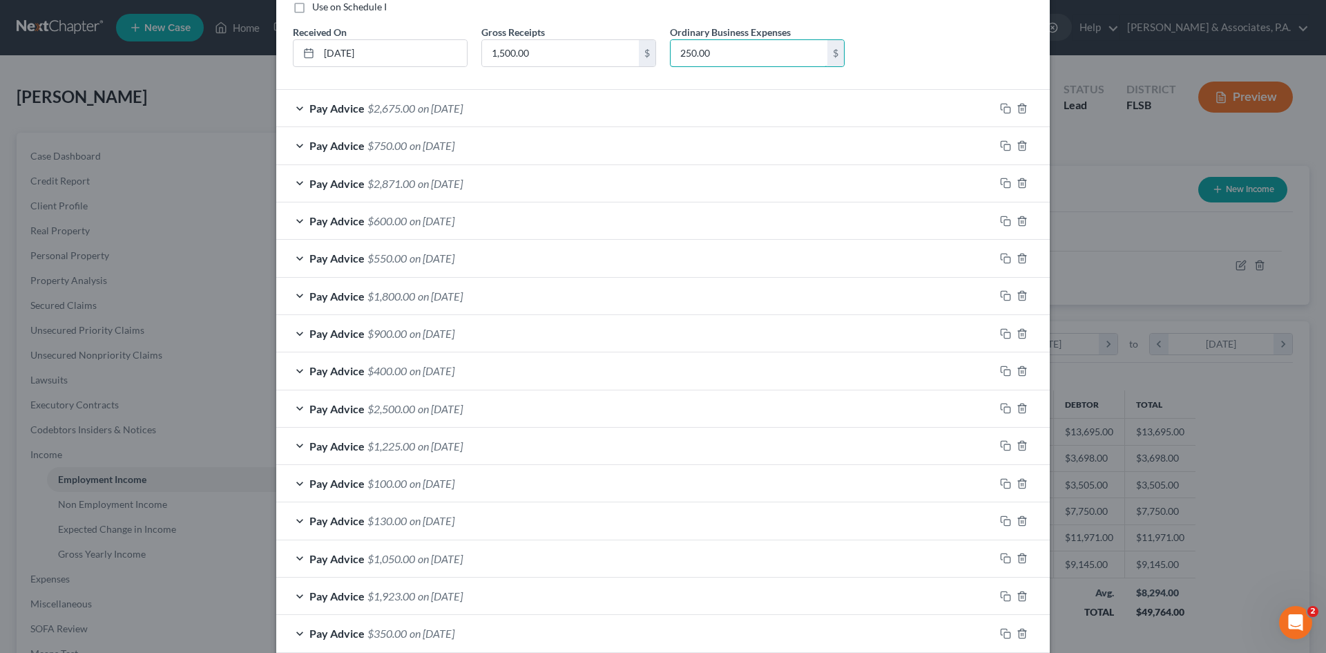
scroll to position [1243, 0]
click at [291, 295] on div "Pay Advice $1,800.00 on [DATE]" at bounding box center [635, 295] width 718 height 37
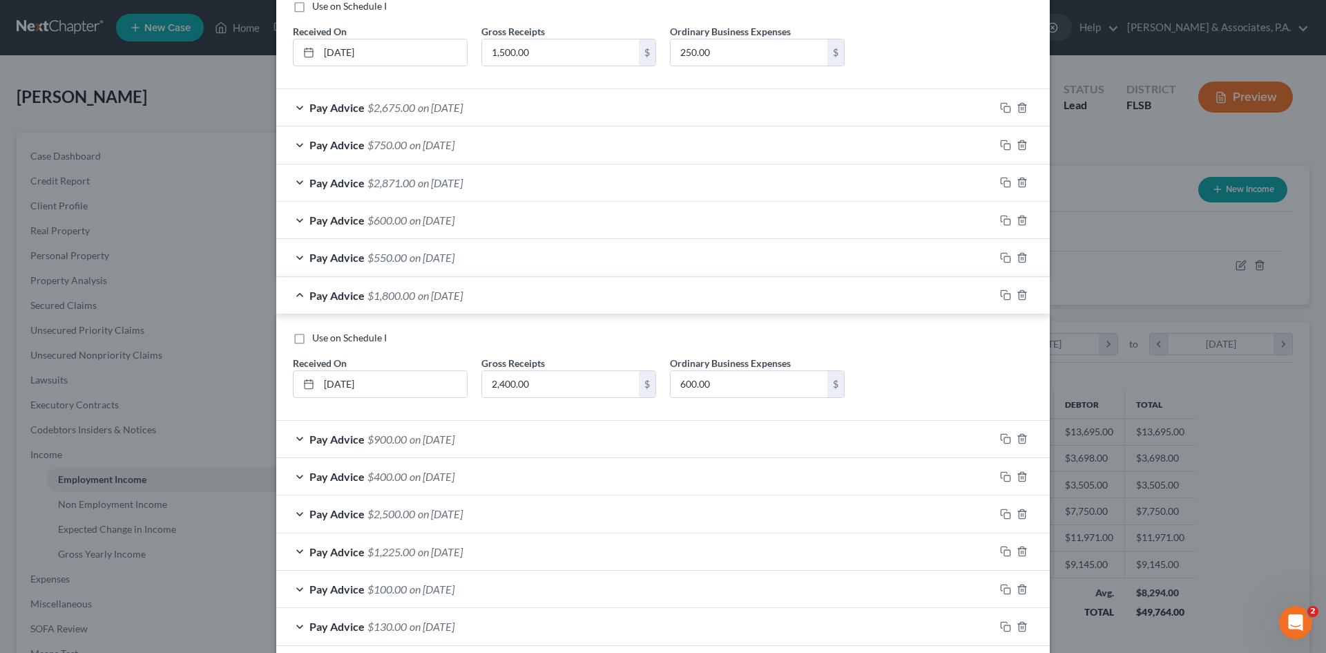
click at [291, 440] on div "Pay Advice $900.00 on [DATE]" at bounding box center [635, 439] width 718 height 37
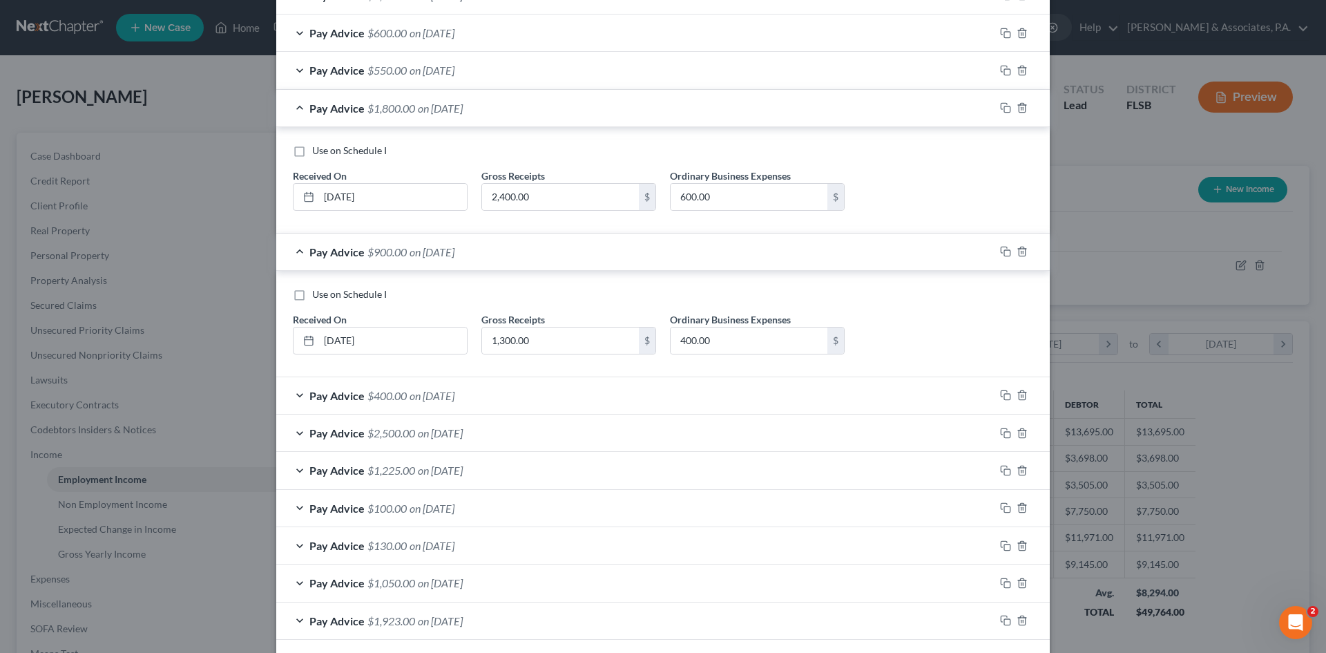
scroll to position [1450, 0]
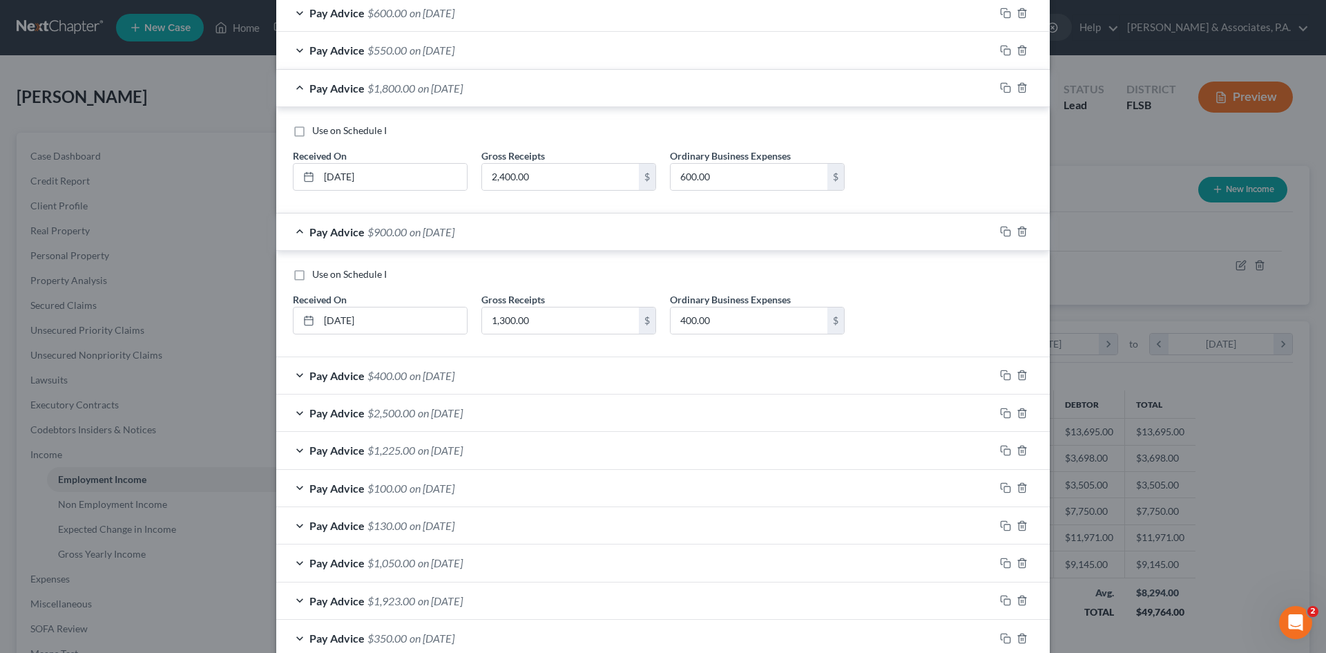
click at [291, 375] on div "Pay Advice $400.00 on [DATE]" at bounding box center [635, 375] width 718 height 37
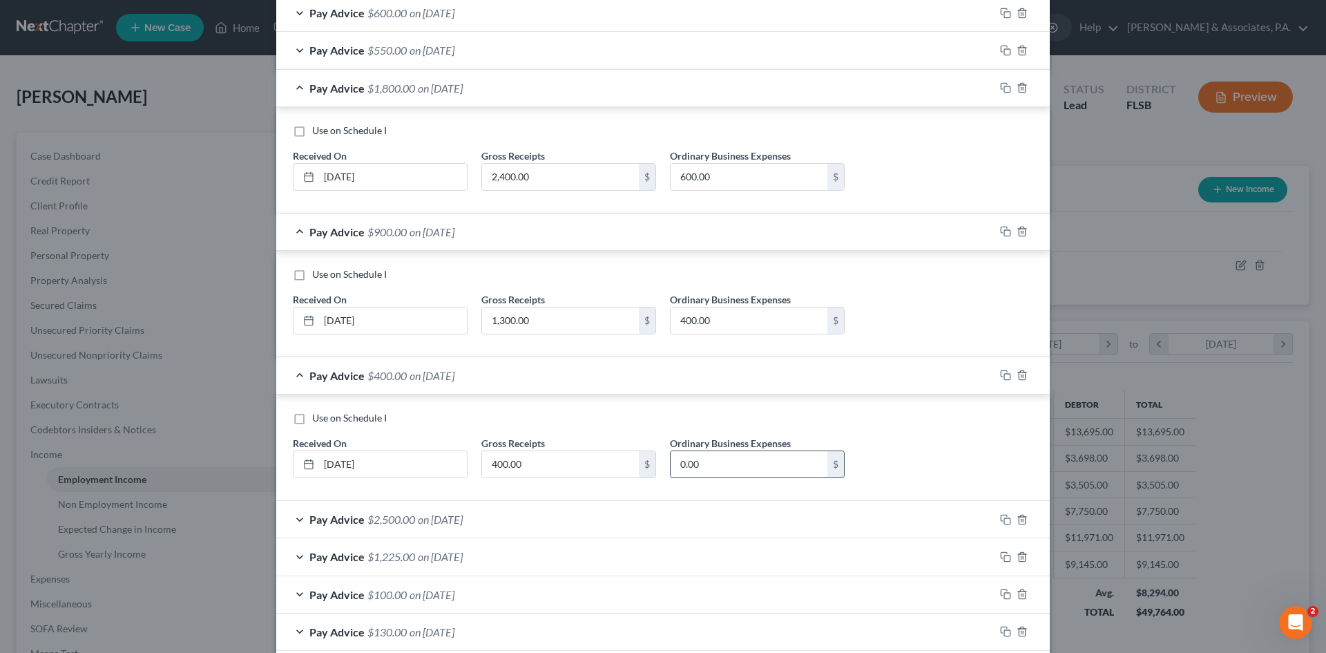
click at [718, 467] on input "0.00" at bounding box center [749, 464] width 157 height 26
click at [760, 416] on div "Use on Schedule I" at bounding box center [663, 418] width 740 height 14
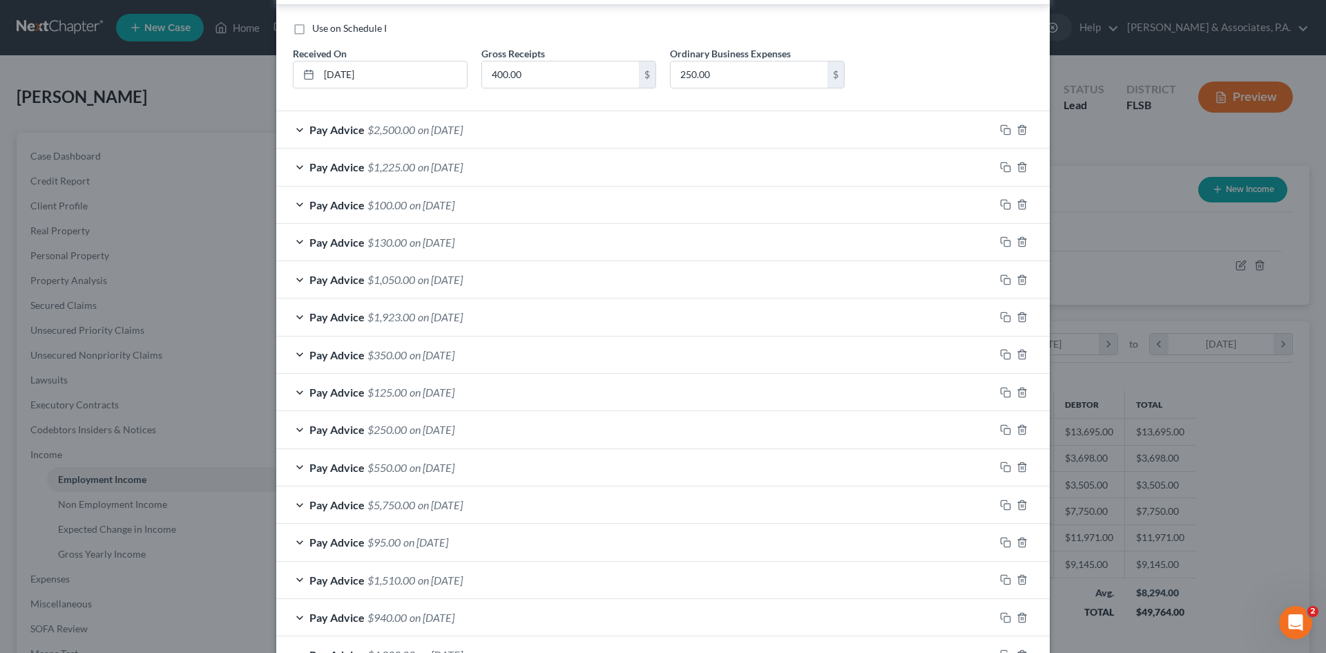
scroll to position [1864, 0]
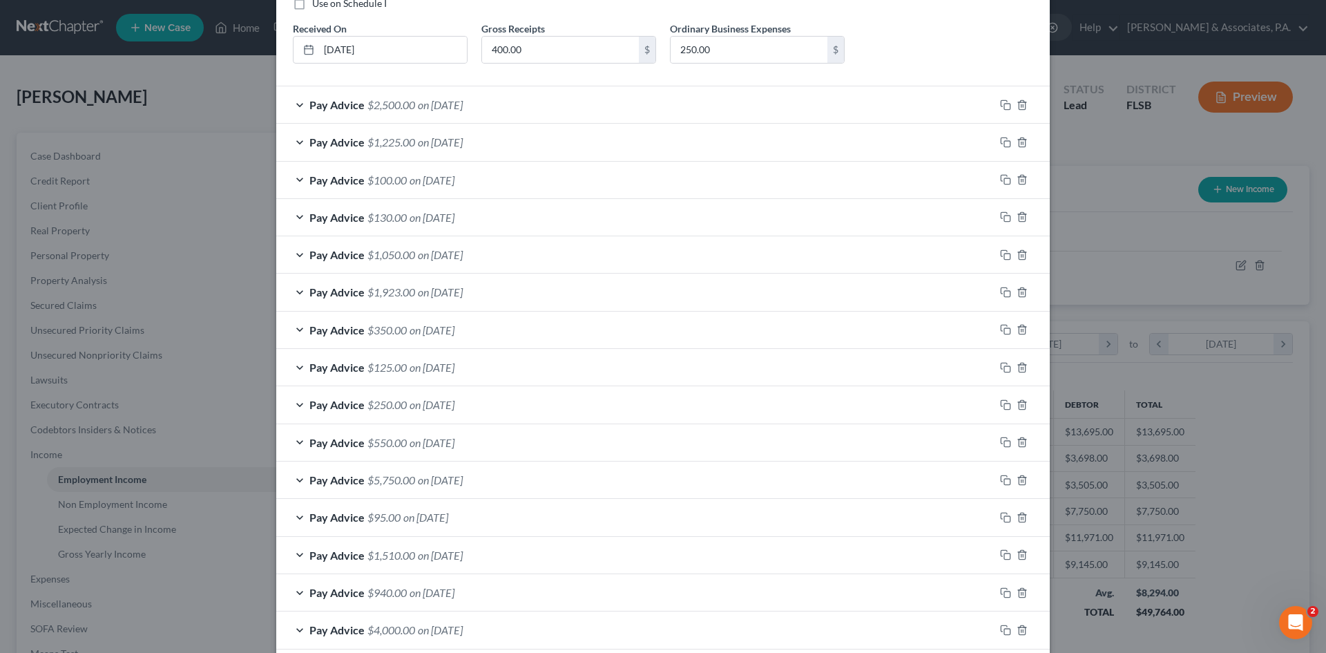
click at [291, 144] on div "Pay Advice $1,225.00 on [DATE]" at bounding box center [635, 142] width 718 height 37
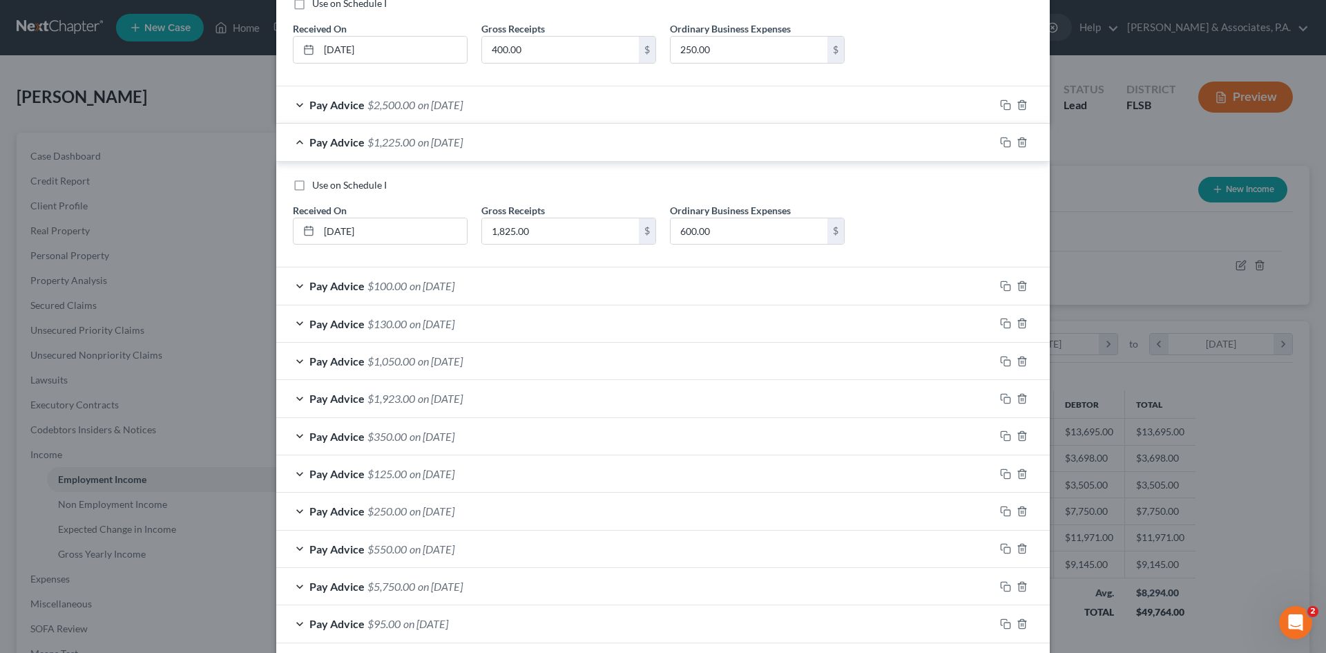
click at [293, 359] on div "Pay Advice $1,050.00 on [DATE]" at bounding box center [635, 361] width 718 height 37
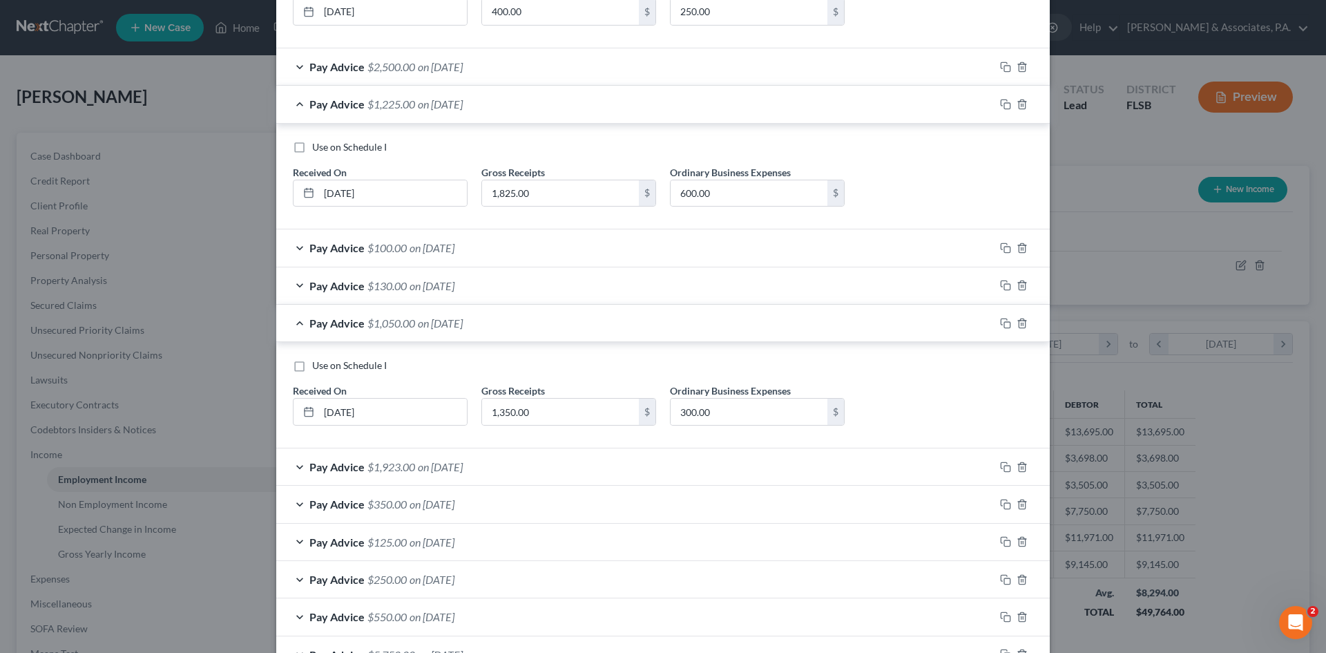
scroll to position [1934, 0]
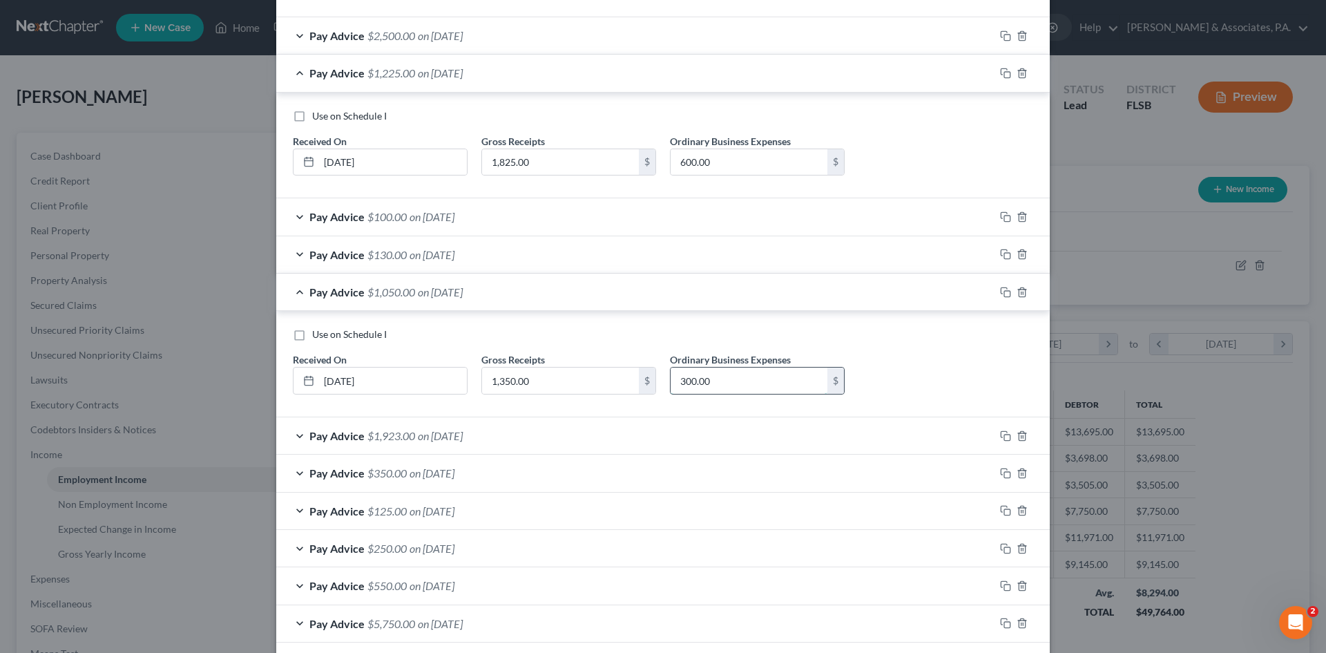
click at [724, 381] on input "300.00" at bounding box center [749, 380] width 157 height 26
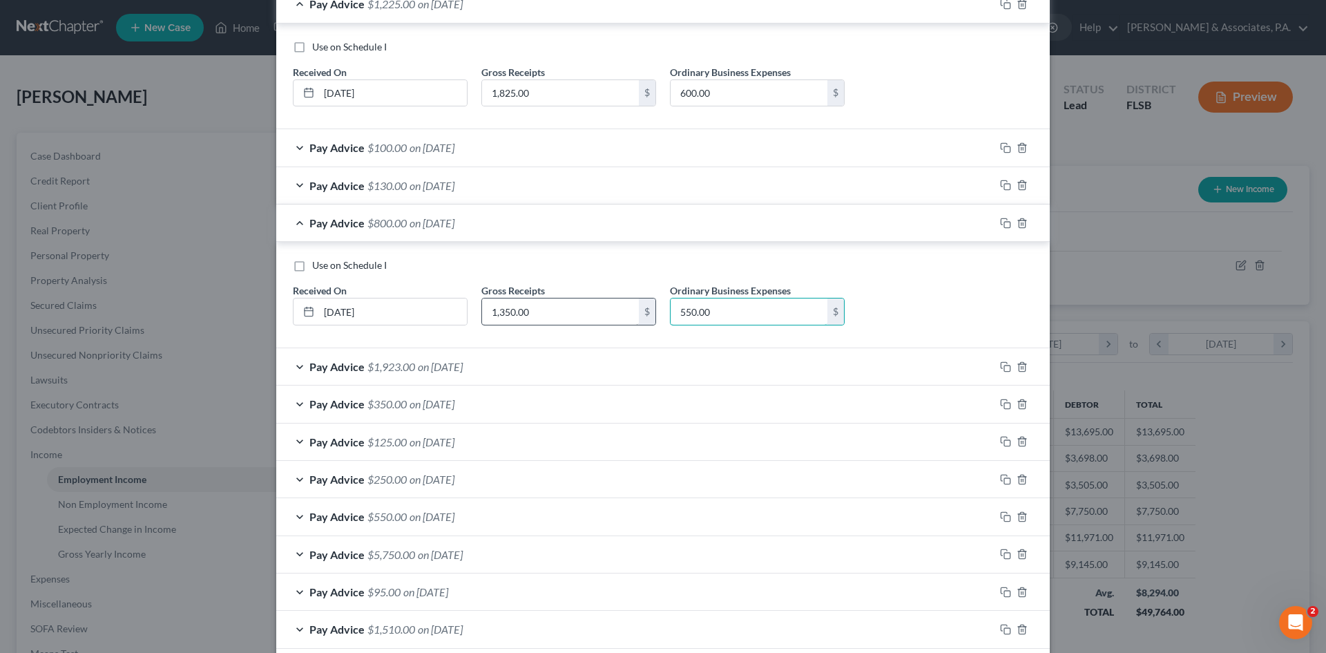
scroll to position [2072, 0]
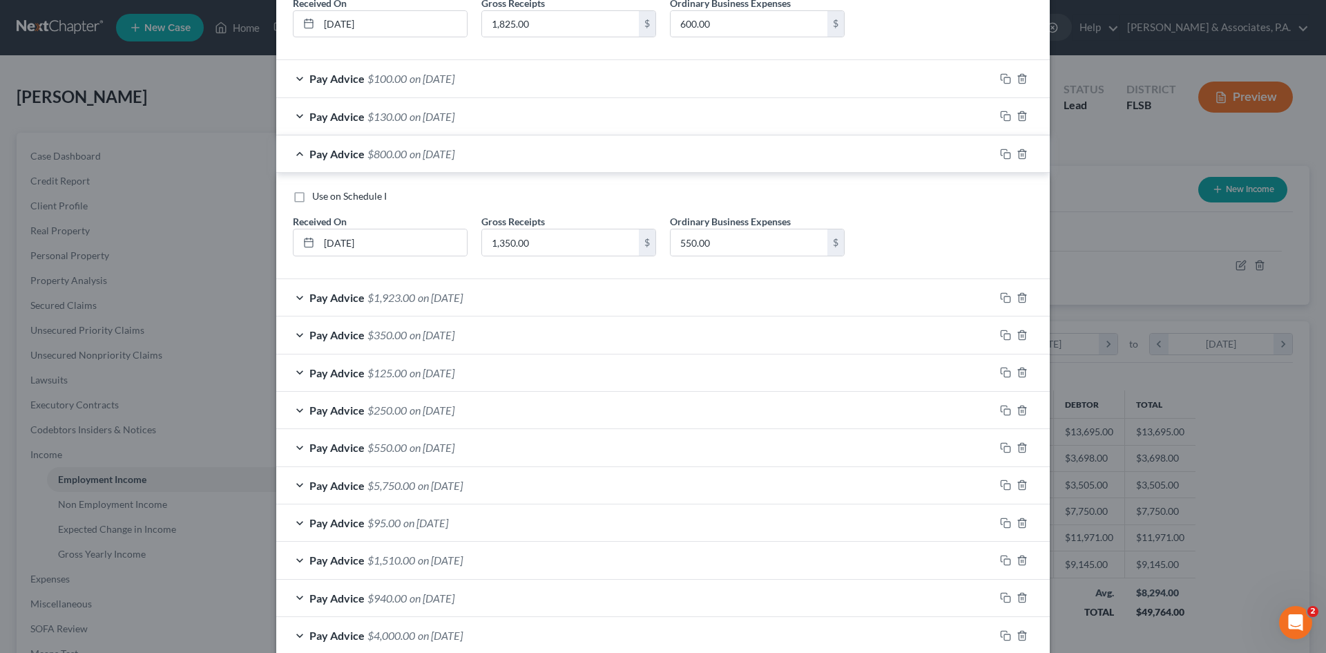
click at [290, 296] on div "Pay Advice $1,923.00 on [DATE]" at bounding box center [635, 297] width 718 height 37
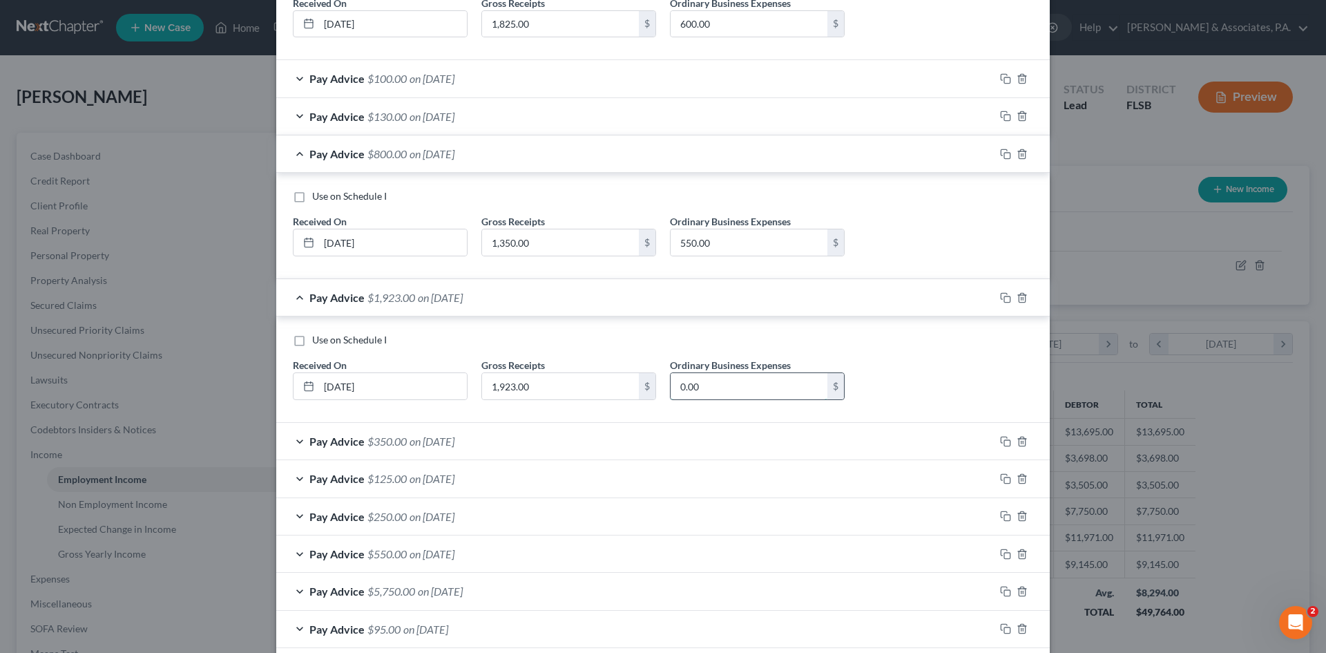
click at [713, 383] on input "0.00" at bounding box center [749, 386] width 157 height 26
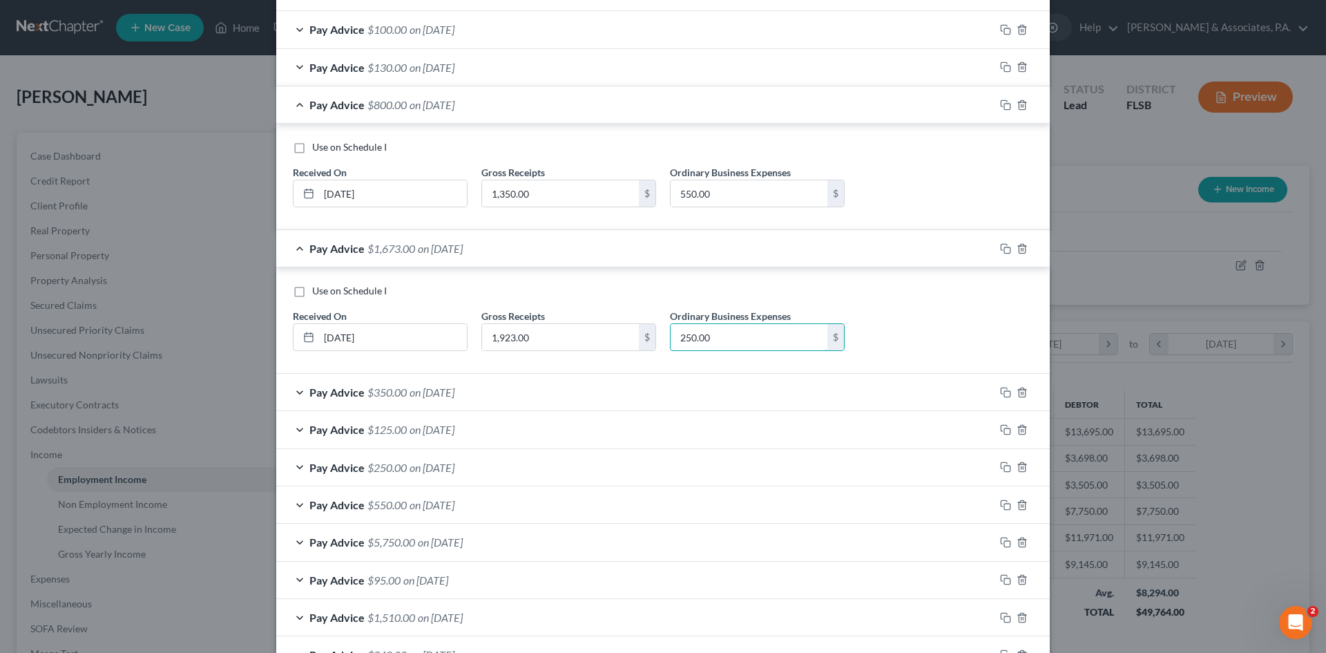
scroll to position [2255, 0]
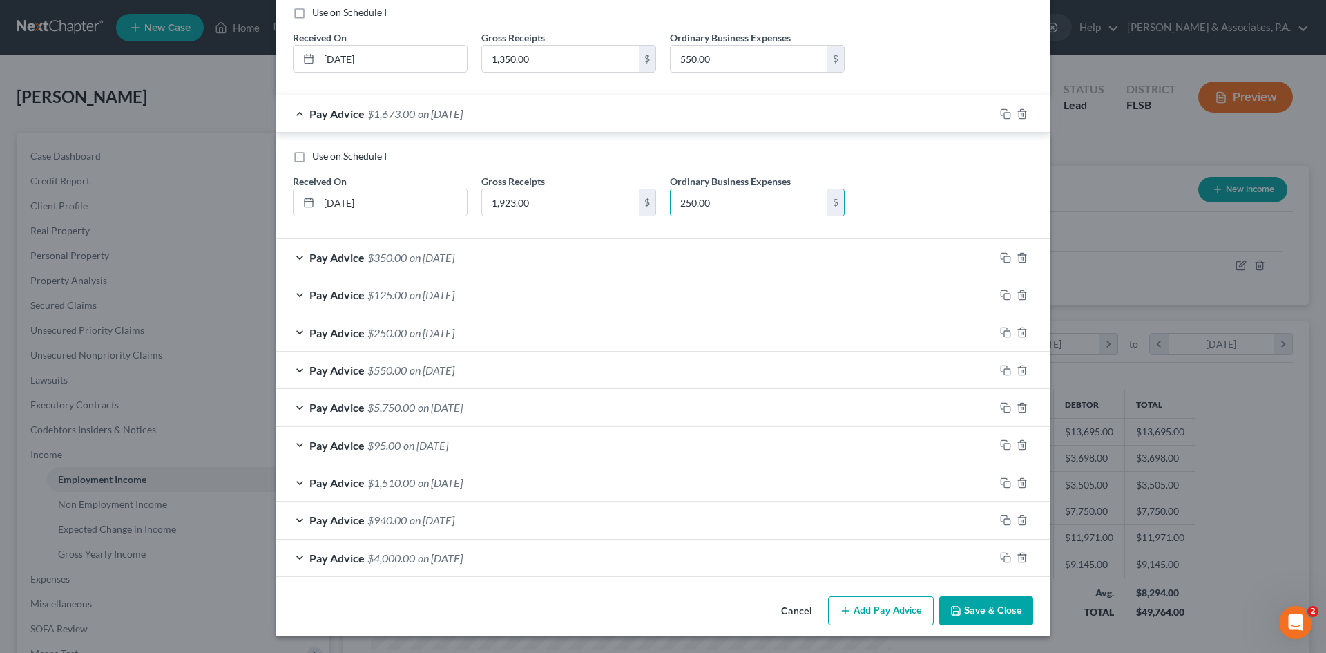
click at [296, 483] on div "Pay Advice $1,510.00 on [DATE]" at bounding box center [635, 482] width 718 height 37
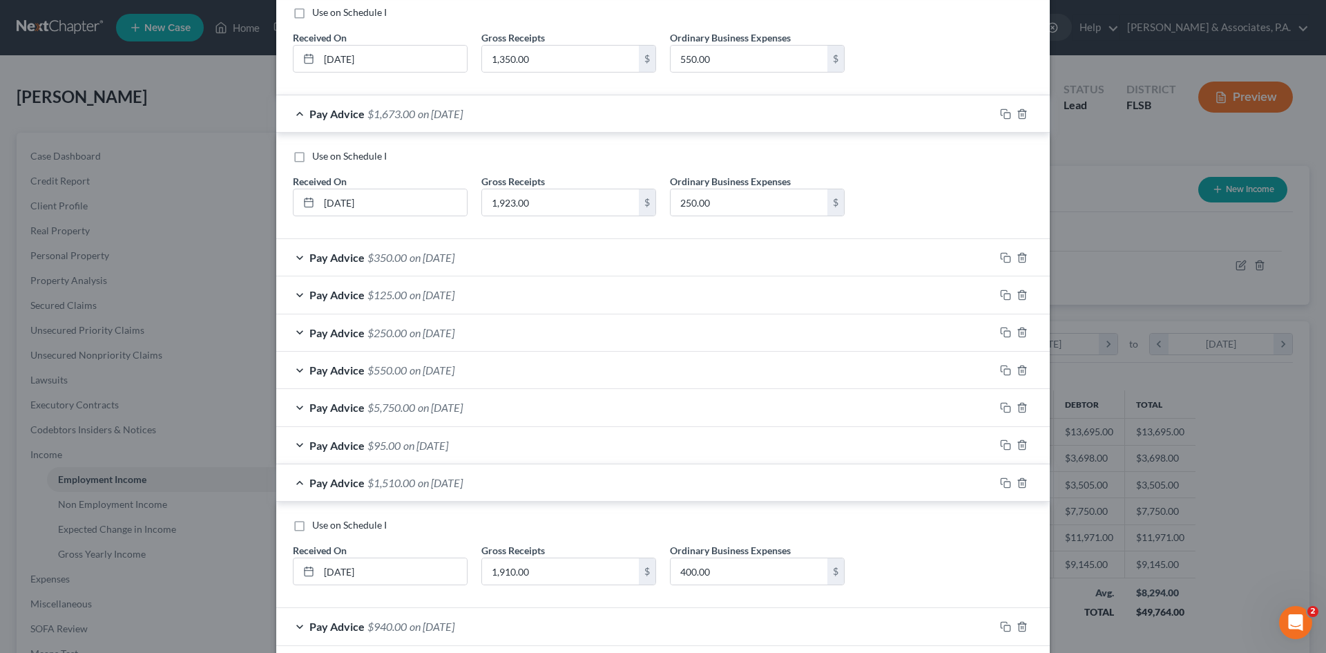
click at [291, 445] on div "Pay Advice $95.00 on [DATE]" at bounding box center [635, 445] width 718 height 37
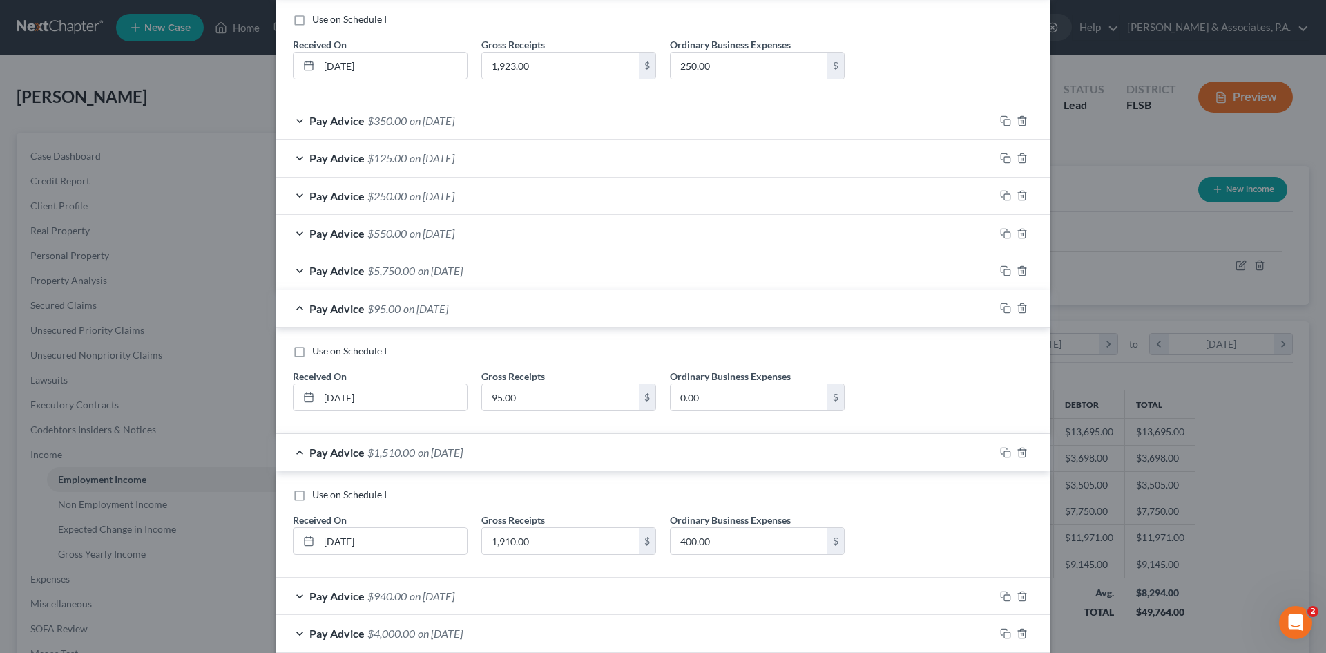
scroll to position [2393, 0]
click at [293, 269] on div "Pay Advice $5,750.00 on [DATE]" at bounding box center [635, 269] width 718 height 37
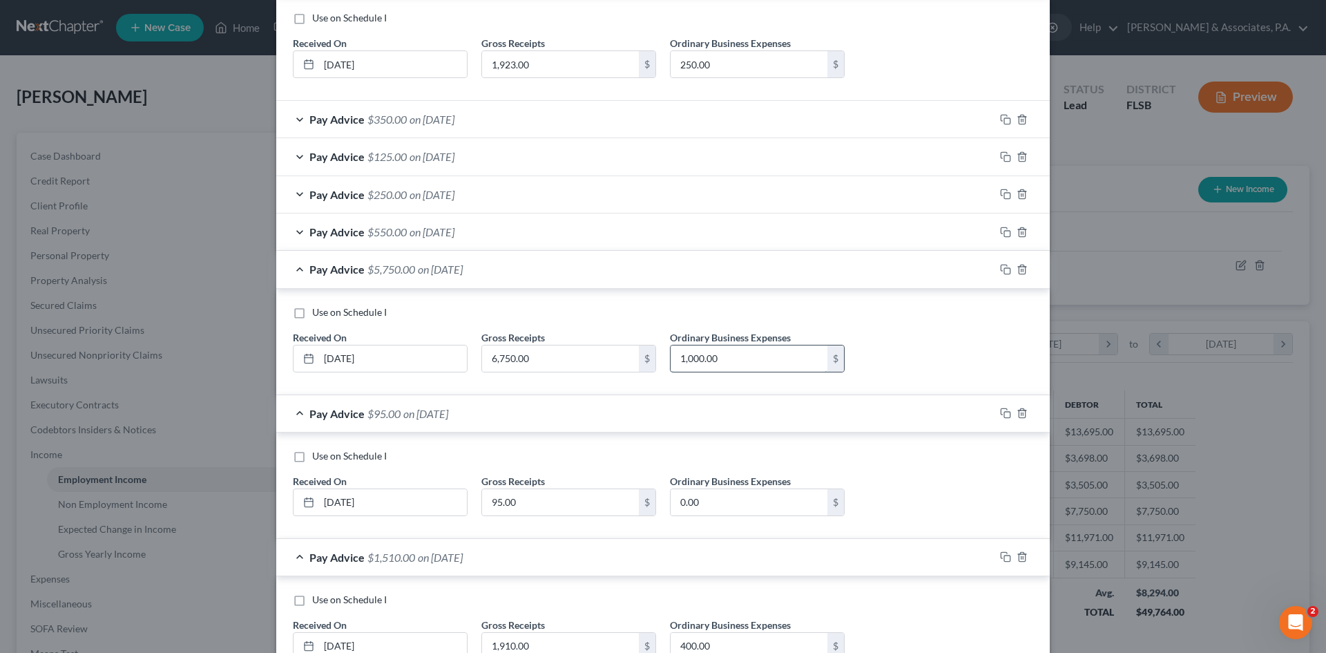
click at [744, 354] on input "1,000.00" at bounding box center [749, 358] width 157 height 26
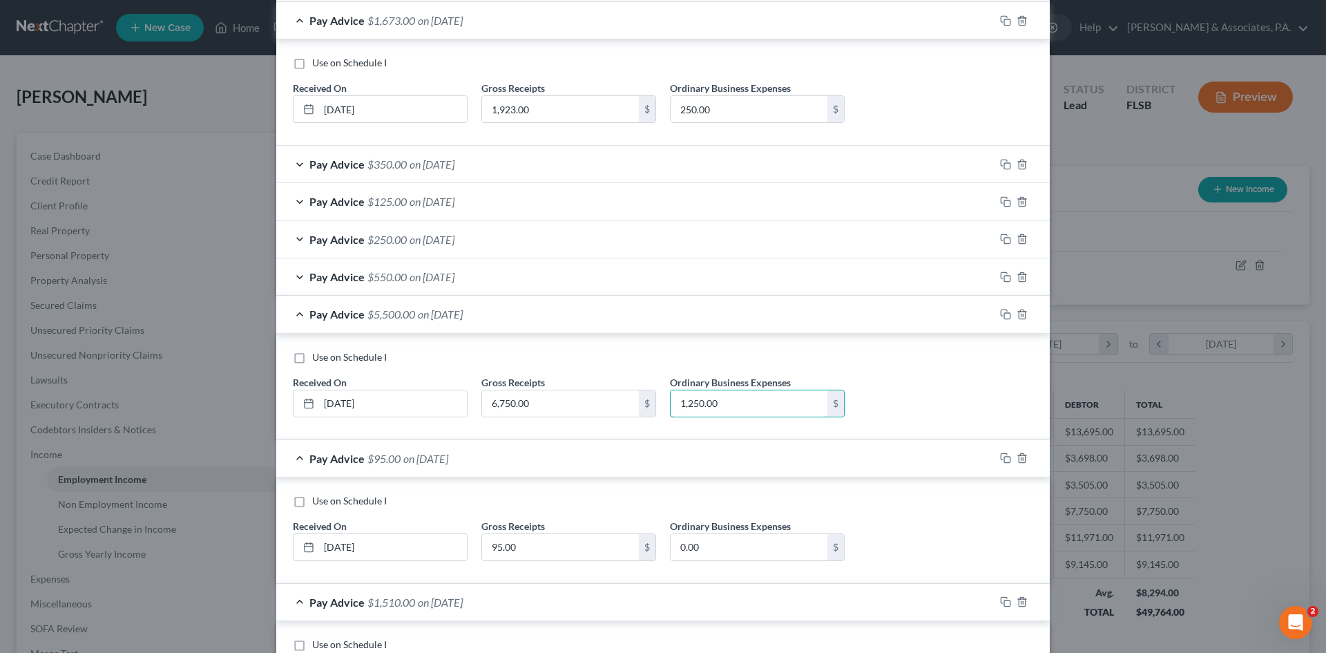
scroll to position [2324, 0]
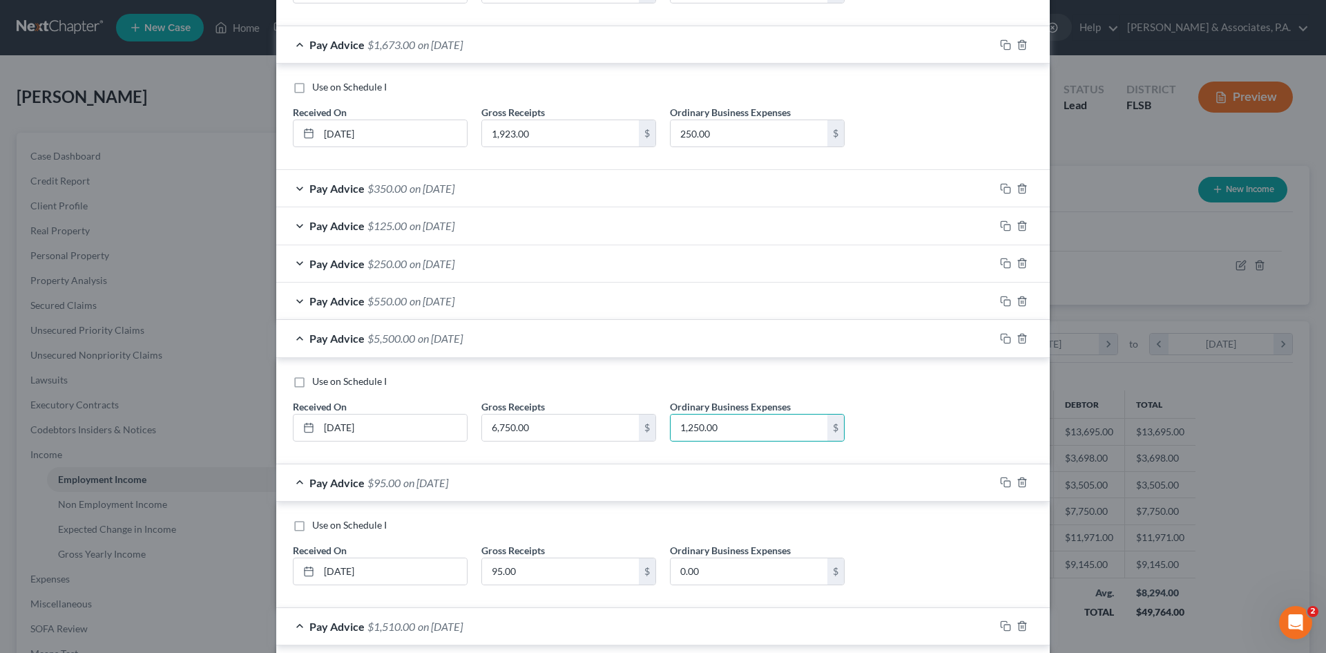
click at [885, 388] on div "Use on Schedule I Received On * [DATE] Gross Receipts 6,750.00 $ Ordinary Busin…" at bounding box center [663, 413] width 754 height 78
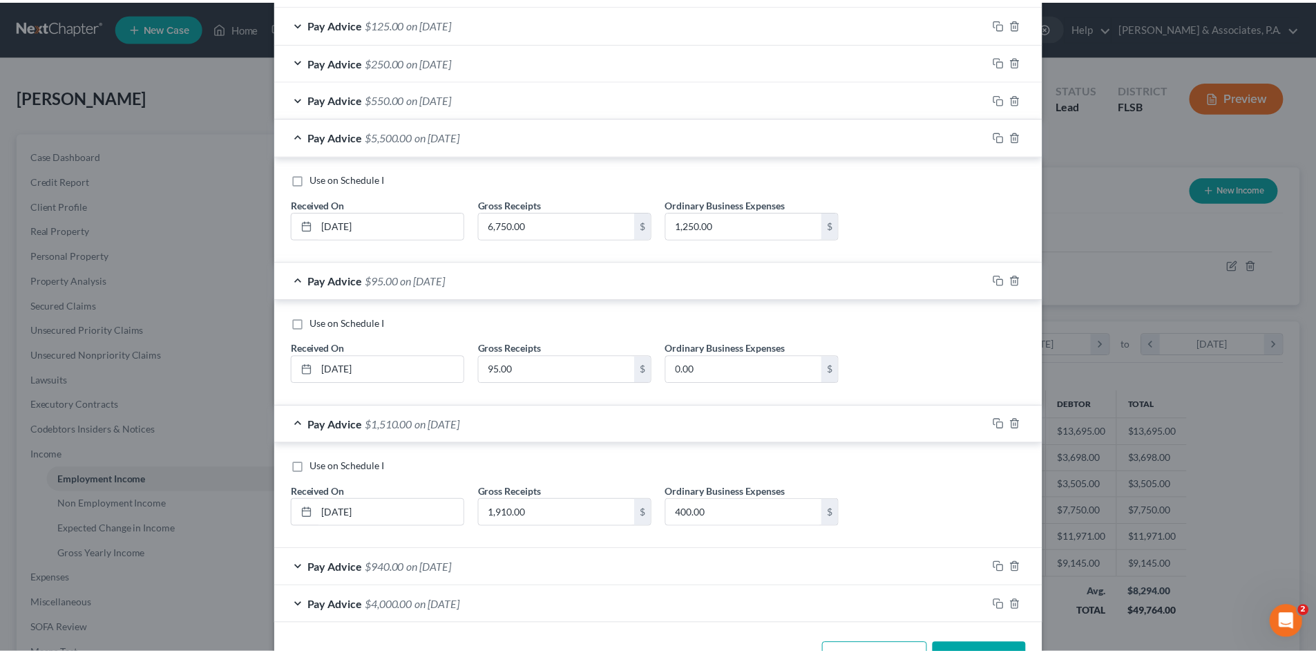
scroll to position [2574, 0]
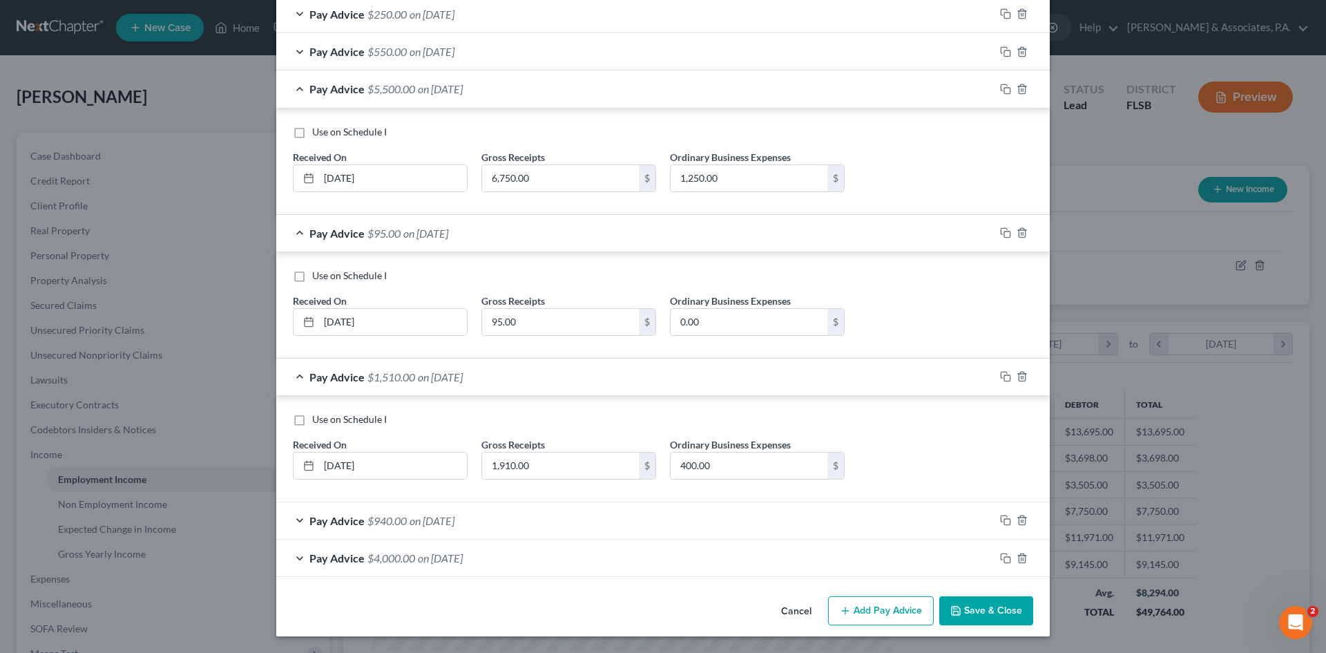
click at [986, 615] on button "Save & Close" at bounding box center [986, 610] width 94 height 29
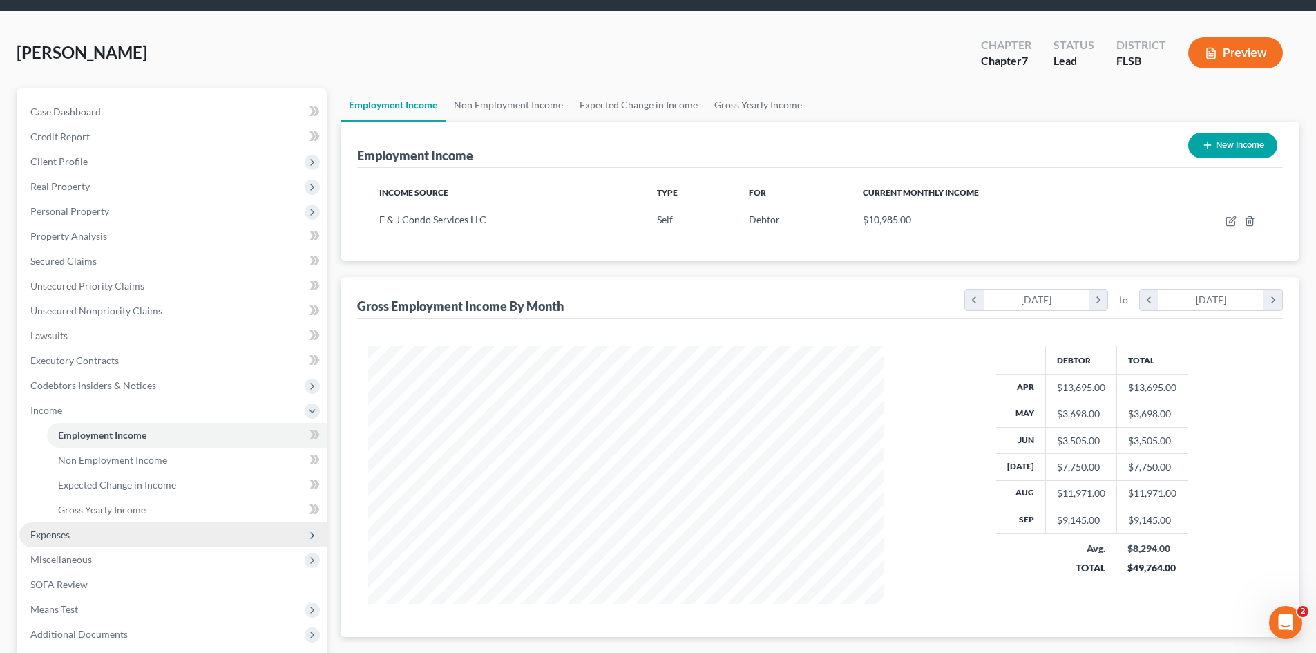
scroll to position [69, 0]
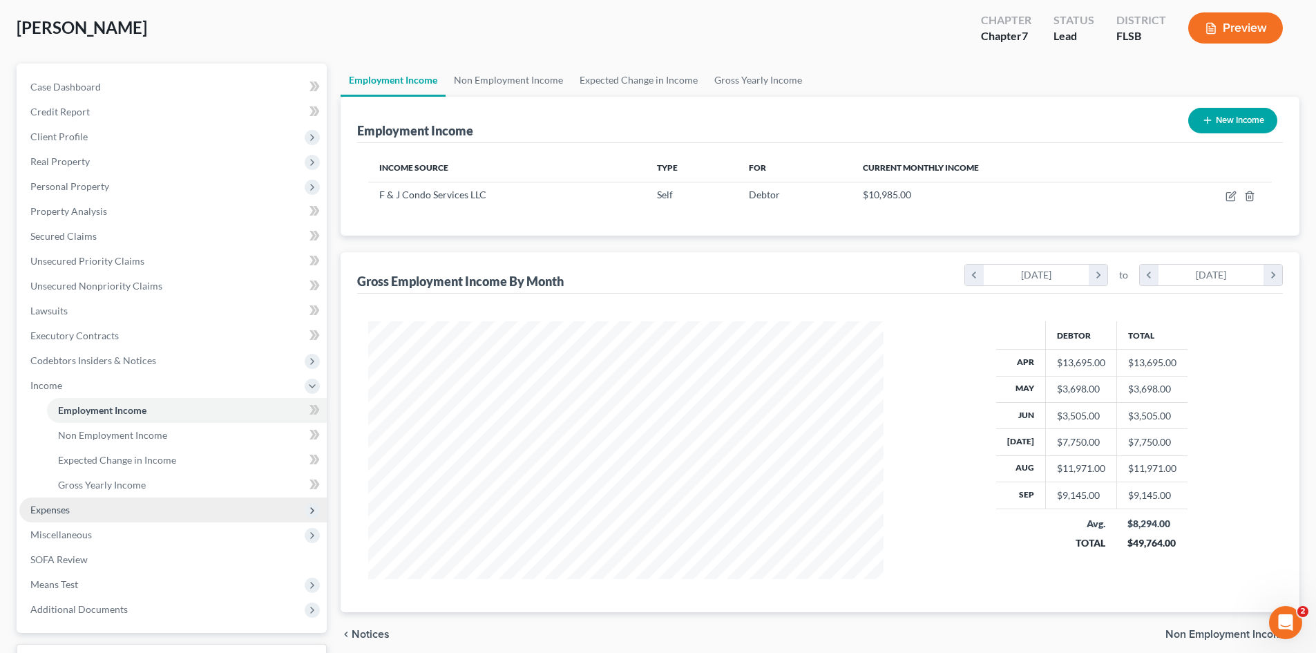
click at [93, 511] on span "Expenses" at bounding box center [172, 509] width 307 height 25
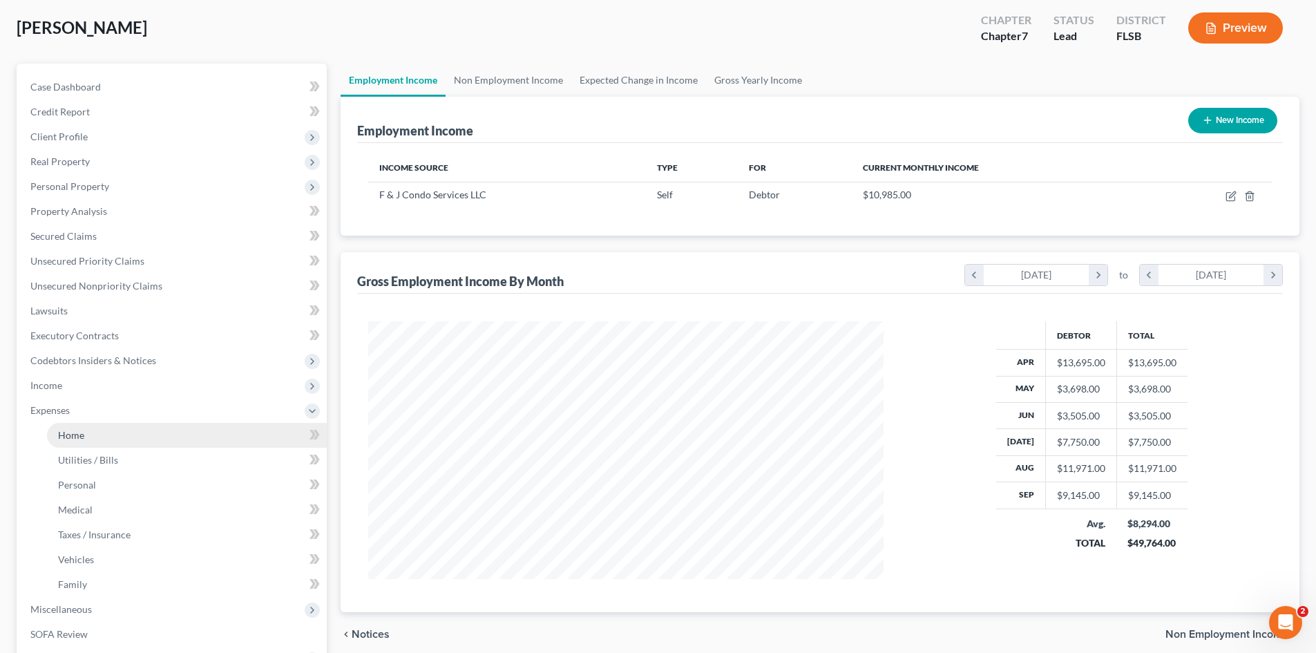
click at [105, 446] on link "Home" at bounding box center [187, 435] width 280 height 25
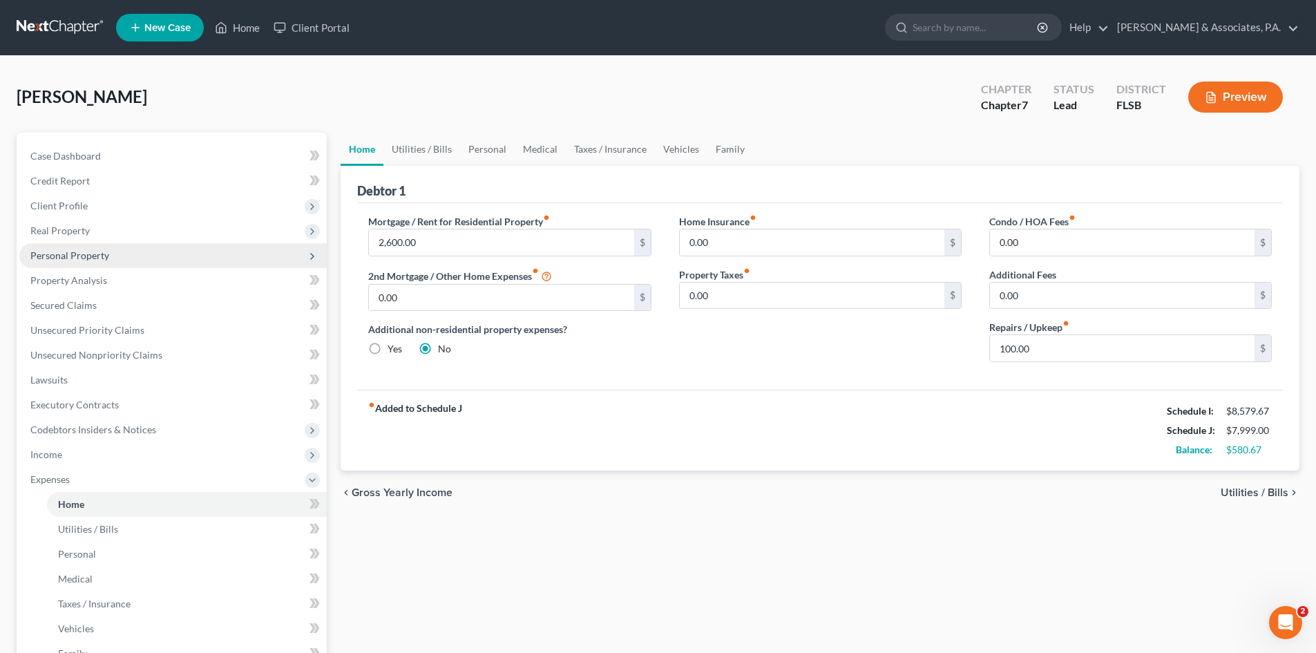
click at [65, 256] on span "Personal Property" at bounding box center [69, 255] width 79 height 12
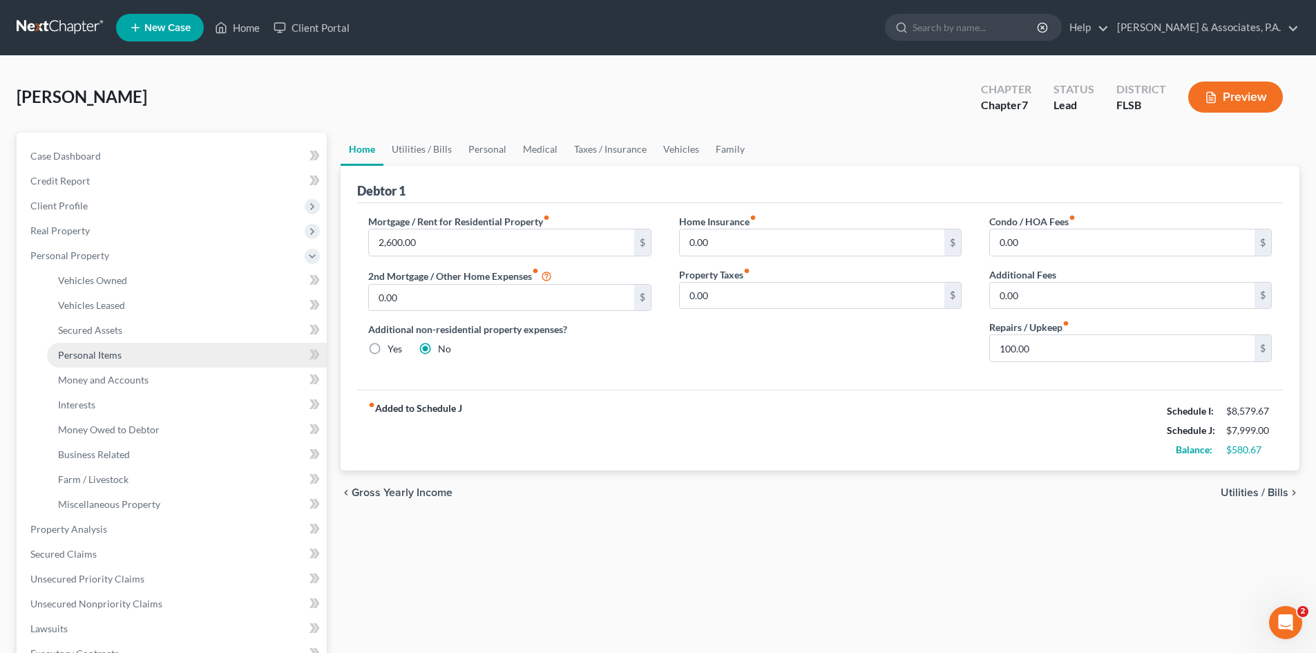
click at [89, 350] on span "Personal Items" at bounding box center [90, 355] width 64 height 12
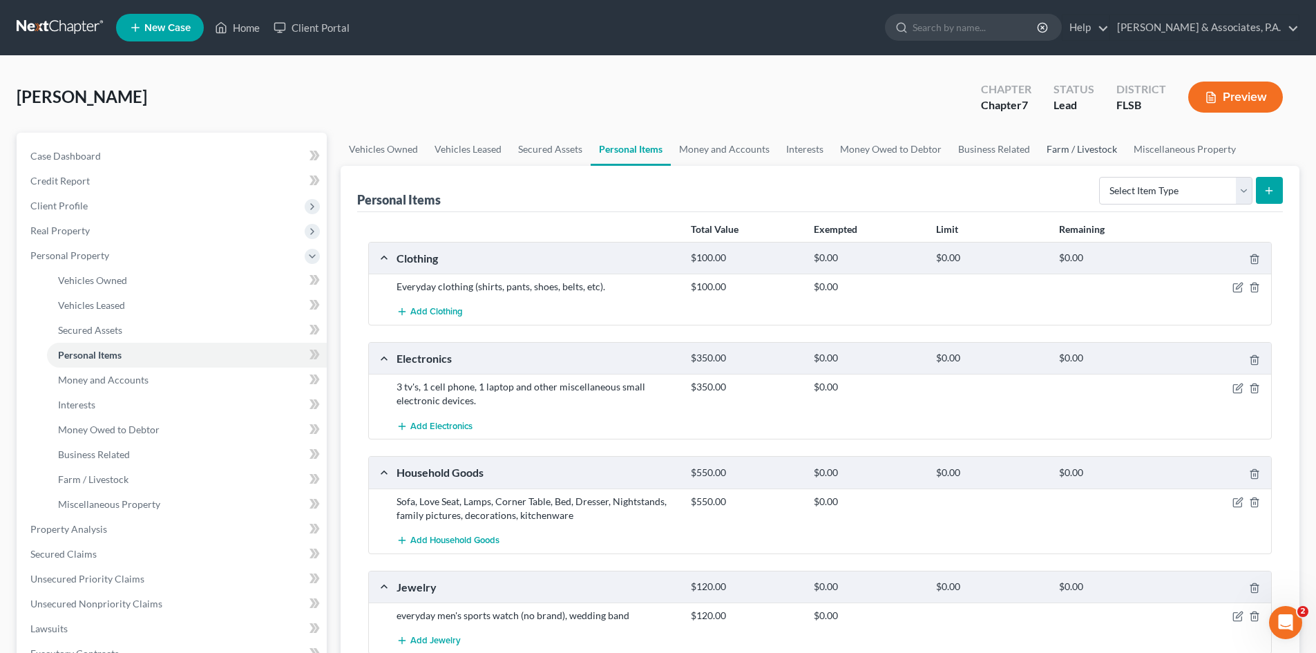
click at [1071, 148] on link "Farm / Livestock" at bounding box center [1081, 149] width 87 height 33
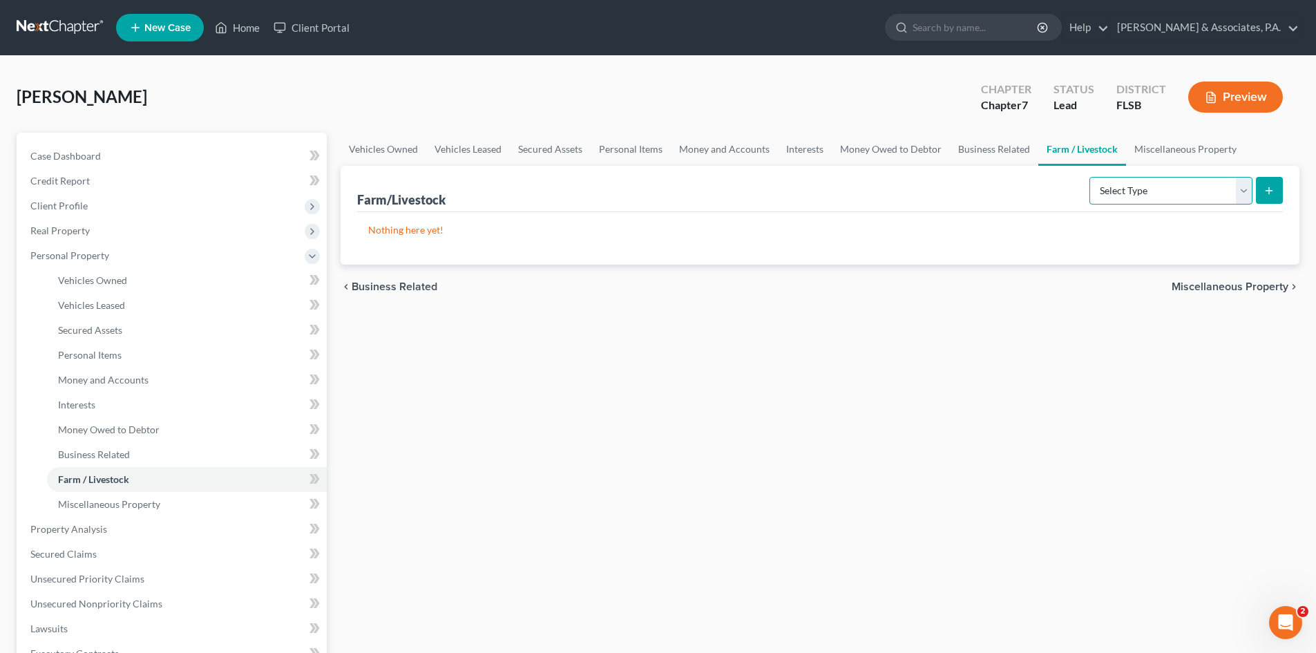
click at [1143, 195] on select "Select Type Animals & Livestock Crops: Growing or Harvested Farming Equipment F…" at bounding box center [1170, 191] width 163 height 28
click at [1091, 177] on select "Select Type Animals & Livestock Crops: Growing or Harvested Farming Equipment F…" at bounding box center [1170, 191] width 163 height 28
click at [1267, 191] on icon "submit" at bounding box center [1268, 190] width 11 height 11
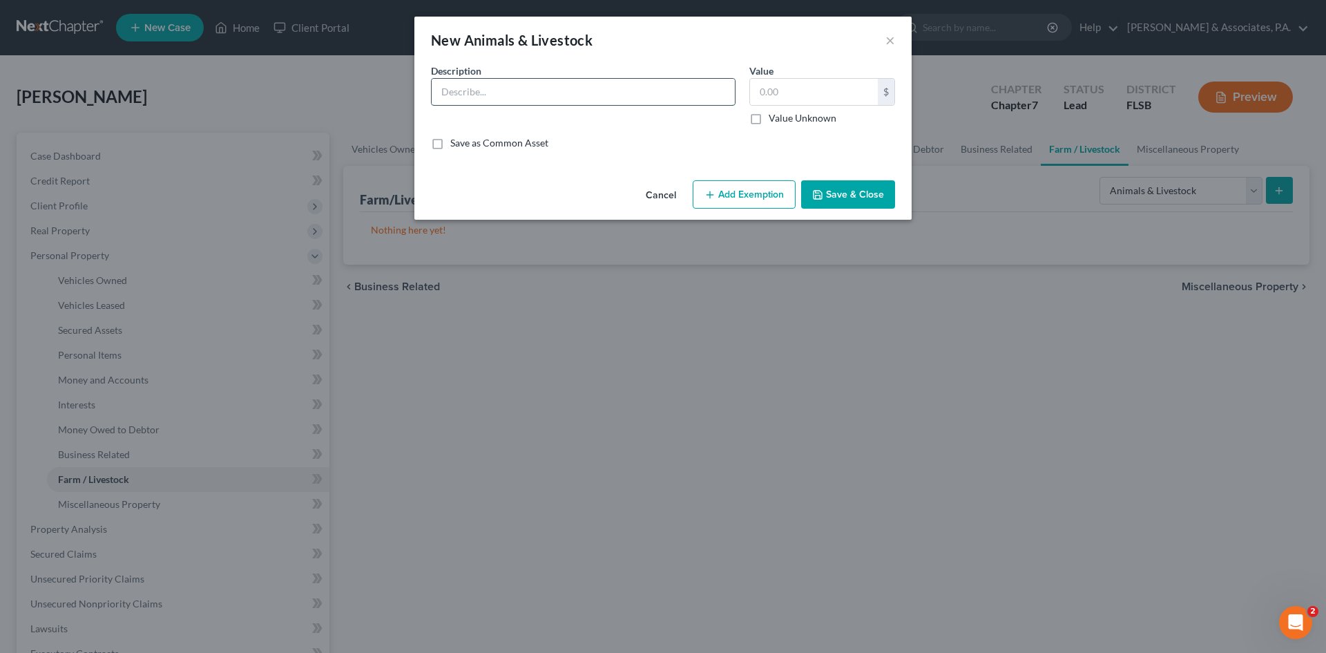
click at [463, 88] on input "text" at bounding box center [583, 92] width 303 height 26
click at [780, 93] on input "text" at bounding box center [814, 92] width 128 height 26
click at [848, 194] on button "Save & Close" at bounding box center [848, 194] width 94 height 29
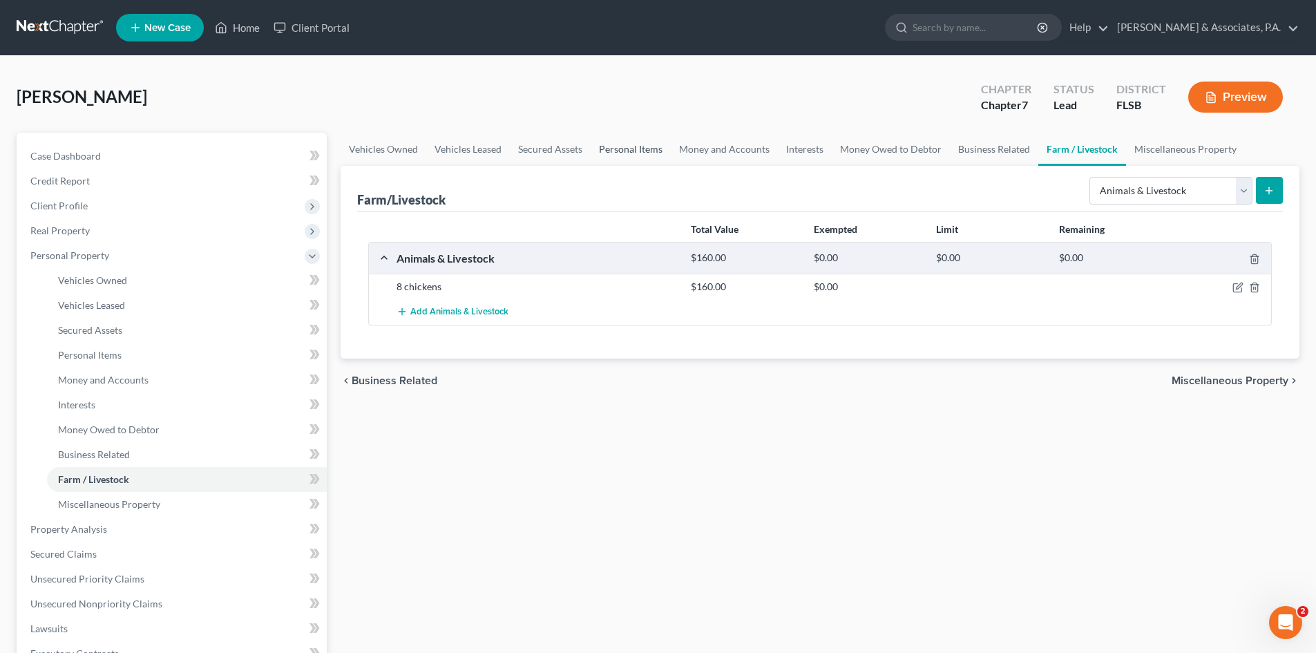
click at [617, 149] on link "Personal Items" at bounding box center [630, 149] width 80 height 33
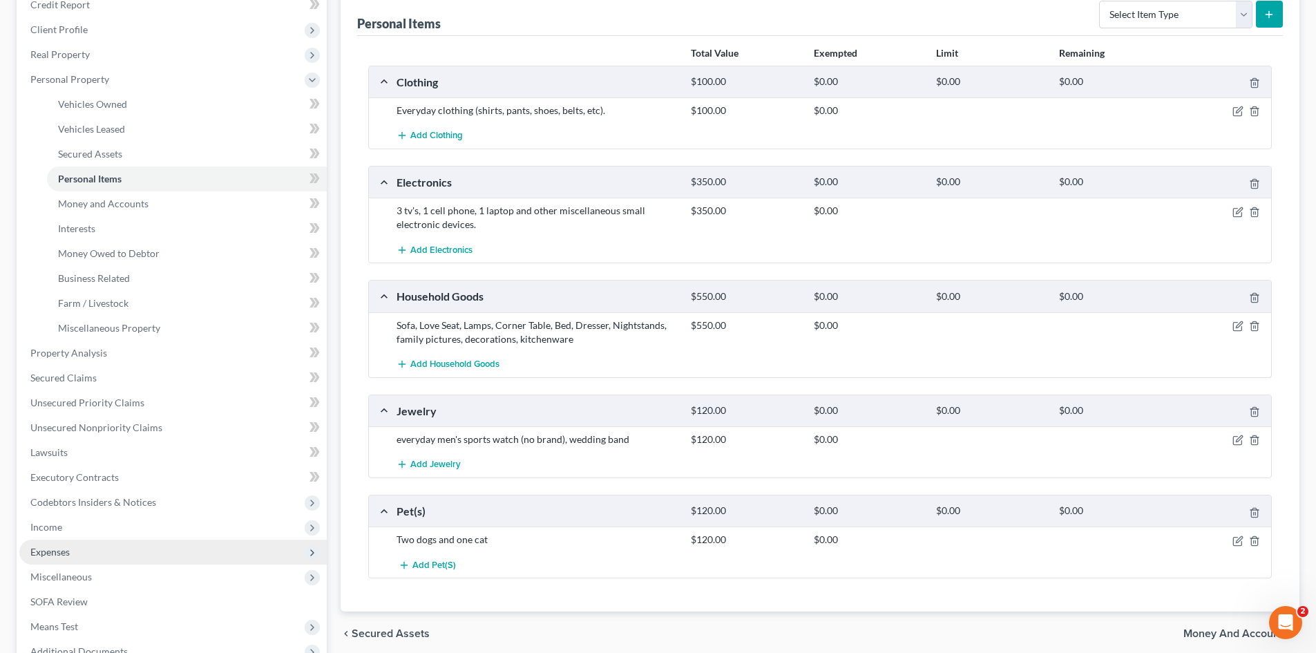
scroll to position [207, 0]
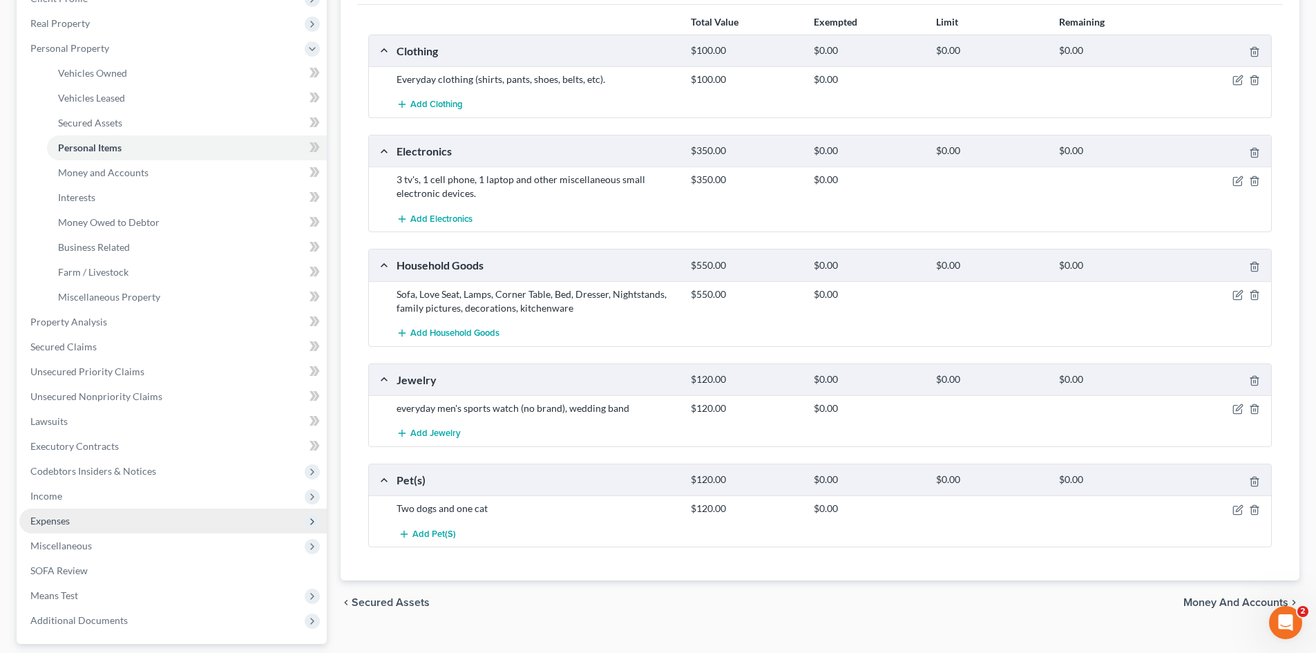
click at [74, 517] on span "Expenses" at bounding box center [172, 520] width 307 height 25
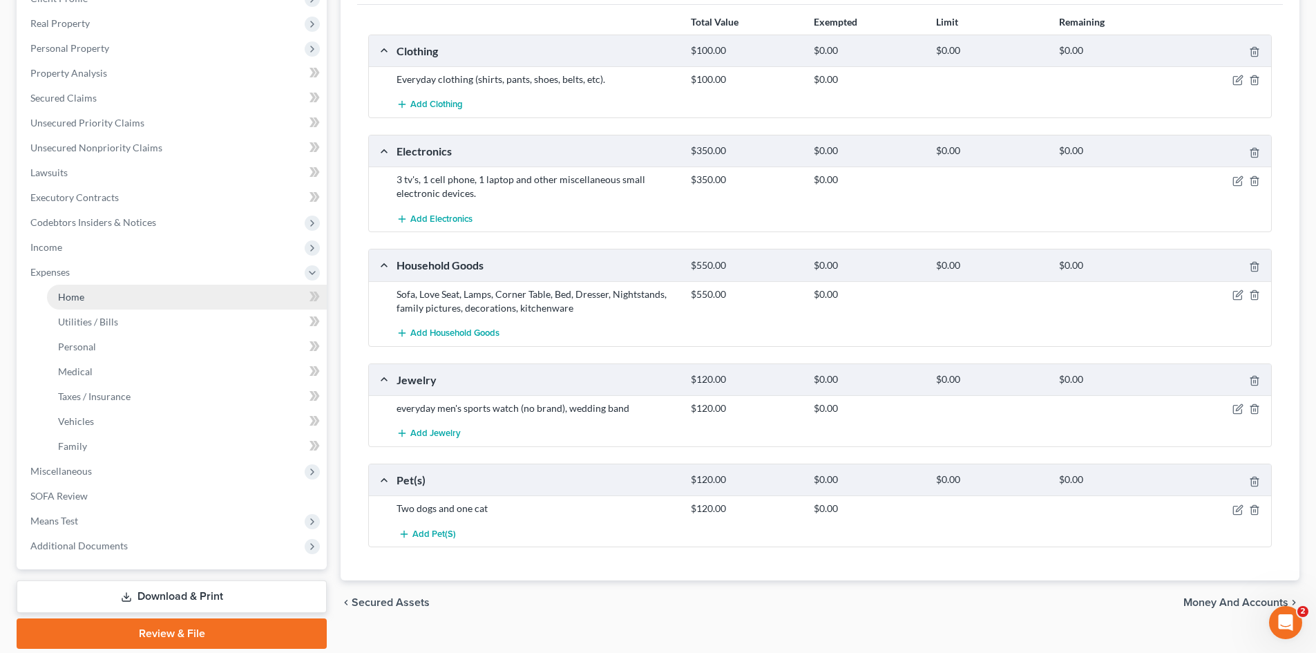
click at [96, 295] on link "Home" at bounding box center [187, 297] width 280 height 25
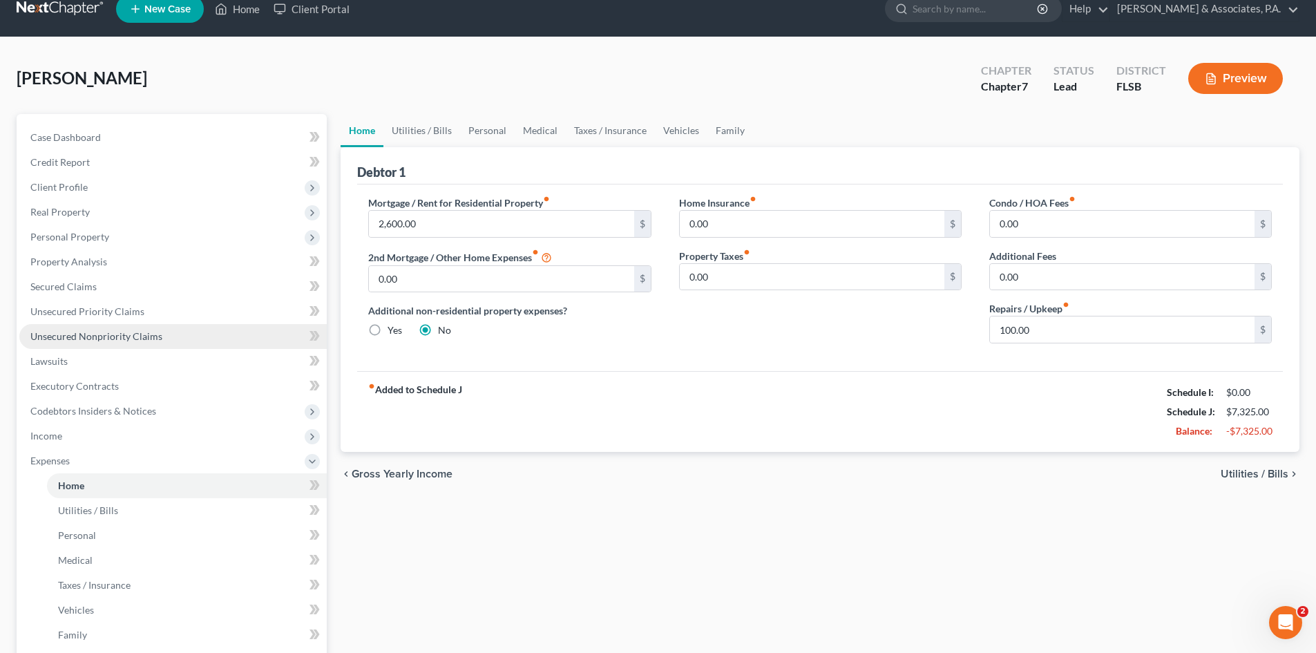
scroll to position [6, 0]
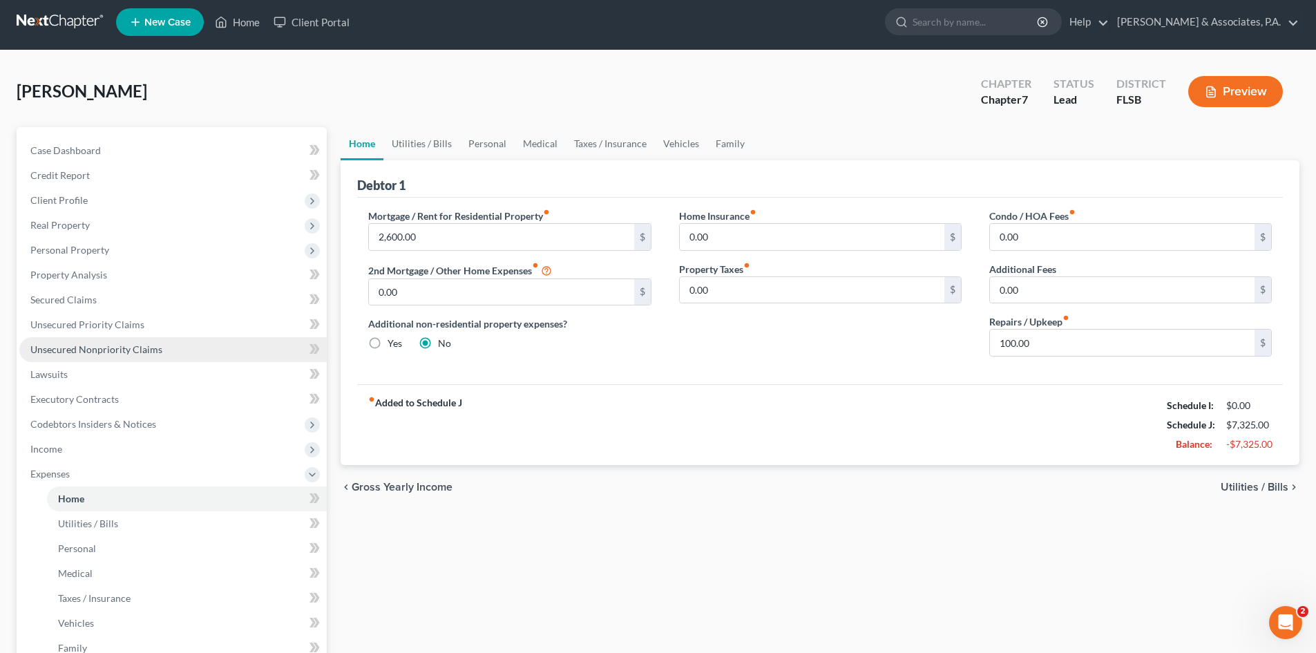
click at [108, 343] on link "Unsecured Nonpriority Claims" at bounding box center [172, 349] width 307 height 25
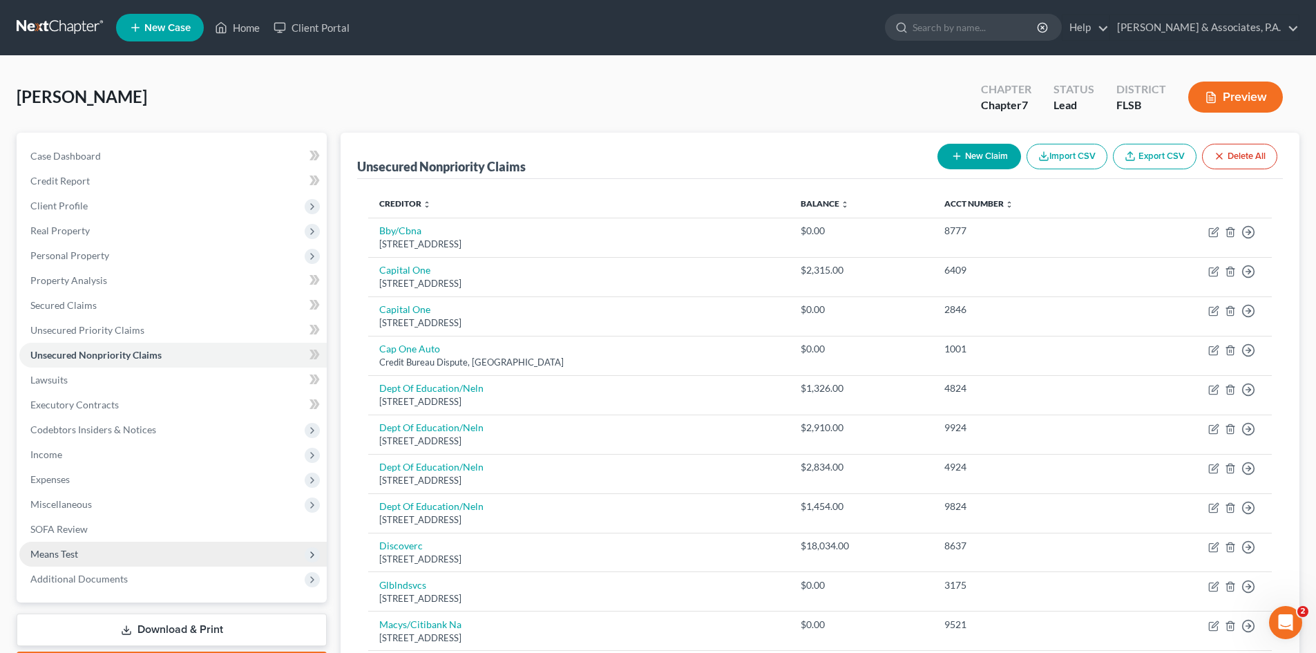
click at [150, 561] on span "Means Test" at bounding box center [172, 553] width 307 height 25
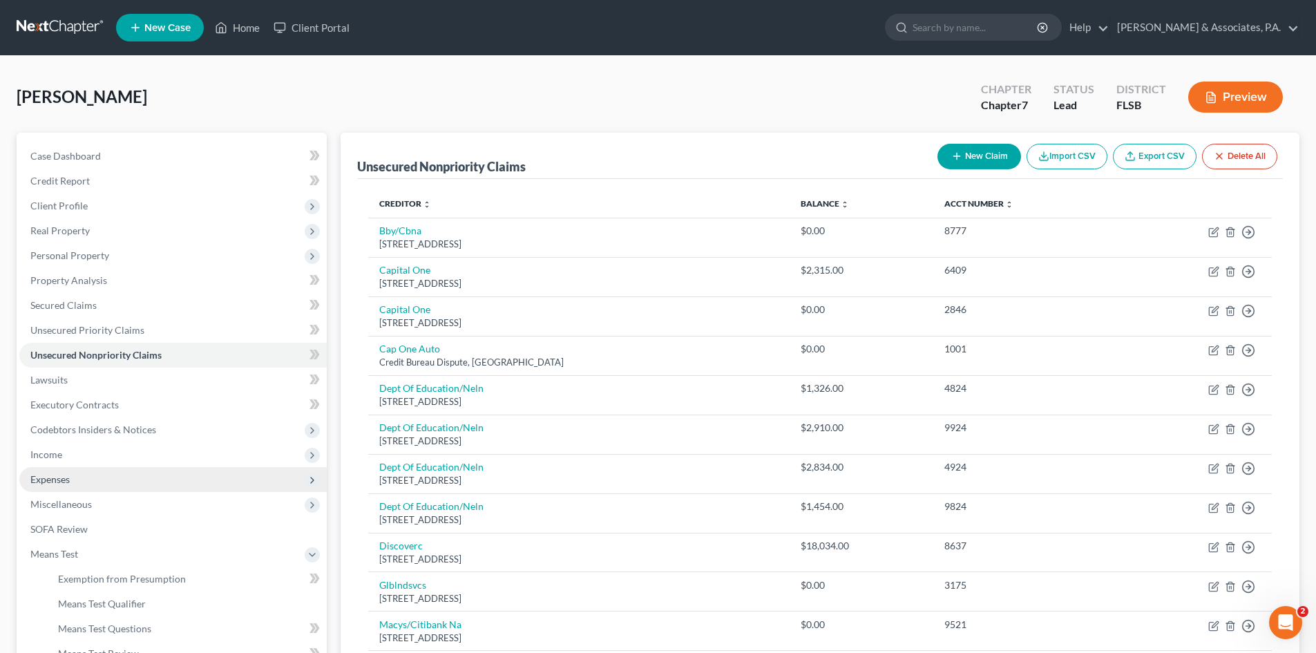
click at [102, 479] on span "Expenses" at bounding box center [172, 479] width 307 height 25
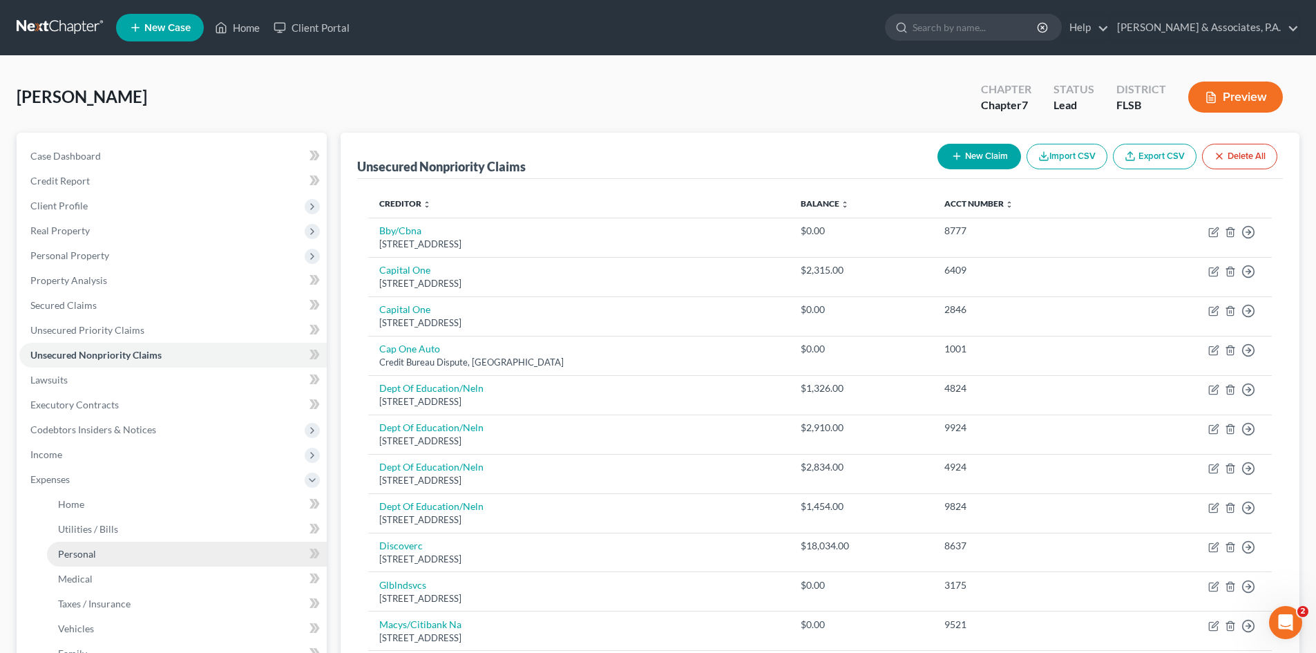
click at [106, 544] on link "Personal" at bounding box center [187, 553] width 280 height 25
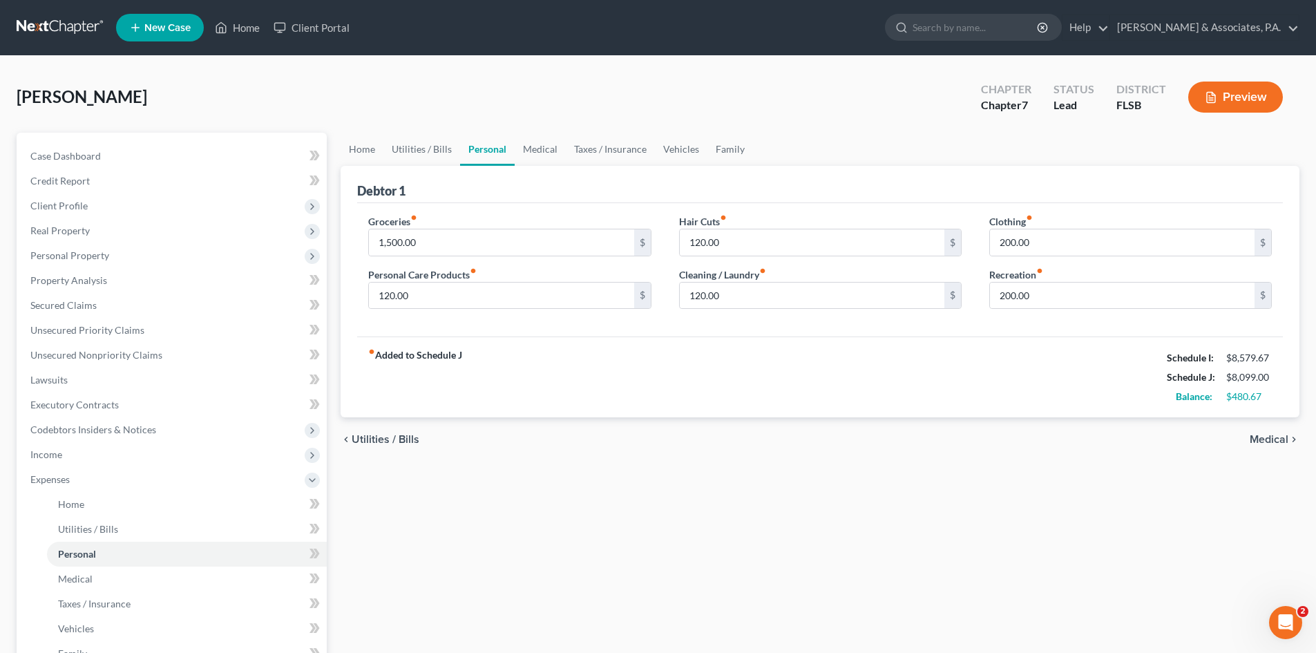
click at [561, 193] on div "Debtor 1" at bounding box center [819, 184] width 925 height 37
click at [660, 397] on div "fiber_manual_record Added to Schedule J Schedule I: $8,579.67 Schedule J: $8,09…" at bounding box center [819, 376] width 925 height 81
click at [684, 151] on link "Vehicles" at bounding box center [681, 149] width 52 height 33
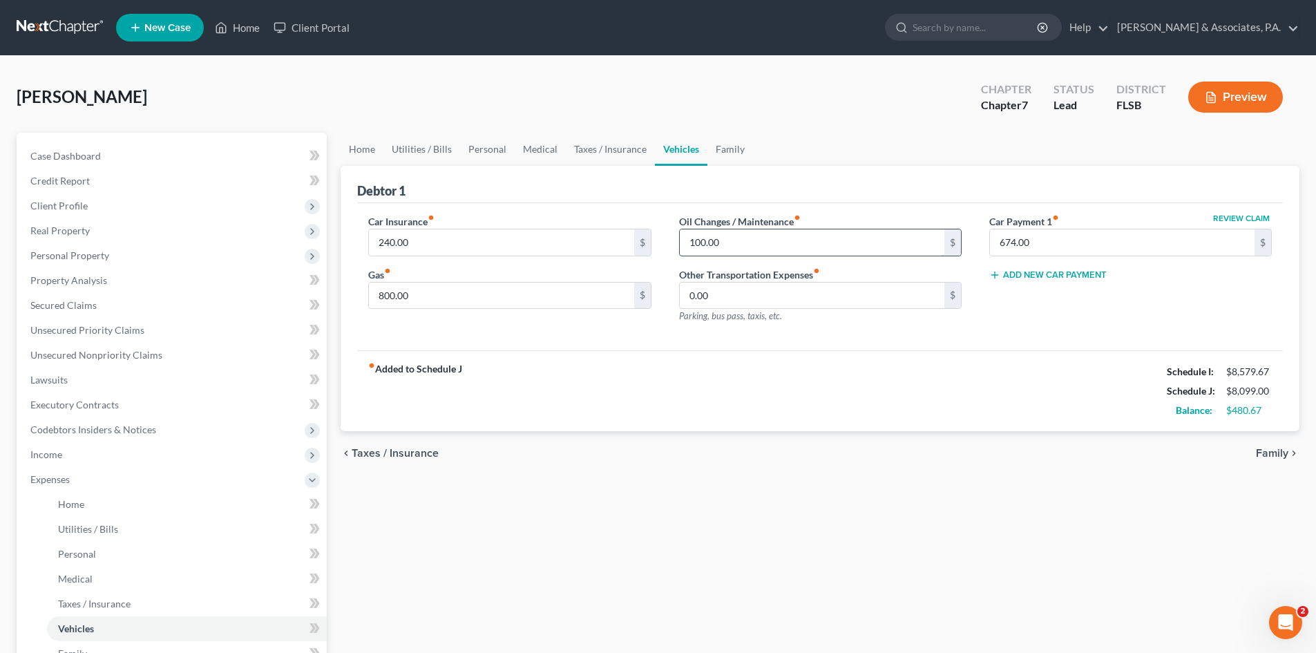
click at [732, 242] on input "100.00" at bounding box center [812, 242] width 264 height 26
click at [954, 369] on div "fiber_manual_record Added to Schedule J Schedule I: $8,579.67 Schedule J: $8,14…" at bounding box center [819, 390] width 925 height 81
click at [724, 150] on link "Family" at bounding box center [730, 149] width 46 height 33
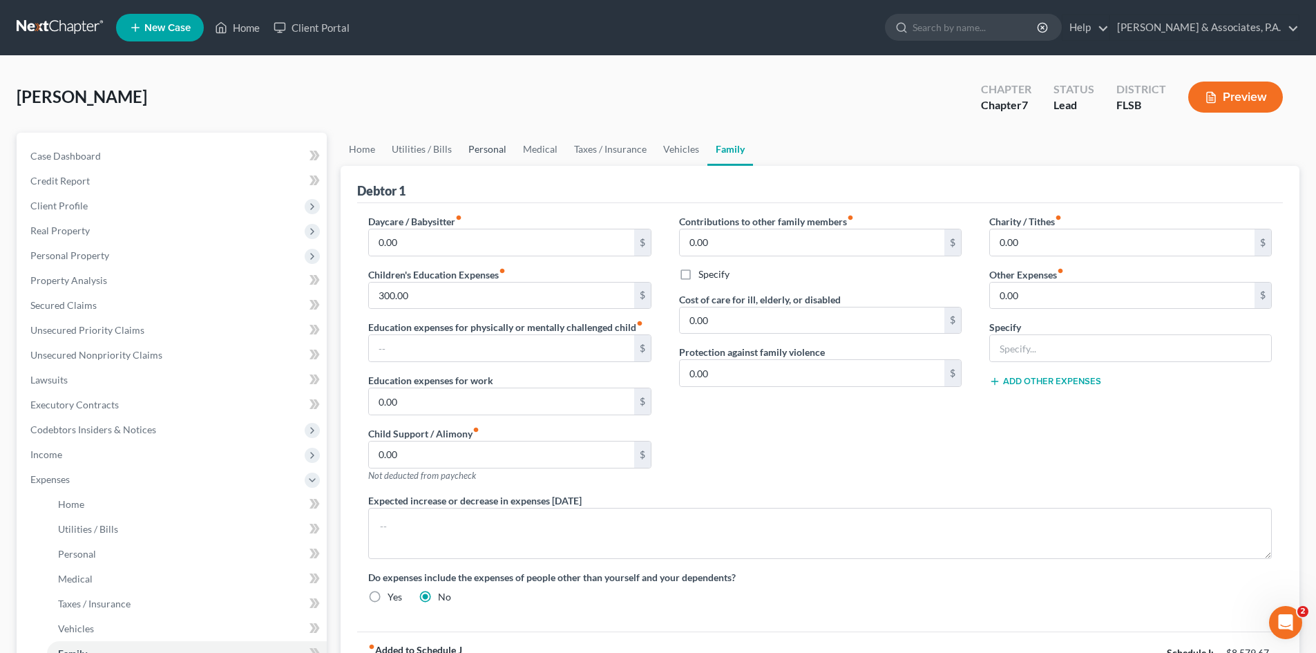
click at [477, 150] on link "Personal" at bounding box center [487, 149] width 55 height 33
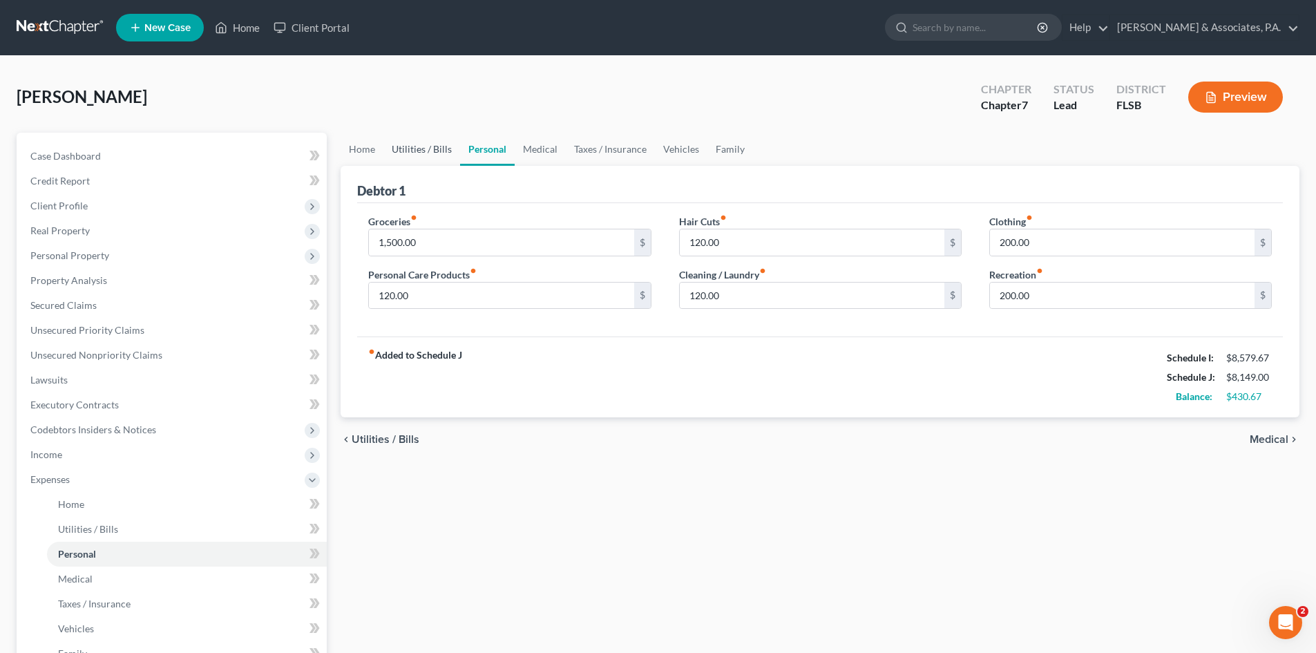
click at [417, 152] on link "Utilities / Bills" at bounding box center [421, 149] width 77 height 33
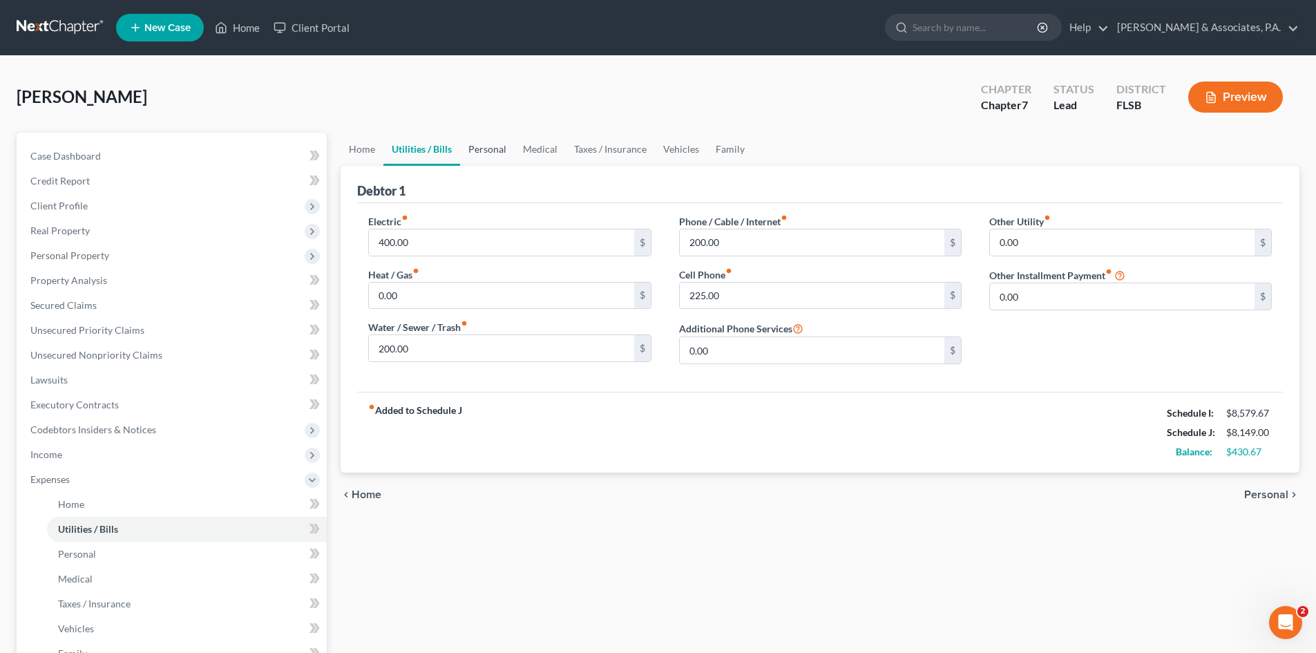
click at [490, 149] on link "Personal" at bounding box center [487, 149] width 55 height 33
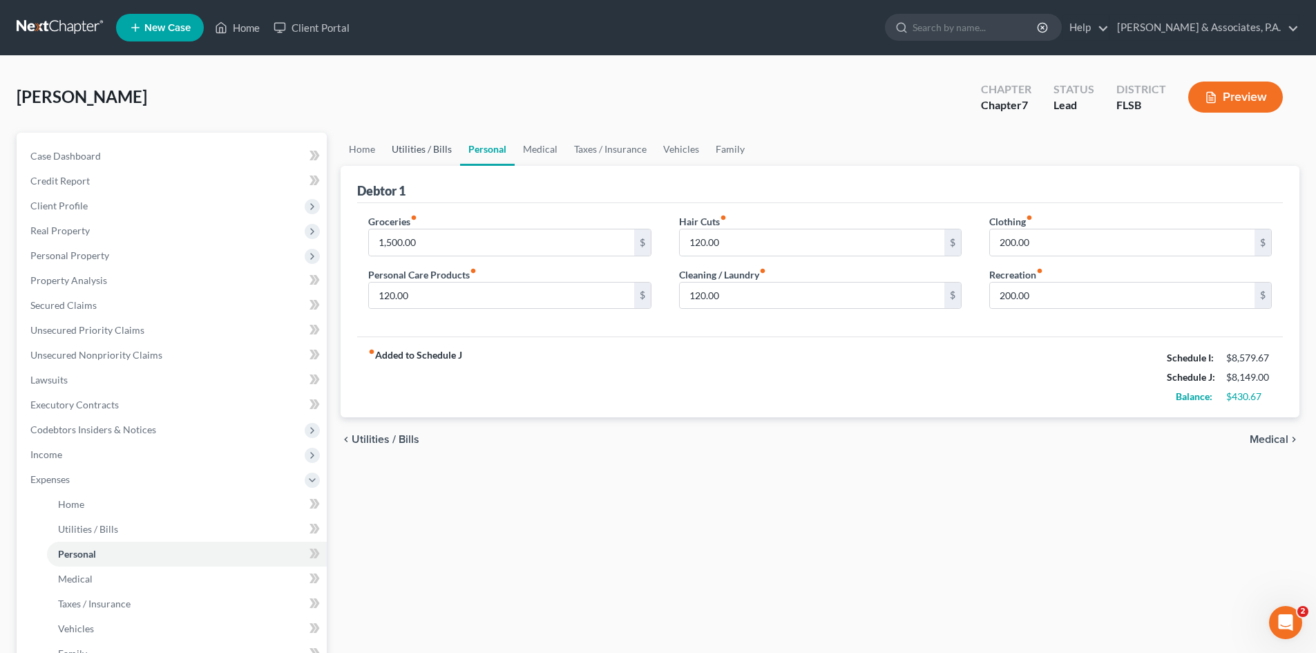
click at [422, 152] on link "Utilities / Bills" at bounding box center [421, 149] width 77 height 33
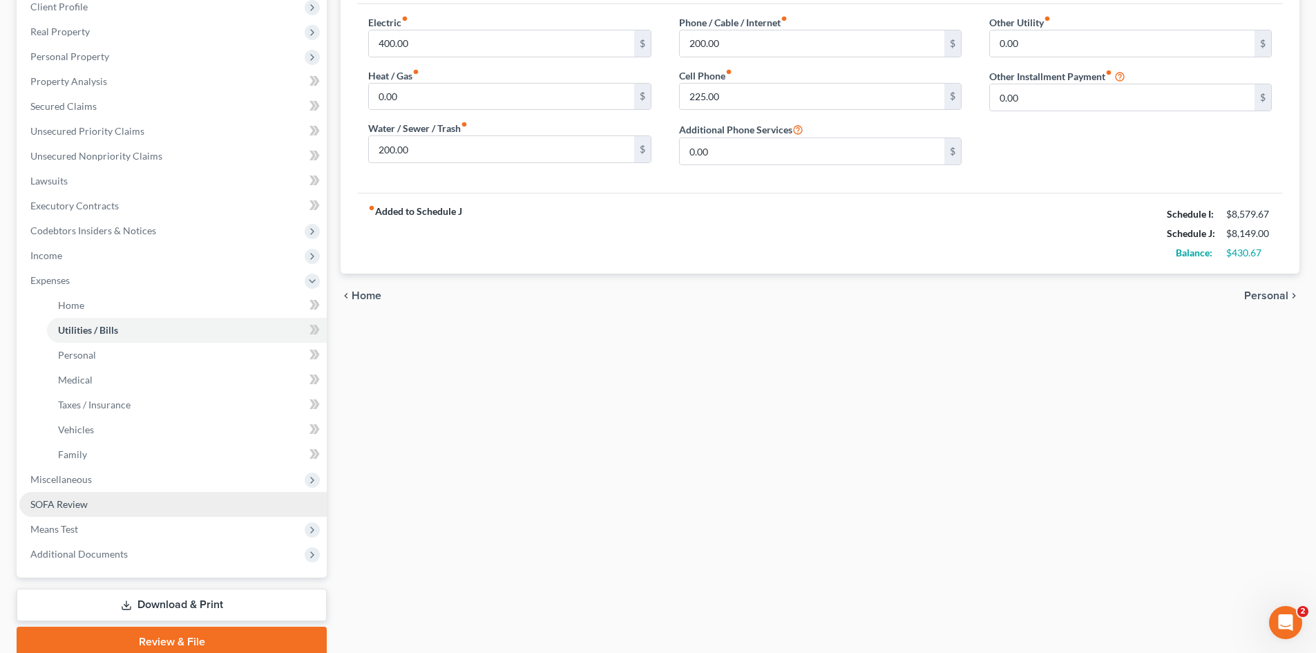
scroll to position [207, 0]
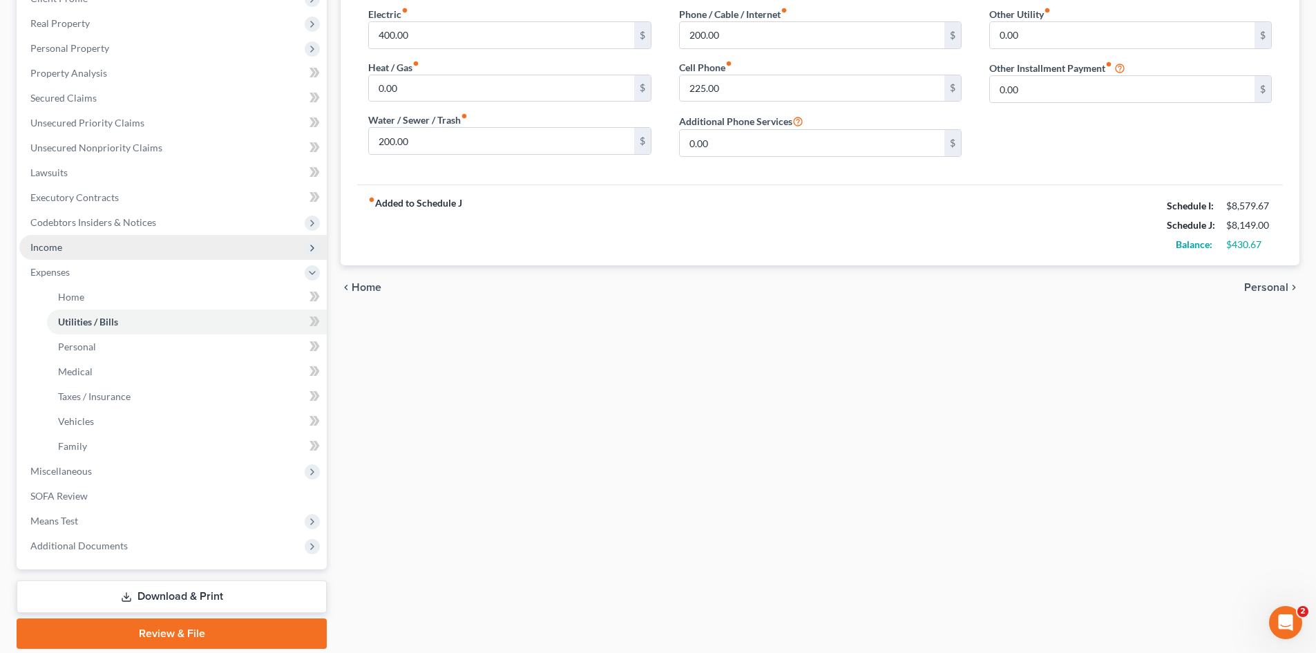
click at [110, 249] on span "Income" at bounding box center [172, 247] width 307 height 25
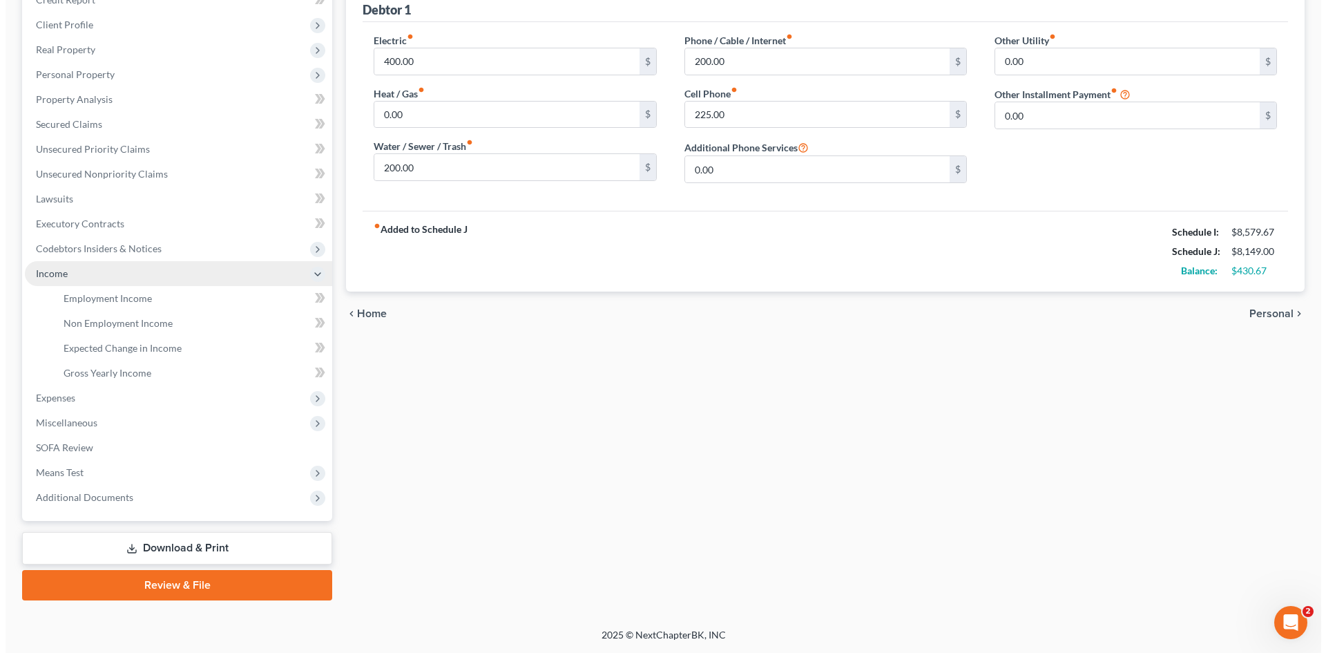
scroll to position [181, 0]
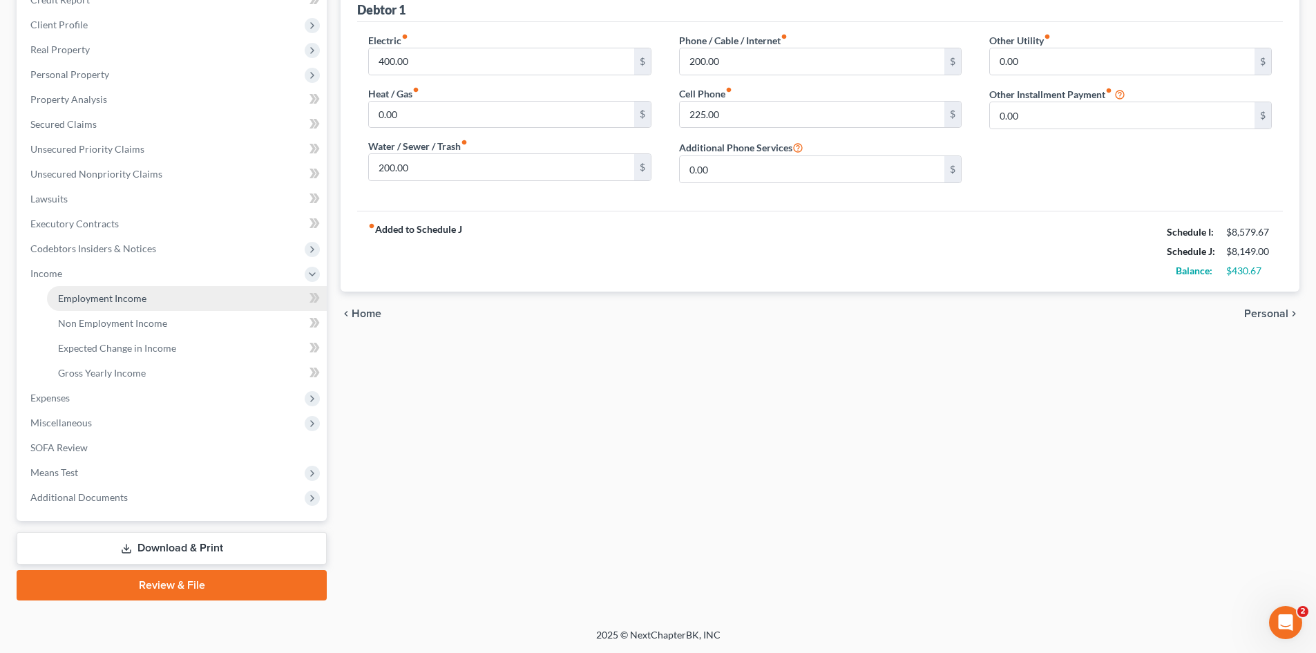
click at [137, 296] on span "Employment Income" at bounding box center [102, 298] width 88 height 12
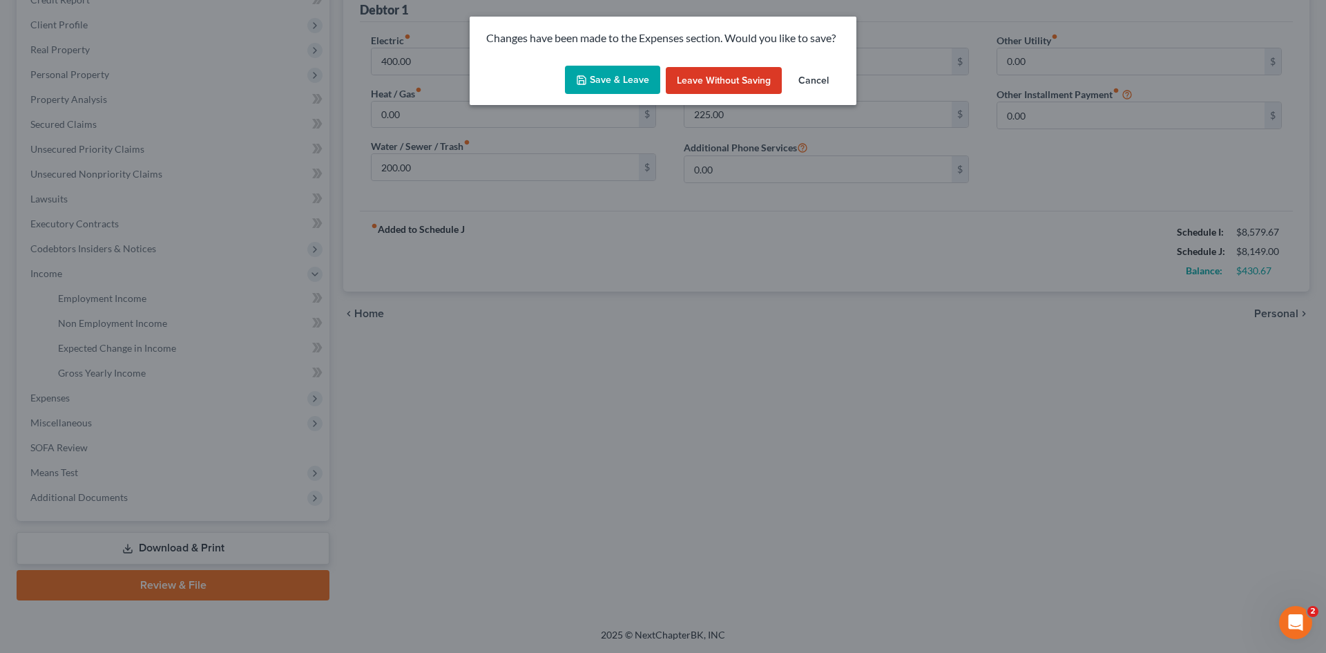
click at [628, 89] on button "Save & Leave" at bounding box center [612, 80] width 95 height 29
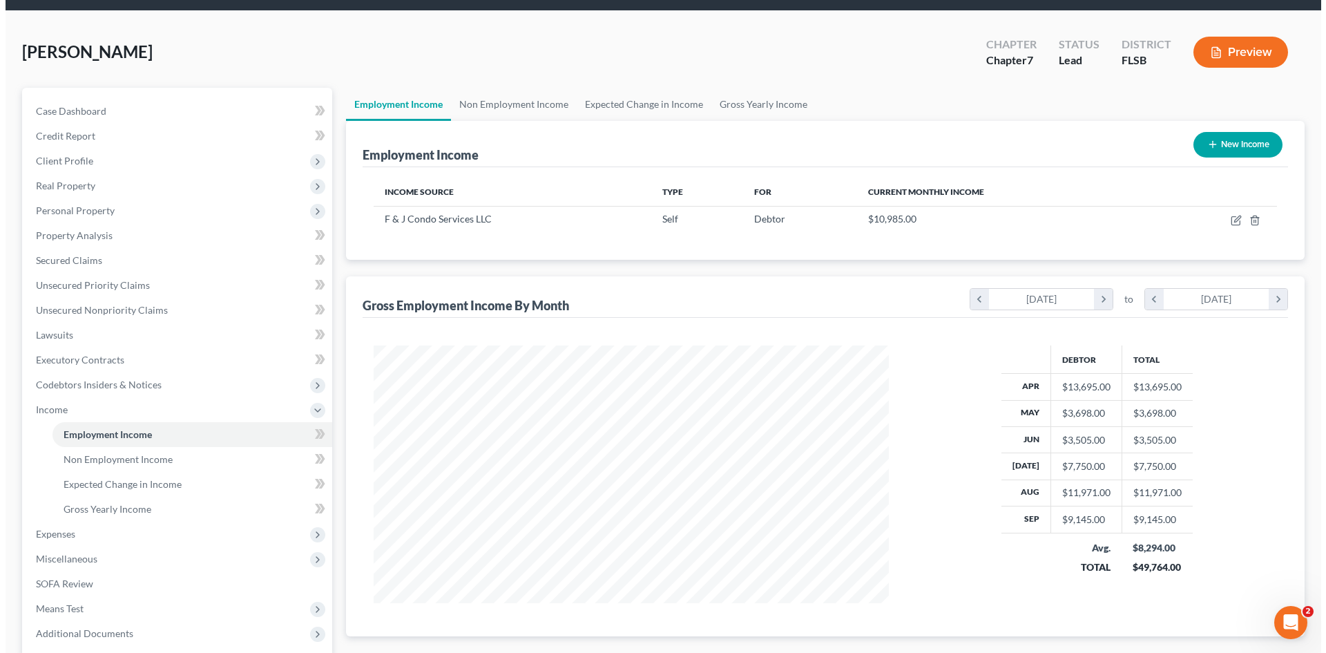
scroll to position [69, 0]
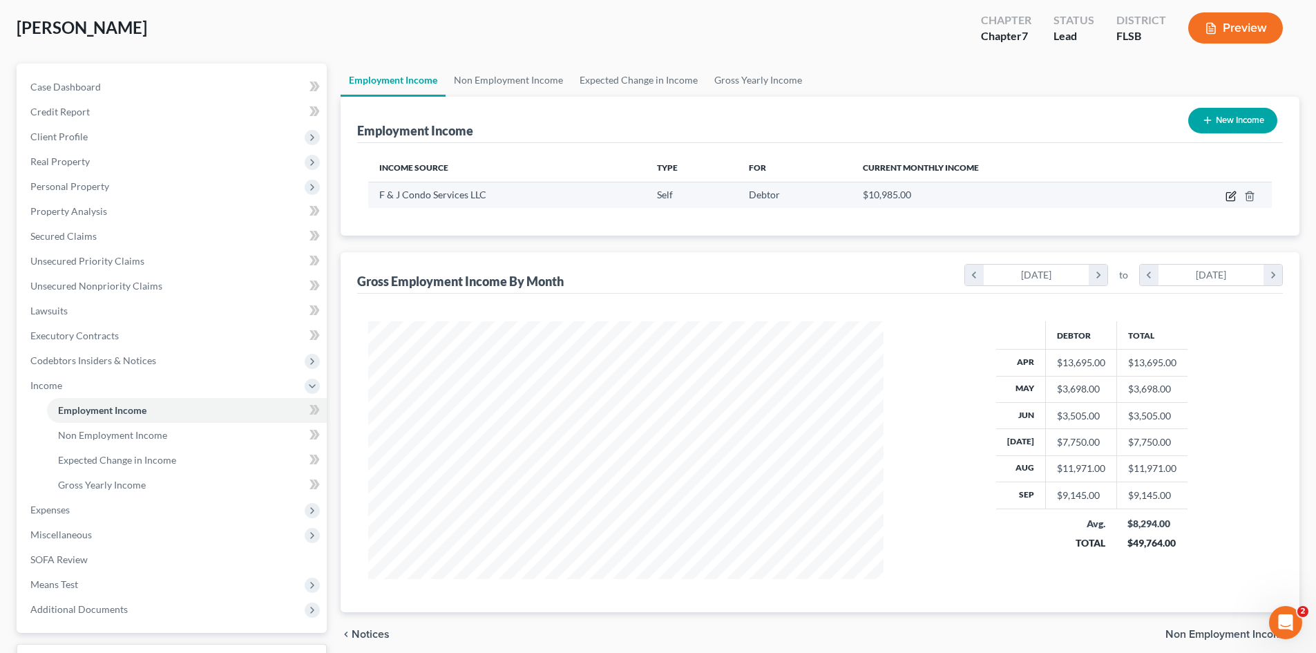
click at [1234, 197] on icon "button" at bounding box center [1230, 197] width 8 height 8
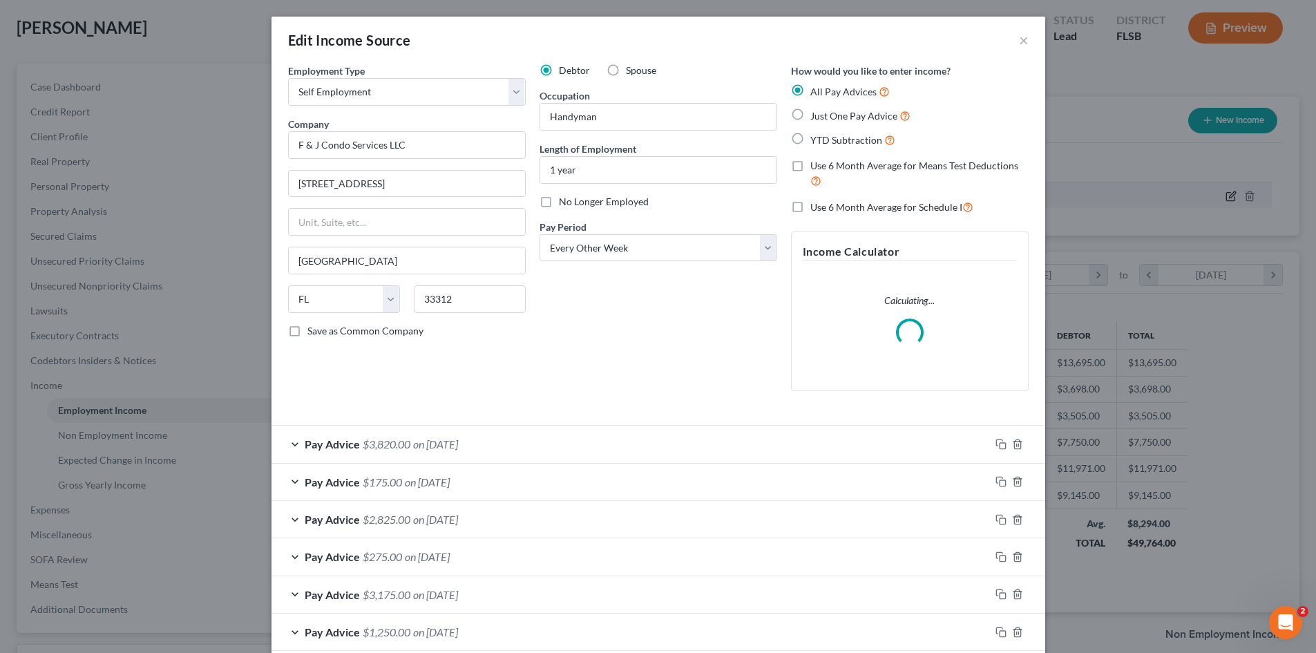
scroll to position [260, 548]
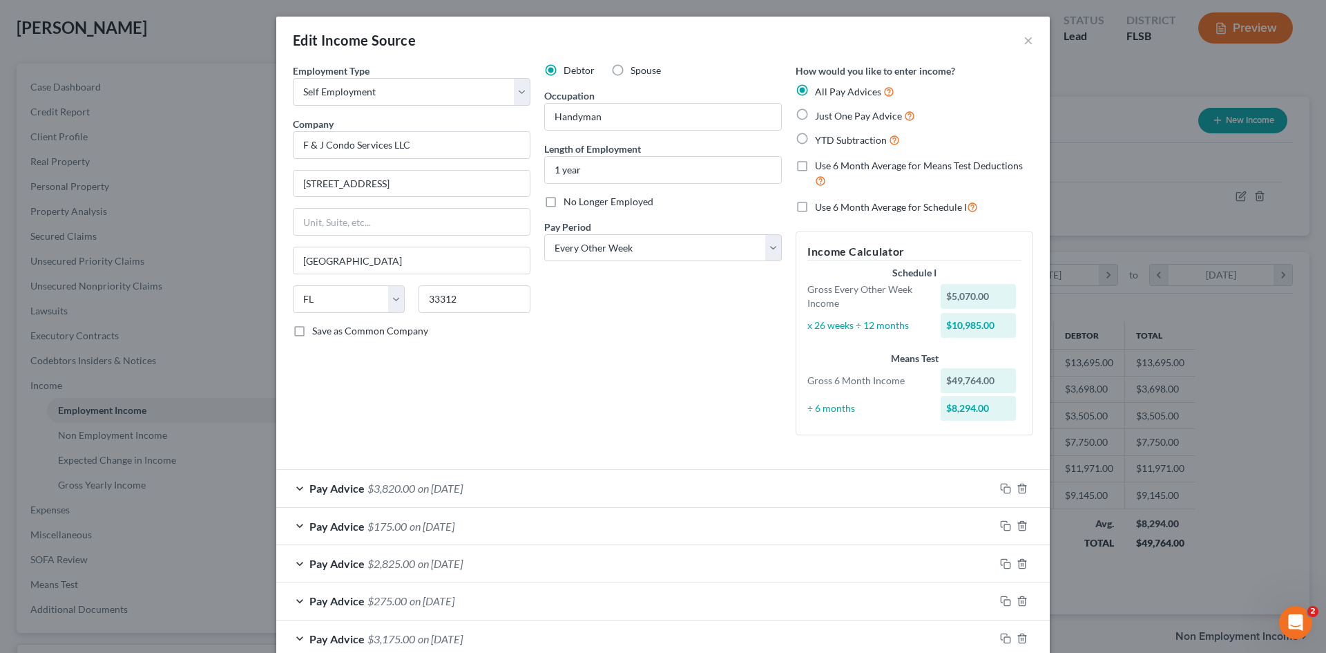
click at [1024, 28] on div "Edit Income Source ×" at bounding box center [662, 40] width 773 height 47
click at [1023, 41] on button "×" at bounding box center [1028, 40] width 10 height 17
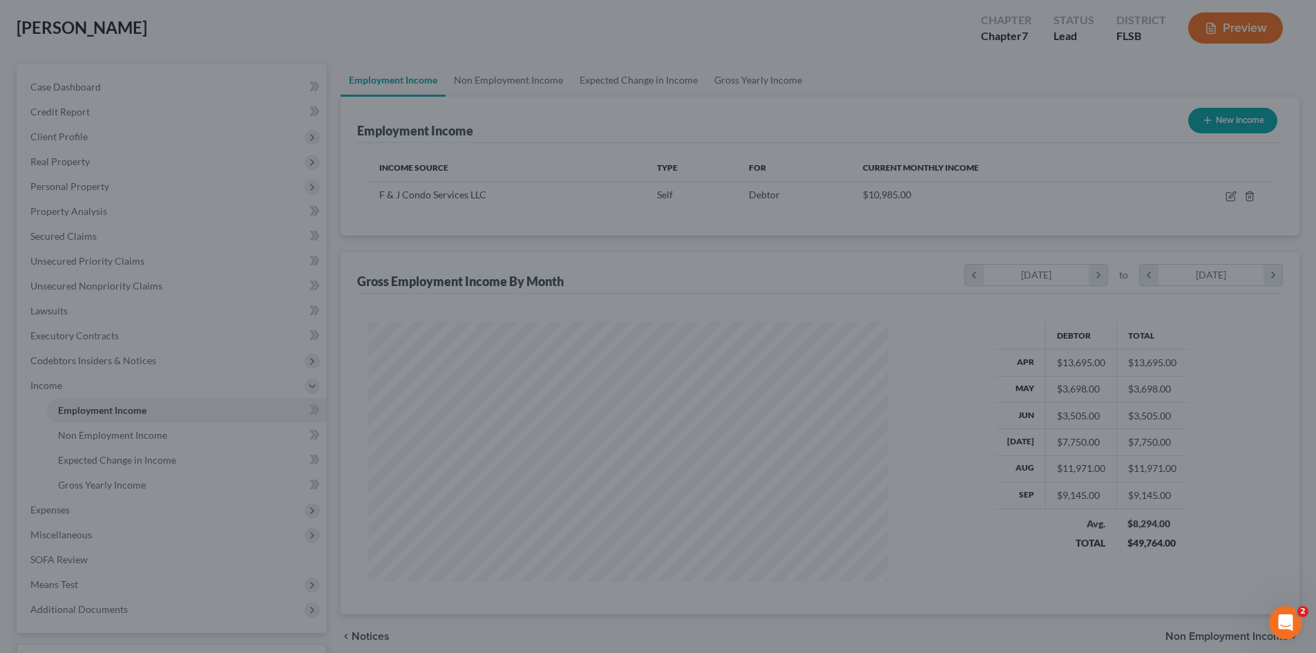
scroll to position [690298, 690013]
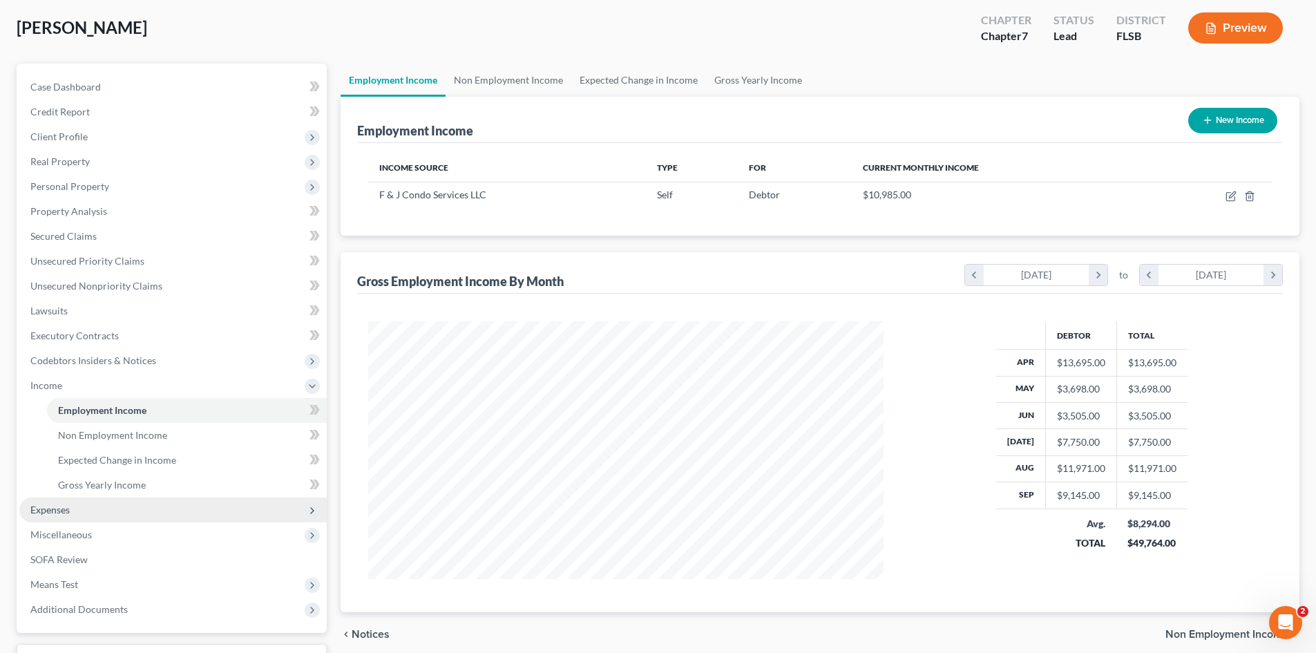
click at [70, 505] on span "Expenses" at bounding box center [172, 509] width 307 height 25
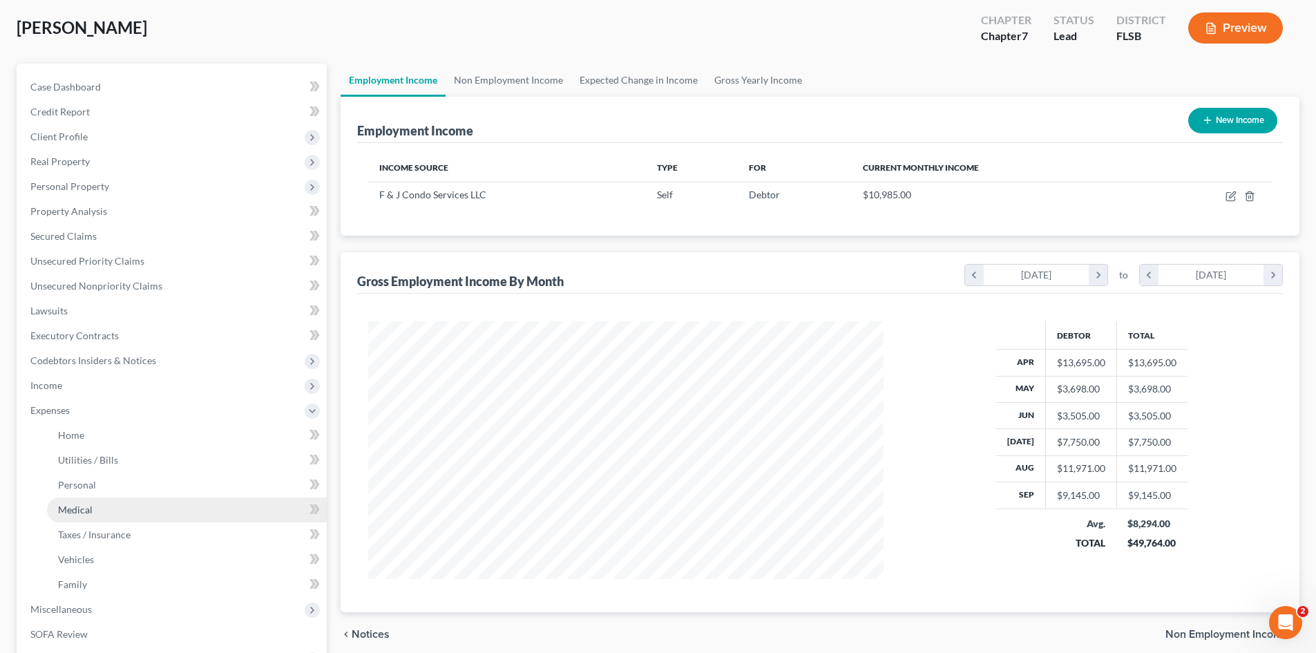
click at [102, 514] on link "Medical" at bounding box center [187, 509] width 280 height 25
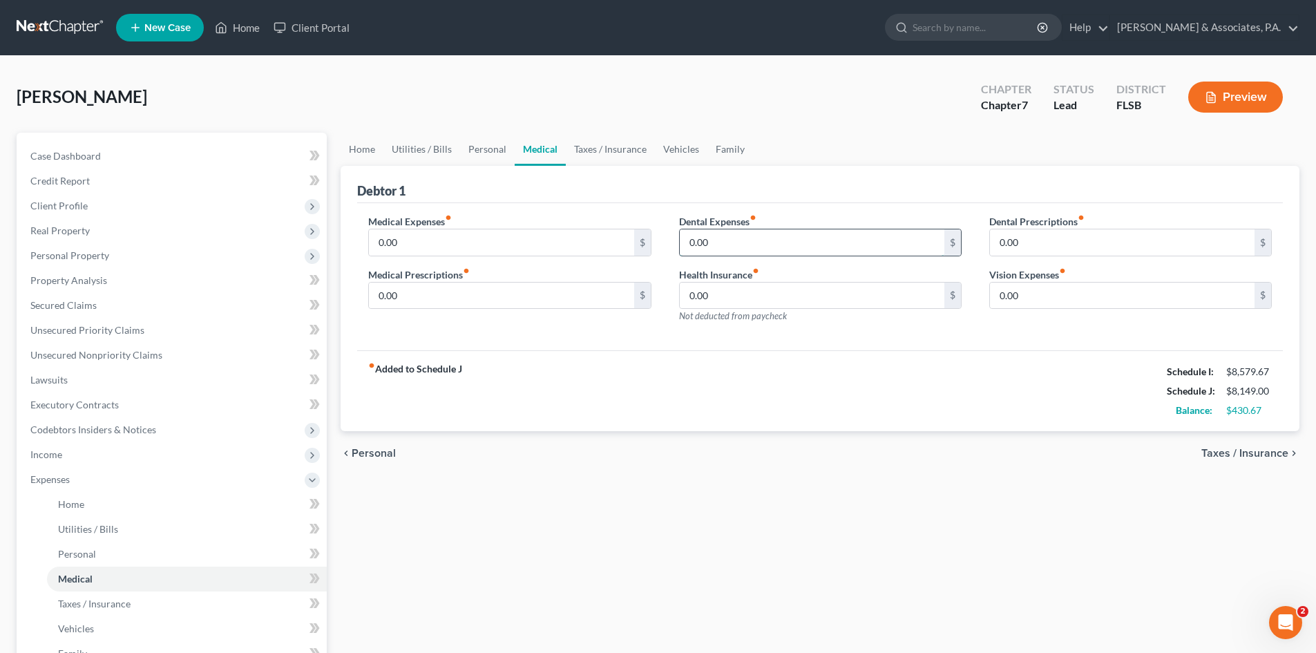
click at [724, 243] on input "0.00" at bounding box center [812, 242] width 264 height 26
click at [839, 271] on div "Health Insurance fiber_manual_record 0.00 $ Not deducted from paycheck" at bounding box center [820, 295] width 282 height 56
click at [1030, 297] on input "0.00" at bounding box center [1122, 295] width 264 height 26
click at [694, 244] on input "60.00" at bounding box center [812, 242] width 264 height 26
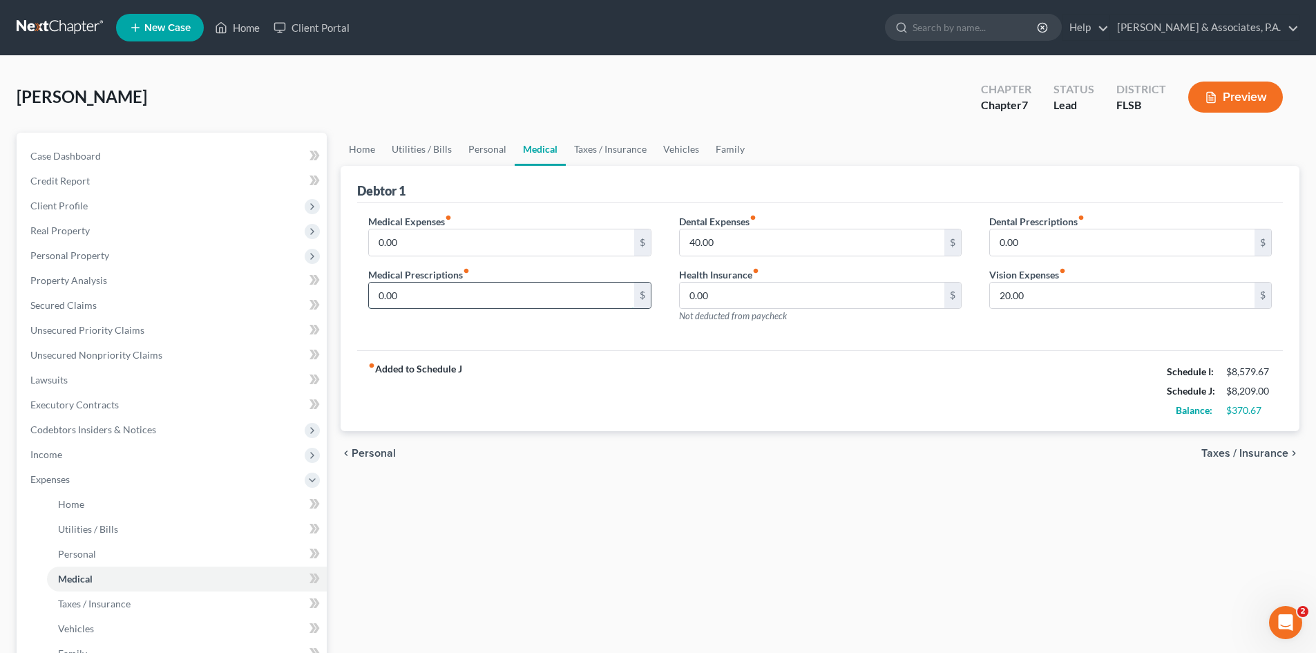
click at [398, 296] on input "0.00" at bounding box center [501, 295] width 264 height 26
click at [588, 151] on link "Taxes / Insurance" at bounding box center [610, 149] width 89 height 33
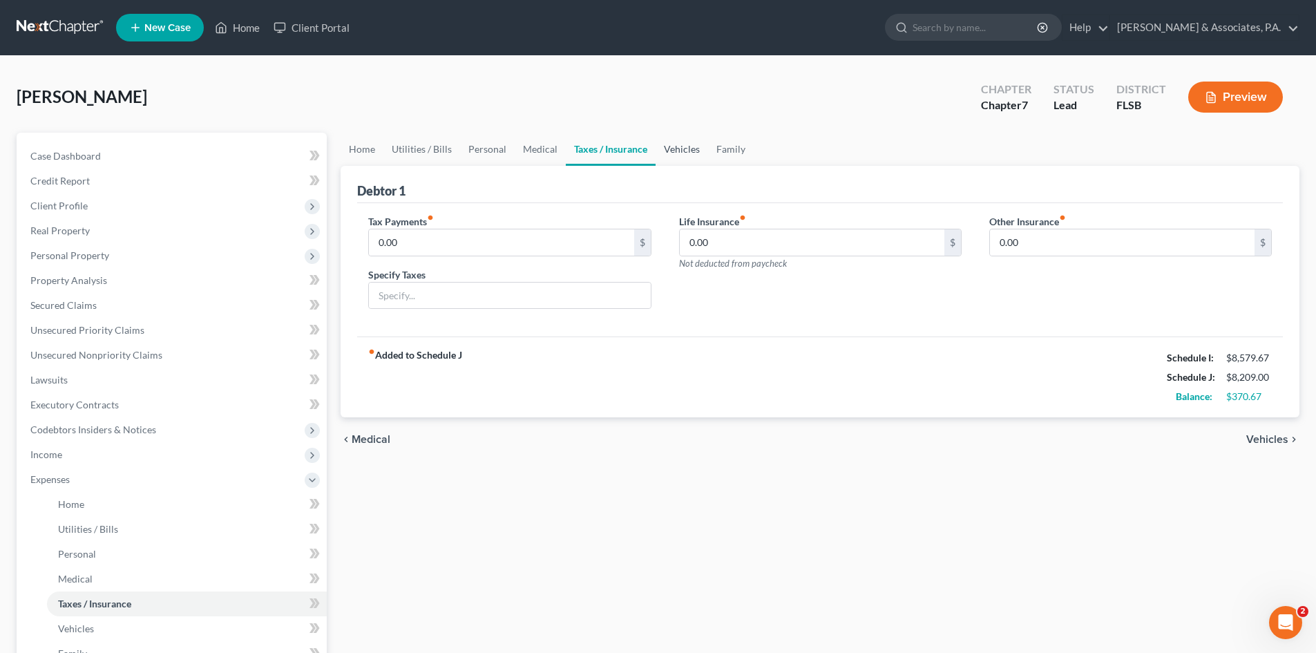
click at [675, 155] on link "Vehicles" at bounding box center [681, 149] width 52 height 33
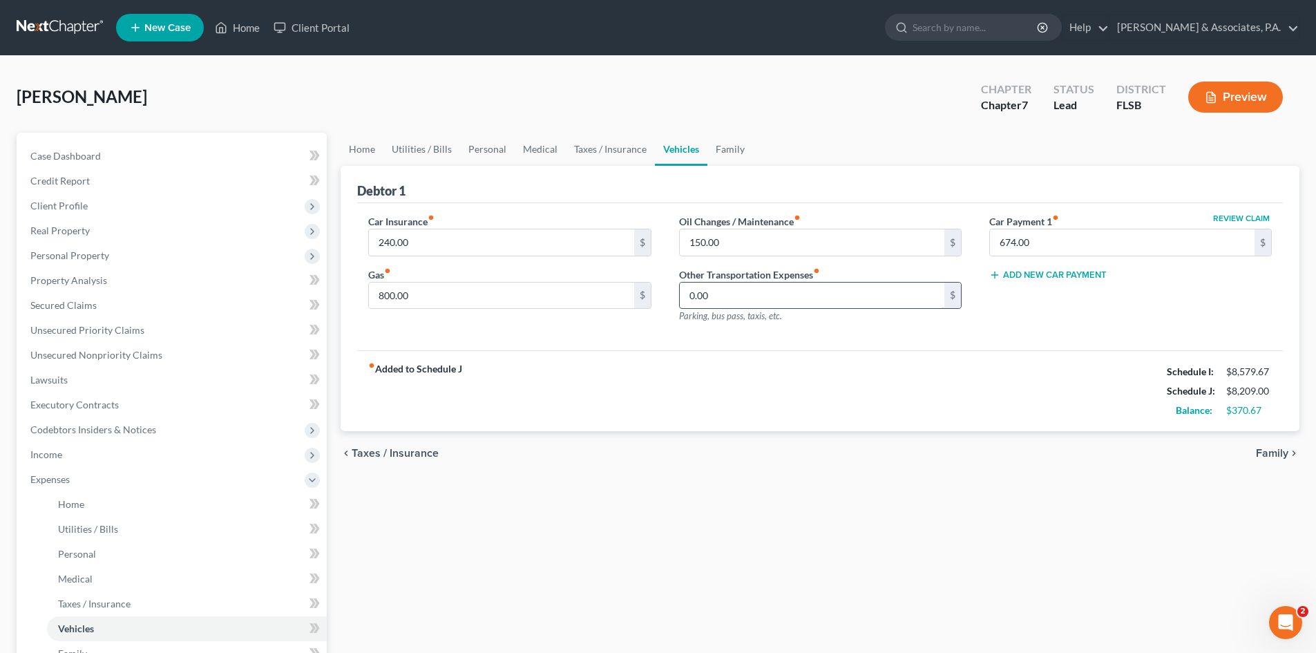
click at [717, 300] on input "0.00" at bounding box center [812, 295] width 264 height 26
click at [721, 294] on input "40.00" at bounding box center [812, 295] width 264 height 26
drag, startPoint x: 721, startPoint y: 294, endPoint x: 661, endPoint y: 293, distance: 60.1
click at [661, 293] on div "Car Insurance fiber_manual_record 240.00 $ Gas fiber_manual_record 800.00 $ Oil…" at bounding box center [819, 274] width 931 height 120
click at [655, 322] on div "Car Insurance fiber_manual_record 240.00 $ Gas fiber_manual_record 800.00 $" at bounding box center [509, 274] width 310 height 120
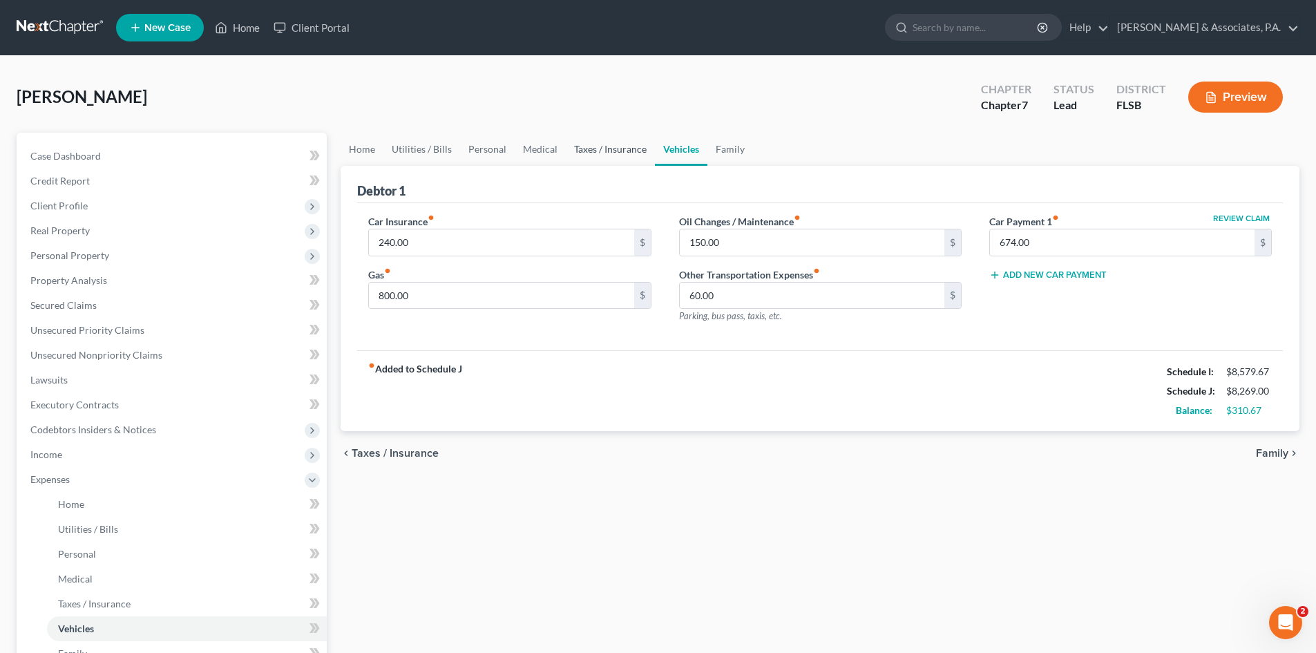
click at [594, 154] on link "Taxes / Insurance" at bounding box center [610, 149] width 89 height 33
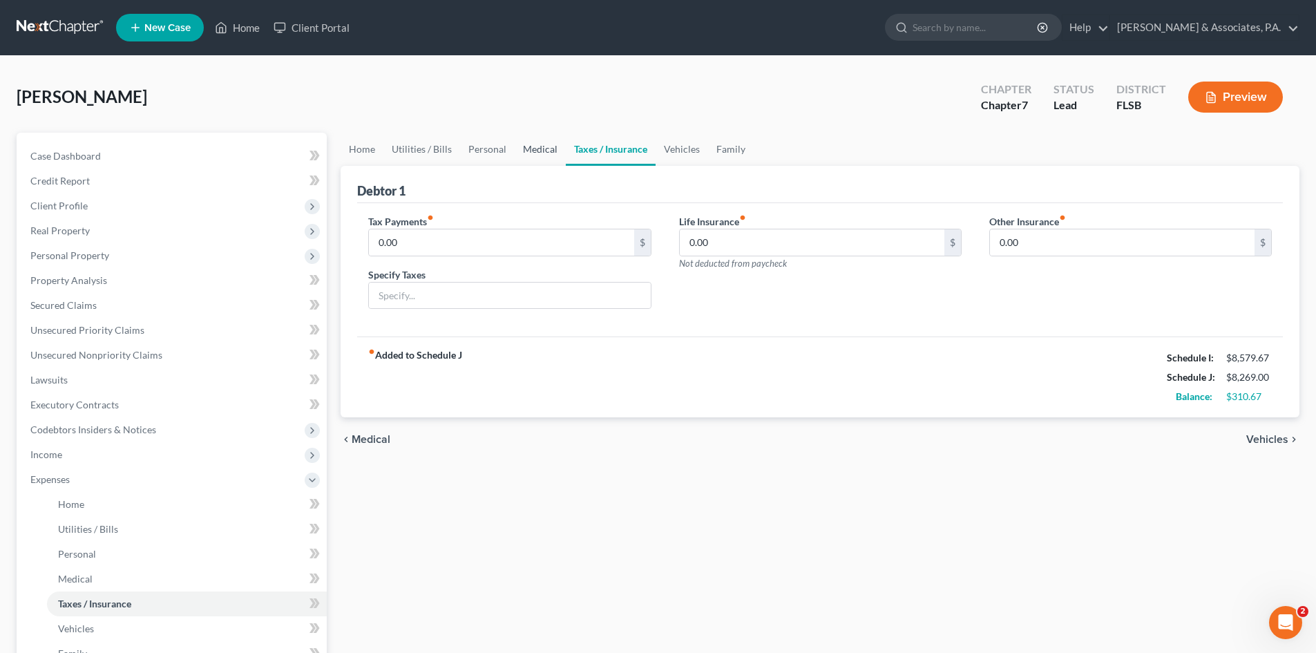
click at [516, 152] on link "Medical" at bounding box center [539, 149] width 51 height 33
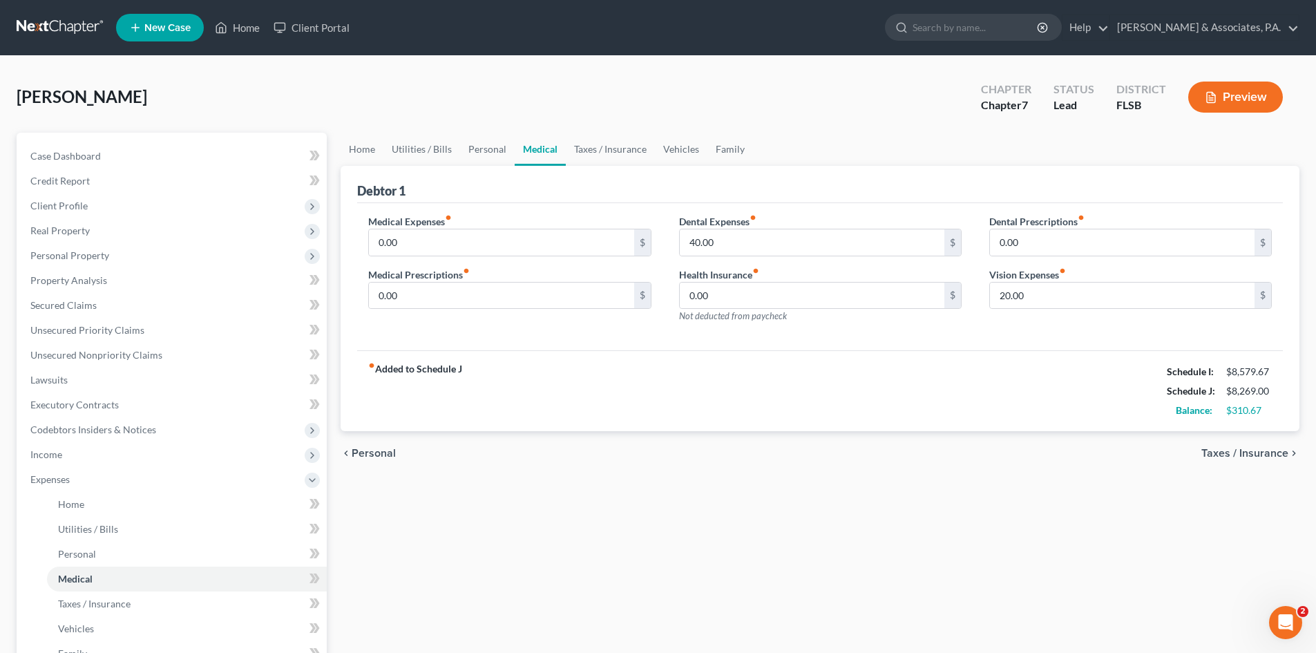
click at [543, 148] on link "Medical" at bounding box center [539, 149] width 51 height 33
click at [488, 148] on link "Personal" at bounding box center [487, 149] width 55 height 33
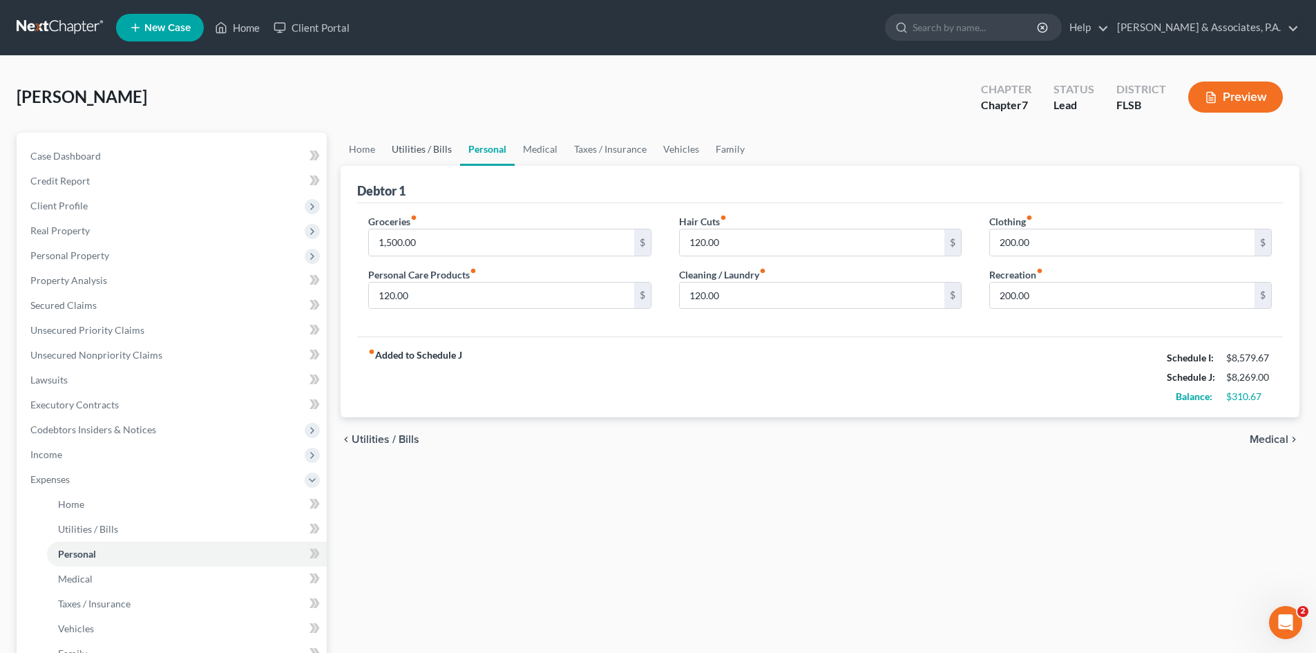
click at [420, 149] on link "Utilities / Bills" at bounding box center [421, 149] width 77 height 33
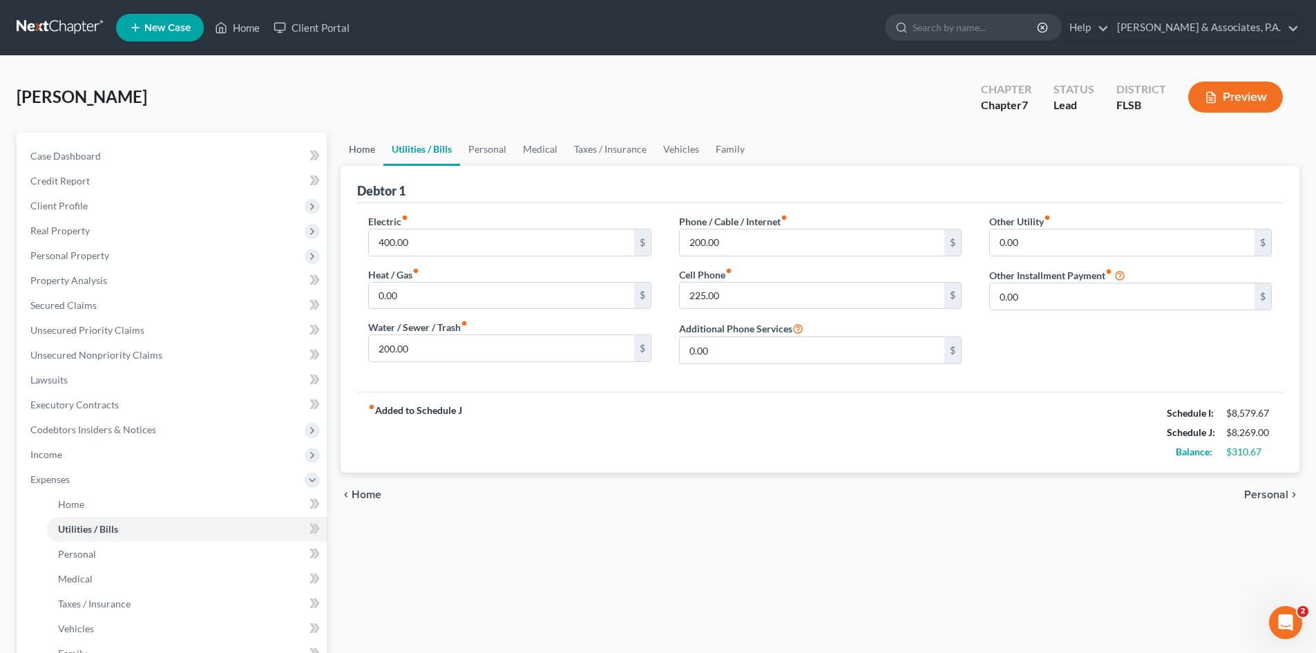
click at [361, 150] on link "Home" at bounding box center [361, 149] width 43 height 33
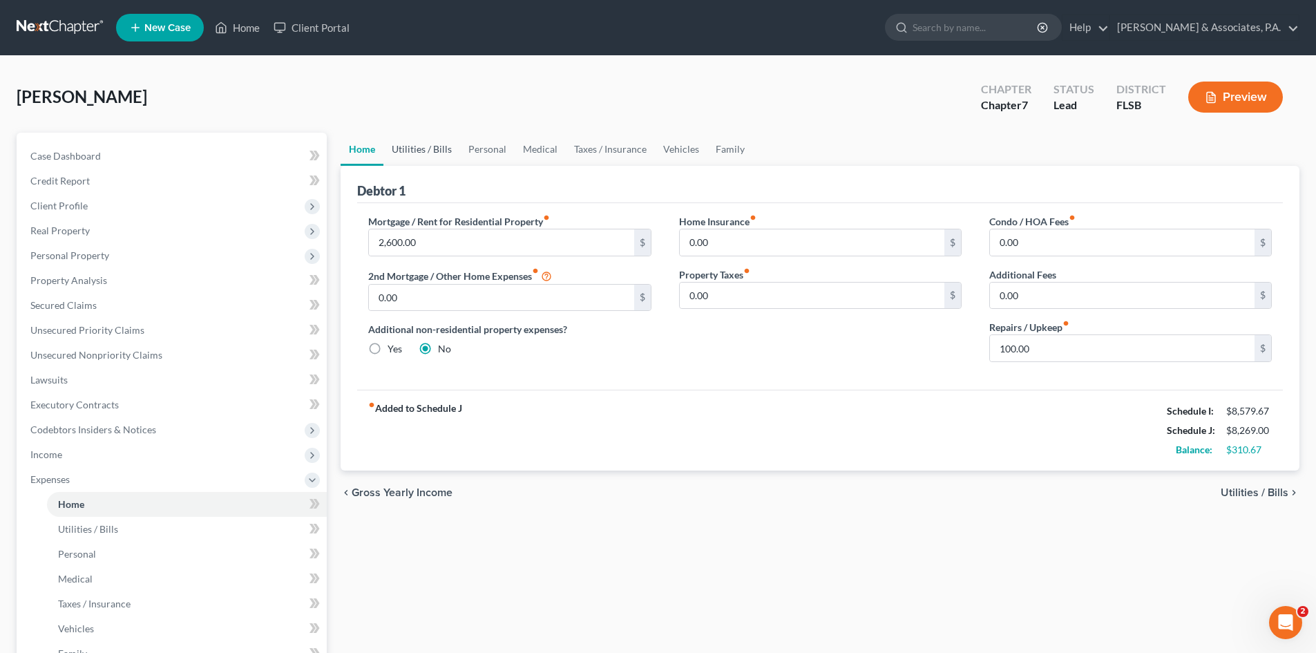
click at [414, 146] on link "Utilities / Bills" at bounding box center [421, 149] width 77 height 33
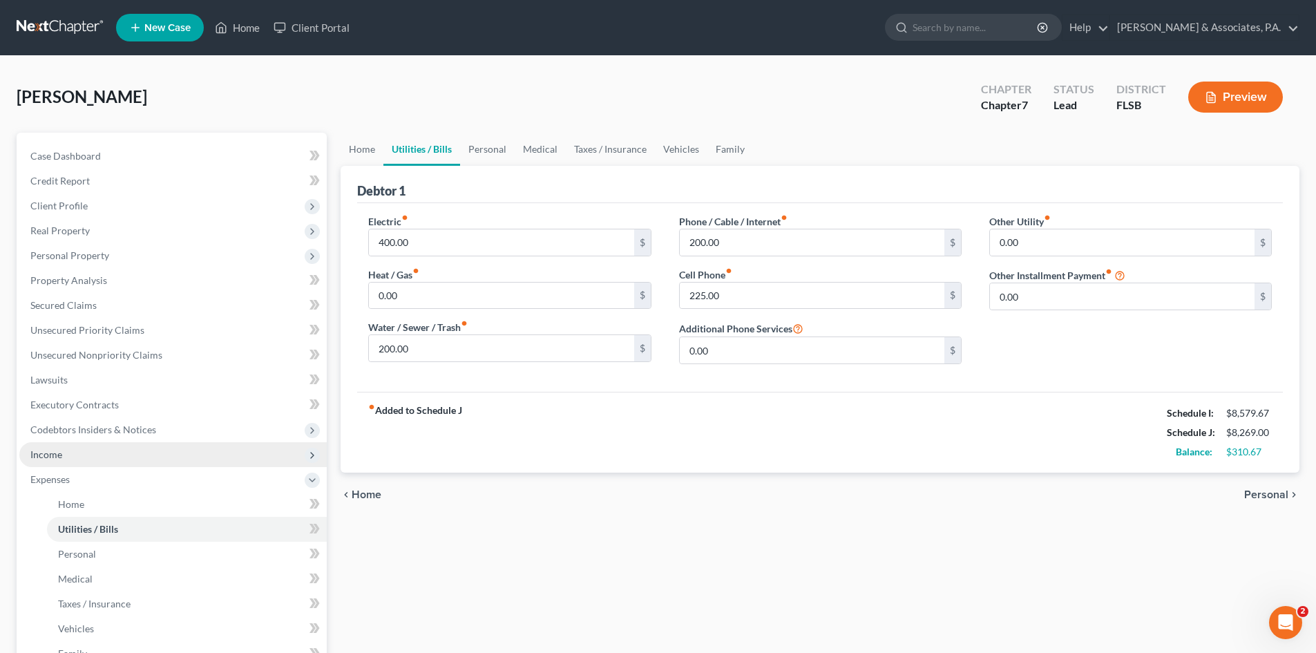
click at [75, 455] on span "Income" at bounding box center [172, 454] width 307 height 25
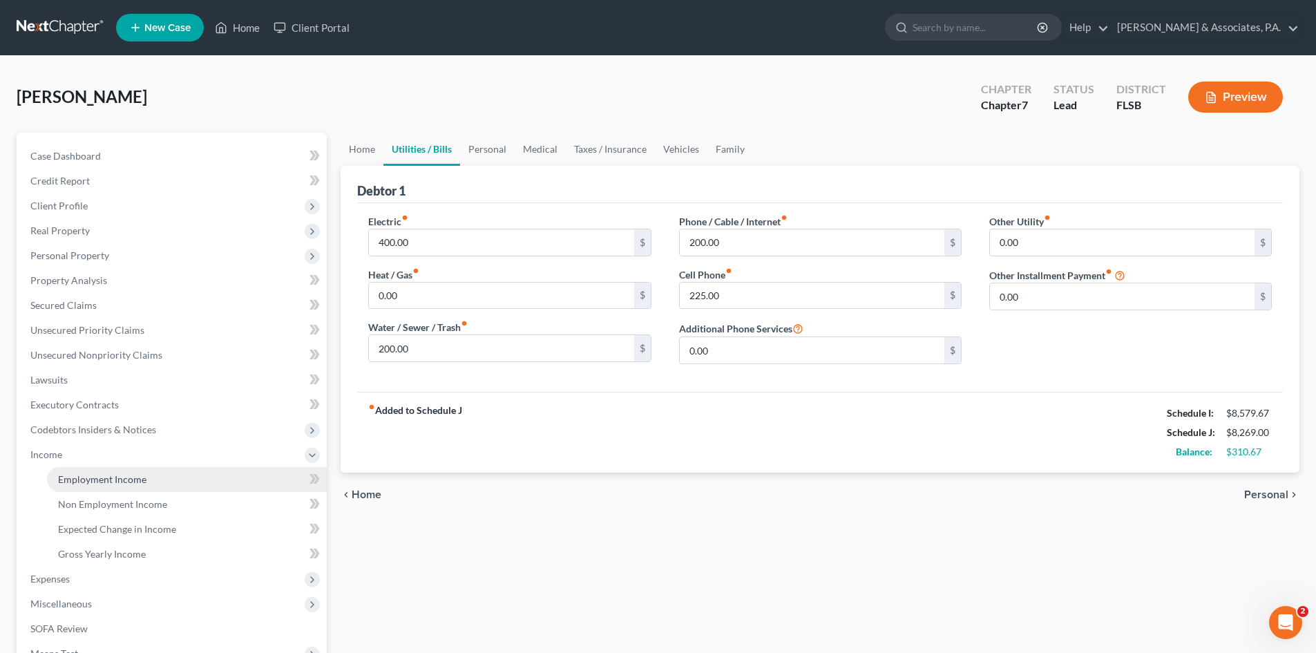
click at [102, 481] on span "Employment Income" at bounding box center [102, 479] width 88 height 12
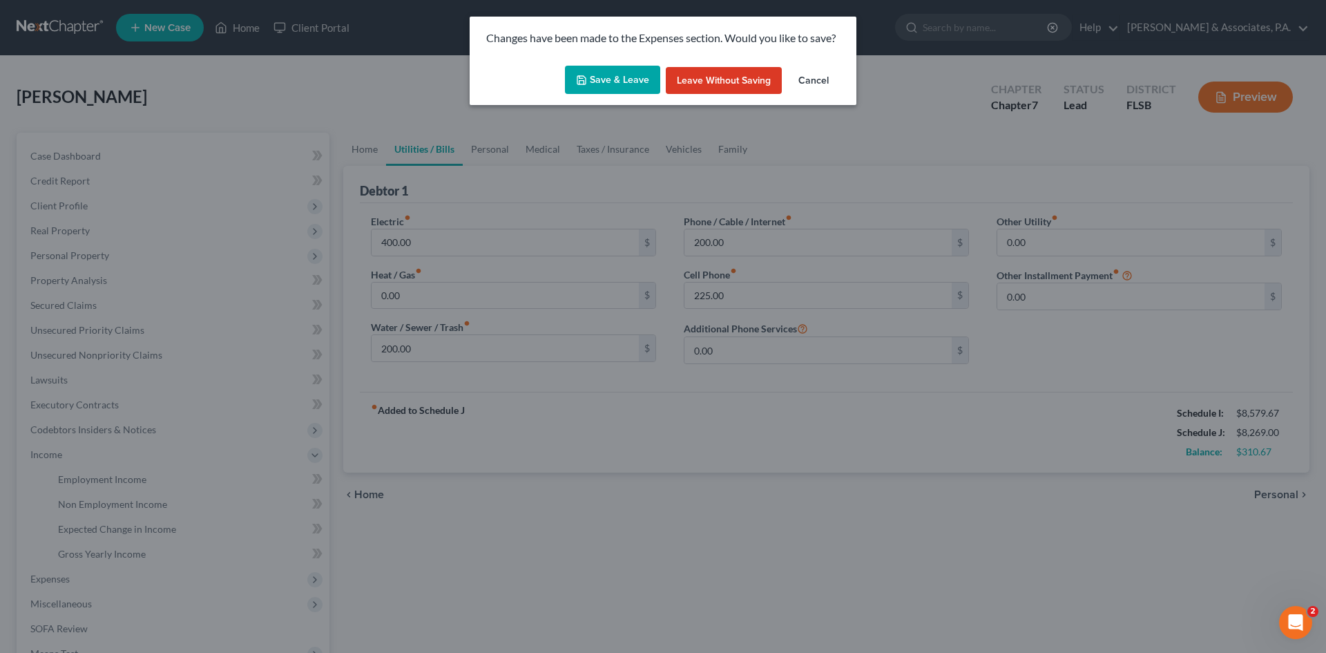
click at [611, 81] on button "Save & Leave" at bounding box center [612, 80] width 95 height 29
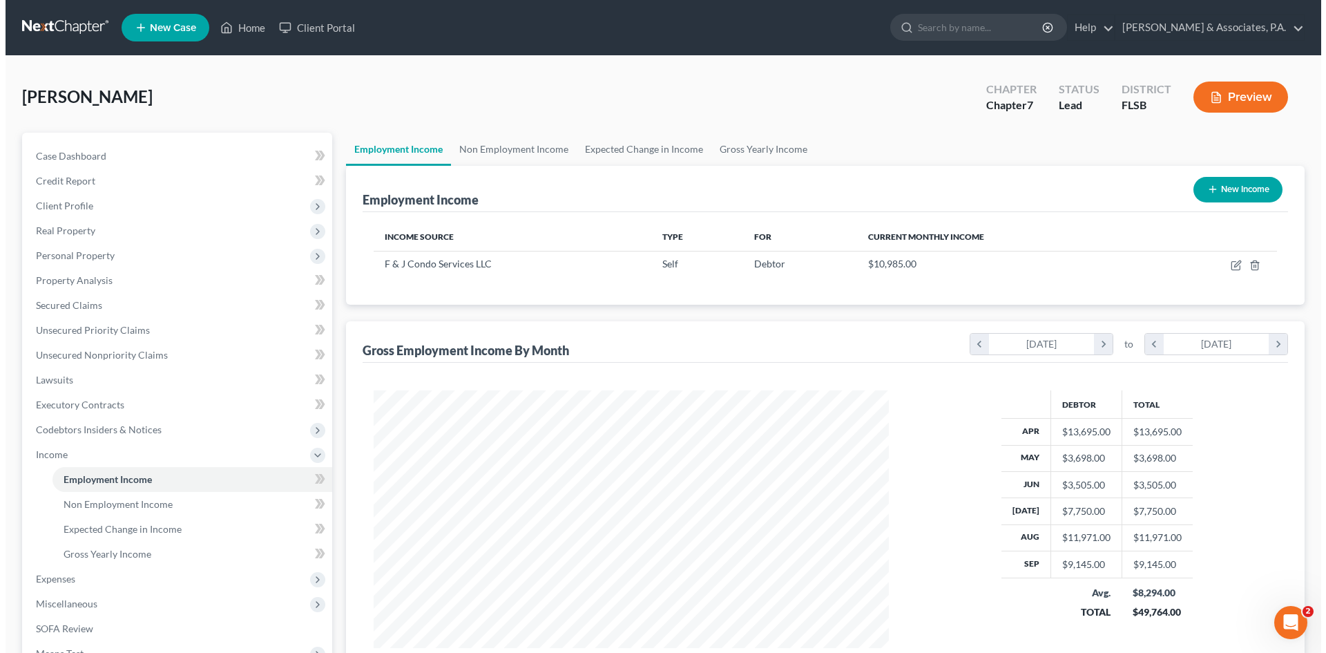
scroll to position [181, 0]
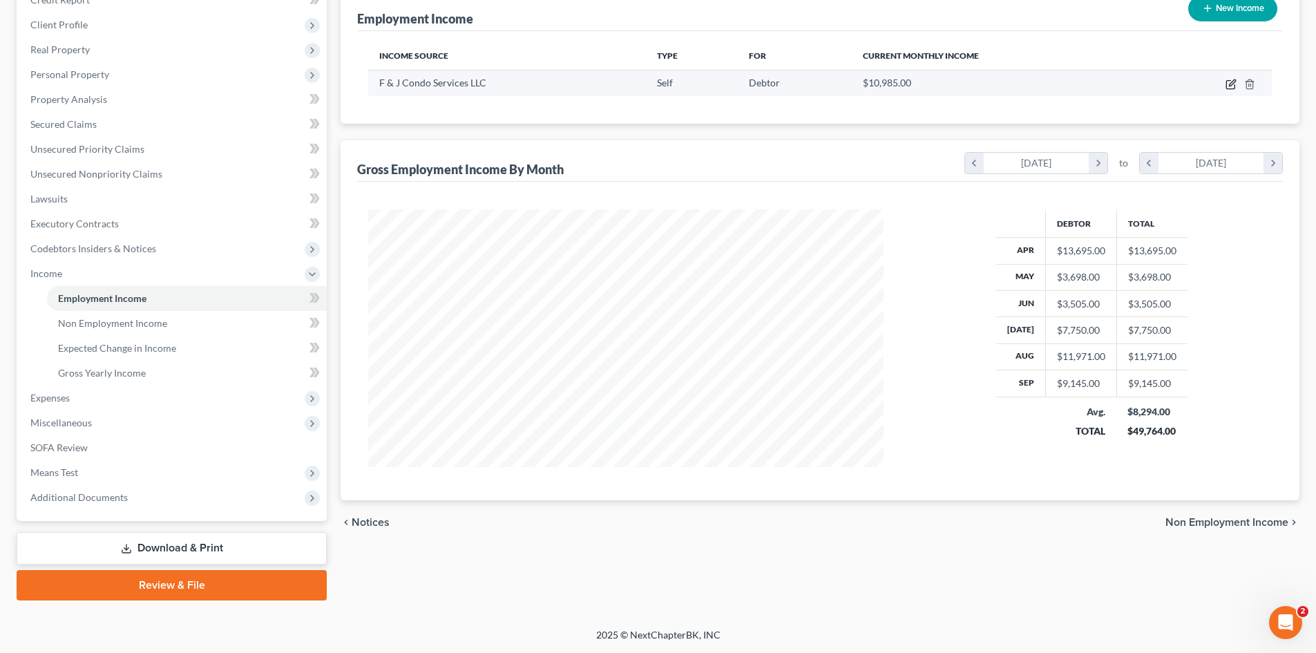
click at [1231, 84] on icon "button" at bounding box center [1230, 84] width 11 height 11
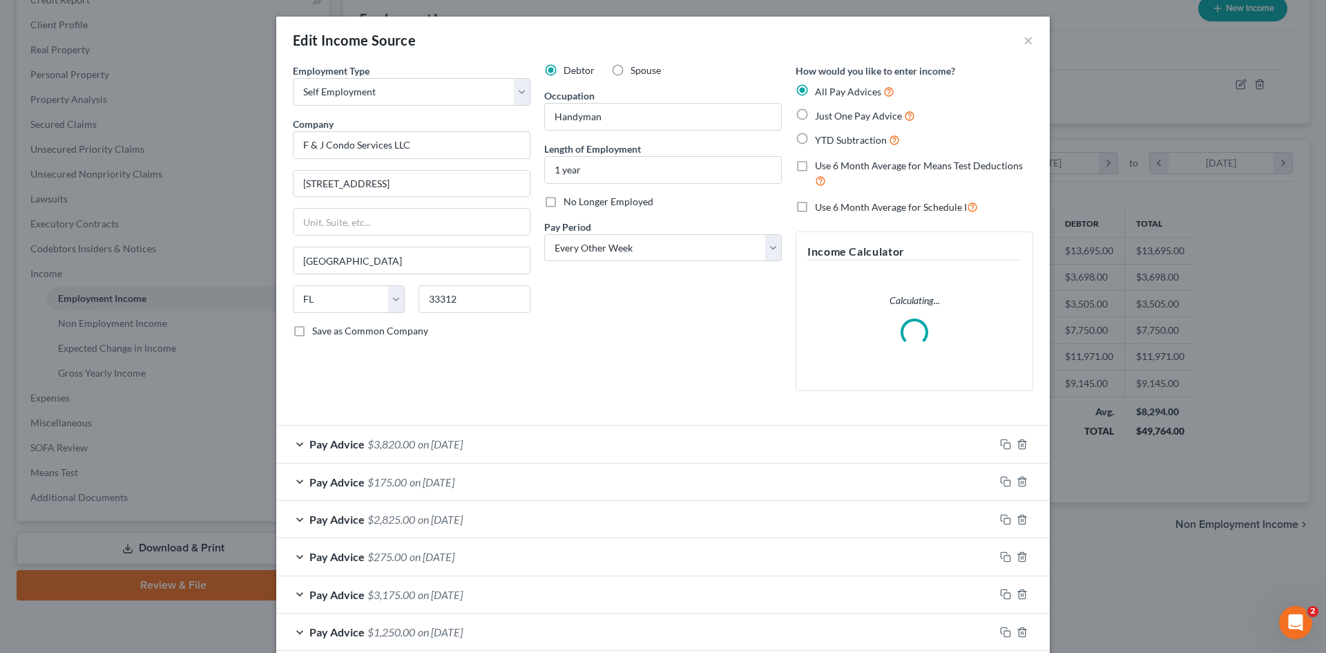
scroll to position [207, 0]
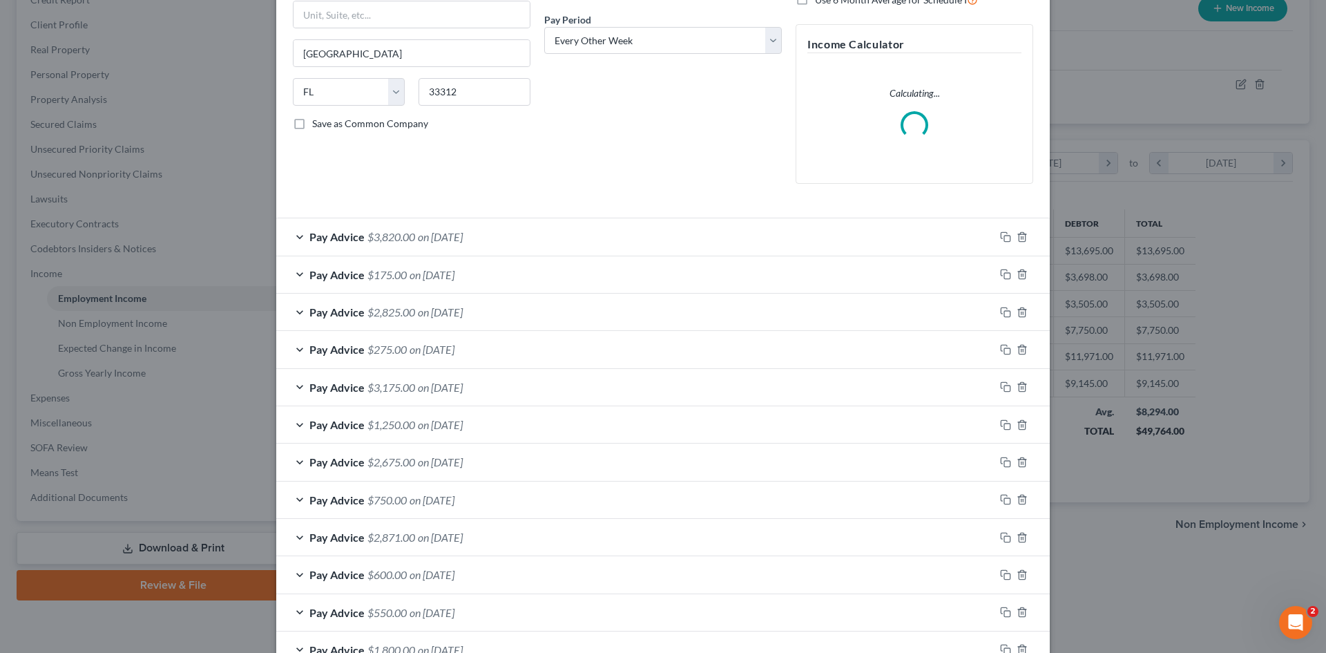
click at [400, 240] on span "$3,820.00" at bounding box center [391, 236] width 48 height 13
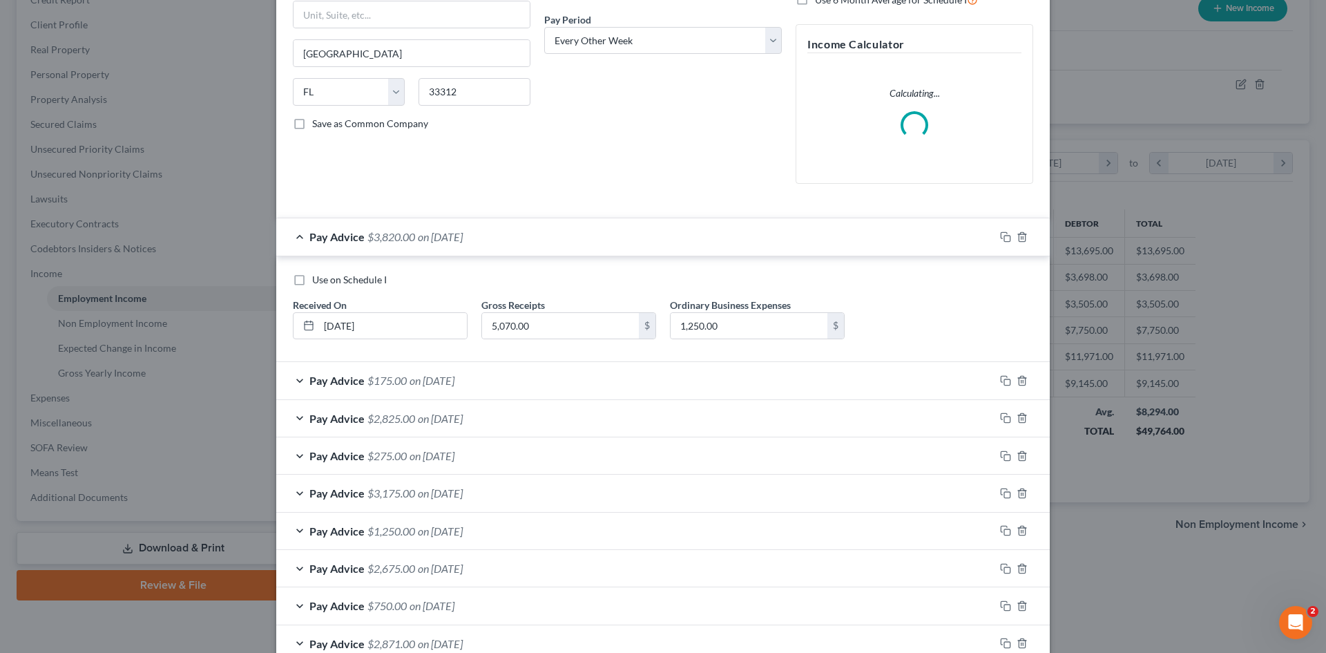
click at [392, 386] on span "$175.00" at bounding box center [386, 380] width 39 height 13
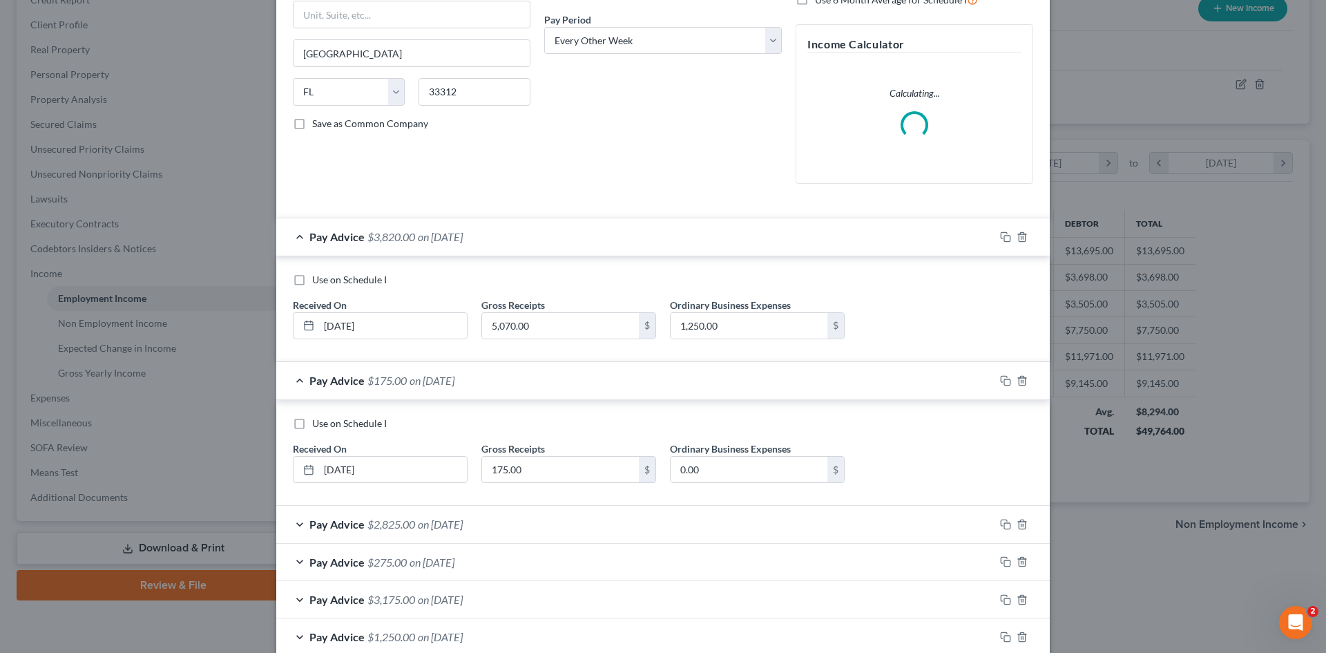
click at [405, 521] on span "$2,825.00" at bounding box center [391, 523] width 48 height 13
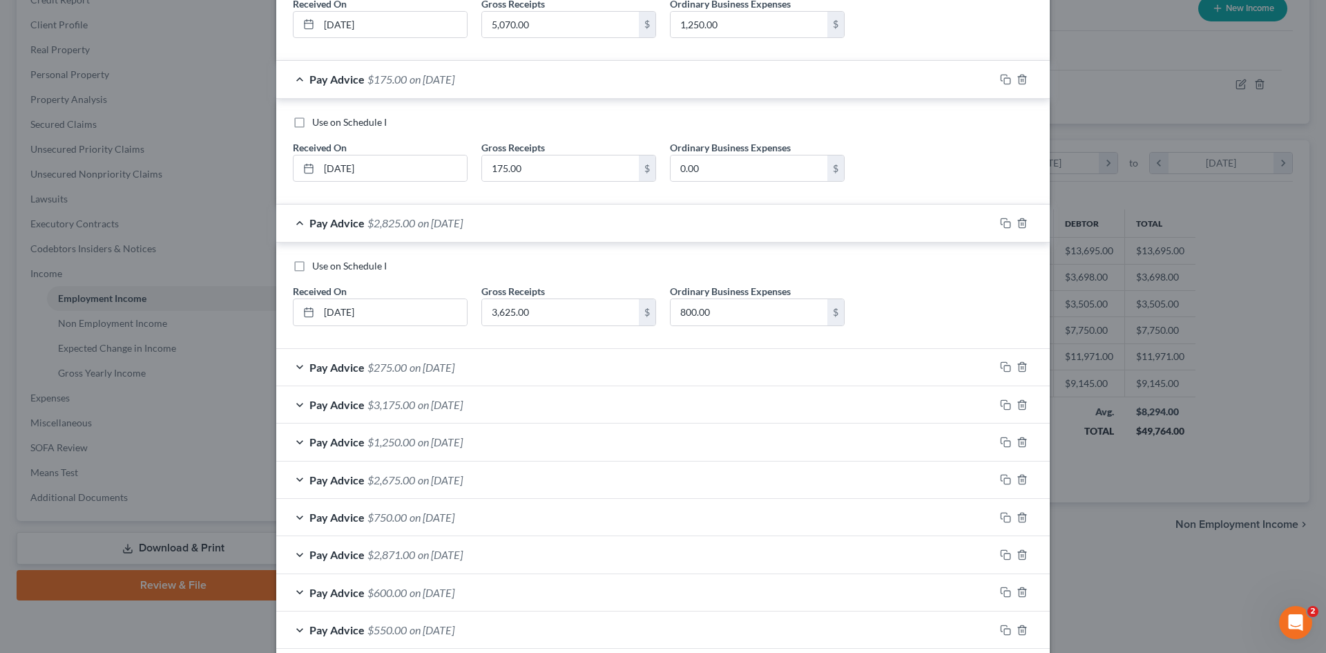
scroll to position [597, 0]
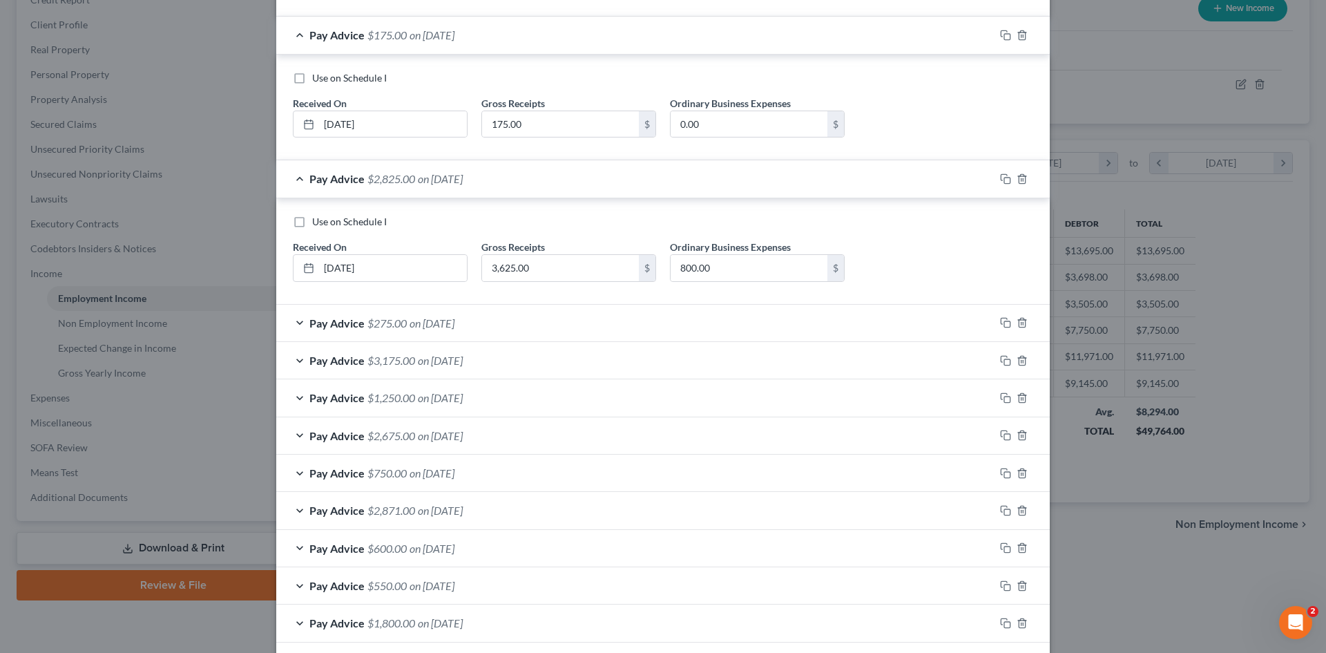
click at [380, 323] on span "$275.00" at bounding box center [386, 322] width 39 height 13
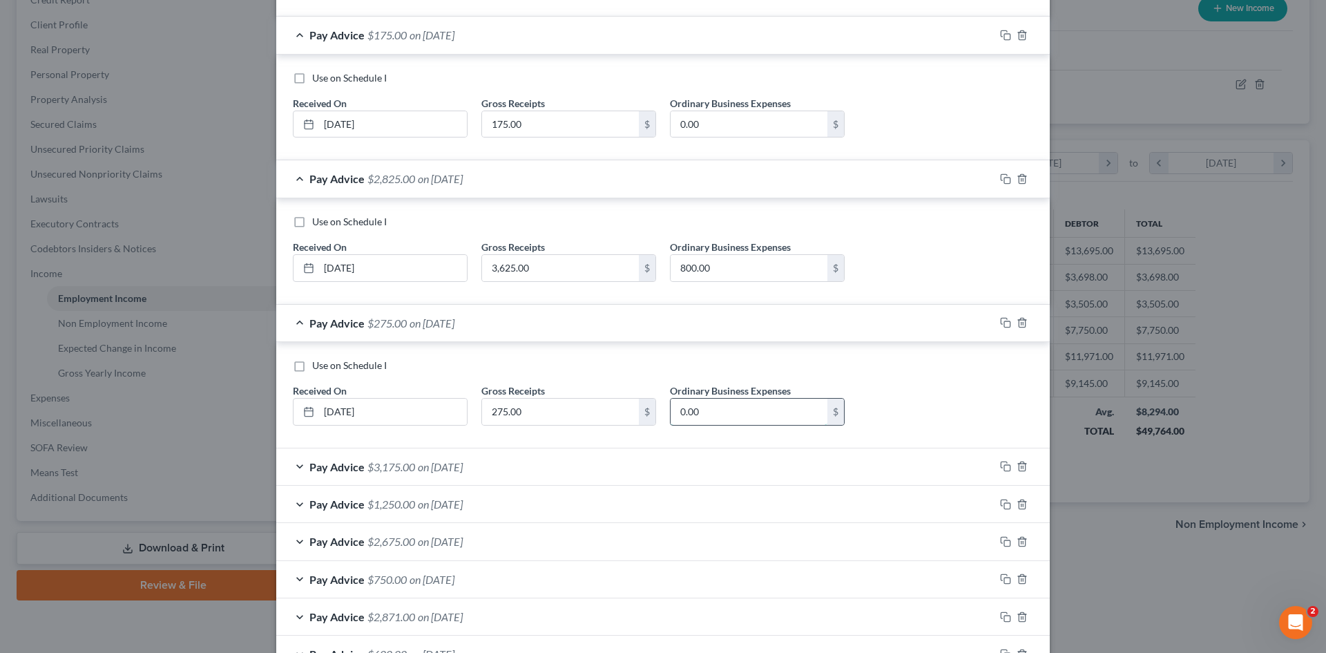
click at [704, 412] on input "0.00" at bounding box center [749, 411] width 157 height 26
click at [724, 273] on input "800.00" at bounding box center [749, 268] width 157 height 26
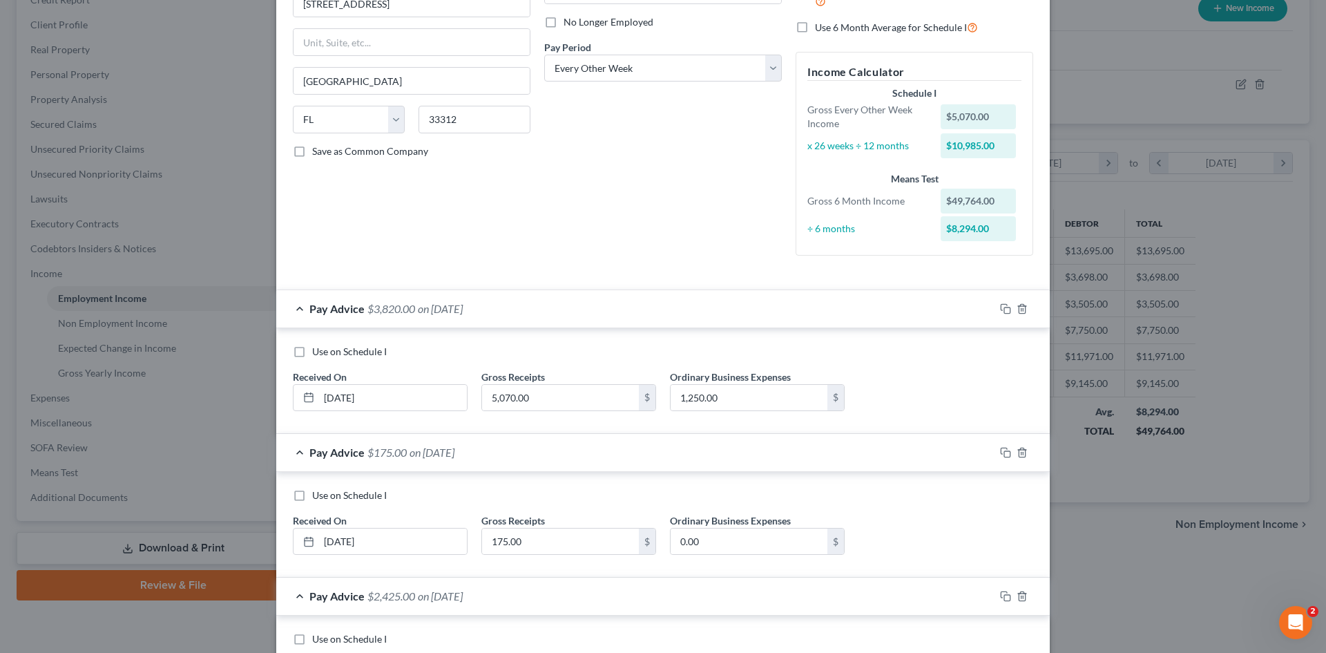
scroll to position [44, 0]
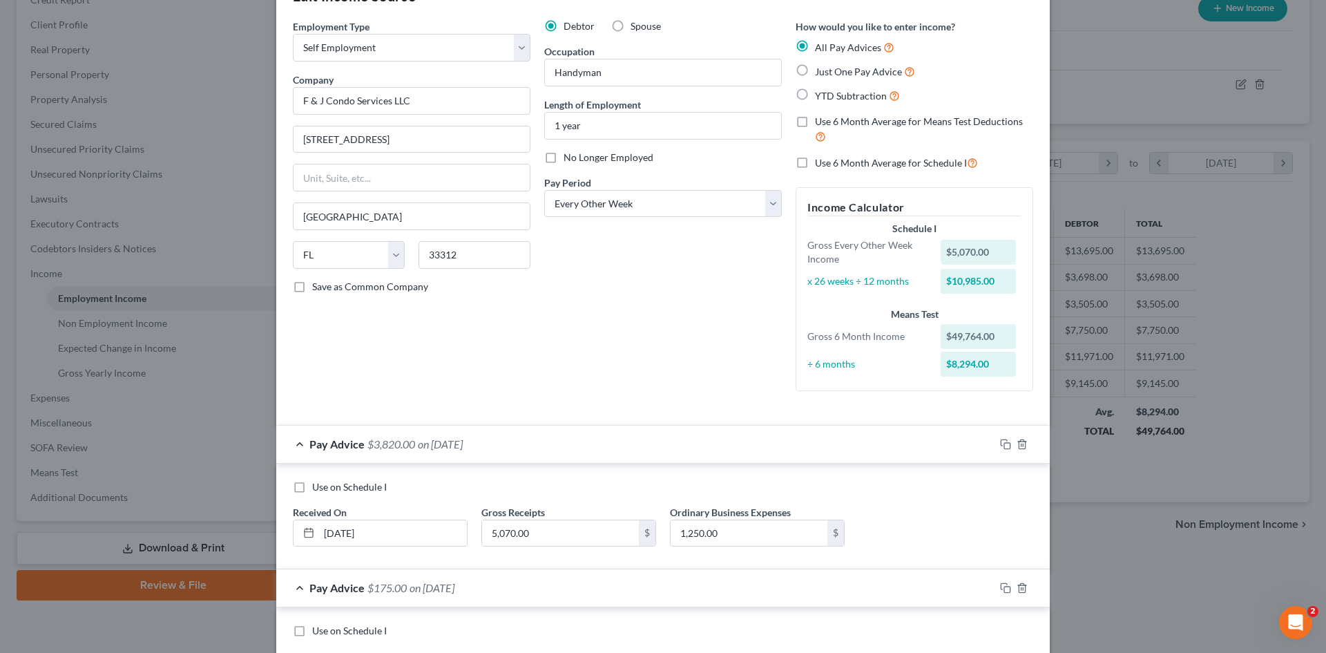
click at [559, 334] on div "Debtor Spouse Occupation Handyman Length of Employment 1 year No Longer Employe…" at bounding box center [662, 210] width 251 height 383
click at [815, 162] on label "Use 6 Month Average for Schedule I" at bounding box center [896, 163] width 163 height 16
click at [820, 162] on input "Use 6 Month Average for Schedule I" at bounding box center [824, 159] width 9 height 9
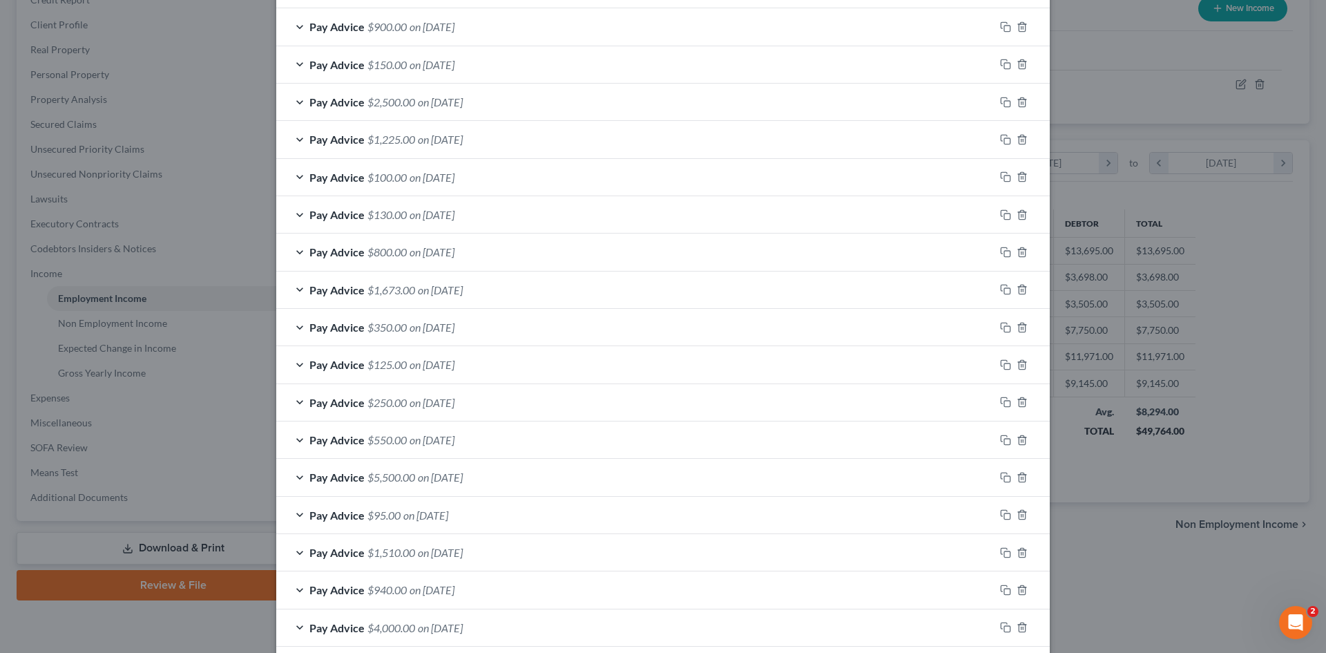
scroll to position [1306, 0]
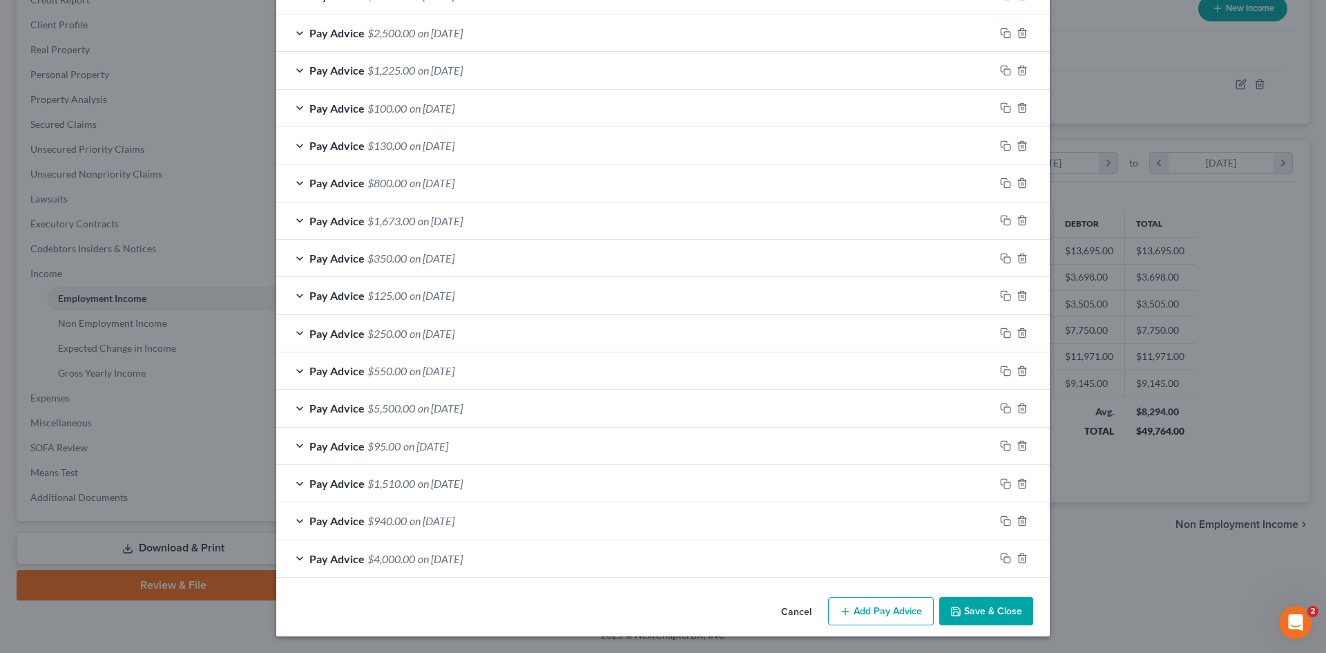
click at [961, 612] on button "Save & Close" at bounding box center [986, 611] width 94 height 29
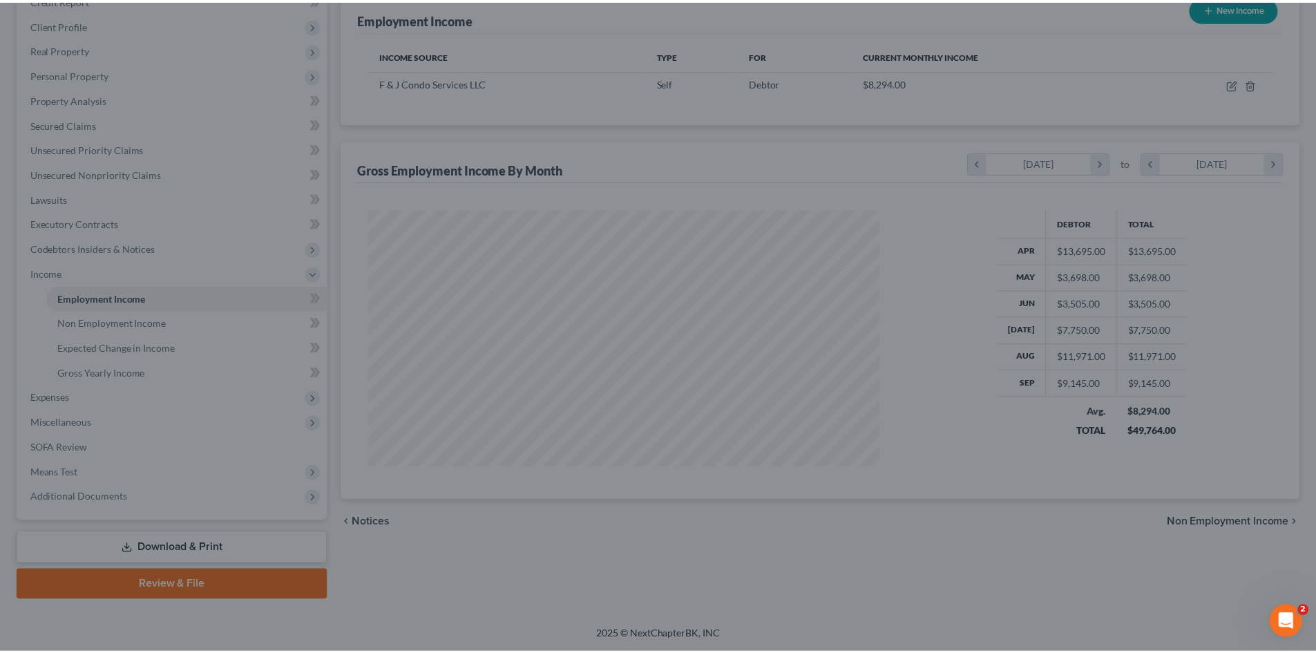
scroll to position [690298, 690013]
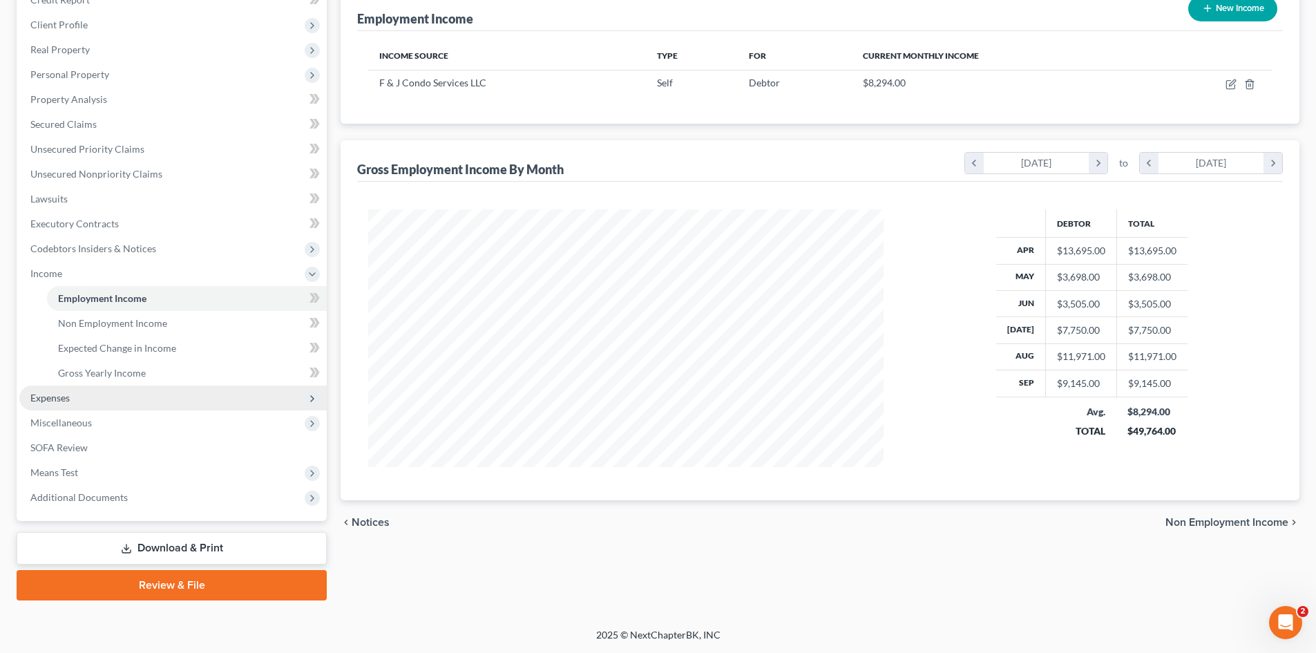
click at [70, 407] on span "Expenses" at bounding box center [172, 397] width 307 height 25
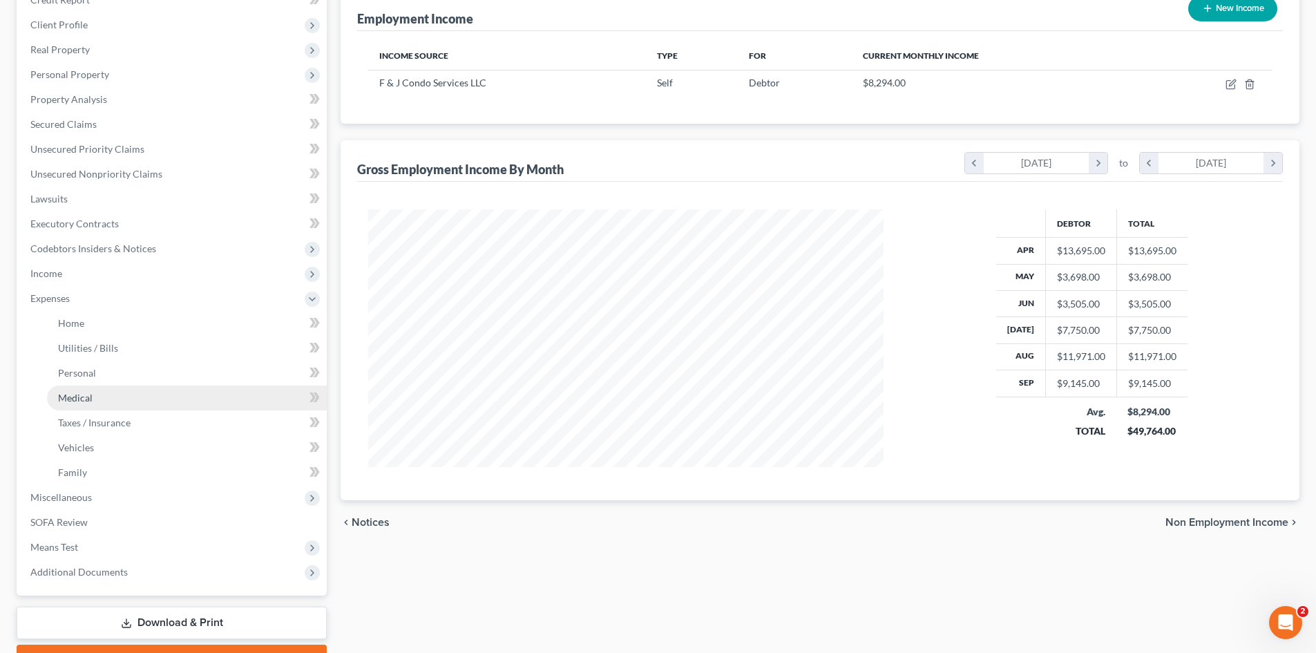
click at [71, 405] on link "Medical" at bounding box center [187, 397] width 280 height 25
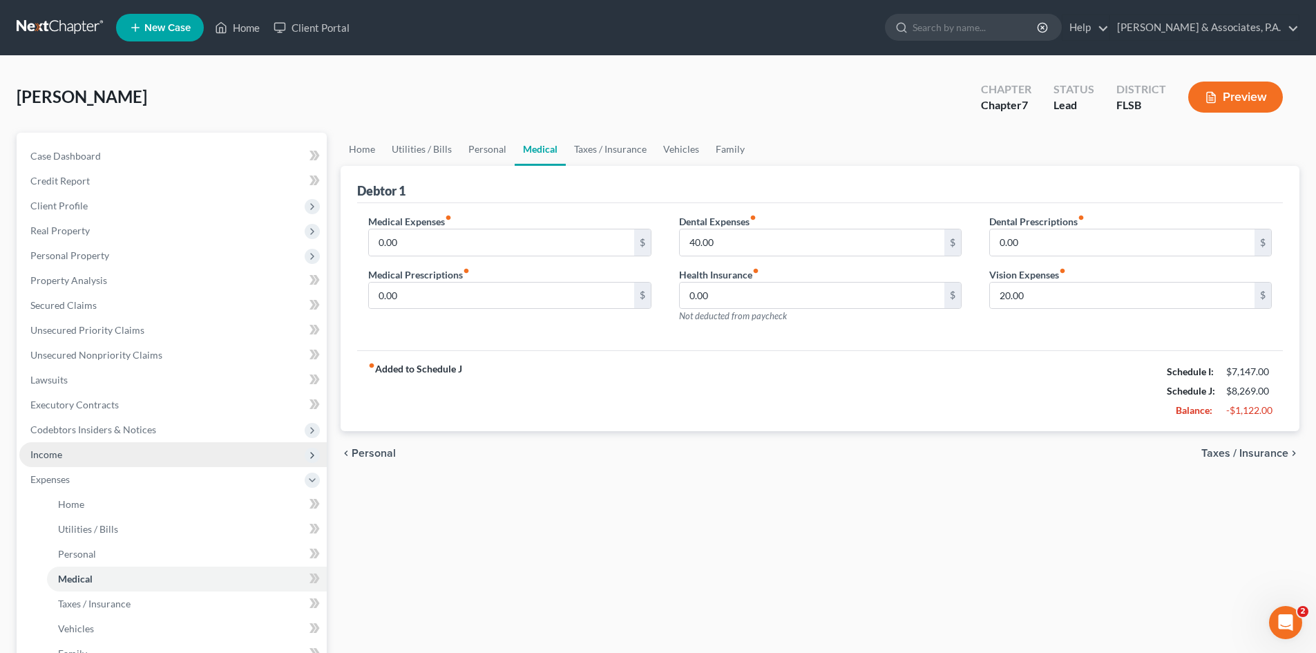
click at [64, 452] on span "Income" at bounding box center [172, 454] width 307 height 25
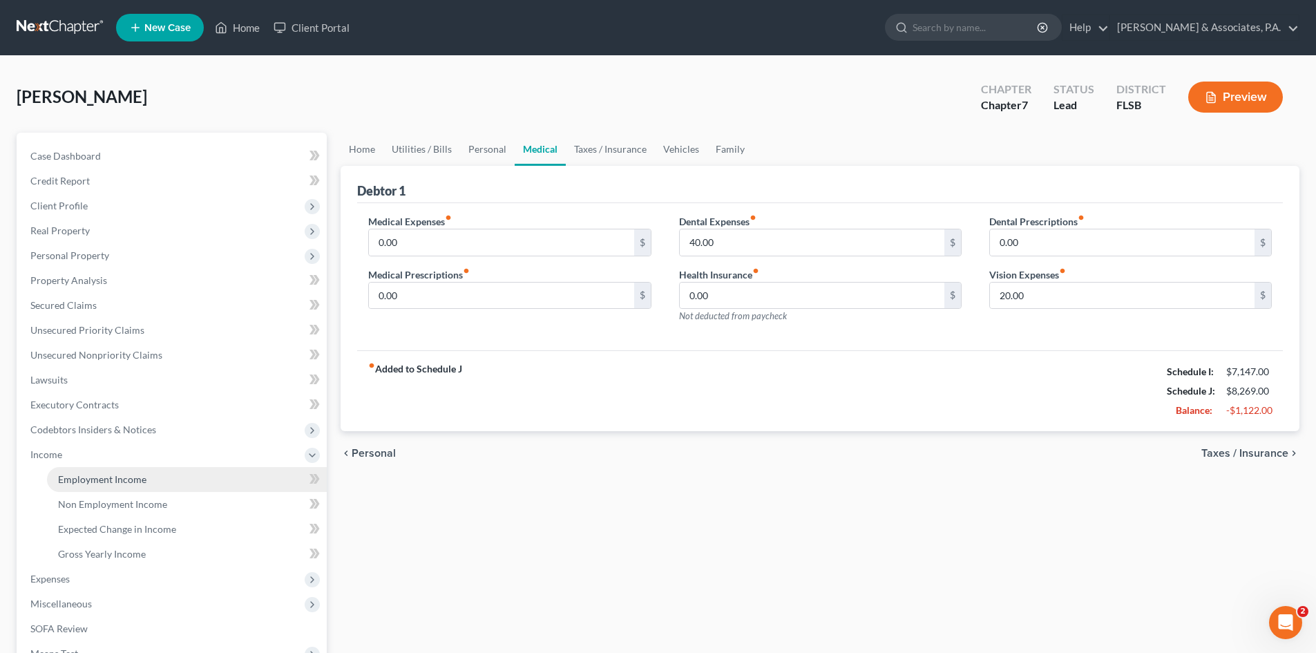
click at [99, 475] on span "Employment Income" at bounding box center [102, 479] width 88 height 12
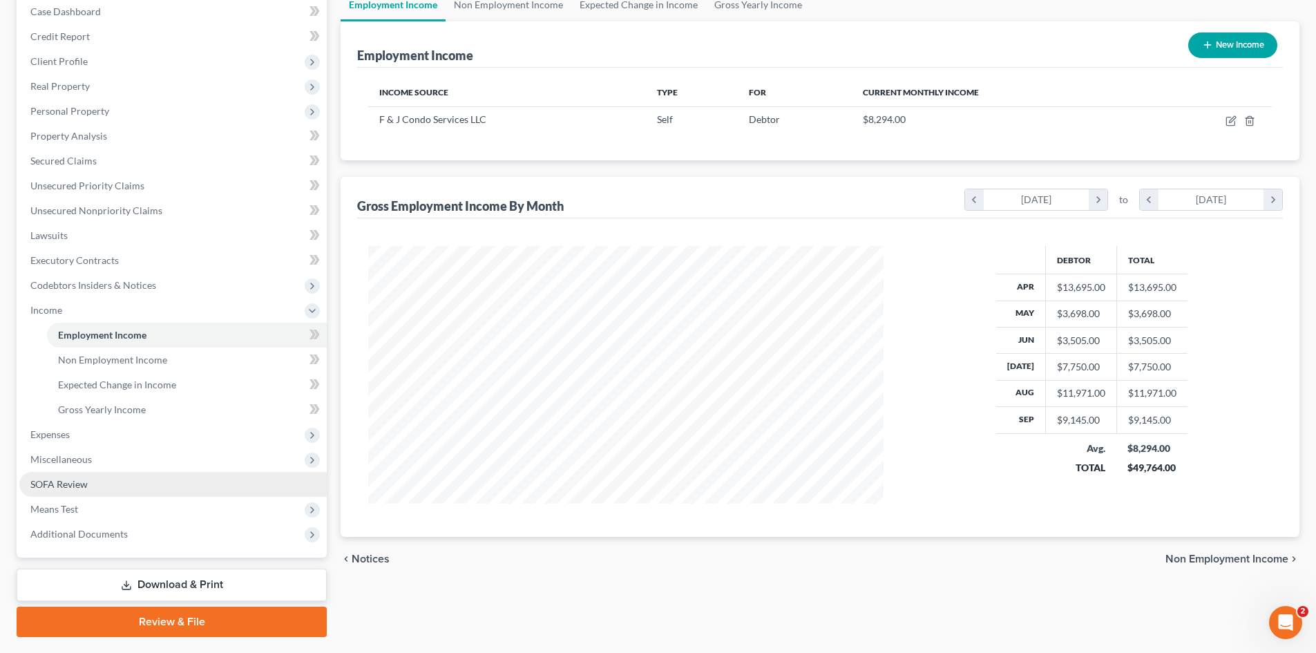
scroll to position [181, 0]
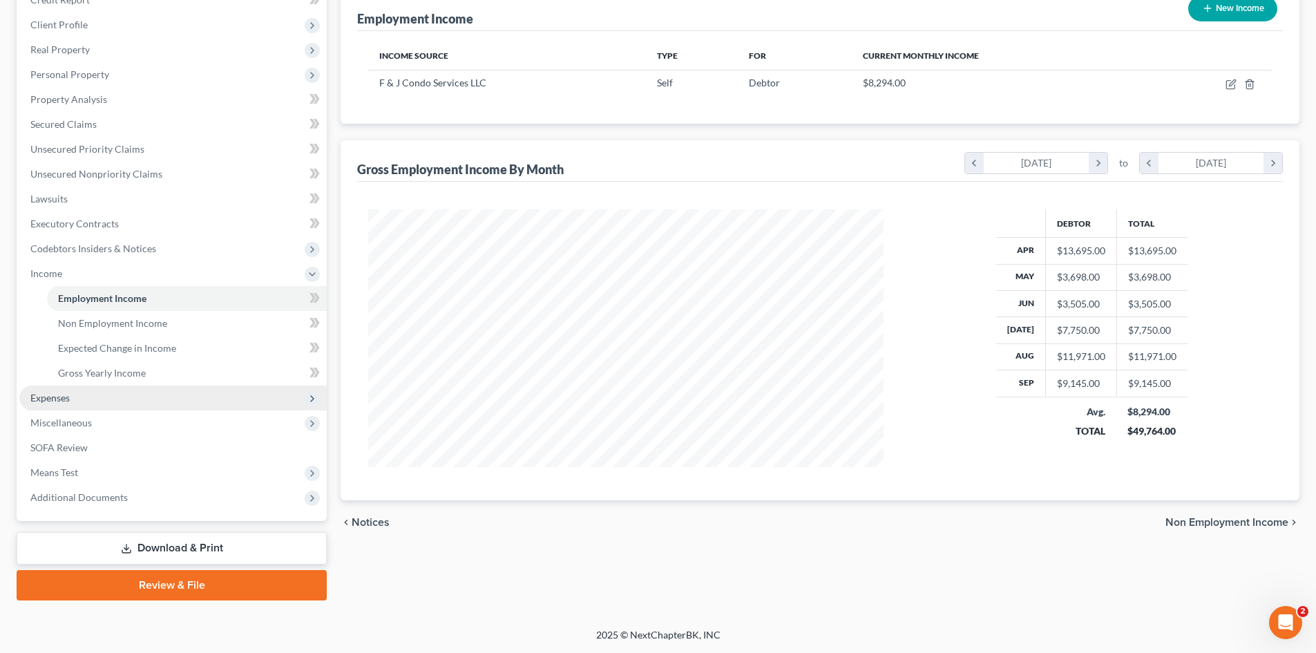
click at [86, 398] on span "Expenses" at bounding box center [172, 397] width 307 height 25
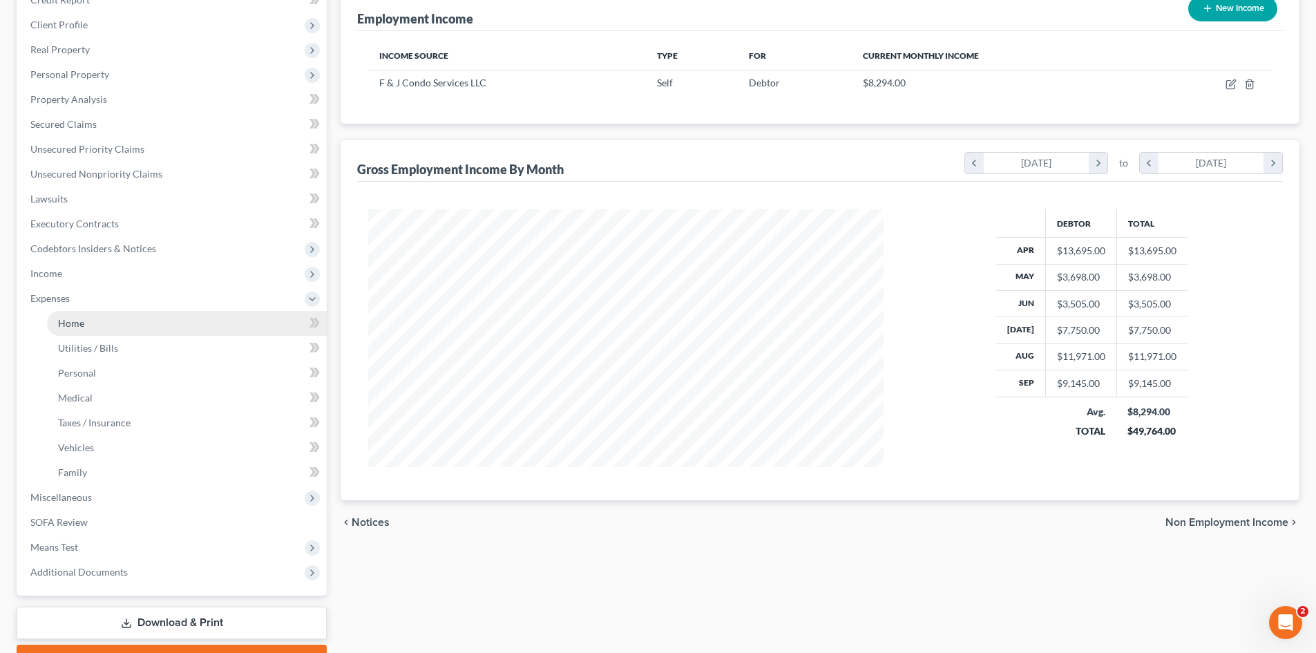
click at [86, 319] on link "Home" at bounding box center [187, 323] width 280 height 25
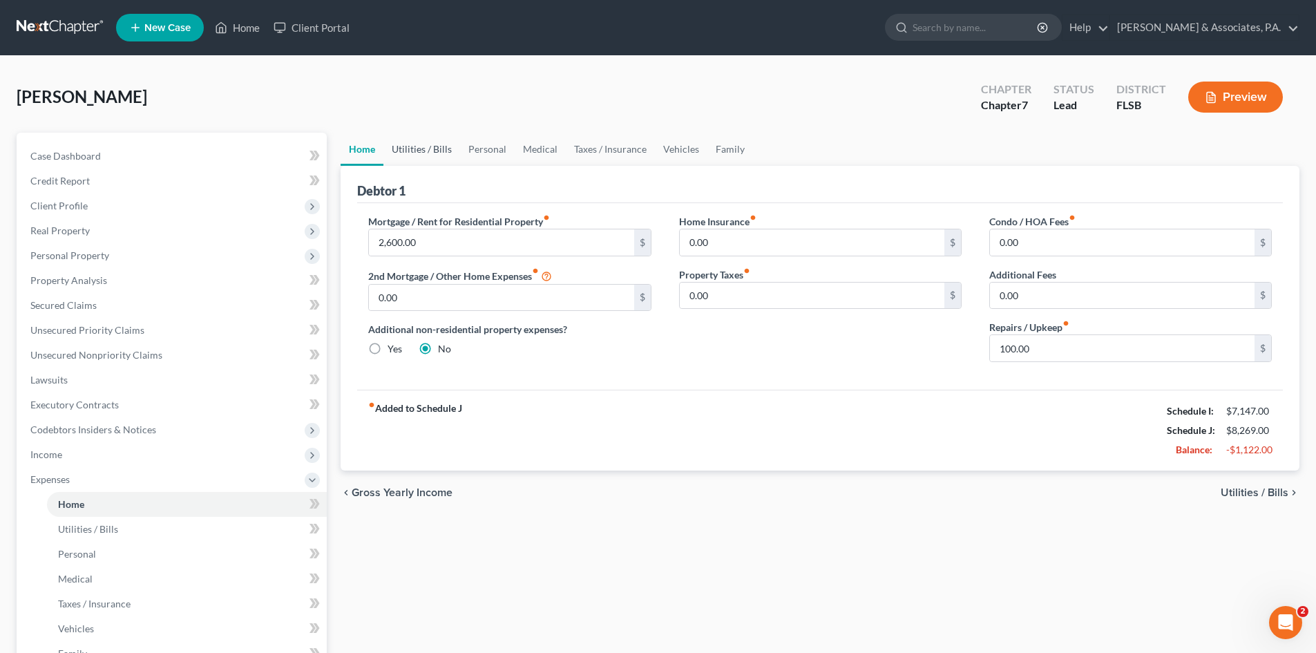
click at [429, 147] on link "Utilities / Bills" at bounding box center [421, 149] width 77 height 33
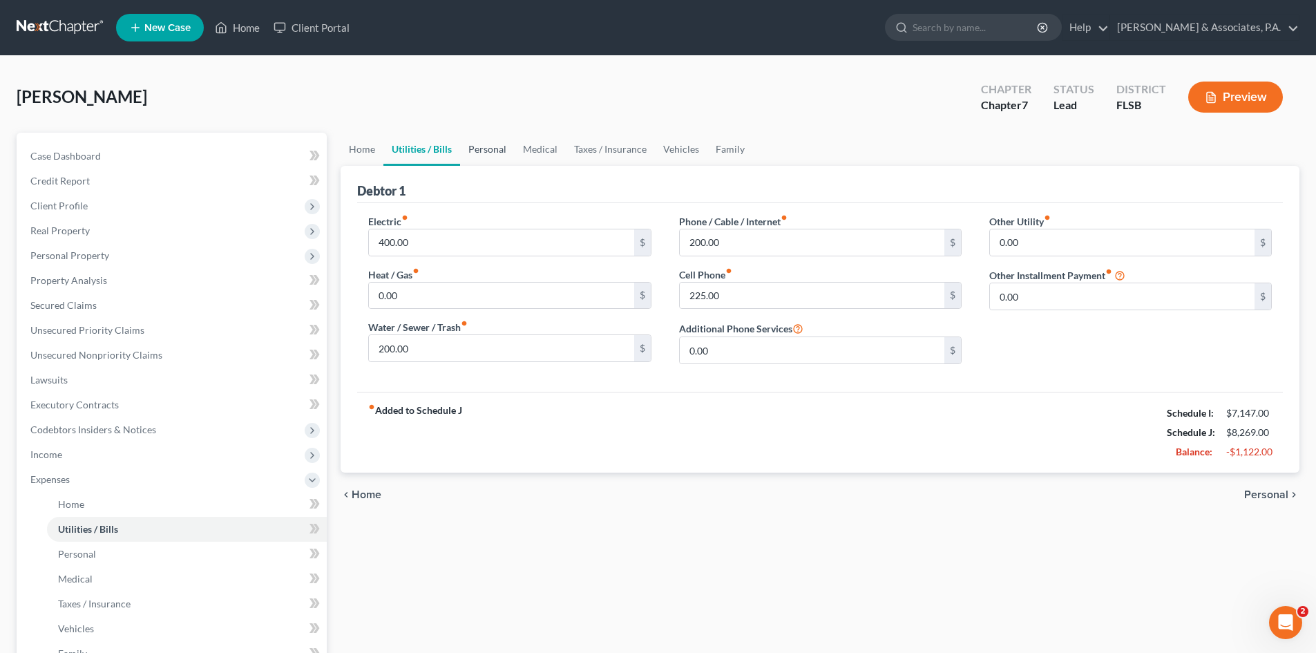
click at [489, 149] on link "Personal" at bounding box center [487, 149] width 55 height 33
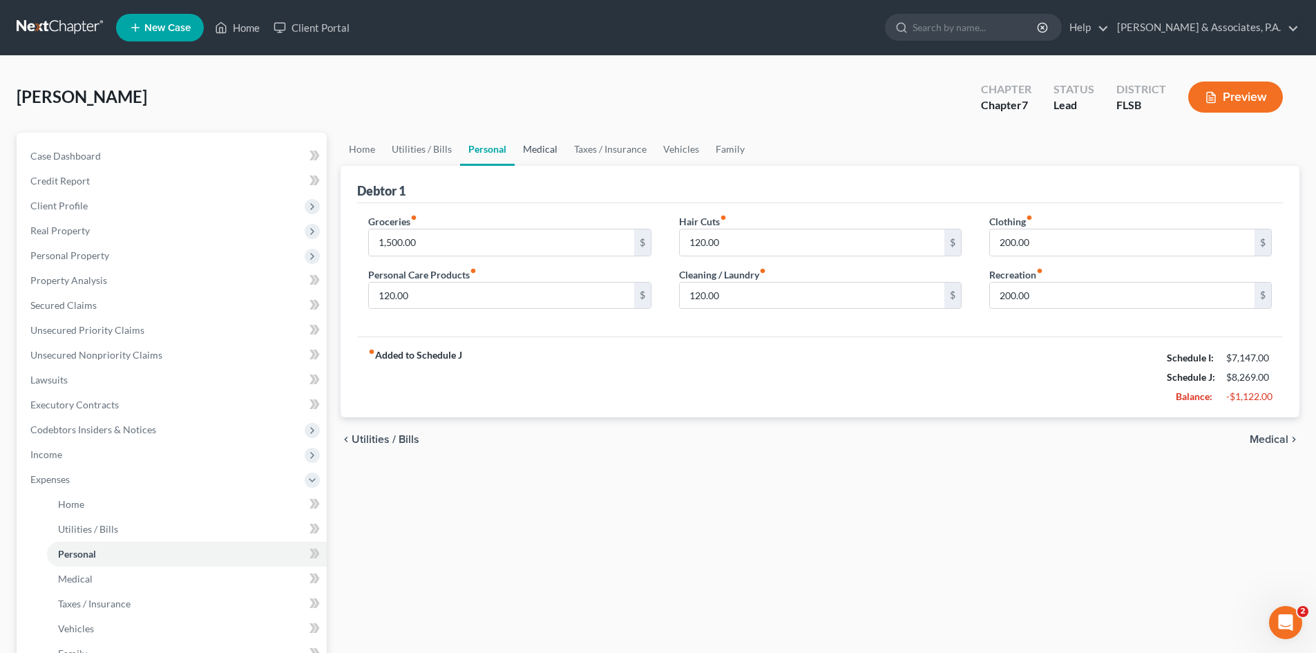
click at [532, 151] on link "Medical" at bounding box center [539, 149] width 51 height 33
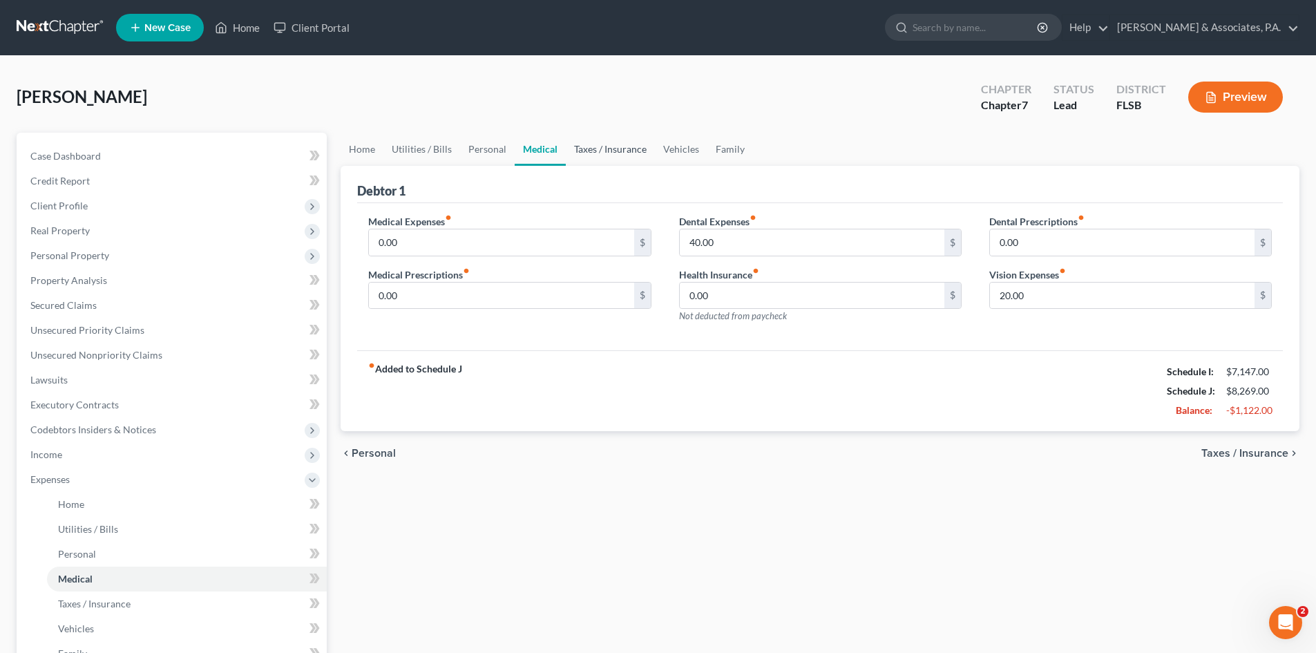
click at [610, 159] on link "Taxes / Insurance" at bounding box center [610, 149] width 89 height 33
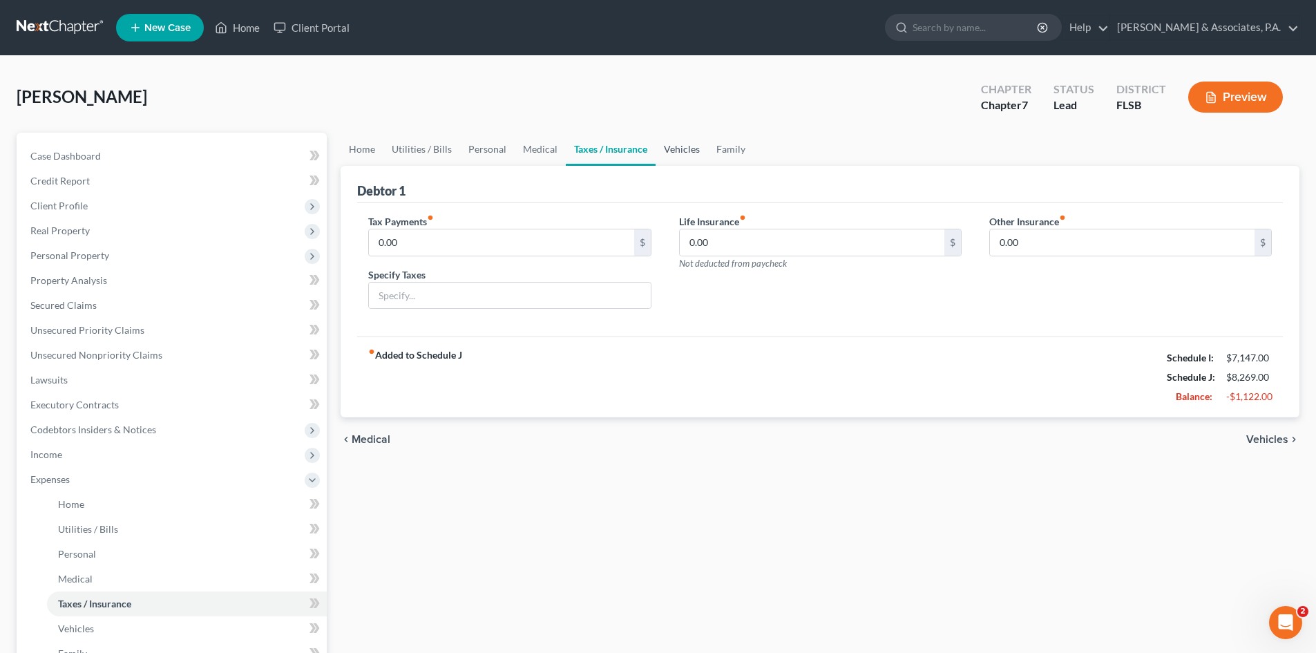
click at [673, 150] on link "Vehicles" at bounding box center [681, 149] width 52 height 33
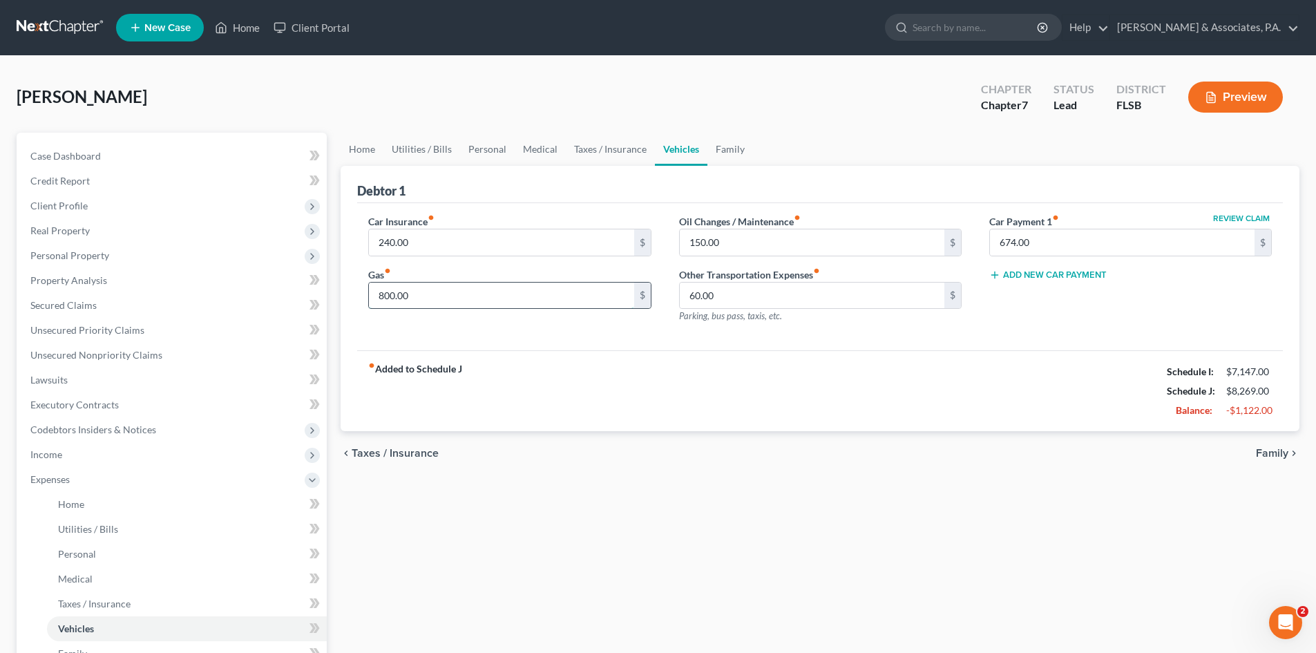
click at [420, 296] on input "800.00" at bounding box center [501, 295] width 264 height 26
click at [744, 296] on input "60.00" at bounding box center [812, 295] width 264 height 26
click at [724, 155] on link "Family" at bounding box center [730, 149] width 46 height 33
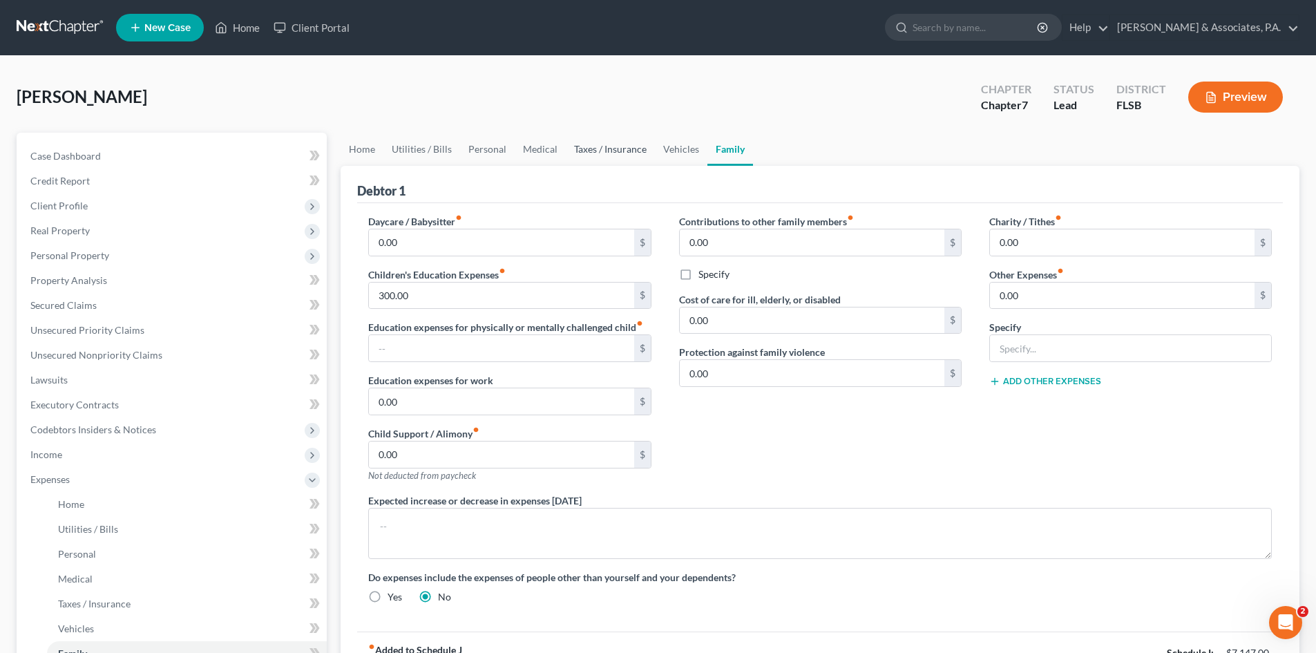
click at [617, 151] on link "Taxes / Insurance" at bounding box center [610, 149] width 89 height 33
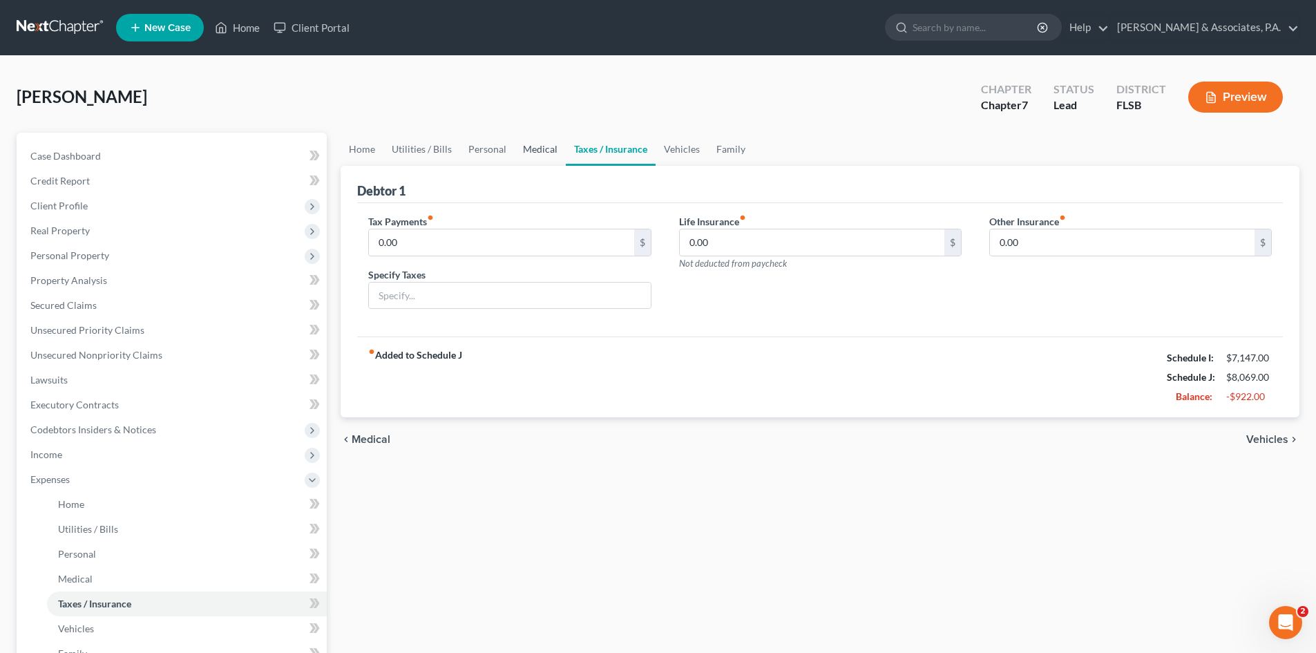
click at [516, 144] on link "Medical" at bounding box center [539, 149] width 51 height 33
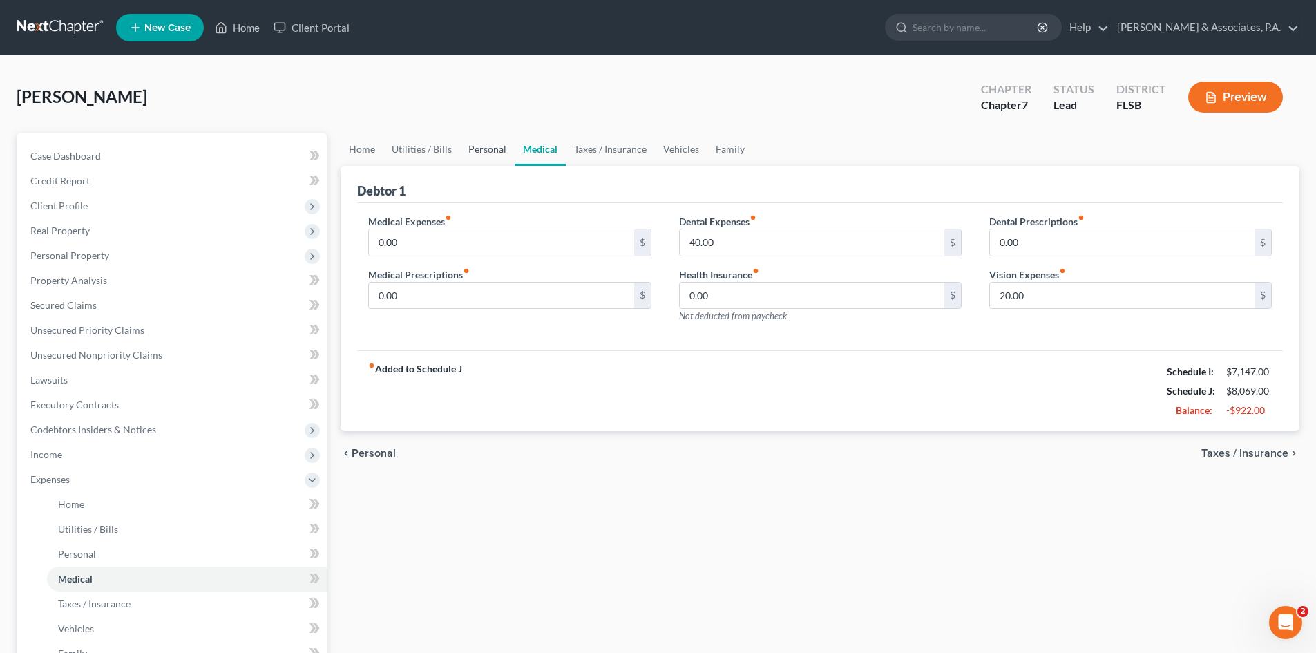
click at [479, 146] on link "Personal" at bounding box center [487, 149] width 55 height 33
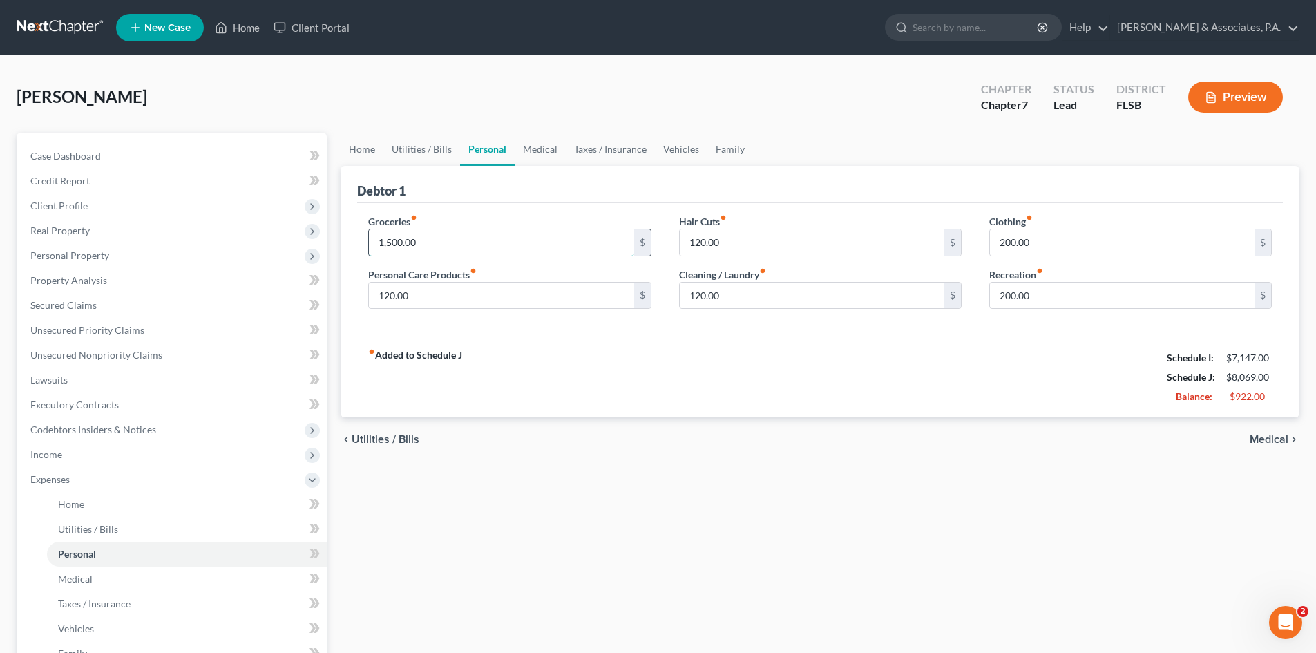
click at [431, 245] on input "1,500.00" at bounding box center [501, 242] width 264 height 26
click at [61, 453] on span "Income" at bounding box center [46, 454] width 32 height 12
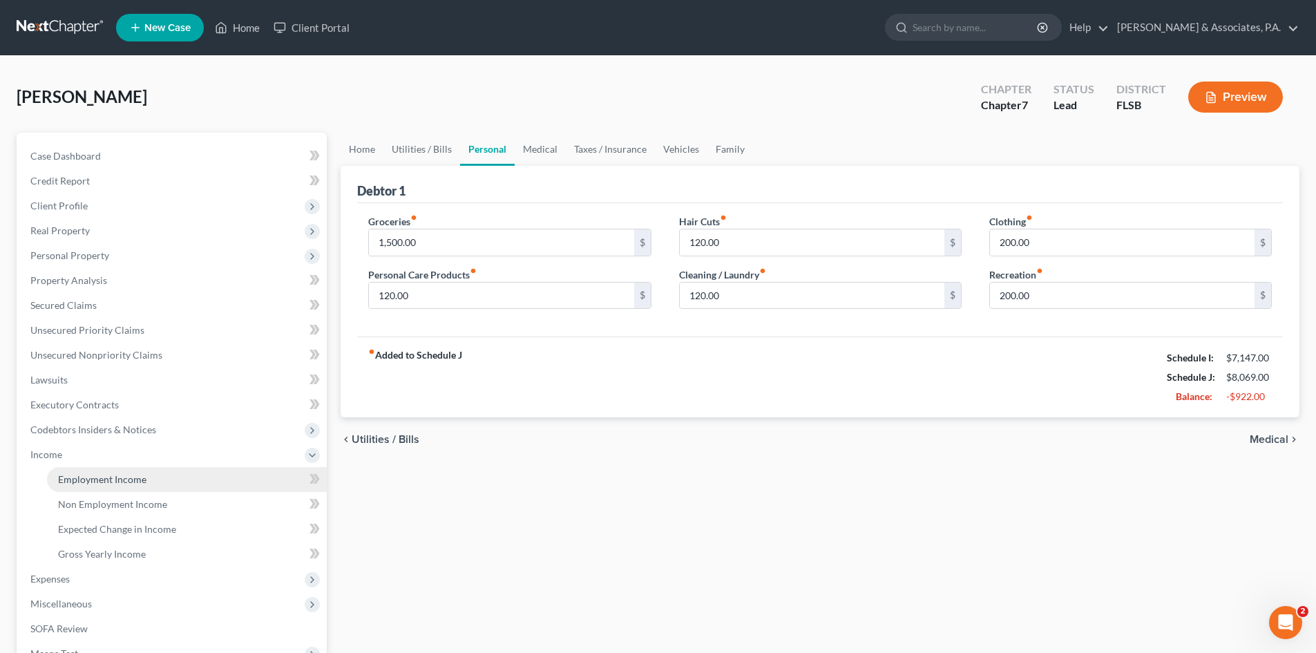
click at [97, 474] on span "Employment Income" at bounding box center [102, 479] width 88 height 12
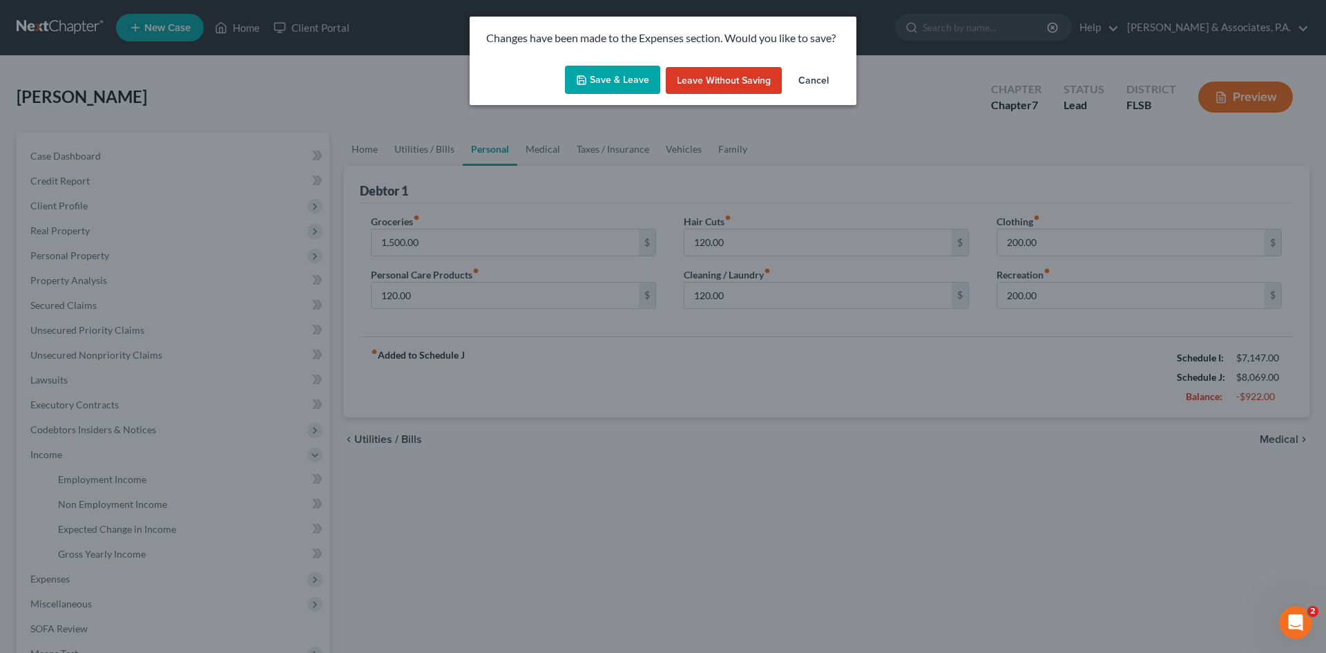
click at [624, 80] on button "Save & Leave" at bounding box center [612, 80] width 95 height 29
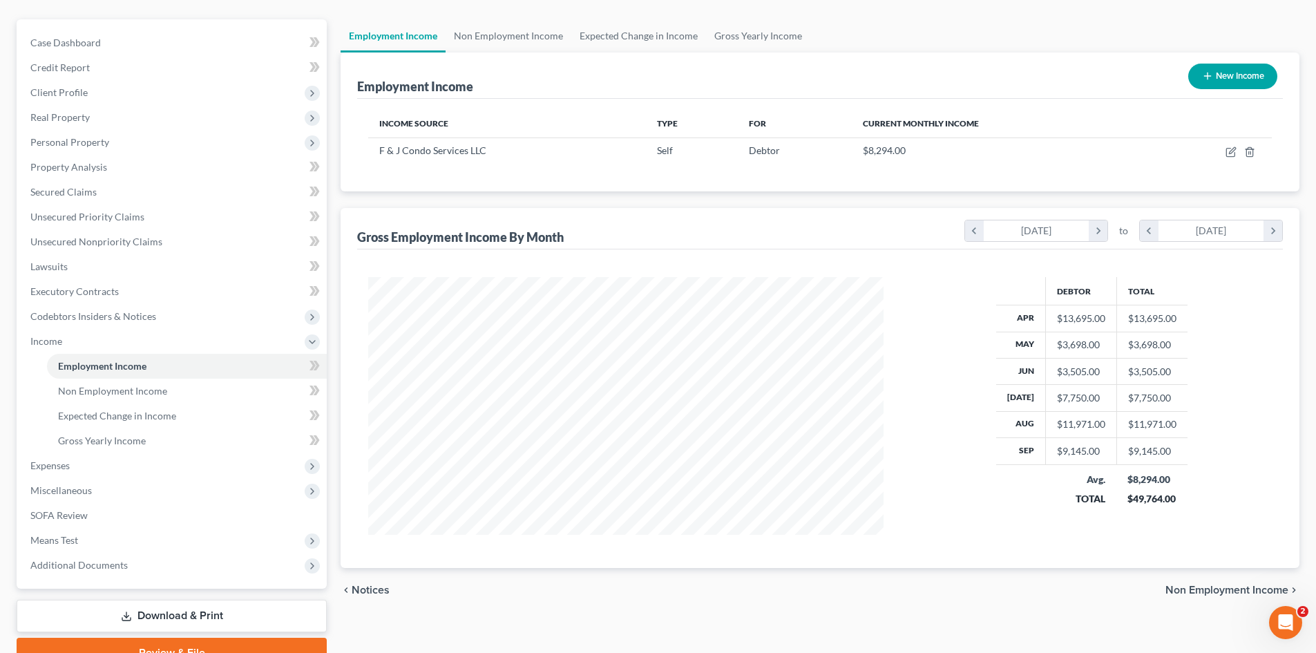
scroll to position [138, 0]
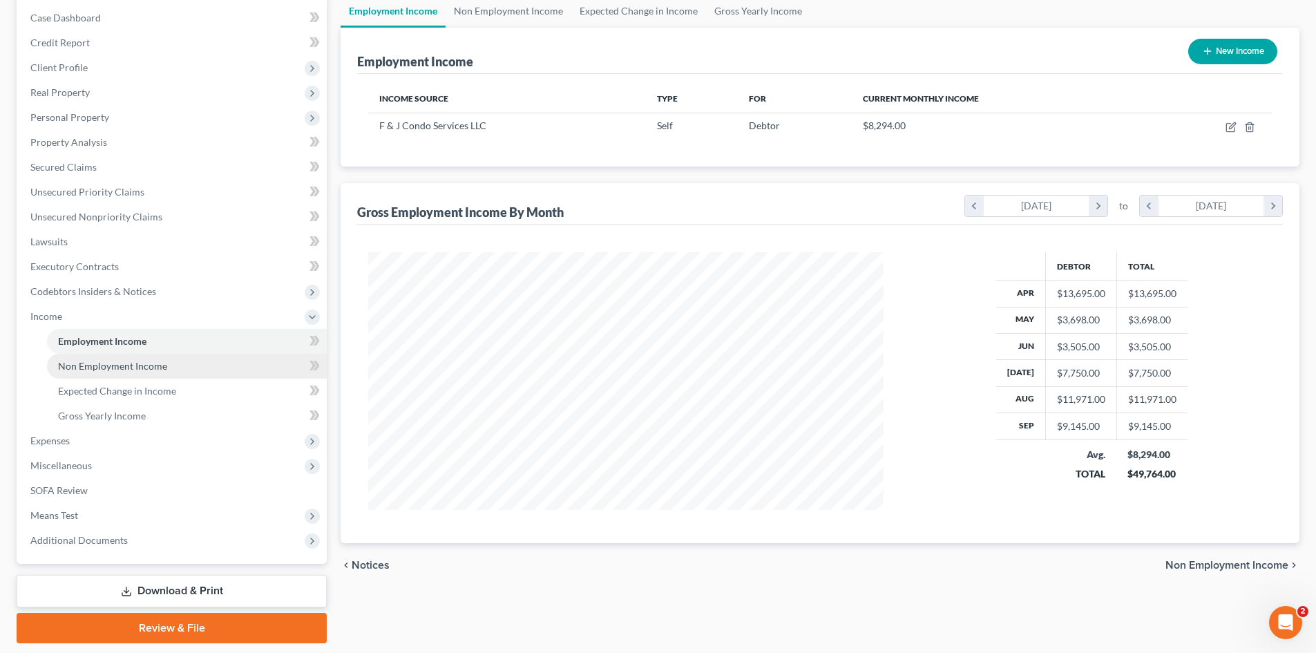
click at [96, 363] on span "Non Employment Income" at bounding box center [112, 366] width 109 height 12
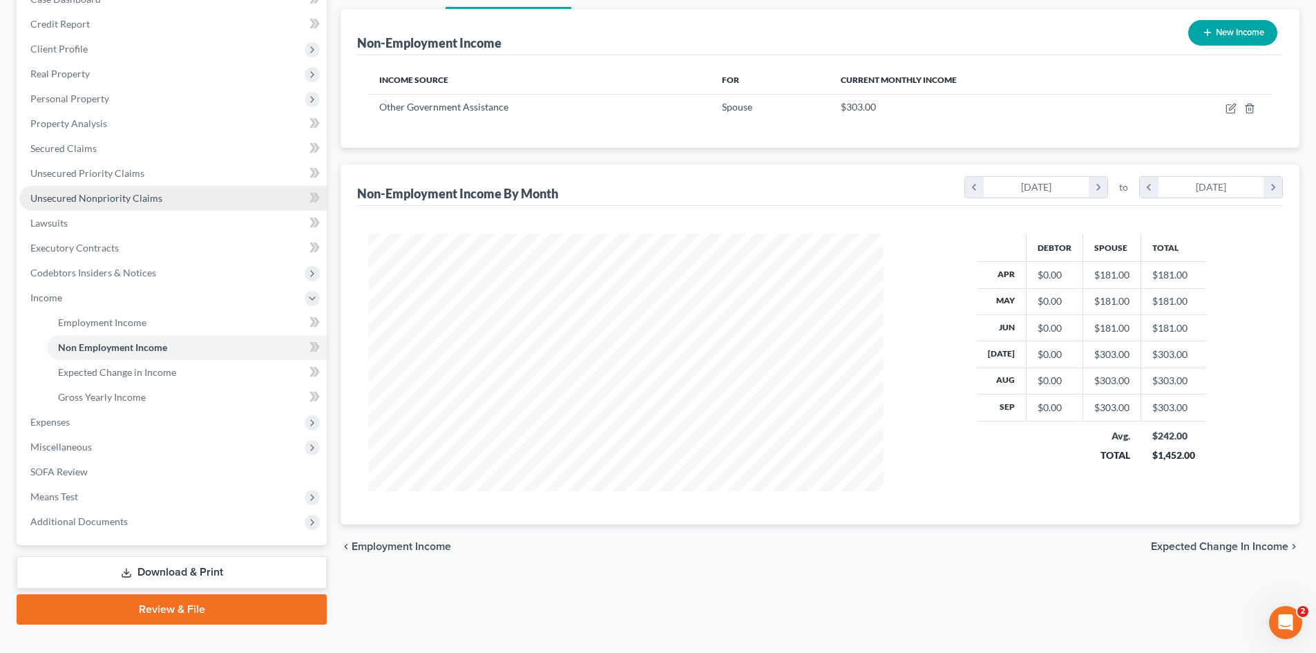
scroll to position [181, 0]
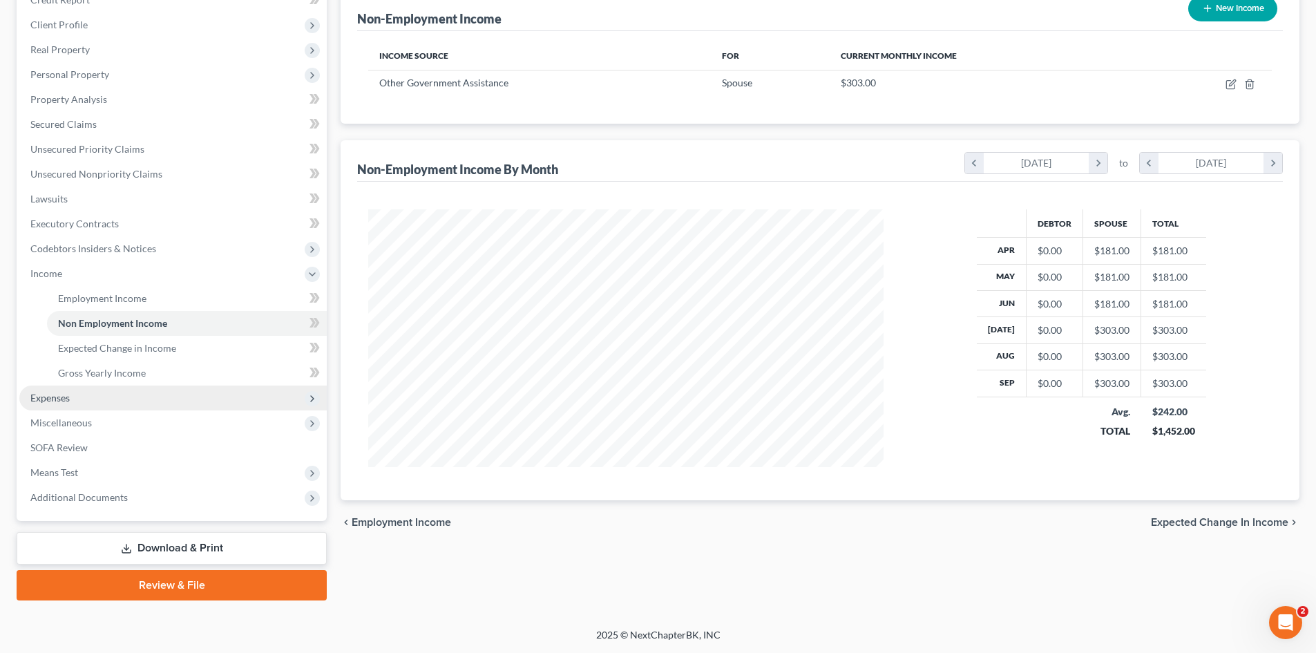
click at [86, 394] on span "Expenses" at bounding box center [172, 397] width 307 height 25
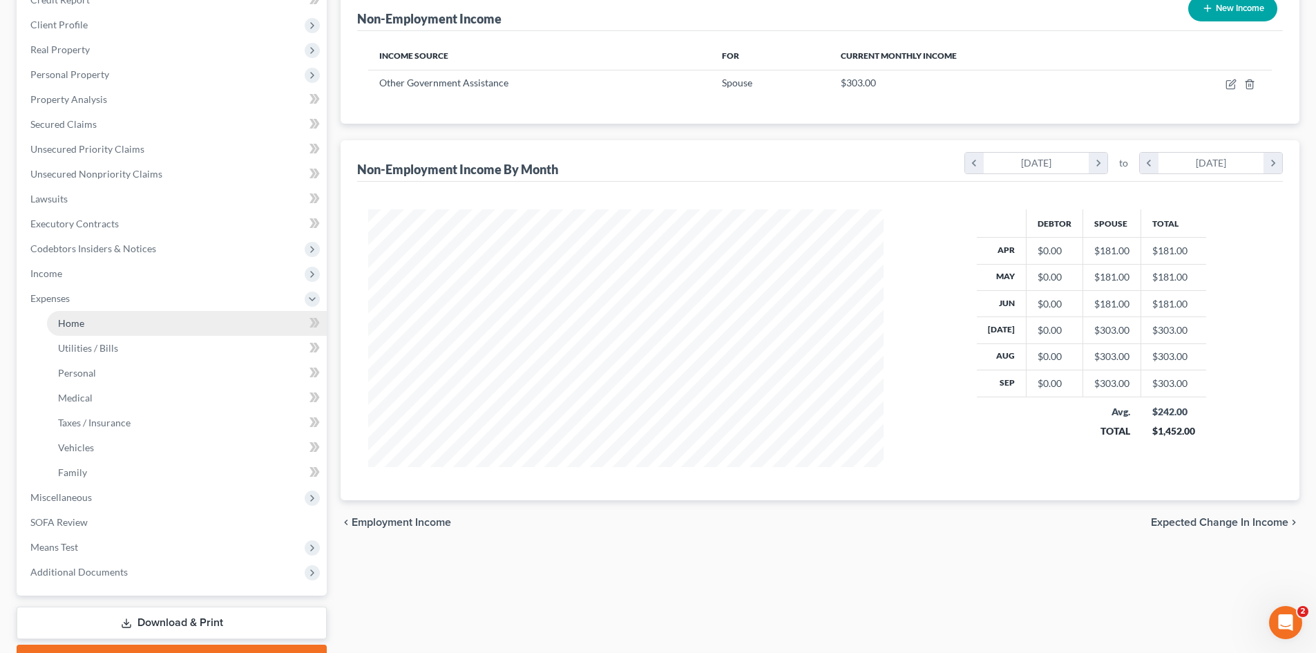
click at [112, 324] on link "Home" at bounding box center [187, 323] width 280 height 25
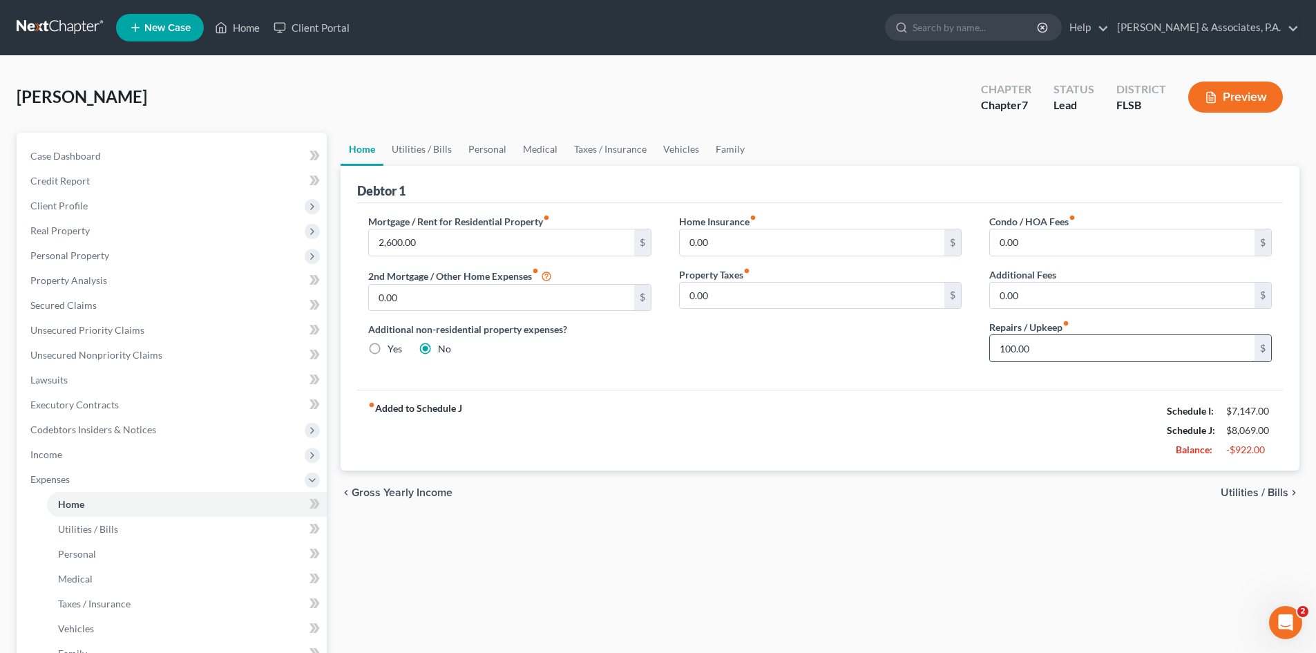
click at [1046, 347] on input "100.00" at bounding box center [1122, 348] width 264 height 26
click at [430, 149] on link "Utilities / Bills" at bounding box center [421, 149] width 77 height 33
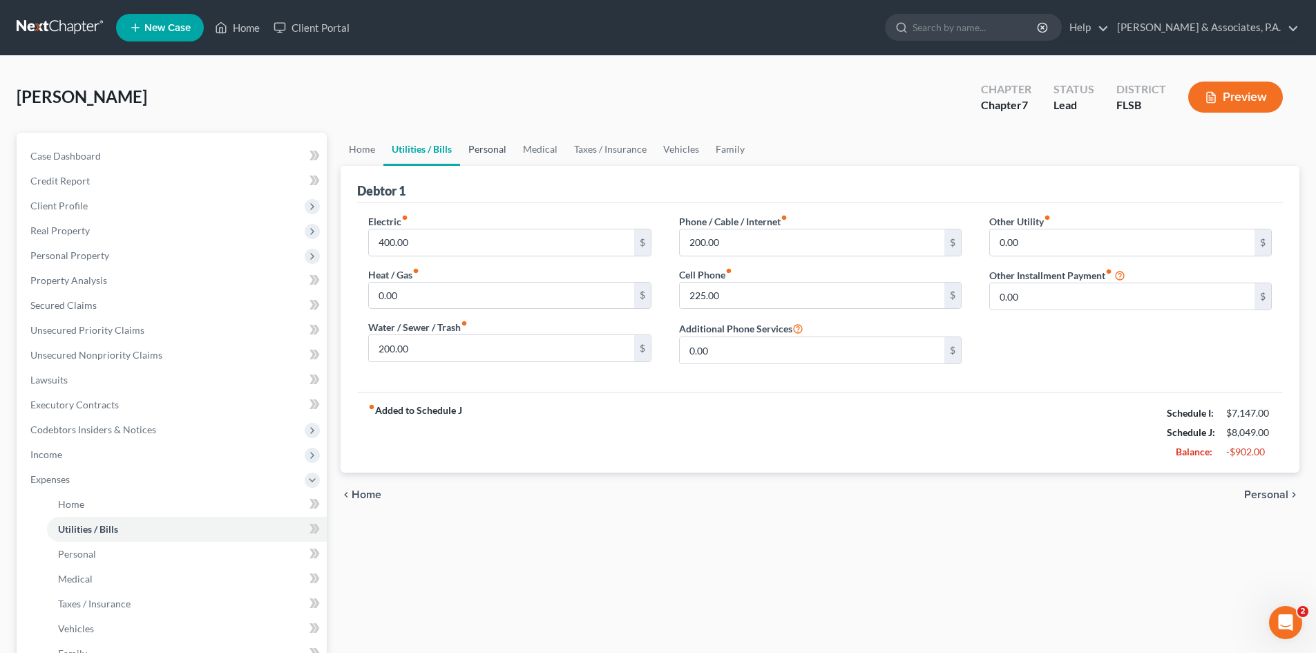
click at [498, 151] on link "Personal" at bounding box center [487, 149] width 55 height 33
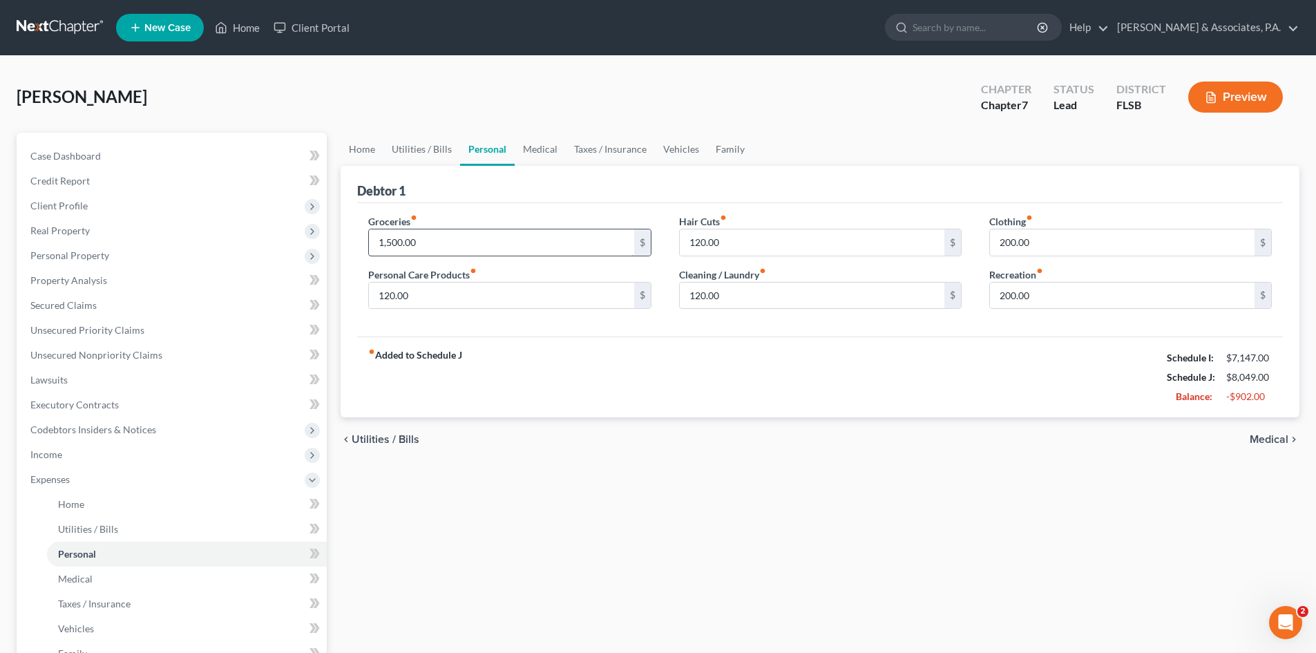
click at [437, 244] on input "1,500.00" at bounding box center [501, 242] width 264 height 26
click at [733, 296] on input "120.00" at bounding box center [812, 295] width 264 height 26
click at [1080, 251] on input "200.00" at bounding box center [1122, 242] width 264 height 26
click at [555, 157] on link "Medical" at bounding box center [539, 149] width 51 height 33
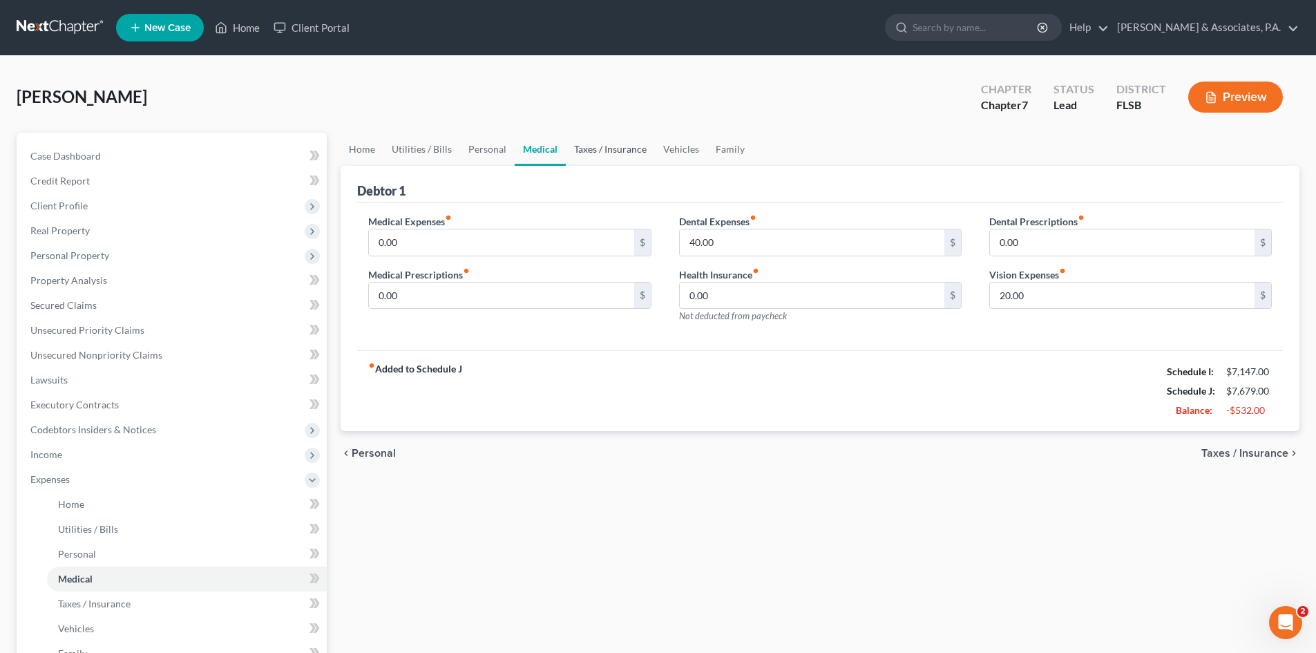
click at [604, 148] on link "Taxes / Insurance" at bounding box center [610, 149] width 89 height 33
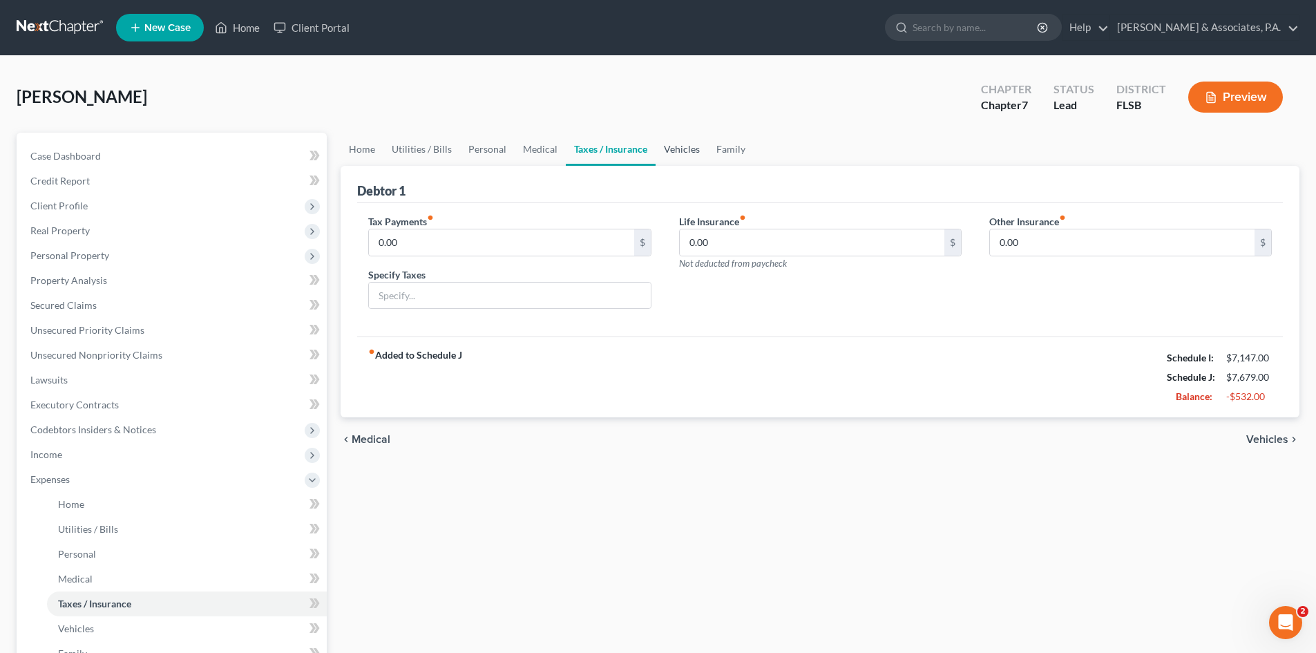
click at [687, 146] on link "Vehicles" at bounding box center [681, 149] width 52 height 33
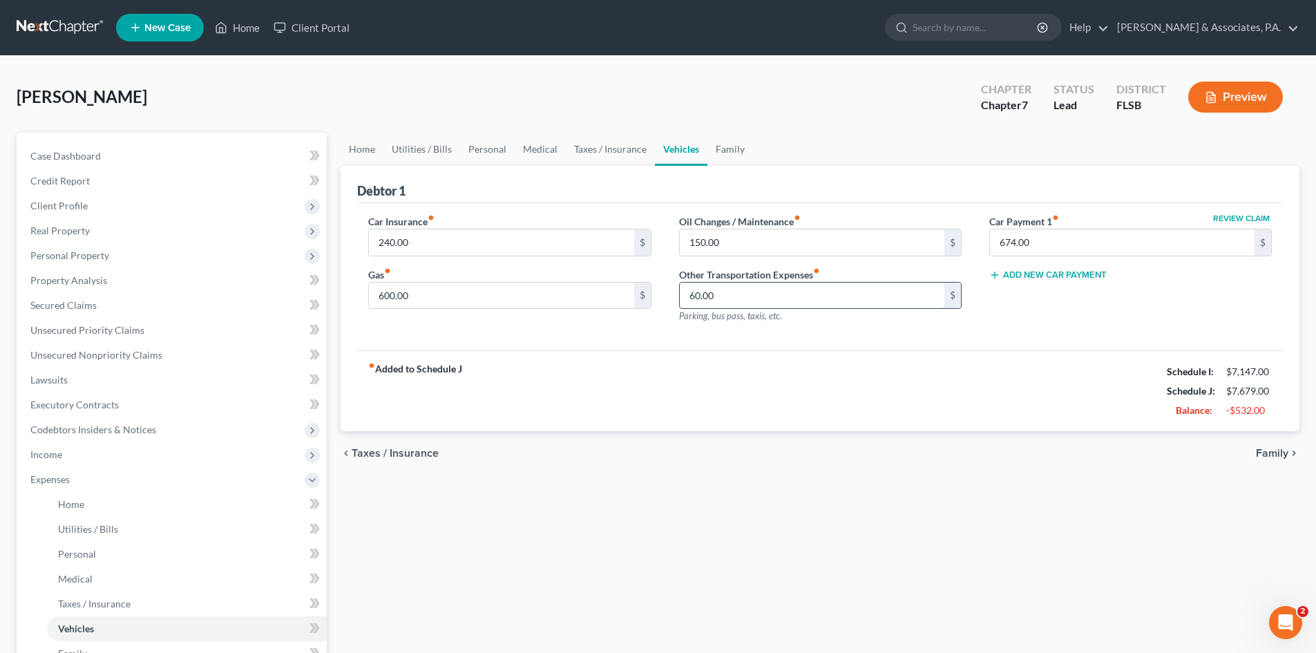
click at [737, 296] on input "60.00" at bounding box center [812, 295] width 264 height 26
click at [735, 242] on input "150.00" at bounding box center [812, 242] width 264 height 26
click at [534, 205] on div "Car Insurance fiber_manual_record 240.00 $ Gas fiber_manual_record 600.00 $ Oil…" at bounding box center [819, 277] width 925 height 148
click at [719, 146] on link "Family" at bounding box center [730, 149] width 46 height 33
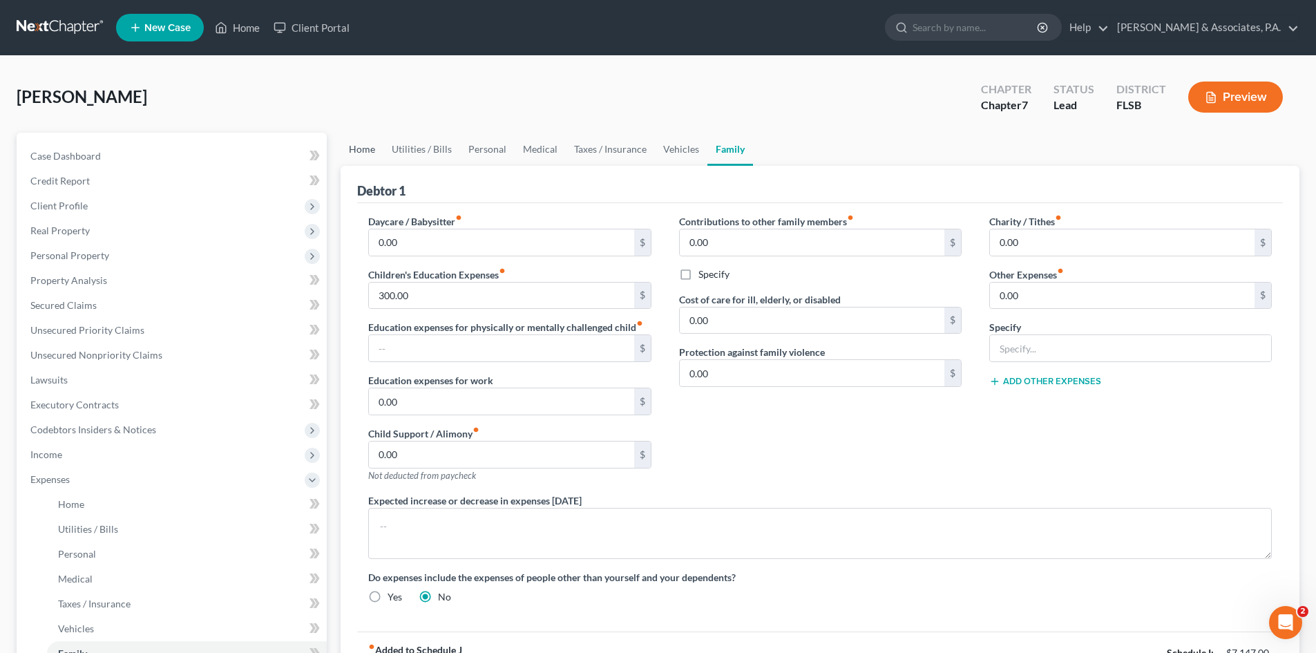
click at [367, 148] on link "Home" at bounding box center [361, 149] width 43 height 33
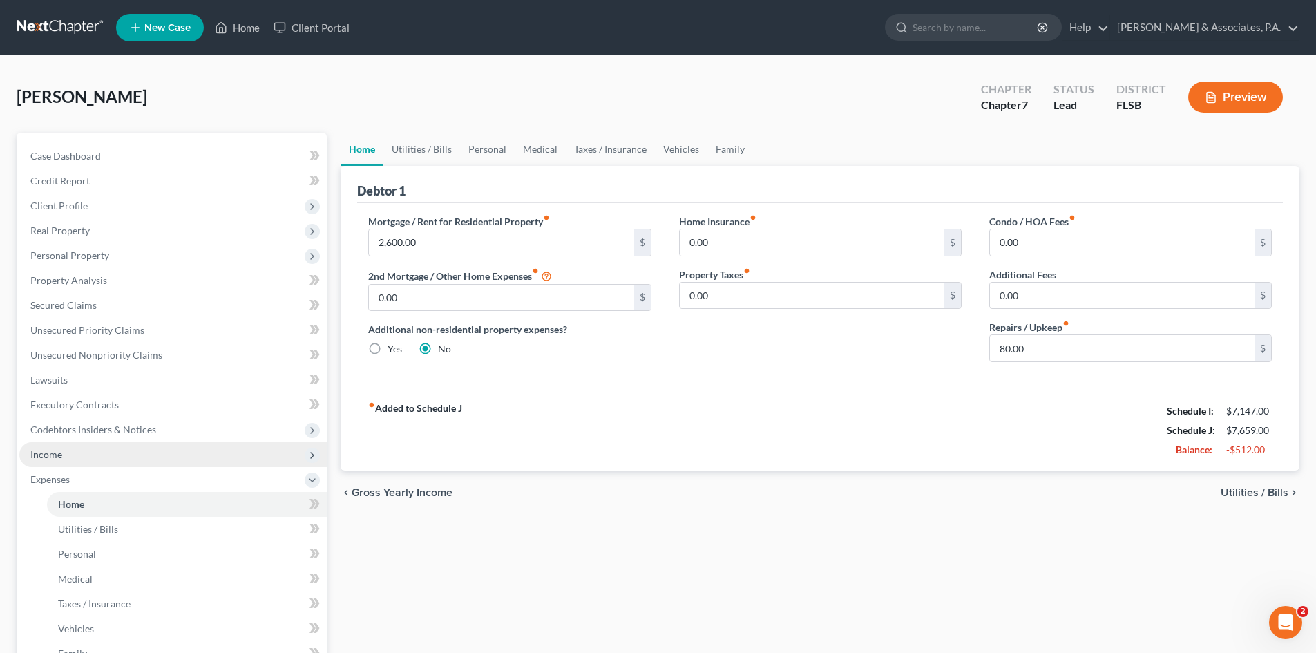
click at [89, 452] on span "Income" at bounding box center [172, 454] width 307 height 25
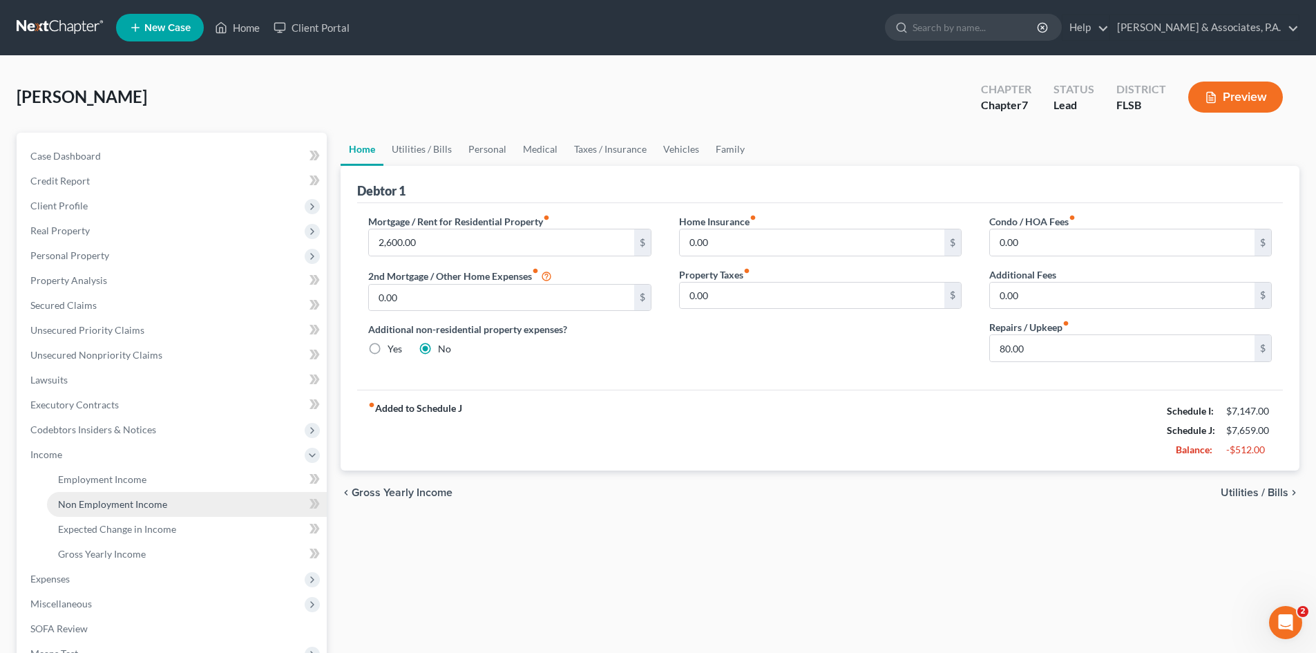
click at [90, 502] on span "Non Employment Income" at bounding box center [112, 504] width 109 height 12
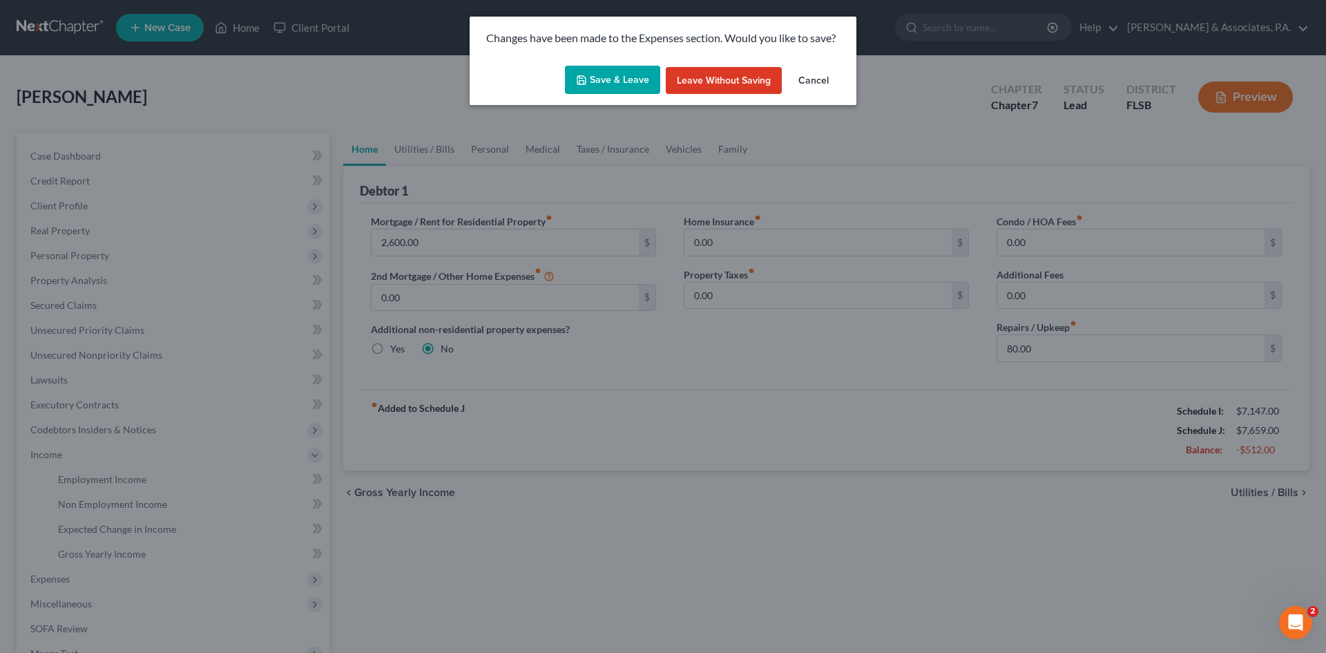
click at [613, 79] on button "Save & Leave" at bounding box center [612, 80] width 95 height 29
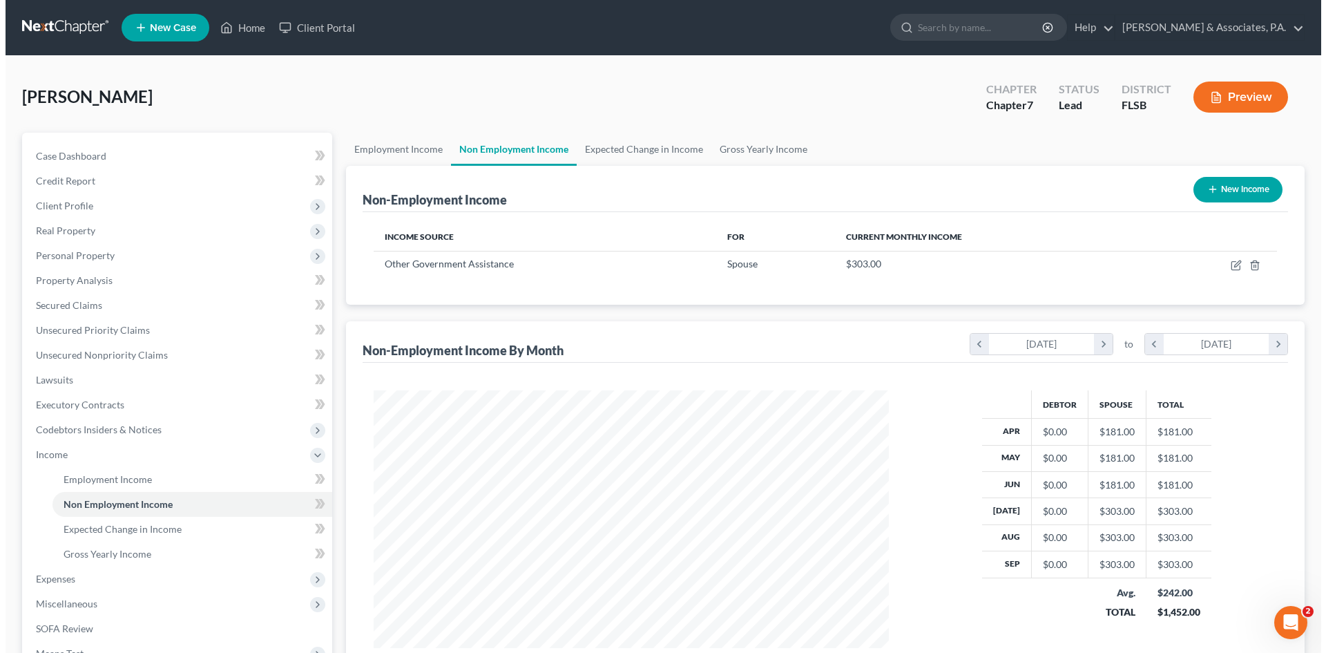
scroll to position [258, 543]
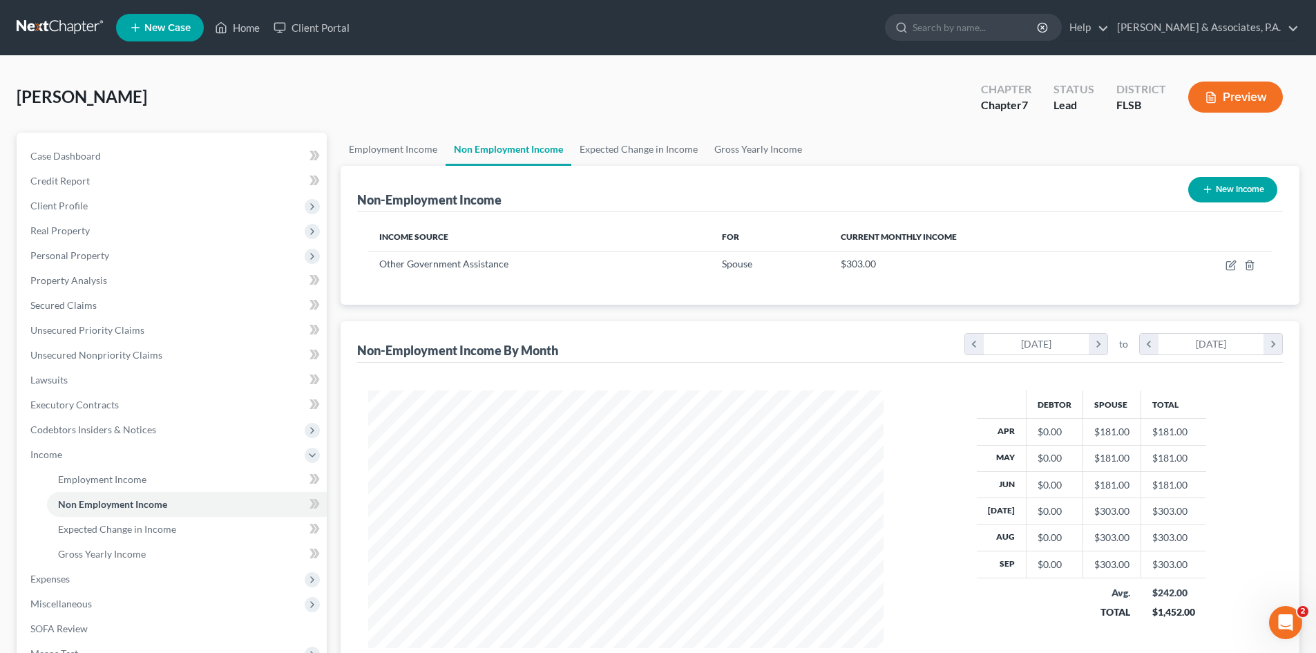
click at [1229, 186] on button "New Income" at bounding box center [1232, 190] width 89 height 26
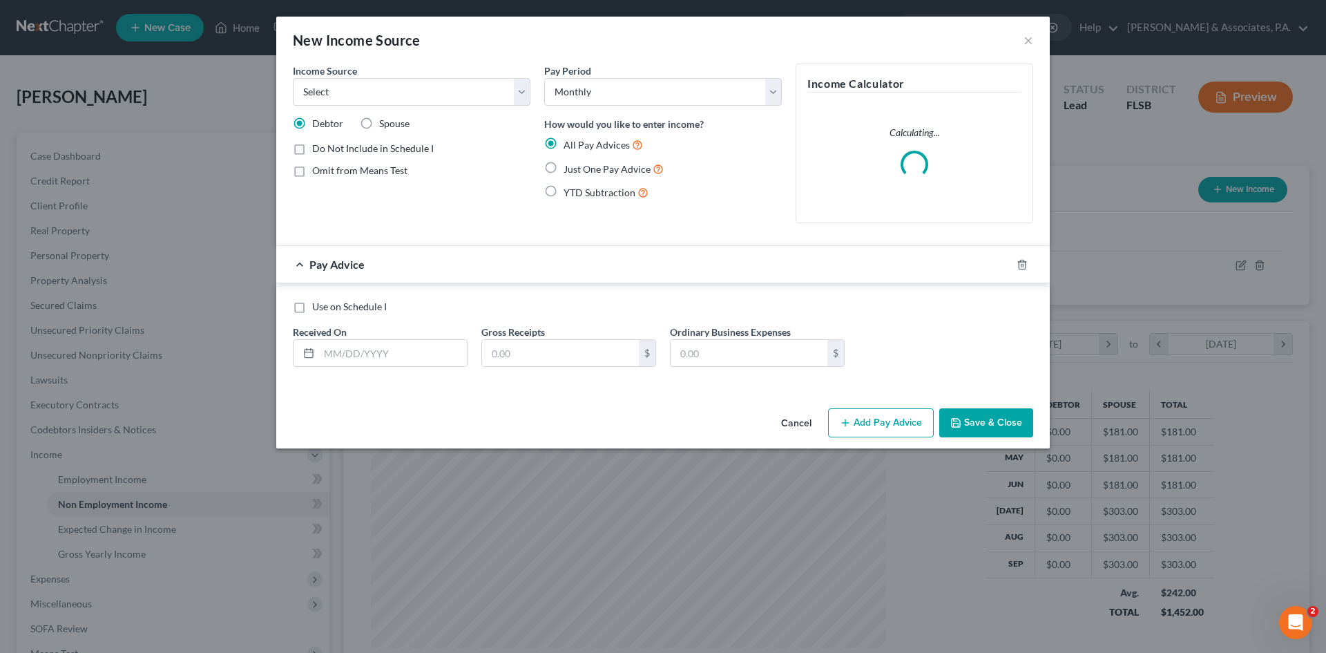
scroll to position [260, 548]
drag, startPoint x: 358, startPoint y: 84, endPoint x: 356, endPoint y: 105, distance: 20.8
click at [358, 84] on select "Select Unemployment Disability (from employer) Pension Retirement Social Securi…" at bounding box center [412, 92] width 238 height 28
click at [293, 78] on select "Select Unemployment Disability (from employer) Pension Retirement Social Securi…" at bounding box center [412, 92] width 238 height 28
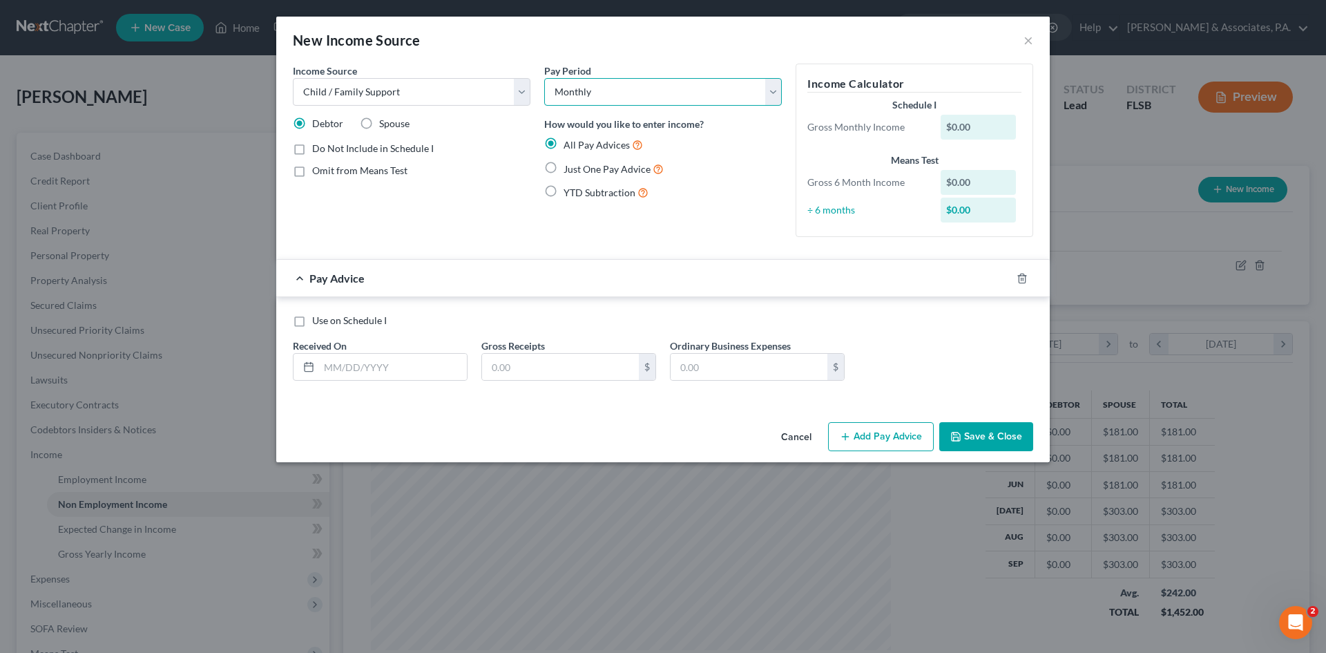
click at [577, 93] on select "Select Monthly Twice Monthly Every Other Week Weekly" at bounding box center [663, 92] width 238 height 28
click at [544, 78] on select "Select Monthly Twice Monthly Every Other Week Weekly" at bounding box center [663, 92] width 238 height 28
click at [357, 365] on input "text" at bounding box center [393, 367] width 148 height 26
click at [494, 370] on input "text" at bounding box center [560, 367] width 157 height 26
click at [893, 438] on button "Add Pay Advice" at bounding box center [881, 436] width 106 height 29
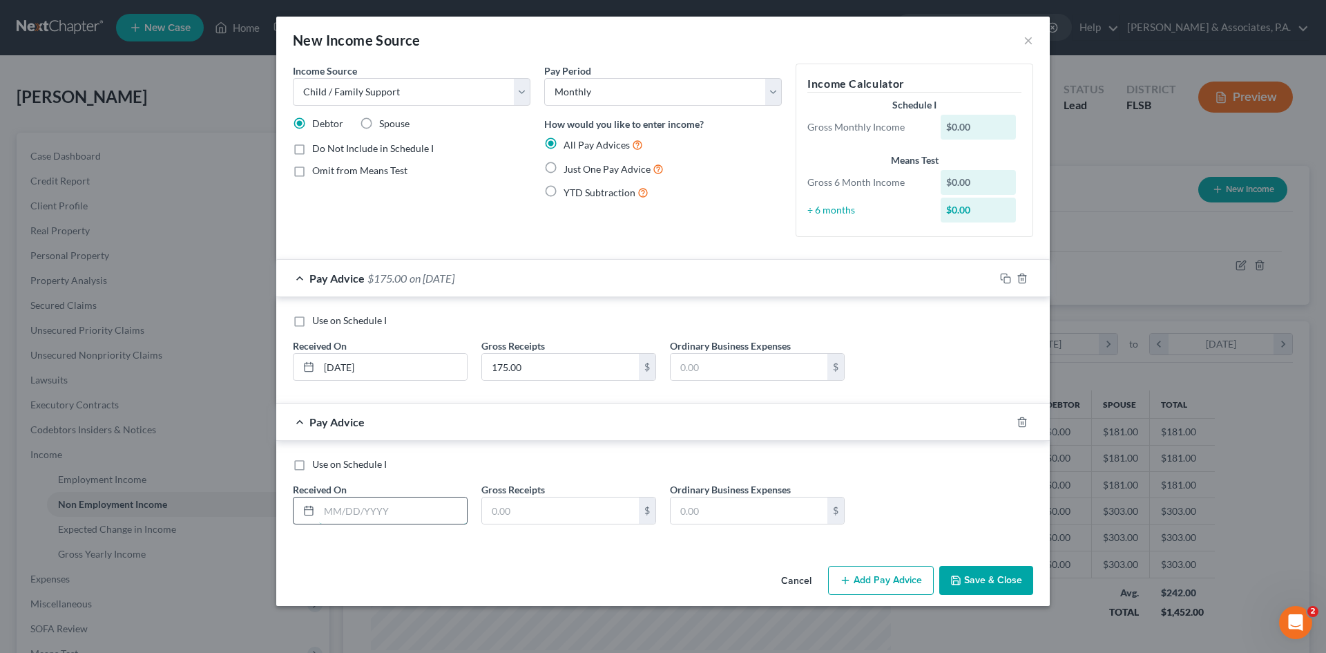
click at [378, 509] on input "text" at bounding box center [393, 510] width 148 height 26
click at [532, 516] on input "text" at bounding box center [560, 510] width 157 height 26
click at [876, 577] on button "Add Pay Advice" at bounding box center [881, 580] width 106 height 29
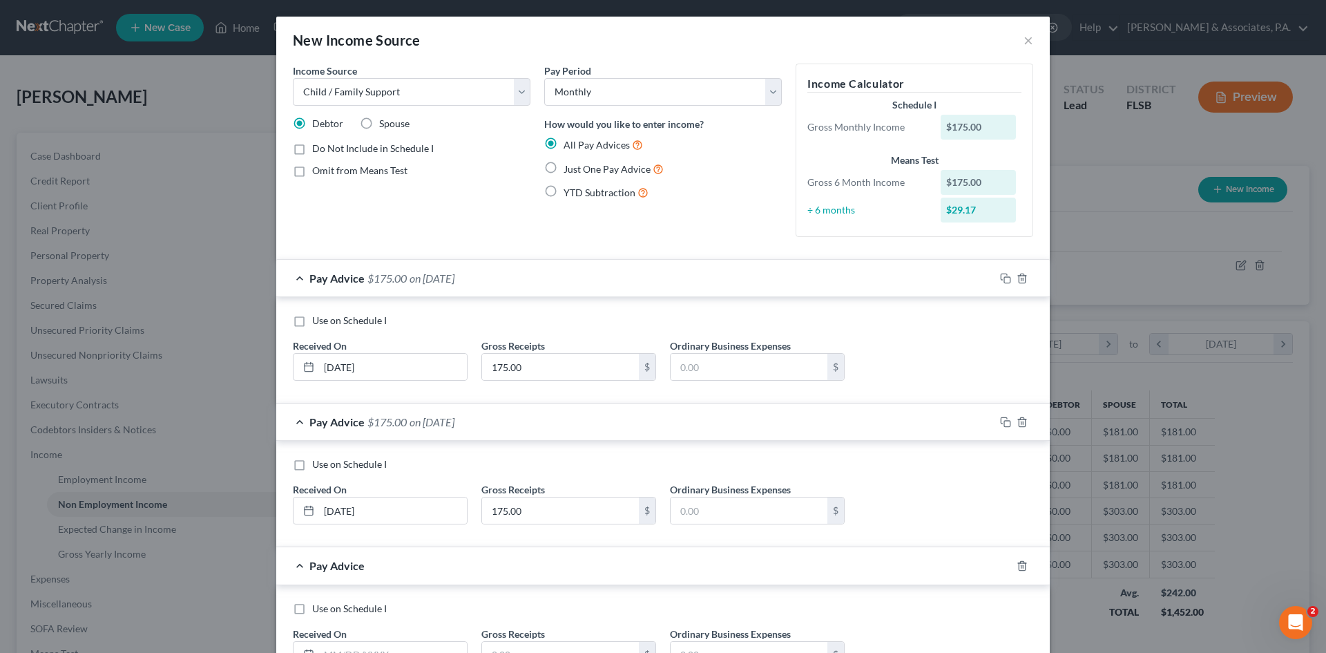
scroll to position [113, 0]
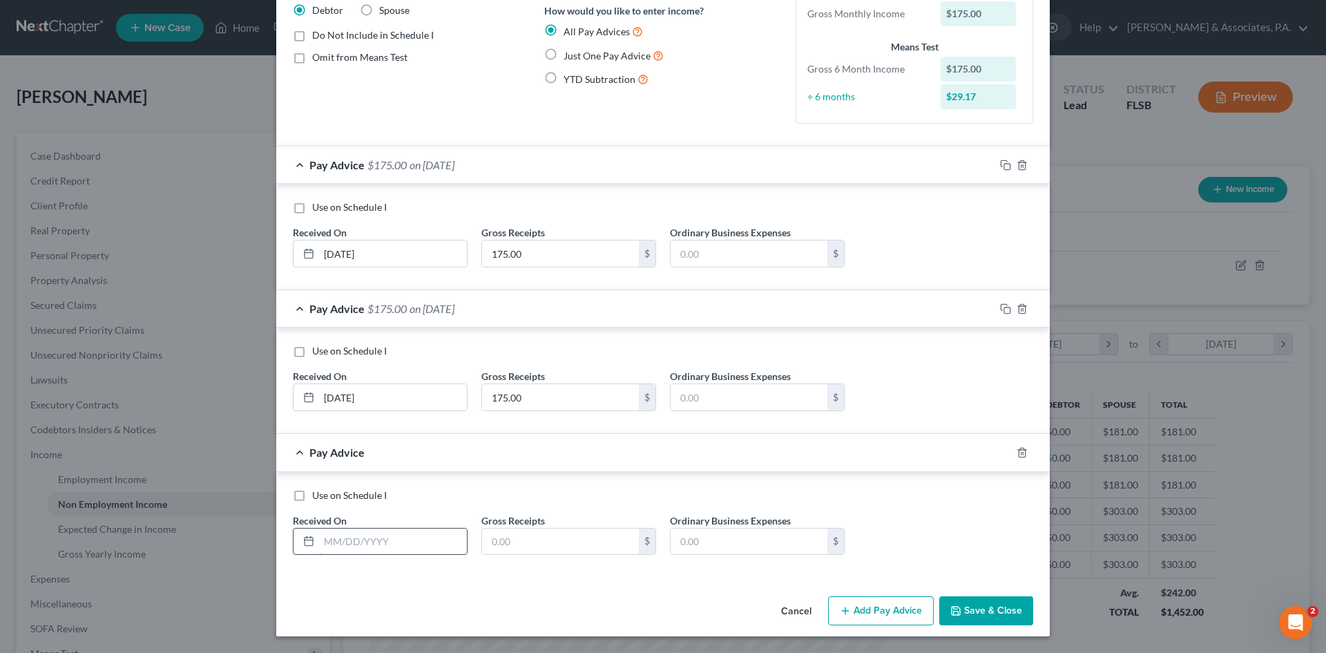
click at [355, 539] on input "text" at bounding box center [393, 541] width 148 height 26
click at [522, 539] on input "text" at bounding box center [560, 541] width 157 height 26
click at [857, 608] on button "Add Pay Advice" at bounding box center [881, 610] width 106 height 29
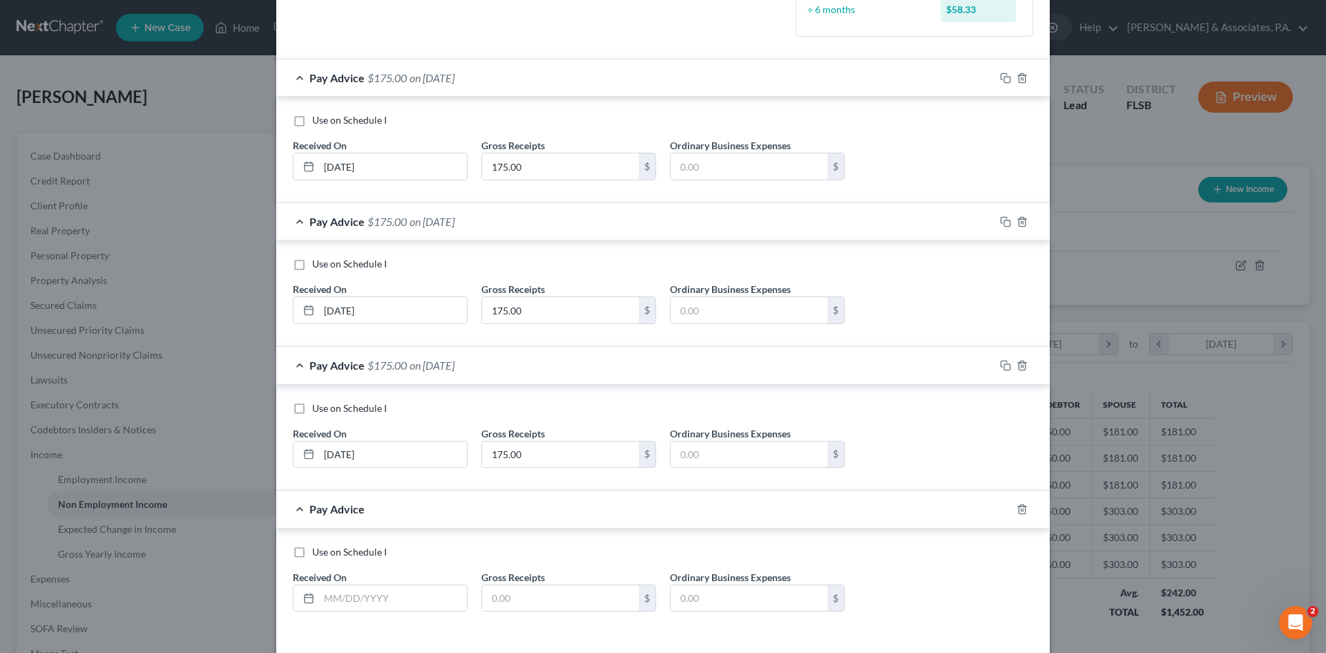
scroll to position [251, 0]
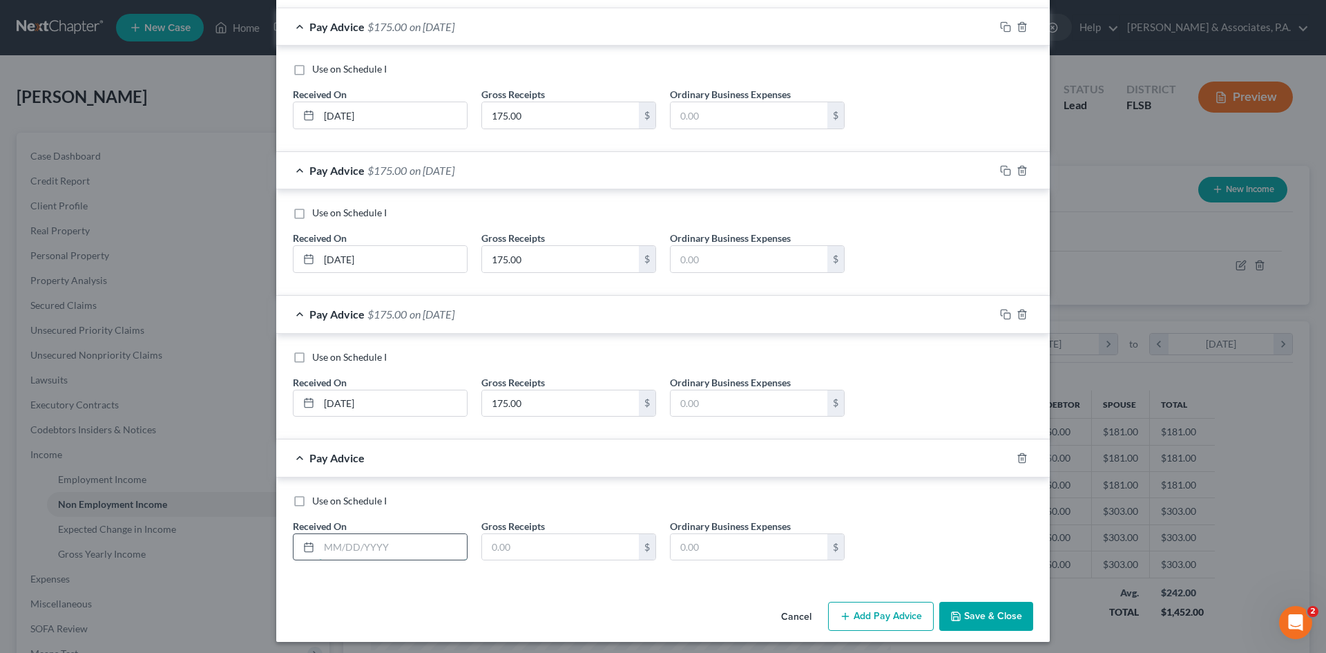
click at [346, 551] on input "text" at bounding box center [393, 547] width 148 height 26
click at [510, 542] on input "text" at bounding box center [560, 547] width 157 height 26
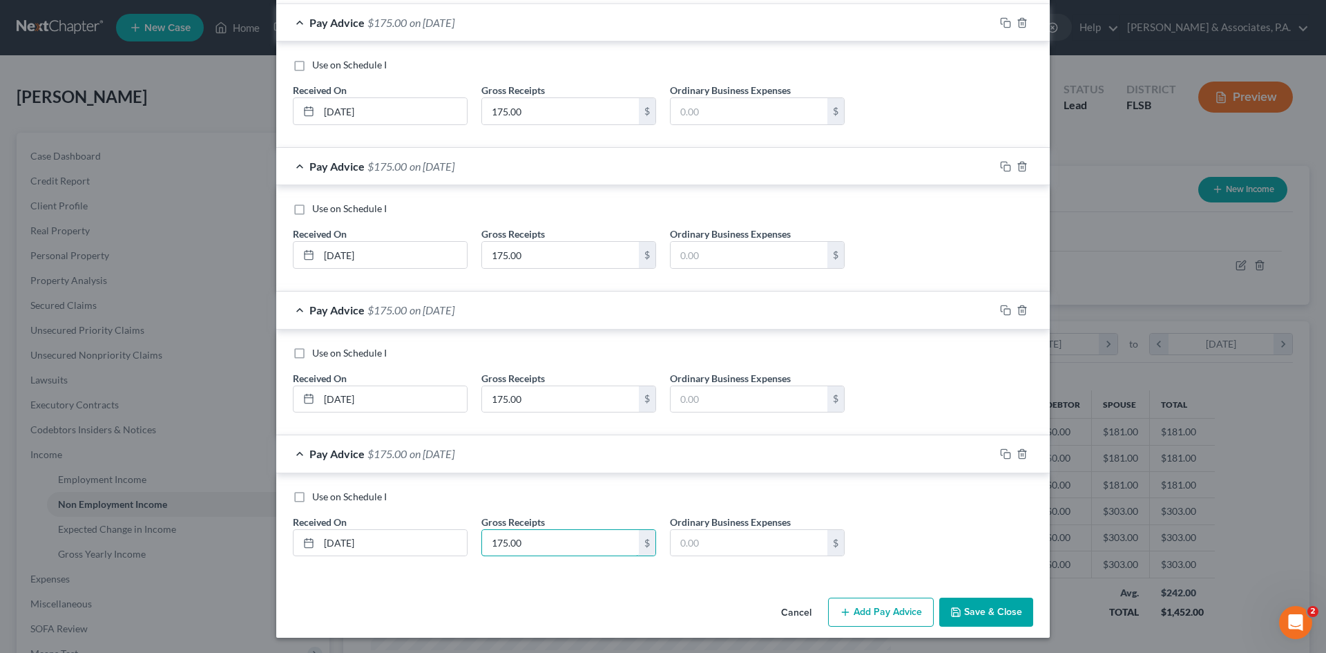
scroll to position [257, 0]
click at [863, 597] on button "Add Pay Advice" at bounding box center [881, 610] width 106 height 29
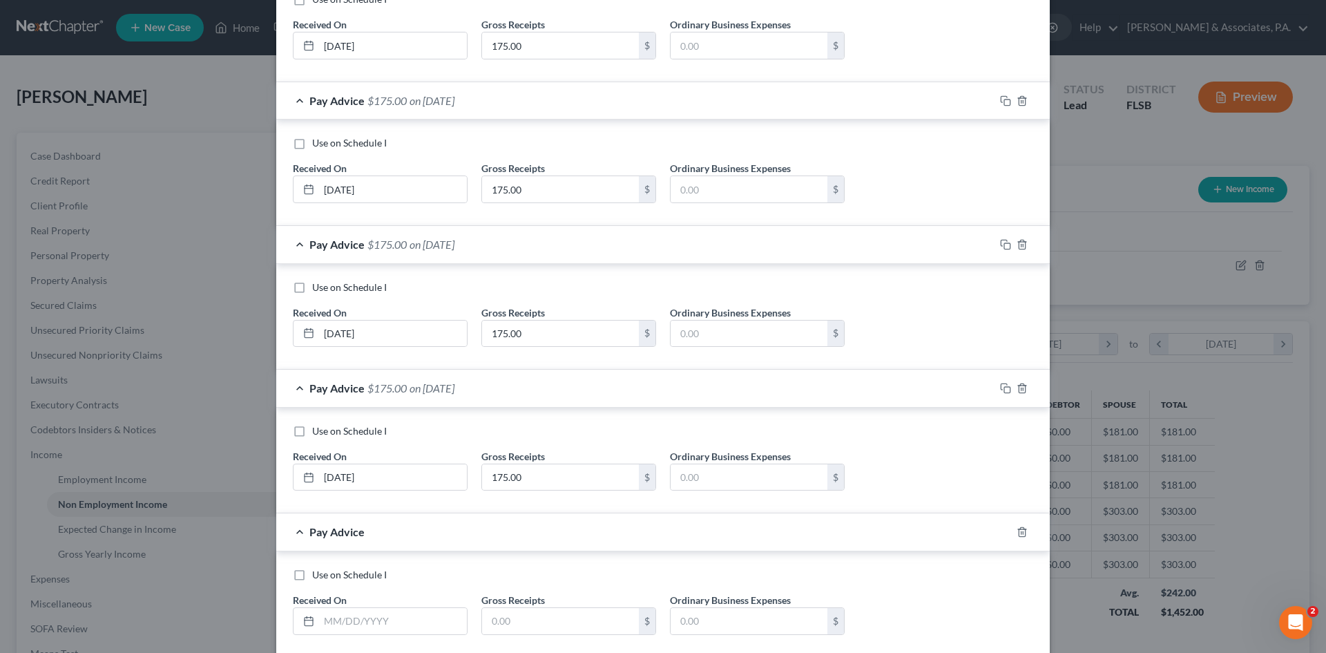
scroll to position [401, 0]
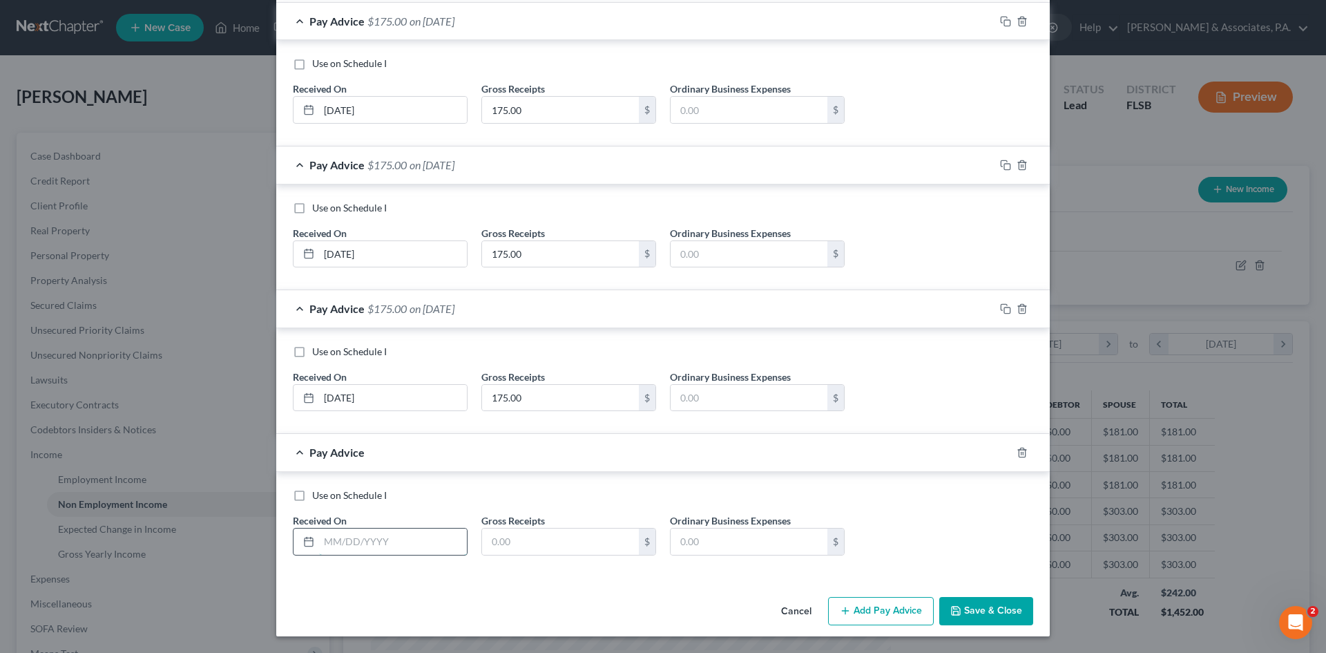
click at [347, 539] on input "text" at bounding box center [393, 541] width 148 height 26
click at [506, 543] on input "text" at bounding box center [560, 541] width 157 height 26
click at [884, 625] on button "Add Pay Advice" at bounding box center [881, 611] width 106 height 29
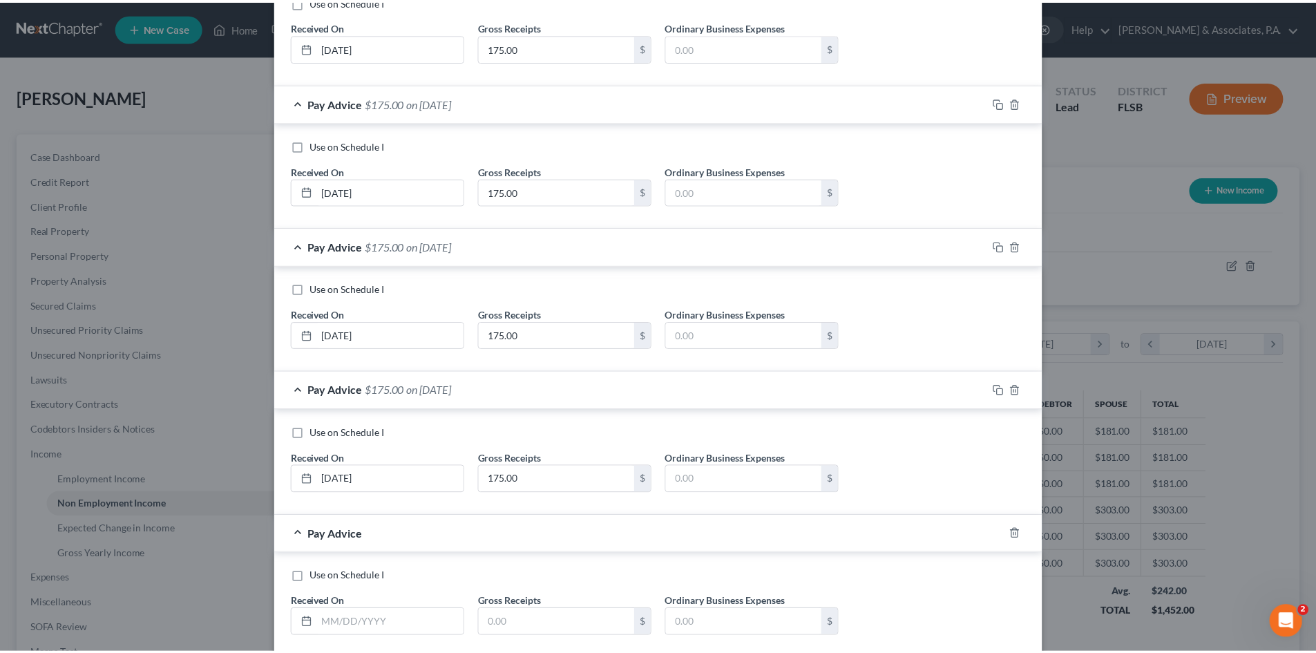
scroll to position [544, 0]
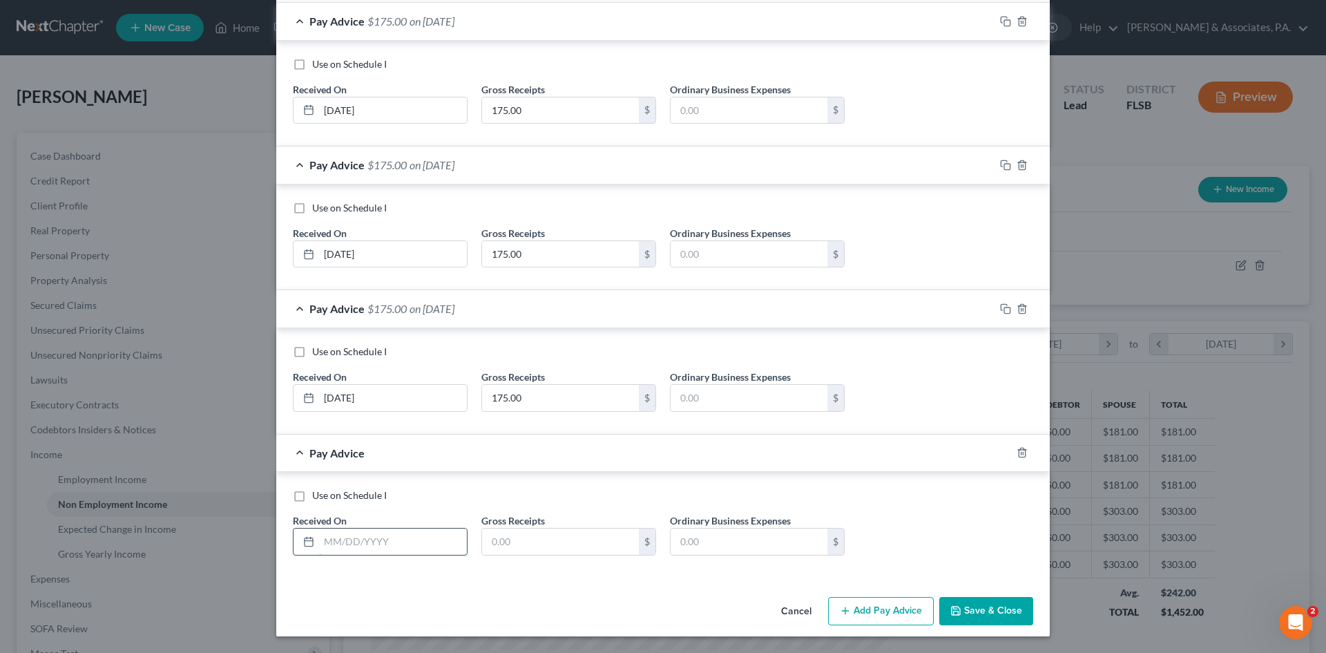
click at [331, 545] on input "text" at bounding box center [393, 541] width 148 height 26
click at [543, 533] on input "text" at bounding box center [560, 541] width 157 height 26
click at [994, 615] on button "Save & Close" at bounding box center [986, 611] width 94 height 29
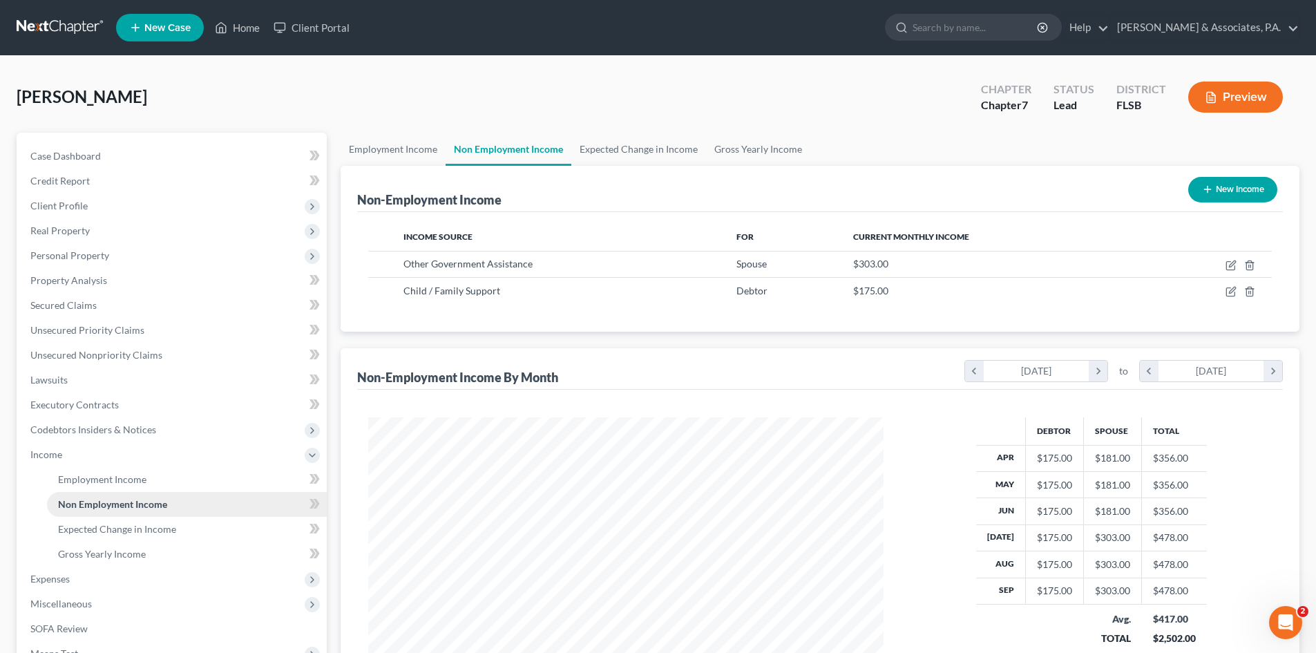
scroll to position [181, 0]
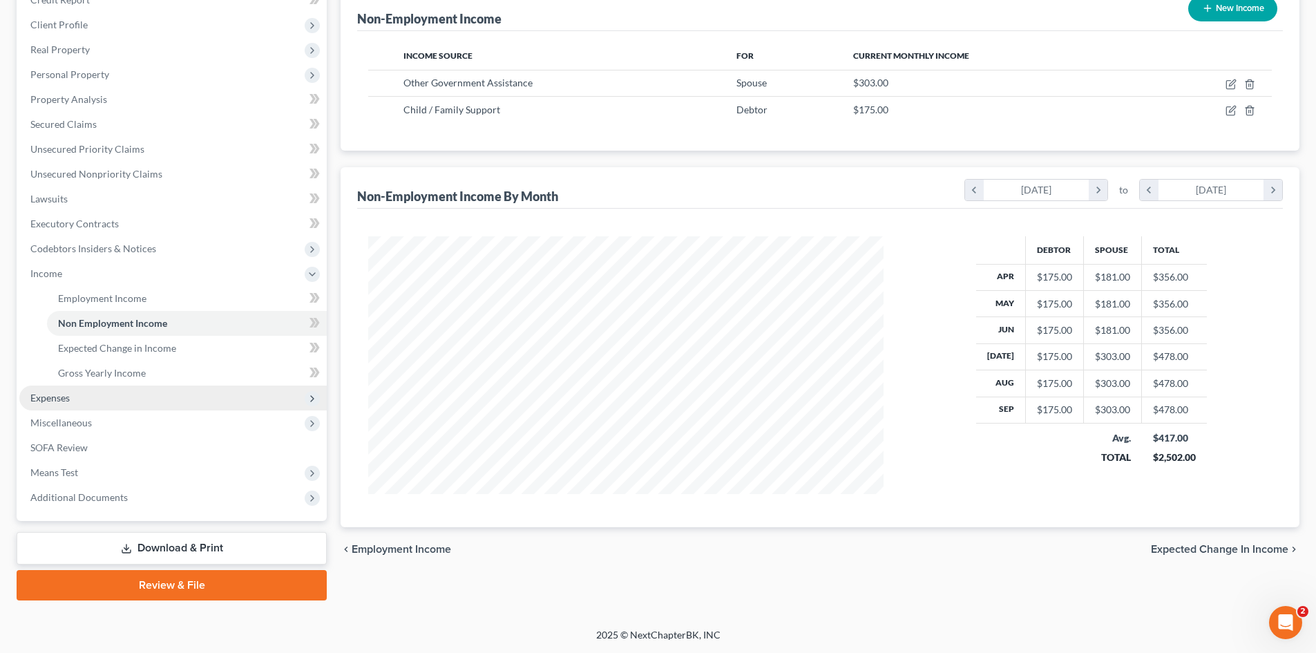
click at [62, 397] on span "Expenses" at bounding box center [49, 398] width 39 height 12
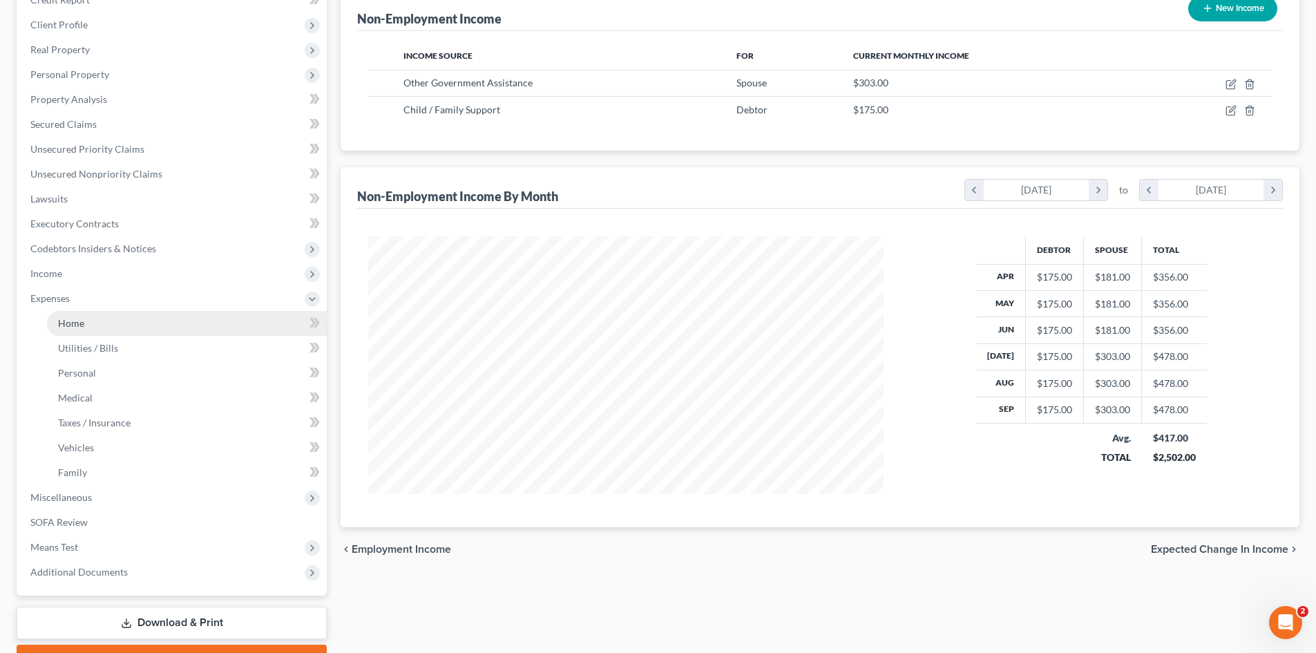
click at [84, 324] on link "Home" at bounding box center [187, 323] width 280 height 25
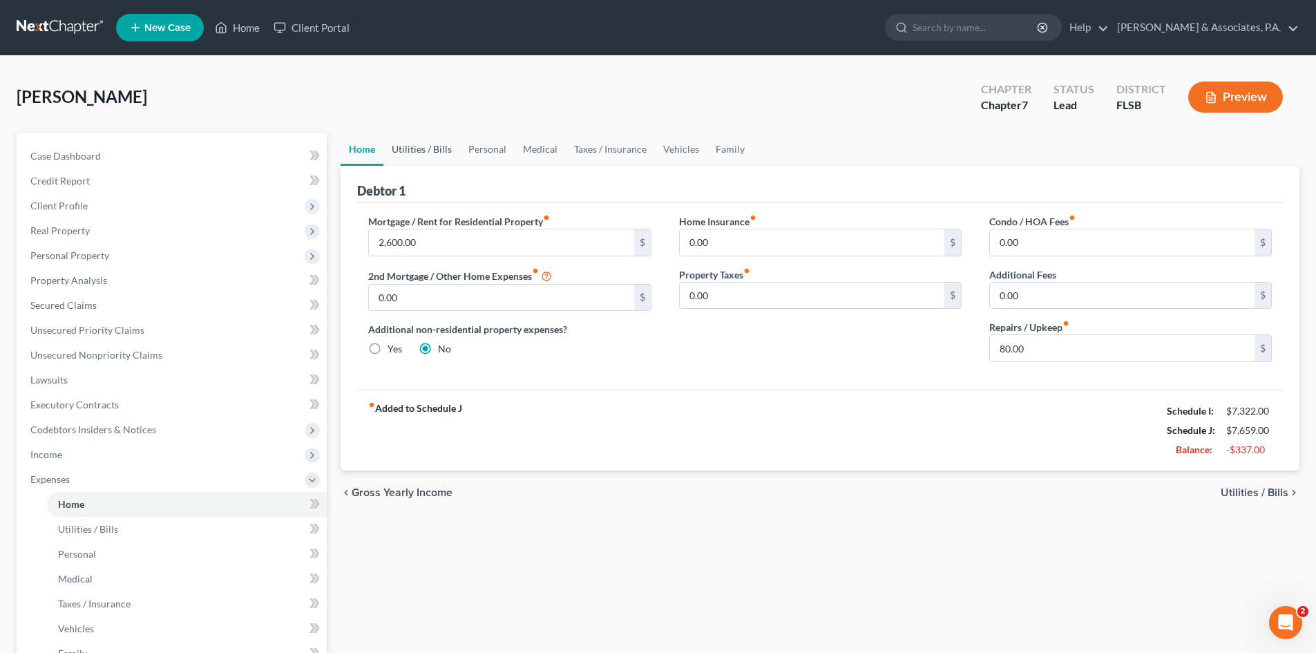
click at [413, 146] on link "Utilities / Bills" at bounding box center [421, 149] width 77 height 33
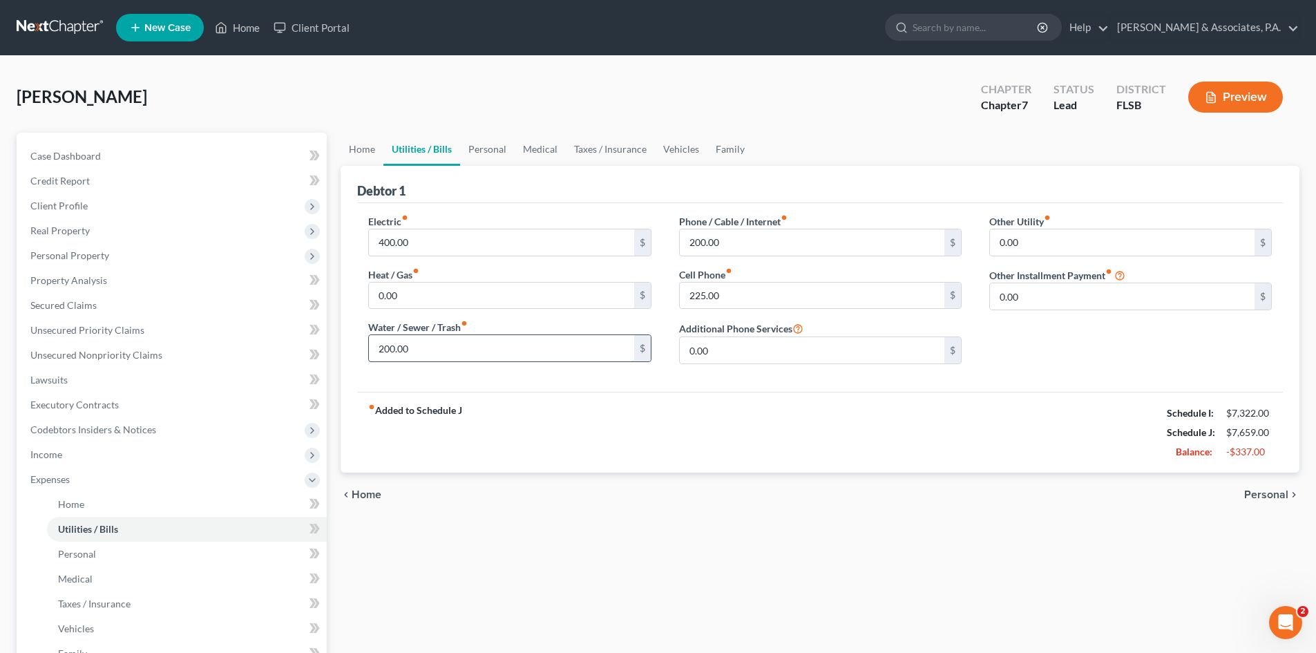
click at [440, 349] on input "200.00" at bounding box center [501, 348] width 264 height 26
click at [487, 153] on link "Personal" at bounding box center [487, 149] width 55 height 33
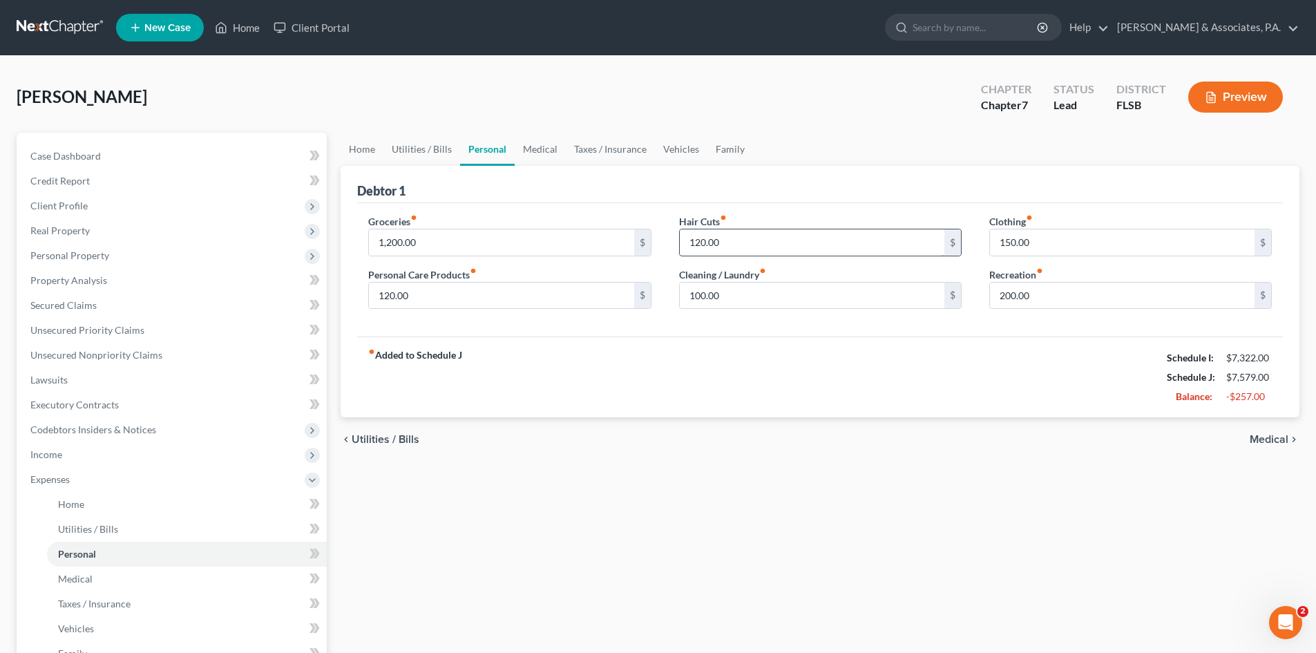
click at [731, 243] on input "120.00" at bounding box center [812, 242] width 264 height 26
click at [427, 294] on input "120.00" at bounding box center [501, 295] width 264 height 26
click at [521, 144] on link "Medical" at bounding box center [539, 149] width 51 height 33
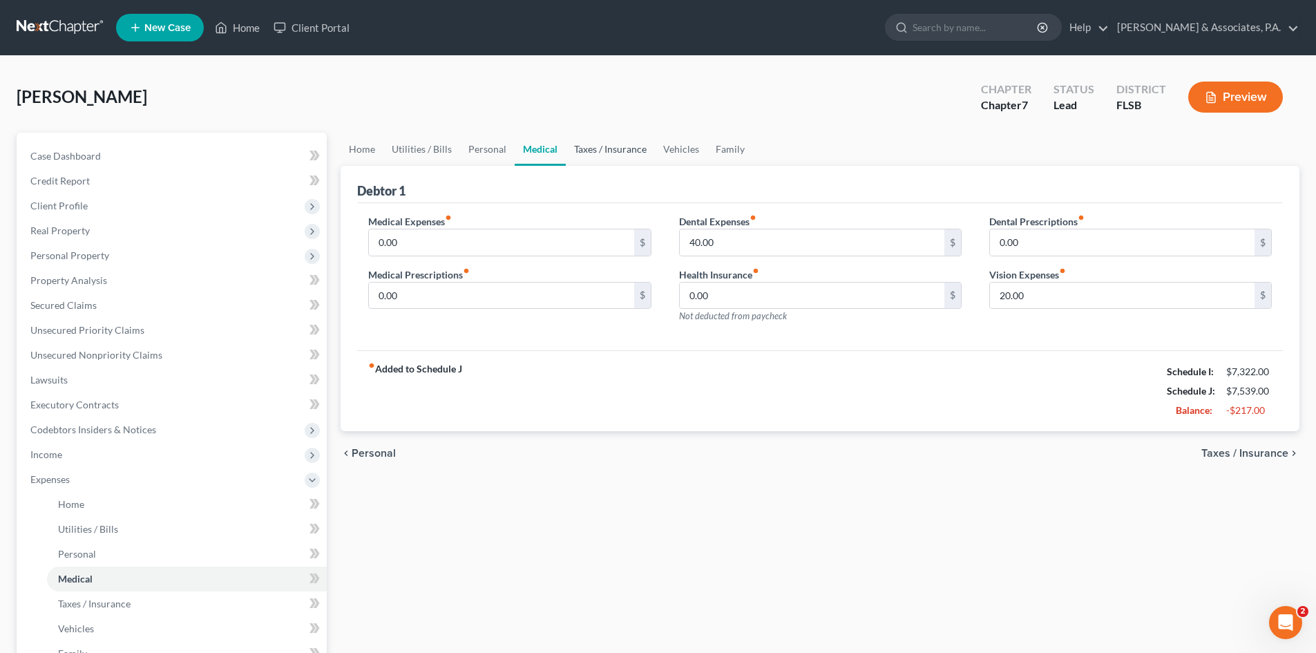
click at [593, 154] on link "Taxes / Insurance" at bounding box center [610, 149] width 89 height 33
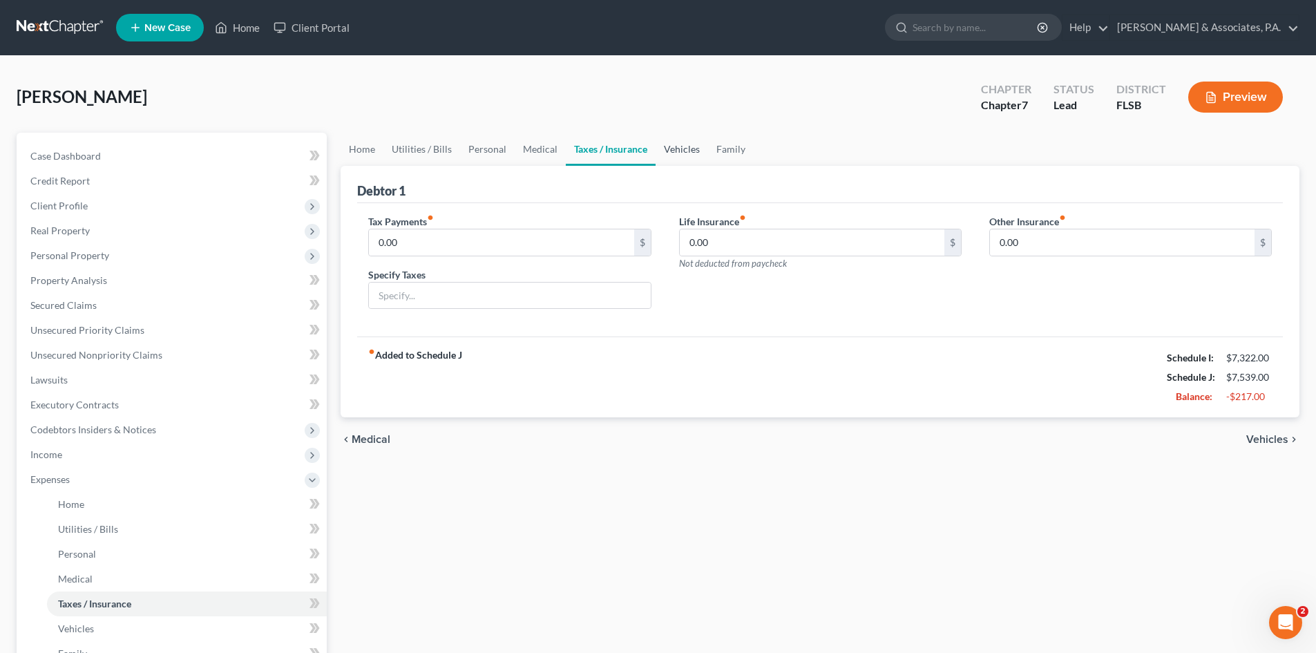
click at [677, 155] on link "Vehicles" at bounding box center [681, 149] width 52 height 33
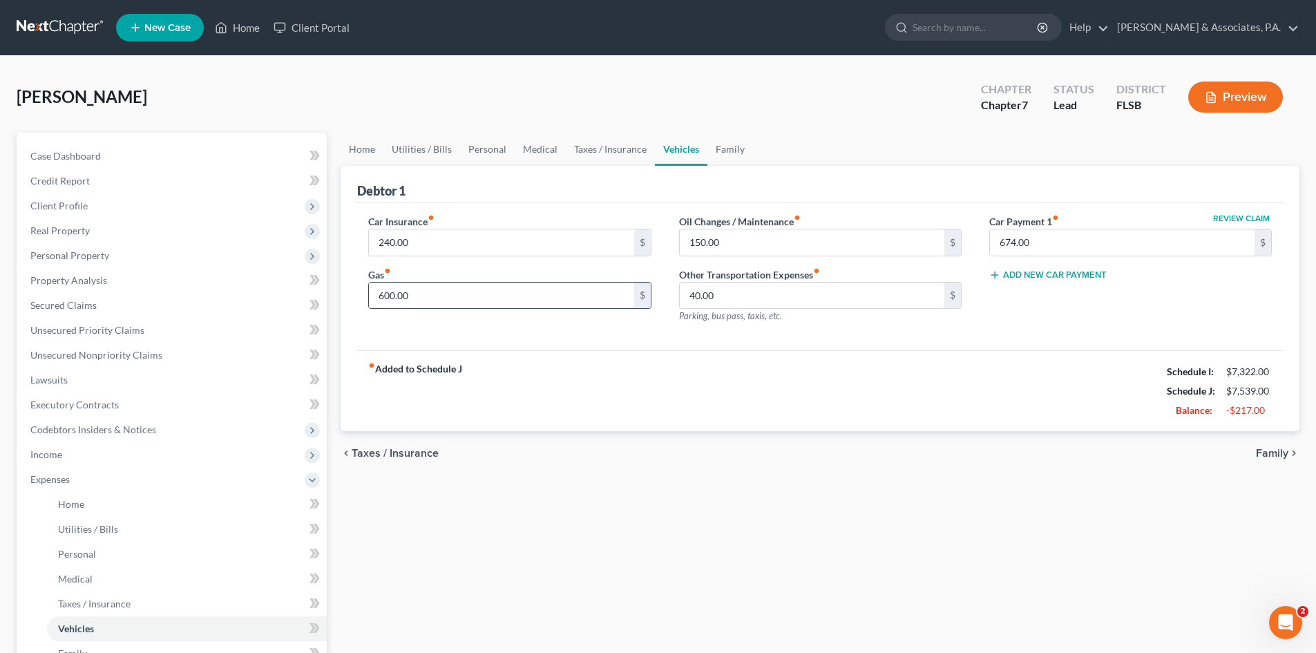
click at [432, 300] on input "600.00" at bounding box center [501, 295] width 264 height 26
click at [726, 148] on link "Family" at bounding box center [730, 149] width 46 height 33
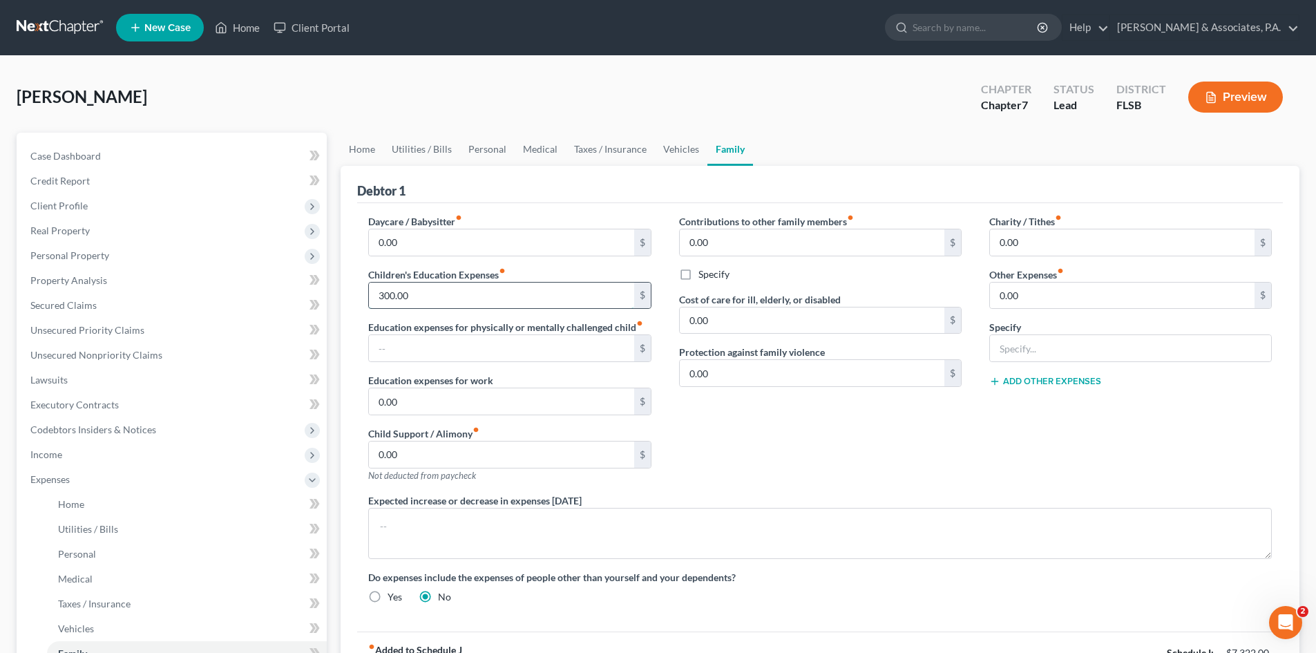
click at [430, 296] on input "300.00" at bounding box center [501, 295] width 264 height 26
click at [488, 142] on link "Personal" at bounding box center [487, 149] width 55 height 33
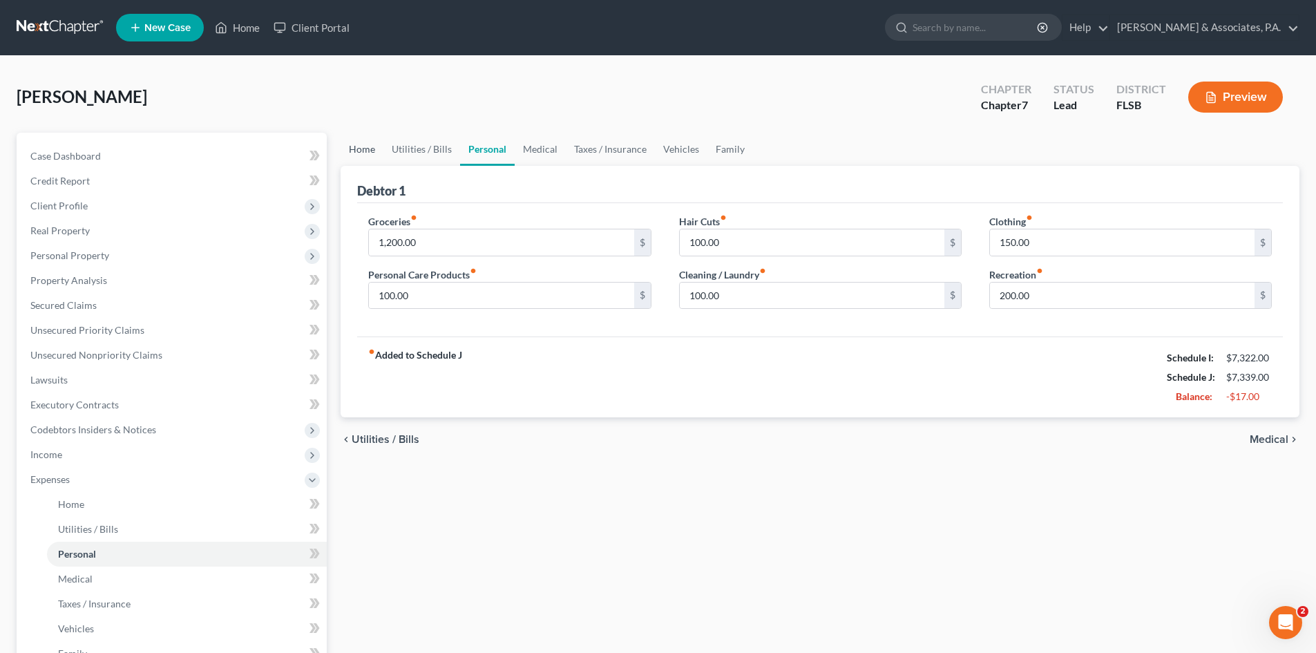
click at [370, 151] on link "Home" at bounding box center [361, 149] width 43 height 33
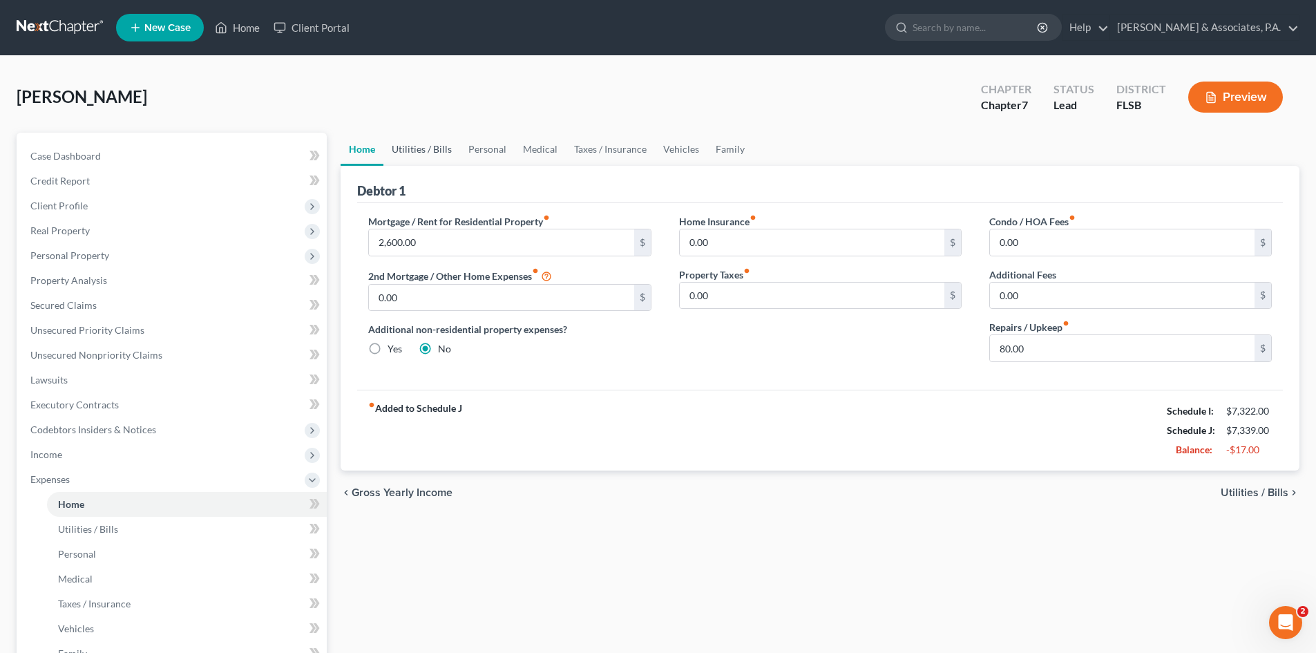
click at [410, 149] on link "Utilities / Bills" at bounding box center [421, 149] width 77 height 33
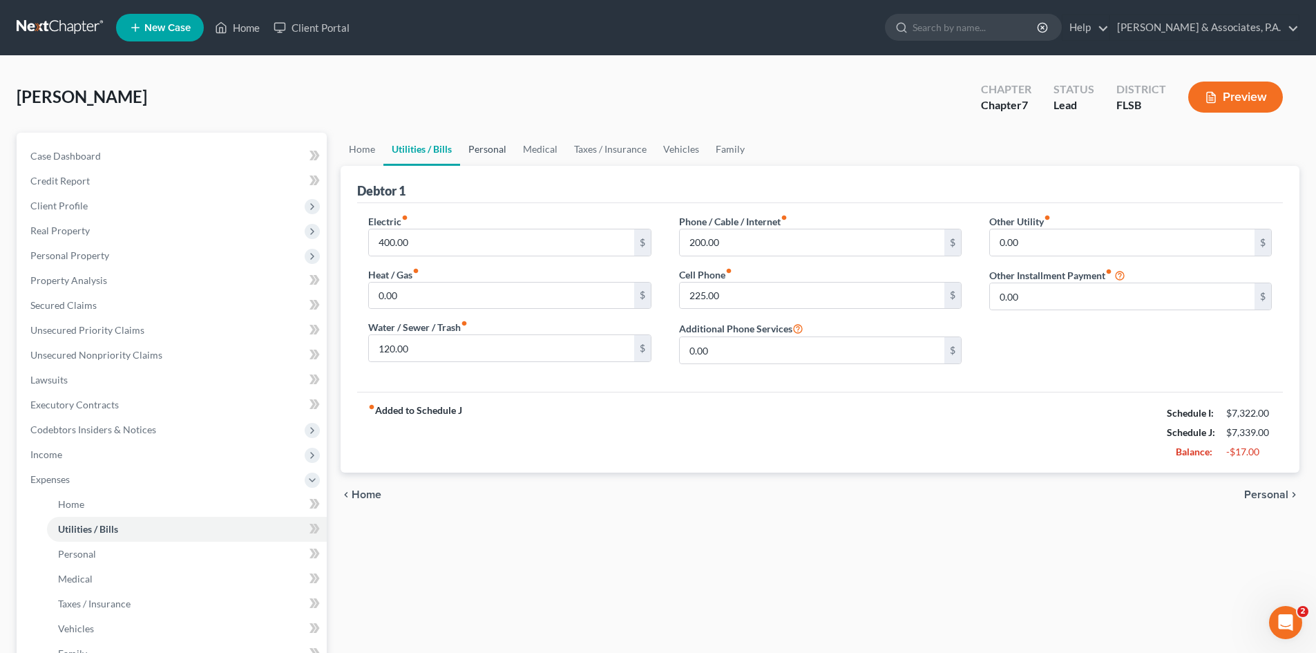
click at [492, 151] on link "Personal" at bounding box center [487, 149] width 55 height 33
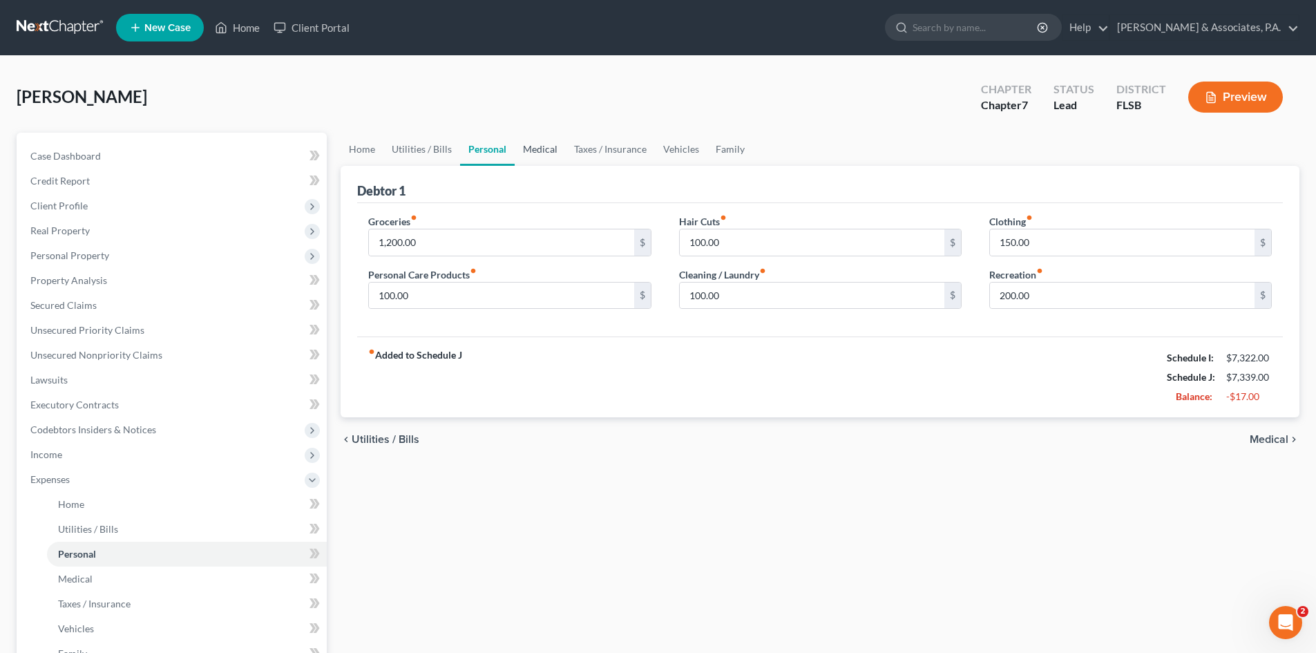
click at [538, 154] on link "Medical" at bounding box center [539, 149] width 51 height 33
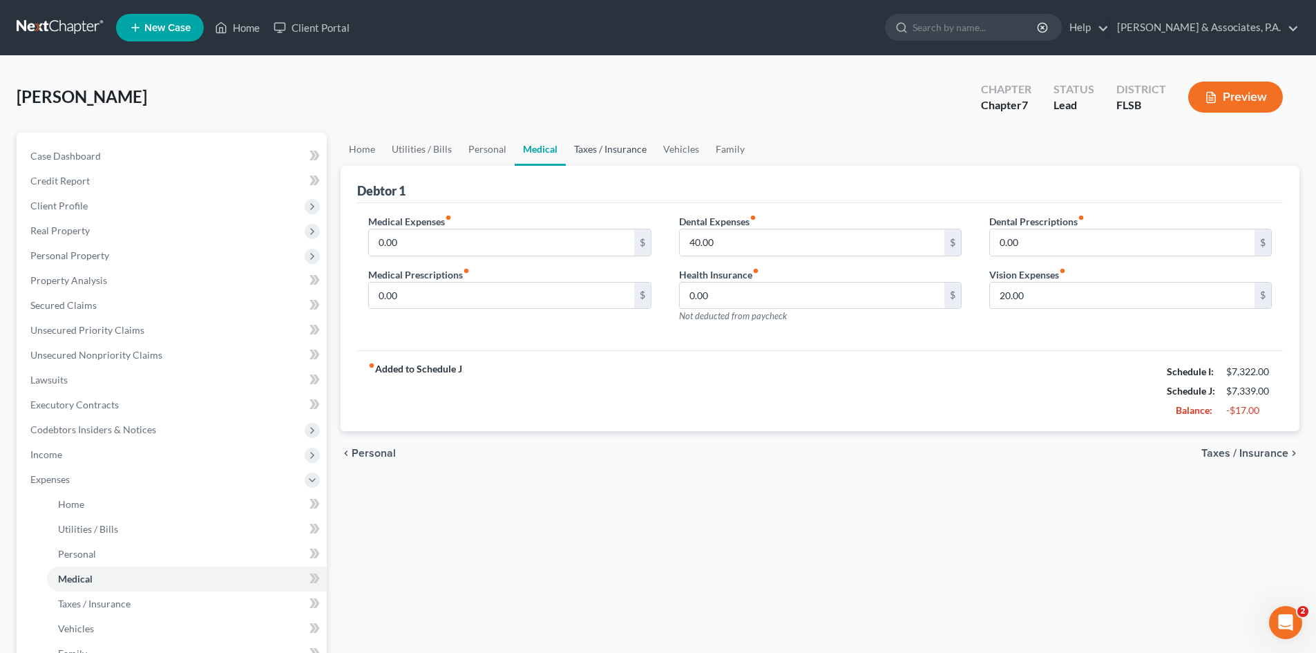
click at [593, 151] on link "Taxes / Insurance" at bounding box center [610, 149] width 89 height 33
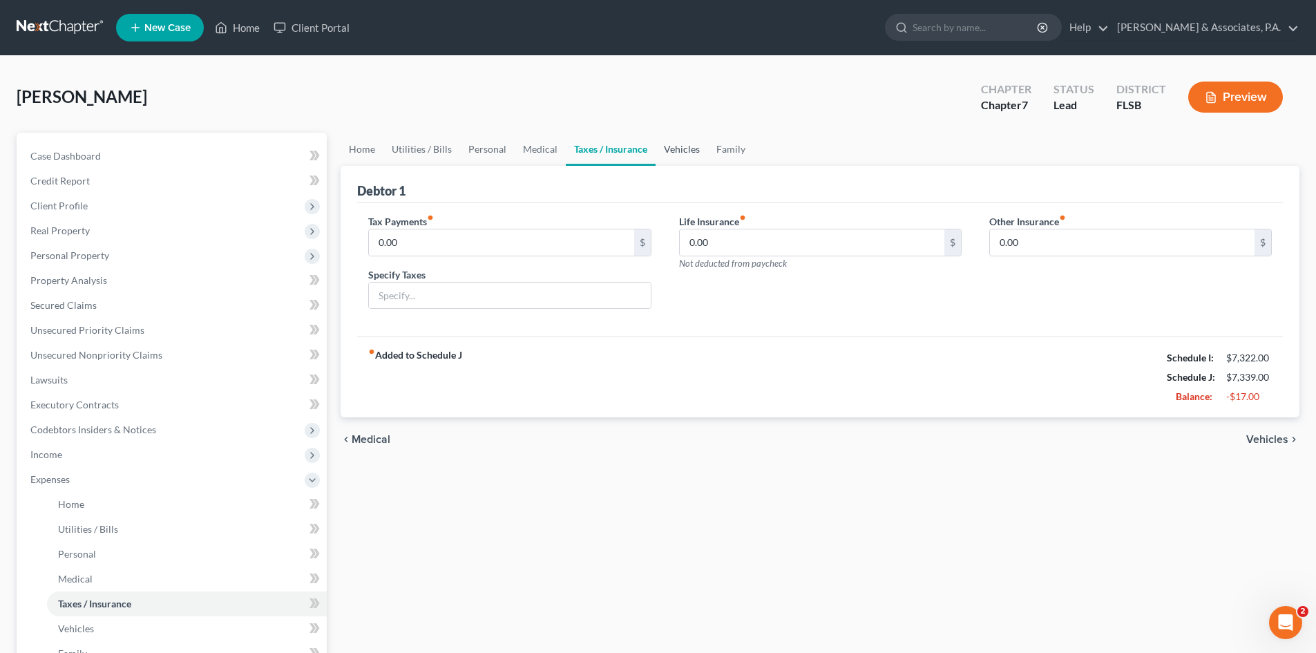
click at [682, 151] on link "Vehicles" at bounding box center [681, 149] width 52 height 33
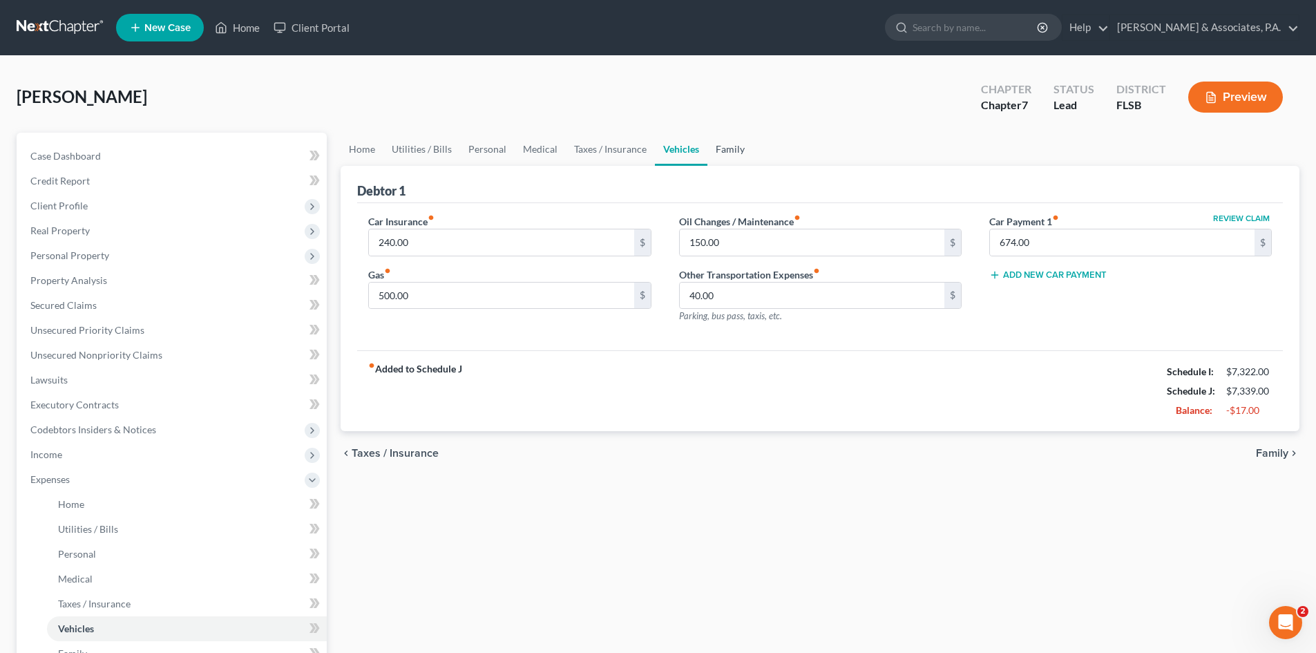
click at [727, 153] on link "Family" at bounding box center [730, 149] width 46 height 33
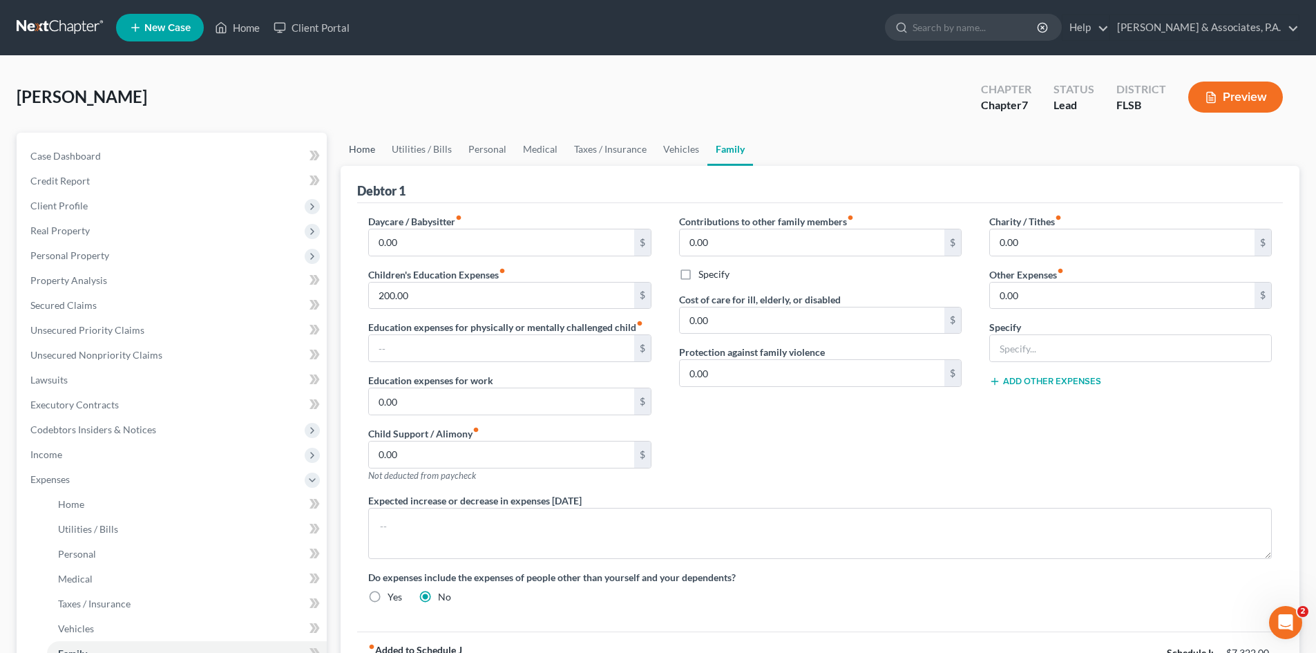
click at [356, 147] on link "Home" at bounding box center [361, 149] width 43 height 33
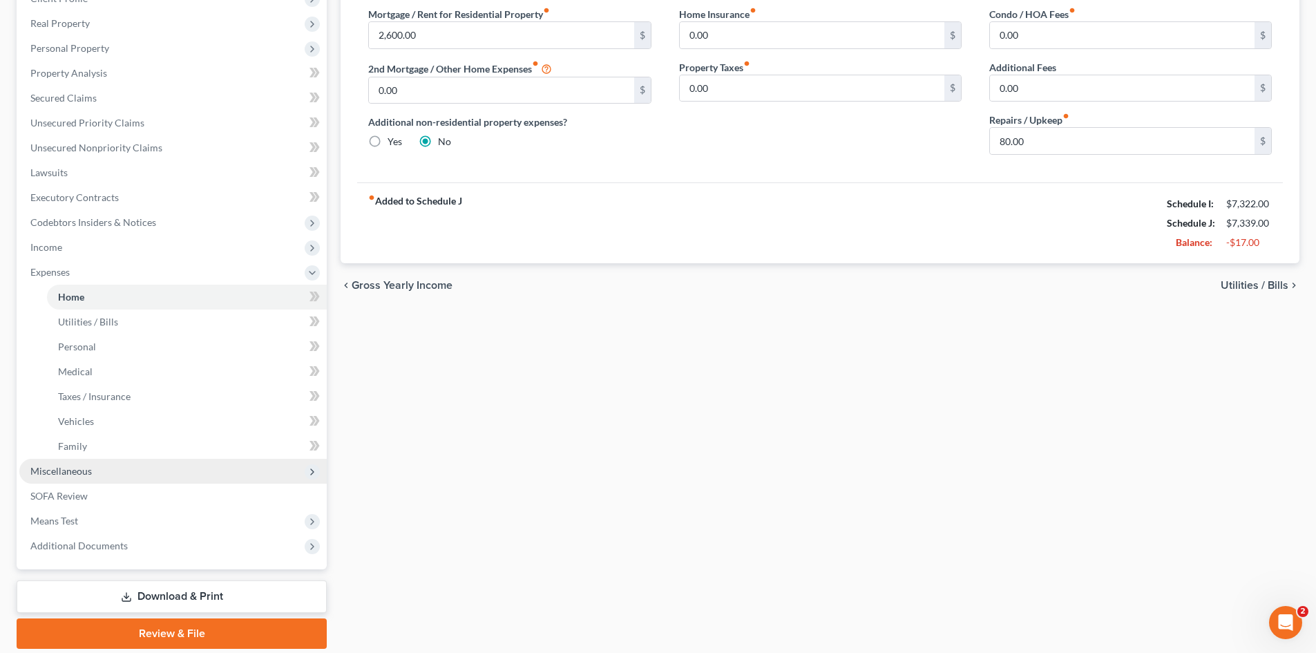
click at [124, 468] on span "Miscellaneous" at bounding box center [172, 471] width 307 height 25
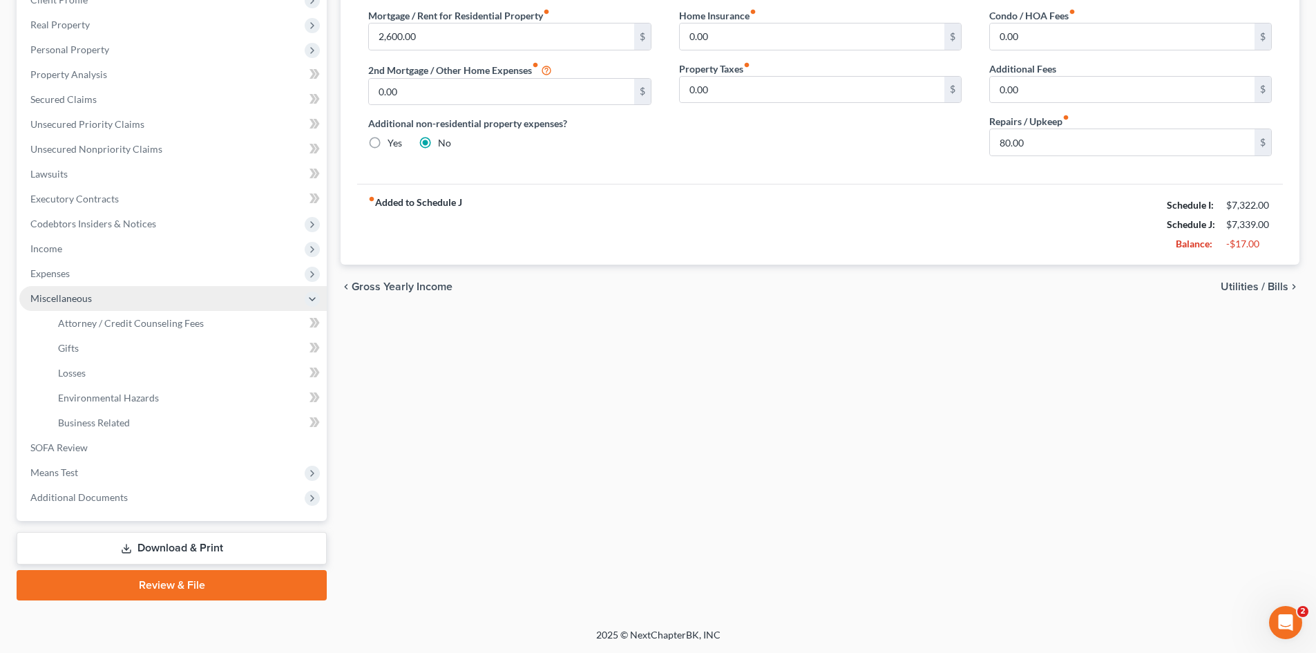
scroll to position [206, 0]
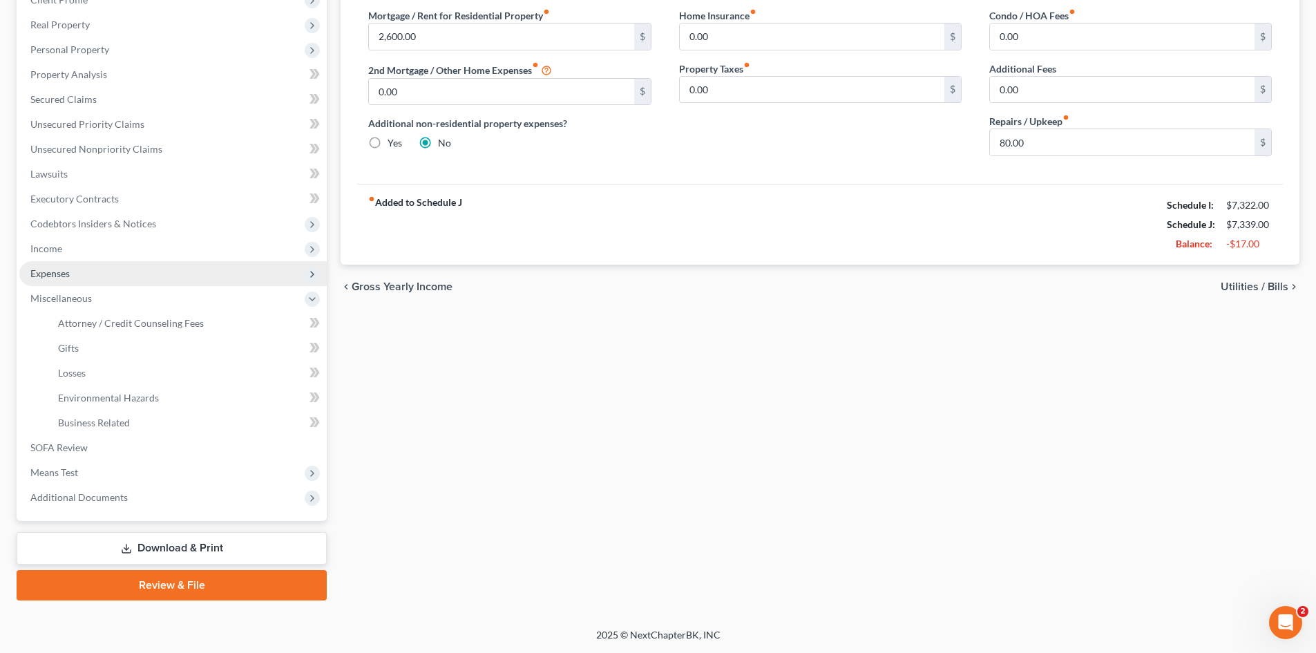
click at [70, 264] on span "Expenses" at bounding box center [172, 273] width 307 height 25
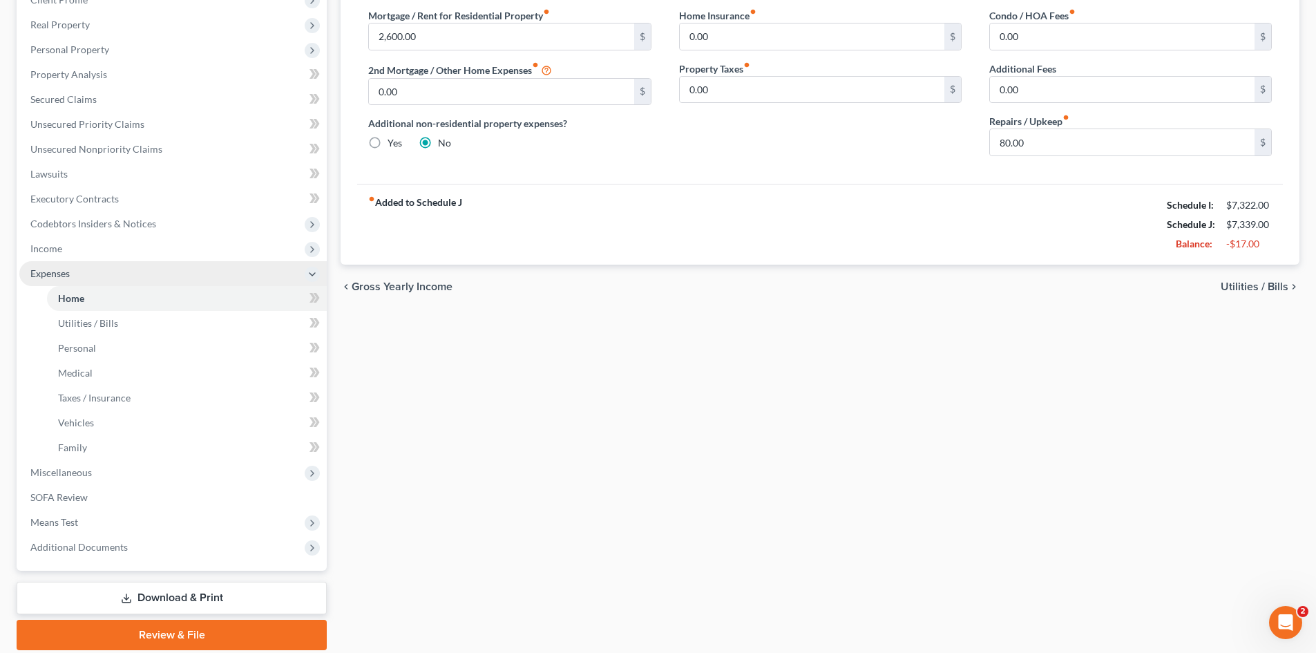
scroll to position [207, 0]
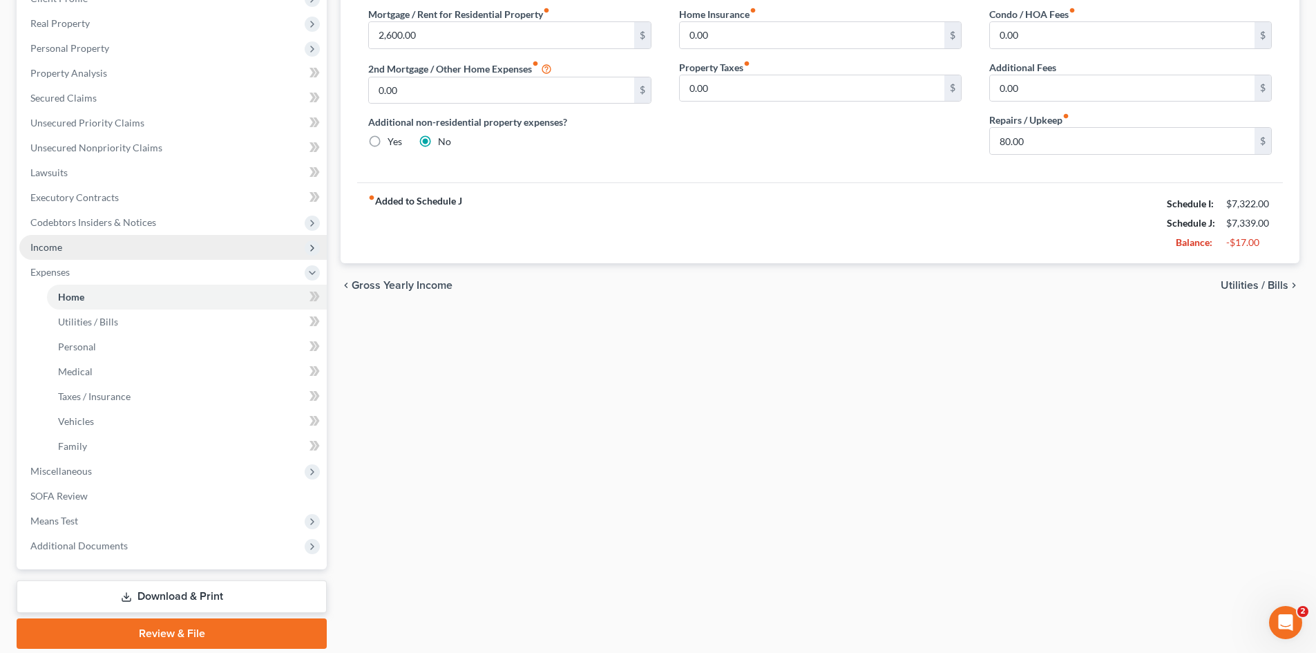
click at [64, 247] on span "Income" at bounding box center [172, 247] width 307 height 25
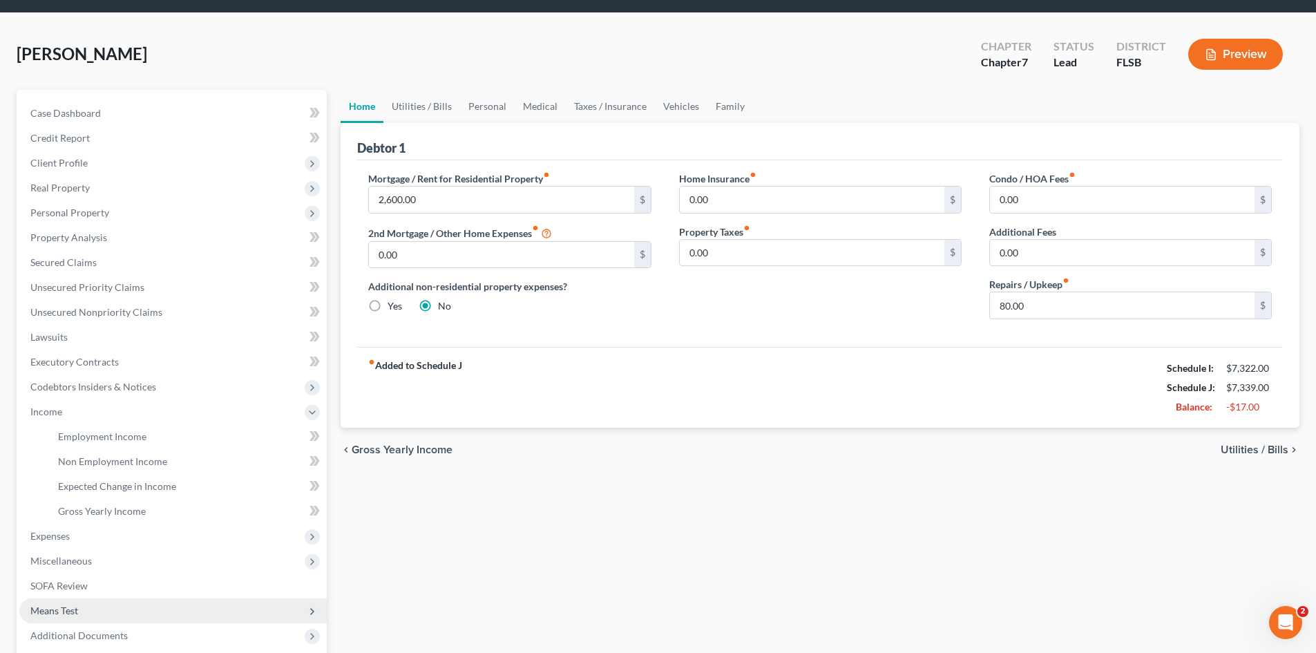
scroll to position [181, 0]
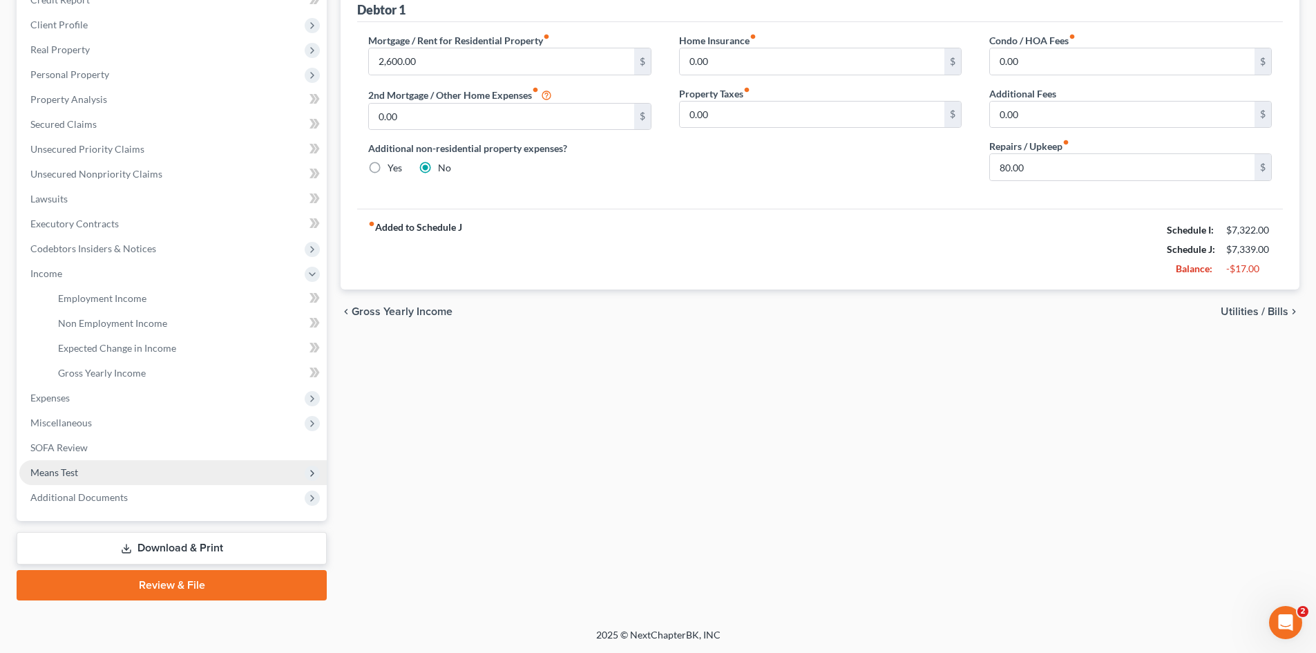
click at [77, 474] on span "Means Test" at bounding box center [54, 472] width 48 height 12
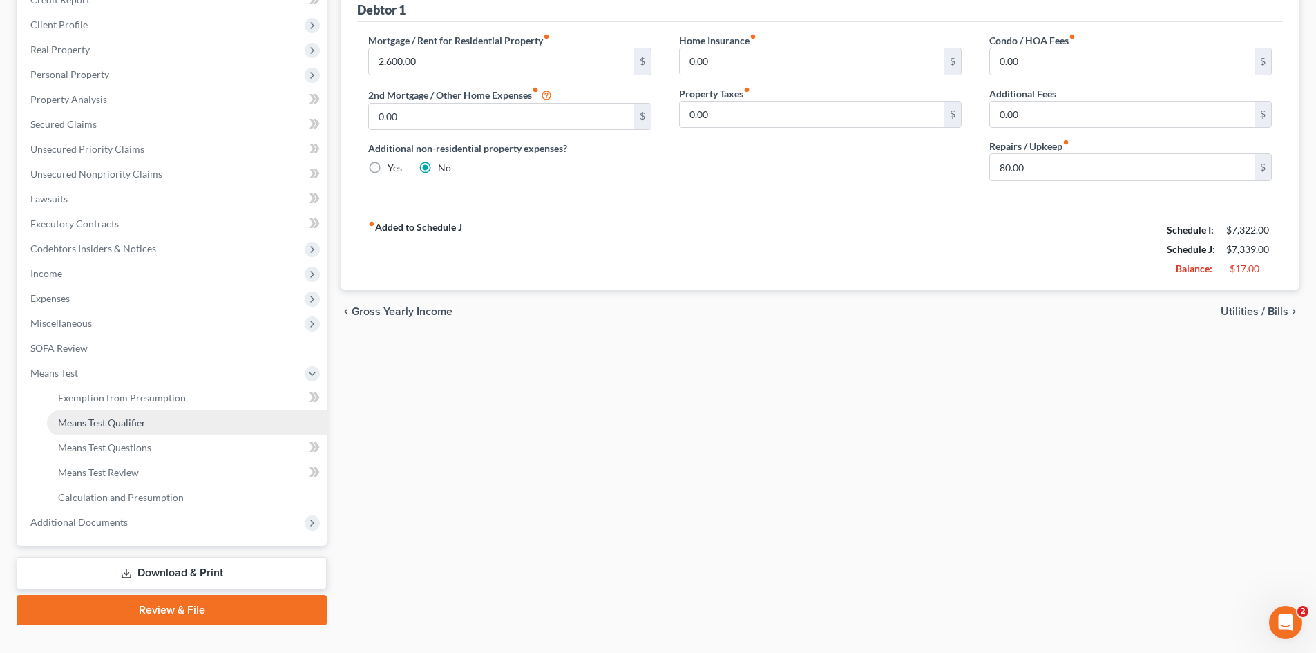
click at [119, 419] on span "Means Test Qualifier" at bounding box center [102, 422] width 88 height 12
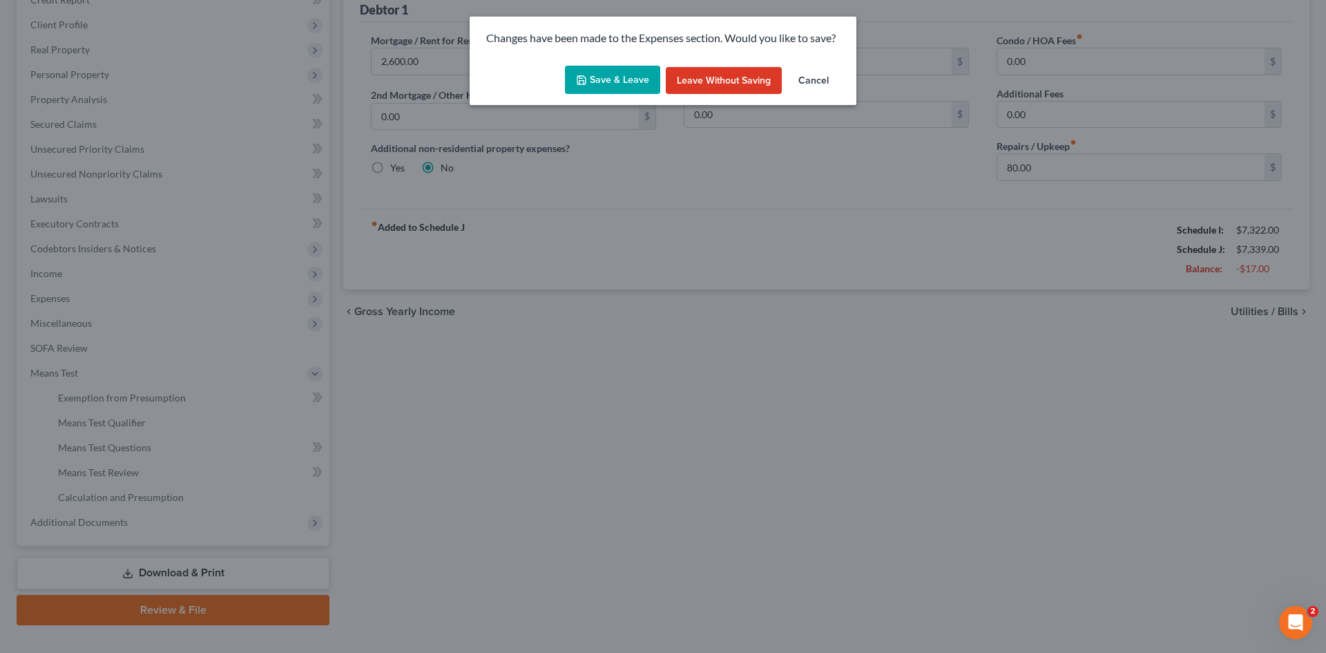
click at [624, 79] on button "Save & Leave" at bounding box center [612, 80] width 95 height 29
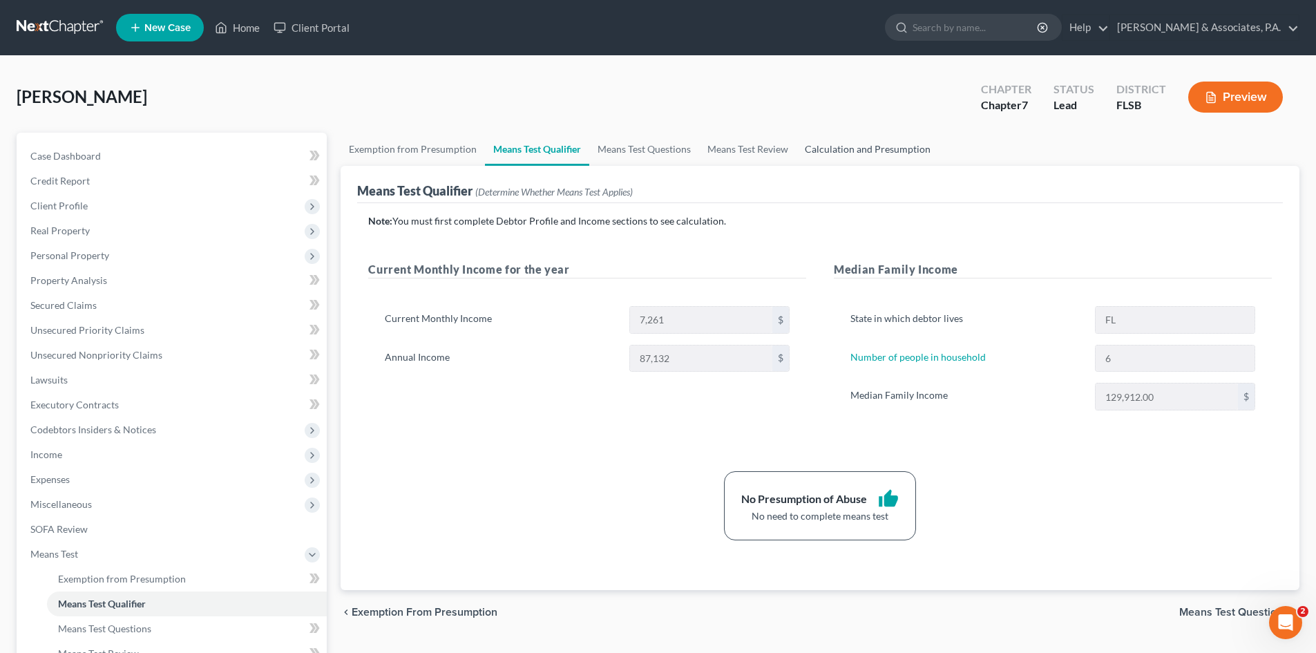
click at [857, 158] on link "Calculation and Presumption" at bounding box center [867, 149] width 142 height 33
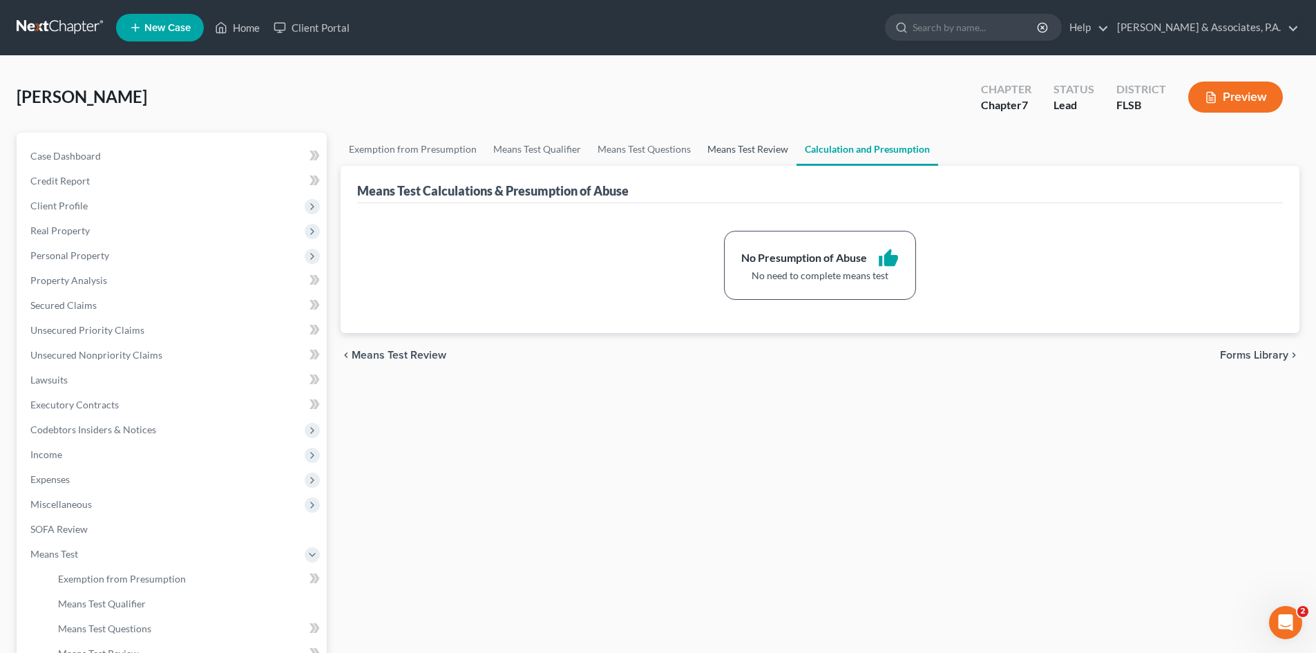
click at [738, 144] on link "Means Test Review" at bounding box center [747, 149] width 97 height 33
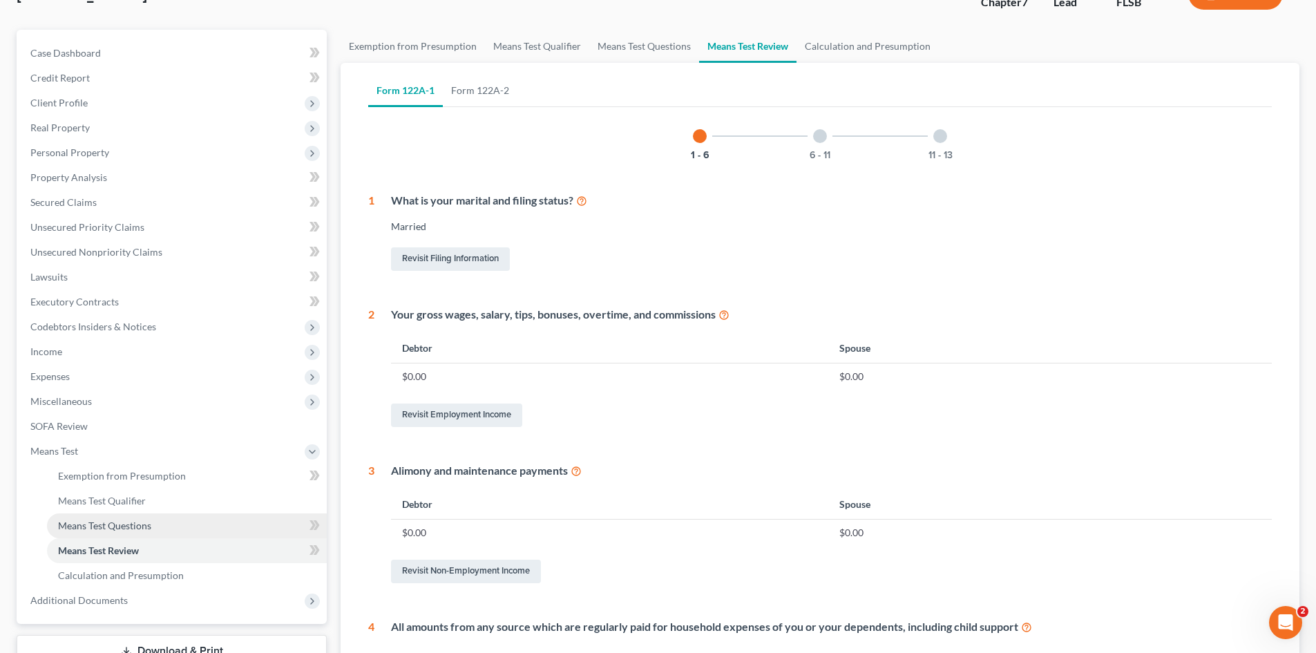
scroll to position [276, 0]
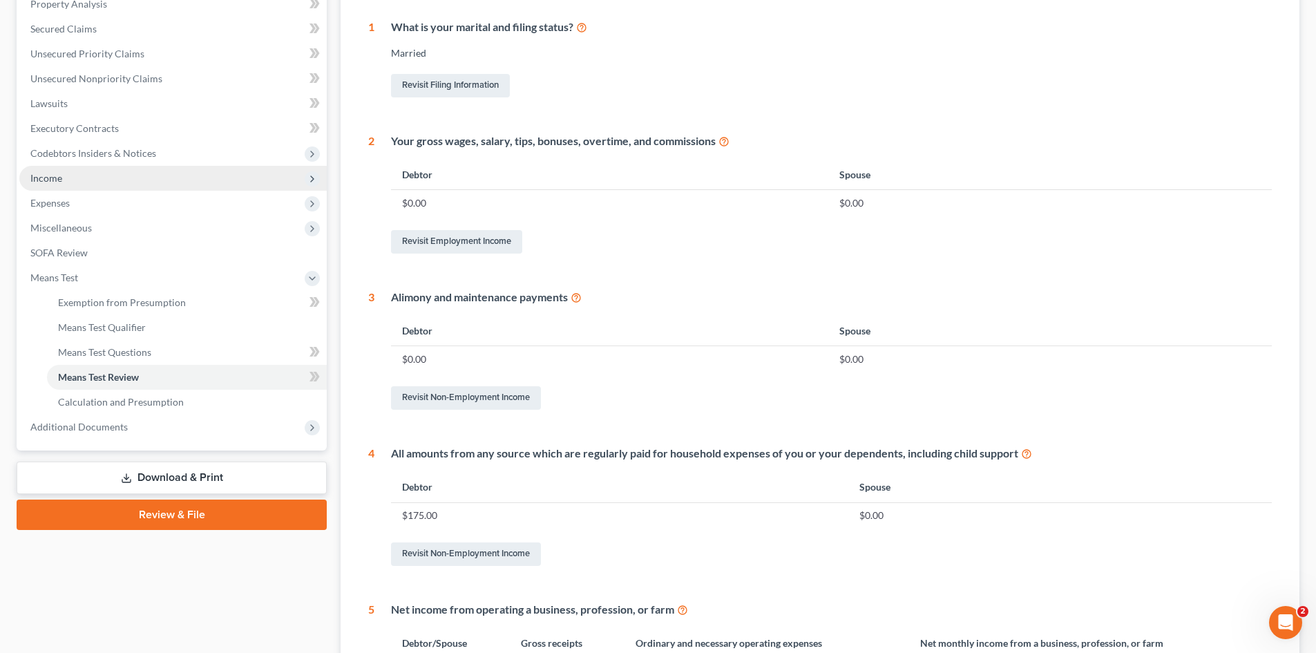
click at [61, 178] on span "Income" at bounding box center [46, 178] width 32 height 12
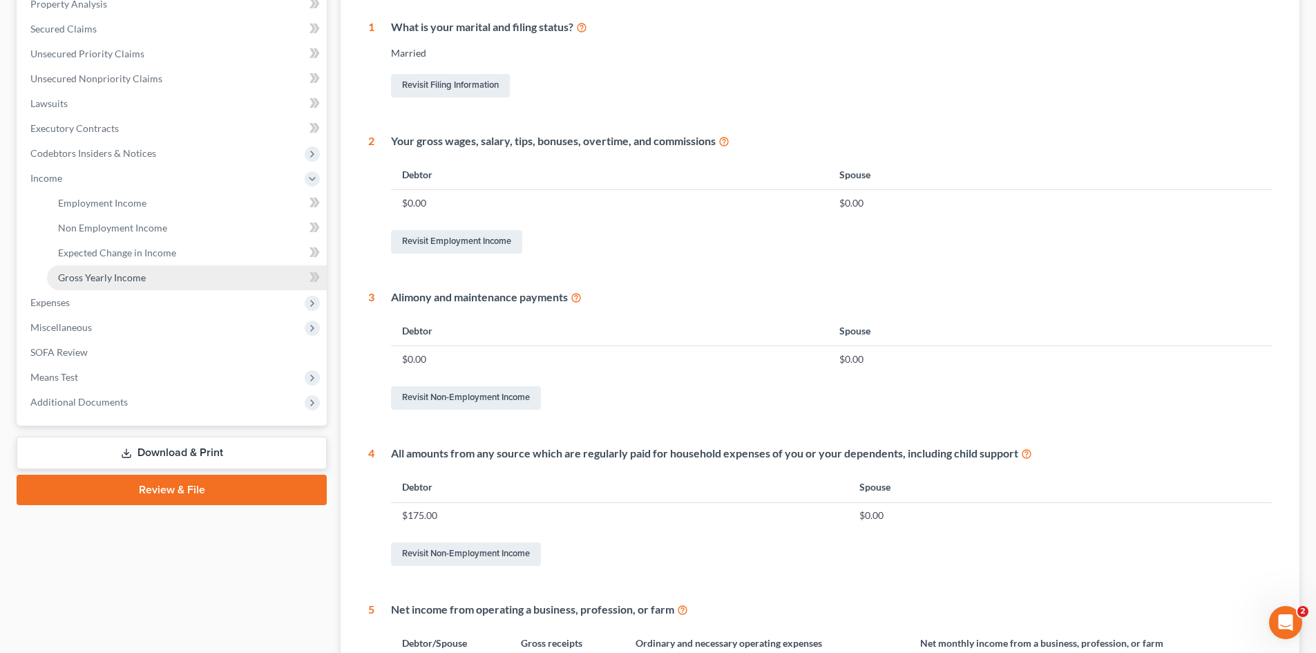
click at [117, 278] on span "Gross Yearly Income" at bounding box center [102, 277] width 88 height 12
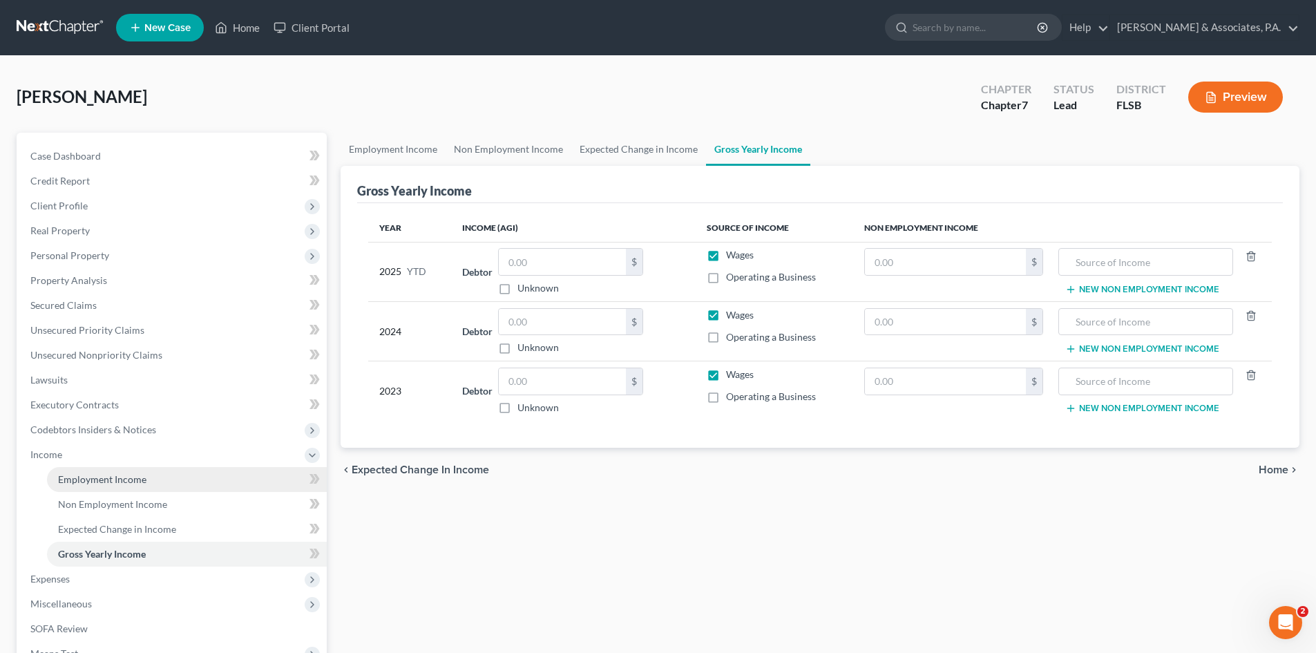
click at [104, 475] on span "Employment Income" at bounding box center [102, 479] width 88 height 12
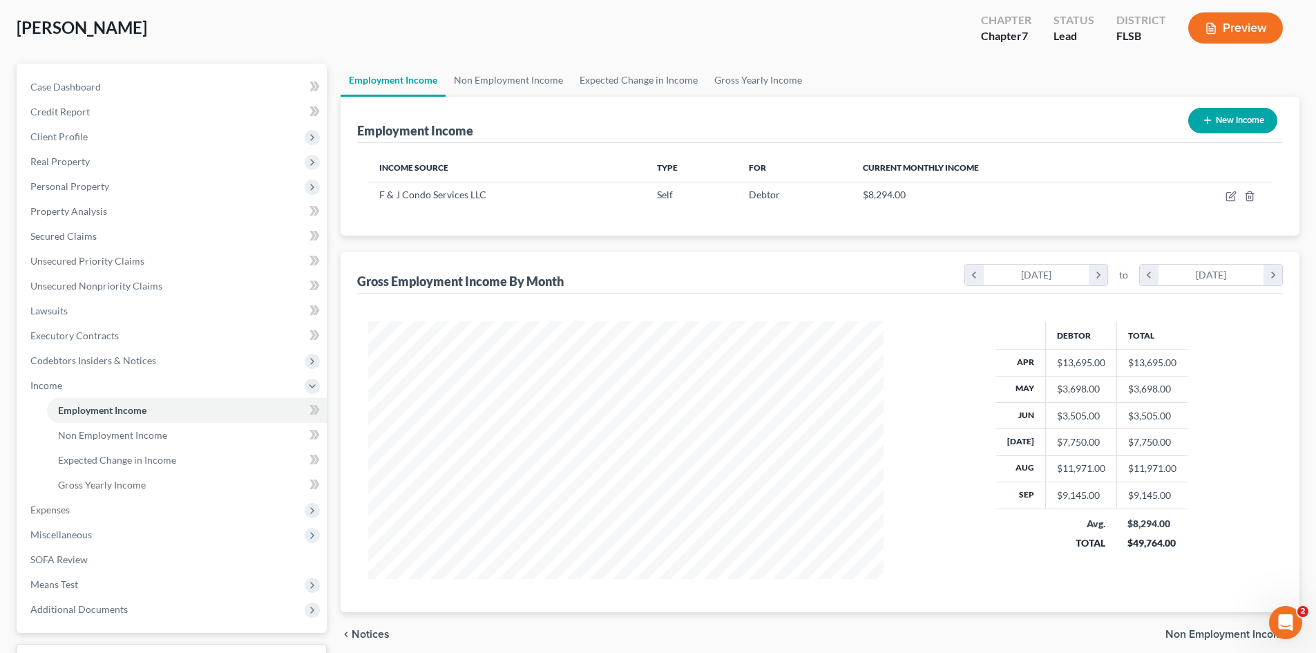
scroll to position [138, 0]
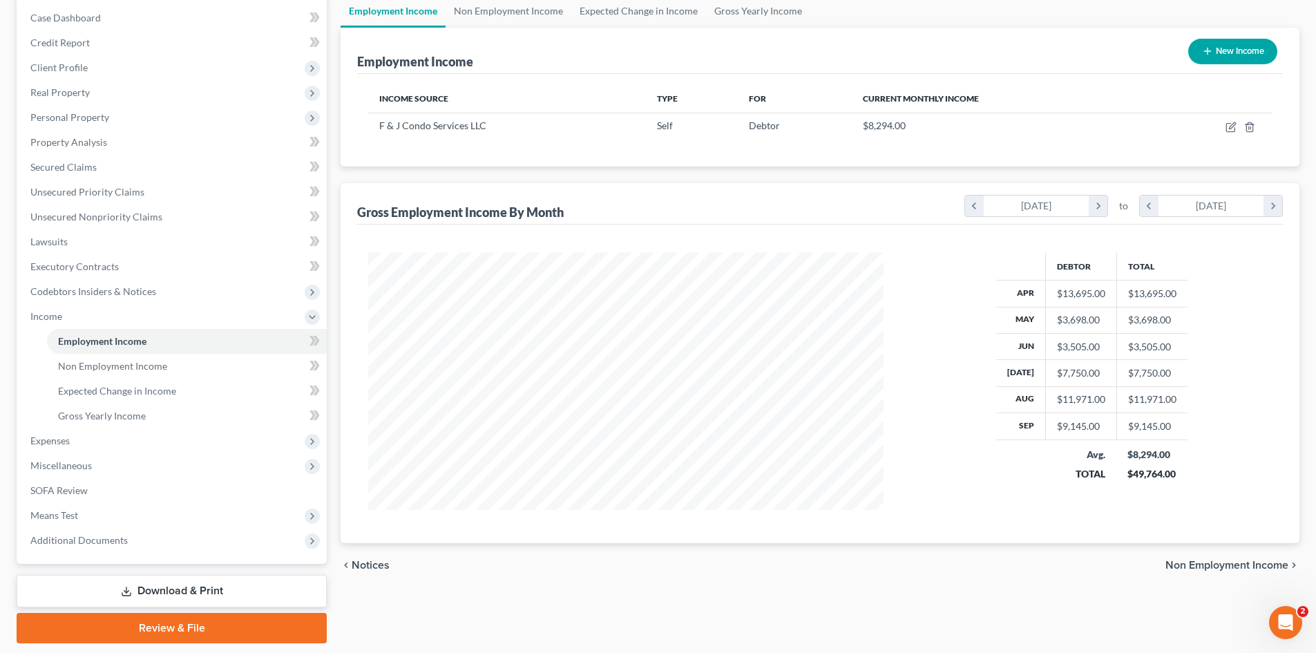
drag, startPoint x: 1101, startPoint y: 374, endPoint x: 961, endPoint y: 371, distance: 140.2
click at [961, 372] on div "Debtor Total Apr $13,695.00 $13,695.00 May $3,698.00 $3,698.00 Jun $3,505.00 $3…" at bounding box center [1091, 381] width 388 height 258
click at [141, 340] on span "Employment Income" at bounding box center [102, 341] width 88 height 12
click at [204, 342] on link "Employment Income" at bounding box center [187, 341] width 280 height 25
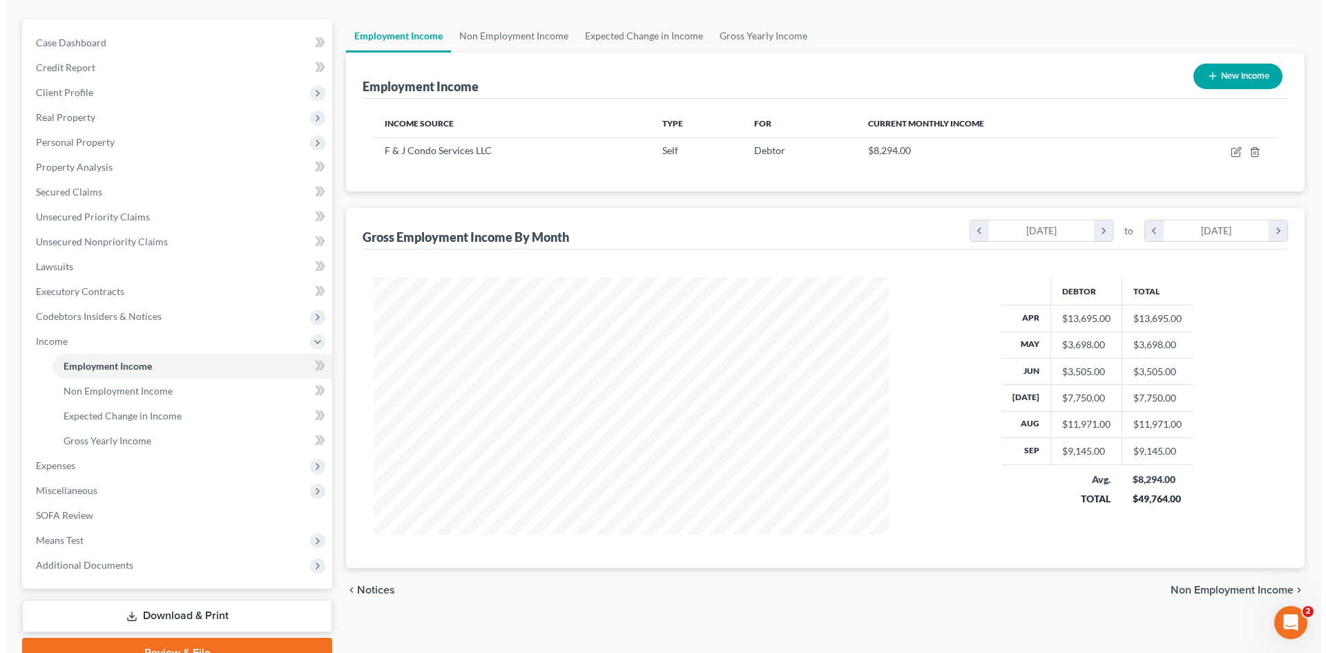
scroll to position [69, 0]
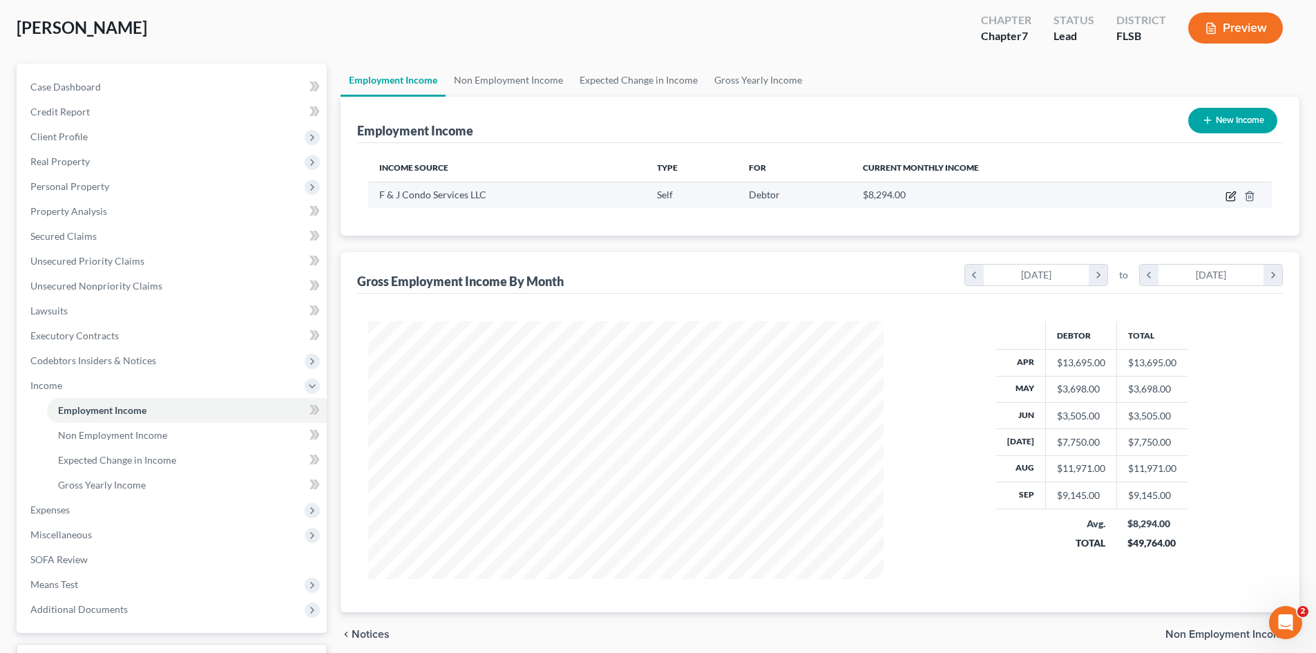
click at [1233, 196] on icon "button" at bounding box center [1231, 194] width 6 height 6
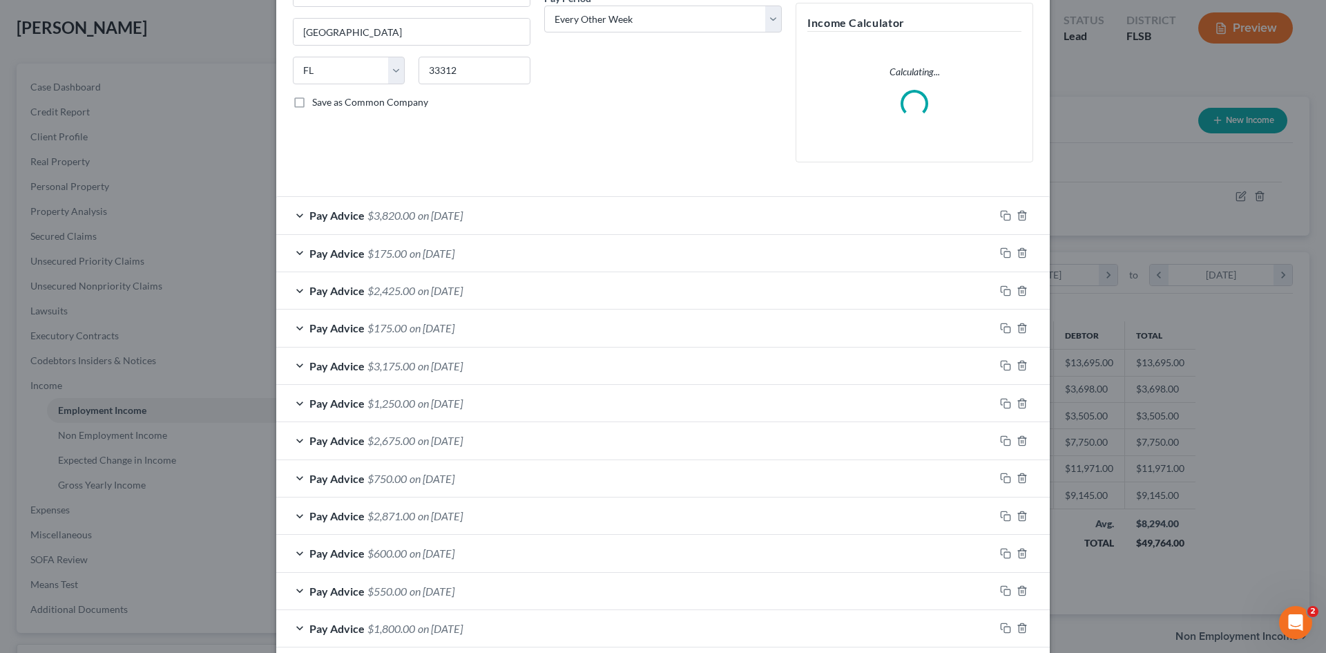
scroll to position [276, 0]
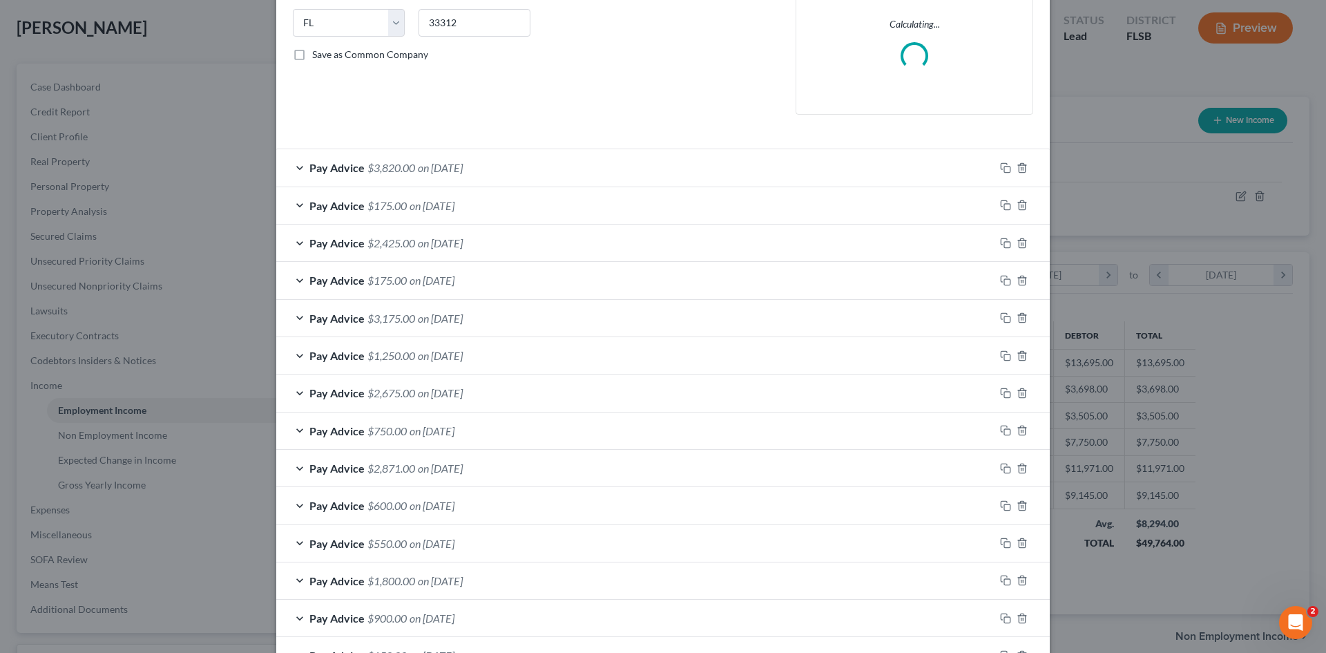
click at [293, 166] on form "Employment Type * Select Full or [DEMOGRAPHIC_DATA] Employment Self Employment …" at bounding box center [663, 512] width 740 height 1450
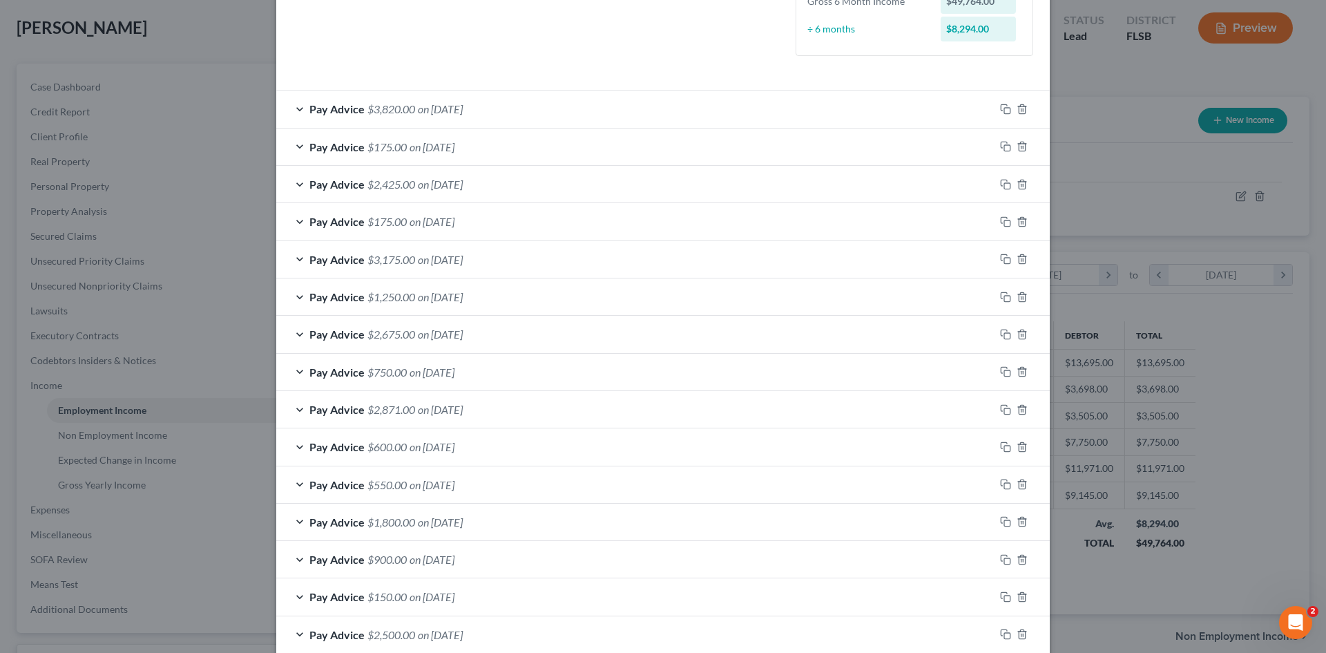
scroll to position [414, 0]
click at [296, 71] on div "Pay Advice $3,820.00 on [DATE]" at bounding box center [635, 70] width 718 height 37
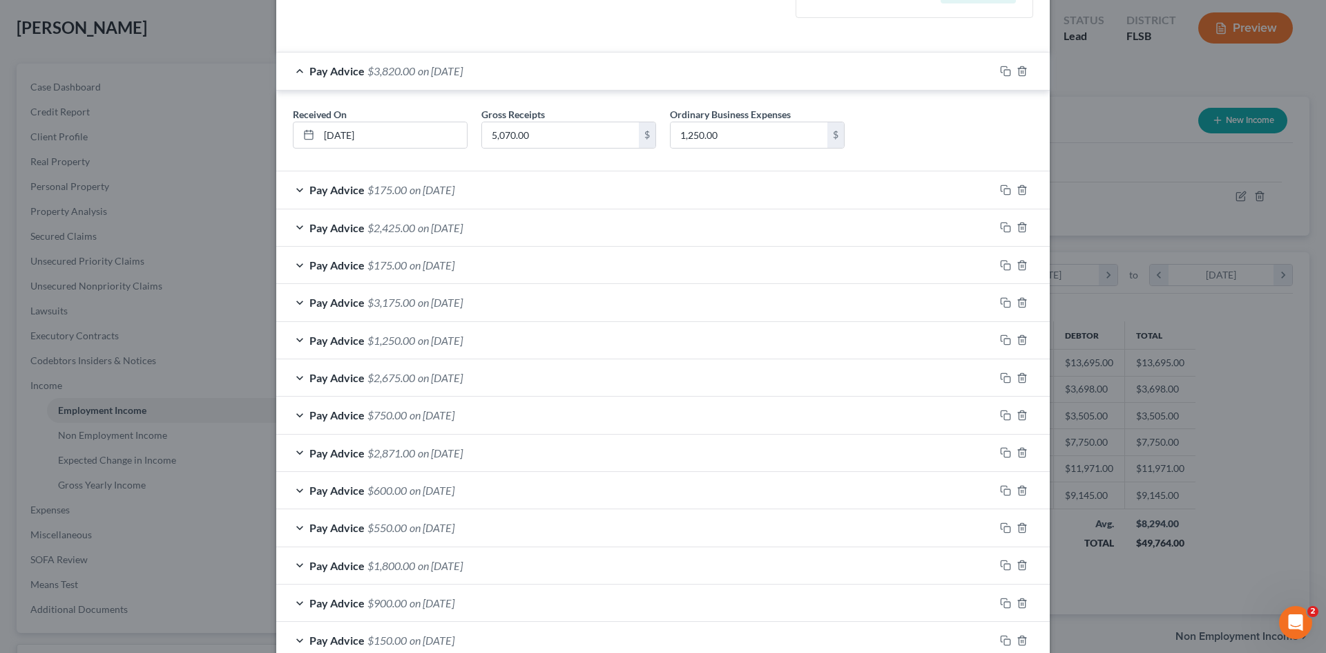
click at [293, 189] on div "Pay Advice $175.00 on [DATE]" at bounding box center [635, 189] width 718 height 37
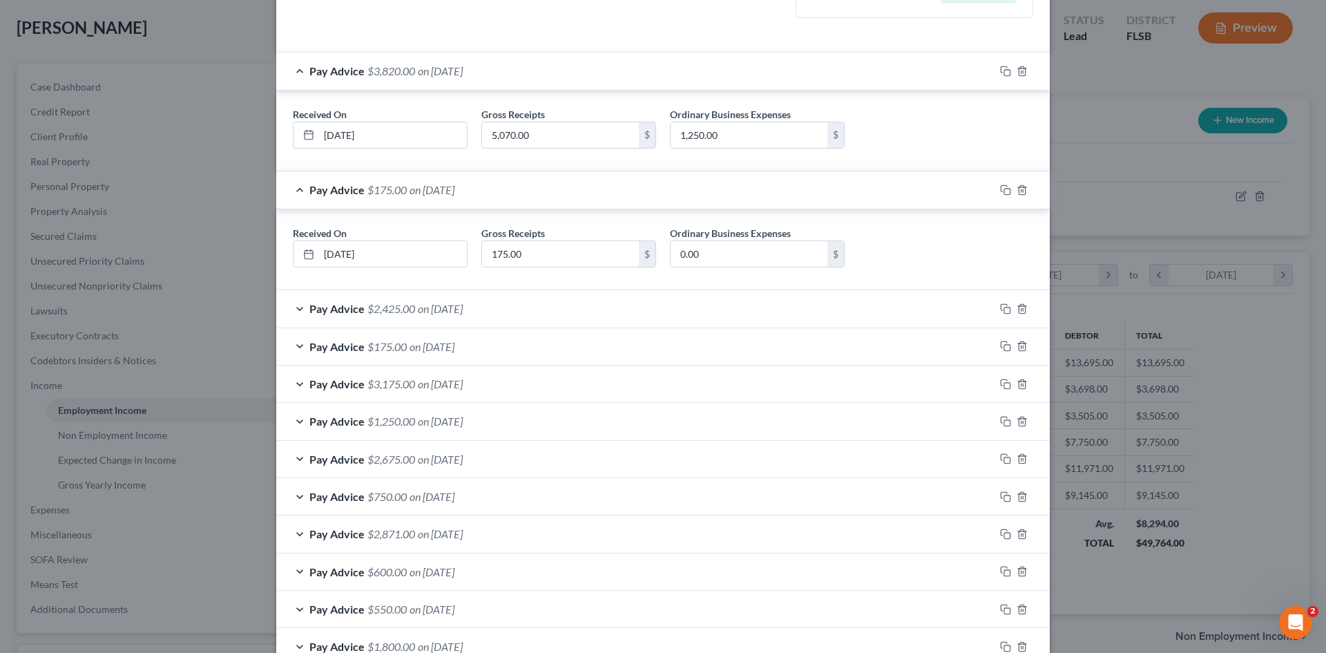
click at [294, 307] on div "Pay Advice $2,425.00 on [DATE]" at bounding box center [635, 308] width 718 height 37
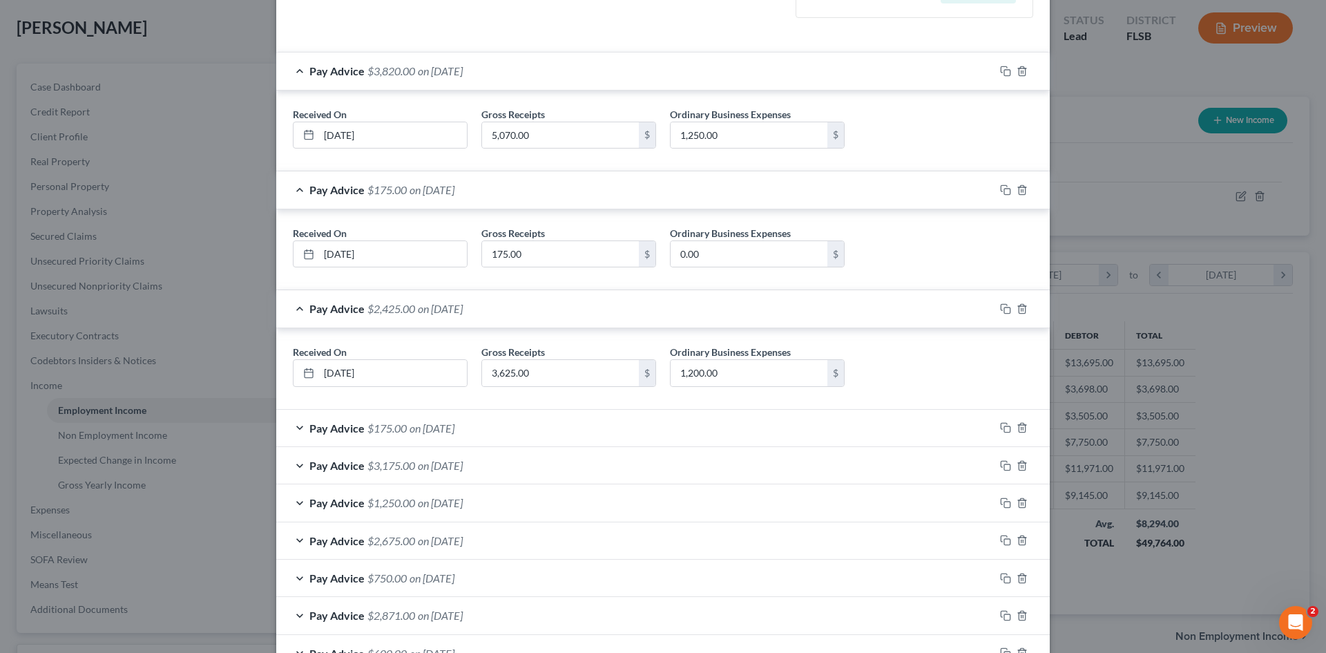
click at [293, 425] on div "Pay Advice $175.00 on [DATE]" at bounding box center [635, 427] width 718 height 37
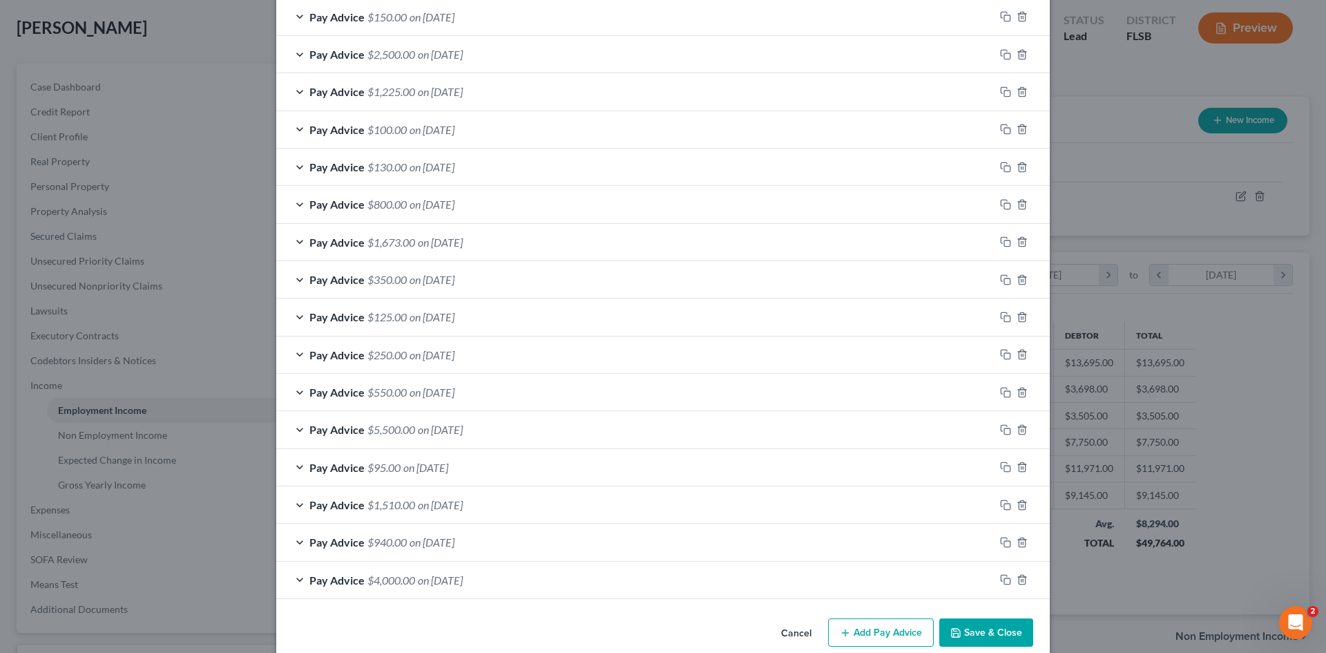
scroll to position [1303, 0]
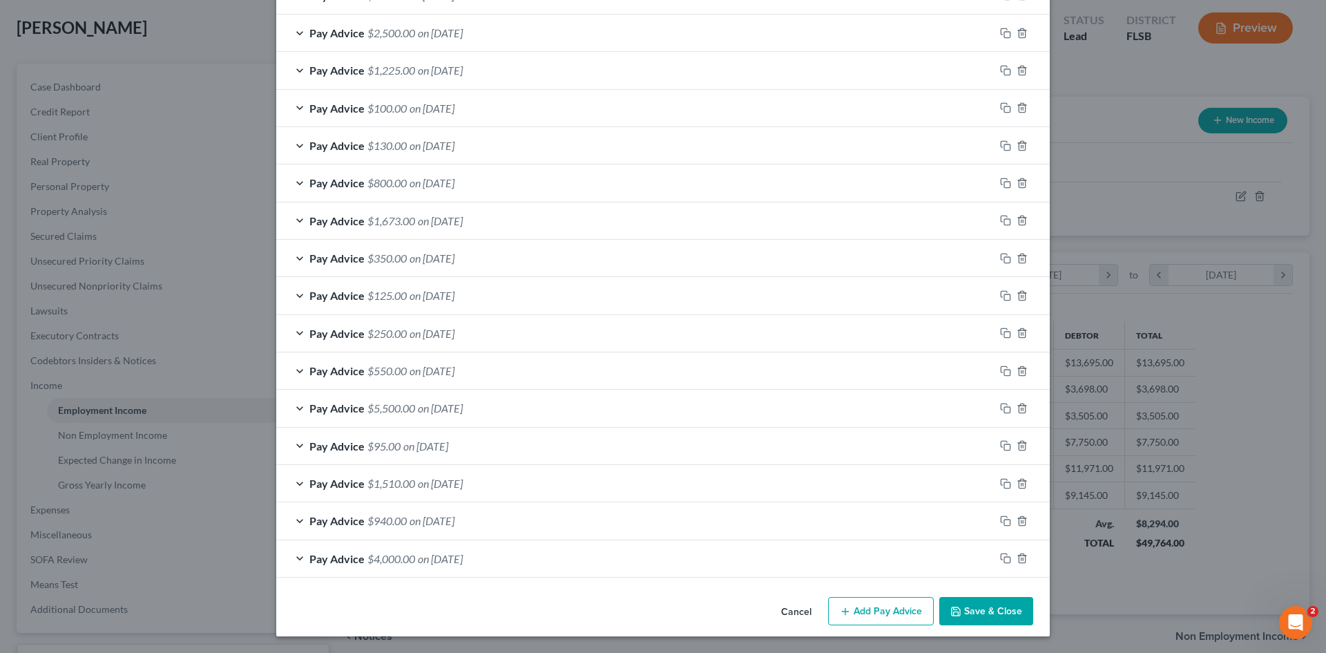
click at [293, 407] on div "Pay Advice $5,500.00 on [DATE]" at bounding box center [635, 407] width 718 height 37
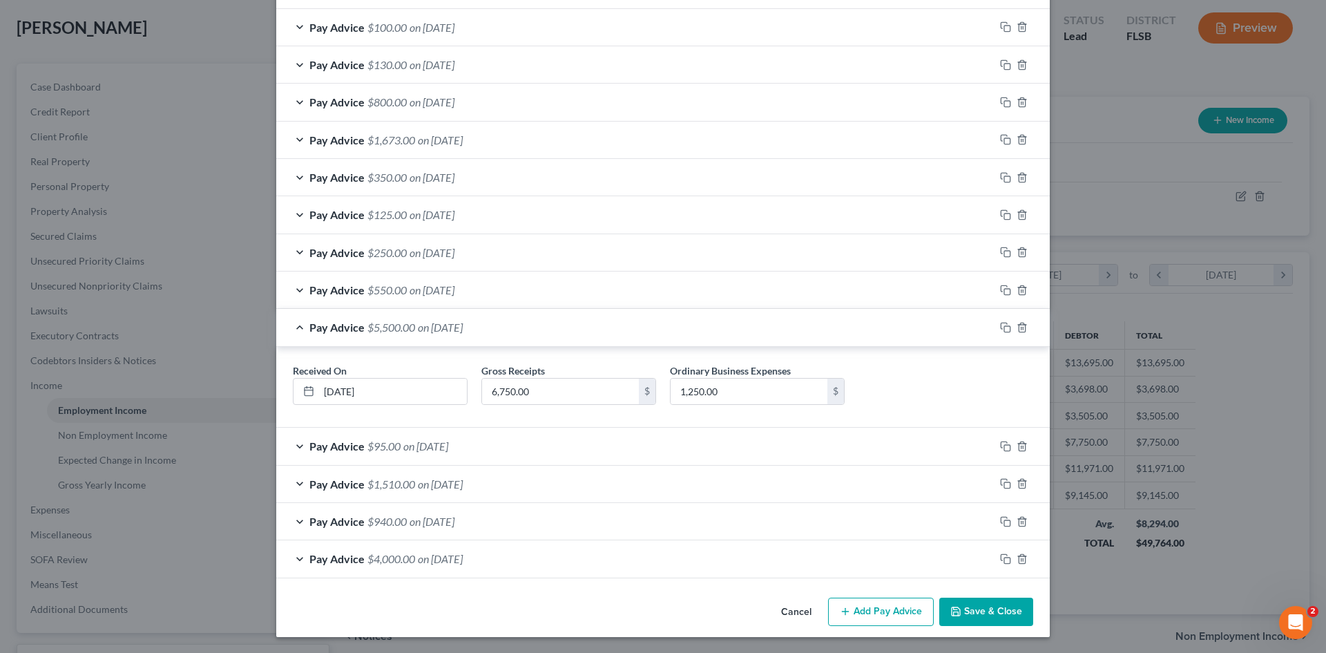
scroll to position [1385, 0]
click at [293, 443] on div "Pay Advice $95.00 on [DATE]" at bounding box center [635, 445] width 718 height 37
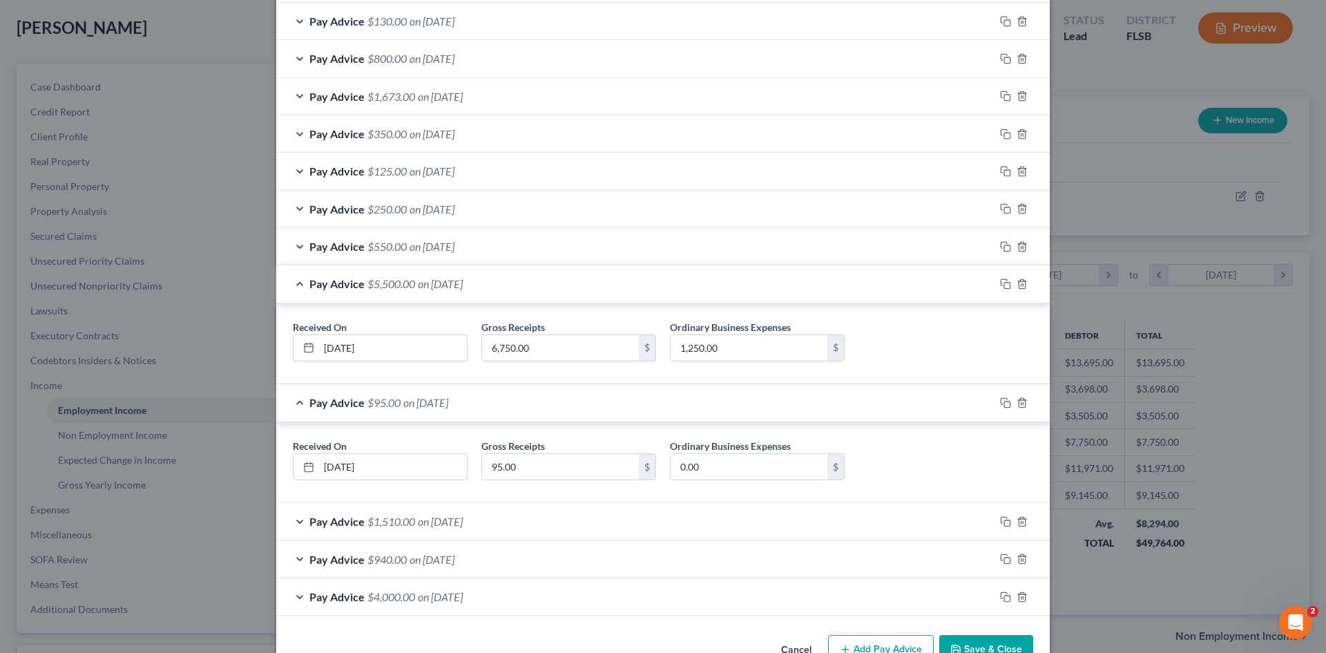
scroll to position [1466, 0]
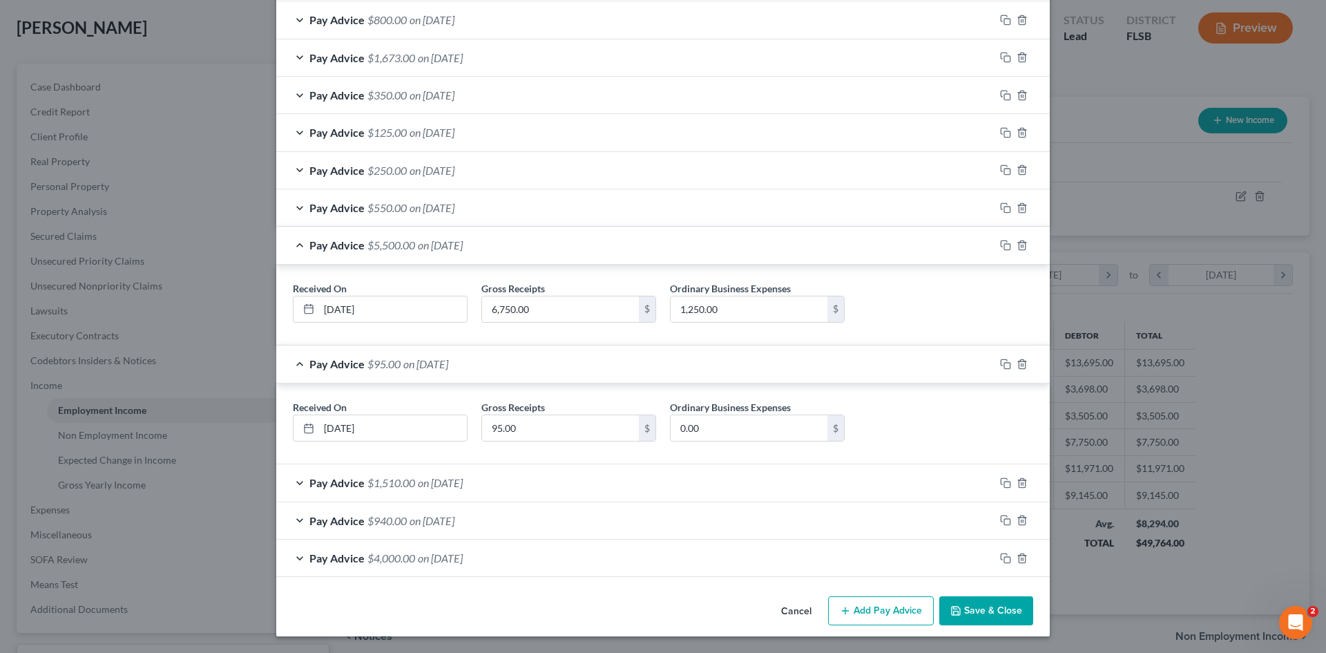
click at [293, 484] on div "Pay Advice $1,510.00 on [DATE]" at bounding box center [635, 482] width 718 height 37
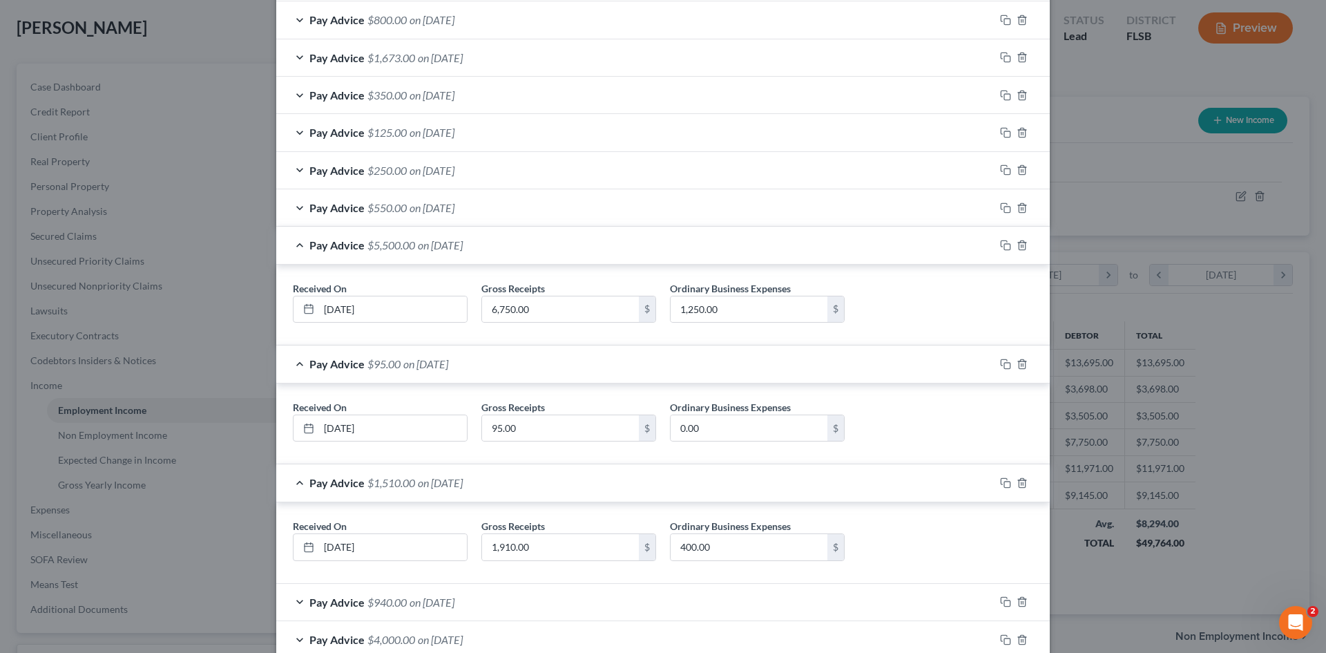
scroll to position [1548, 0]
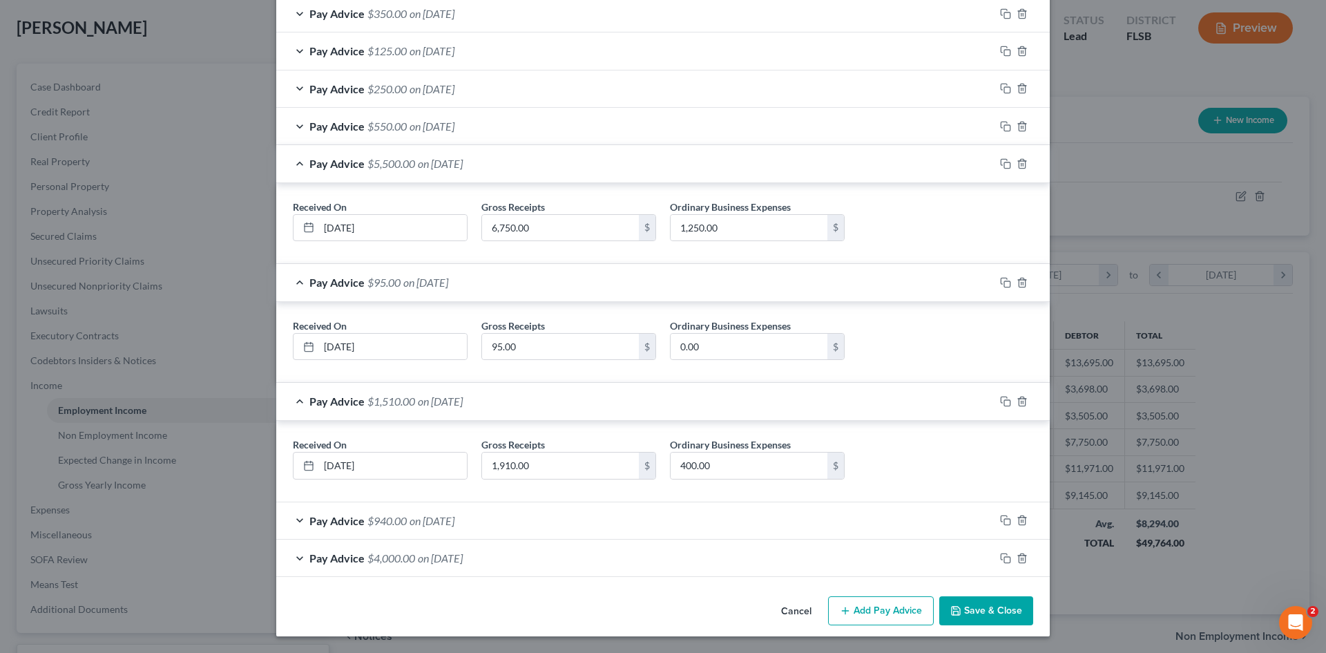
click at [296, 521] on div "Pay Advice $940.00 on [DATE]" at bounding box center [635, 520] width 718 height 37
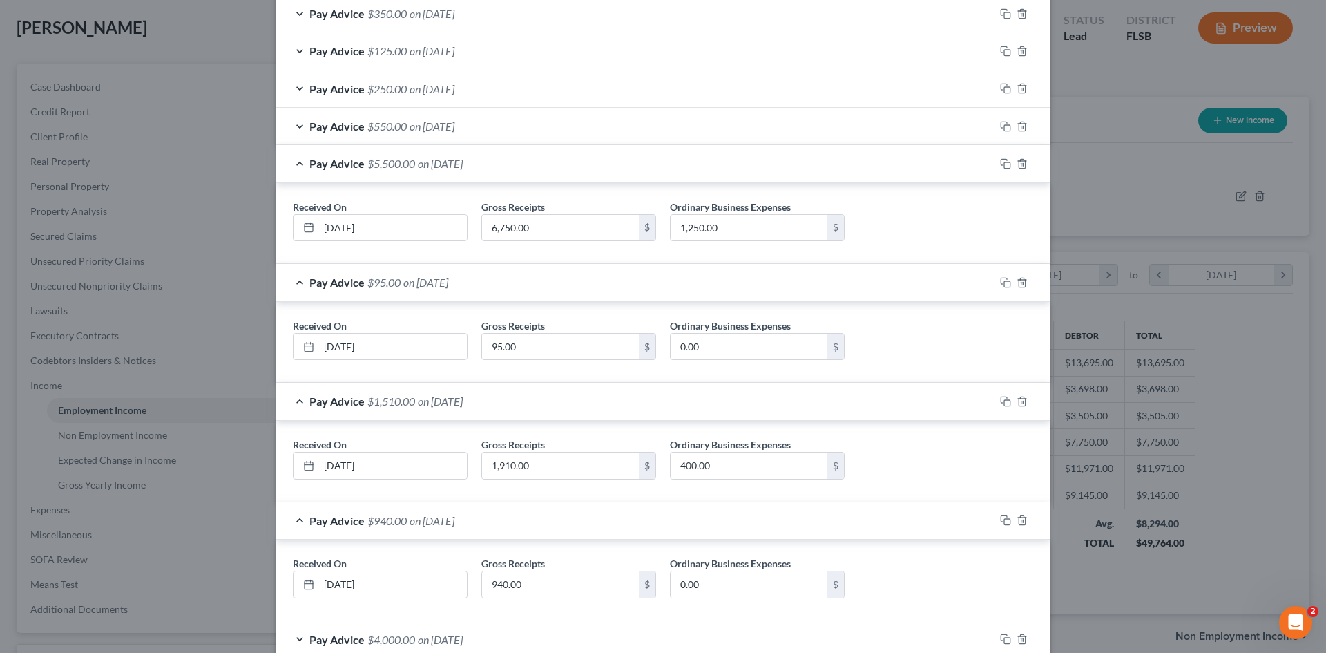
scroll to position [1629, 0]
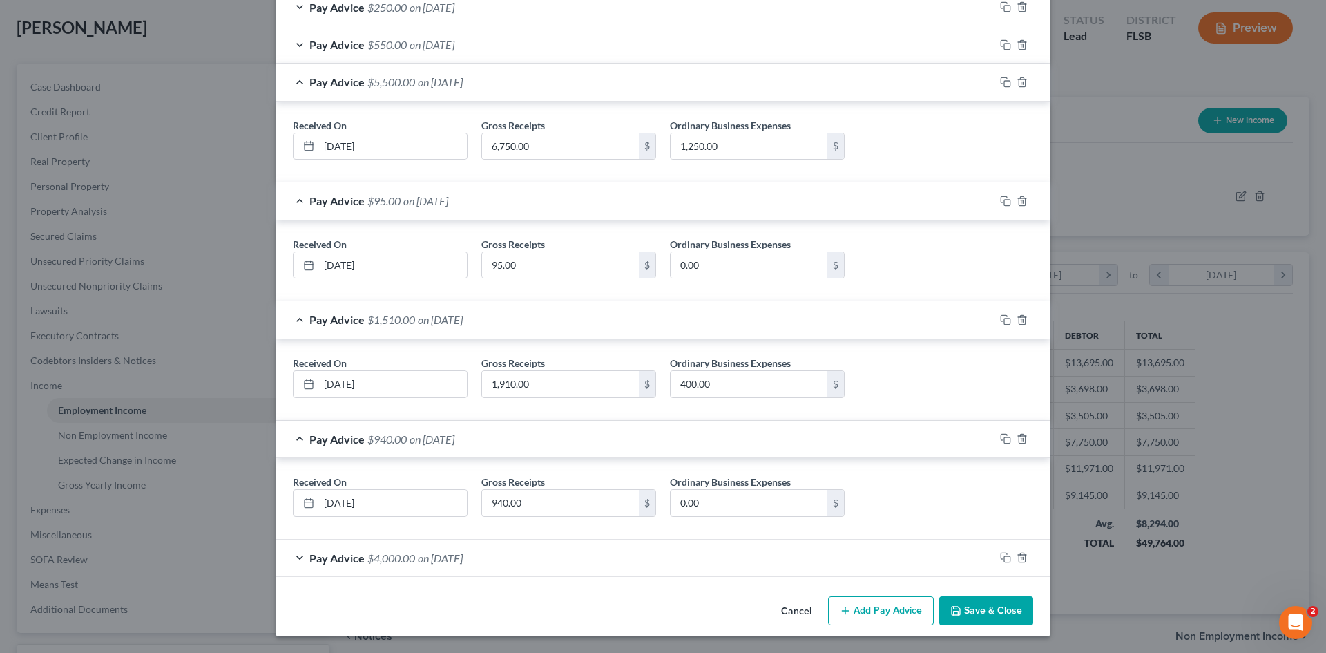
click at [291, 559] on div "Pay Advice $4,000.00 on [DATE]" at bounding box center [635, 557] width 718 height 37
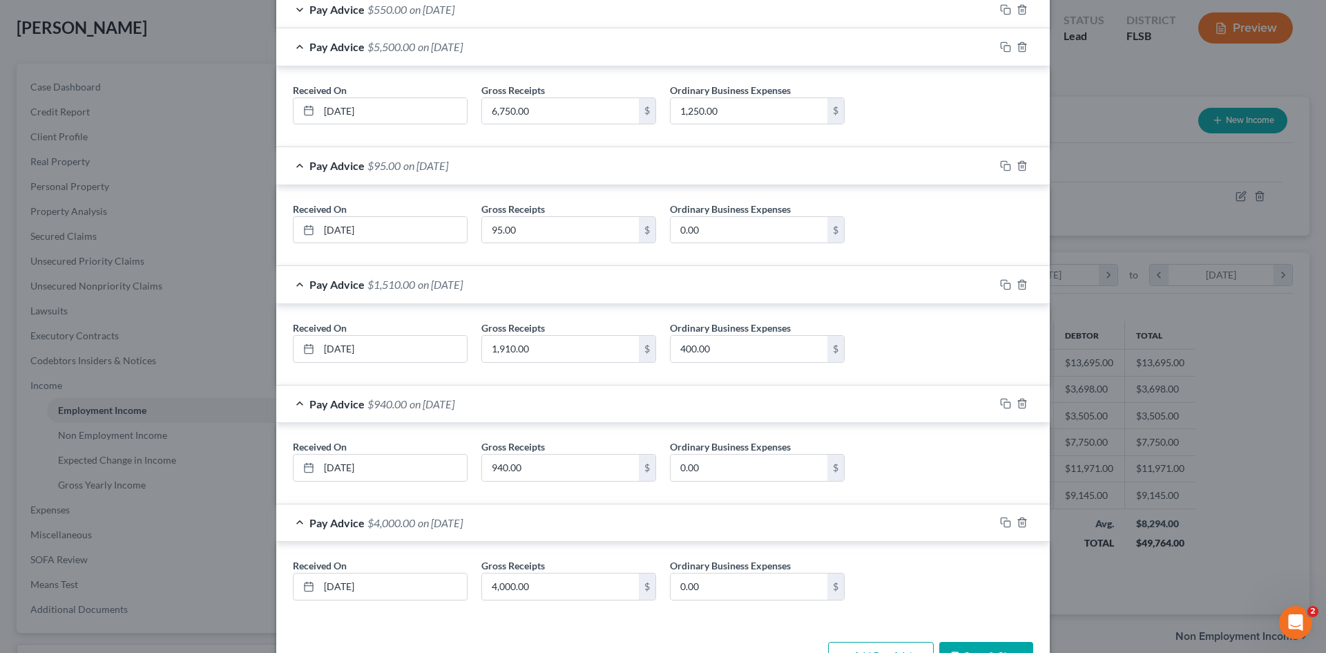
scroll to position [1640, 0]
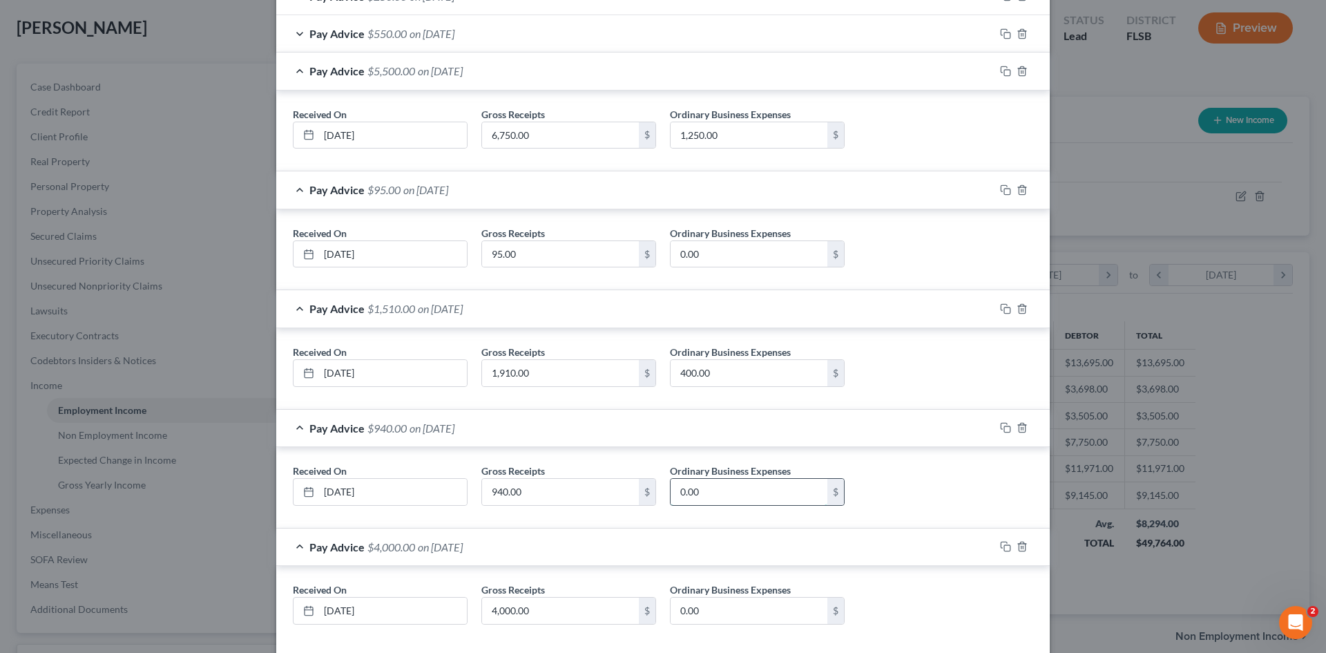
click at [706, 491] on input "0.00" at bounding box center [749, 492] width 157 height 26
click at [722, 376] on input "400.00" at bounding box center [749, 373] width 157 height 26
click at [721, 135] on input "1,250.00" at bounding box center [749, 135] width 157 height 26
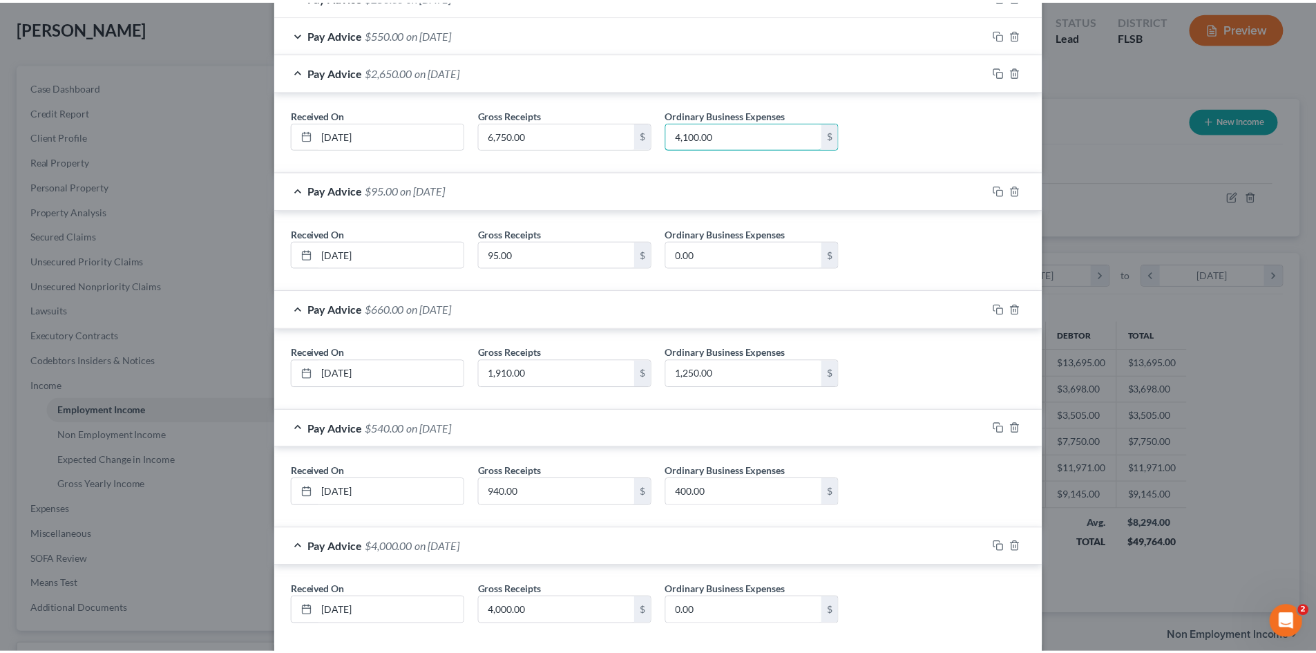
scroll to position [1709, 0]
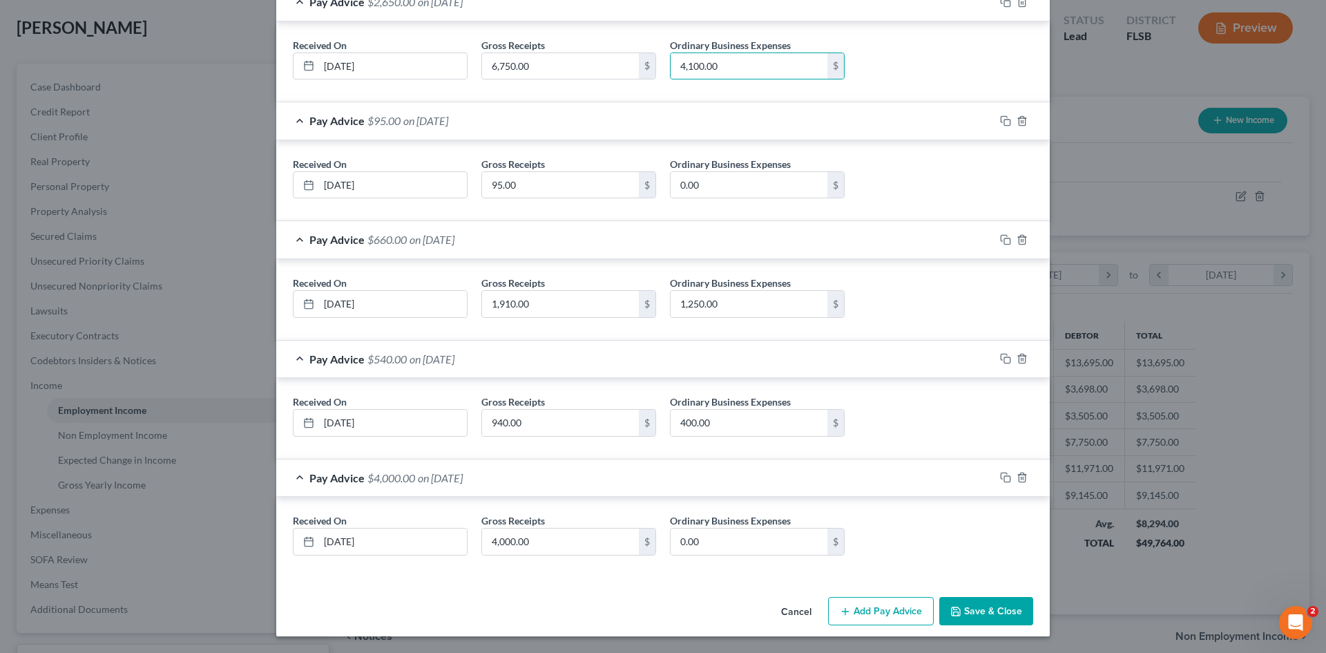
click at [978, 598] on button "Save & Close" at bounding box center [986, 611] width 94 height 29
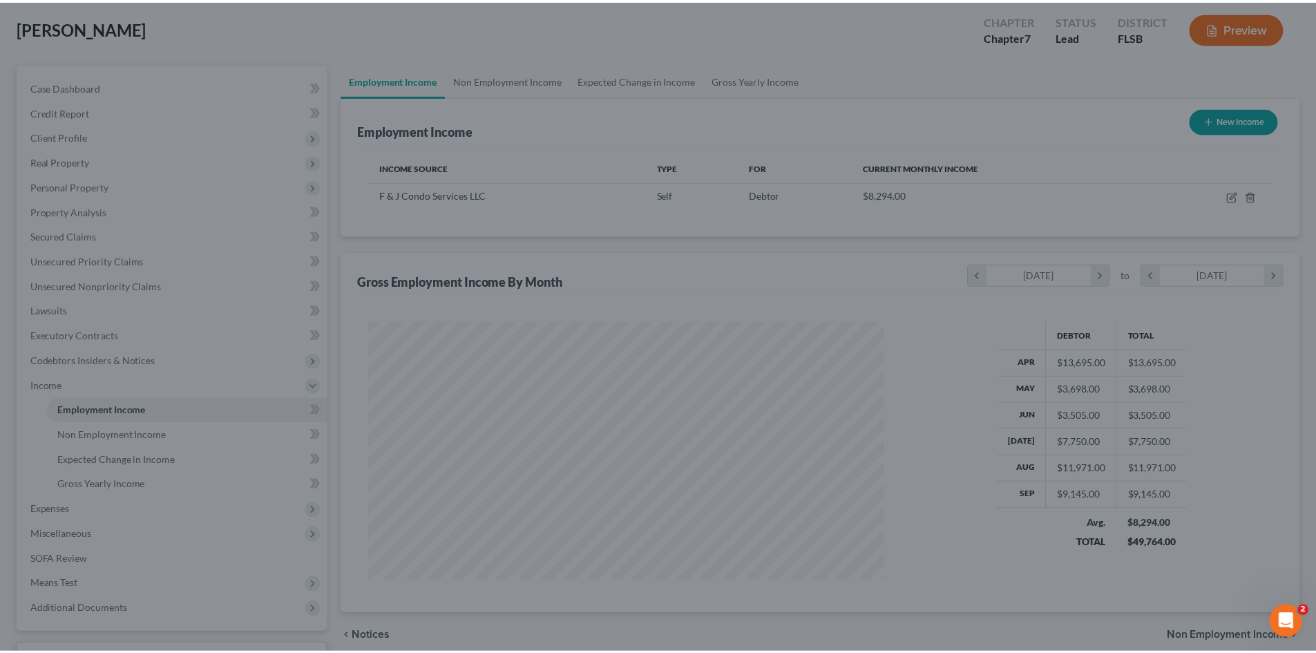
scroll to position [690298, 690013]
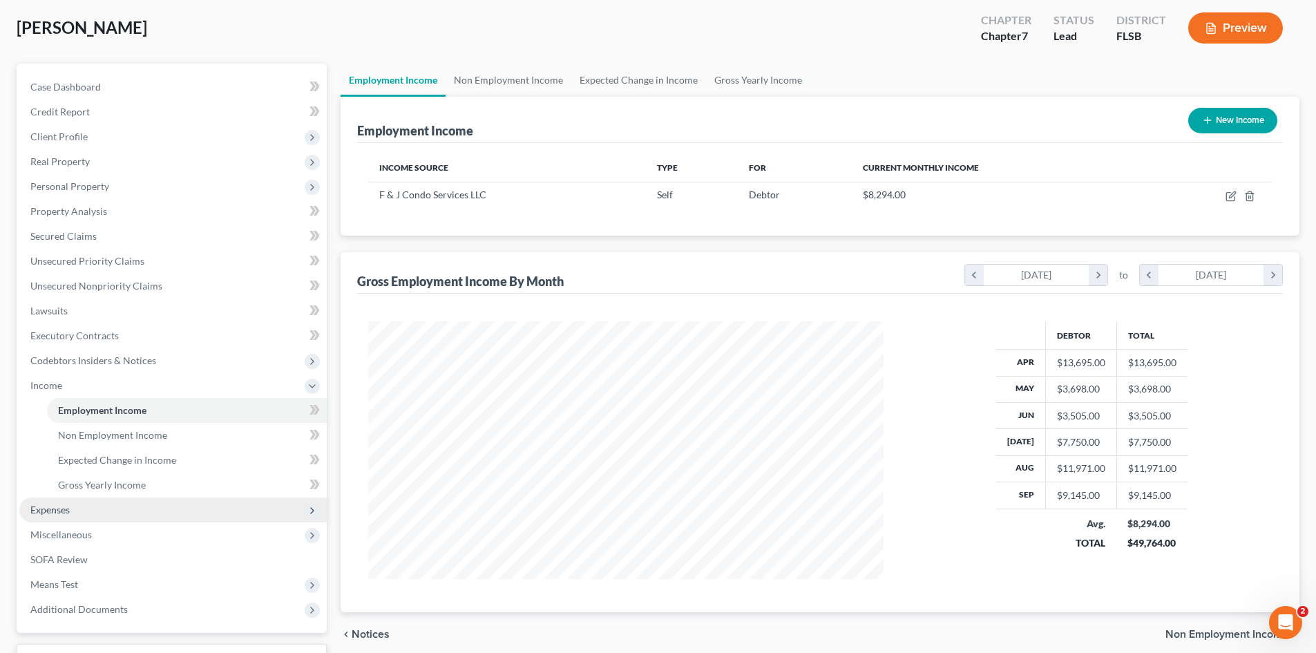
click at [73, 509] on span "Expenses" at bounding box center [172, 509] width 307 height 25
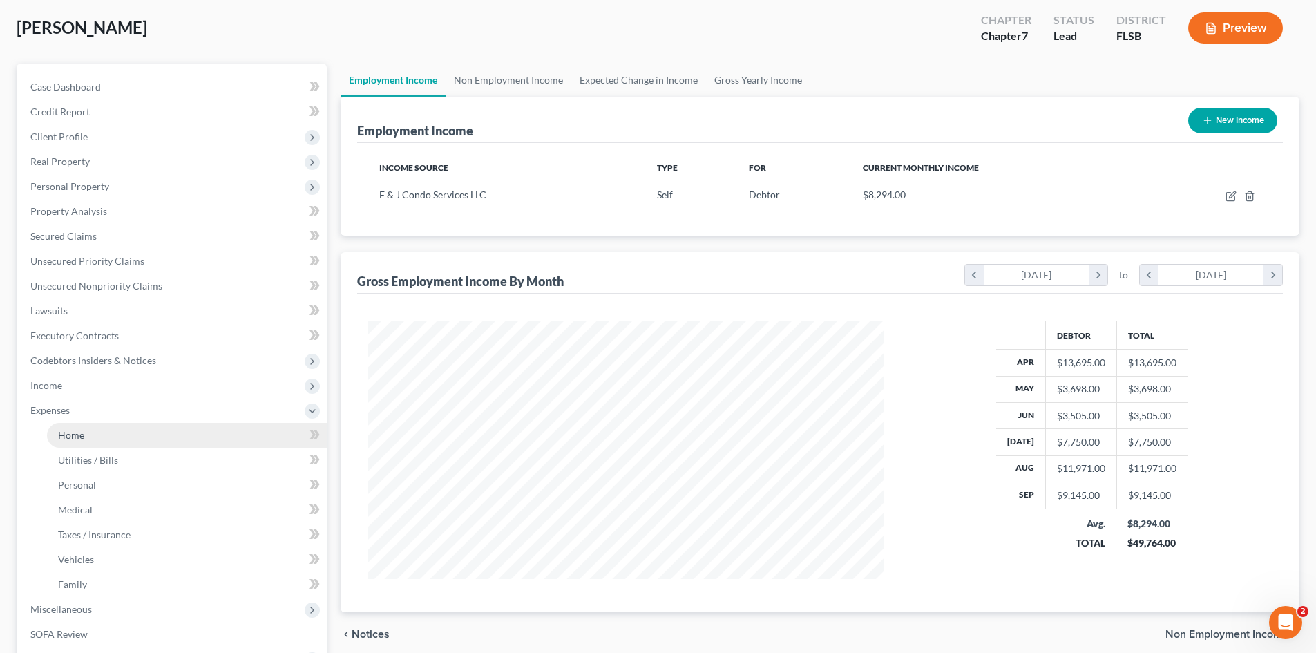
click at [108, 439] on link "Home" at bounding box center [187, 435] width 280 height 25
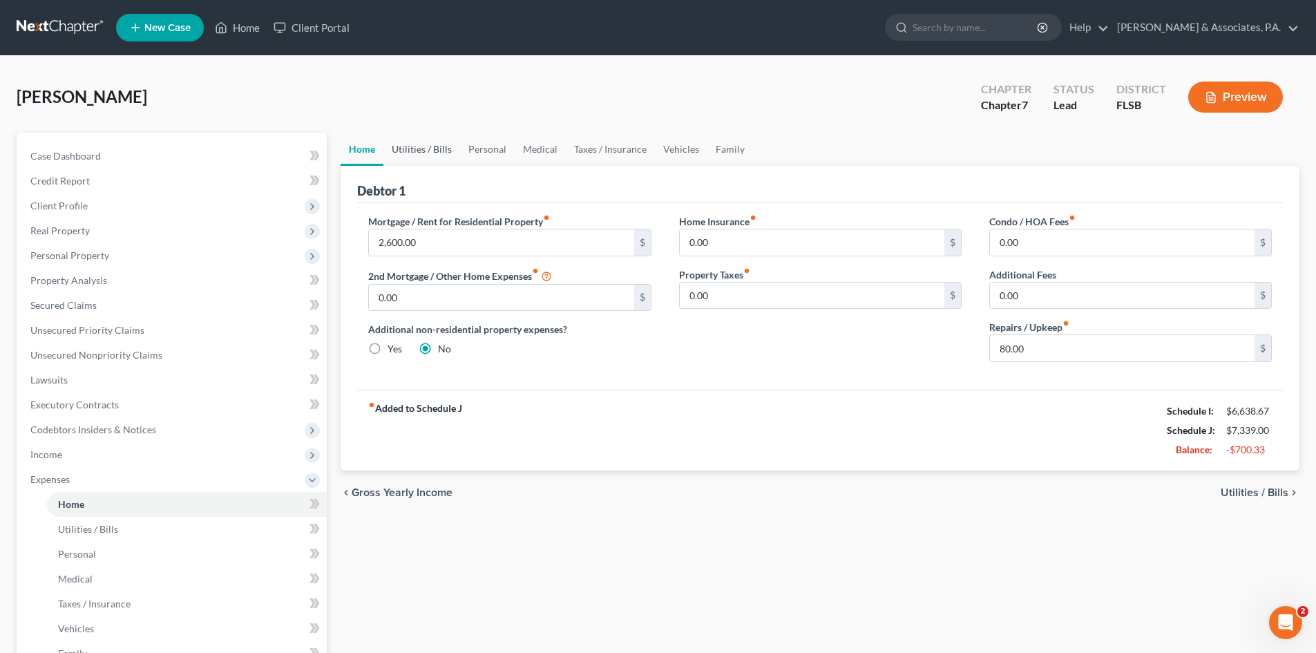
click at [416, 156] on link "Utilities / Bills" at bounding box center [421, 149] width 77 height 33
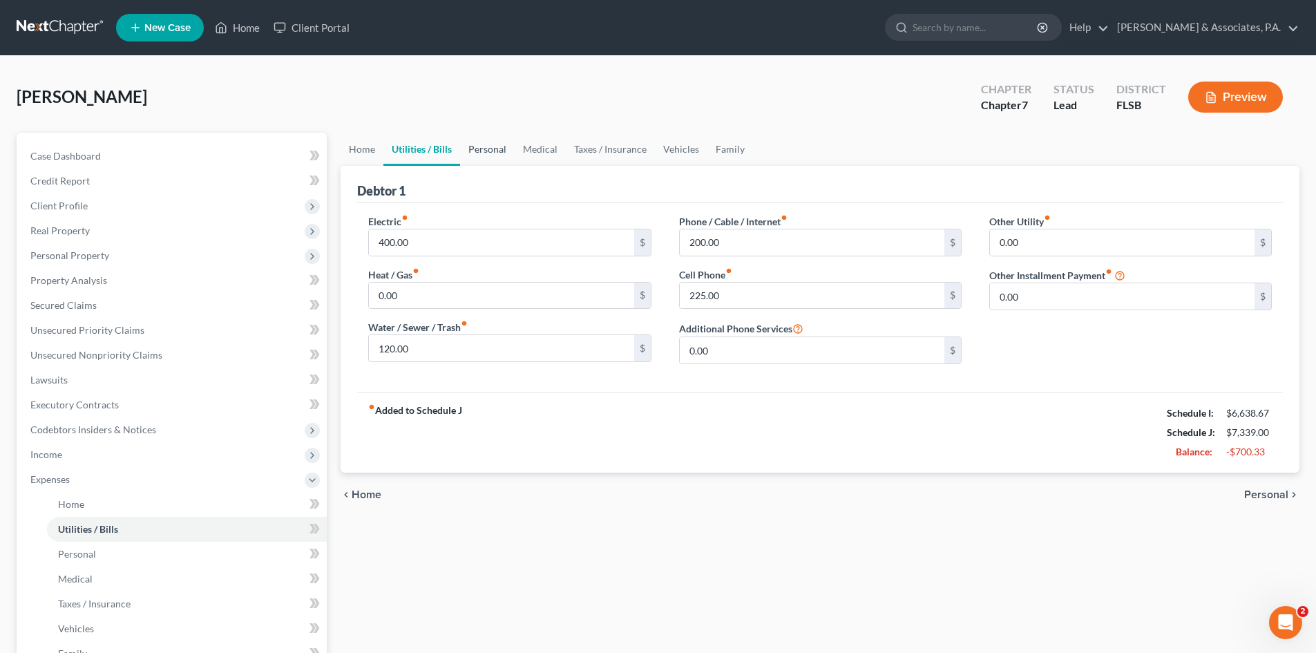
click at [487, 144] on link "Personal" at bounding box center [487, 149] width 55 height 33
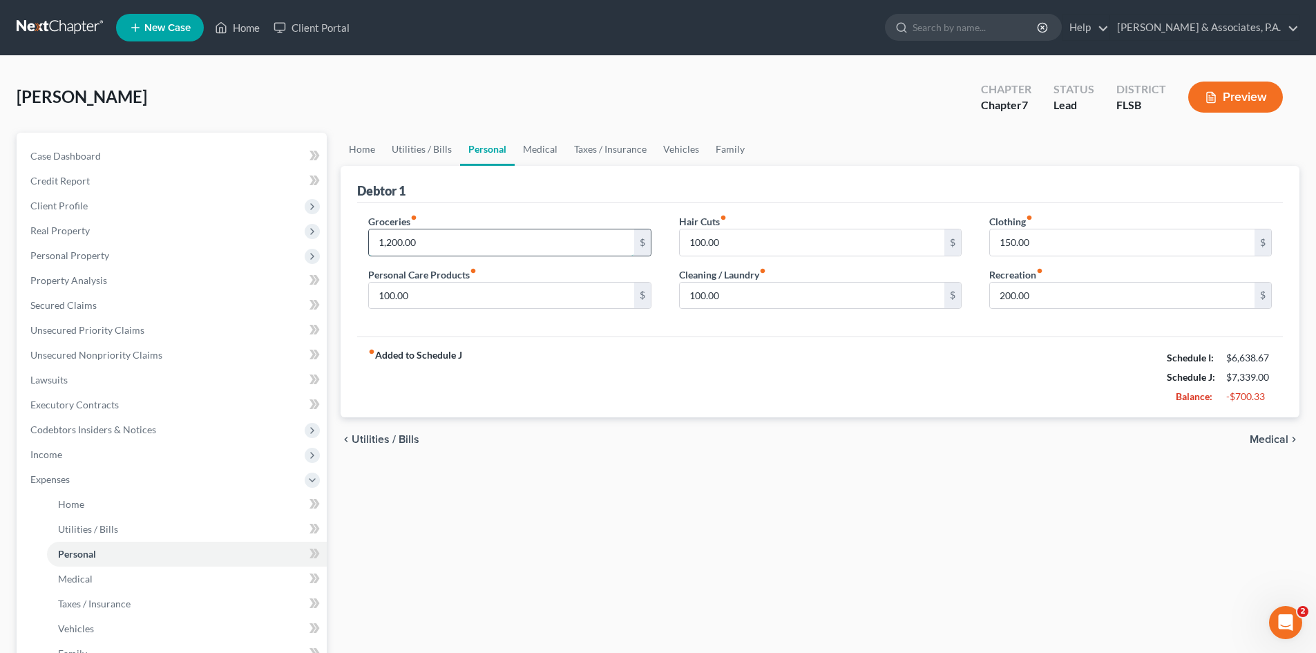
click at [439, 245] on input "1,200.00" at bounding box center [501, 242] width 264 height 26
click at [746, 238] on input "100.00" at bounding box center [812, 242] width 264 height 26
click at [752, 291] on input "100.00" at bounding box center [812, 295] width 264 height 26
click at [1023, 280] on label "Recreation fiber_manual_record" at bounding box center [1016, 274] width 54 height 15
click at [1050, 292] on input "200.00" at bounding box center [1122, 295] width 264 height 26
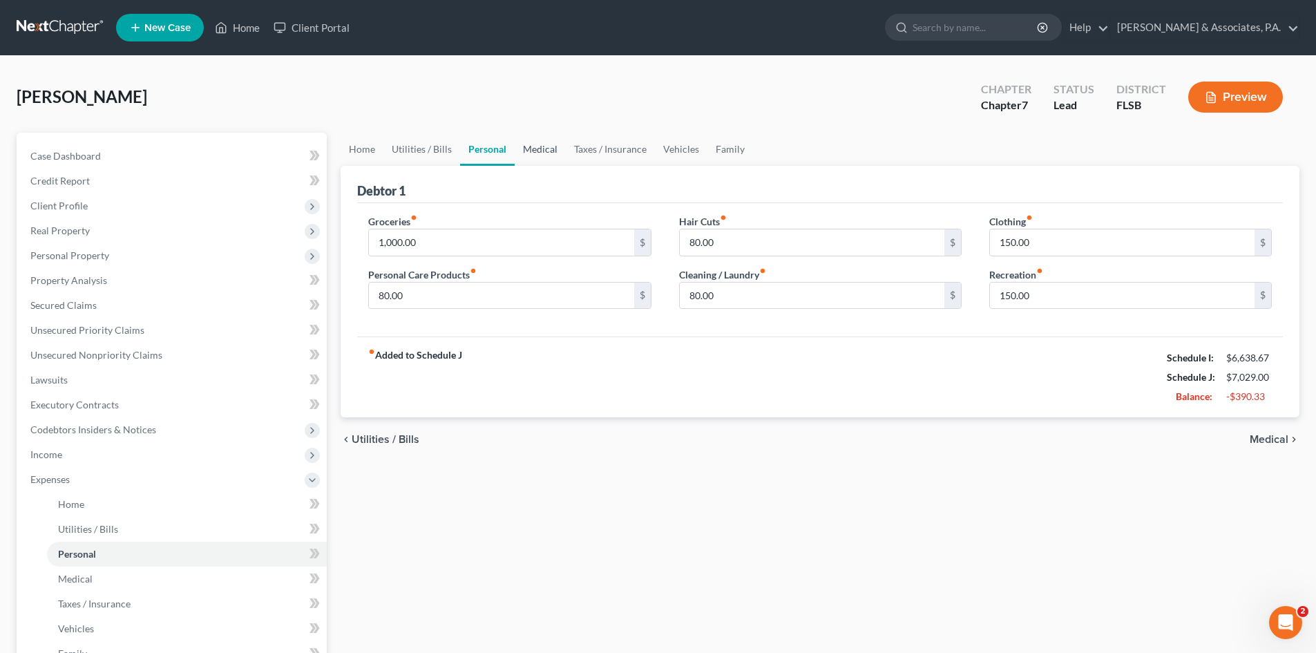
click at [559, 155] on link "Medical" at bounding box center [539, 149] width 51 height 33
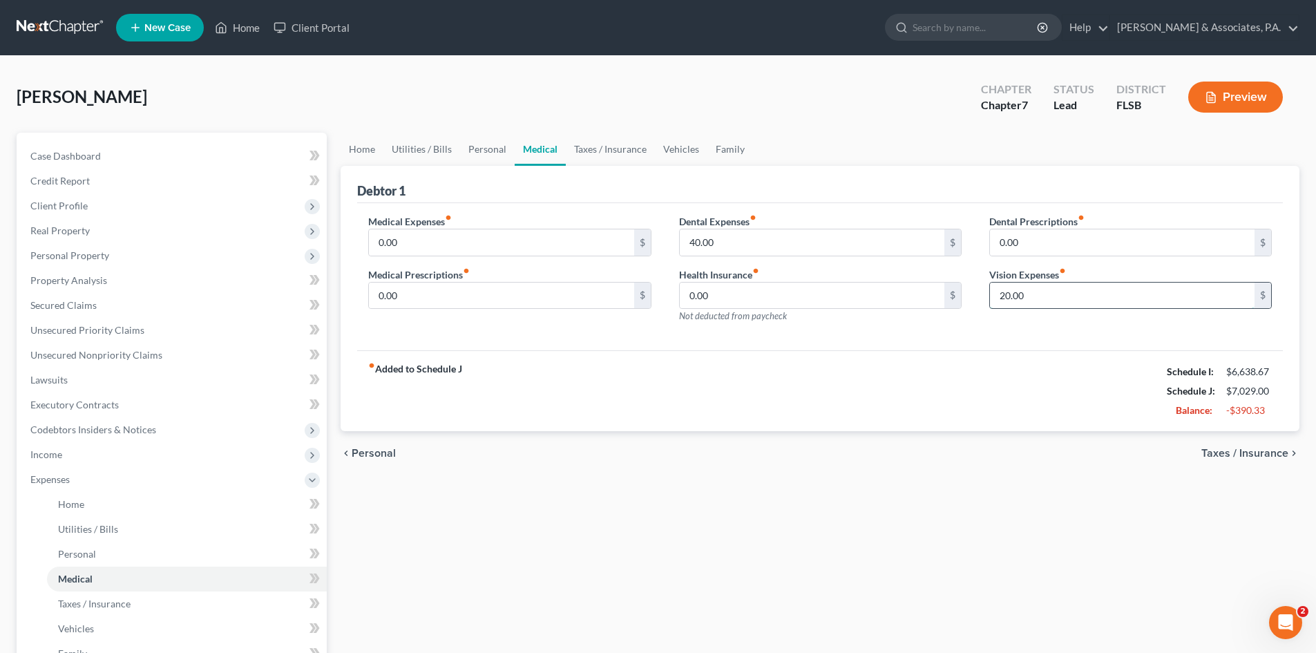
click at [1076, 298] on input "20.00" at bounding box center [1122, 295] width 264 height 26
click at [765, 247] on input "40.00" at bounding box center [812, 242] width 264 height 26
click at [604, 151] on link "Taxes / Insurance" at bounding box center [610, 149] width 89 height 33
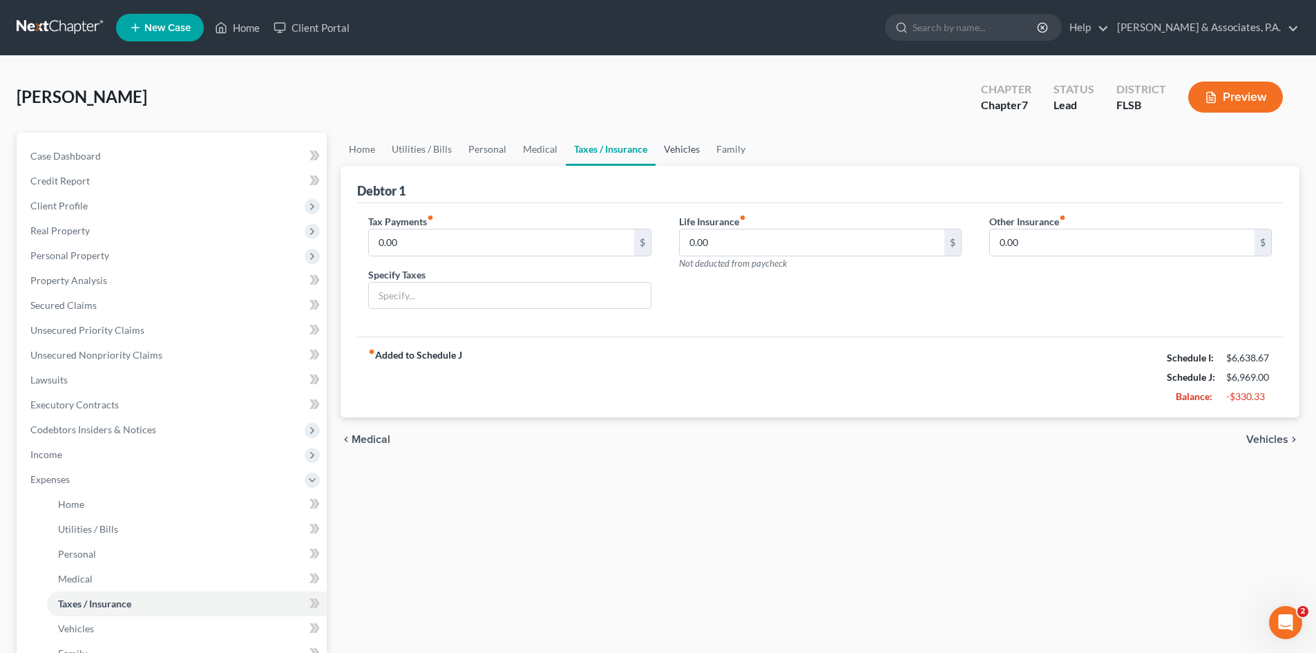
click at [686, 148] on link "Vehicles" at bounding box center [681, 149] width 52 height 33
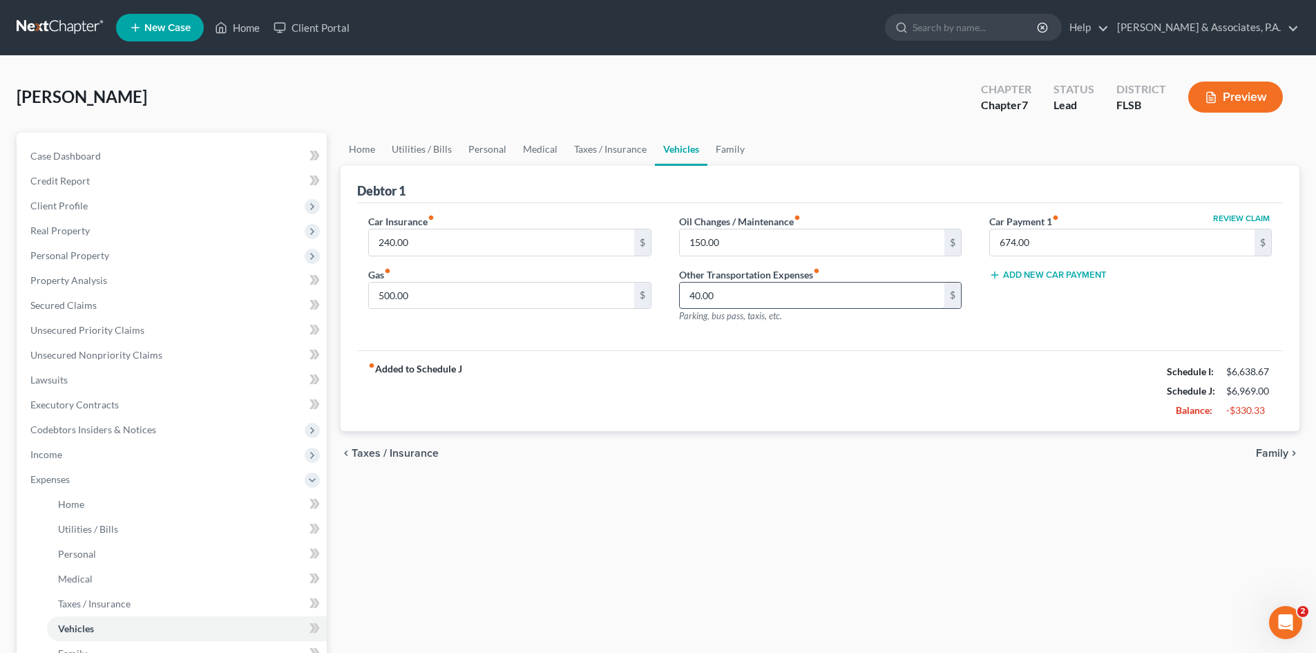
click at [730, 298] on input "40.00" at bounding box center [812, 295] width 264 height 26
click at [748, 351] on div "fiber_manual_record Added to Schedule J Schedule I: $6,638.67 Schedule J: $6,92…" at bounding box center [819, 390] width 925 height 81
click at [972, 336] on div "Car Insurance fiber_manual_record 240.00 $ Gas fiber_manual_record 500.00 $ Oil…" at bounding box center [819, 277] width 925 height 148
click at [729, 246] on input "150.00" at bounding box center [812, 242] width 264 height 26
click at [650, 333] on div "Car Insurance fiber_manual_record 240.00 $ Gas fiber_manual_record 500.00 $" at bounding box center [509, 274] width 310 height 120
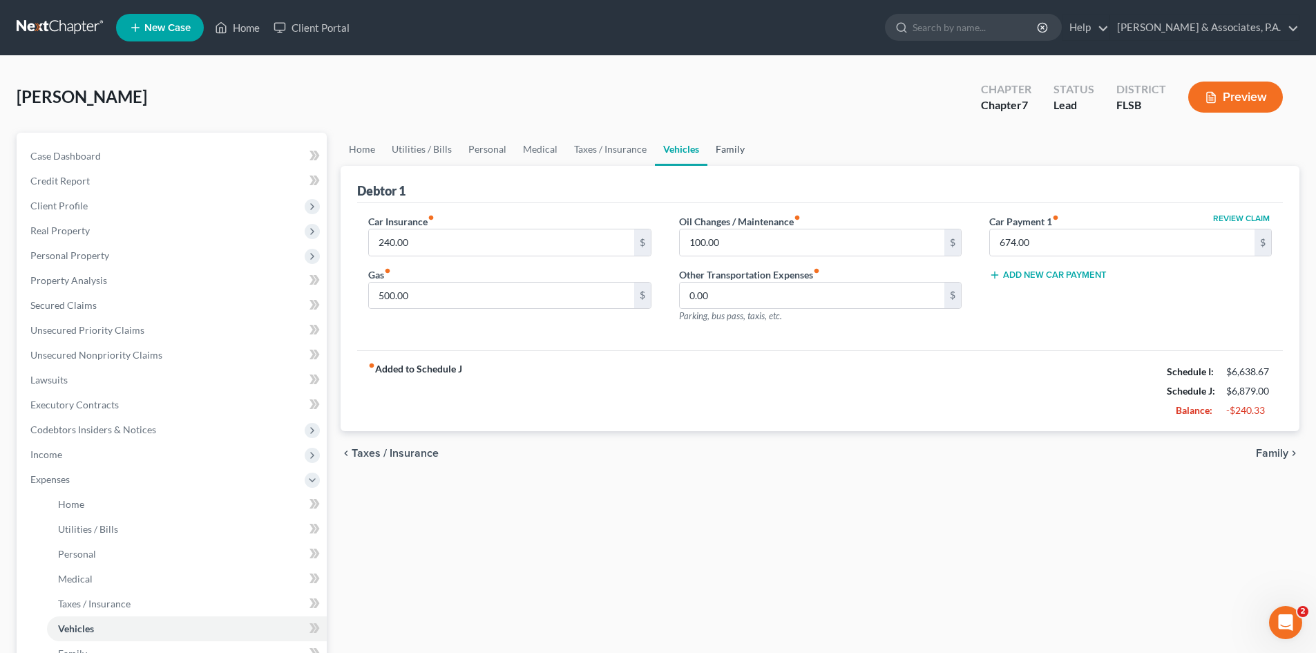
click at [726, 146] on link "Family" at bounding box center [730, 149] width 46 height 33
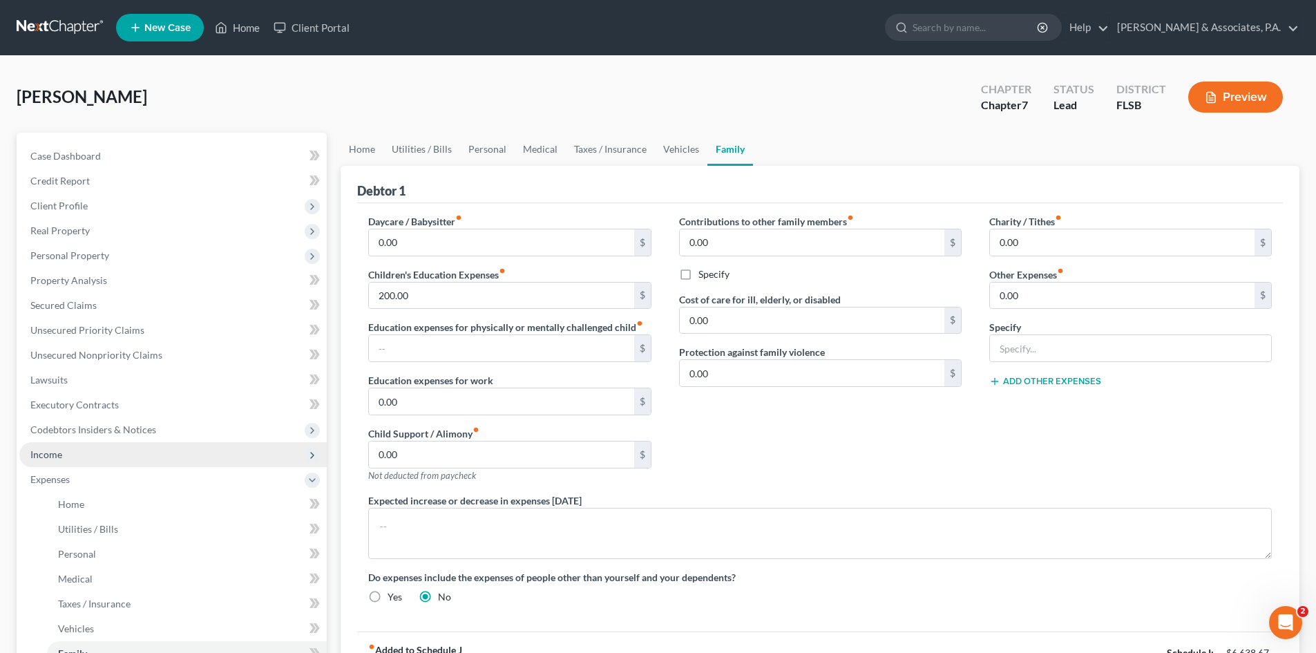
click at [62, 457] on span "Income" at bounding box center [172, 454] width 307 height 25
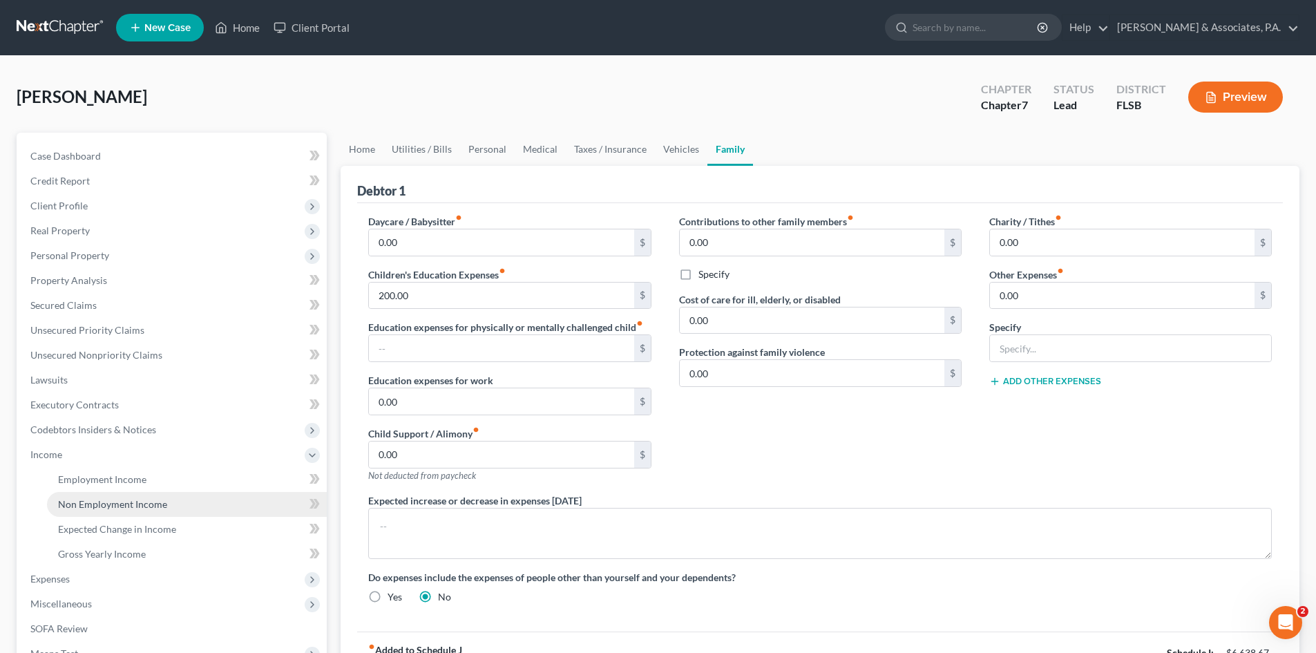
click at [125, 507] on span "Non Employment Income" at bounding box center [112, 504] width 109 height 12
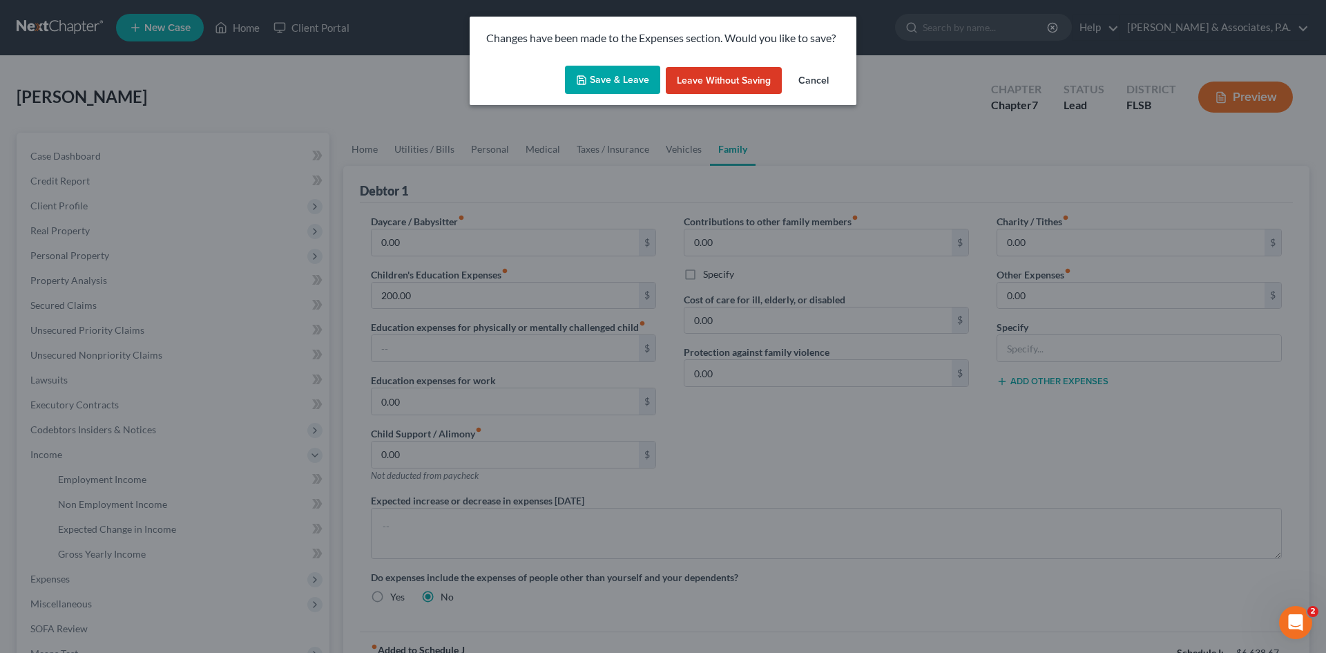
click at [605, 83] on button "Save & Leave" at bounding box center [612, 80] width 95 height 29
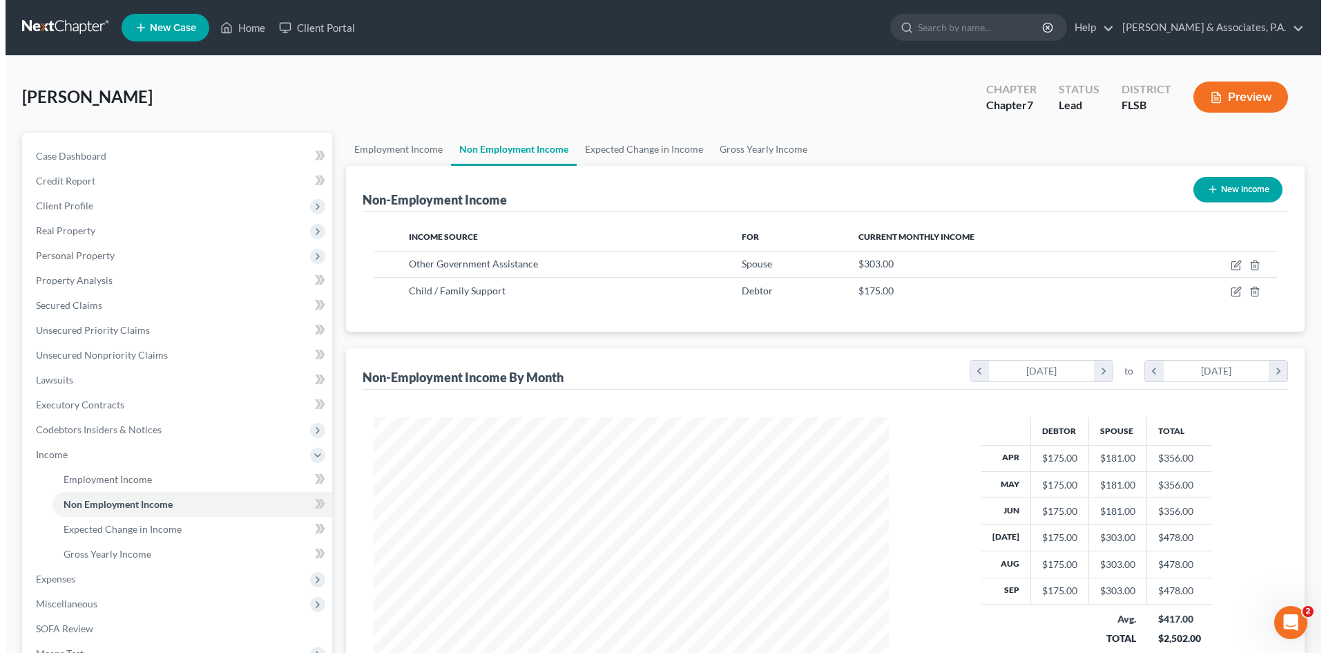
scroll to position [258, 543]
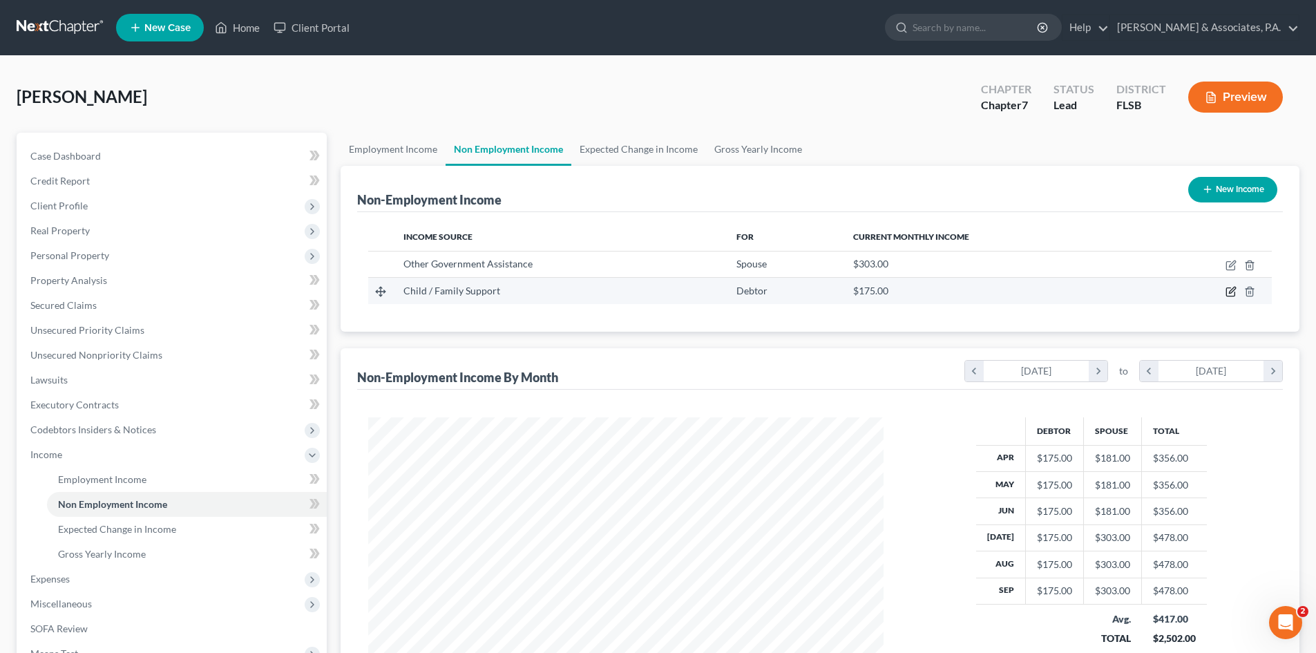
click at [1229, 291] on icon "button" at bounding box center [1231, 290] width 6 height 6
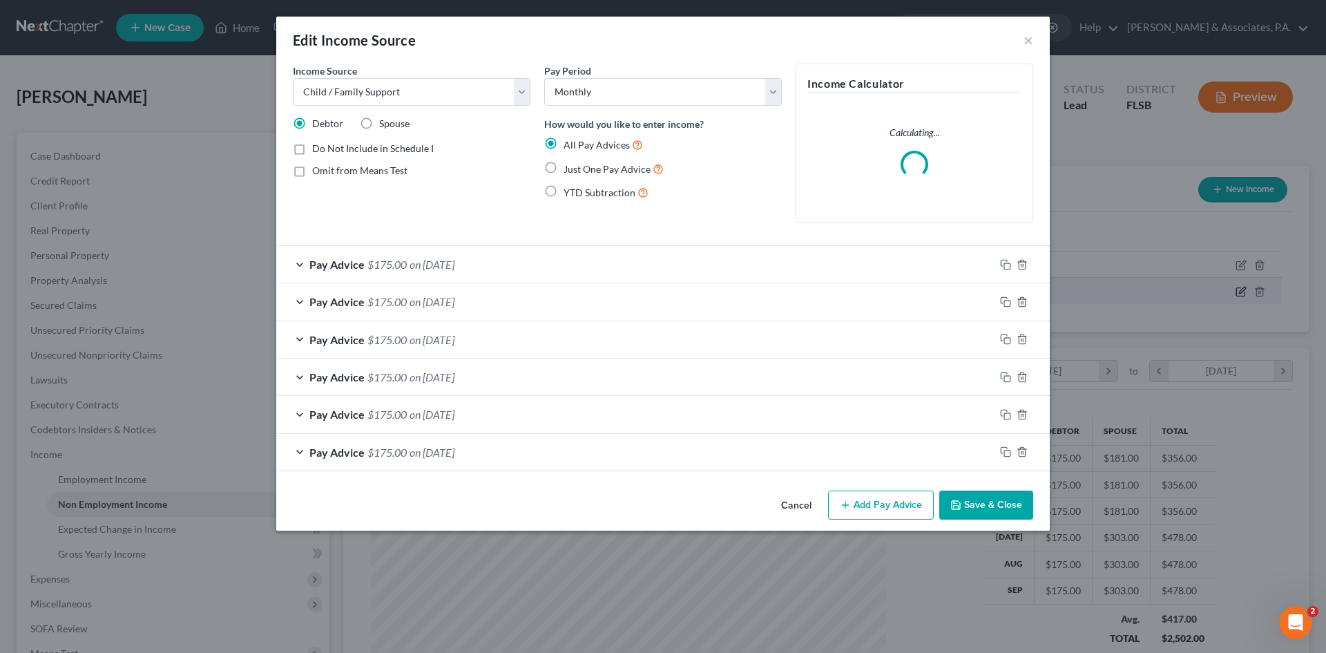
scroll to position [260, 548]
click at [299, 263] on div "Pay Advice $175.00 on [DATE]" at bounding box center [635, 264] width 718 height 37
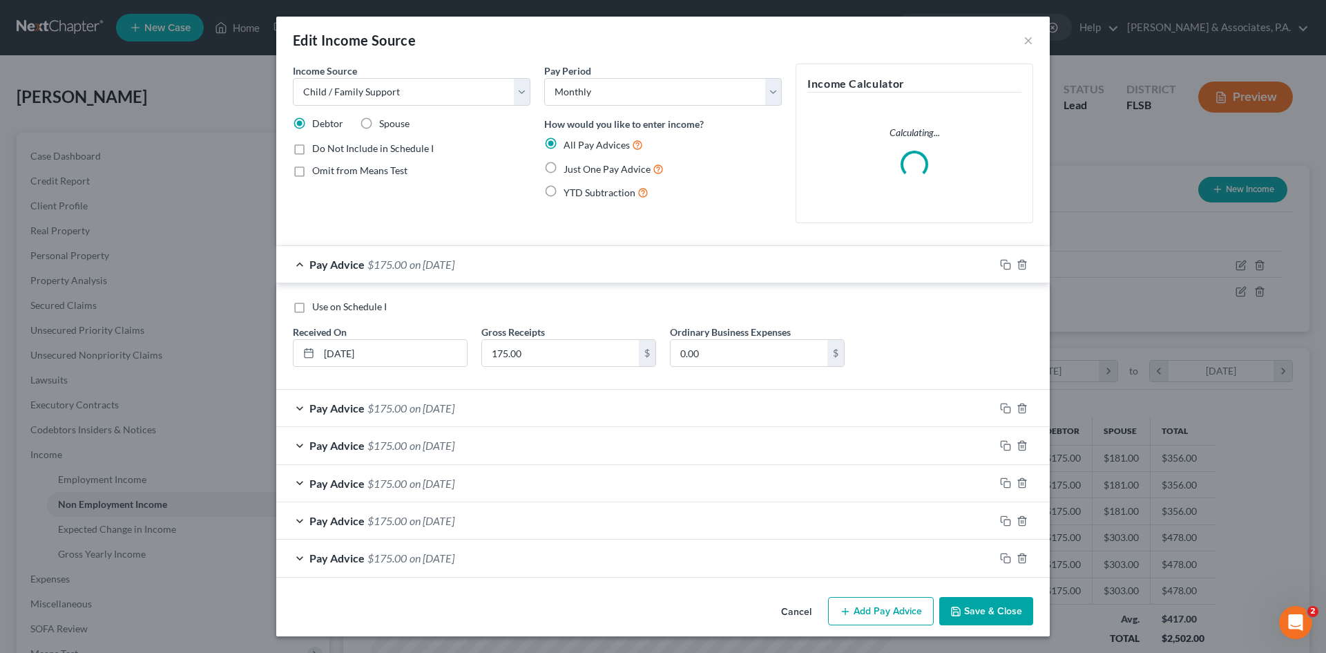
click at [298, 405] on div "Pay Advice $175.00 on [DATE]" at bounding box center [635, 407] width 718 height 37
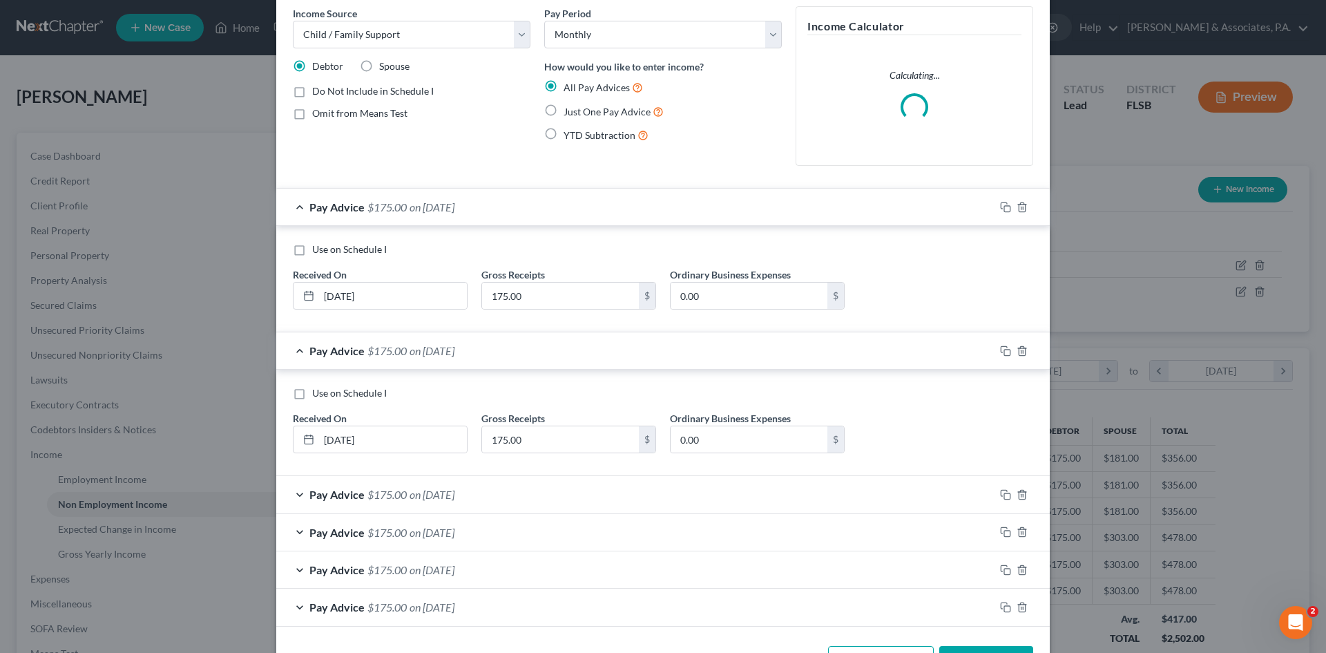
scroll to position [106, 0]
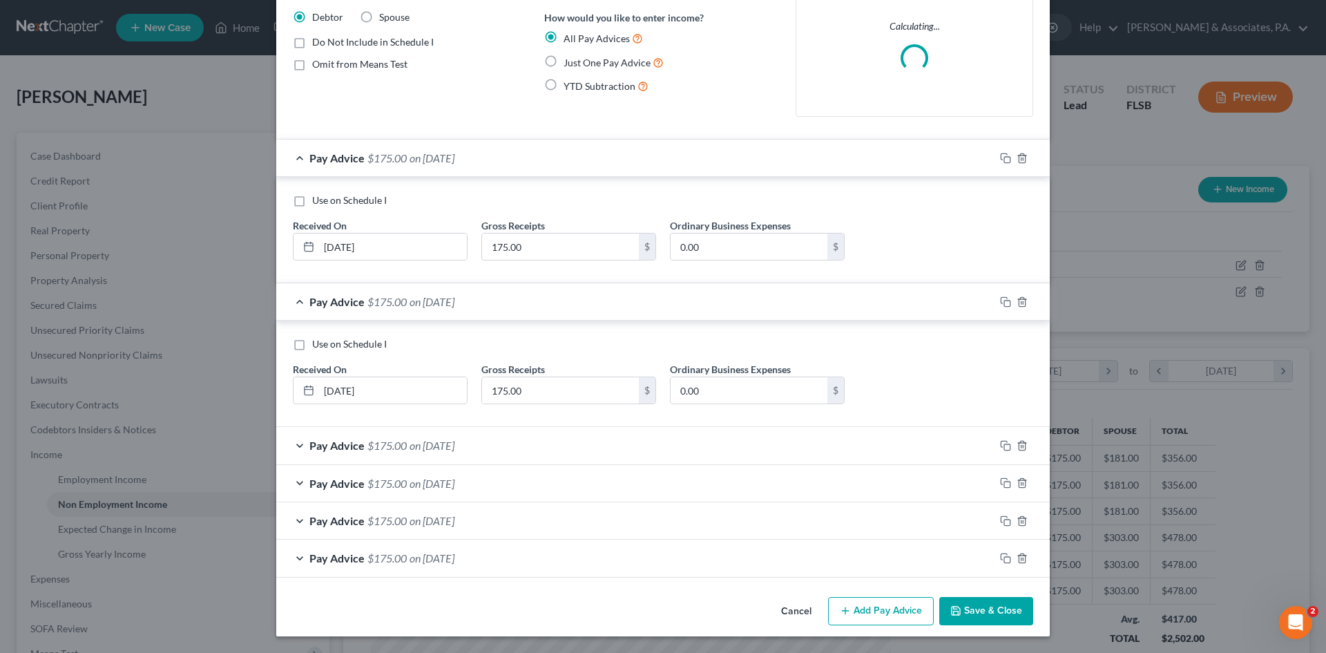
click at [293, 444] on div "Pay Advice $175.00 on [DATE]" at bounding box center [635, 445] width 718 height 37
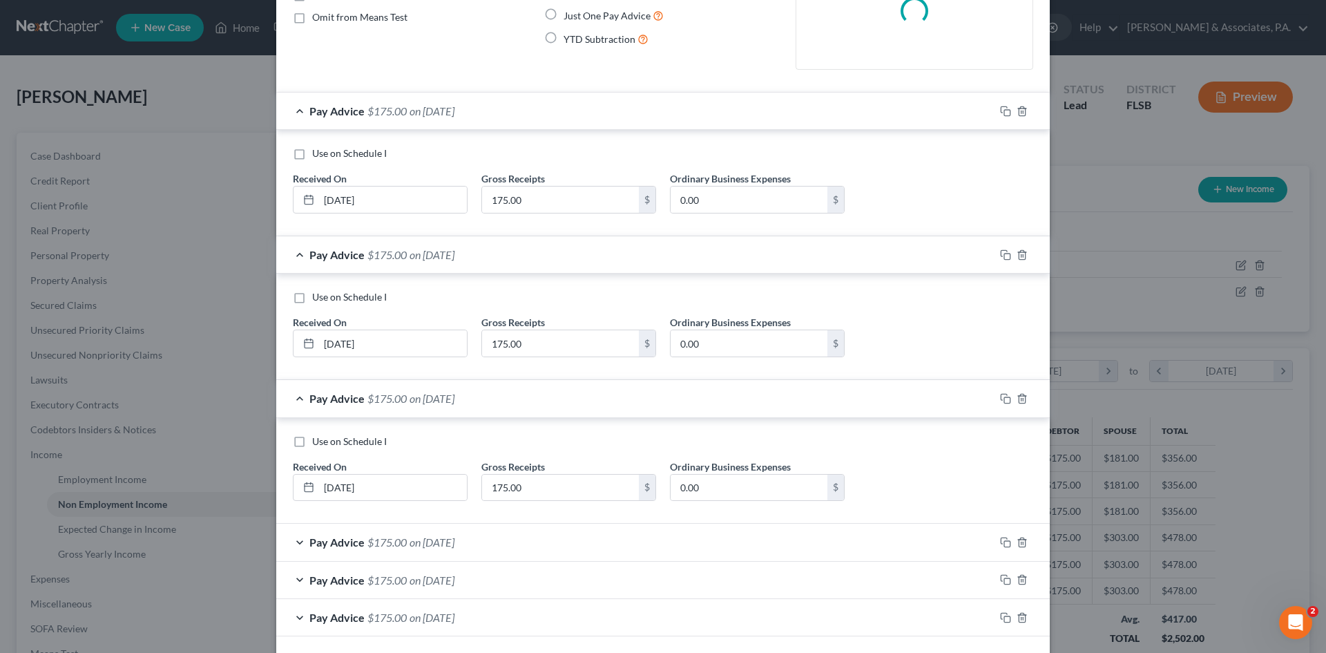
scroll to position [213, 0]
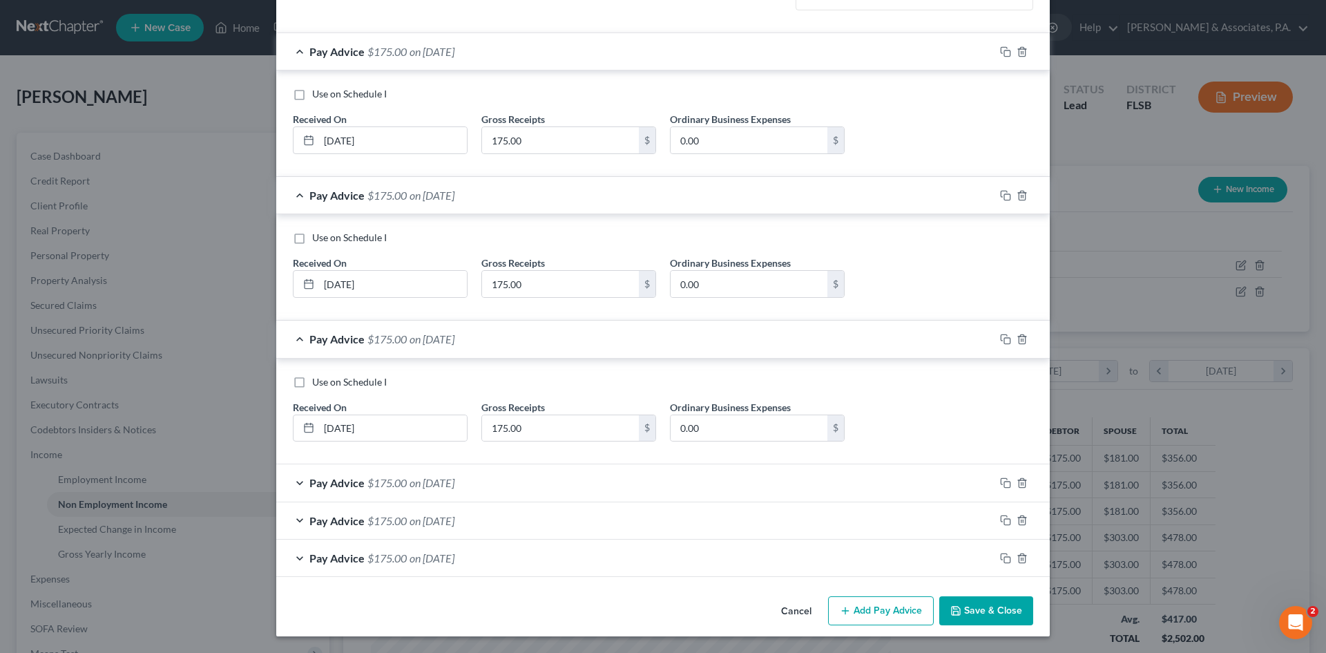
click at [291, 481] on div "Pay Advice $175.00 on [DATE]" at bounding box center [635, 482] width 718 height 37
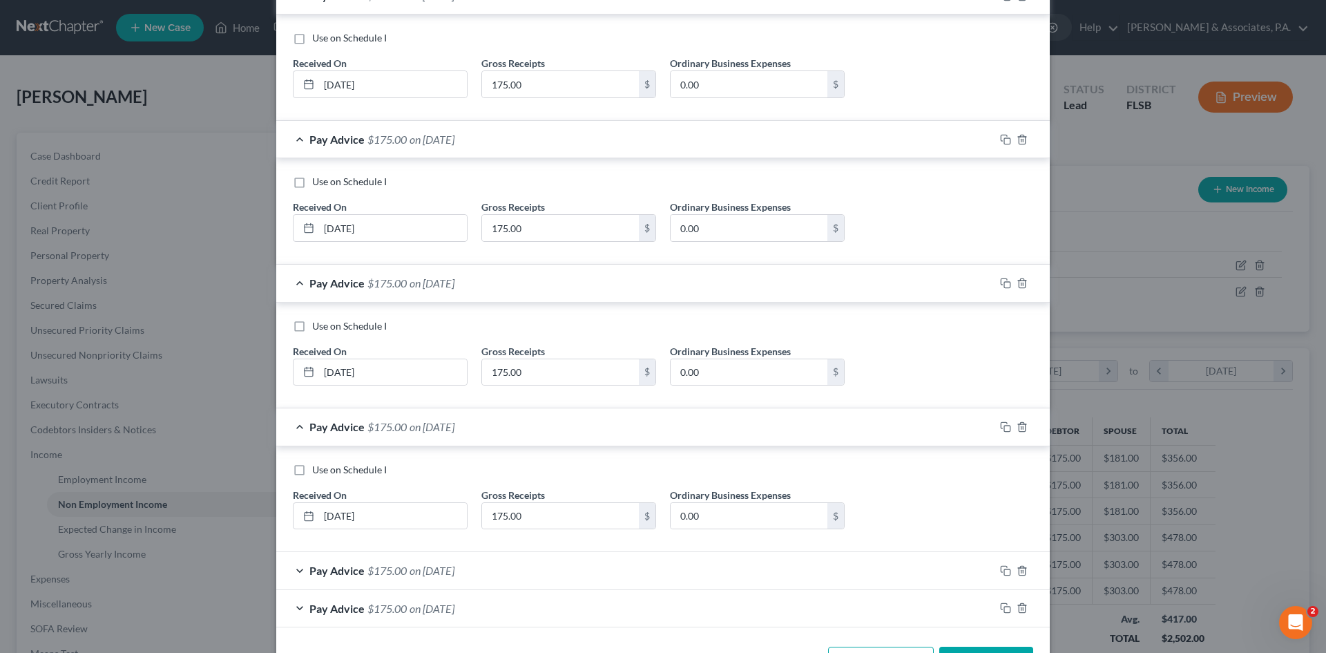
scroll to position [319, 0]
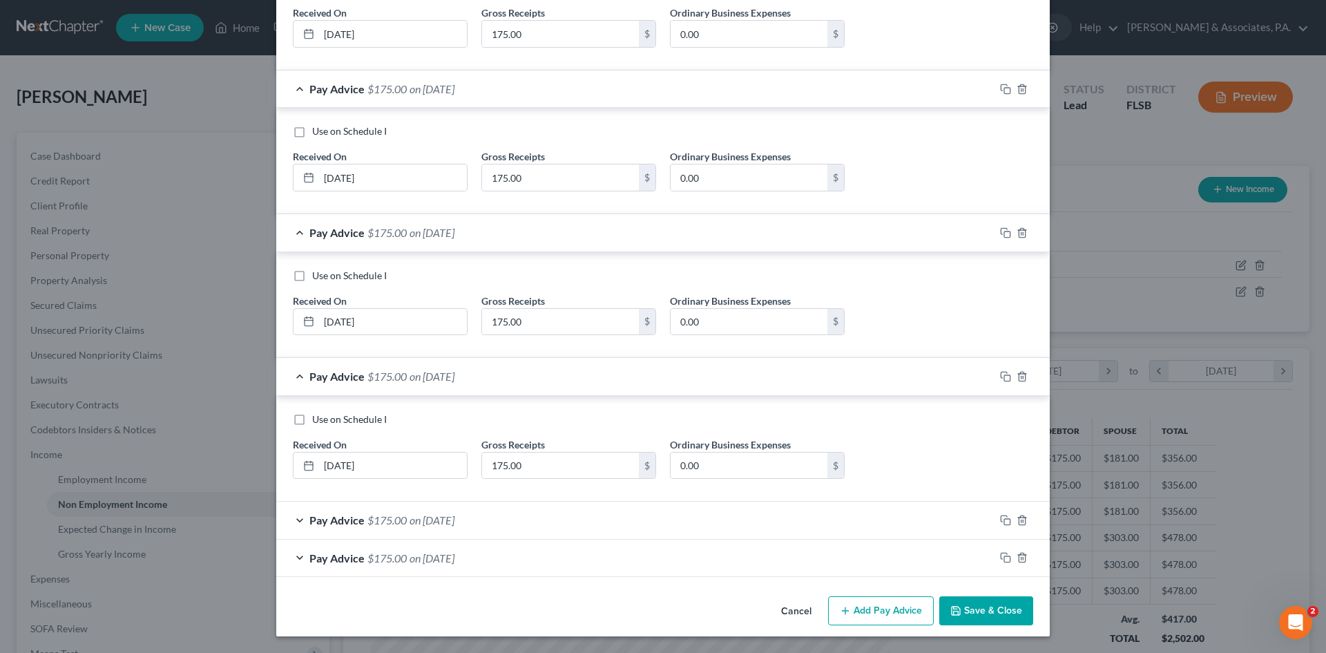
click at [296, 516] on div "Pay Advice $175.00 on [DATE]" at bounding box center [635, 519] width 718 height 37
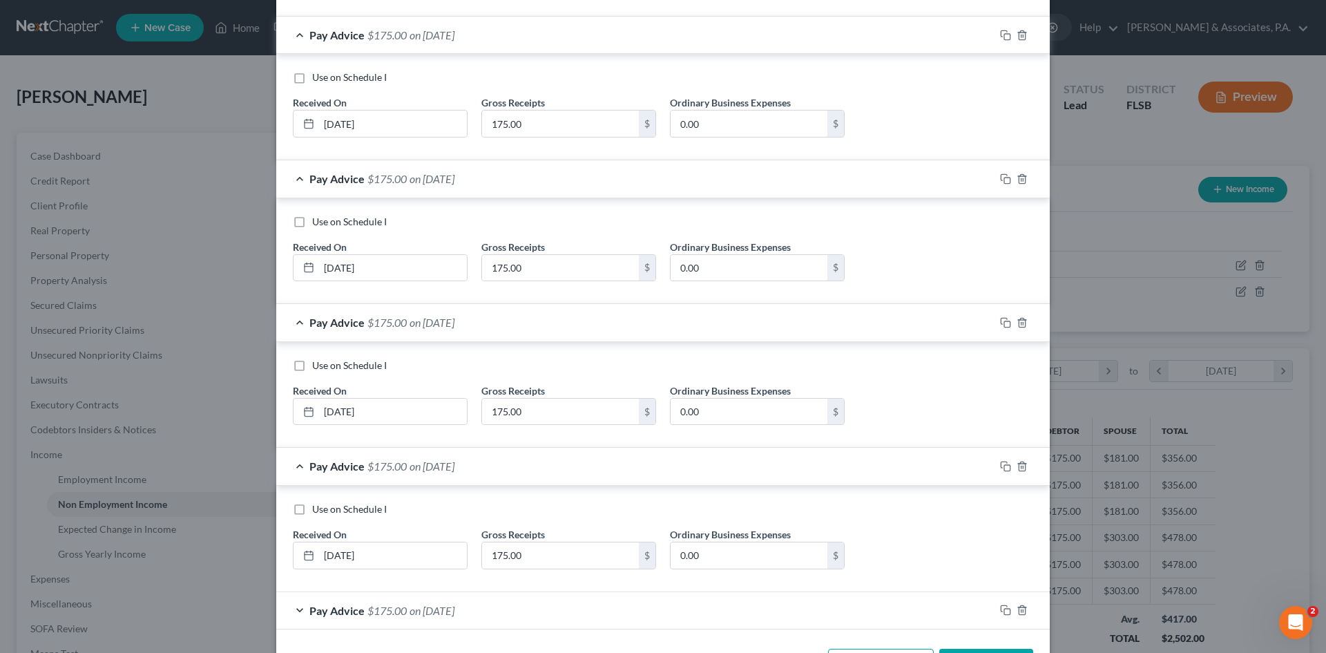
scroll to position [425, 0]
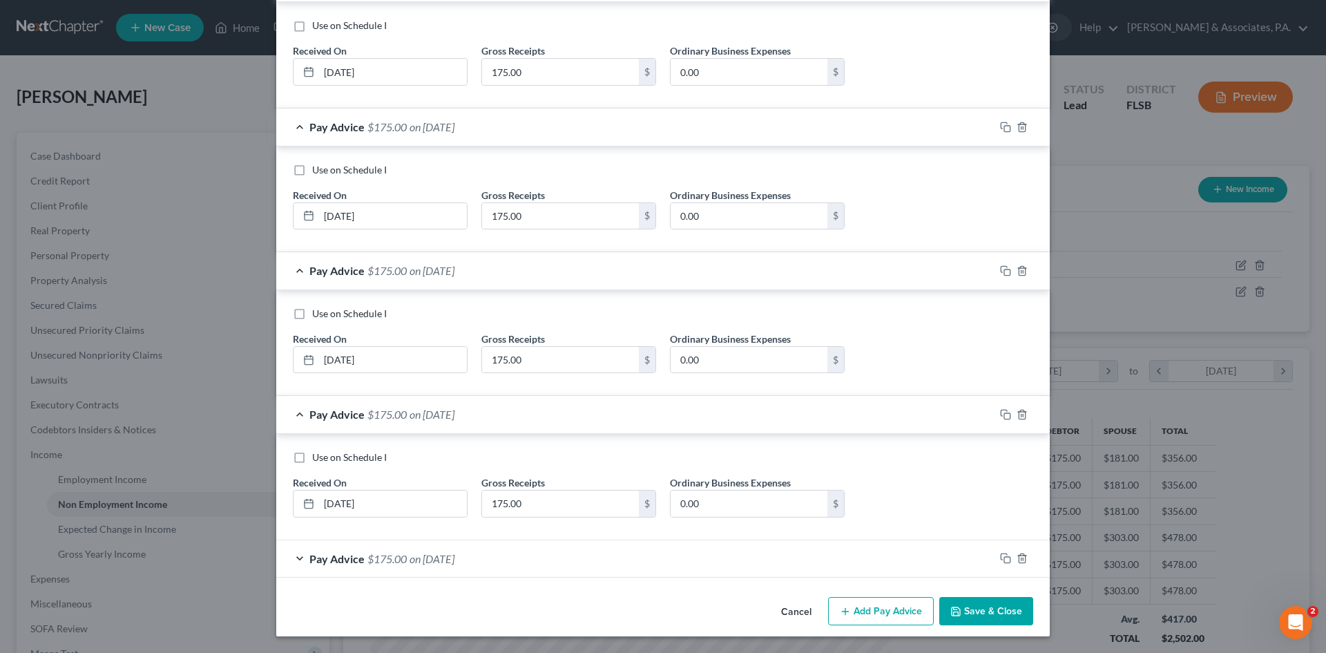
click at [293, 555] on div "Pay Advice $175.00 on [DATE]" at bounding box center [635, 558] width 718 height 37
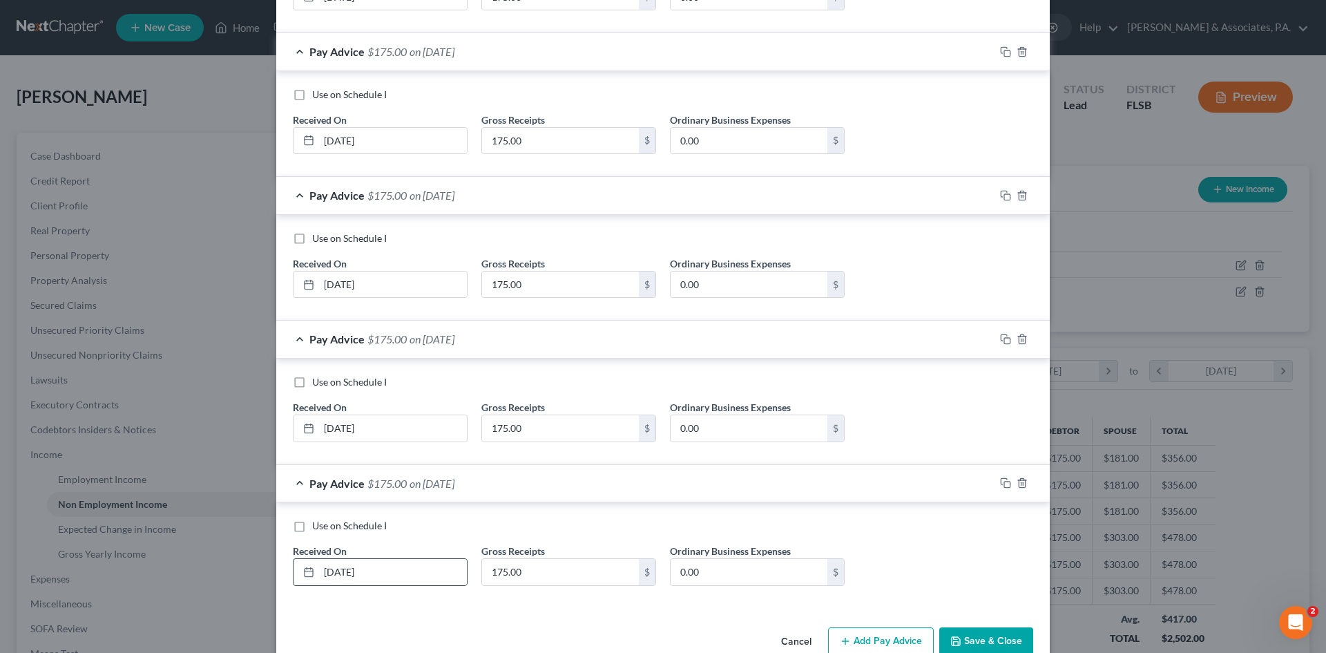
scroll to position [530, 0]
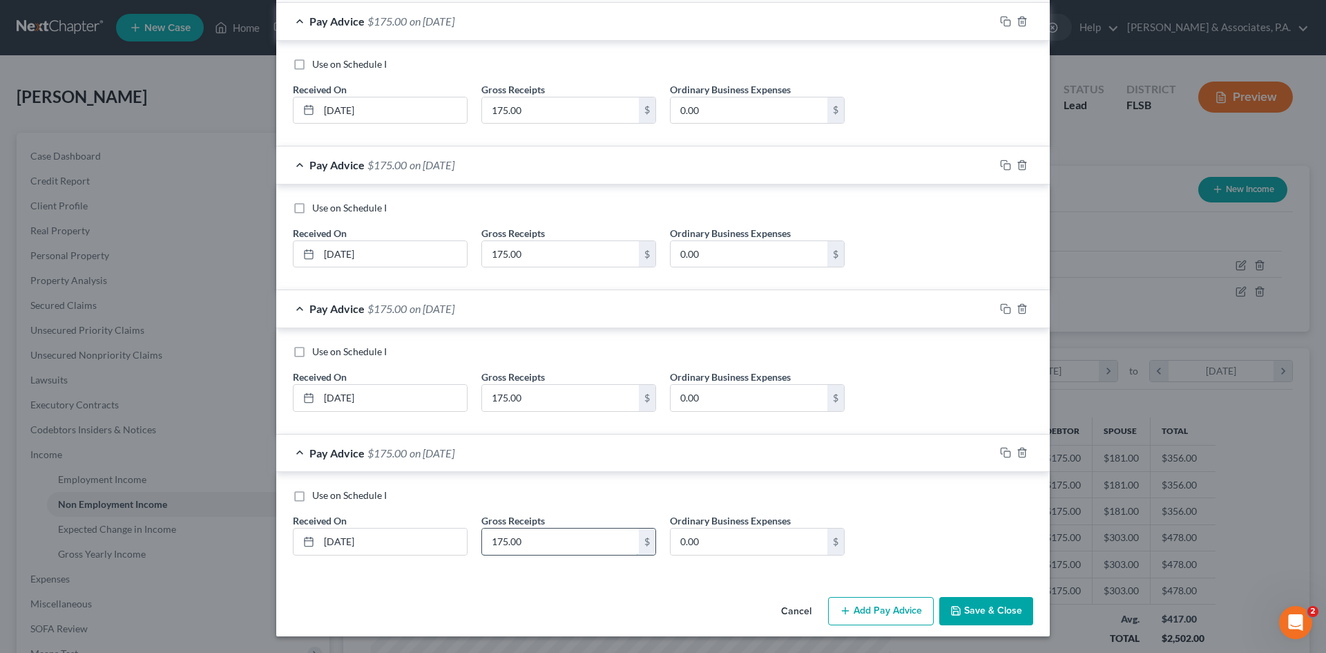
click at [530, 544] on input "175.00" at bounding box center [560, 541] width 157 height 26
click at [526, 392] on input "175.00" at bounding box center [560, 398] width 157 height 26
click at [565, 251] on input "175.00" at bounding box center [560, 254] width 157 height 26
click at [556, 118] on input "175.00" at bounding box center [560, 110] width 157 height 26
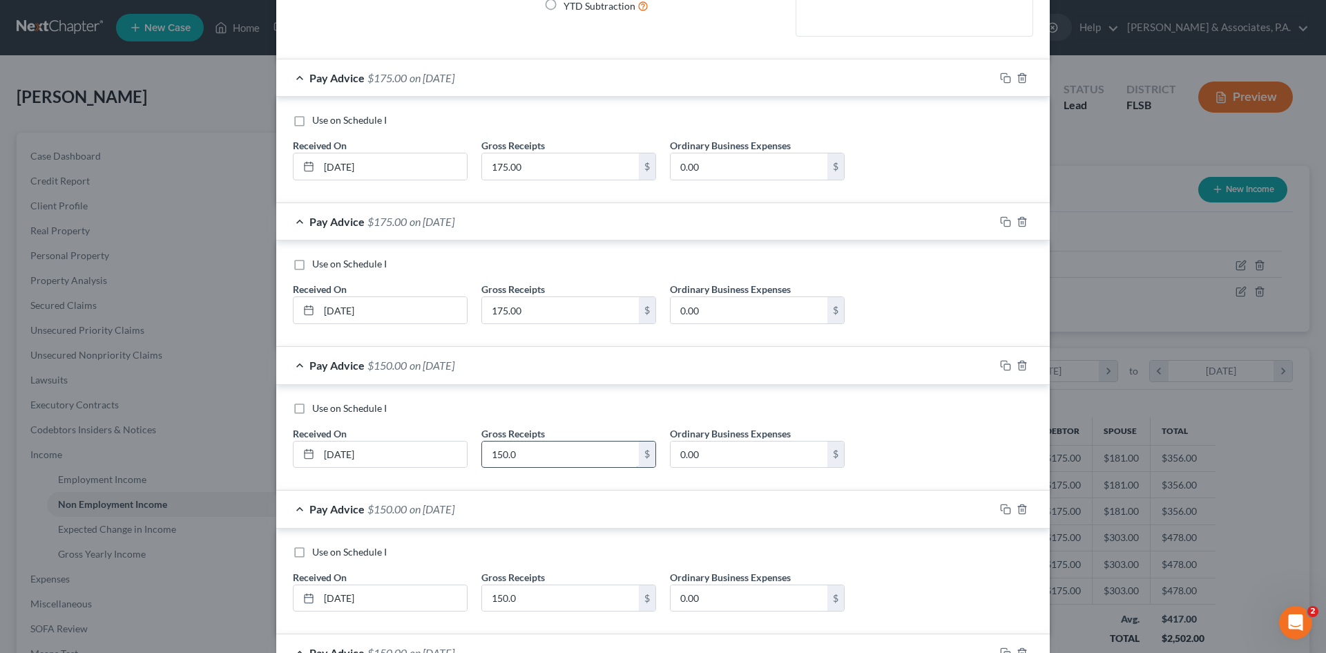
scroll to position [185, 0]
click at [542, 307] on input "175.00" at bounding box center [560, 311] width 157 height 26
click at [548, 164] on input "175.00" at bounding box center [560, 168] width 157 height 26
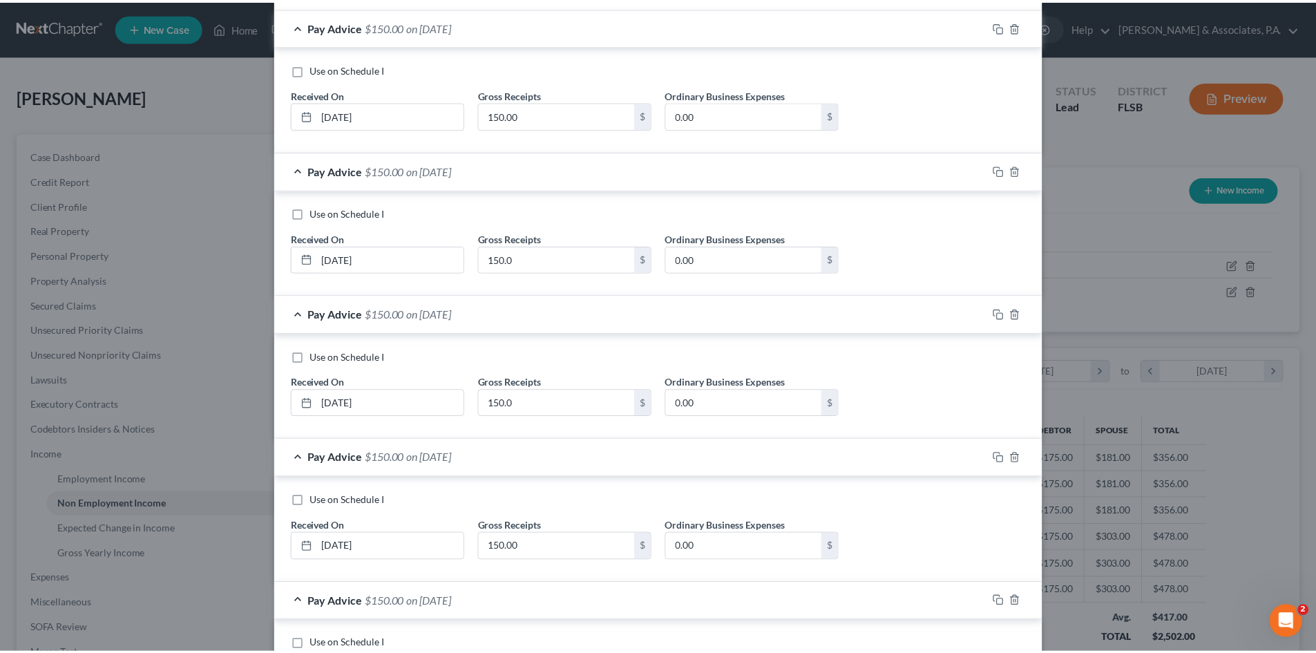
scroll to position [530, 0]
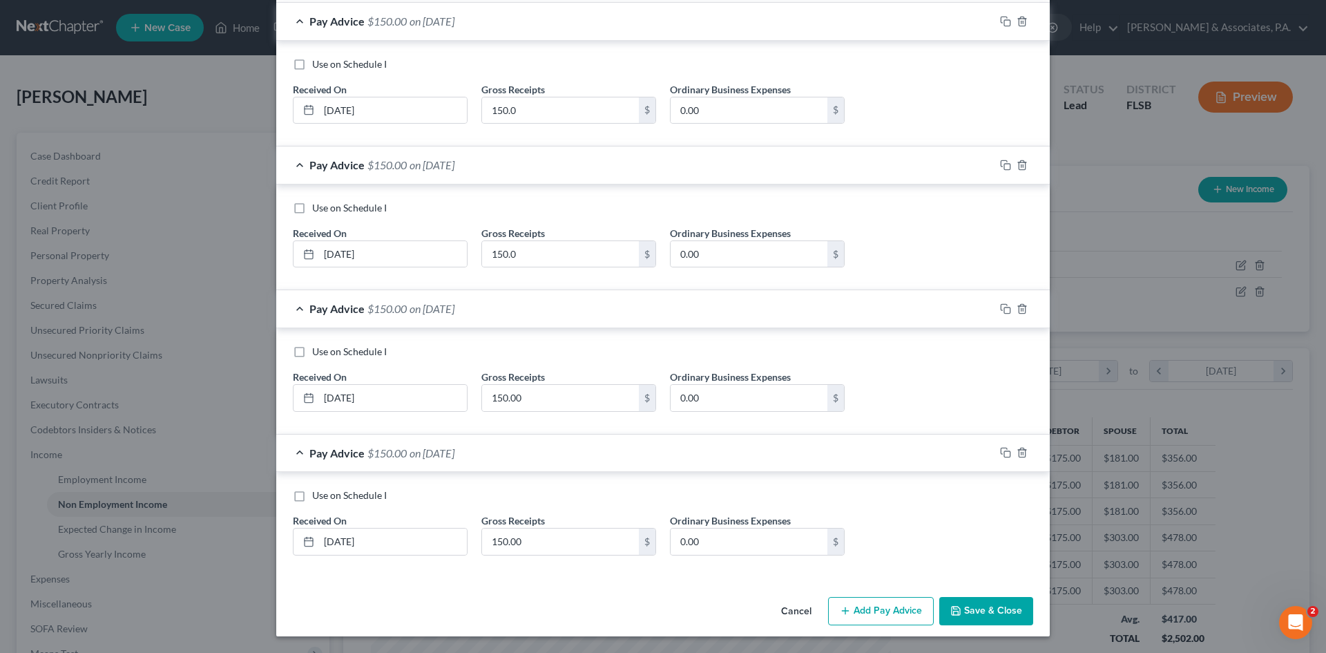
click at [958, 608] on button "Save & Close" at bounding box center [986, 611] width 94 height 29
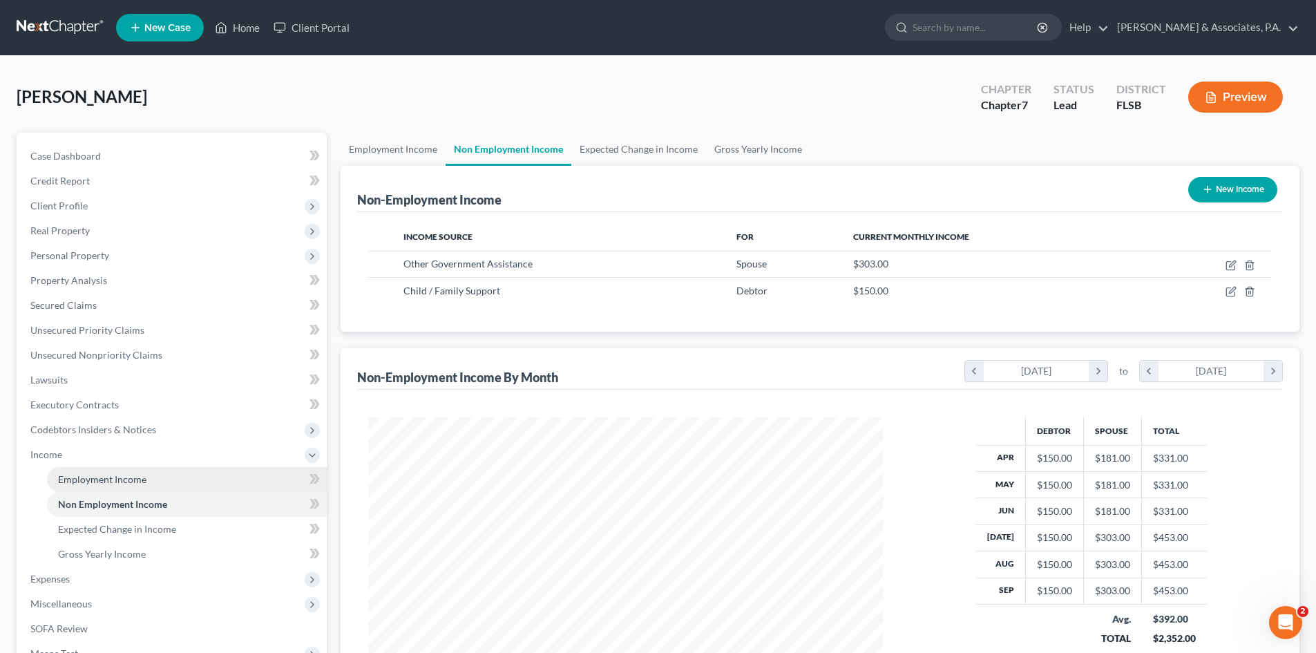
scroll to position [181, 0]
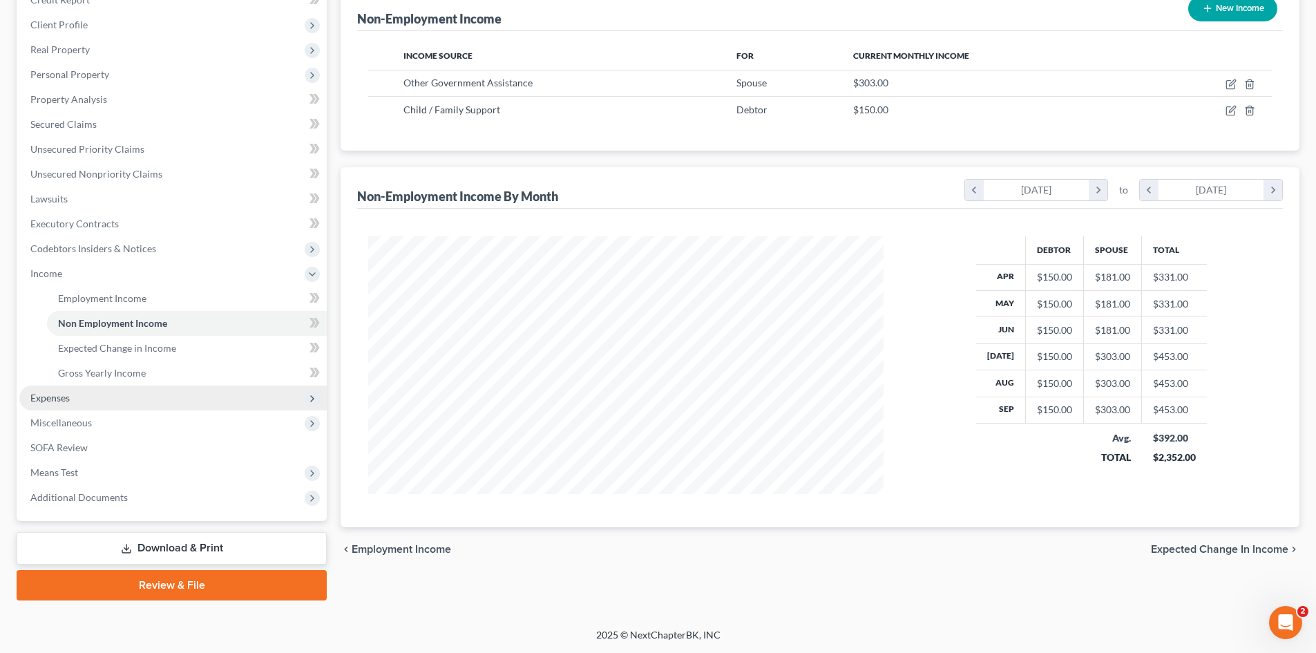
click at [99, 396] on span "Expenses" at bounding box center [172, 397] width 307 height 25
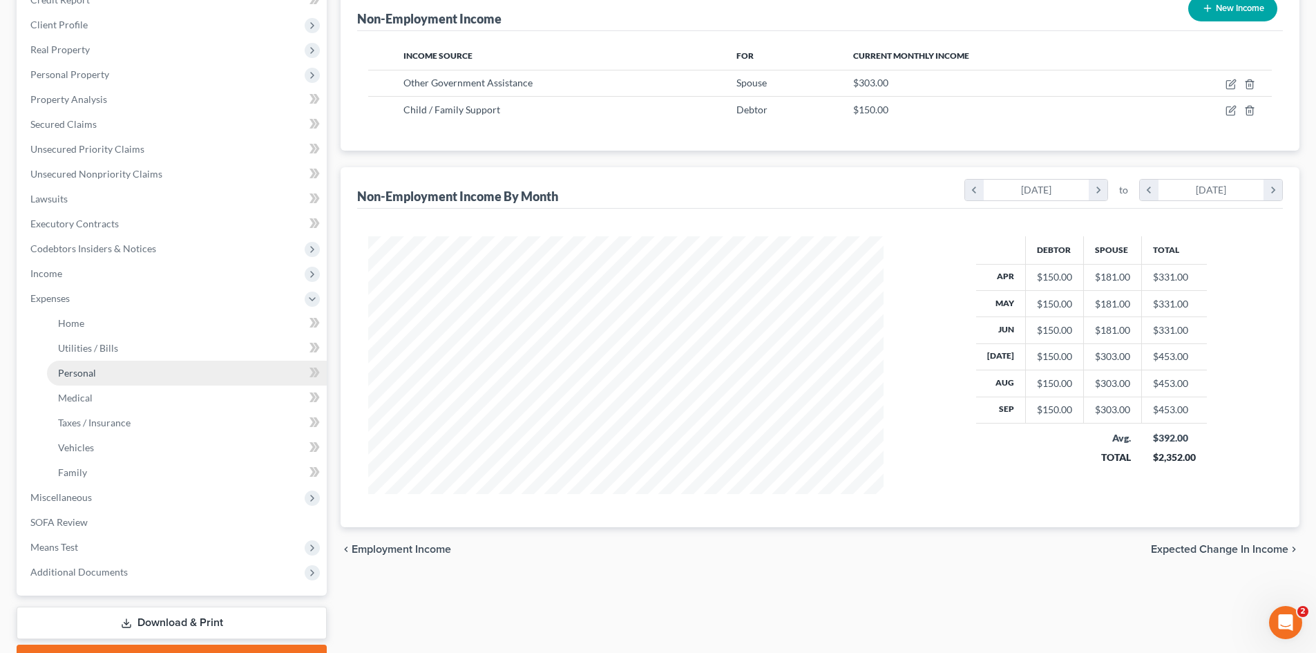
click at [97, 369] on link "Personal" at bounding box center [187, 372] width 280 height 25
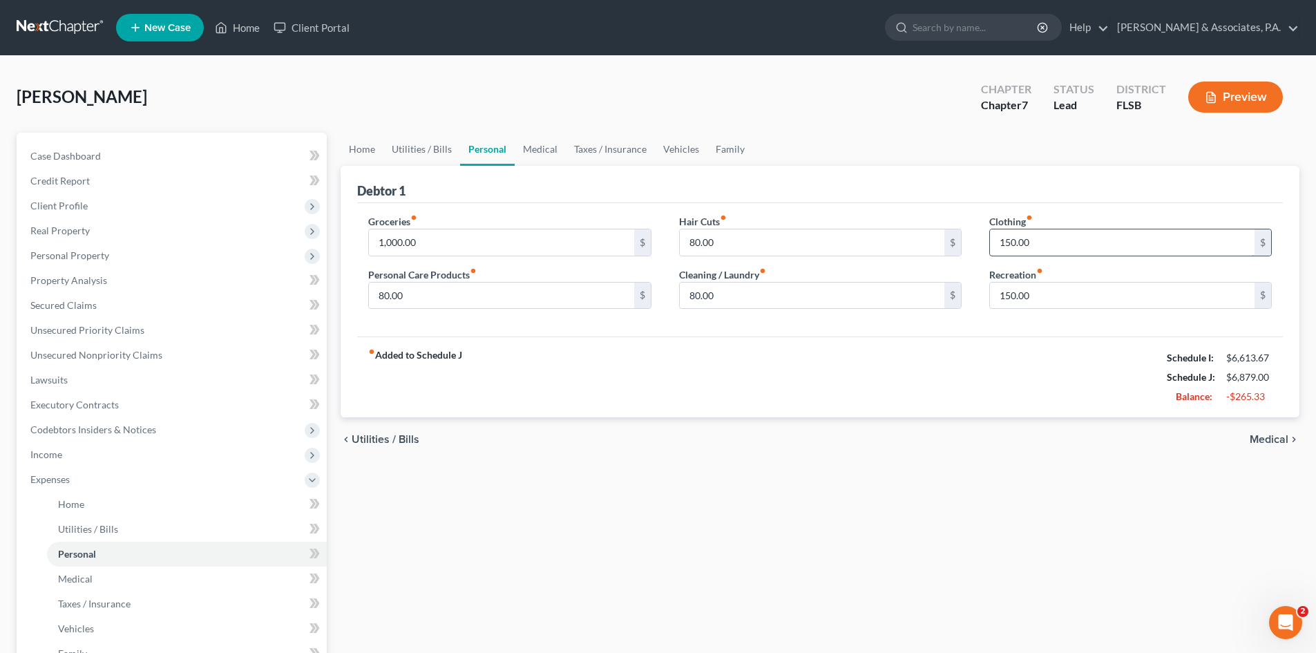
click at [1045, 245] on input "150.00" at bounding box center [1122, 242] width 264 height 26
click at [1048, 293] on input "150.00" at bounding box center [1122, 295] width 264 height 26
click at [520, 146] on link "Medical" at bounding box center [539, 149] width 51 height 33
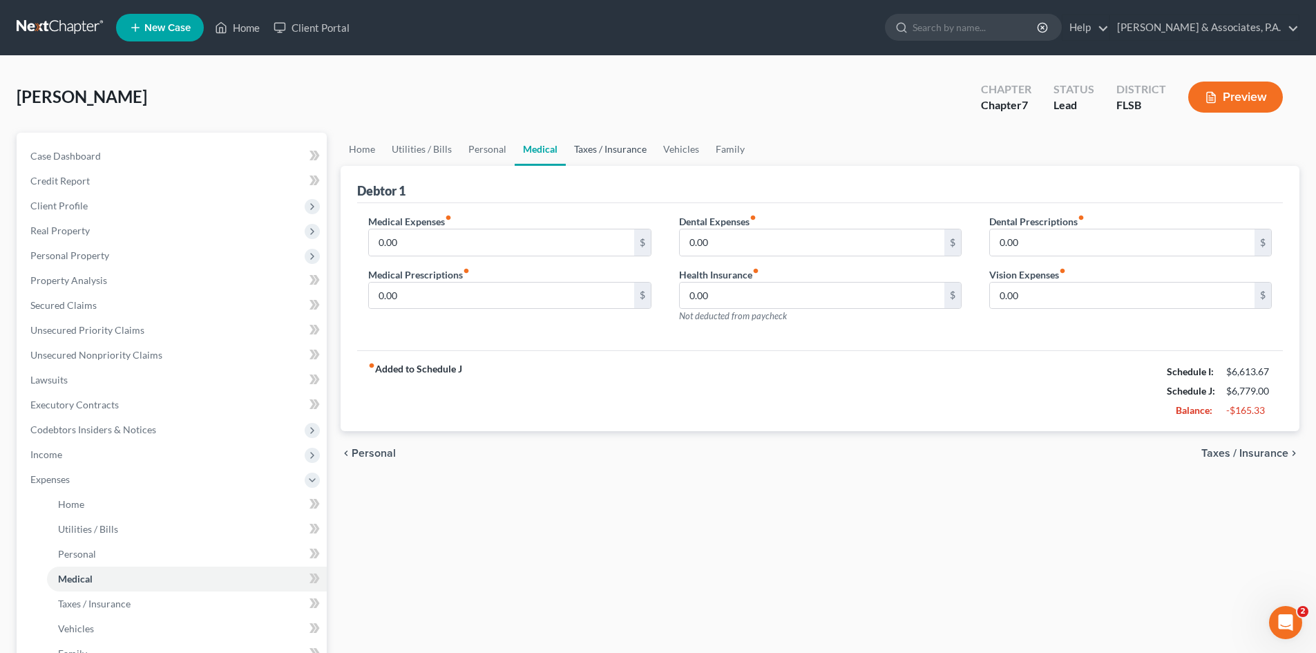
click at [601, 147] on link "Taxes / Insurance" at bounding box center [610, 149] width 89 height 33
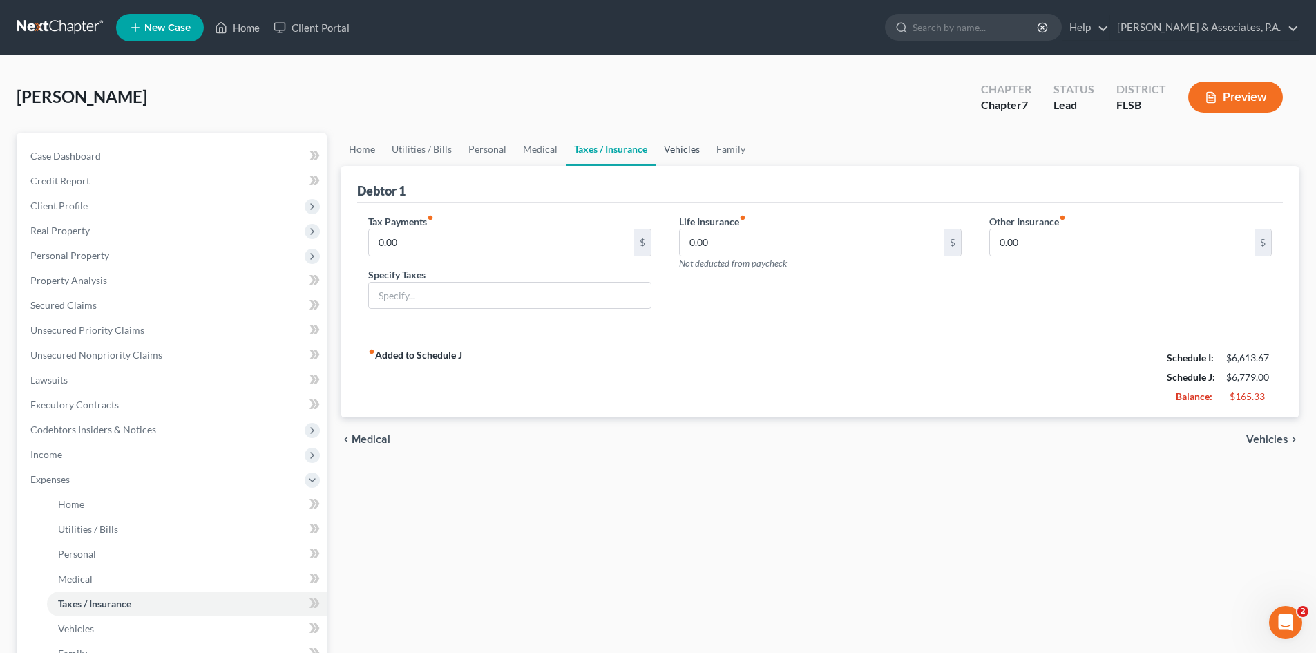
click at [680, 143] on link "Vehicles" at bounding box center [681, 149] width 52 height 33
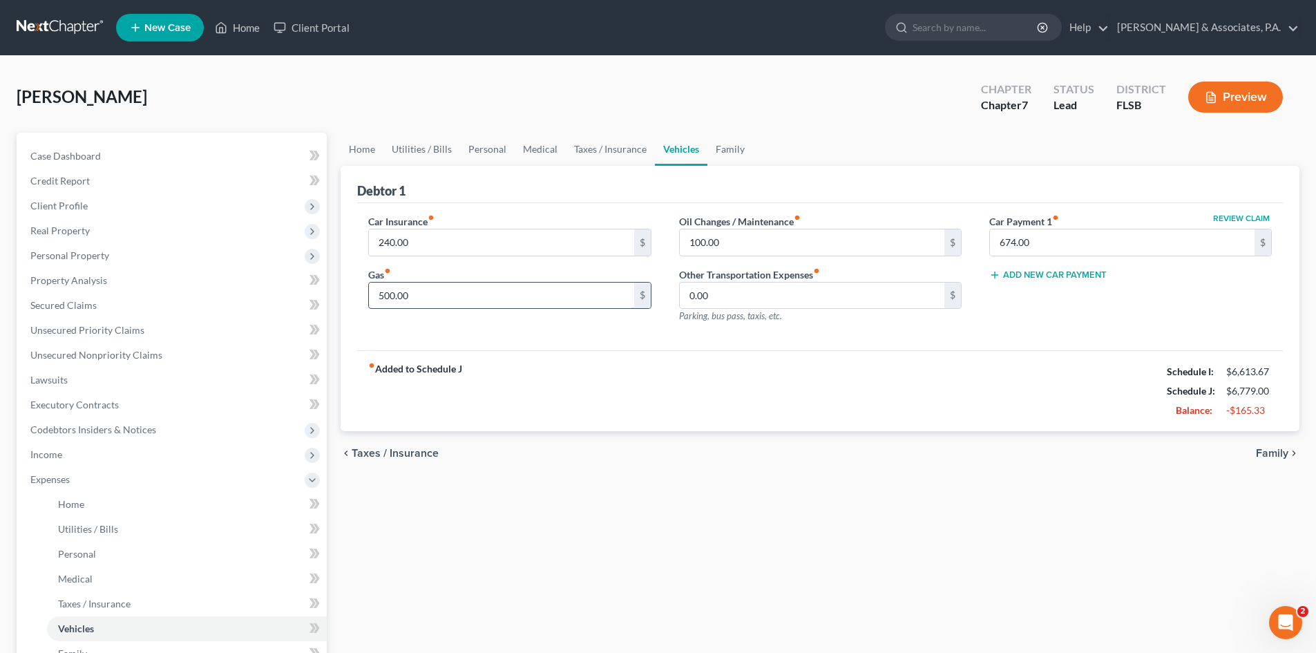
click at [460, 305] on input "500.00" at bounding box center [501, 295] width 264 height 26
click at [723, 146] on link "Family" at bounding box center [730, 149] width 46 height 33
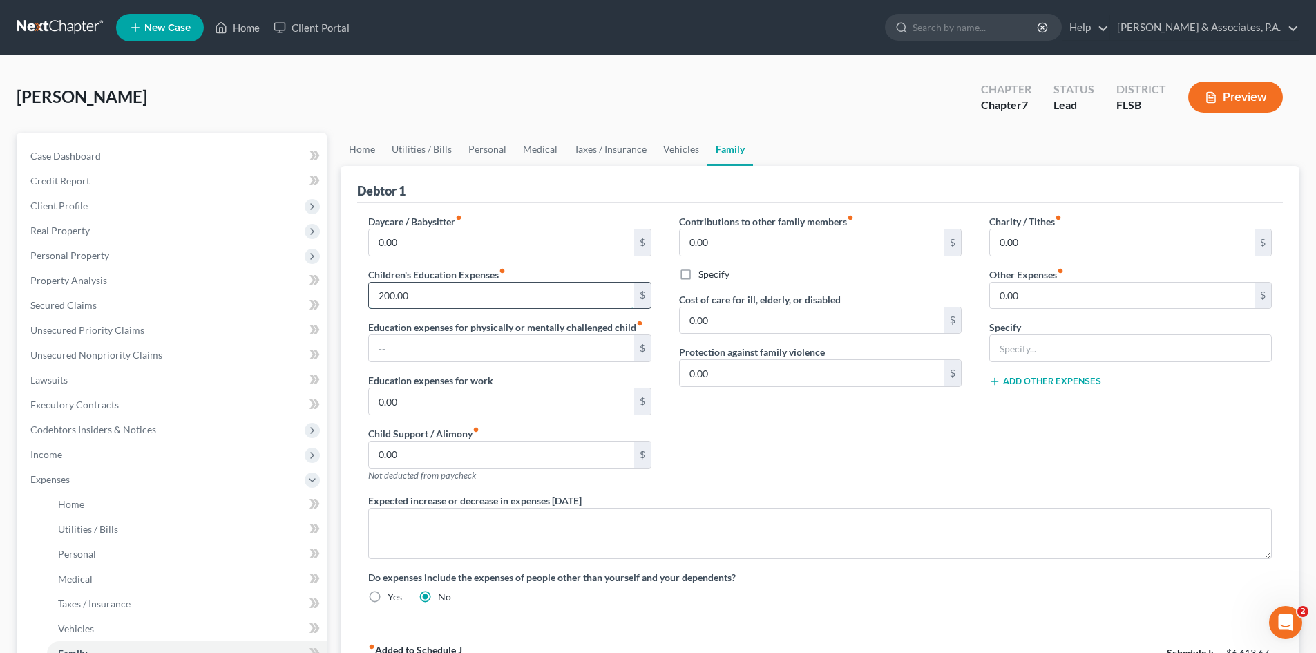
click at [463, 291] on input "200.00" at bounding box center [501, 295] width 264 height 26
click at [491, 149] on link "Personal" at bounding box center [487, 149] width 55 height 33
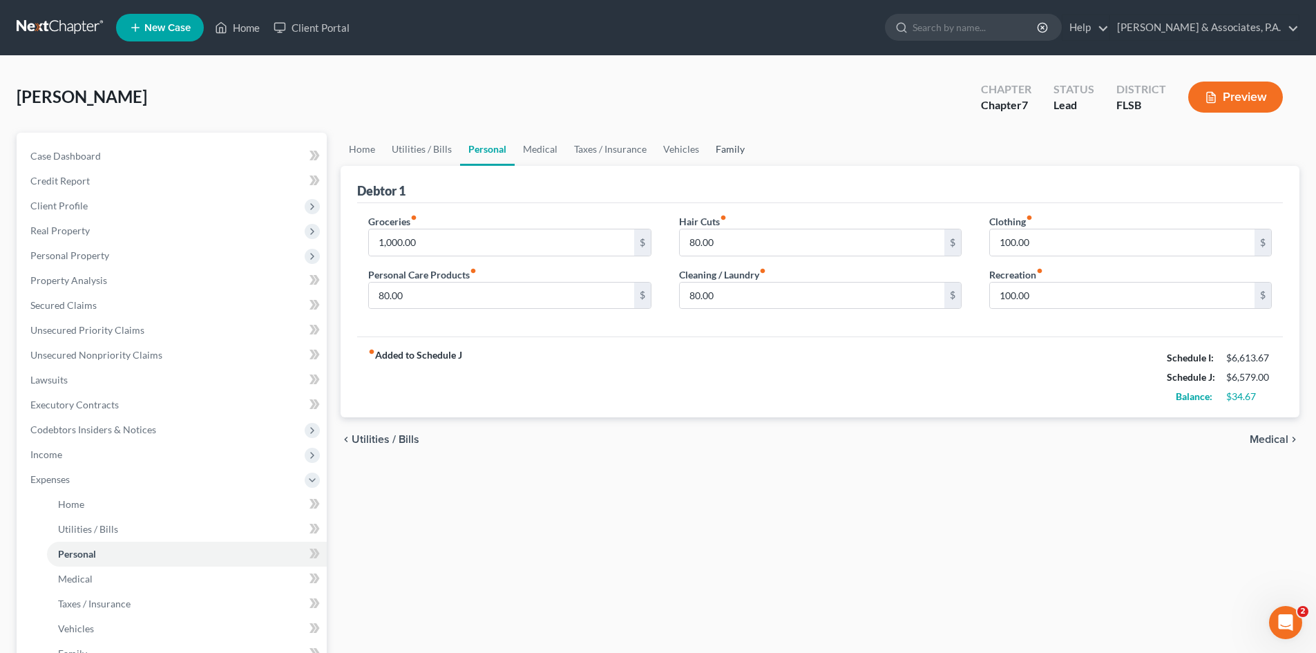
click at [733, 145] on link "Family" at bounding box center [730, 149] width 46 height 33
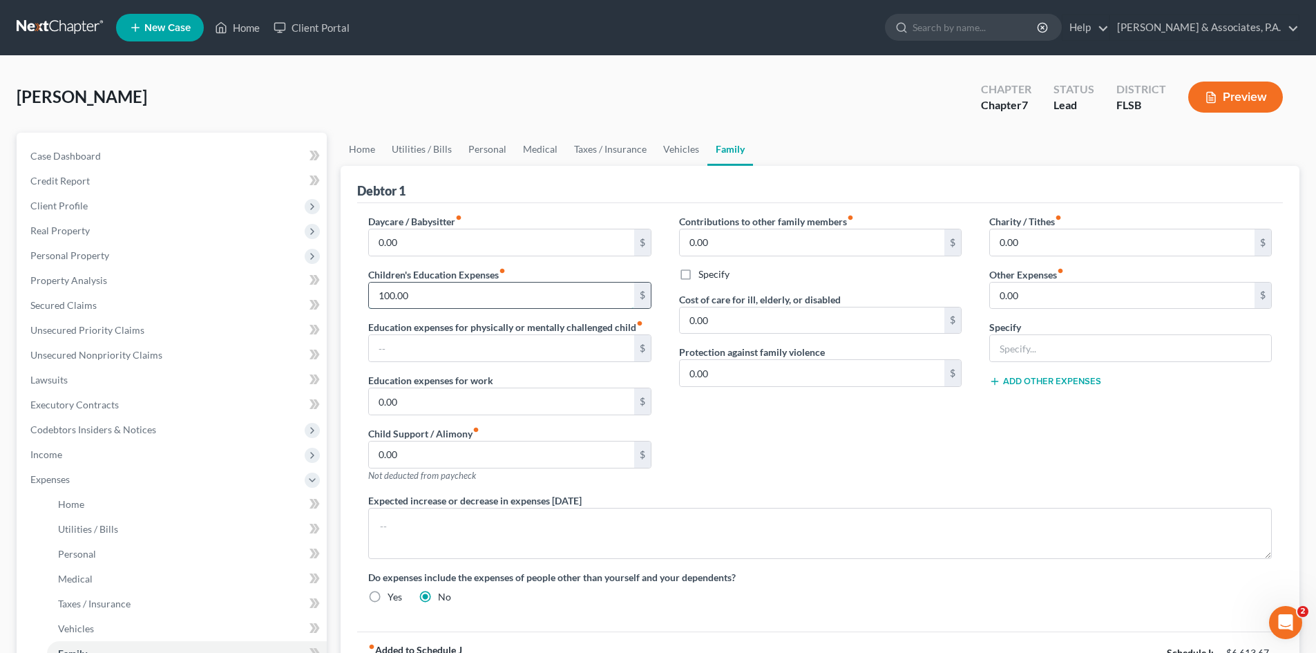
click at [432, 298] on input "100.00" at bounding box center [501, 295] width 264 height 26
click at [756, 466] on div "Contributions to other family members fiber_manual_record 0.00 $ Specify Cost o…" at bounding box center [820, 353] width 310 height 279
click at [363, 149] on link "Home" at bounding box center [361, 149] width 43 height 33
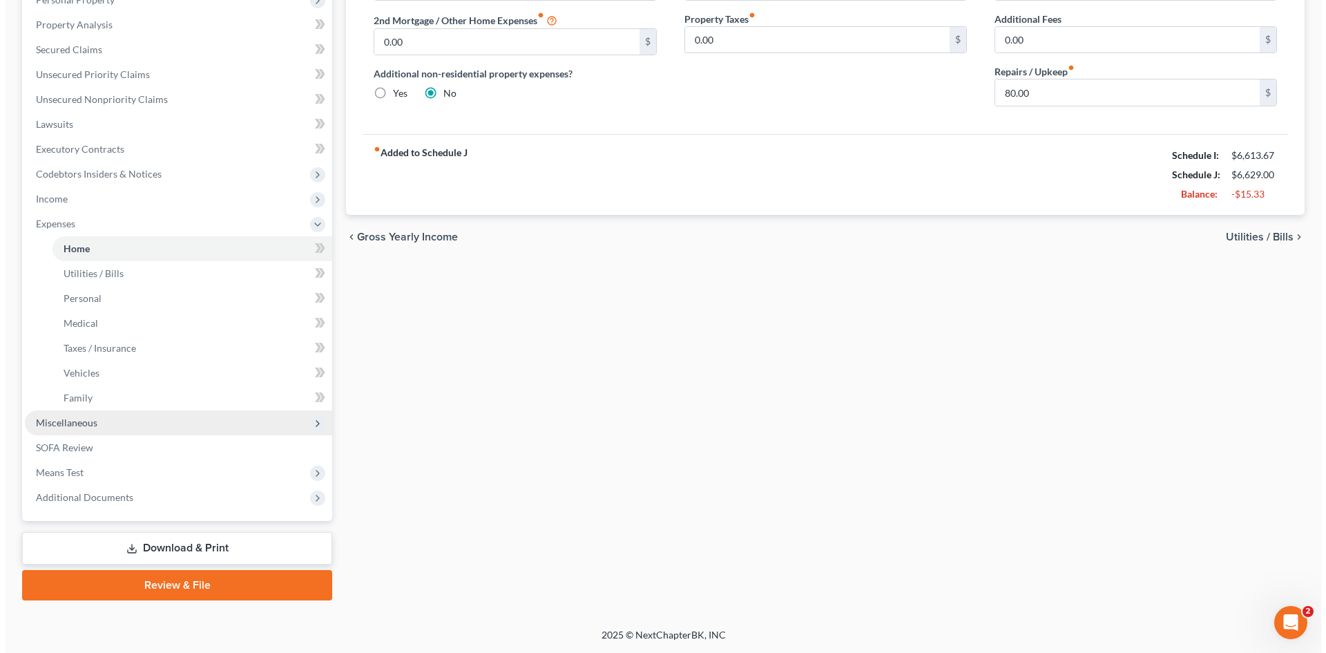
scroll to position [48, 0]
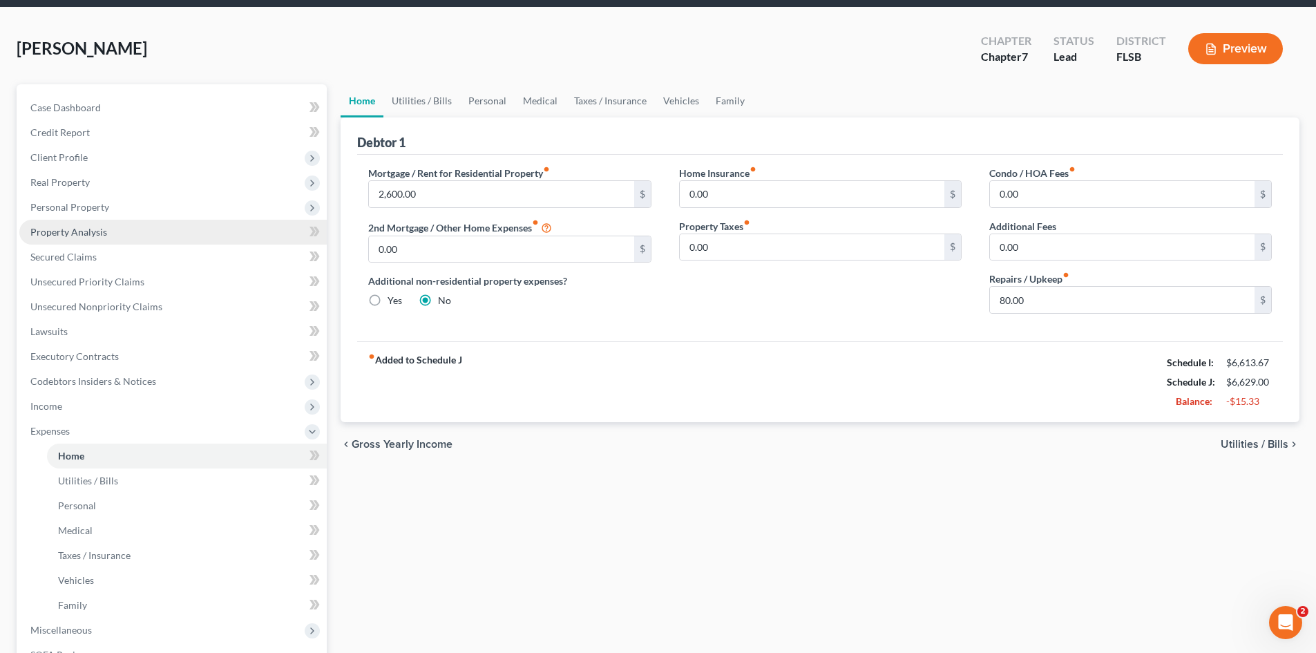
click at [73, 233] on span "Property Analysis" at bounding box center [68, 232] width 77 height 12
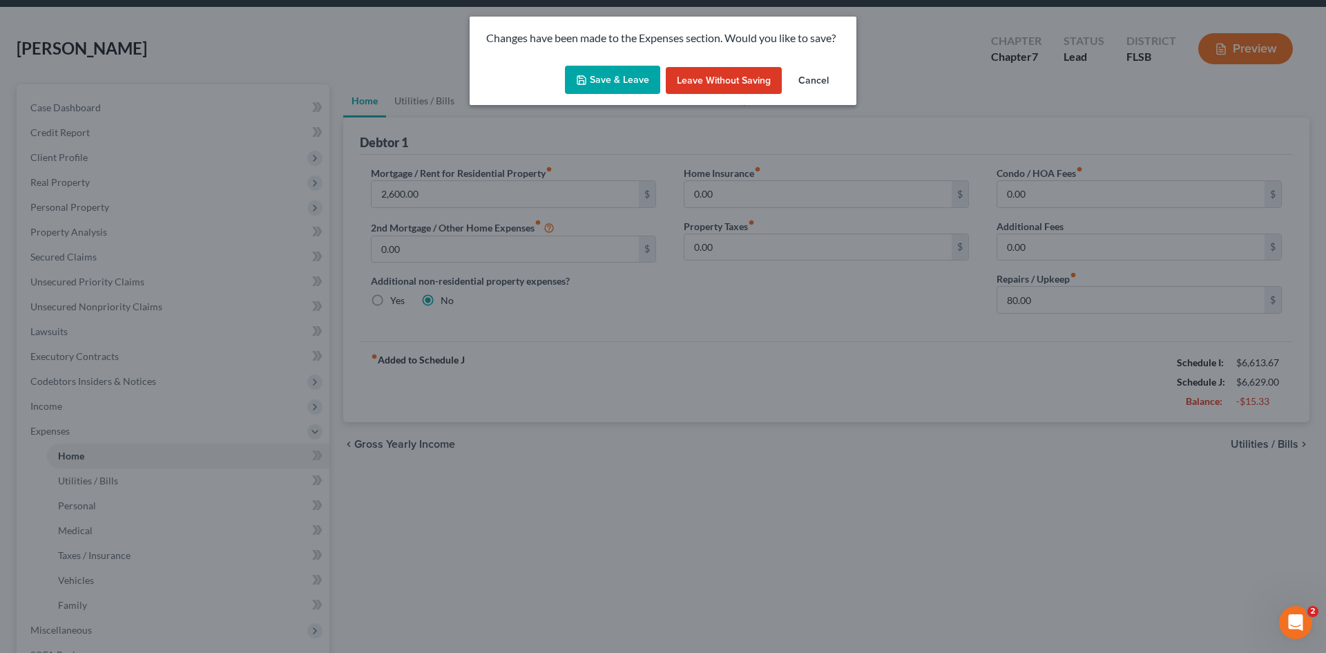
click at [630, 86] on button "Save & Leave" at bounding box center [612, 80] width 95 height 29
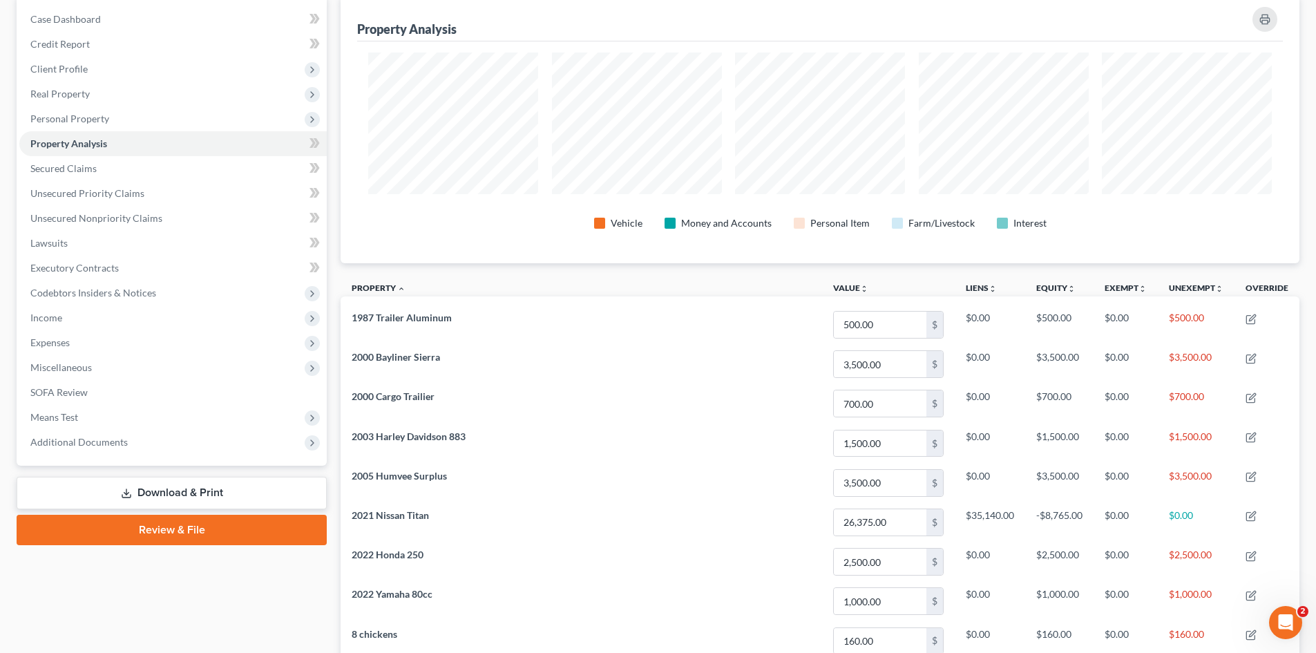
scroll to position [345, 0]
